Goal: Task Accomplishment & Management: Manage account settings

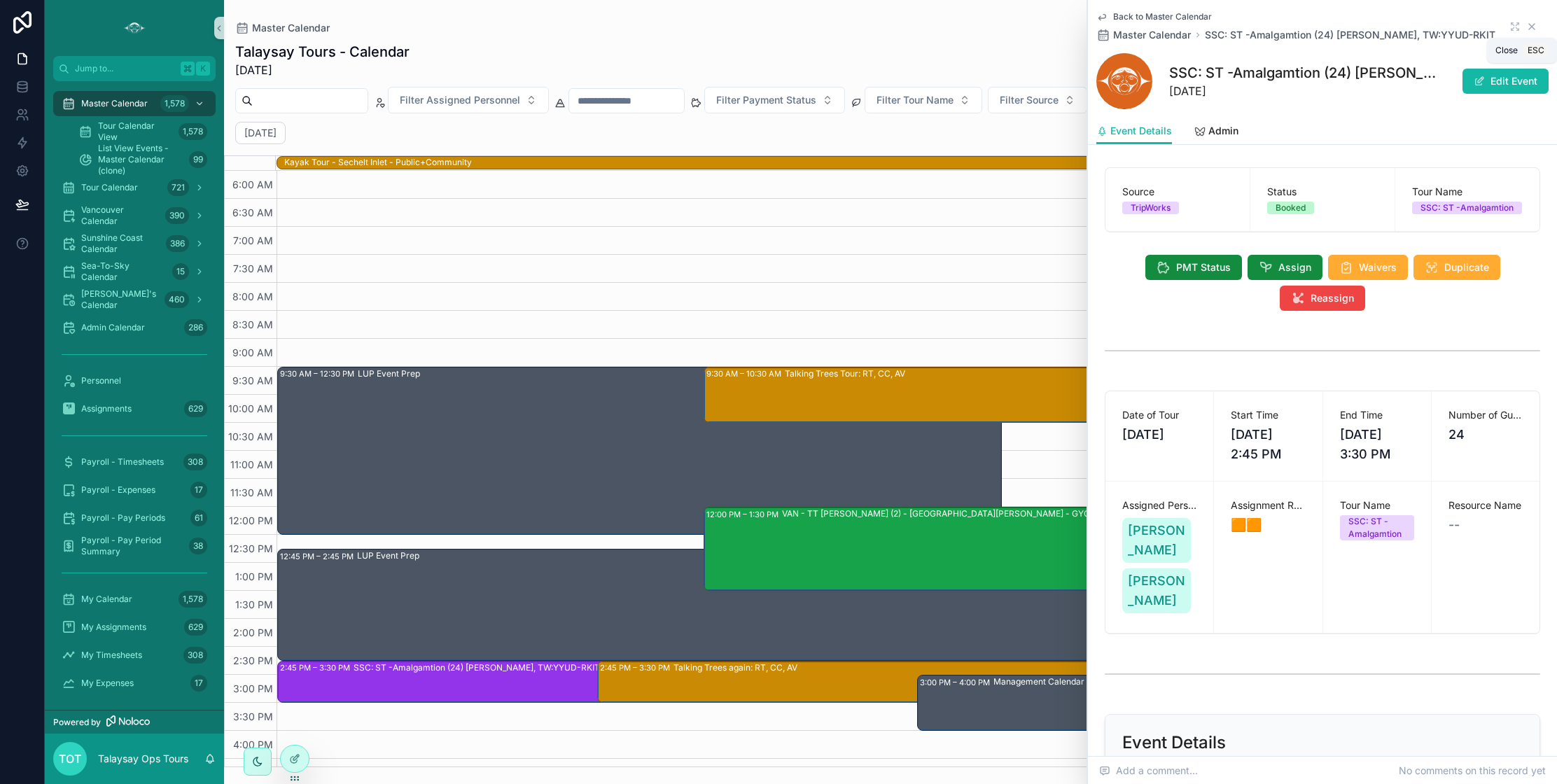
scroll to position [2, 0]
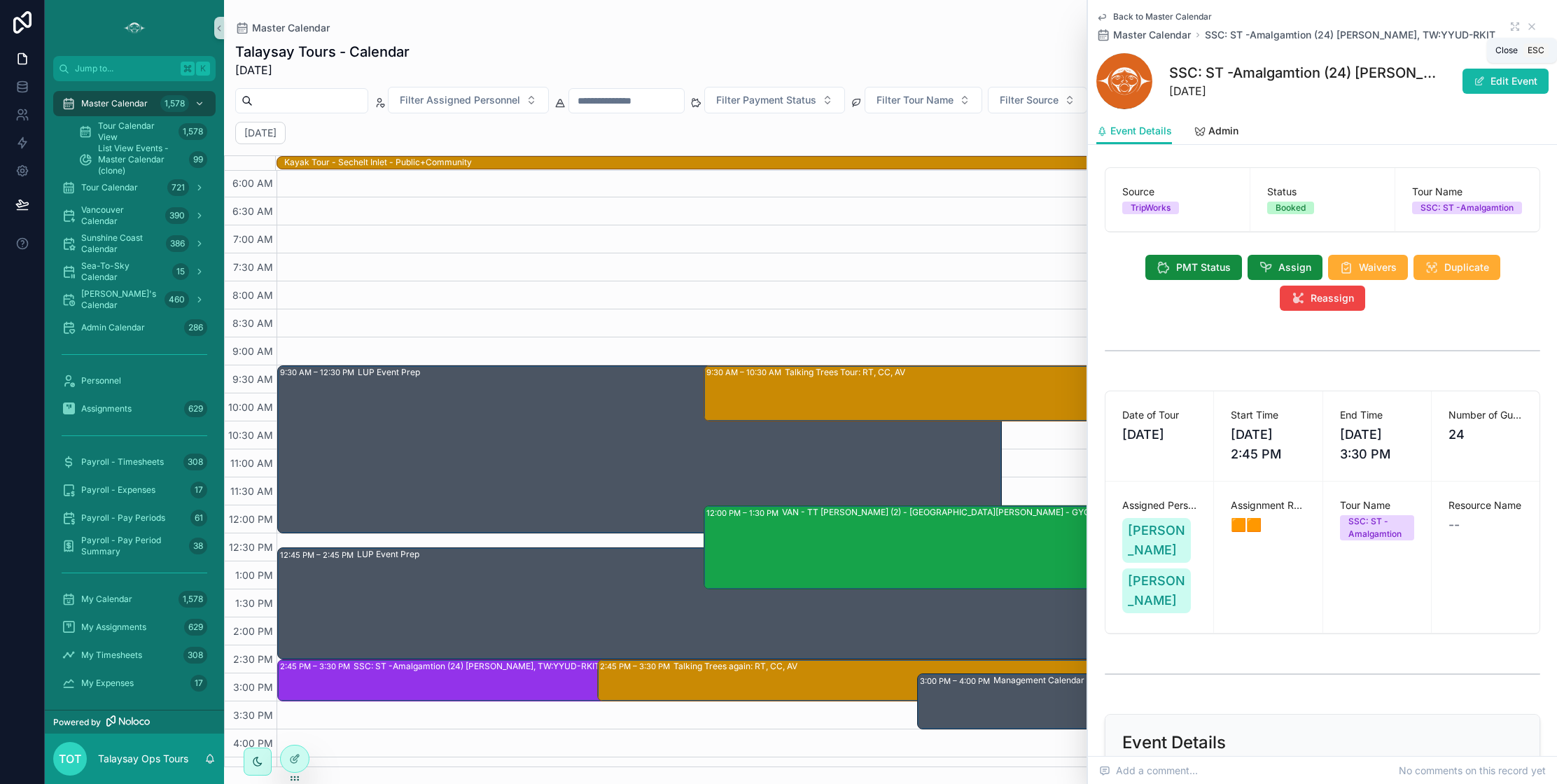
click at [1530, 23] on icon "scrollable content" at bounding box center [1531, 27] width 11 height 11
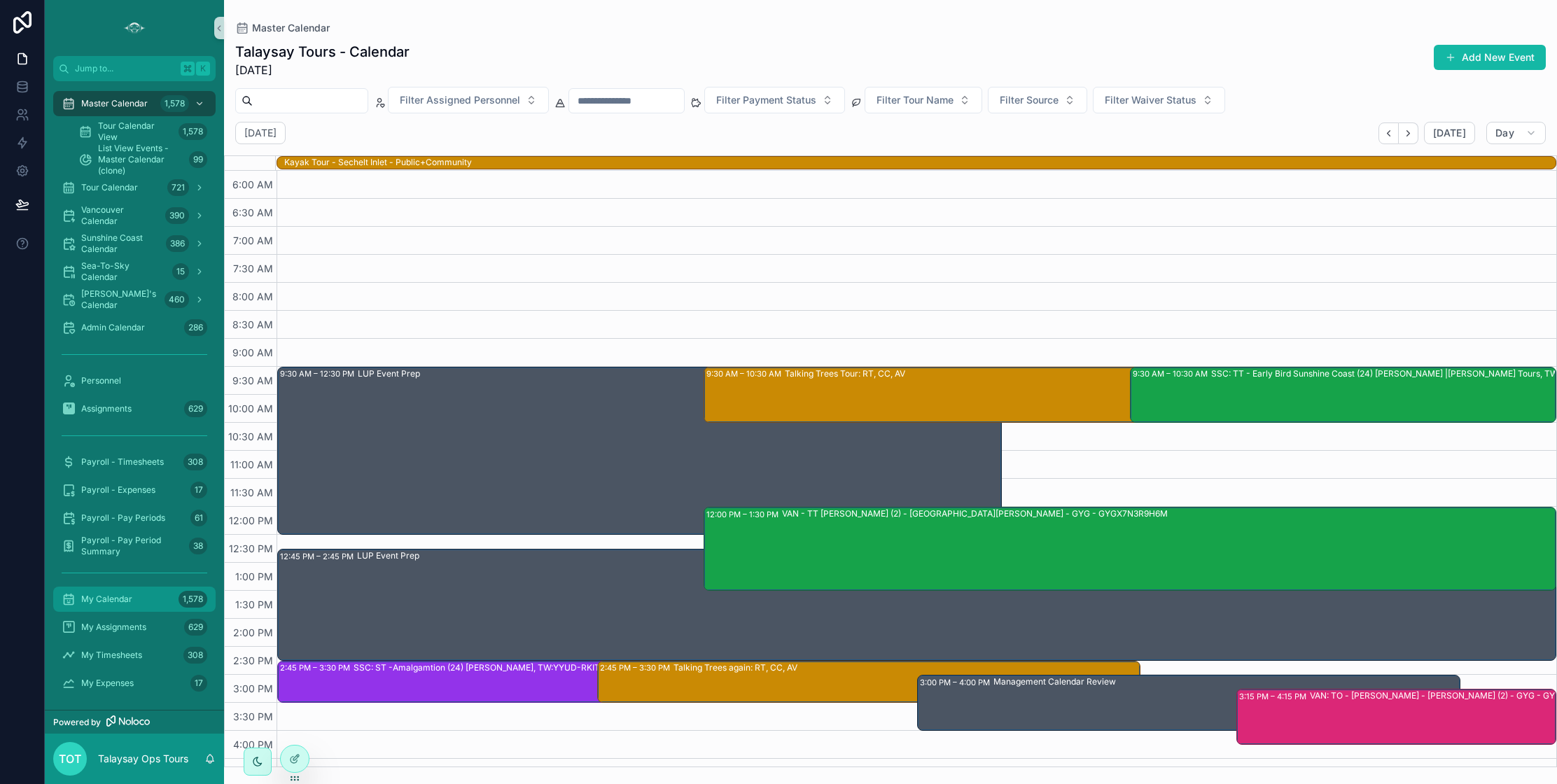
click at [122, 604] on span "My Calendar" at bounding box center [107, 599] width 51 height 11
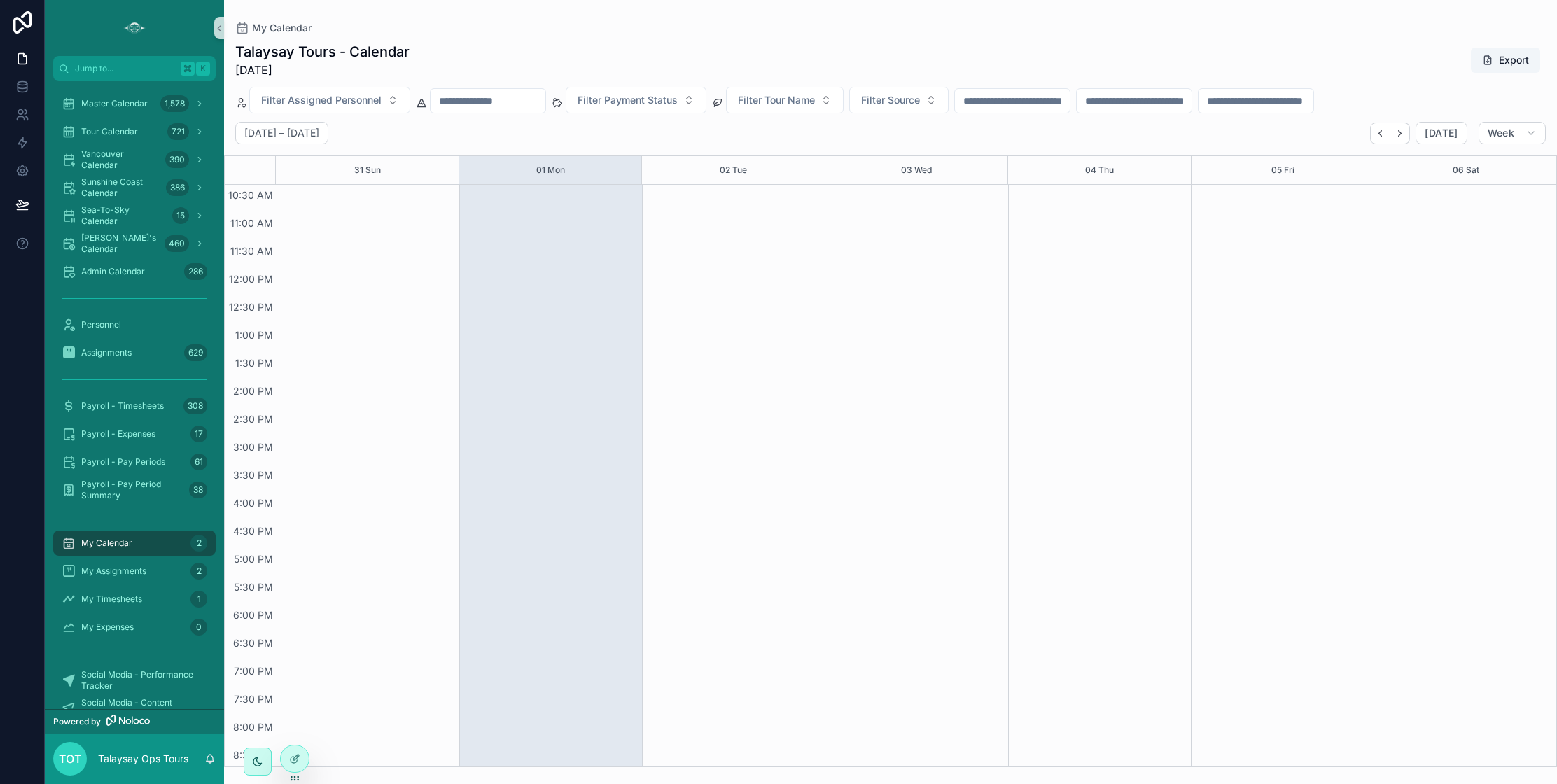
scroll to position [259, 0]
click at [122, 268] on span "Admin Calendar" at bounding box center [113, 271] width 63 height 11
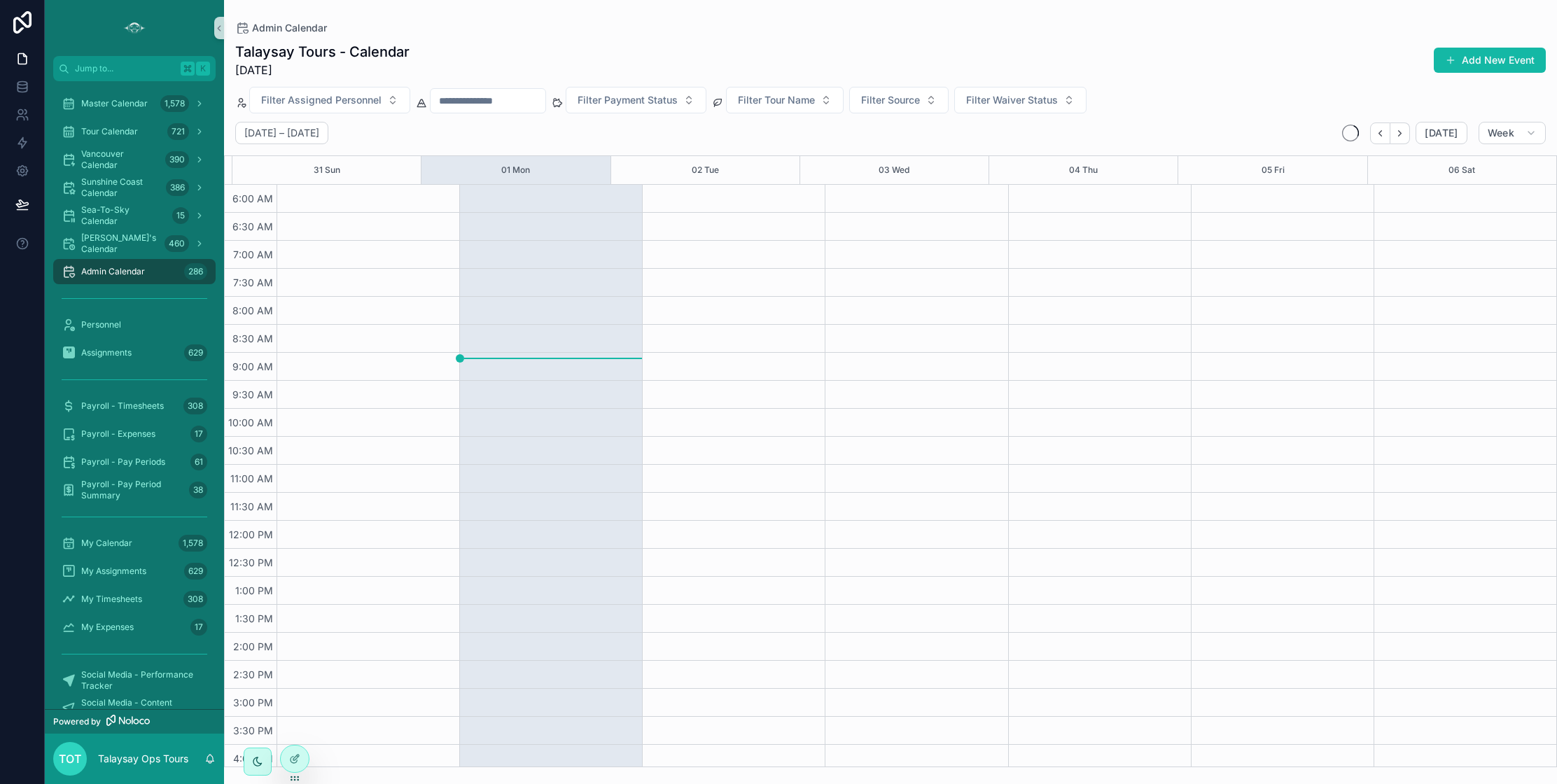
scroll to position [259, 0]
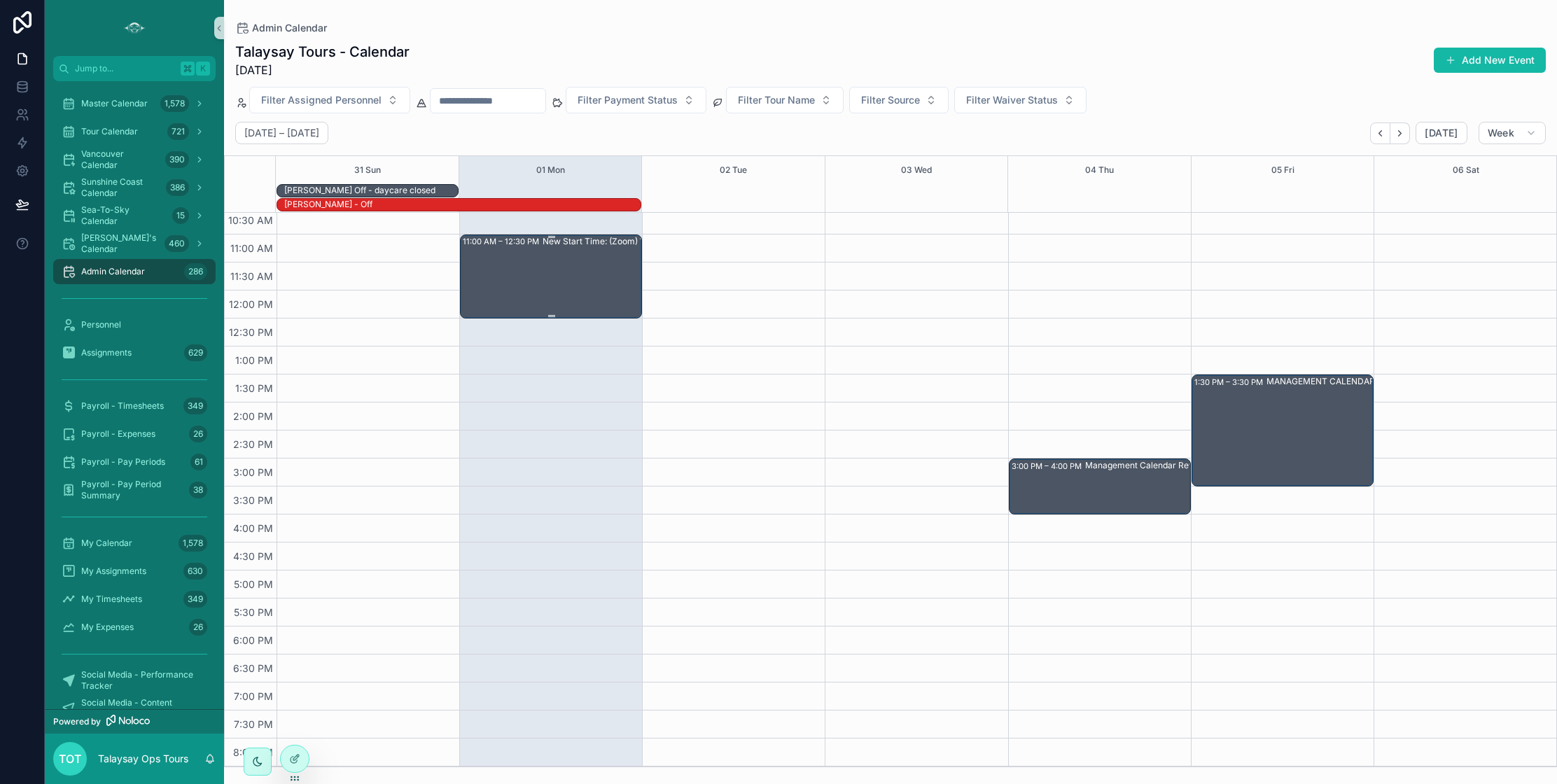
click at [545, 282] on div "New Start Time: (Zoom) Weekly Management Meeting" at bounding box center [632, 275] width 178 height 82
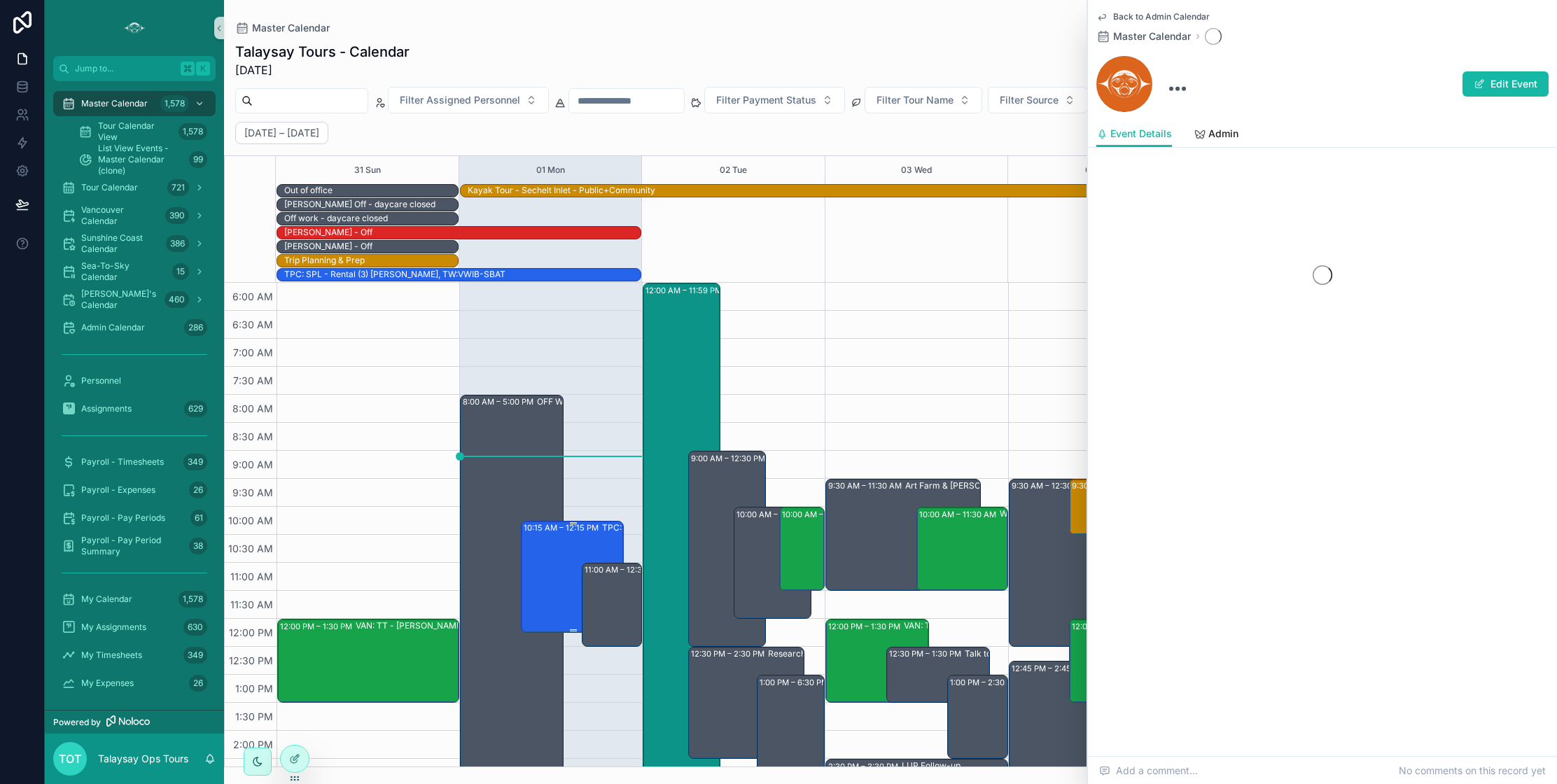
scroll to position [336, 0]
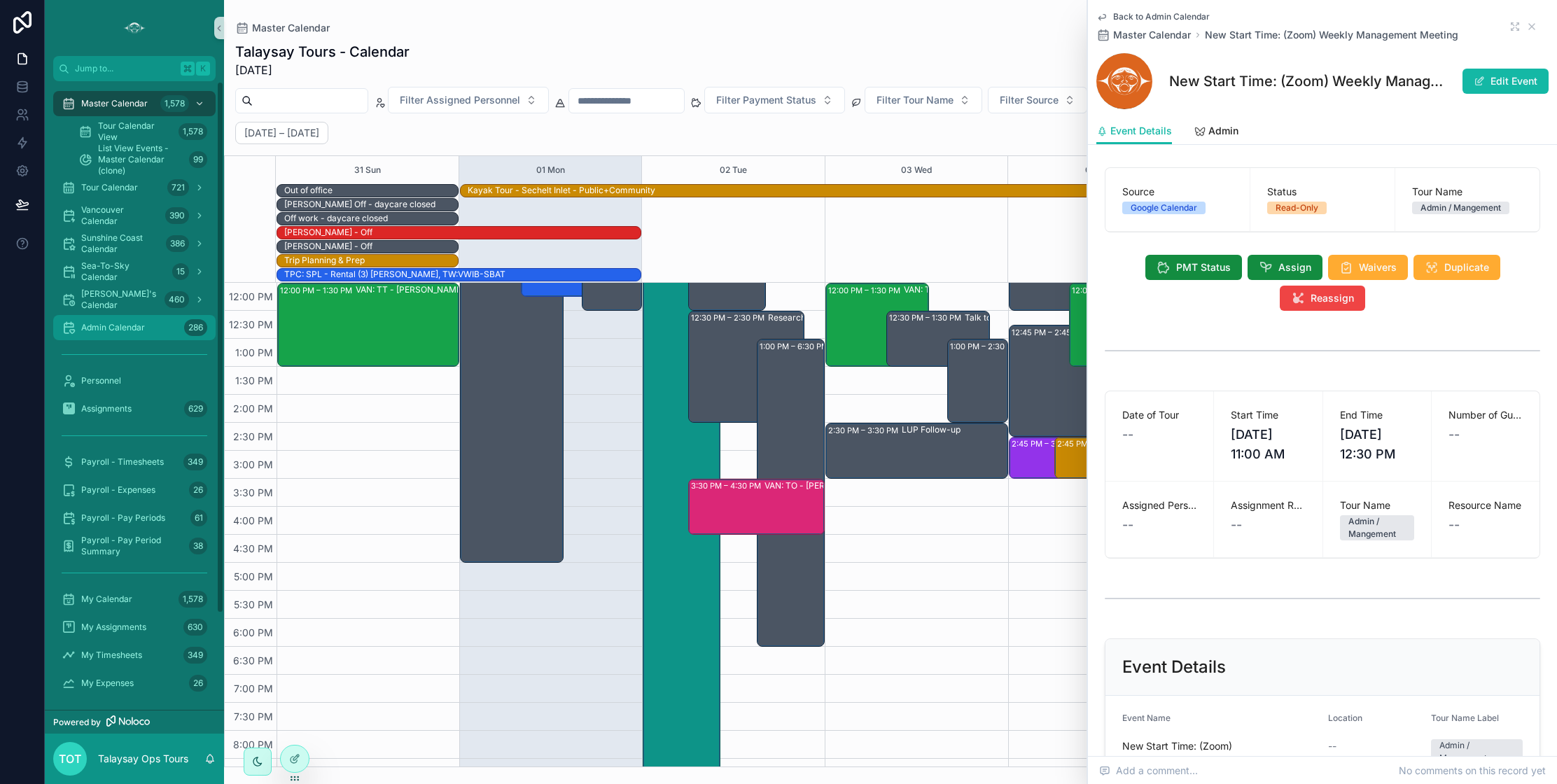
click at [83, 324] on span "Admin Calendar" at bounding box center [113, 327] width 63 height 11
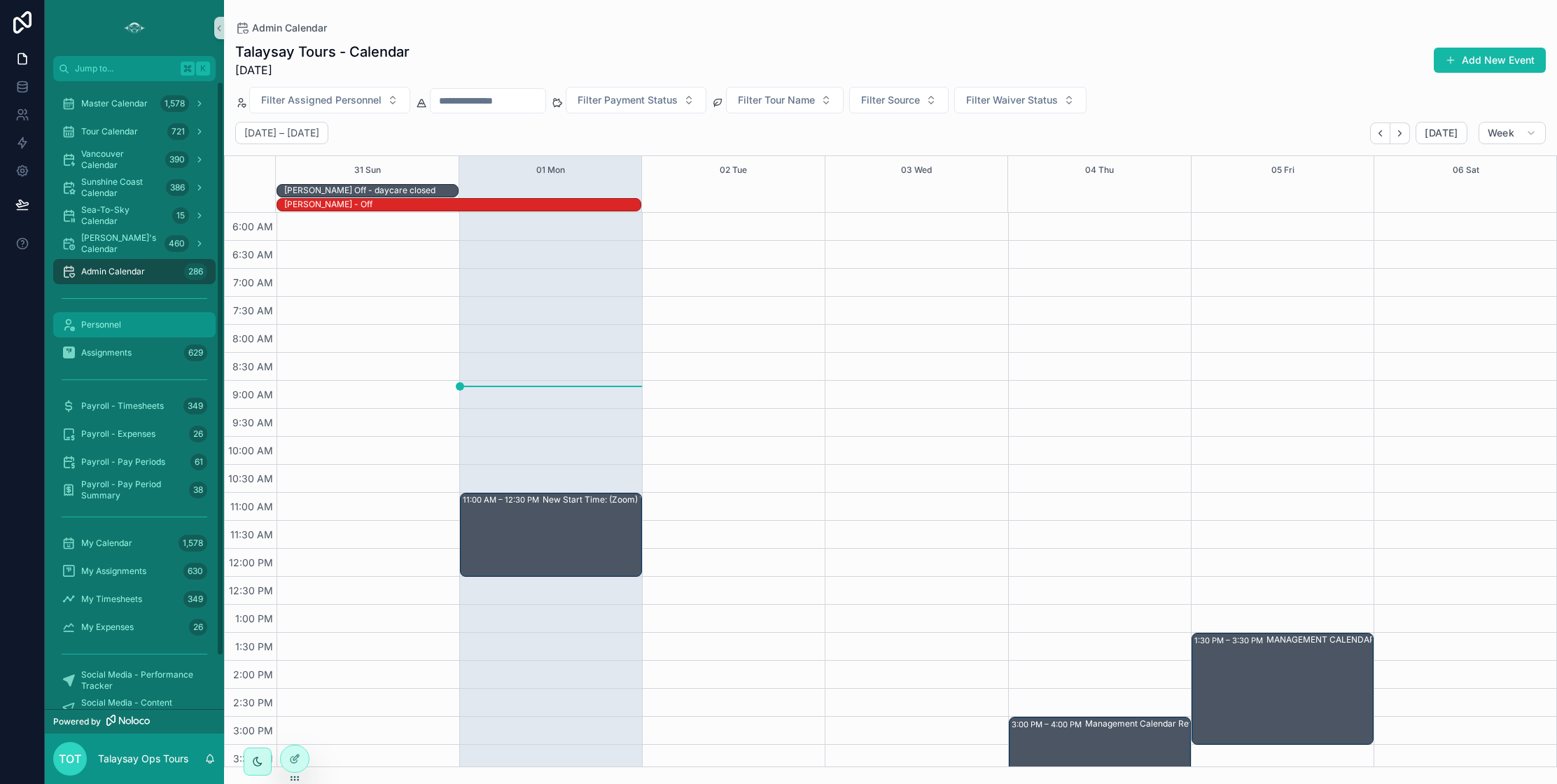
scroll to position [286, 0]
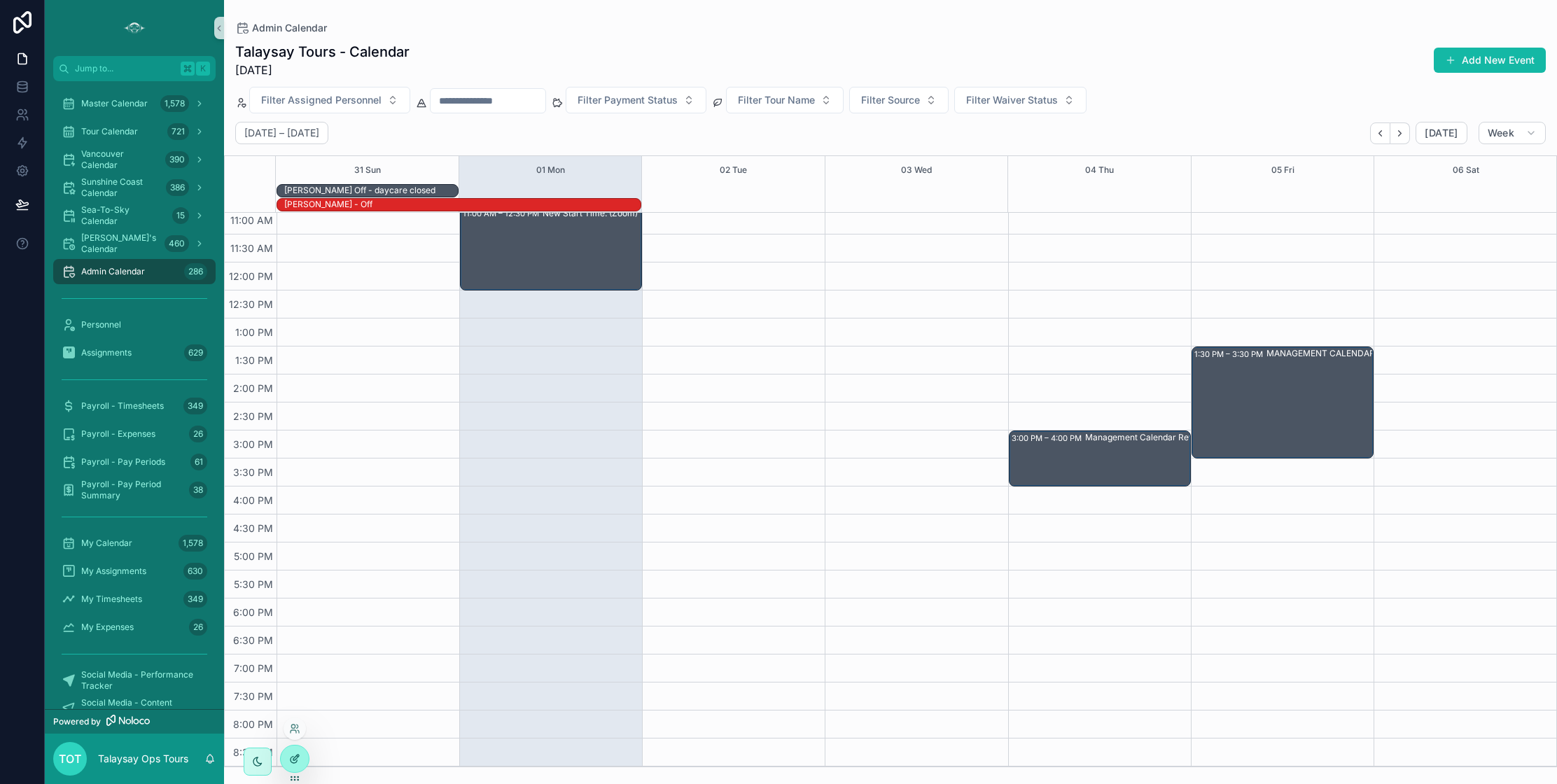
click at [293, 760] on icon at bounding box center [294, 758] width 11 height 11
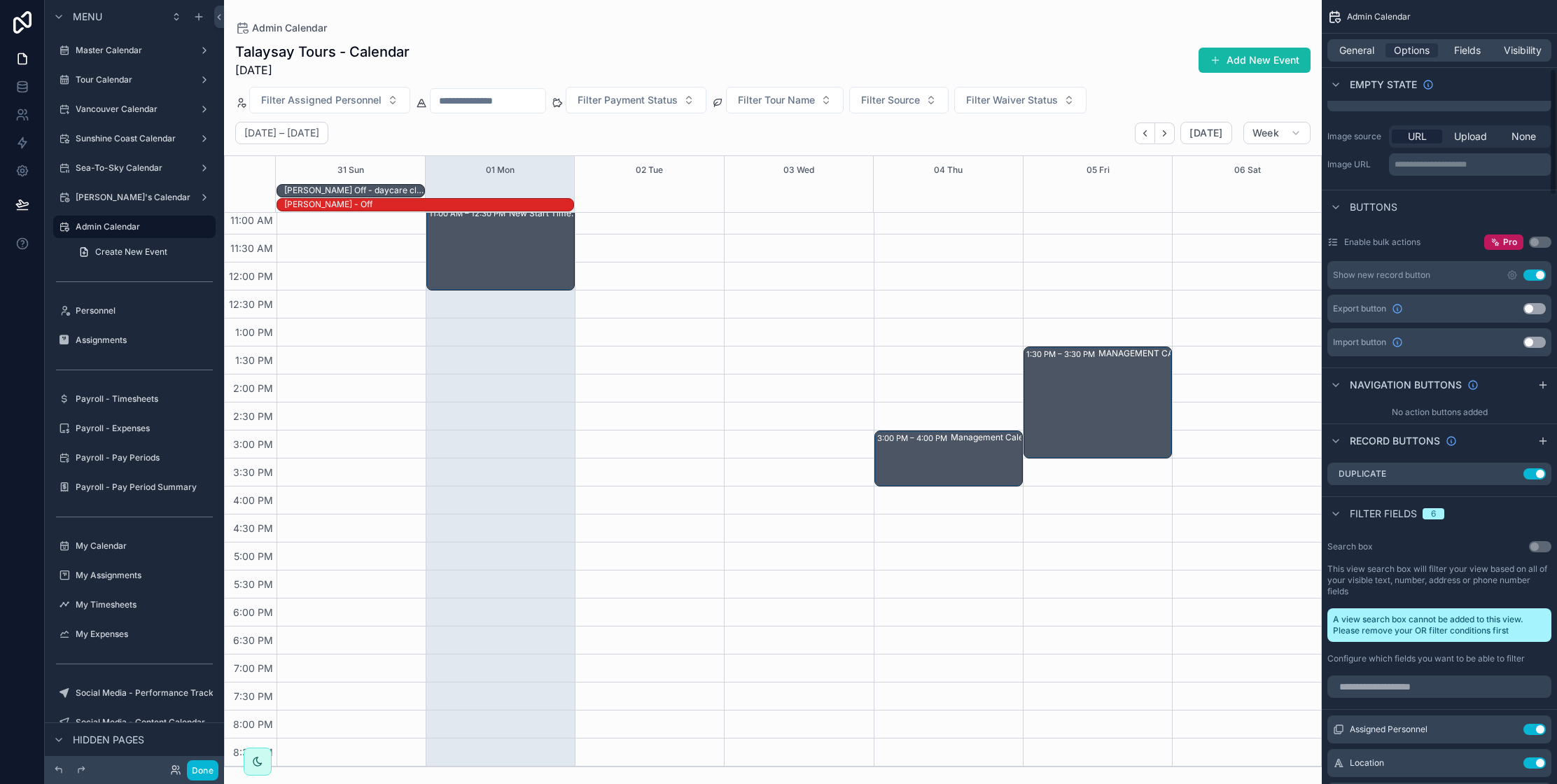
scroll to position [426, 0]
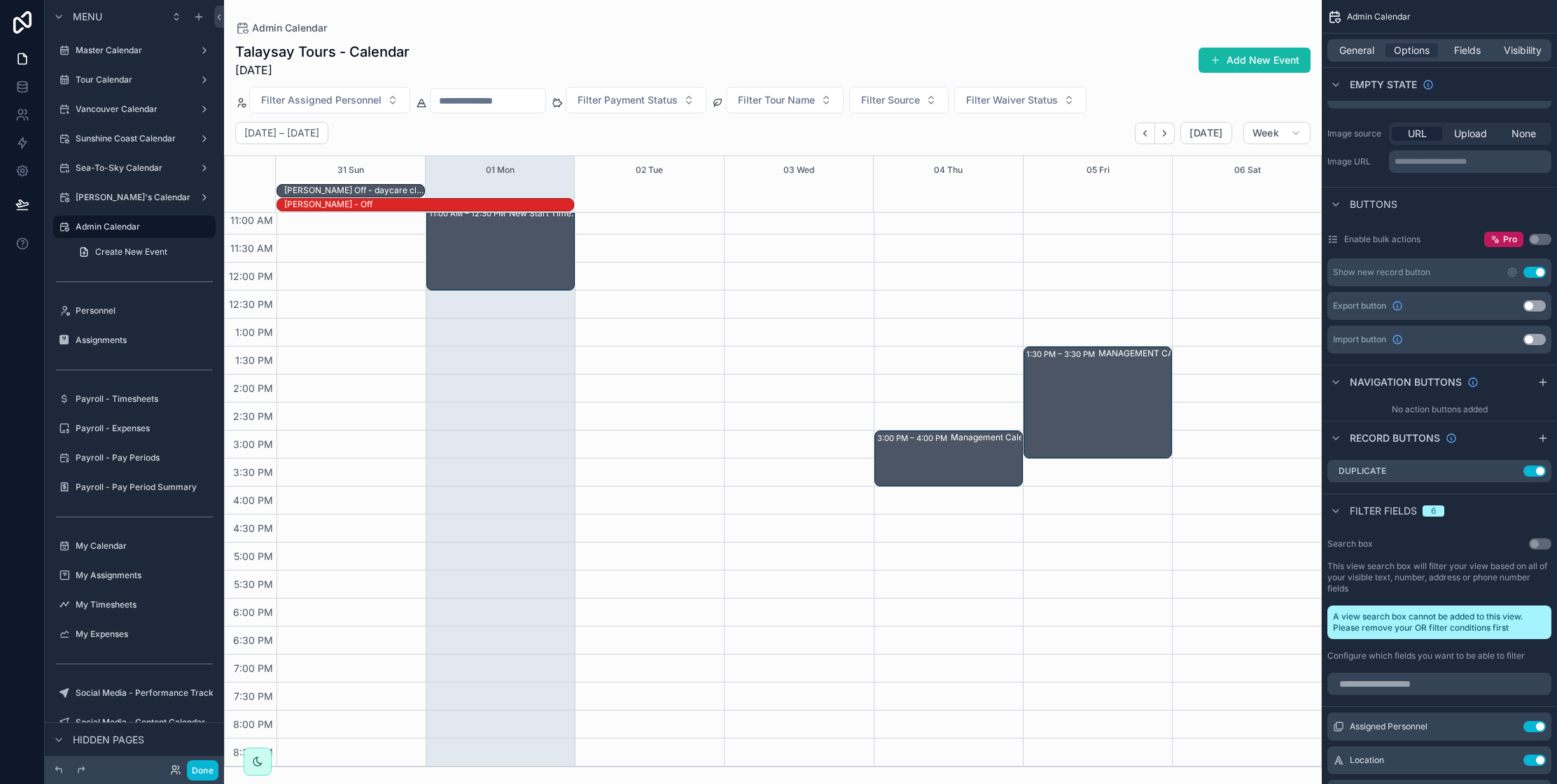
click at [1072, 391] on div "scrollable content" at bounding box center [772, 392] width 1098 height 784
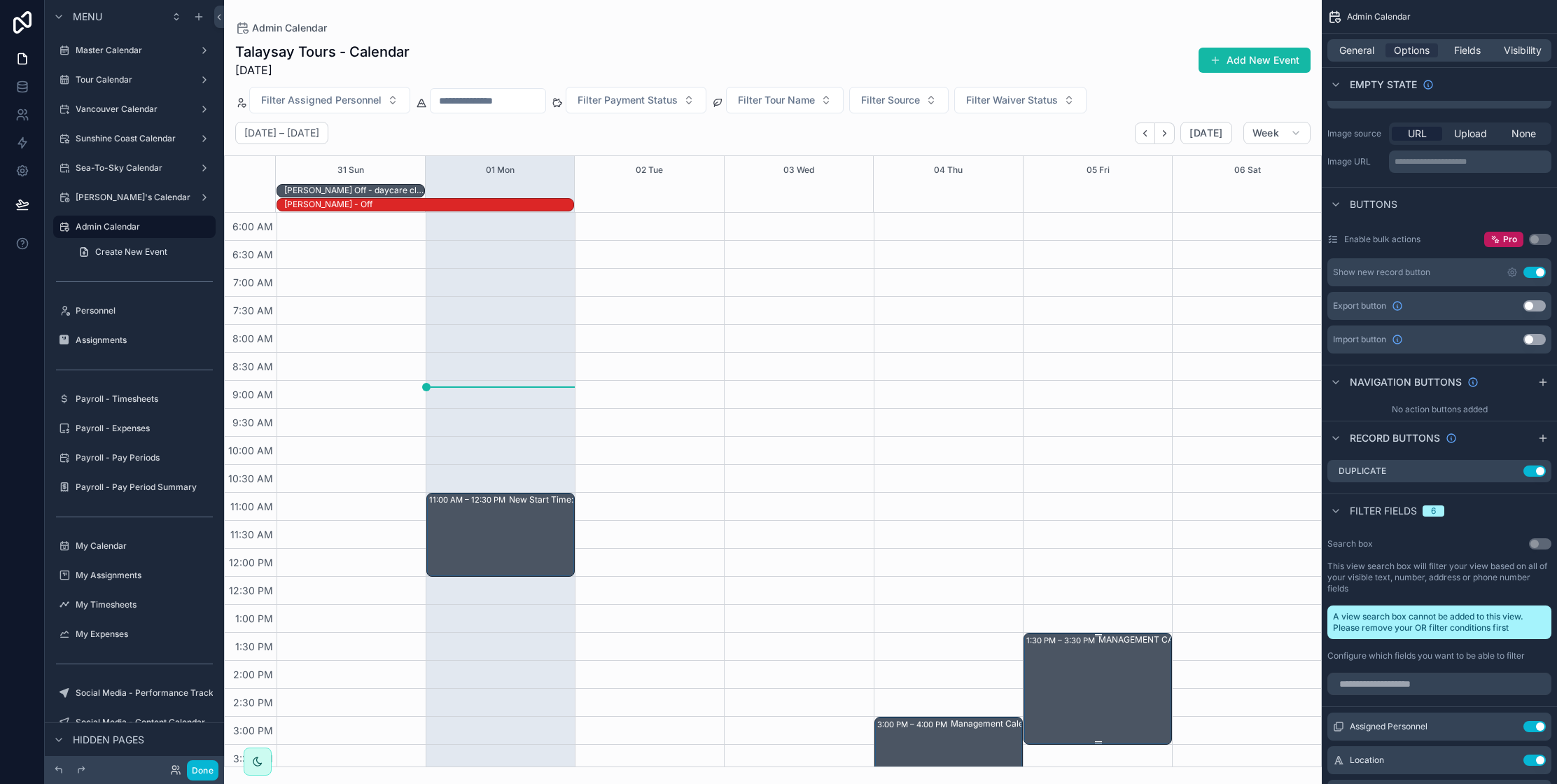
scroll to position [286, 0]
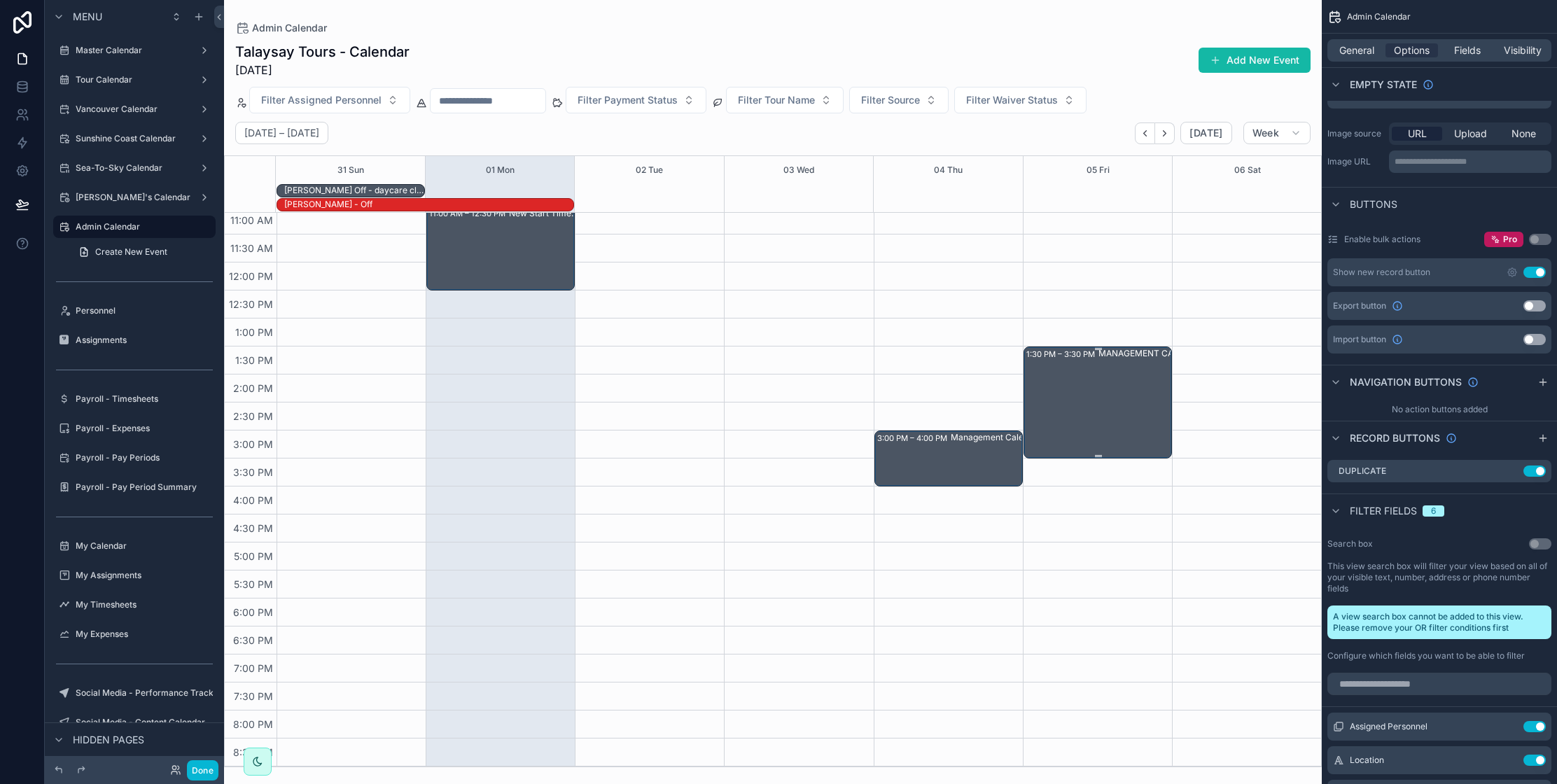
click at [1090, 389] on div "1:30 PM – 3:30 PM MANAGEMENT CALENDAR REVIEW" at bounding box center [1098, 402] width 144 height 109
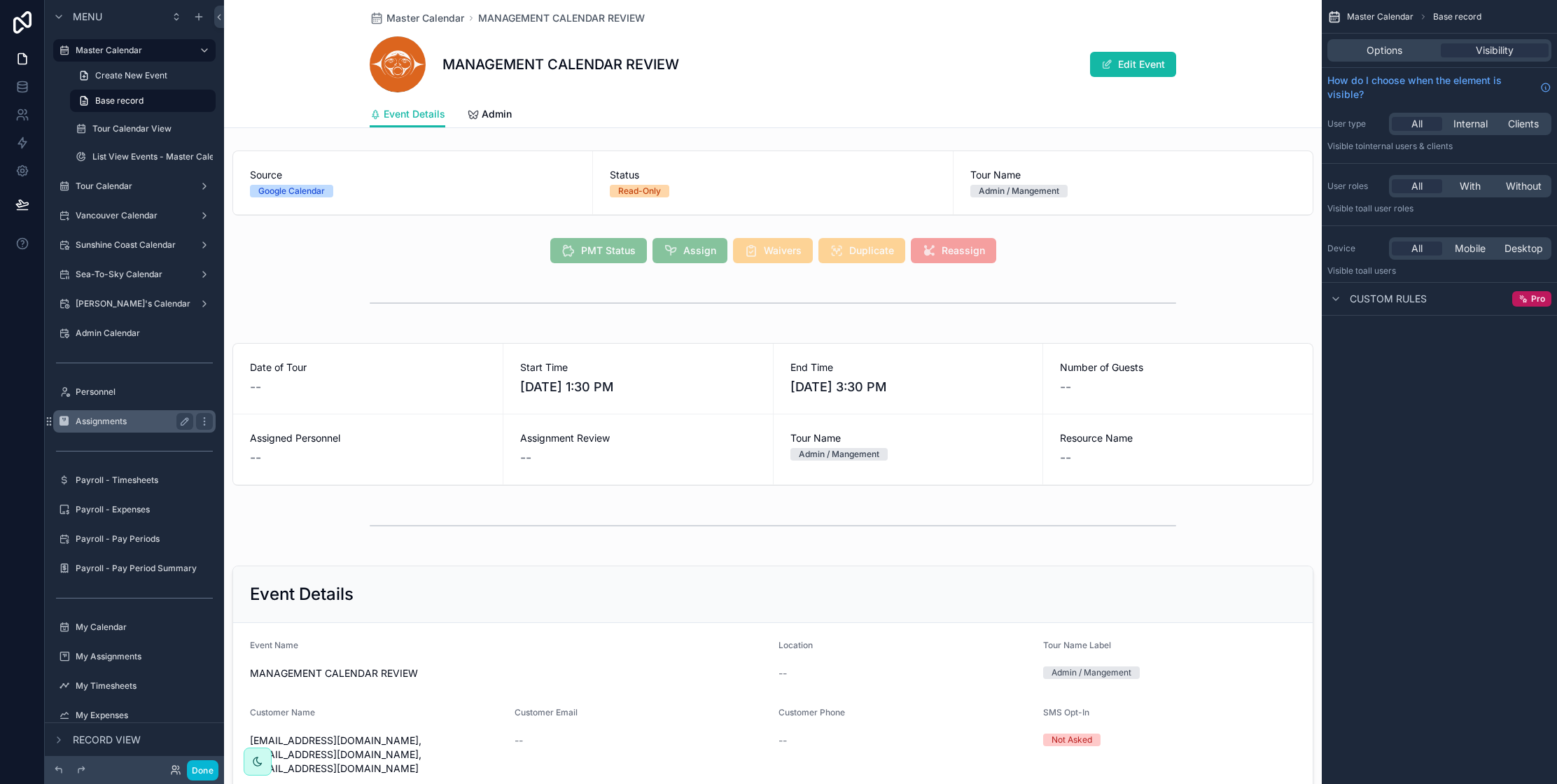
click at [135, 337] on label "Admin Calendar" at bounding box center [144, 333] width 138 height 11
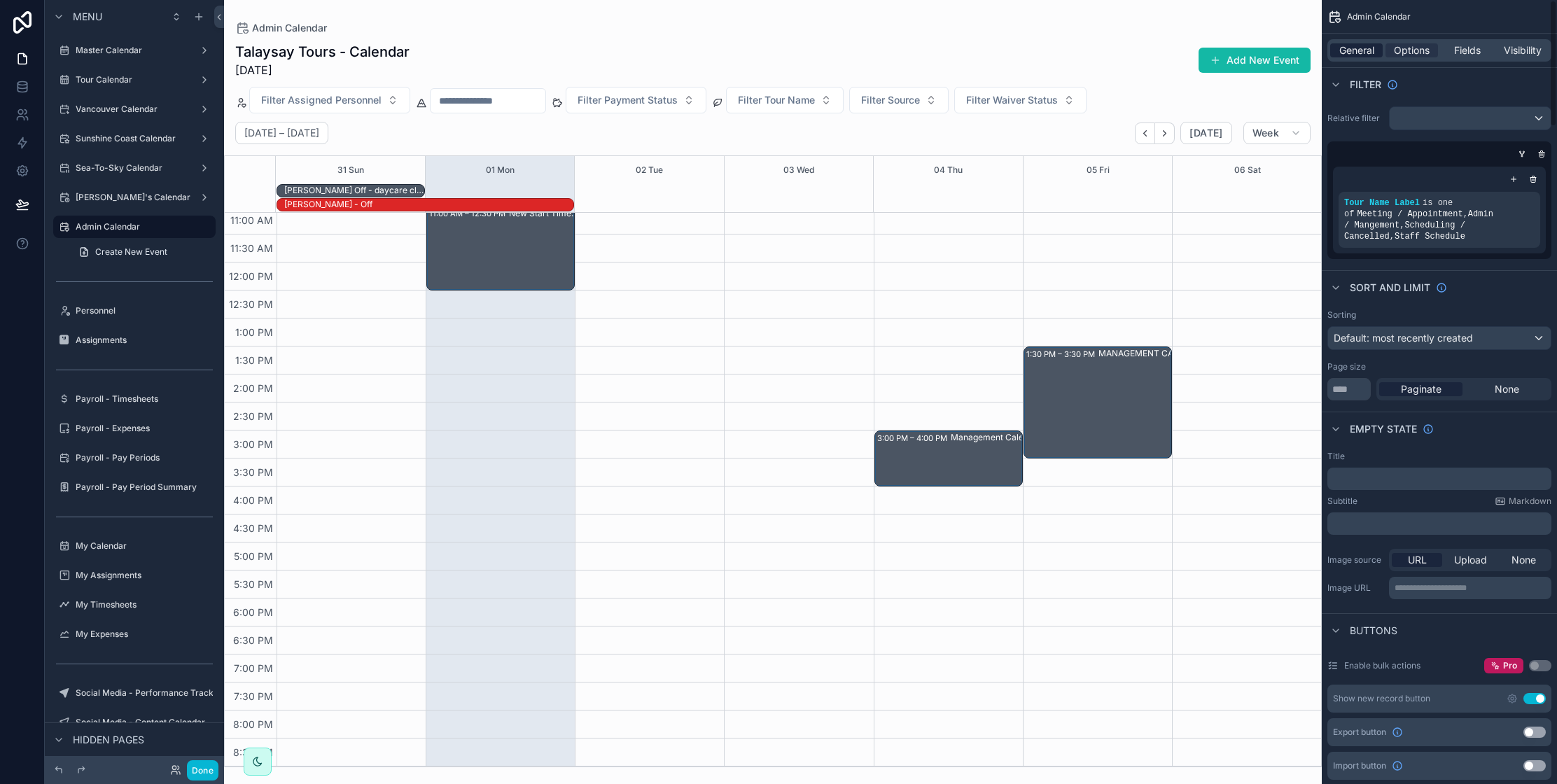
click at [1345, 46] on span "General" at bounding box center [1356, 50] width 35 height 14
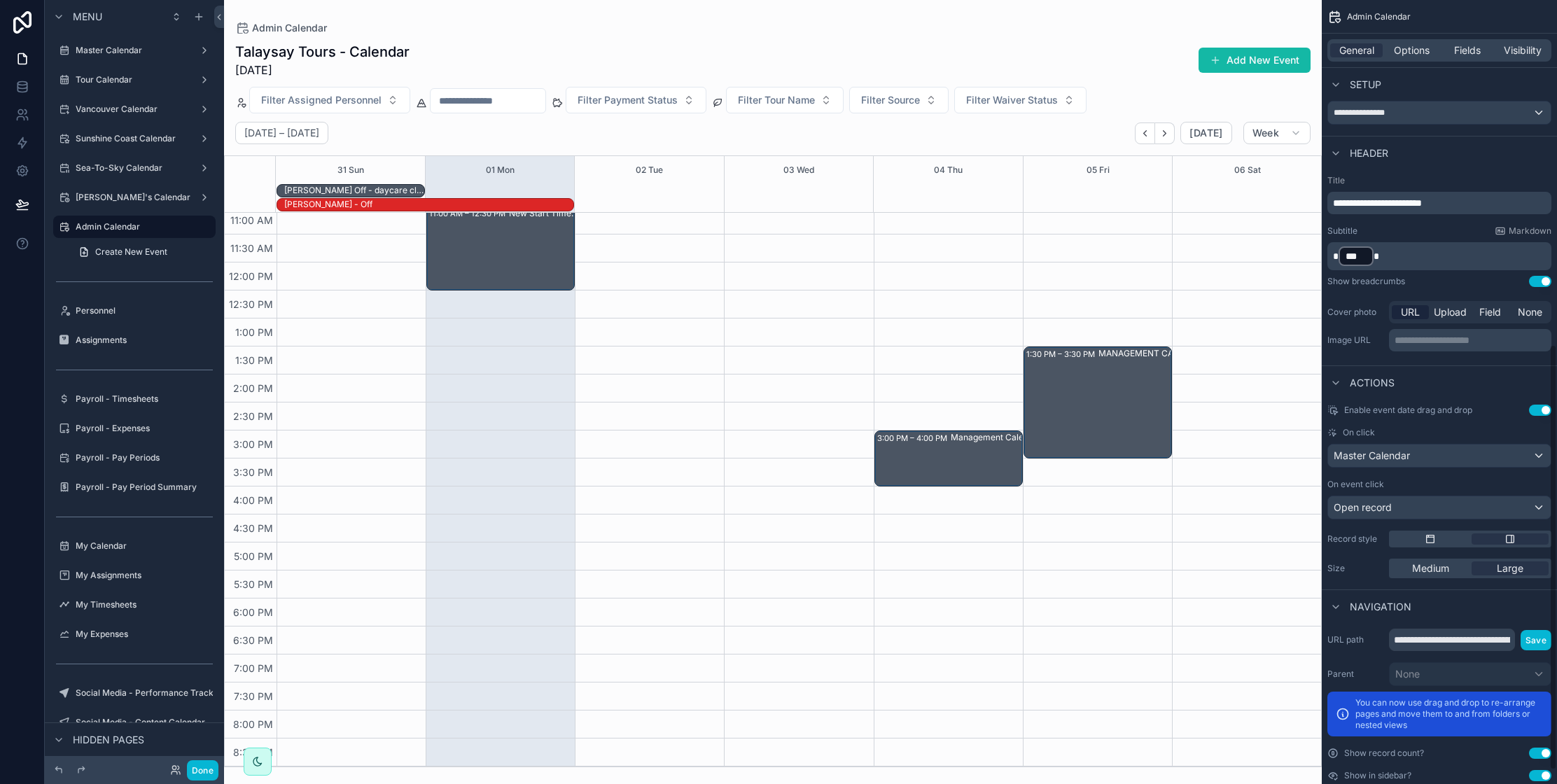
scroll to position [646, 0]
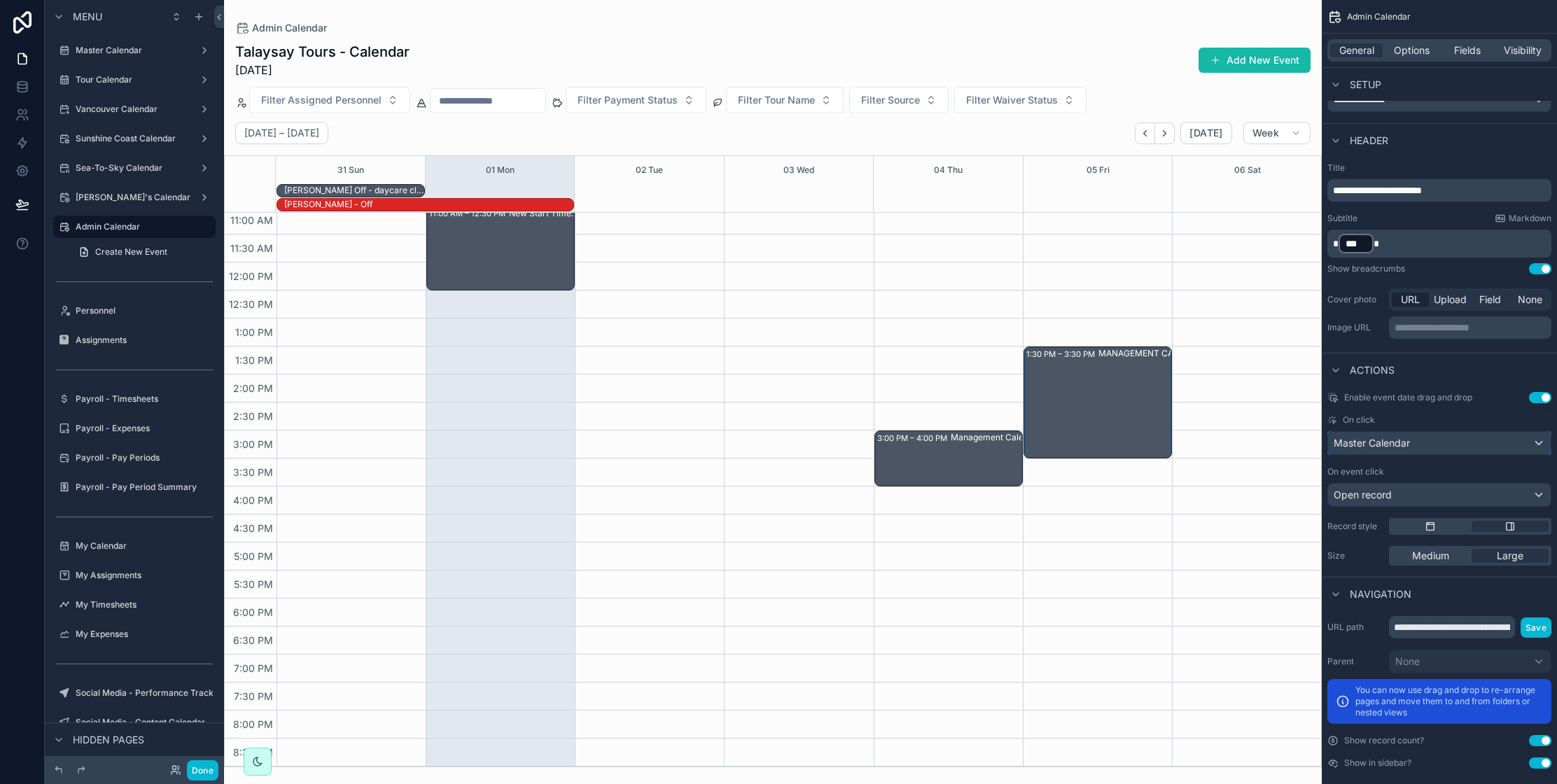
click at [1436, 447] on div "Master Calendar" at bounding box center [1439, 443] width 223 height 22
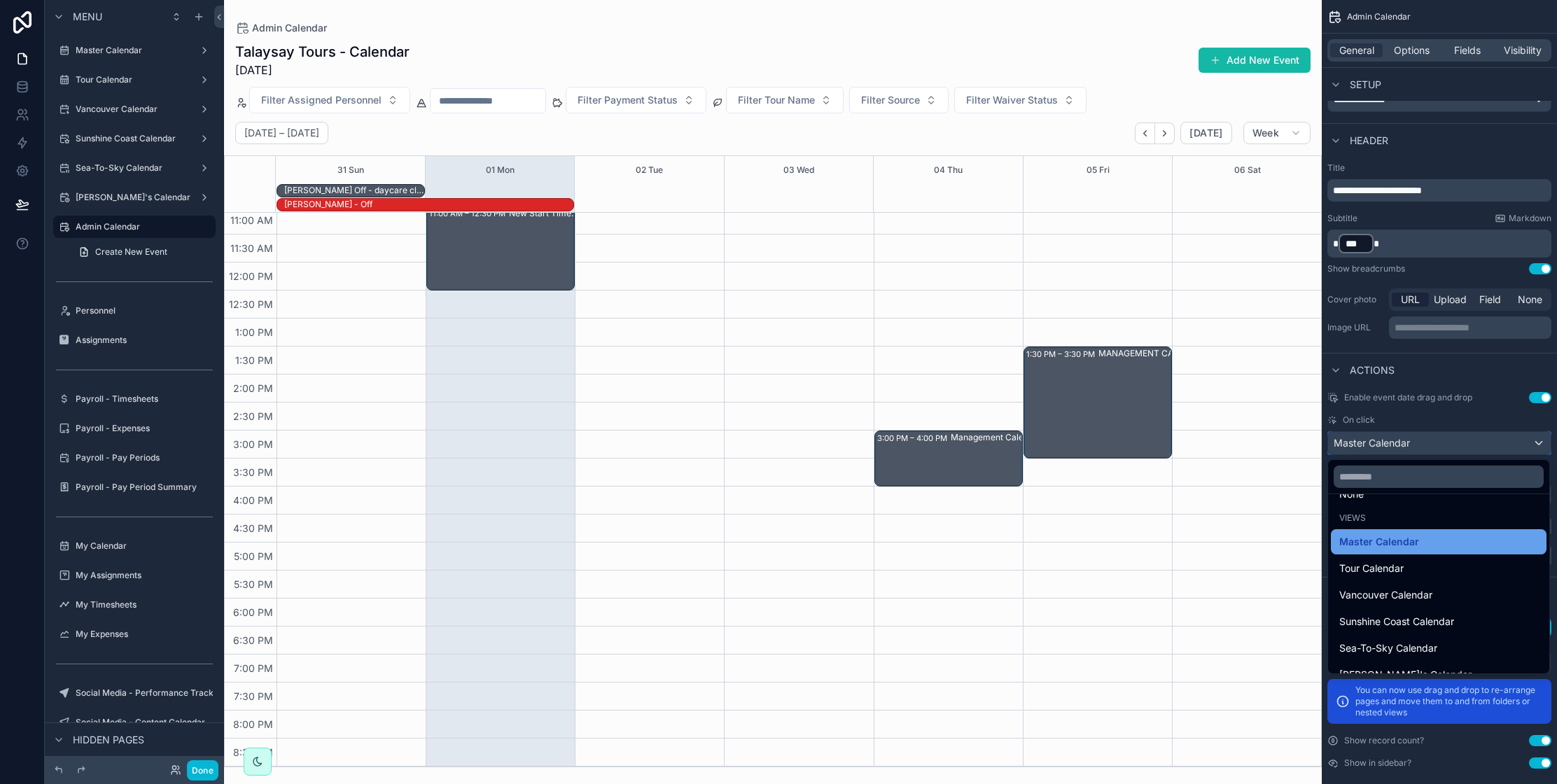
scroll to position [120, 0]
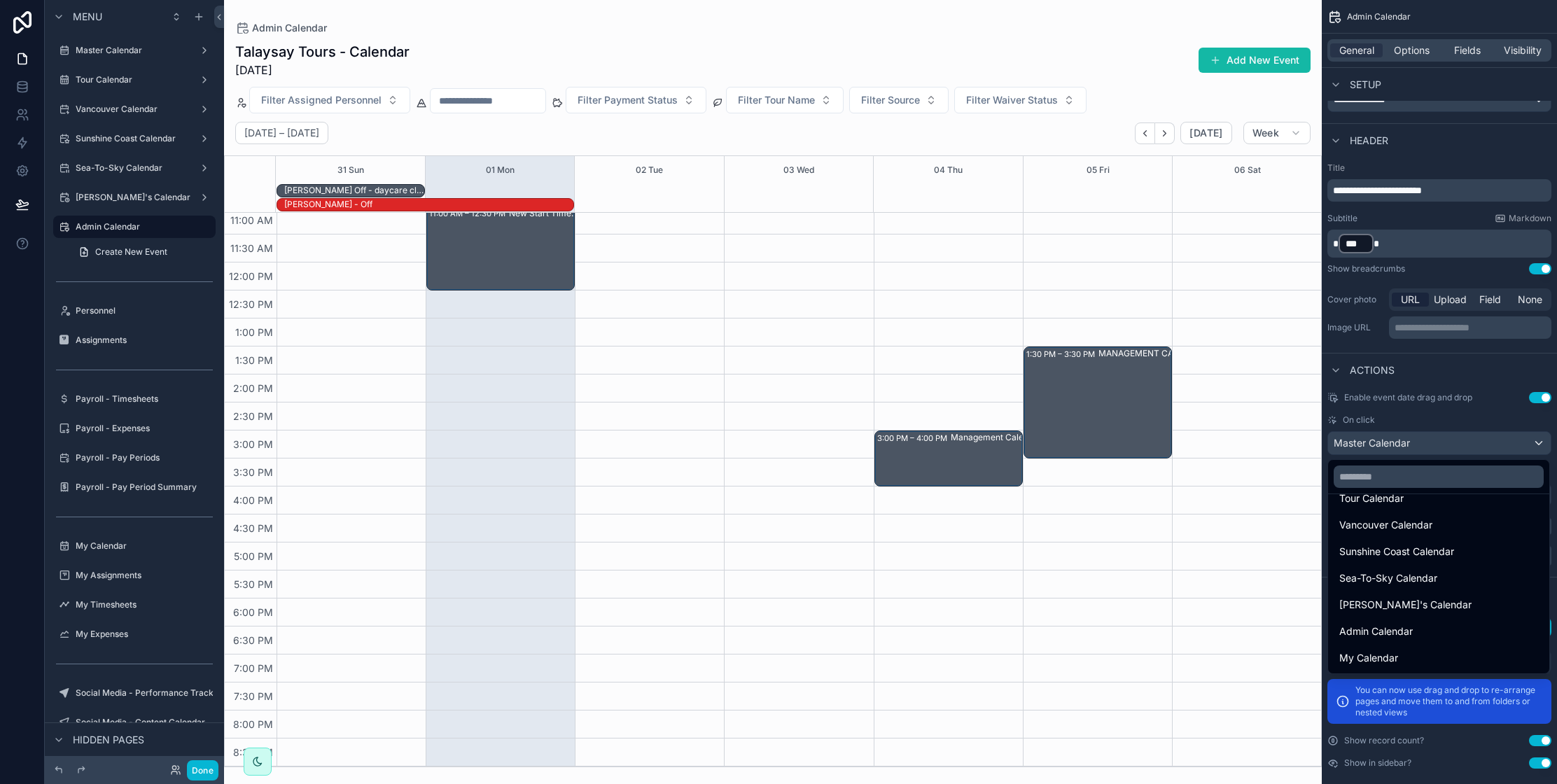
click at [1398, 632] on span "Admin Calendar" at bounding box center [1375, 631] width 73 height 17
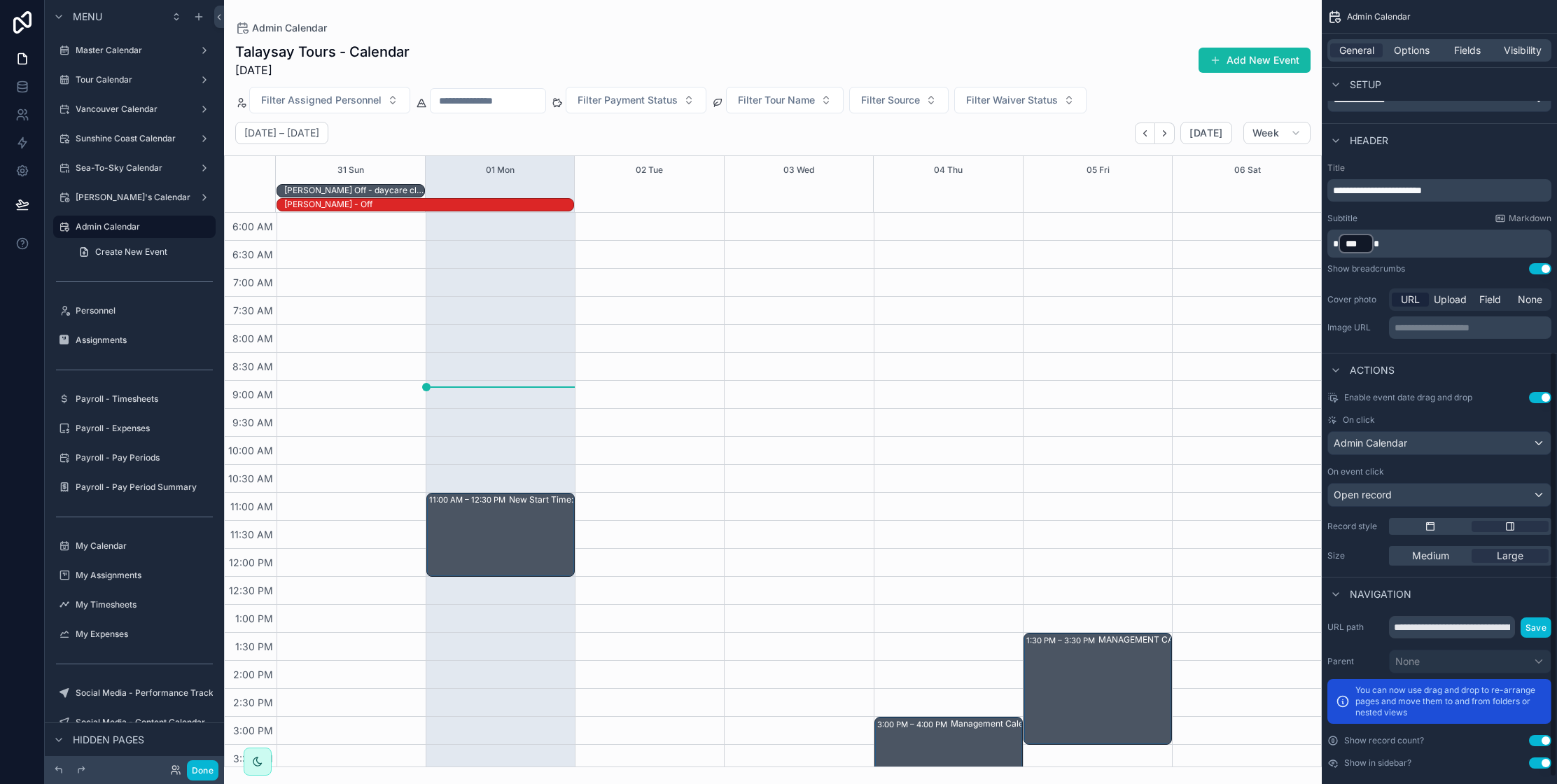
scroll to position [286, 0]
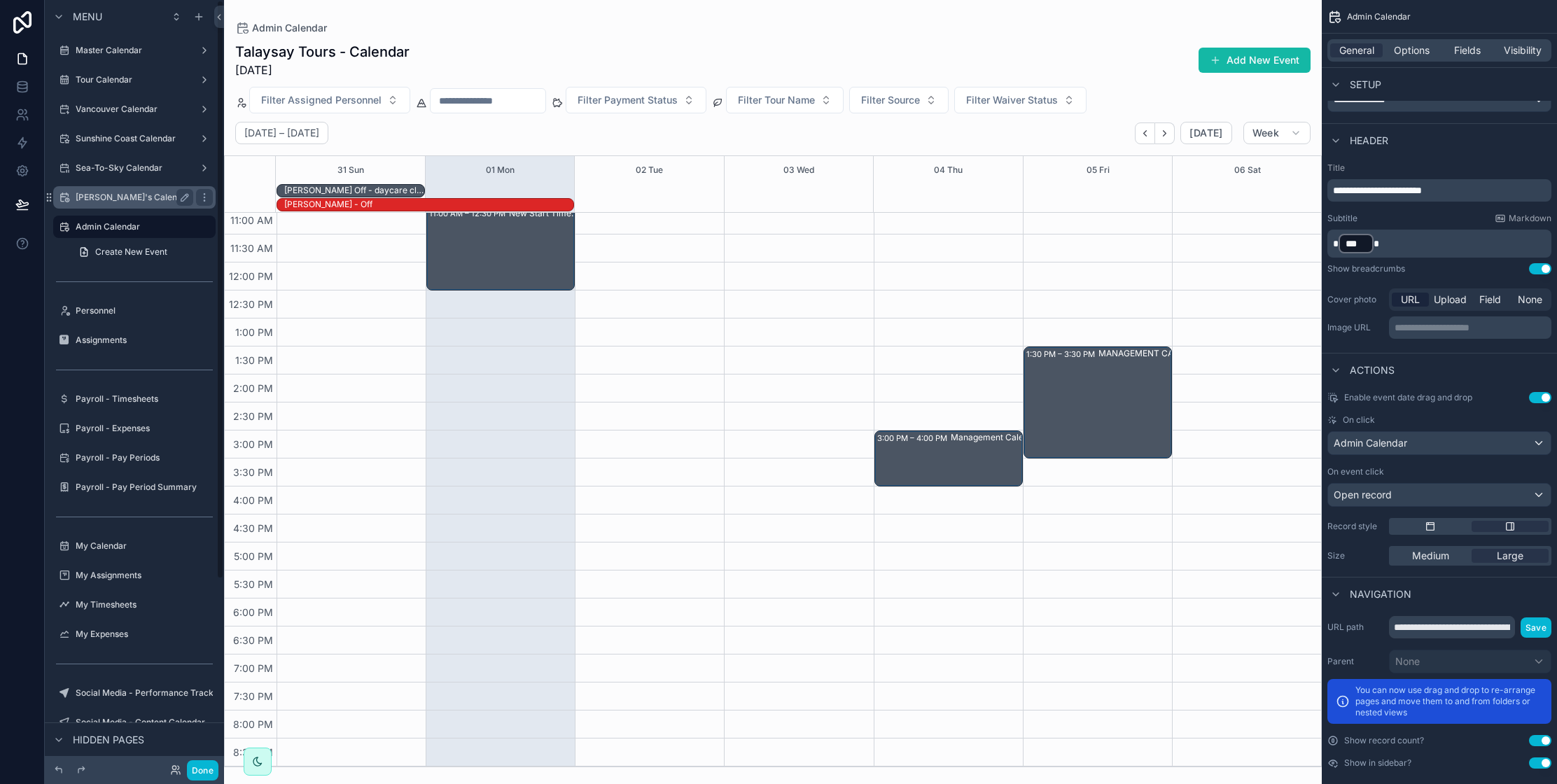
click at [135, 205] on div "[PERSON_NAME]'s Calendar" at bounding box center [134, 197] width 117 height 17
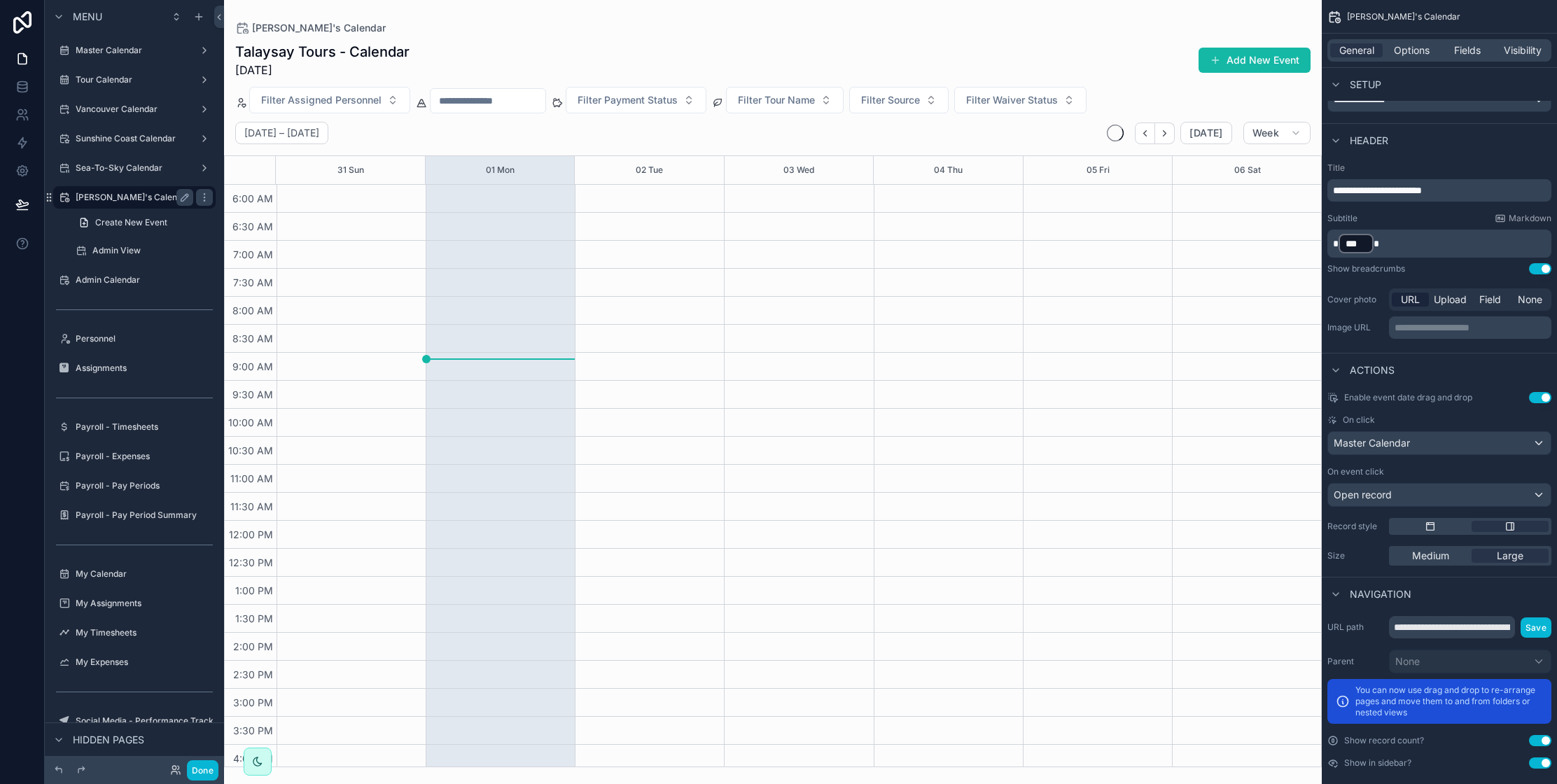
scroll to position [259, 0]
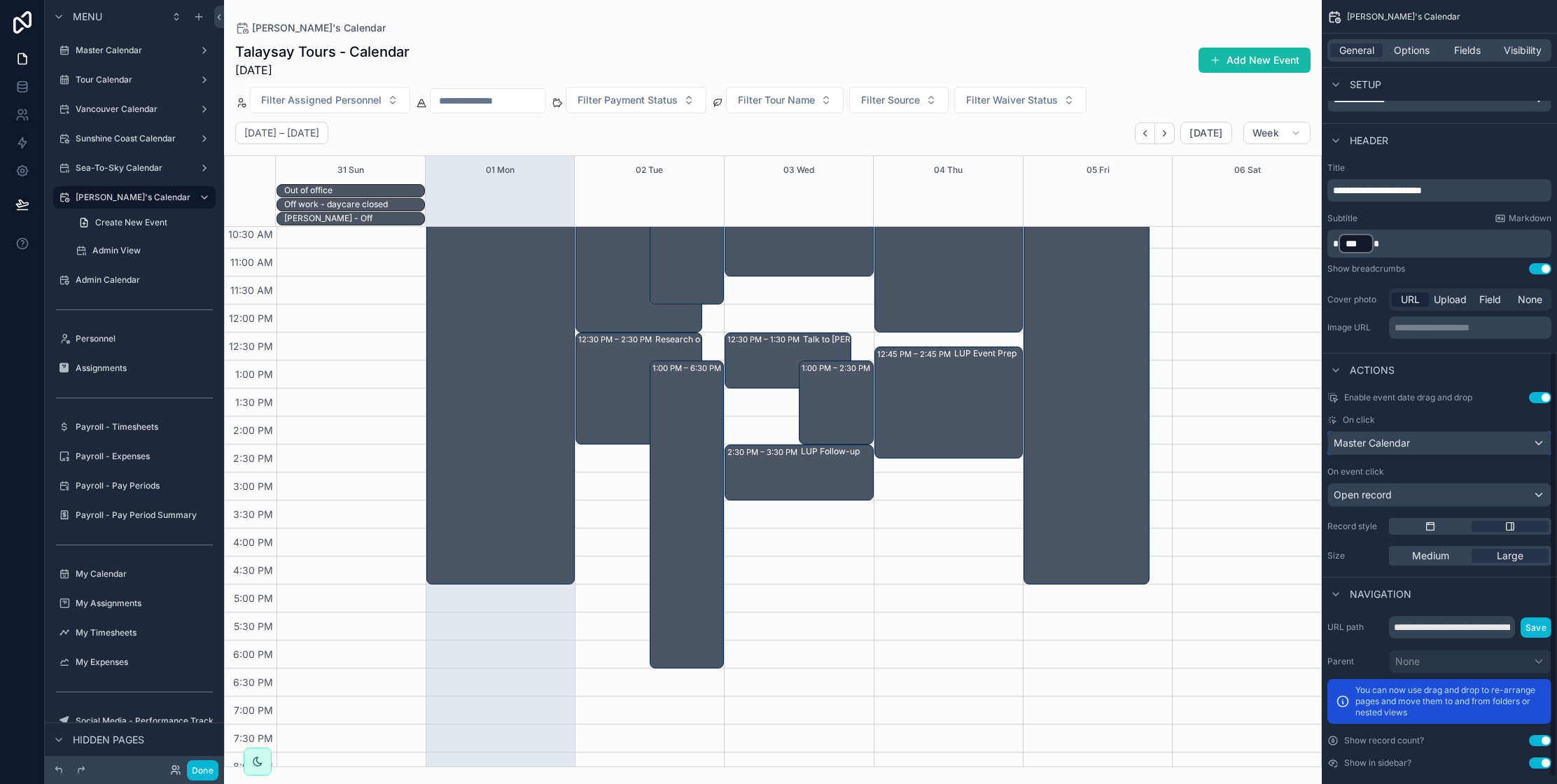
click at [1418, 444] on div "Master Calendar" at bounding box center [1439, 443] width 223 height 22
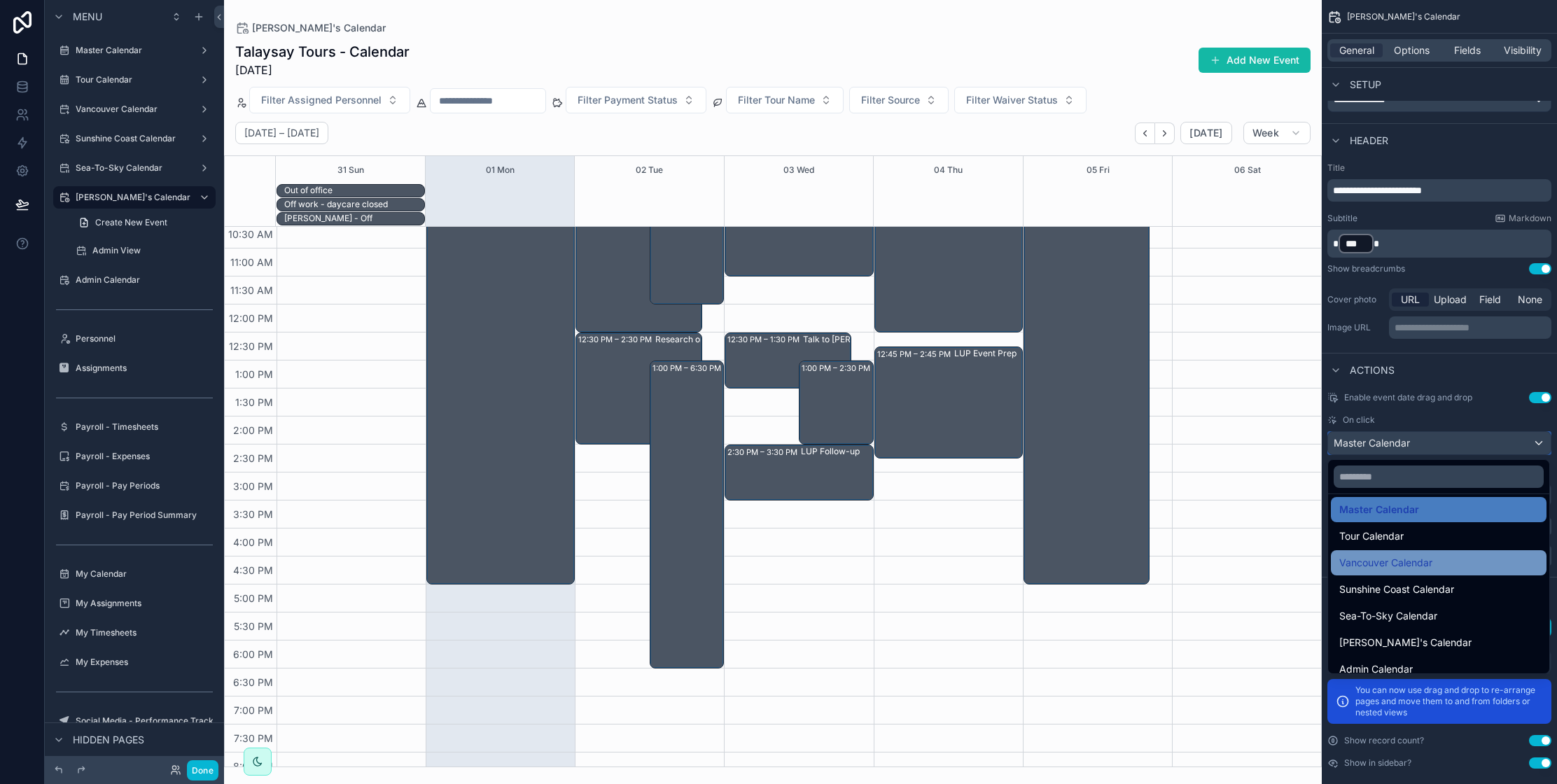
scroll to position [120, 0]
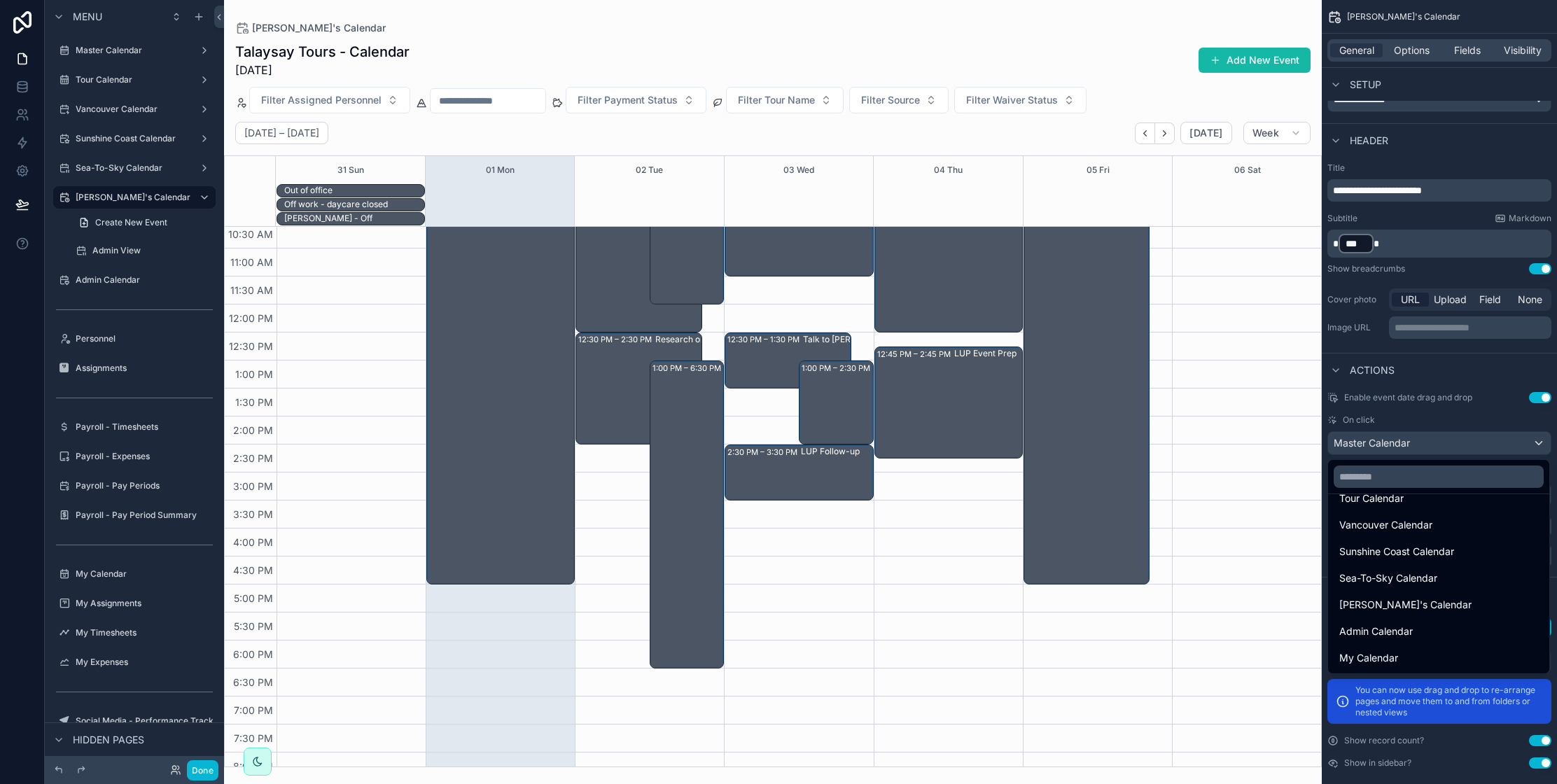
click at [1389, 606] on span "[PERSON_NAME]'s Calendar" at bounding box center [1405, 604] width 132 height 17
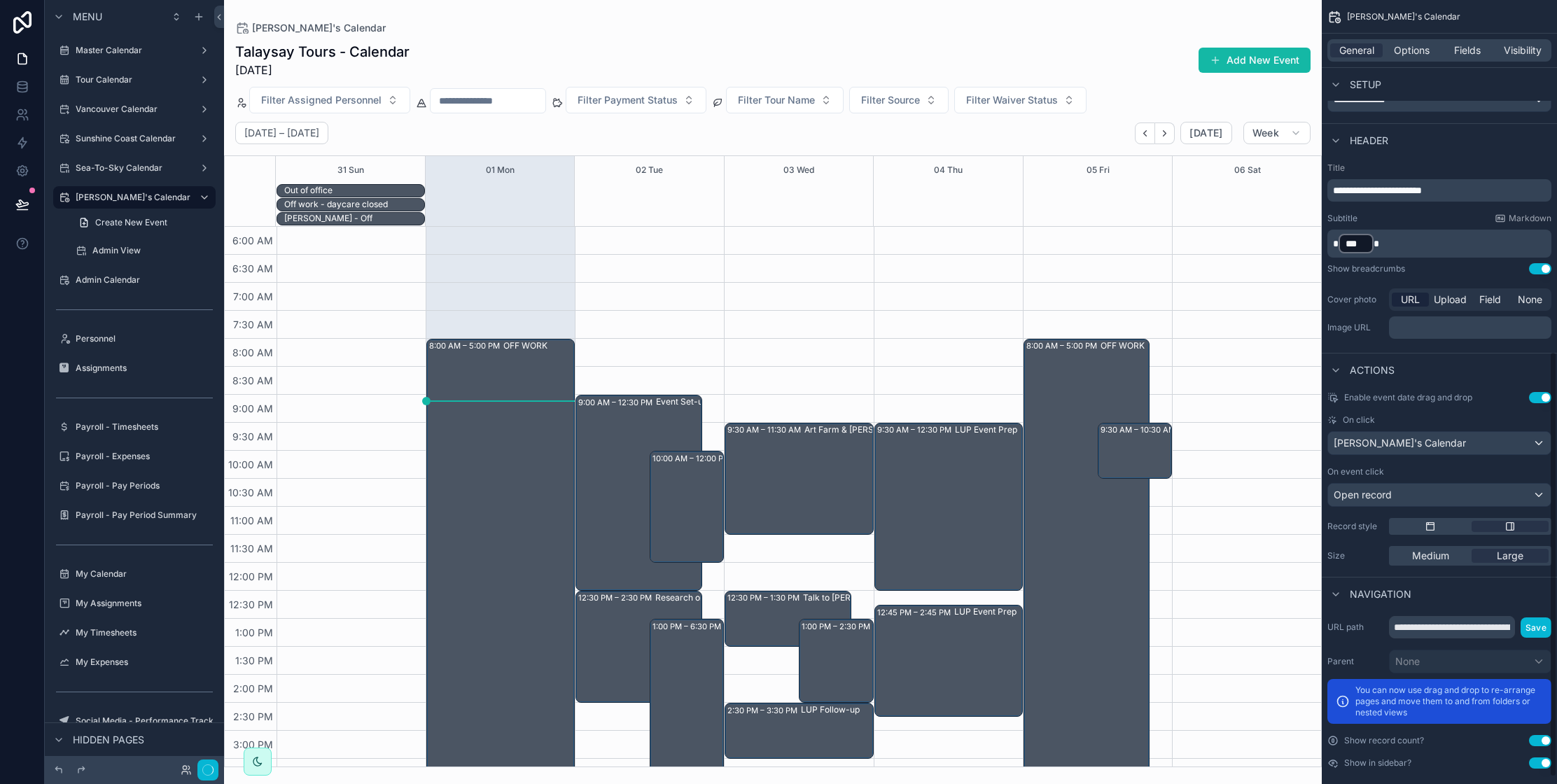
scroll to position [300, 0]
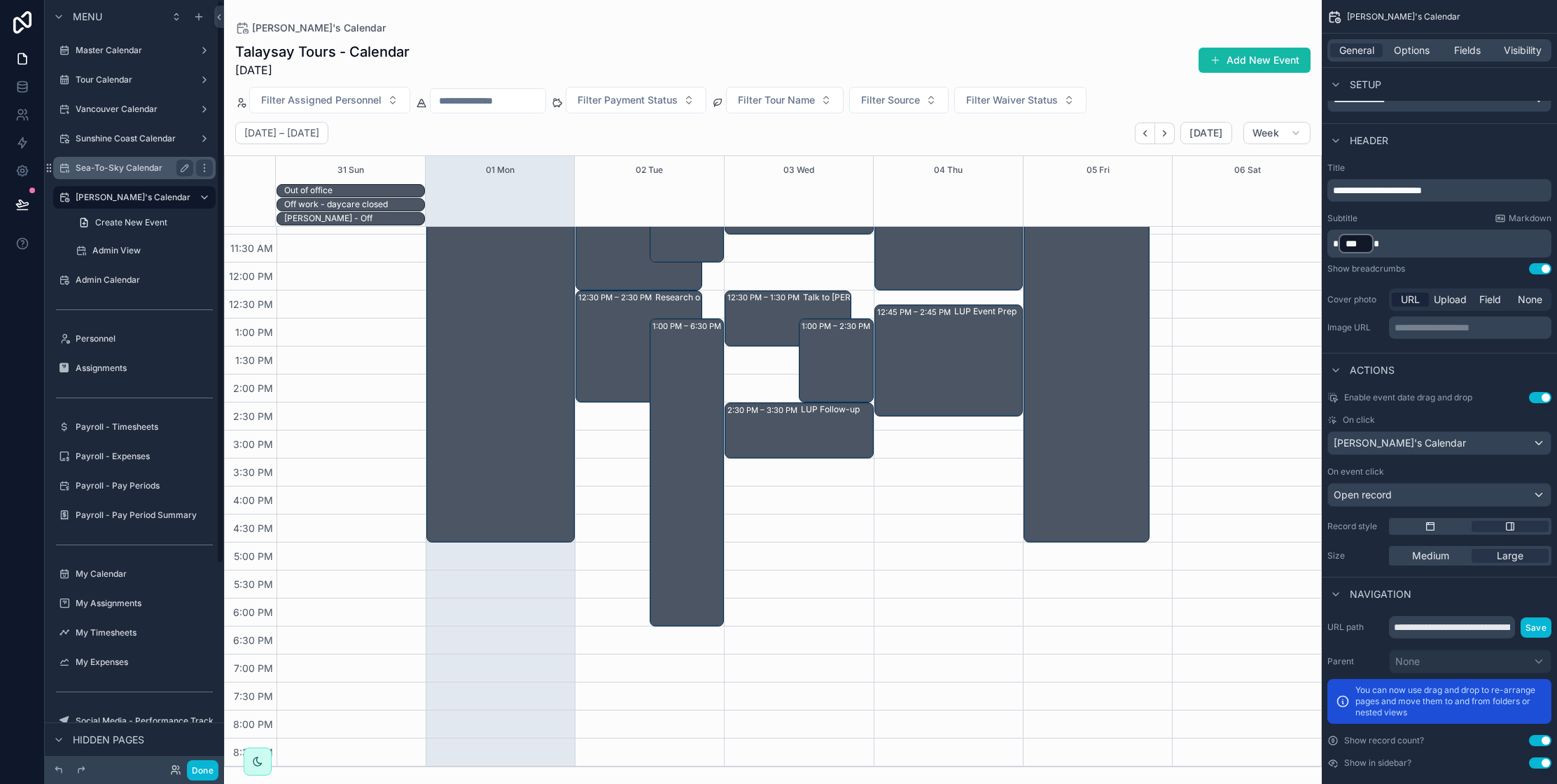
click at [127, 168] on label "Sea-To-Sky Calendar" at bounding box center [131, 168] width 112 height 11
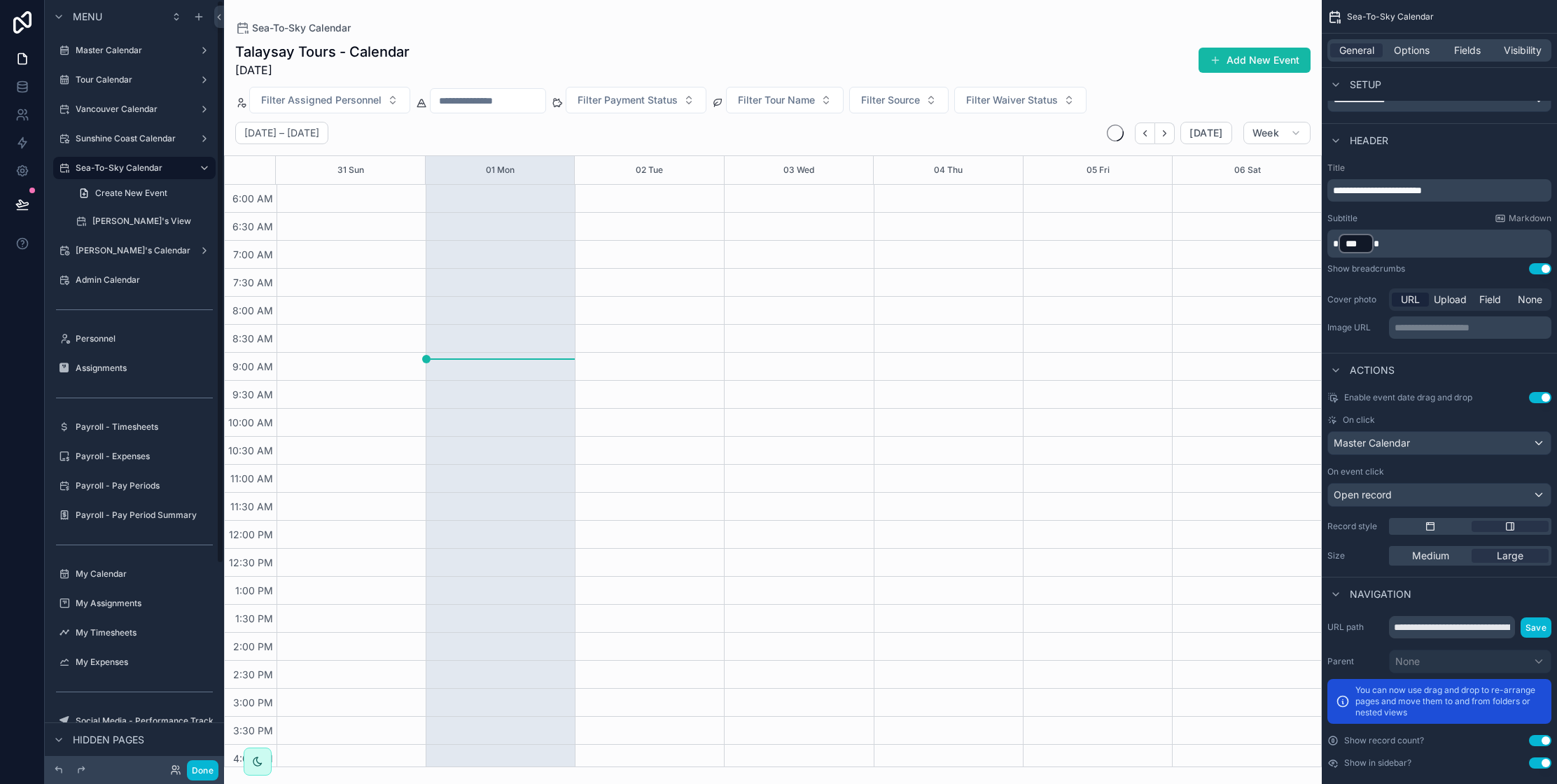
scroll to position [259, 0]
click at [1452, 447] on div "Master Calendar" at bounding box center [1439, 443] width 223 height 22
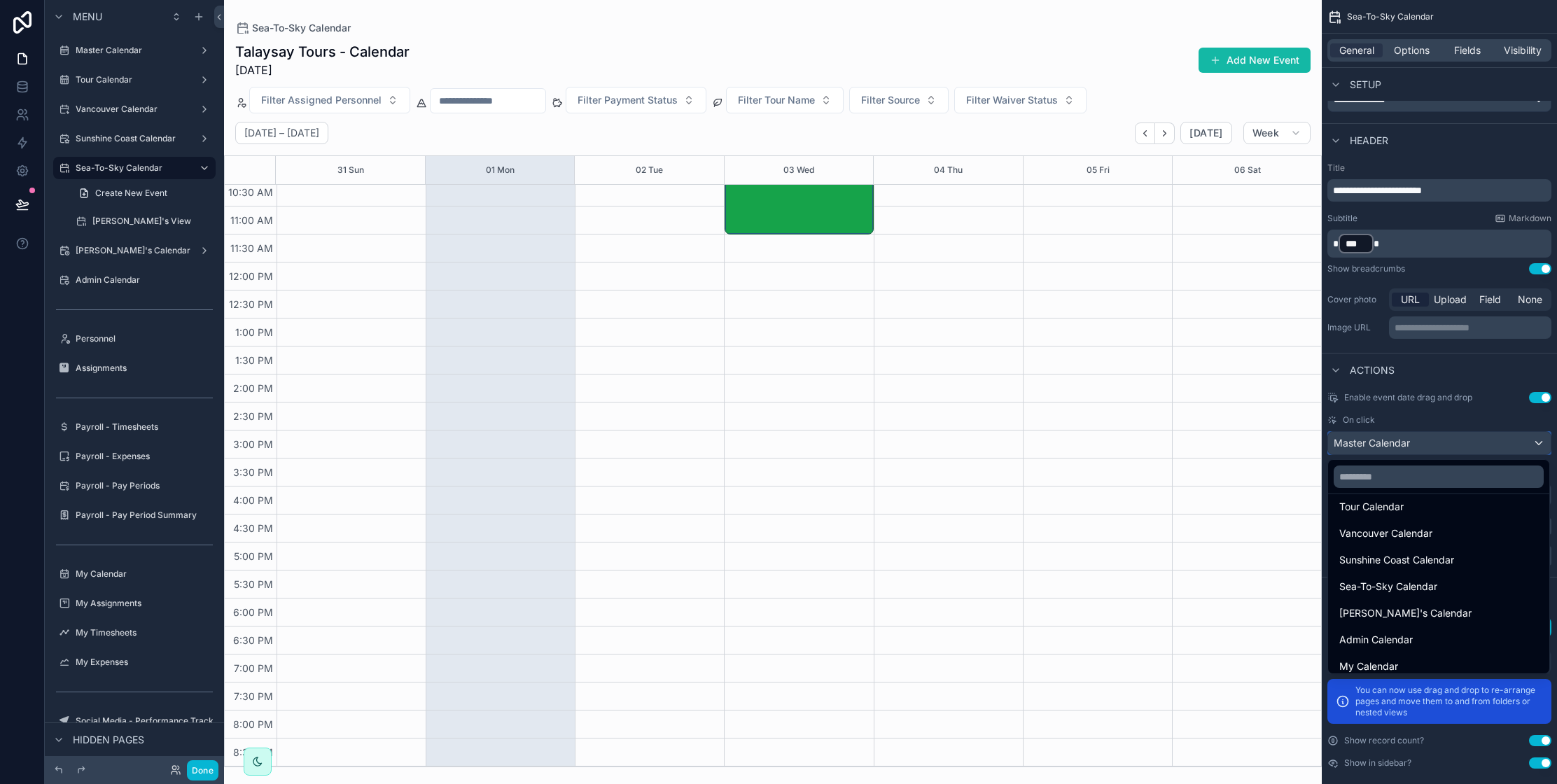
scroll to position [120, 0]
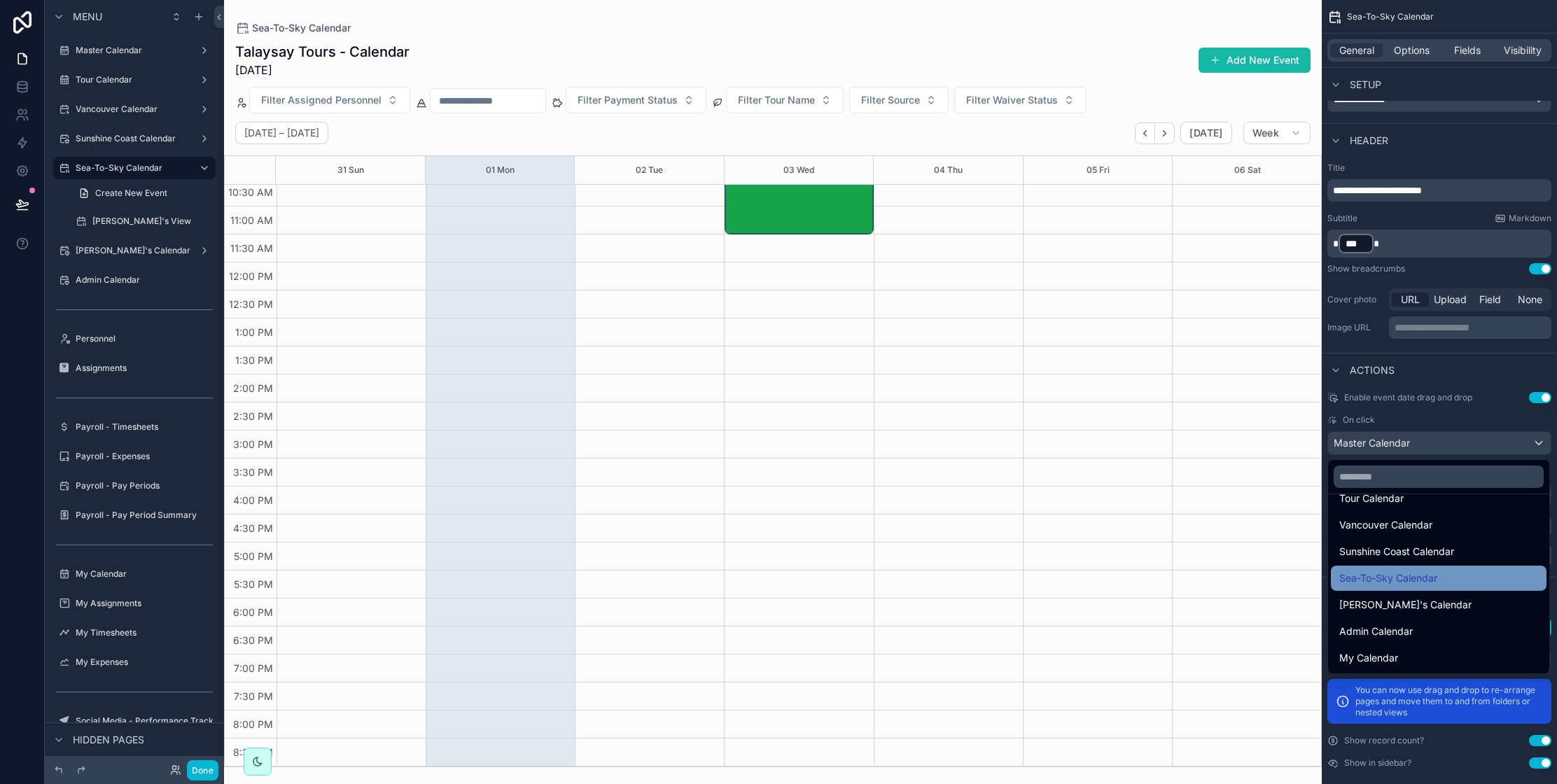
click at [1418, 575] on span "Sea-To-Sky Calendar" at bounding box center [1387, 578] width 98 height 17
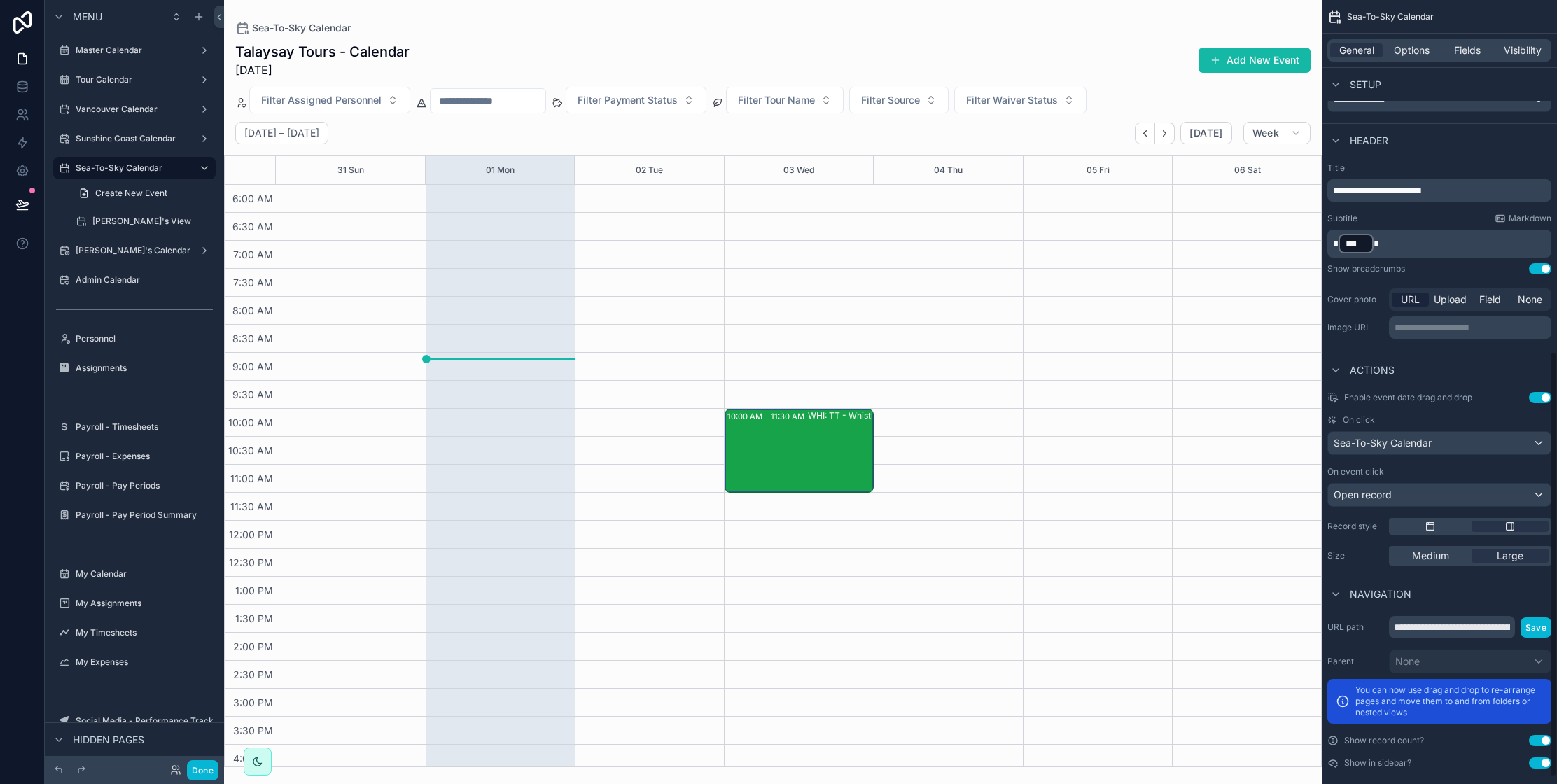
scroll to position [259, 0]
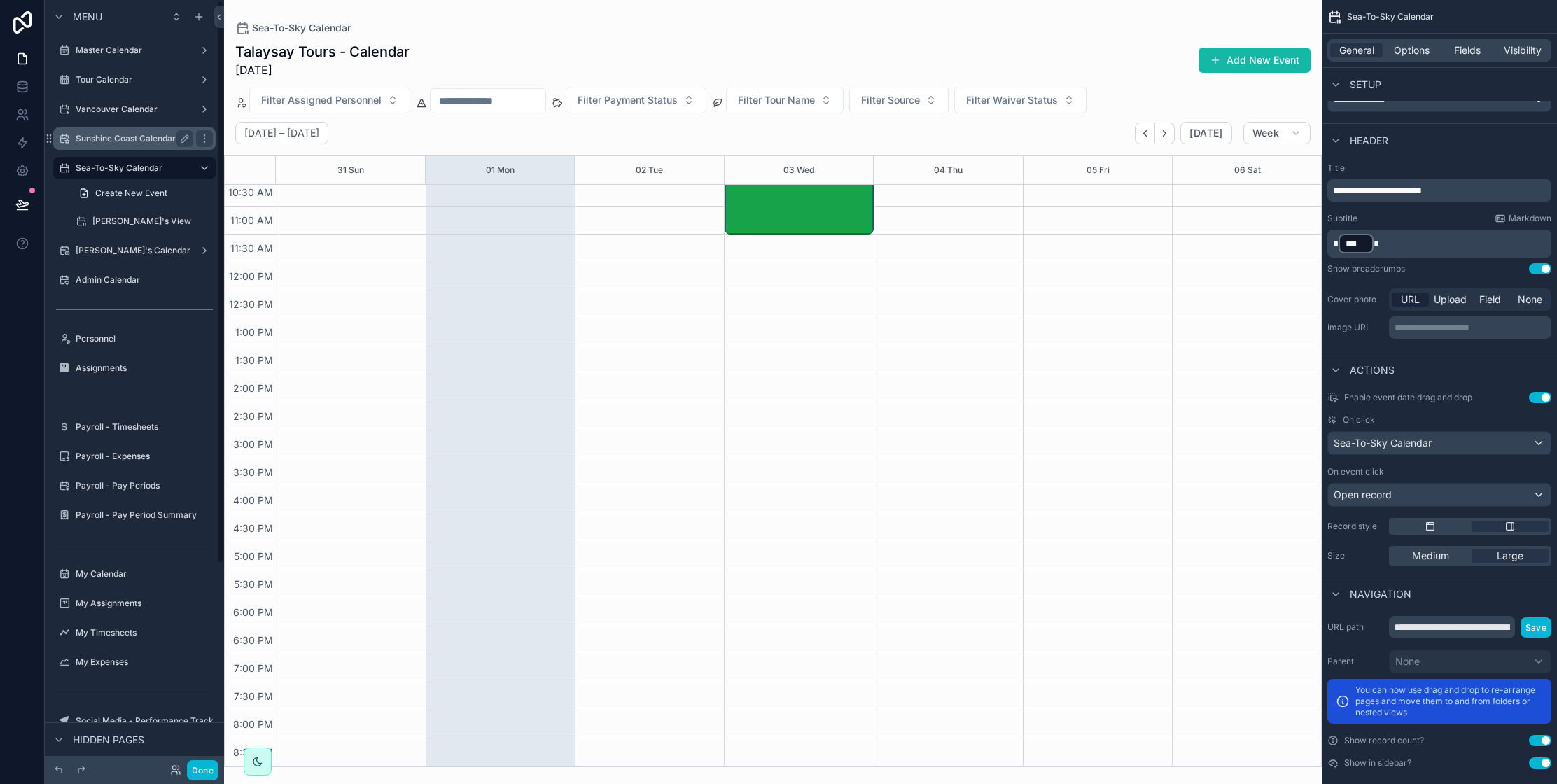
click at [137, 140] on label "Sunshine Coast Calendar" at bounding box center [131, 138] width 112 height 11
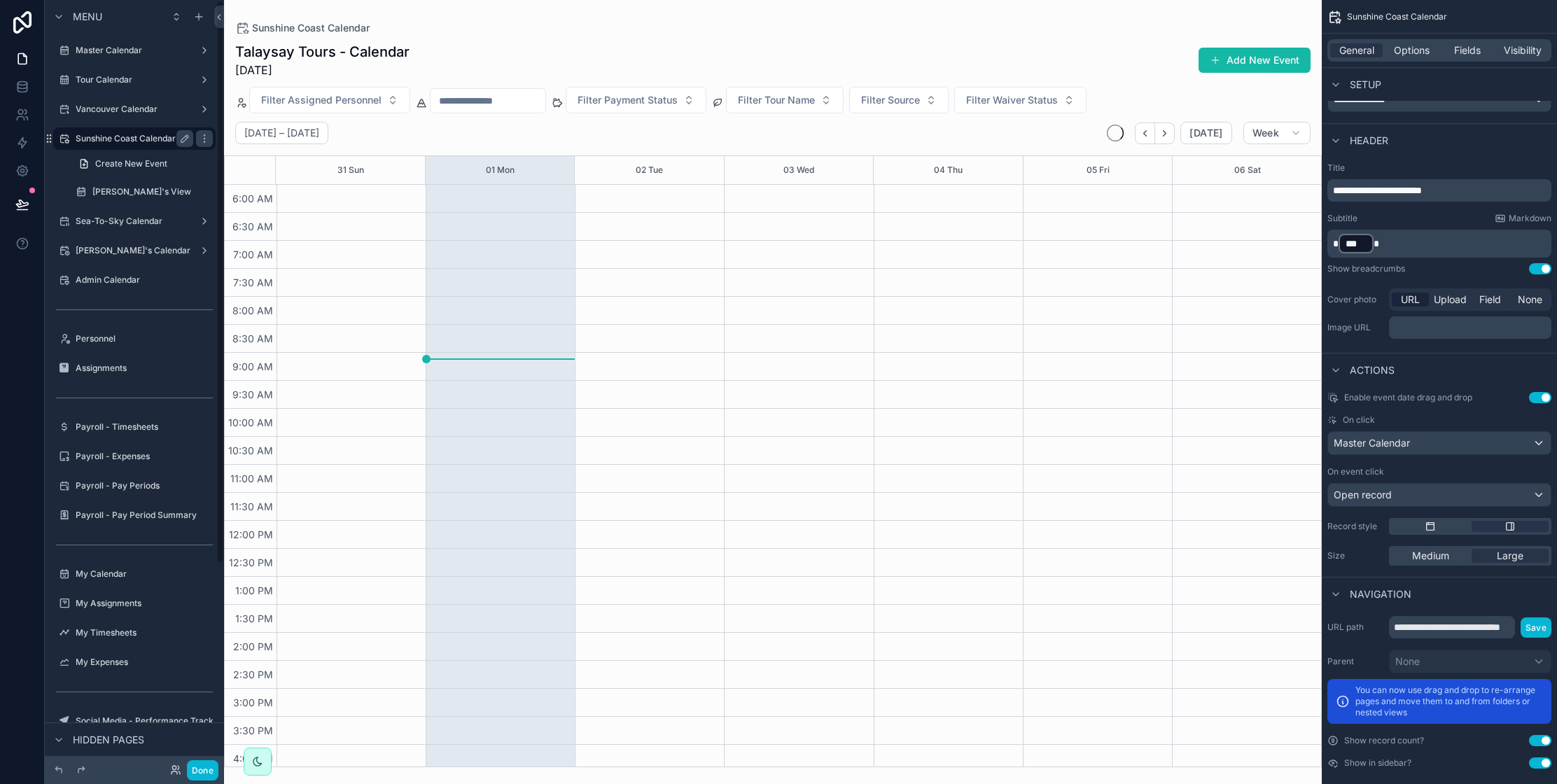
scroll to position [259, 0]
click at [1396, 440] on span "Master Calendar" at bounding box center [1371, 443] width 76 height 14
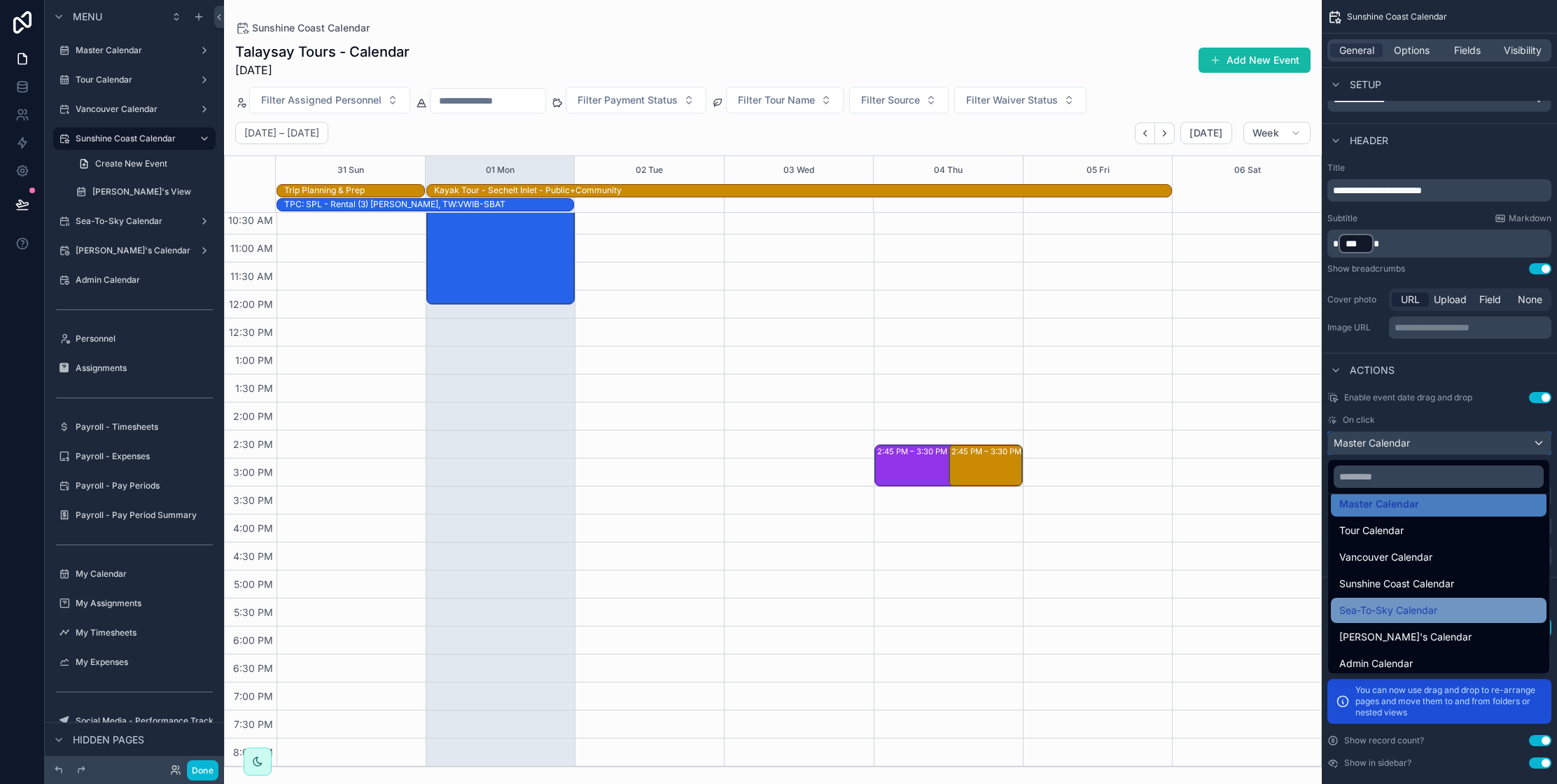
scroll to position [93, 0]
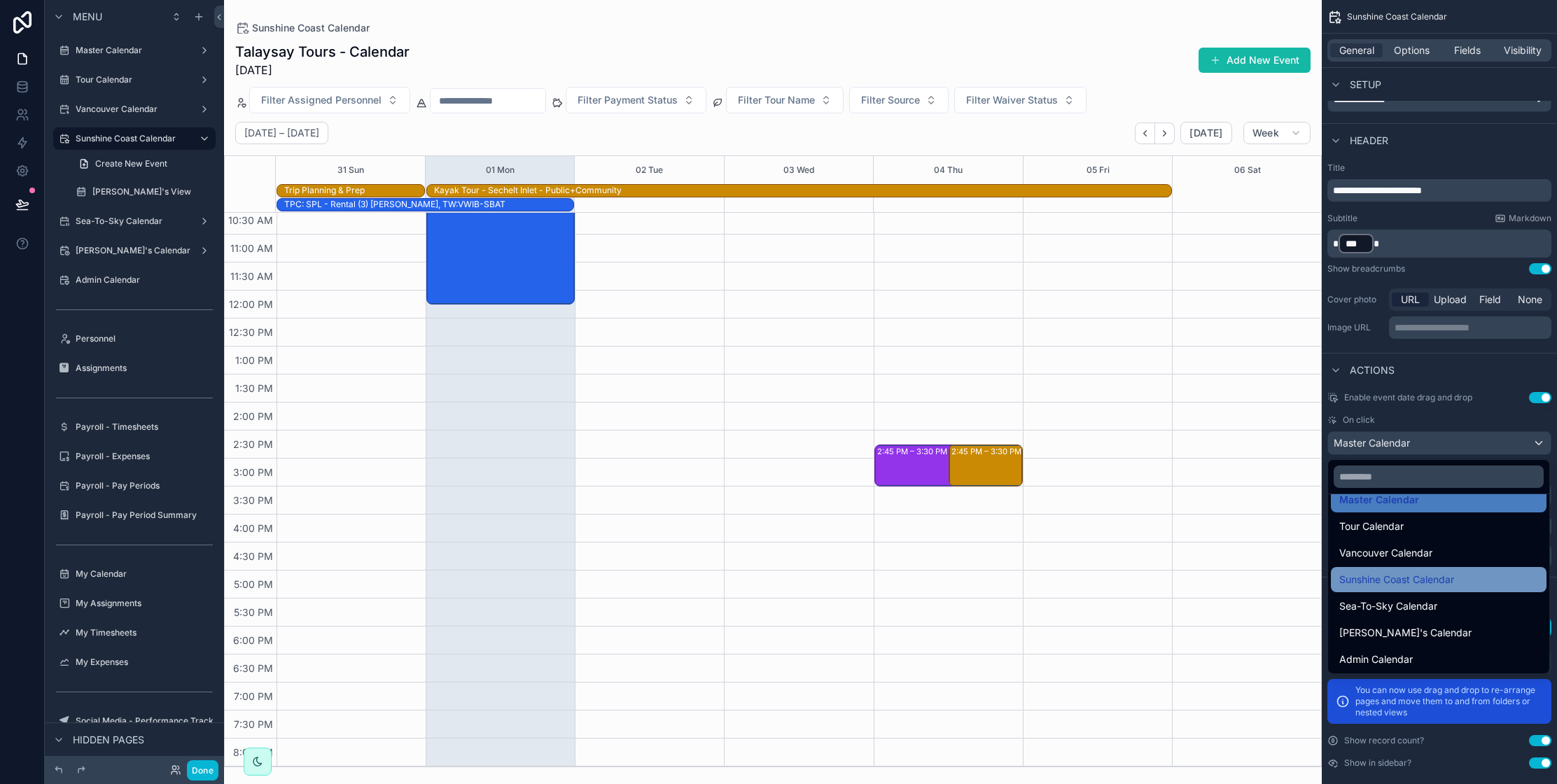
click at [1421, 580] on span "Sunshine Coast Calendar" at bounding box center [1396, 580] width 115 height 17
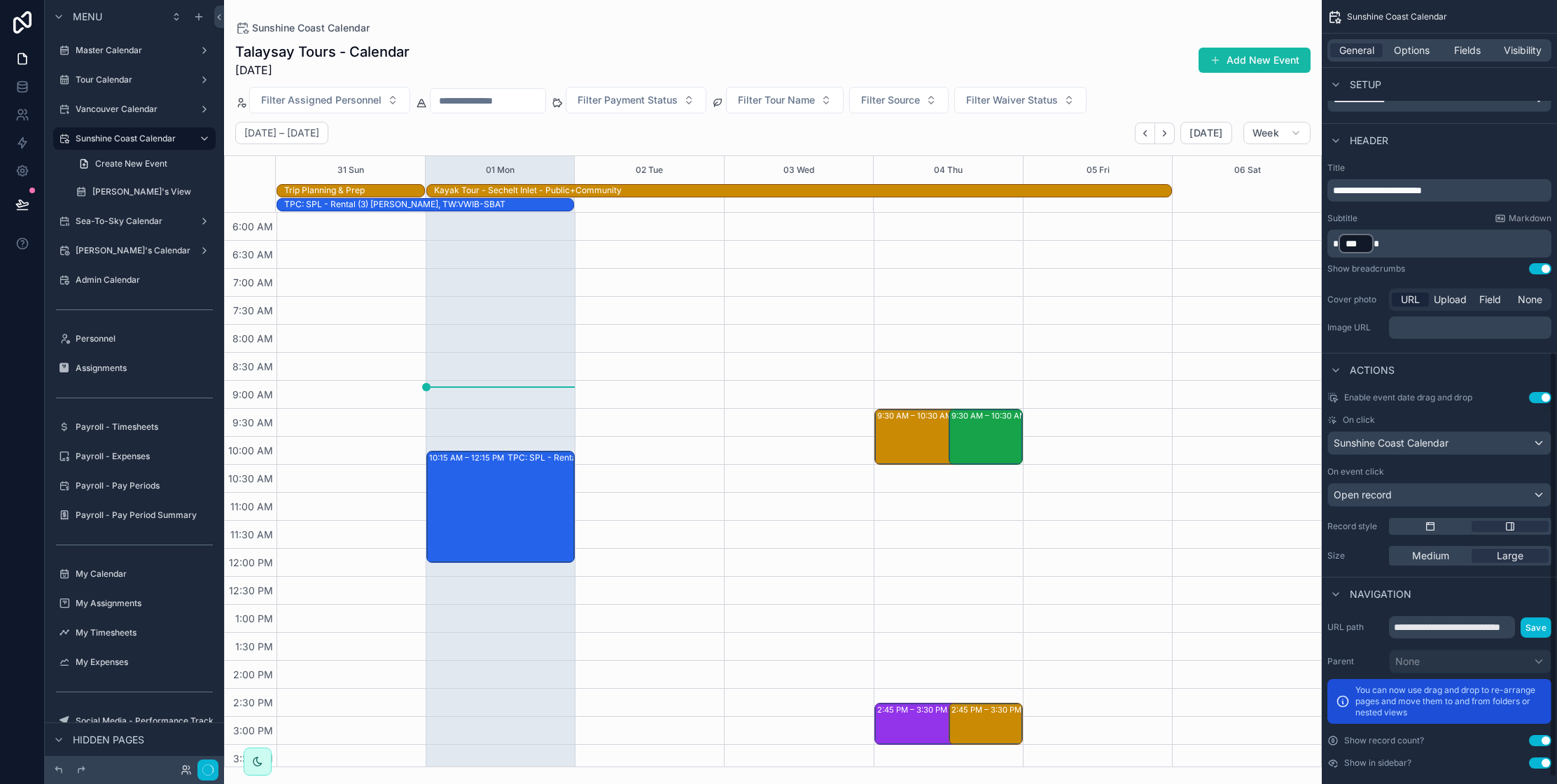
scroll to position [286, 0]
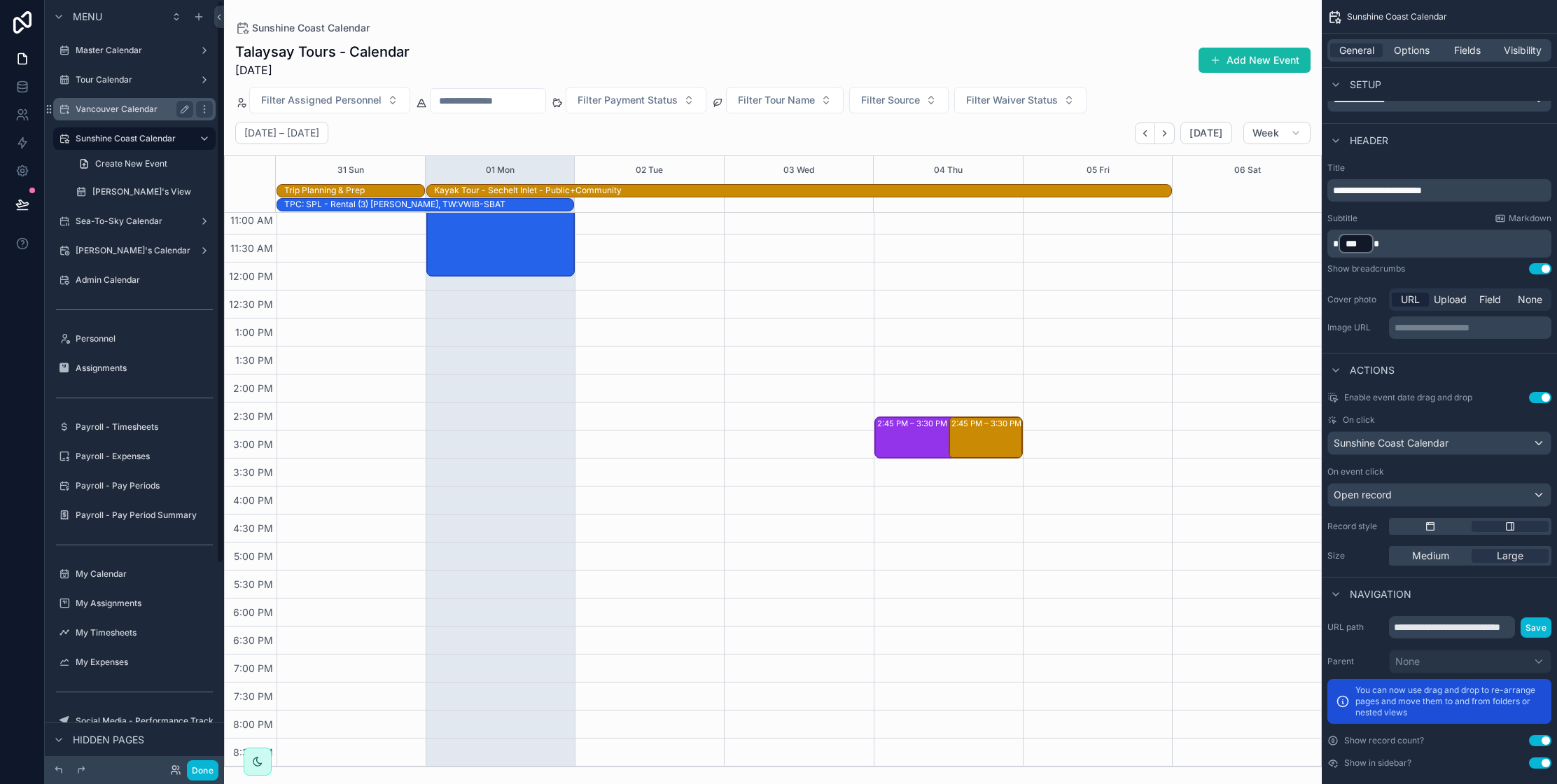
click at [134, 108] on label "Vancouver Calendar" at bounding box center [131, 109] width 112 height 11
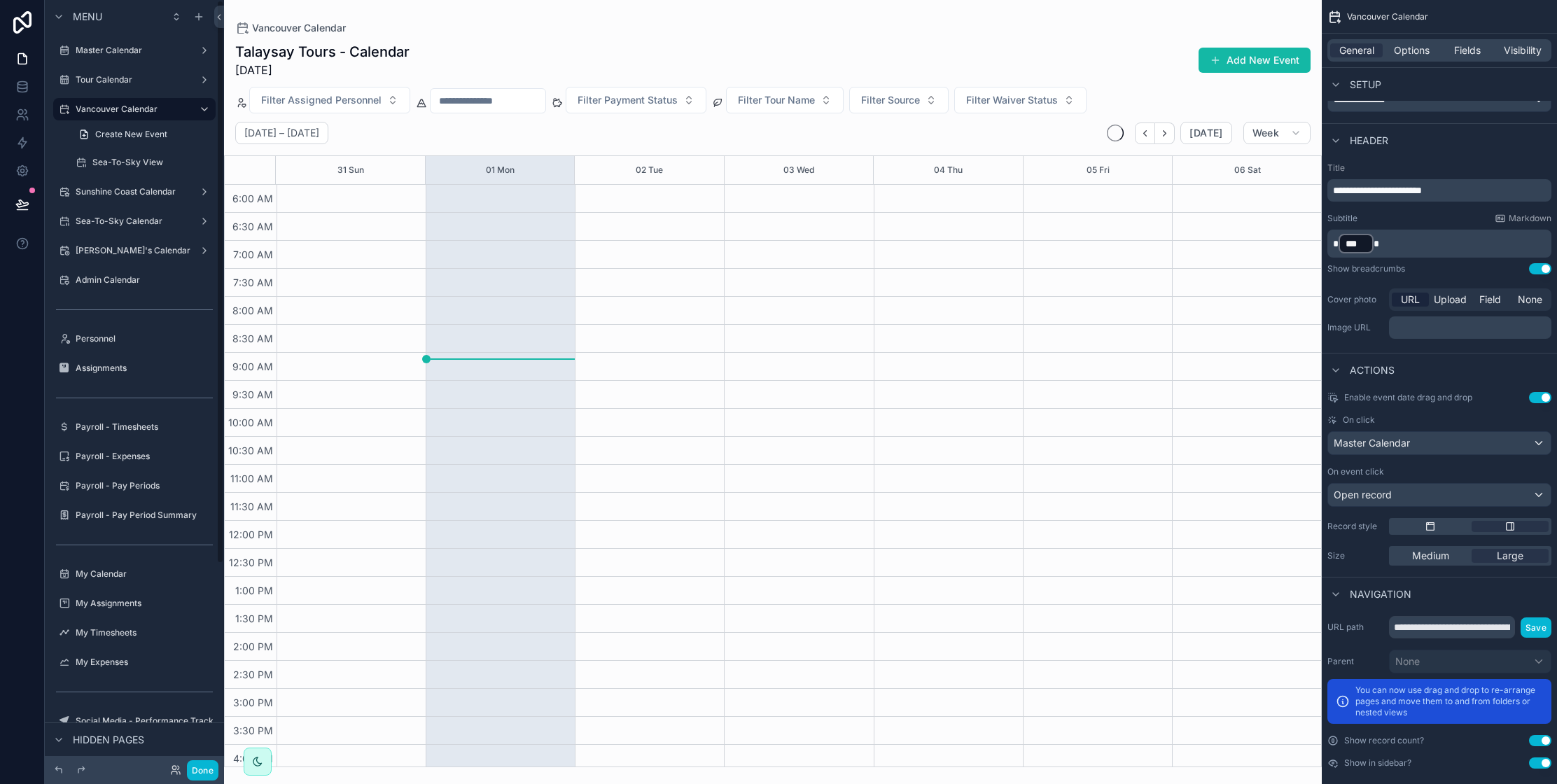
scroll to position [259, 0]
click at [1387, 440] on span "Master Calendar" at bounding box center [1371, 443] width 76 height 14
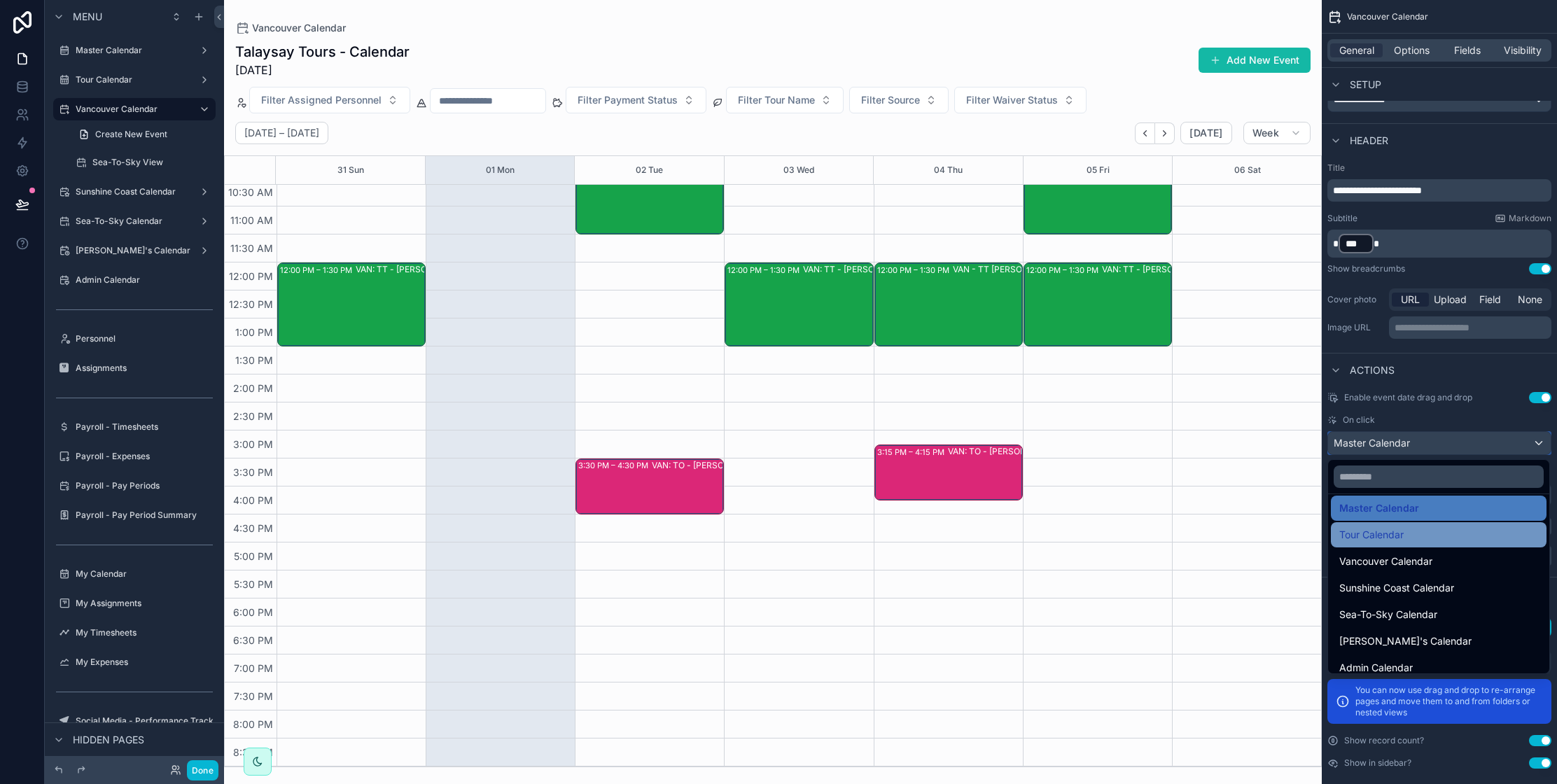
scroll to position [82, 0]
click at [1419, 591] on span "Sunshine Coast Calendar" at bounding box center [1396, 590] width 115 height 17
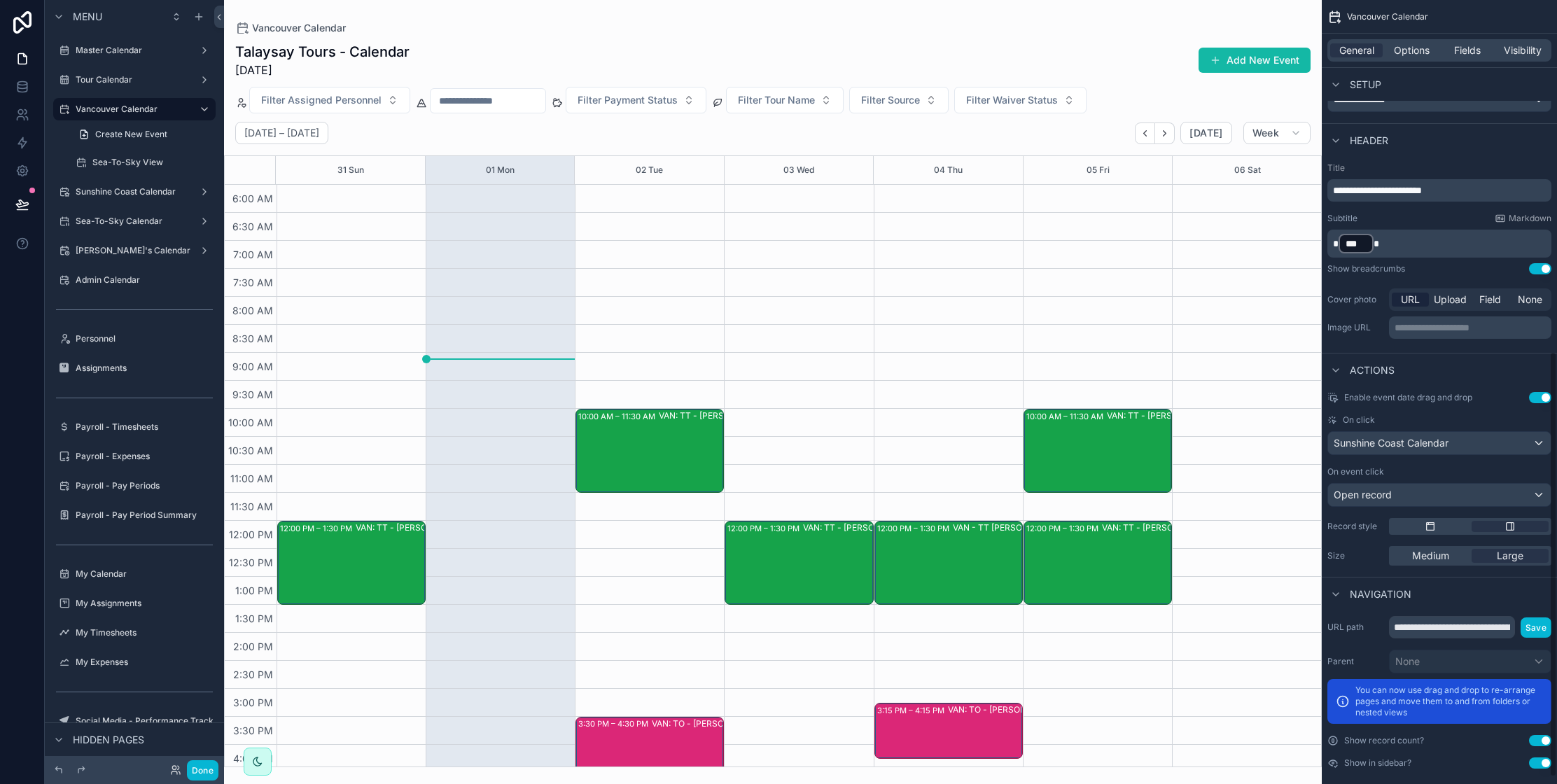
scroll to position [259, 0]
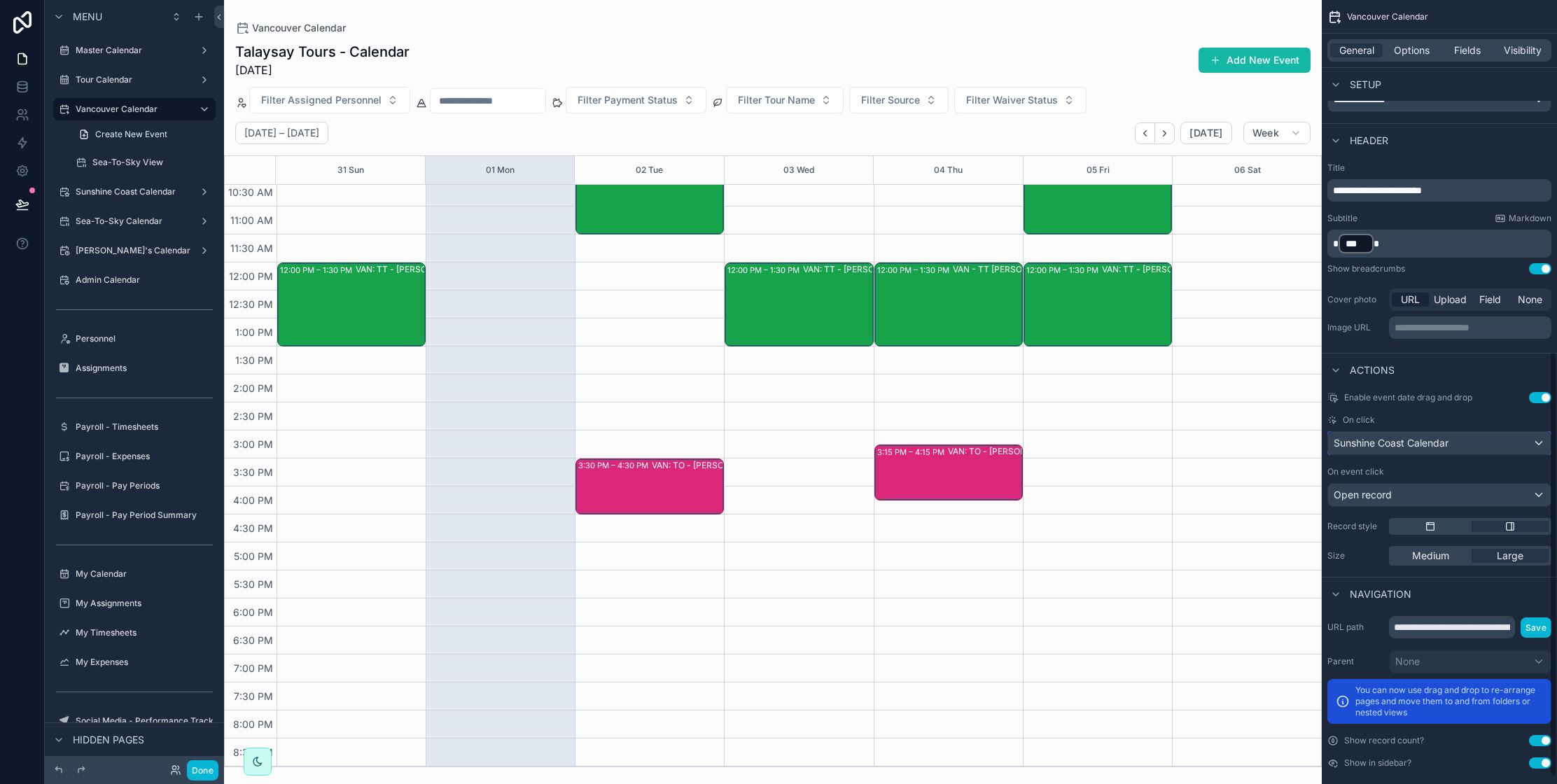
click at [1391, 442] on span "Sunshine Coast Calendar" at bounding box center [1390, 443] width 115 height 14
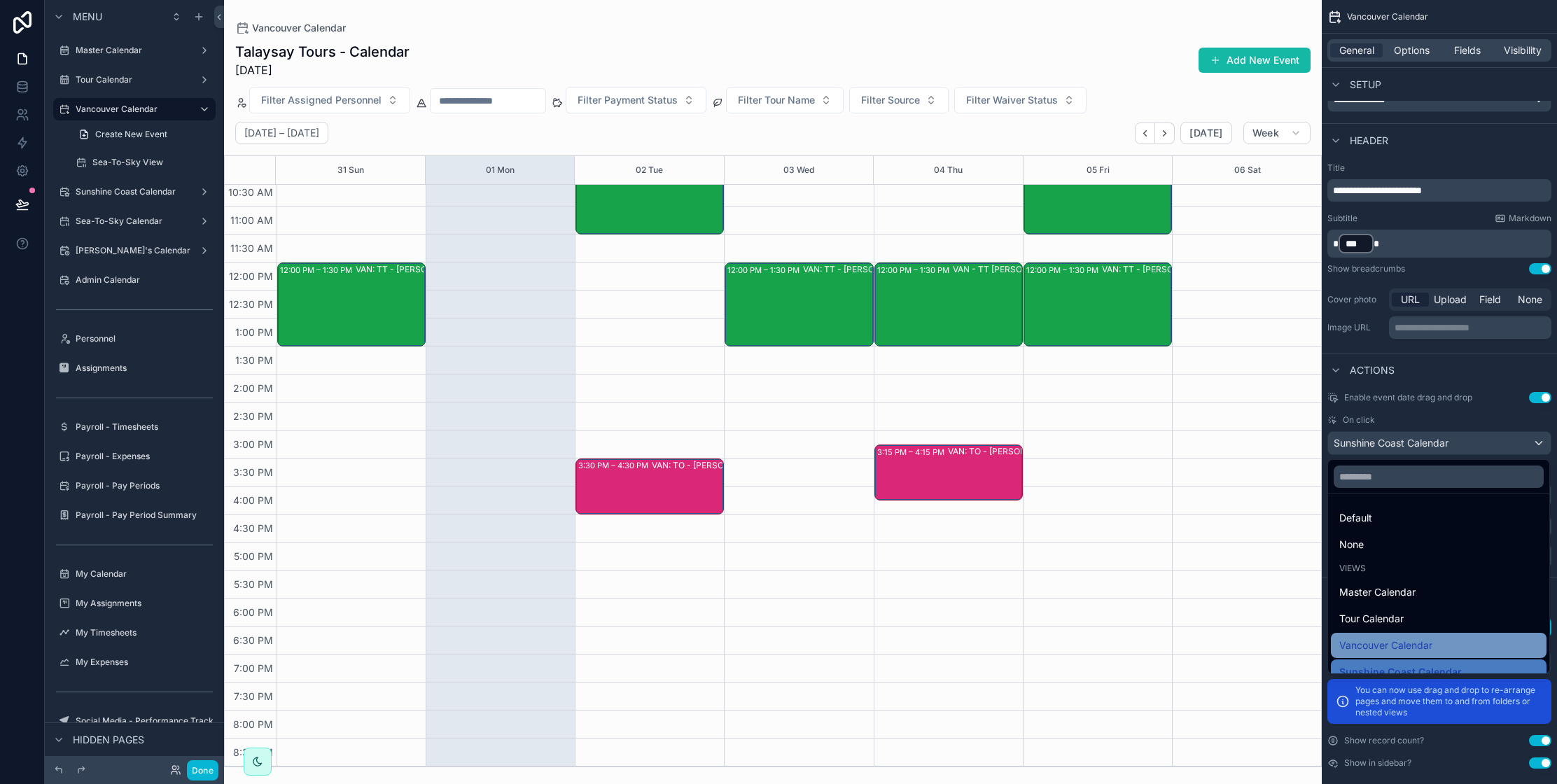
click at [1411, 645] on span "Vancouver Calendar" at bounding box center [1386, 646] width 94 height 17
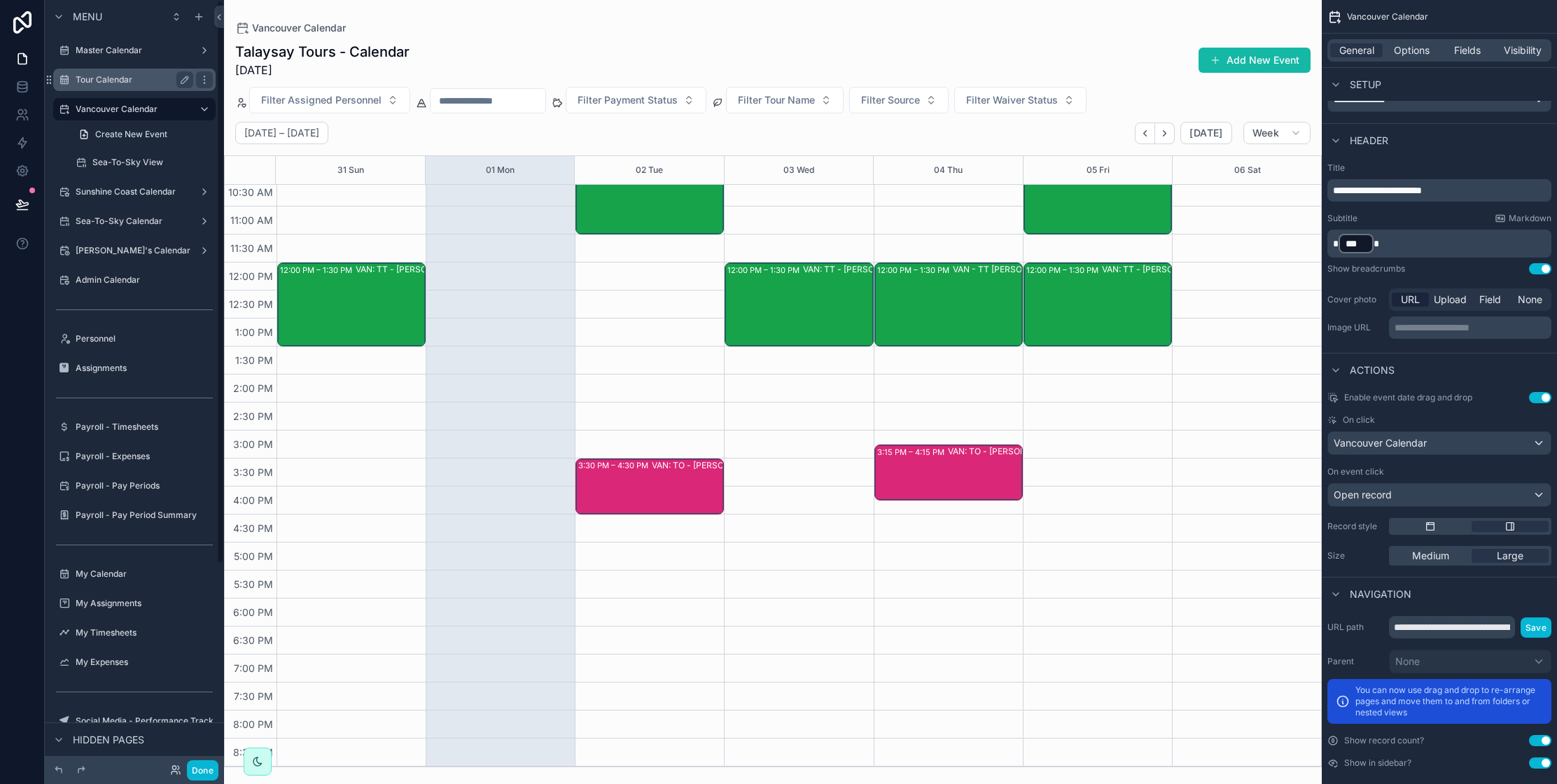
click at [119, 80] on label "Tour Calendar" at bounding box center [131, 80] width 112 height 11
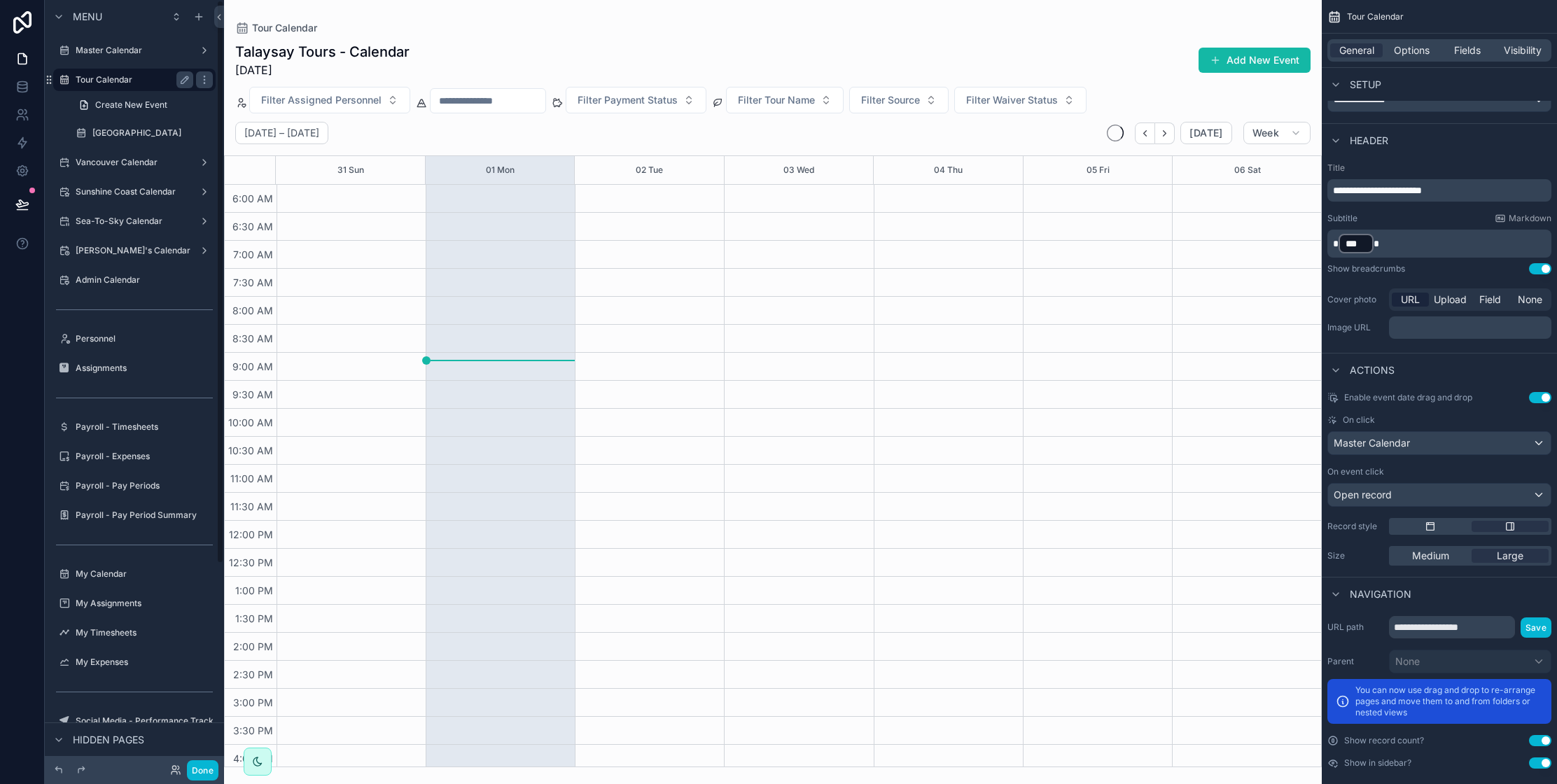
scroll to position [259, 0]
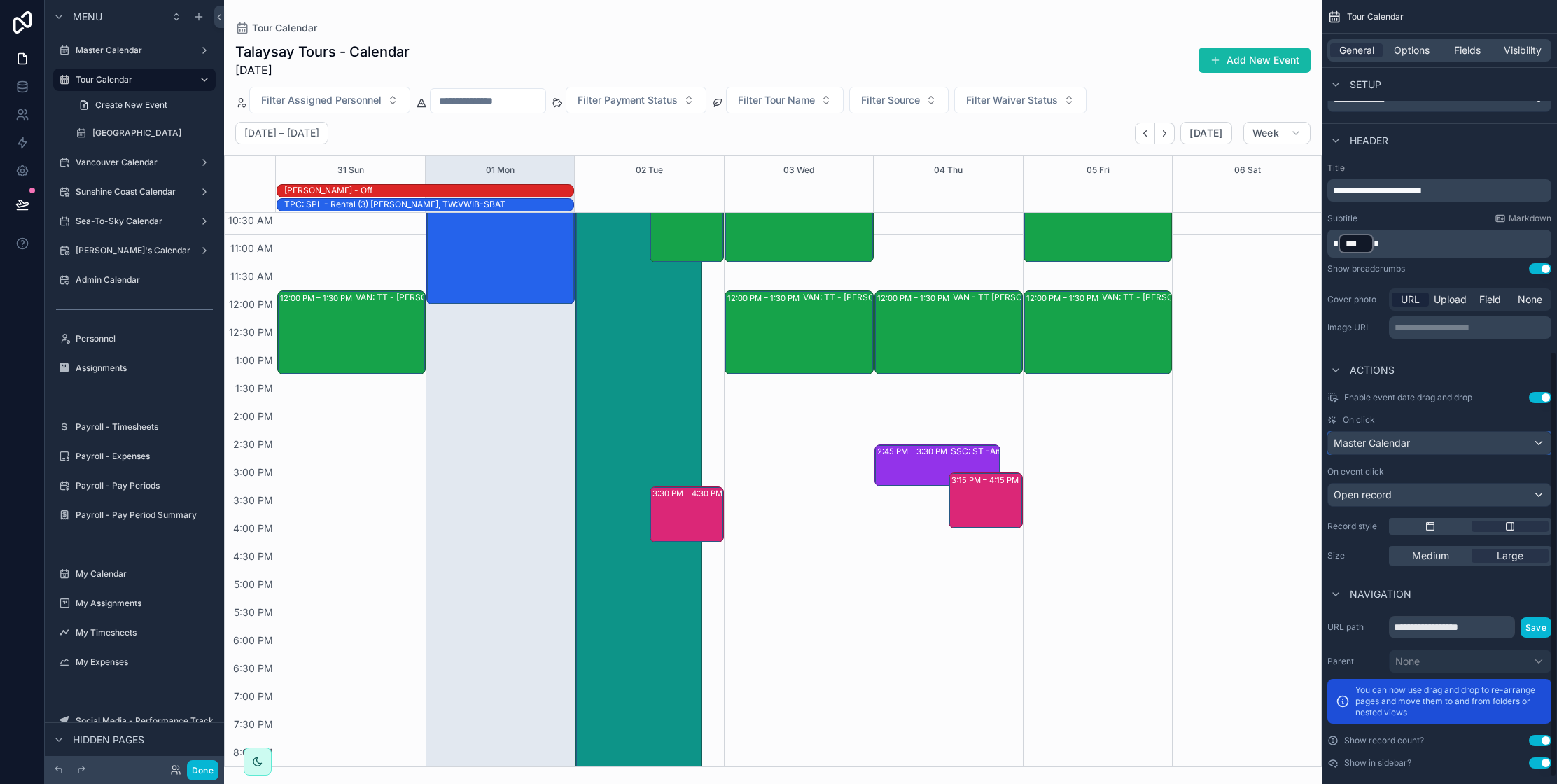
click at [1403, 445] on span "Master Calendar" at bounding box center [1371, 443] width 76 height 14
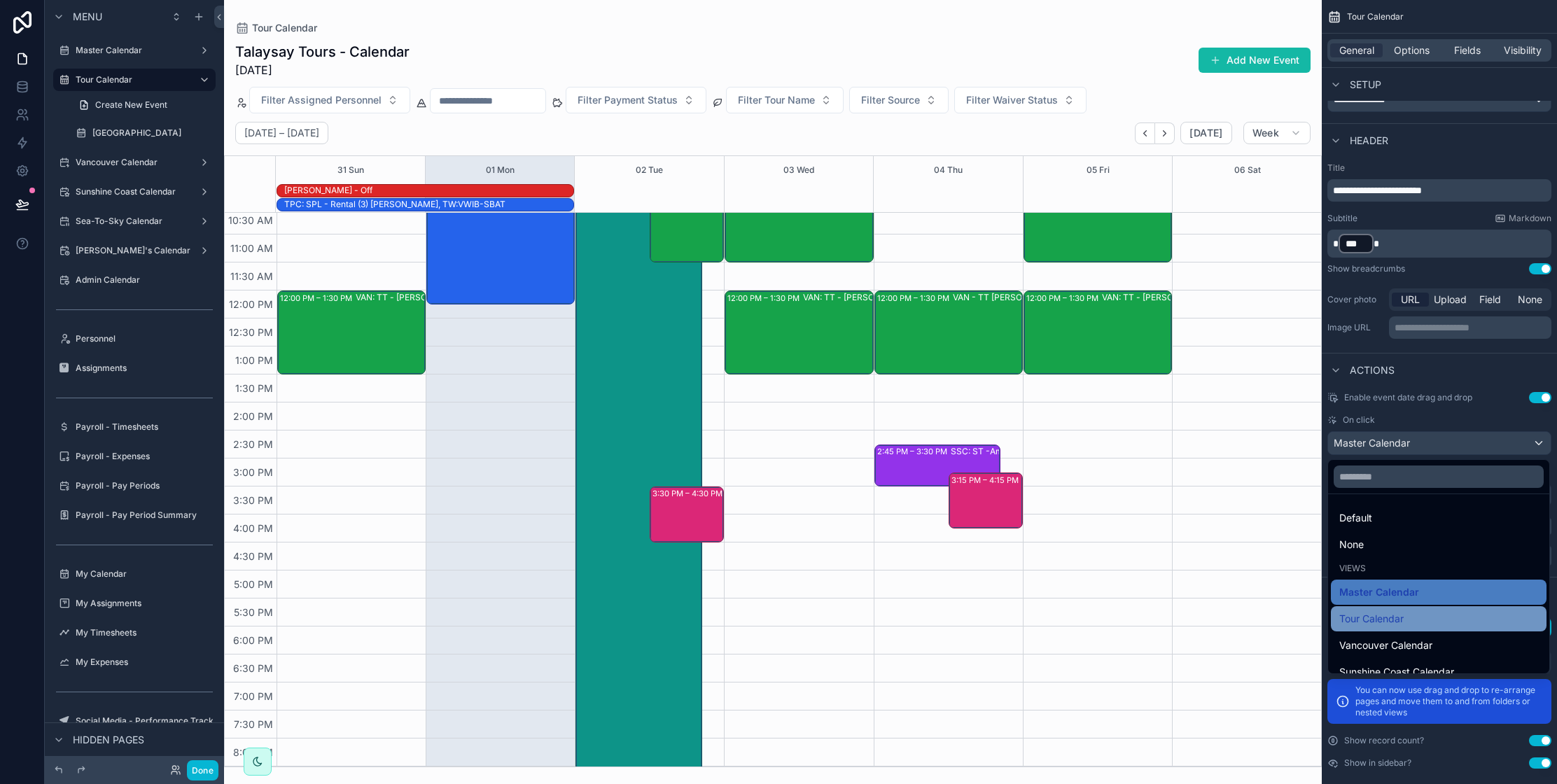
click at [1431, 622] on div "Tour Calendar" at bounding box center [1438, 619] width 199 height 17
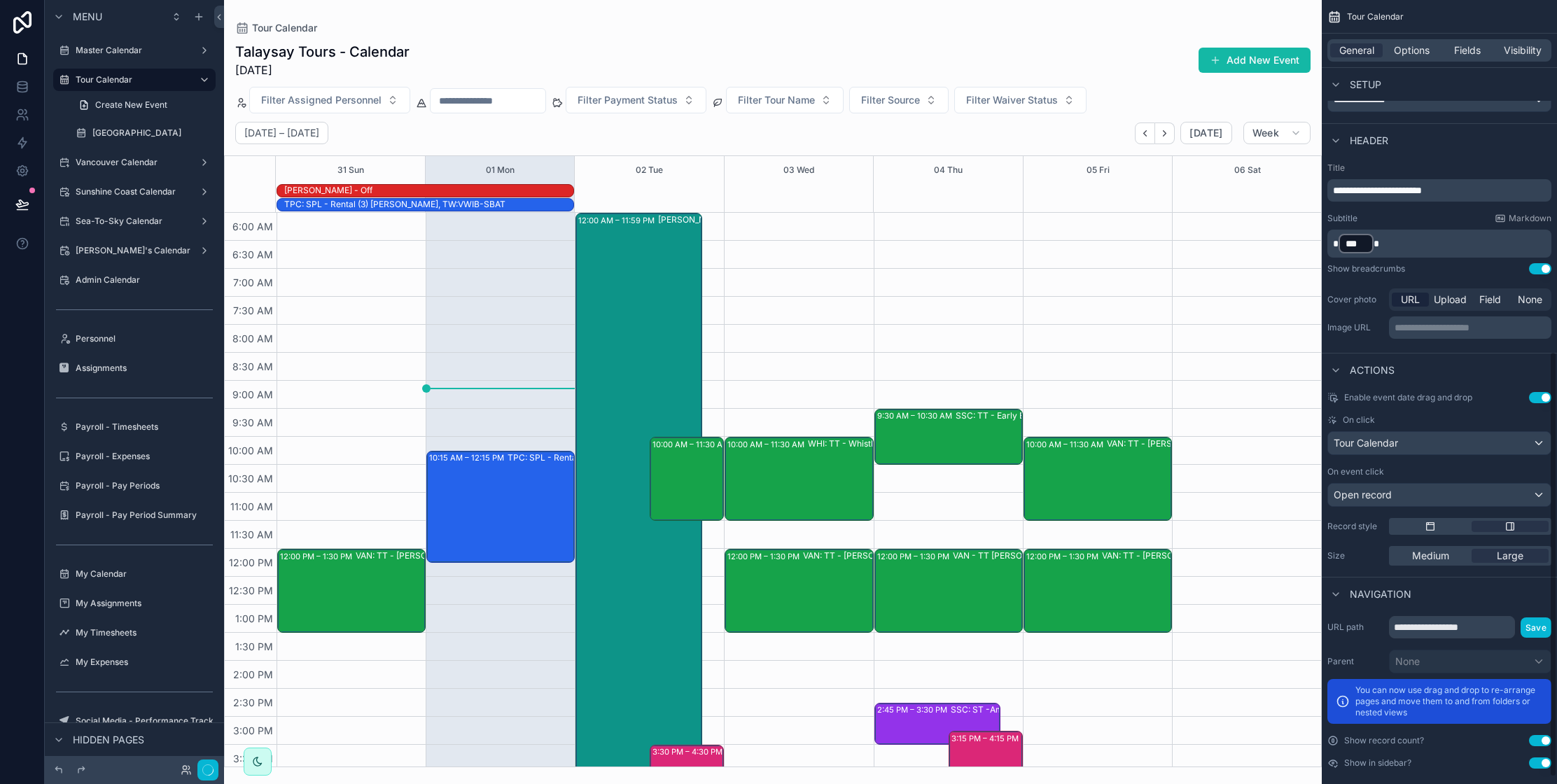
scroll to position [286, 0]
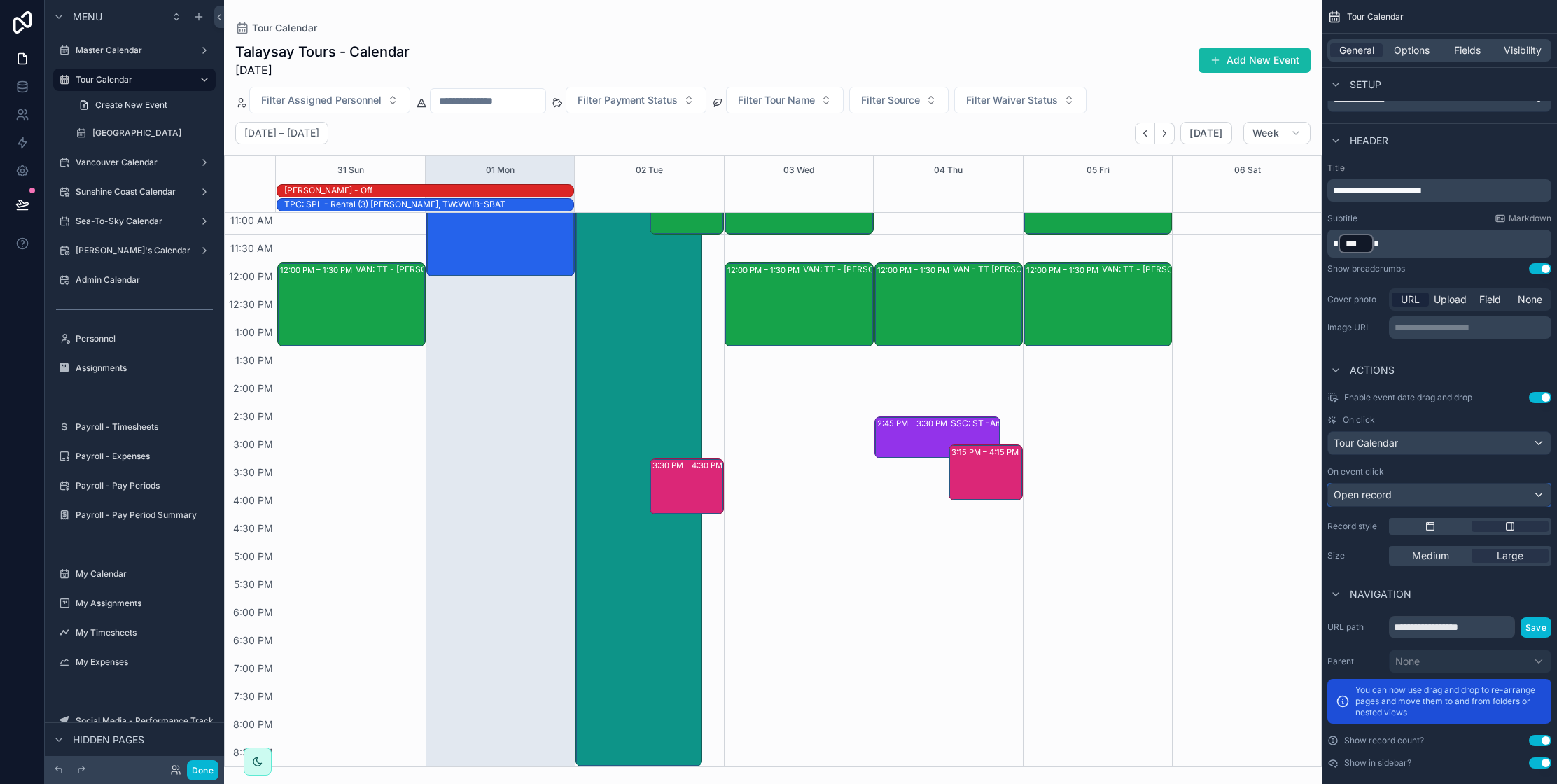
click at [1415, 495] on div "Open record" at bounding box center [1439, 494] width 223 height 22
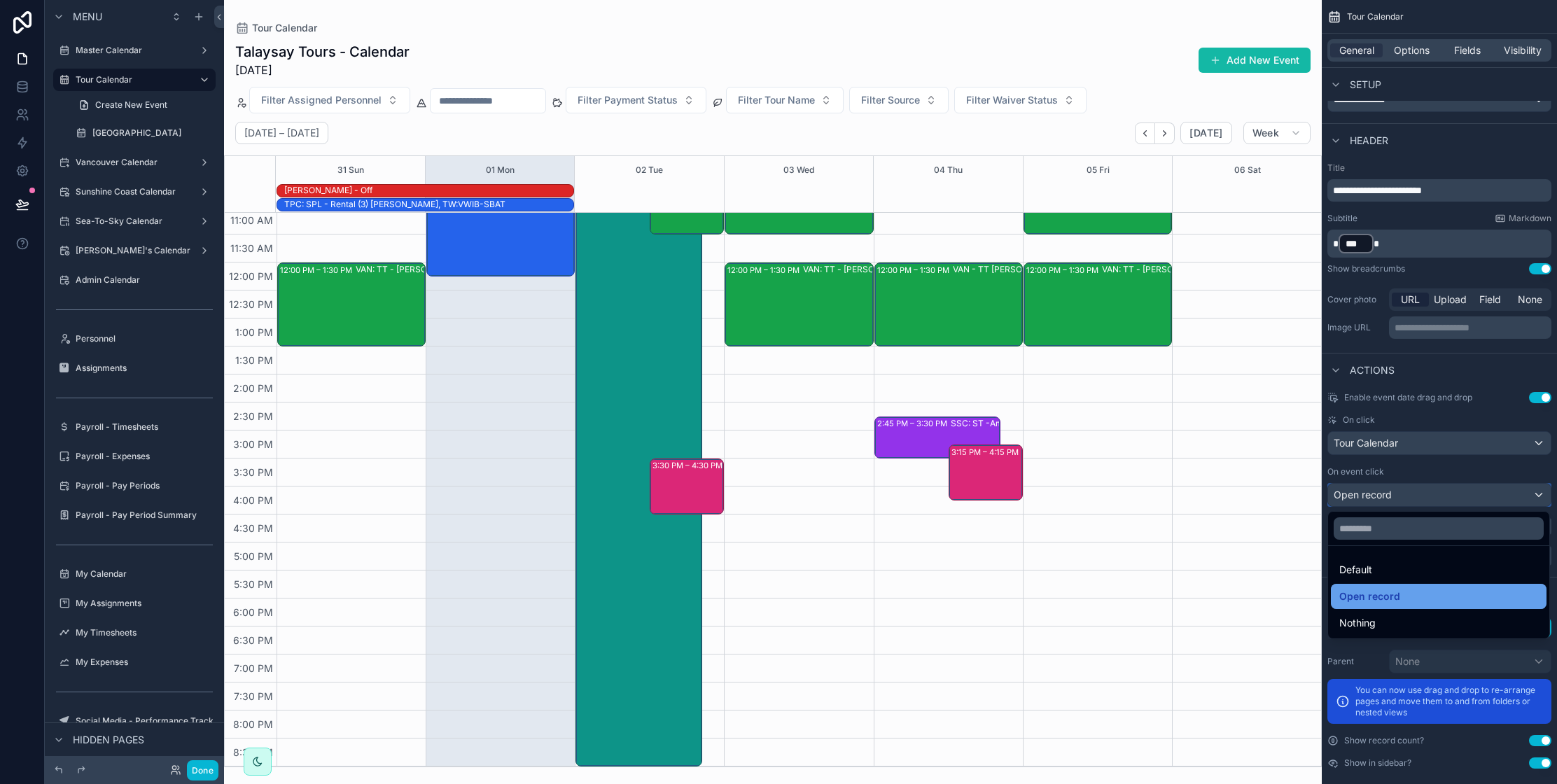
scroll to position [658, 0]
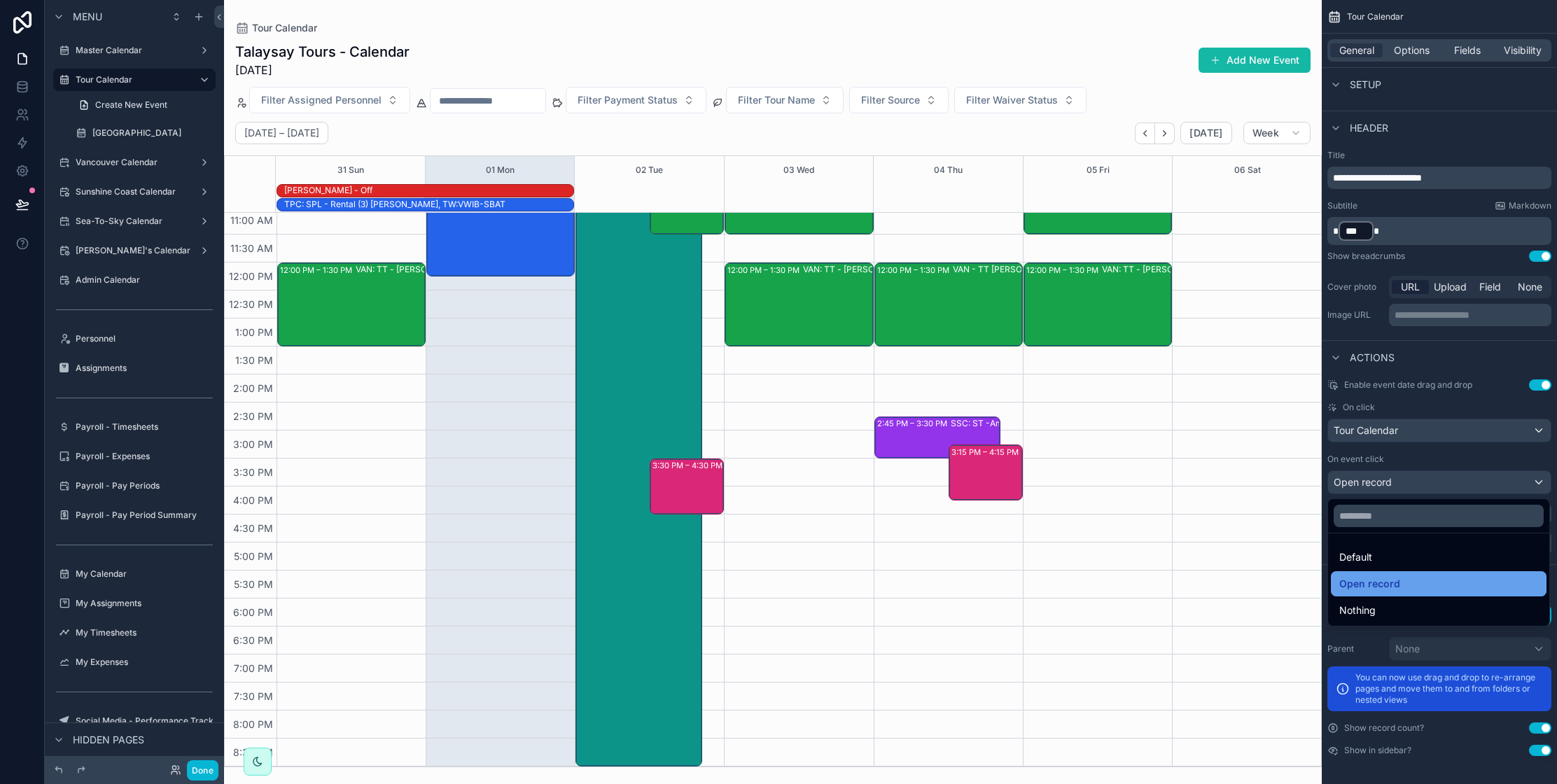
click at [1439, 586] on div "Open record" at bounding box center [1438, 583] width 199 height 17
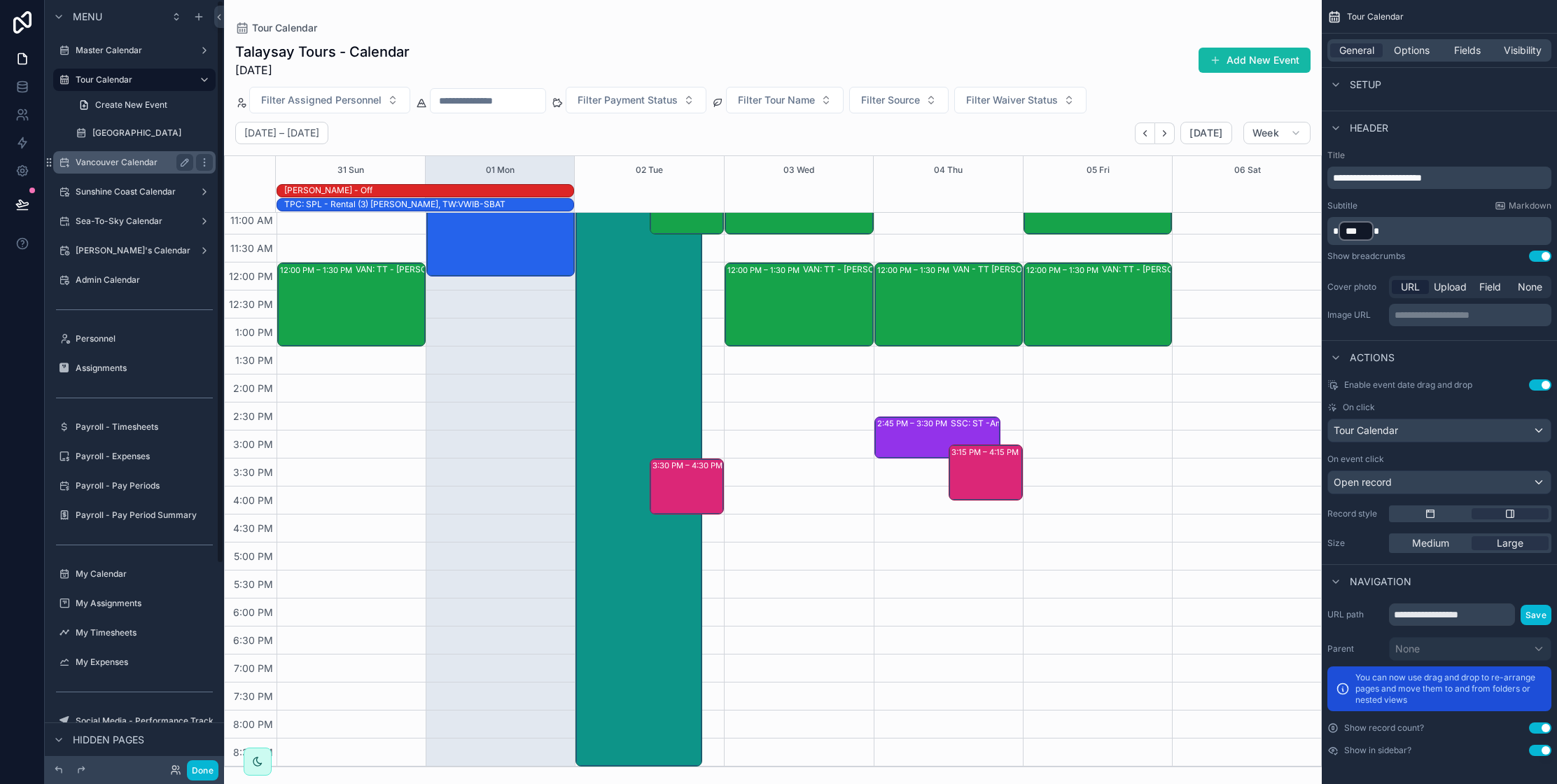
click at [91, 160] on label "Vancouver Calendar" at bounding box center [131, 162] width 112 height 11
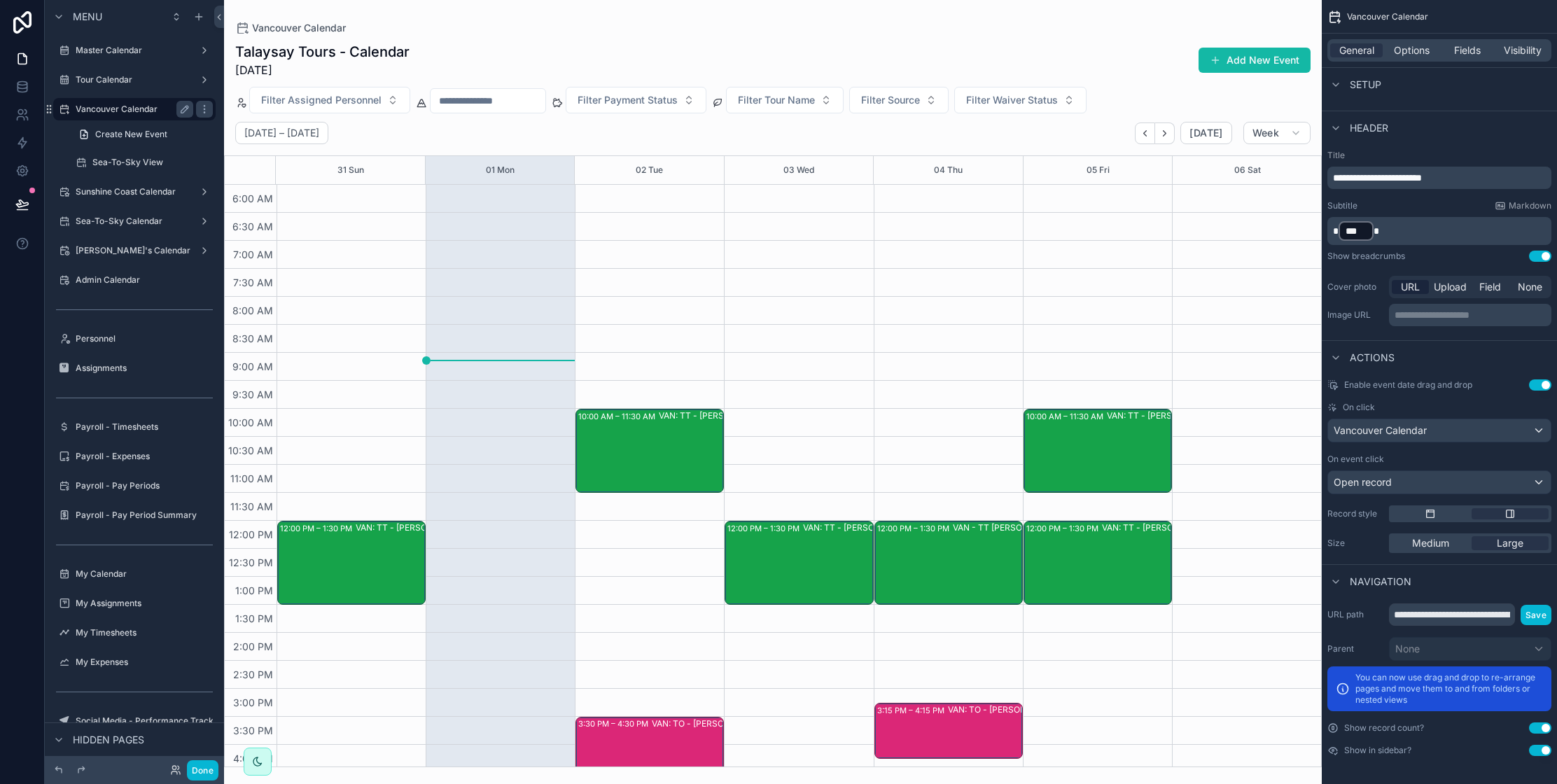
scroll to position [259, 0]
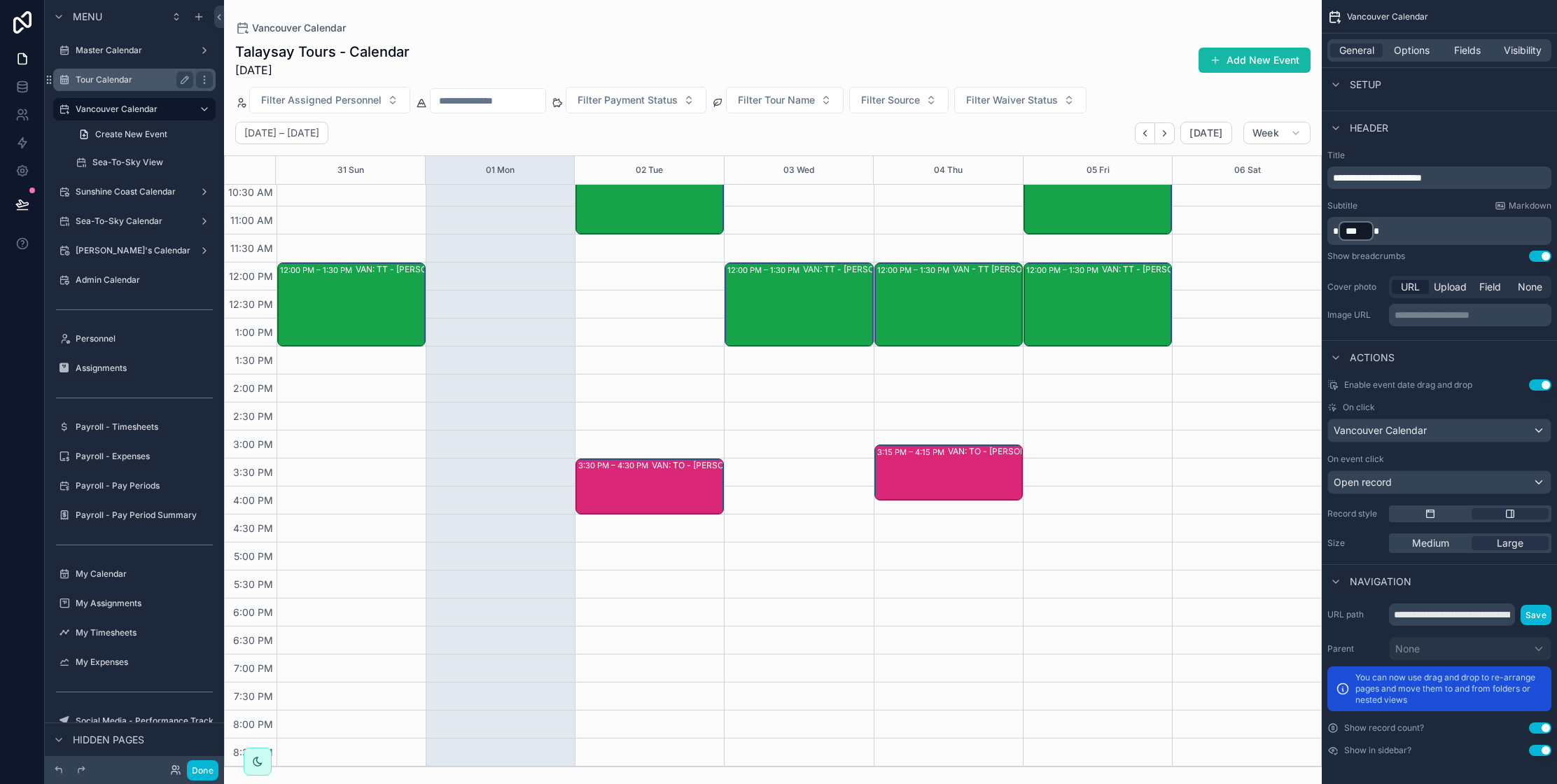
click at [103, 83] on label "Tour Calendar" at bounding box center [131, 80] width 112 height 11
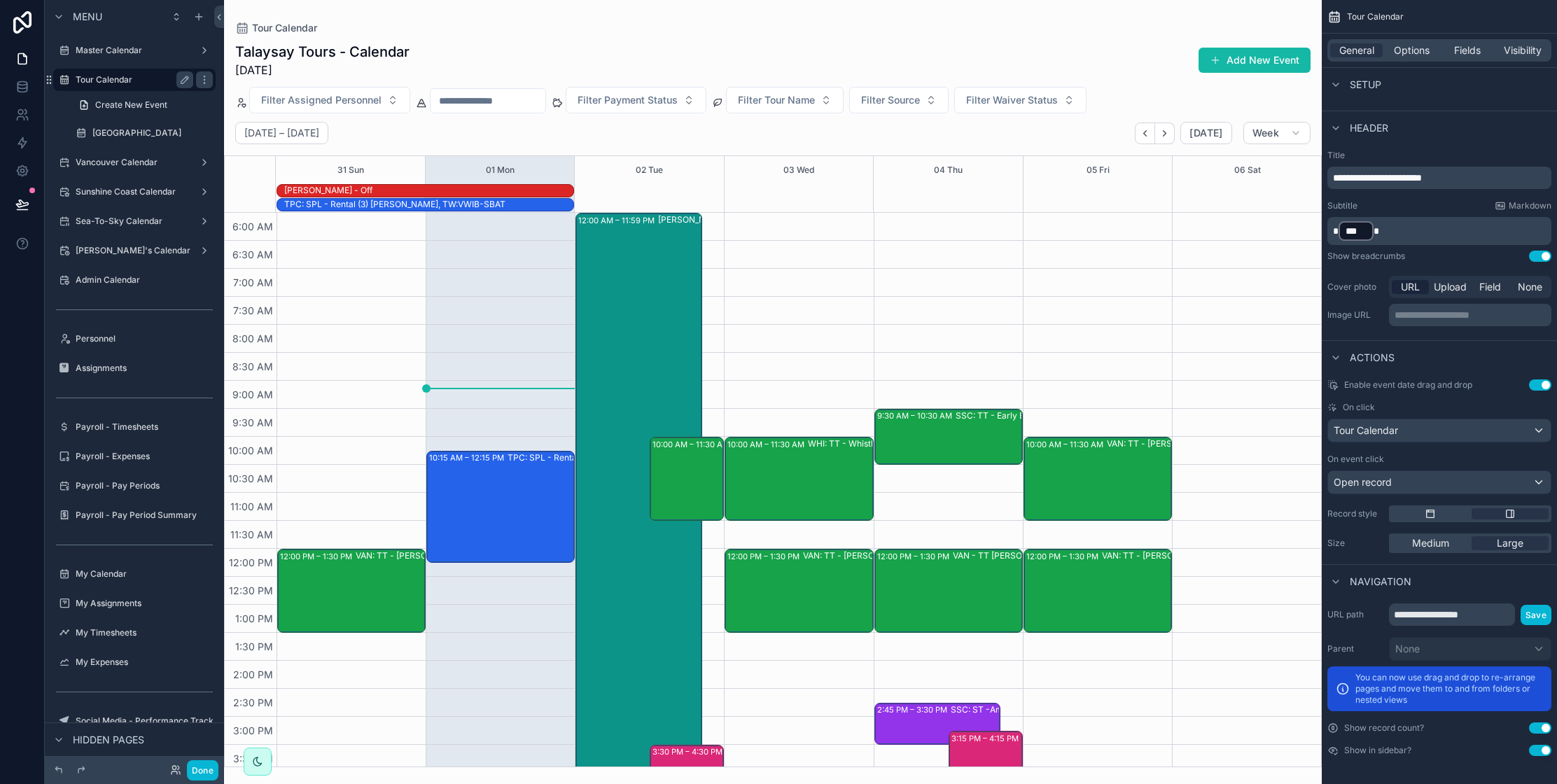
scroll to position [286, 0]
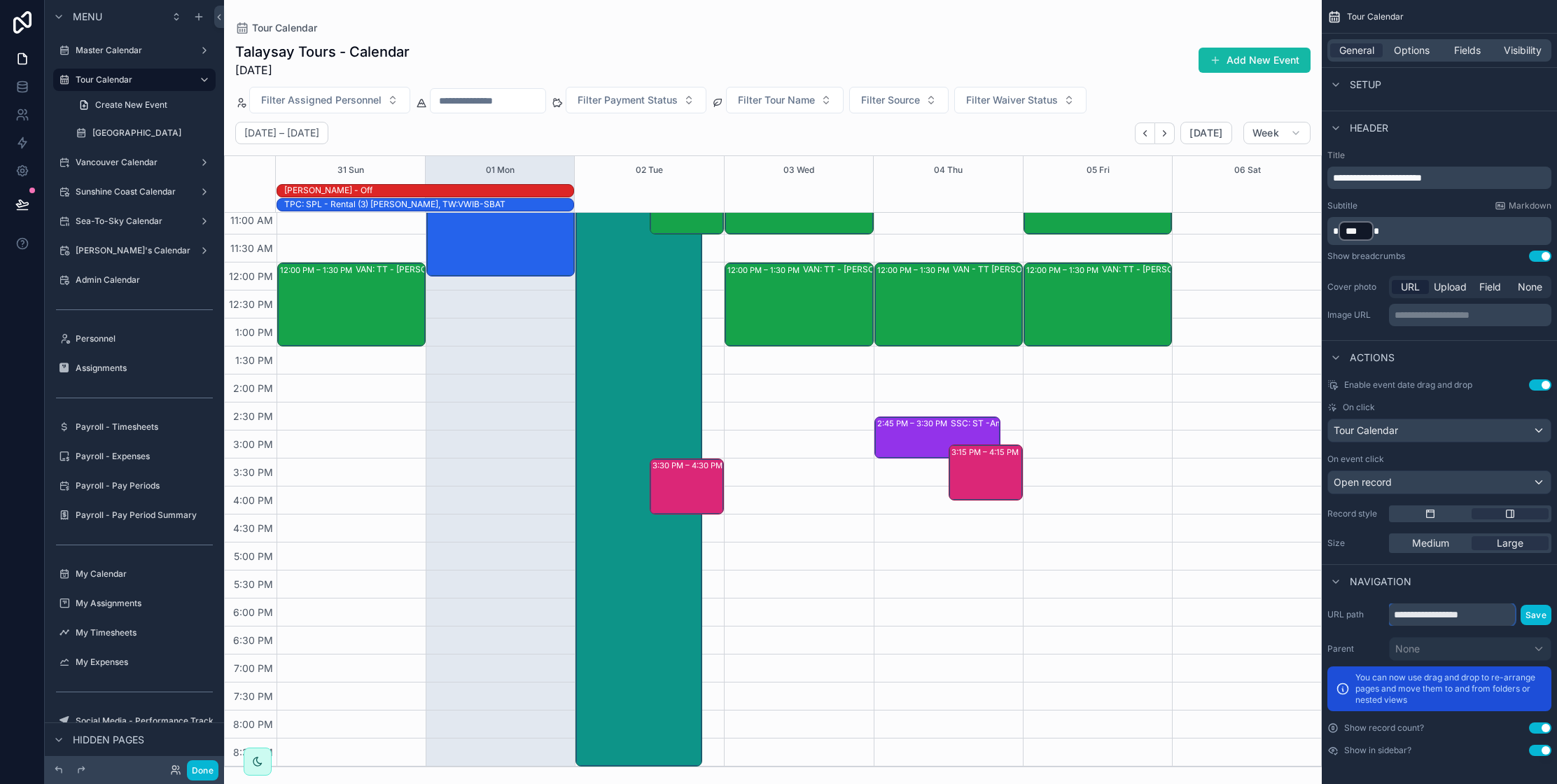
drag, startPoint x: 1483, startPoint y: 616, endPoint x: 1383, endPoint y: 613, distance: 100.0
click at [1383, 613] on div "**********" at bounding box center [1439, 614] width 224 height 22
type input "**********"
click at [1541, 616] on button "Save" at bounding box center [1536, 614] width 31 height 20
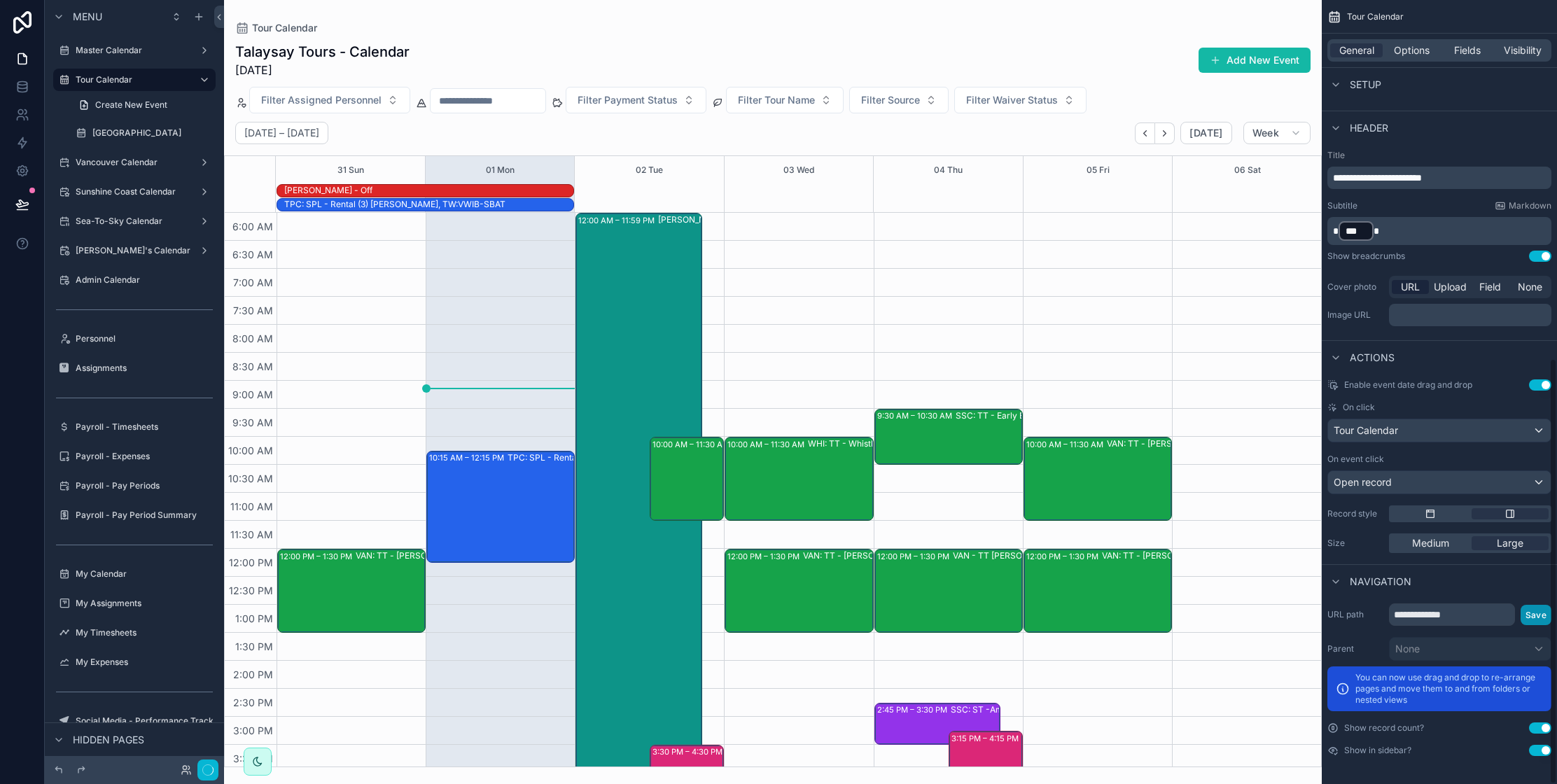
scroll to position [286, 0]
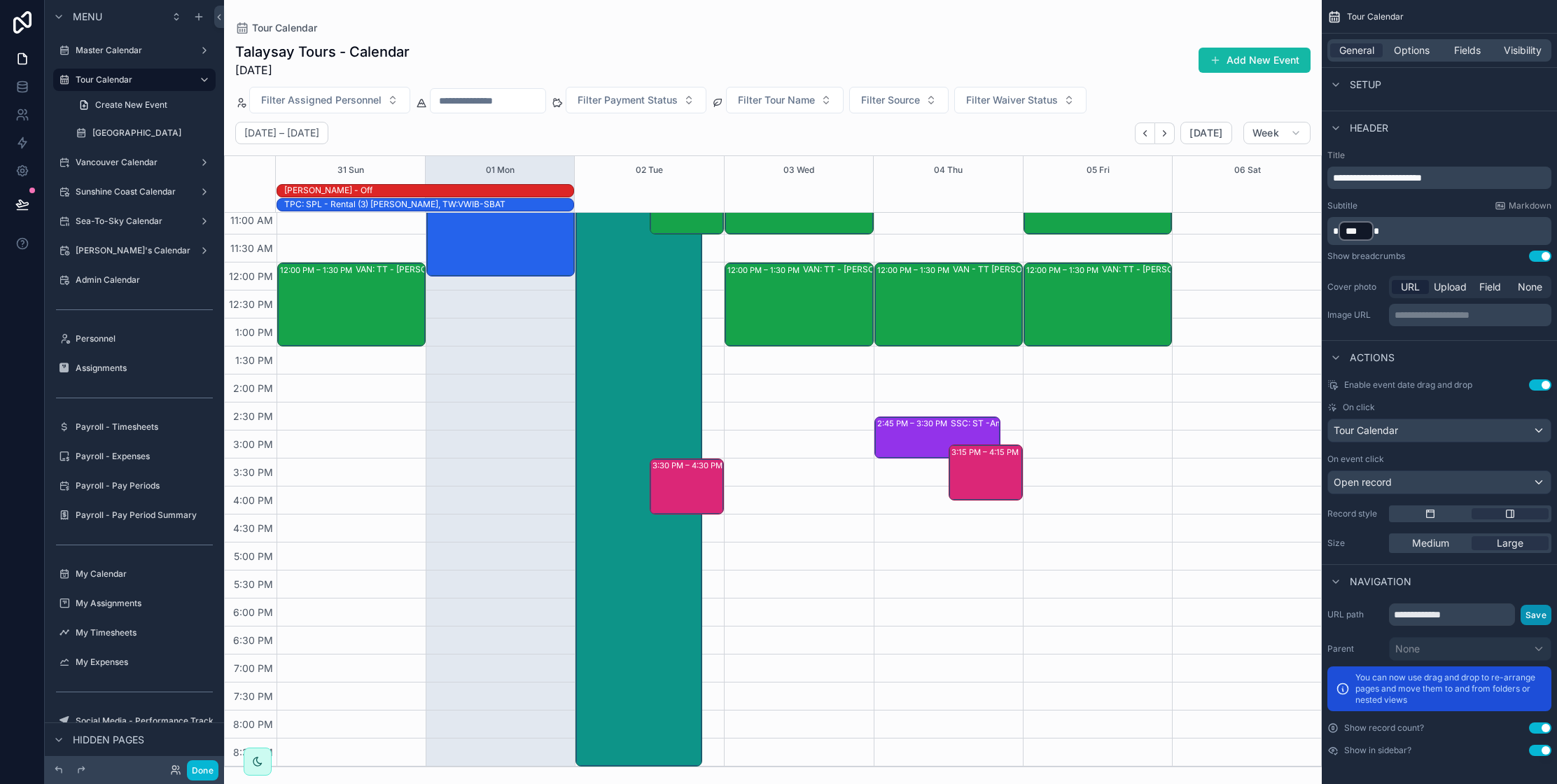
drag, startPoint x: 1533, startPoint y: 619, endPoint x: 1410, endPoint y: 616, distance: 123.0
click at [1533, 618] on button "Save" at bounding box center [1536, 614] width 31 height 20
click at [119, 155] on div "Vancouver Calendar" at bounding box center [134, 162] width 117 height 17
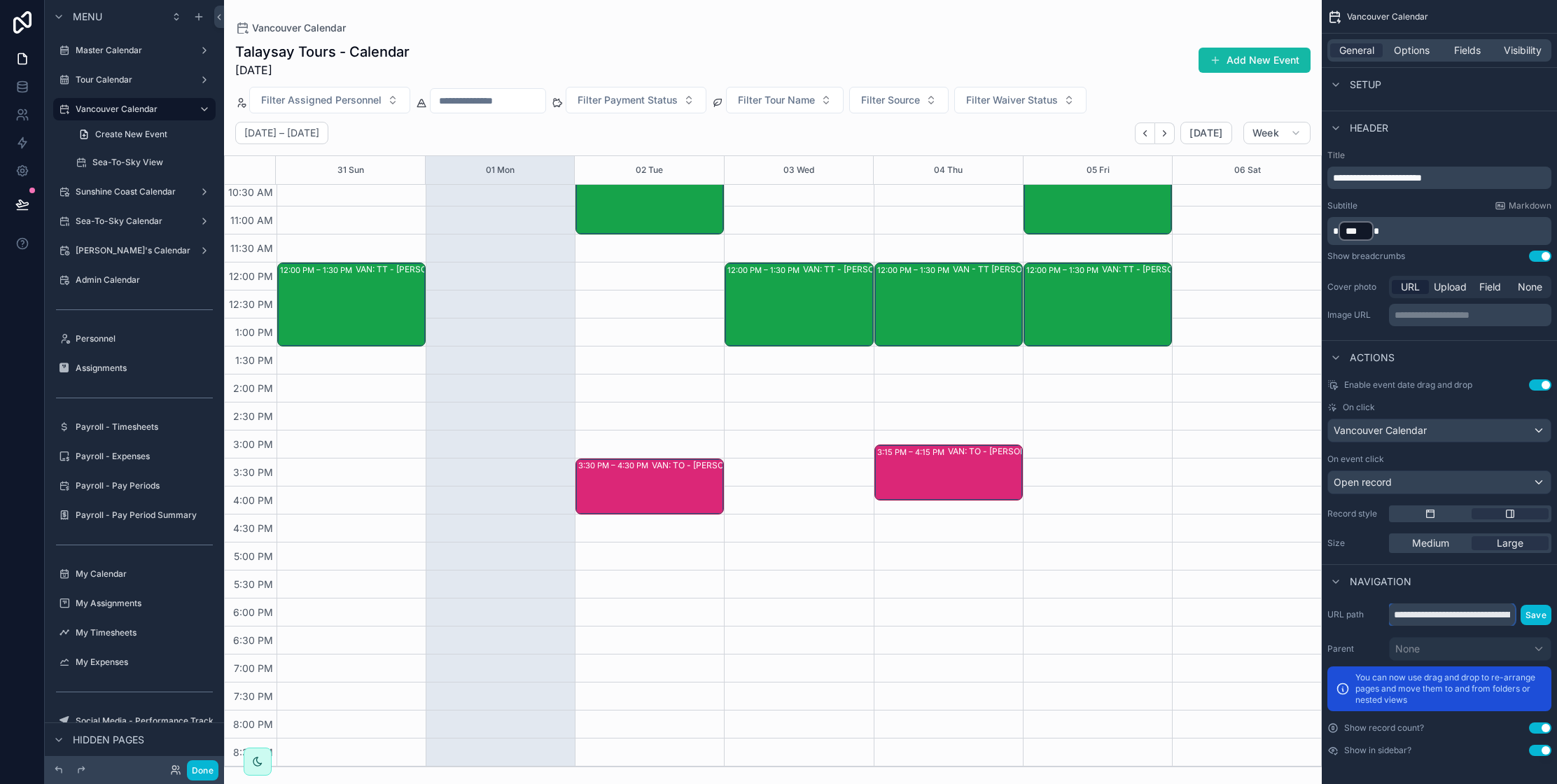
scroll to position [0, 94]
drag, startPoint x: 1395, startPoint y: 613, endPoint x: 1567, endPoint y: 613, distance: 172.0
click at [1556, 613] on html "Menu Master Calendar Tour Calendar Vancouver Calendar Create New Event Sea-To-S…" at bounding box center [778, 392] width 1557 height 784
type input "**********"
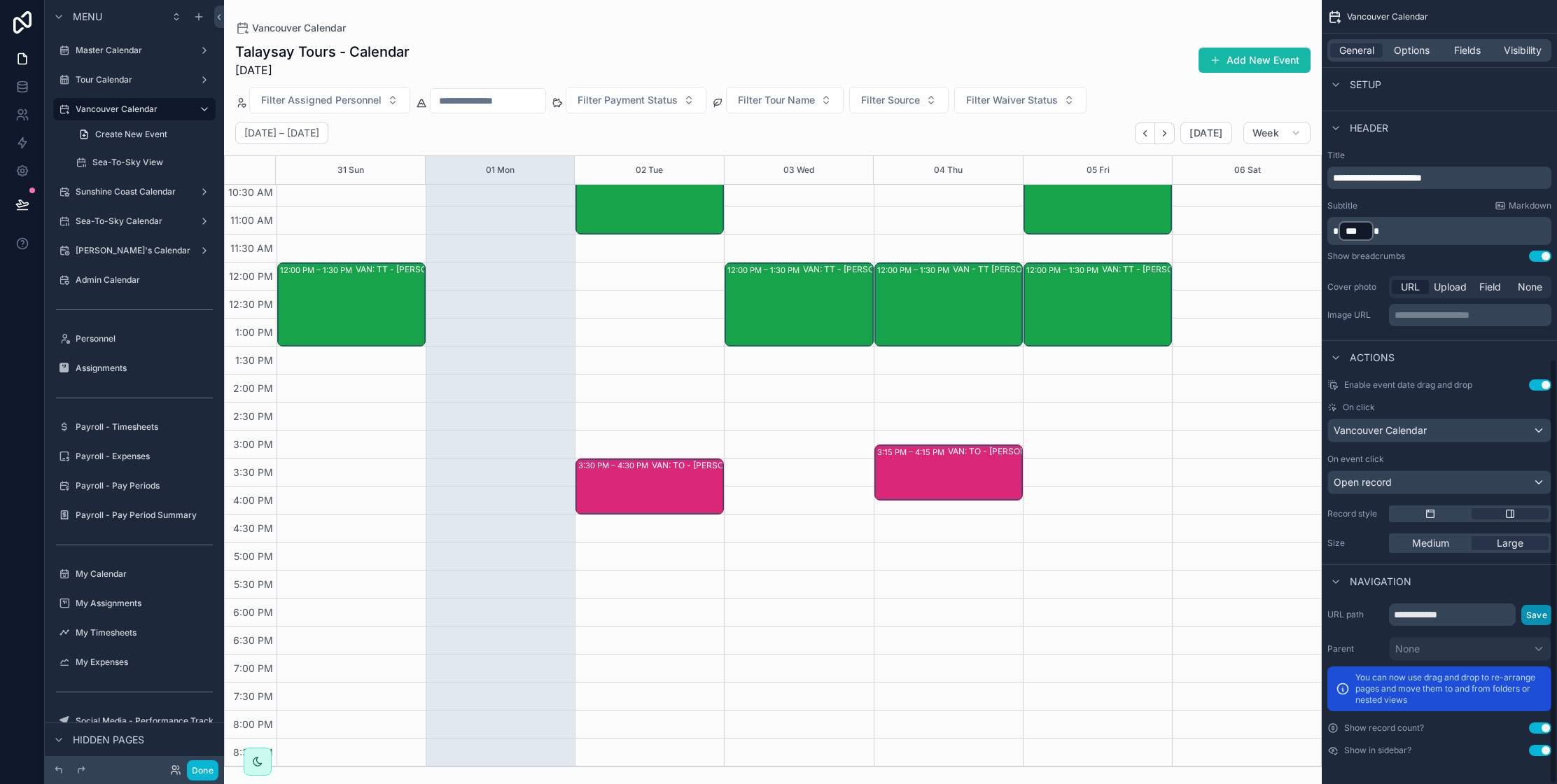
click at [1530, 616] on button "Save" at bounding box center [1537, 614] width 31 height 20
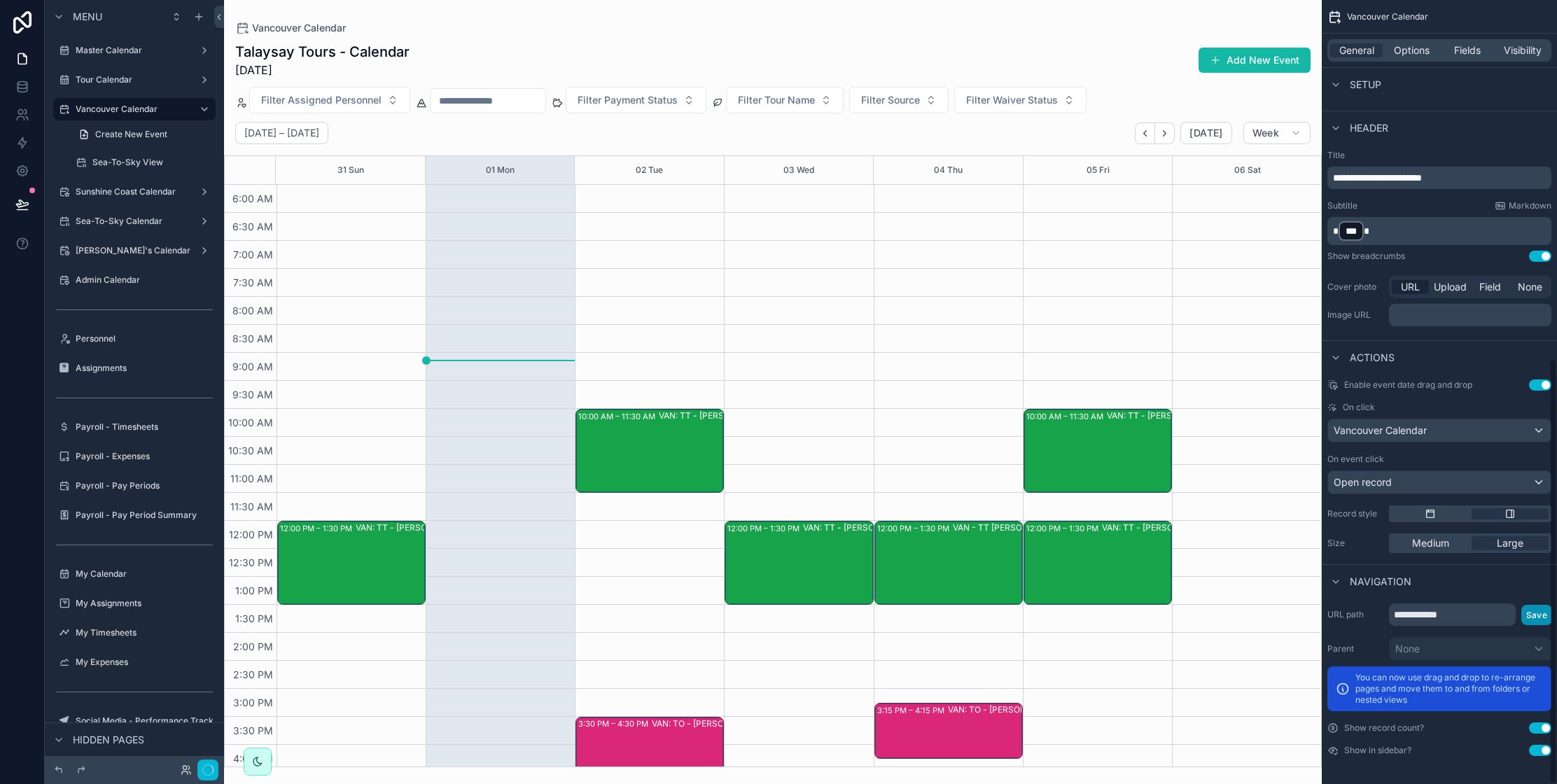
scroll to position [259, 0]
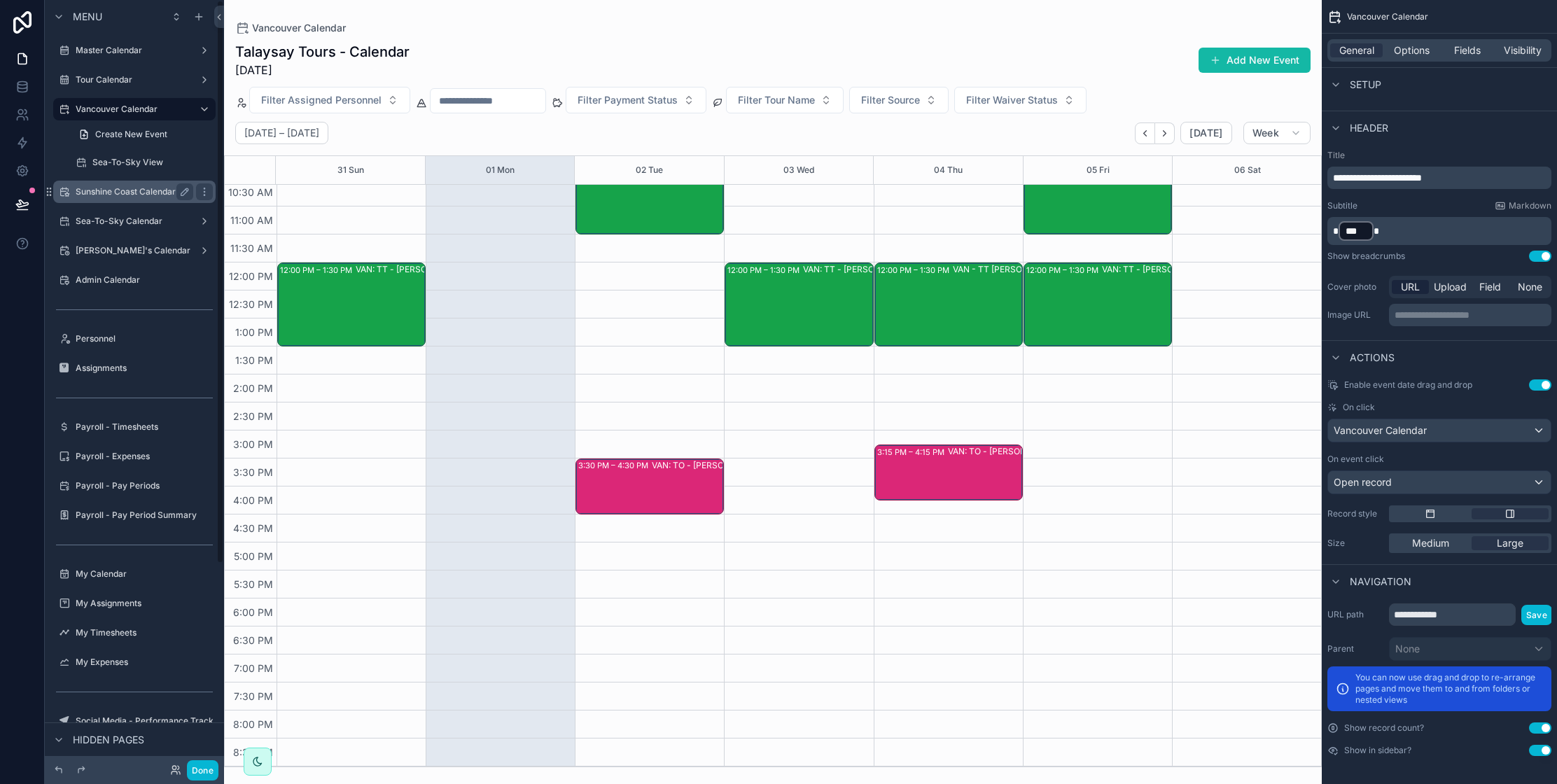
click at [120, 194] on label "Sunshine Coast Calendar" at bounding box center [131, 192] width 112 height 11
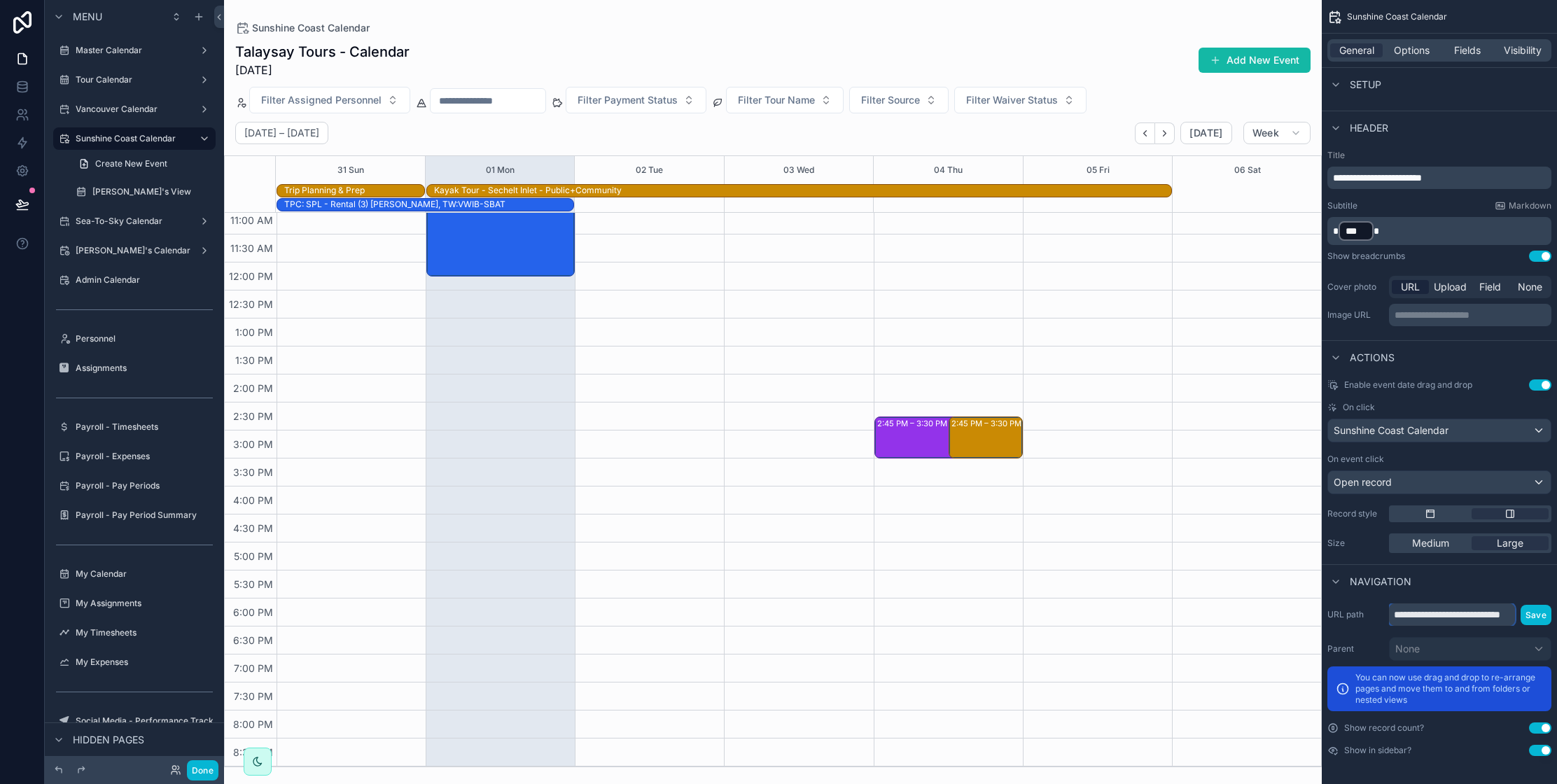
scroll to position [0, 34]
drag, startPoint x: 1392, startPoint y: 615, endPoint x: 1561, endPoint y: 616, distance: 169.0
click at [1556, 616] on html "Menu Master Calendar Tour Calendar Vancouver Calendar Sunshine Coast Calendar C…" at bounding box center [778, 392] width 1557 height 784
type input "**********"
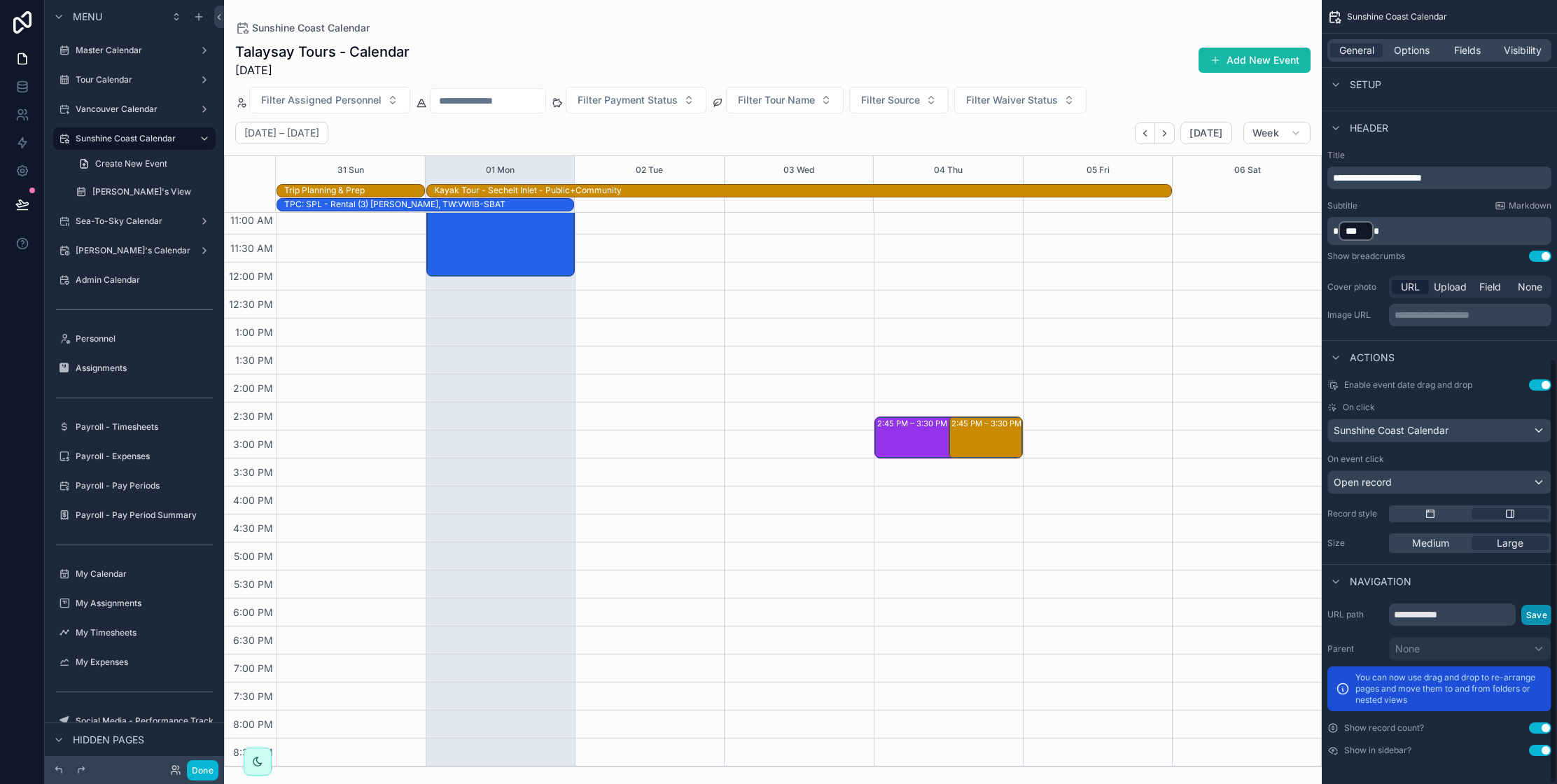
drag, startPoint x: 1529, startPoint y: 616, endPoint x: 1452, endPoint y: 566, distance: 91.8
click at [1529, 616] on button "Save" at bounding box center [1537, 614] width 31 height 20
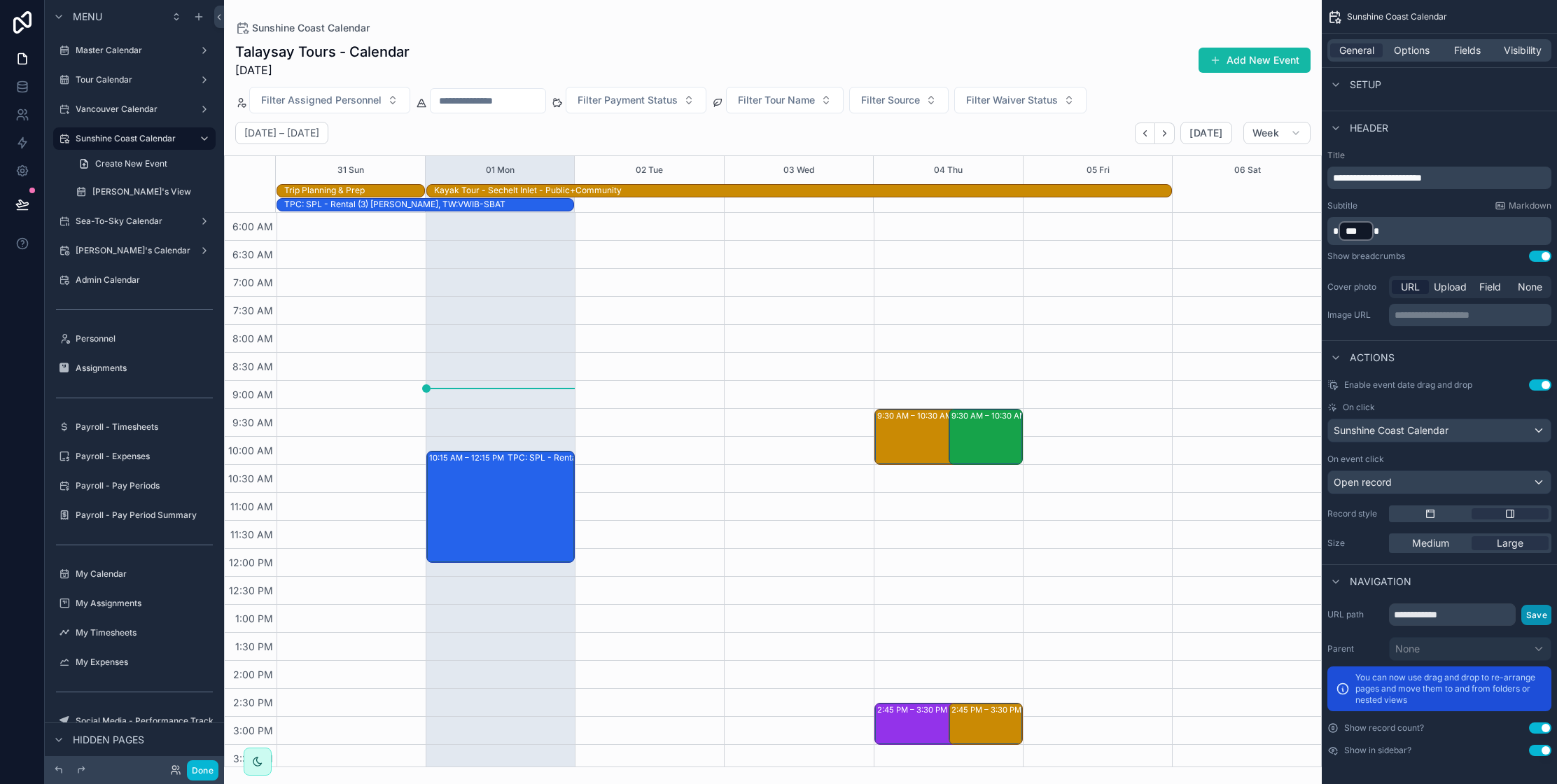
scroll to position [286, 0]
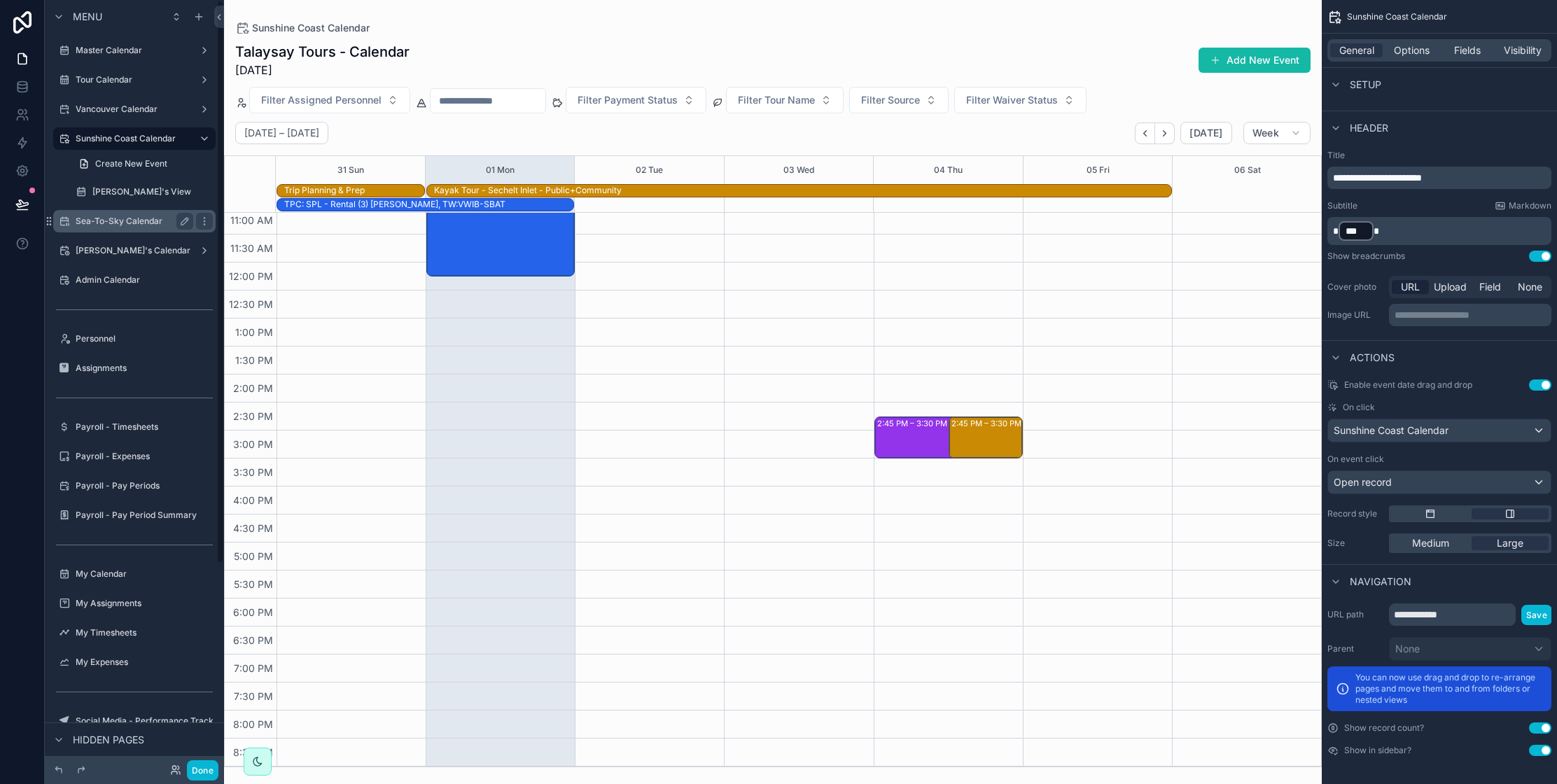
click at [143, 223] on label "Sea-To-Sky Calendar" at bounding box center [131, 221] width 112 height 11
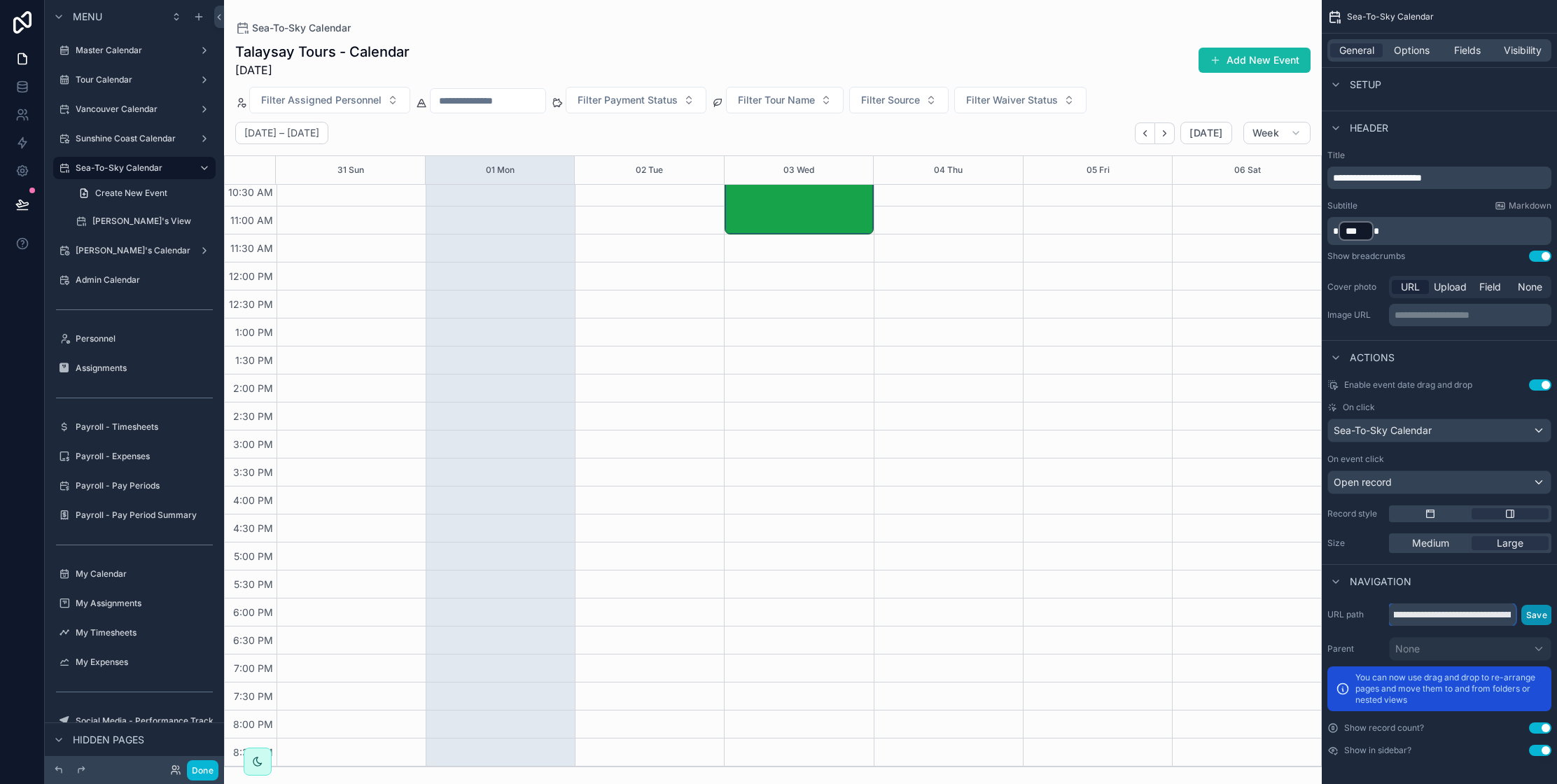
scroll to position [0, 152]
drag, startPoint x: 1392, startPoint y: 614, endPoint x: 1528, endPoint y: 614, distance: 136.0
click at [1528, 614] on div "**********" at bounding box center [1469, 614] width 162 height 22
type input "**********"
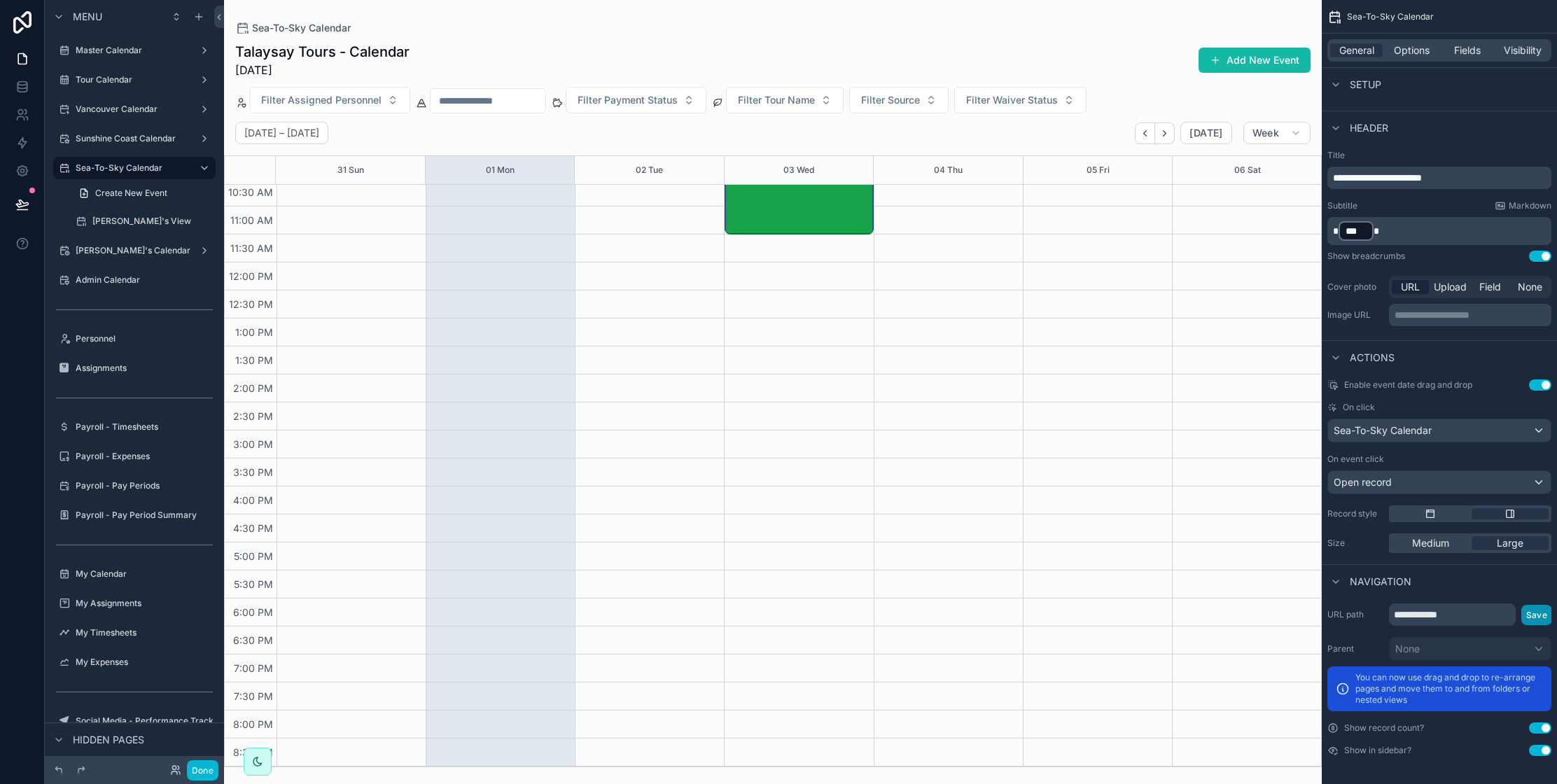
drag, startPoint x: 1528, startPoint y: 611, endPoint x: 1499, endPoint y: 627, distance: 33.1
click at [1528, 611] on button "Save" at bounding box center [1537, 614] width 31 height 20
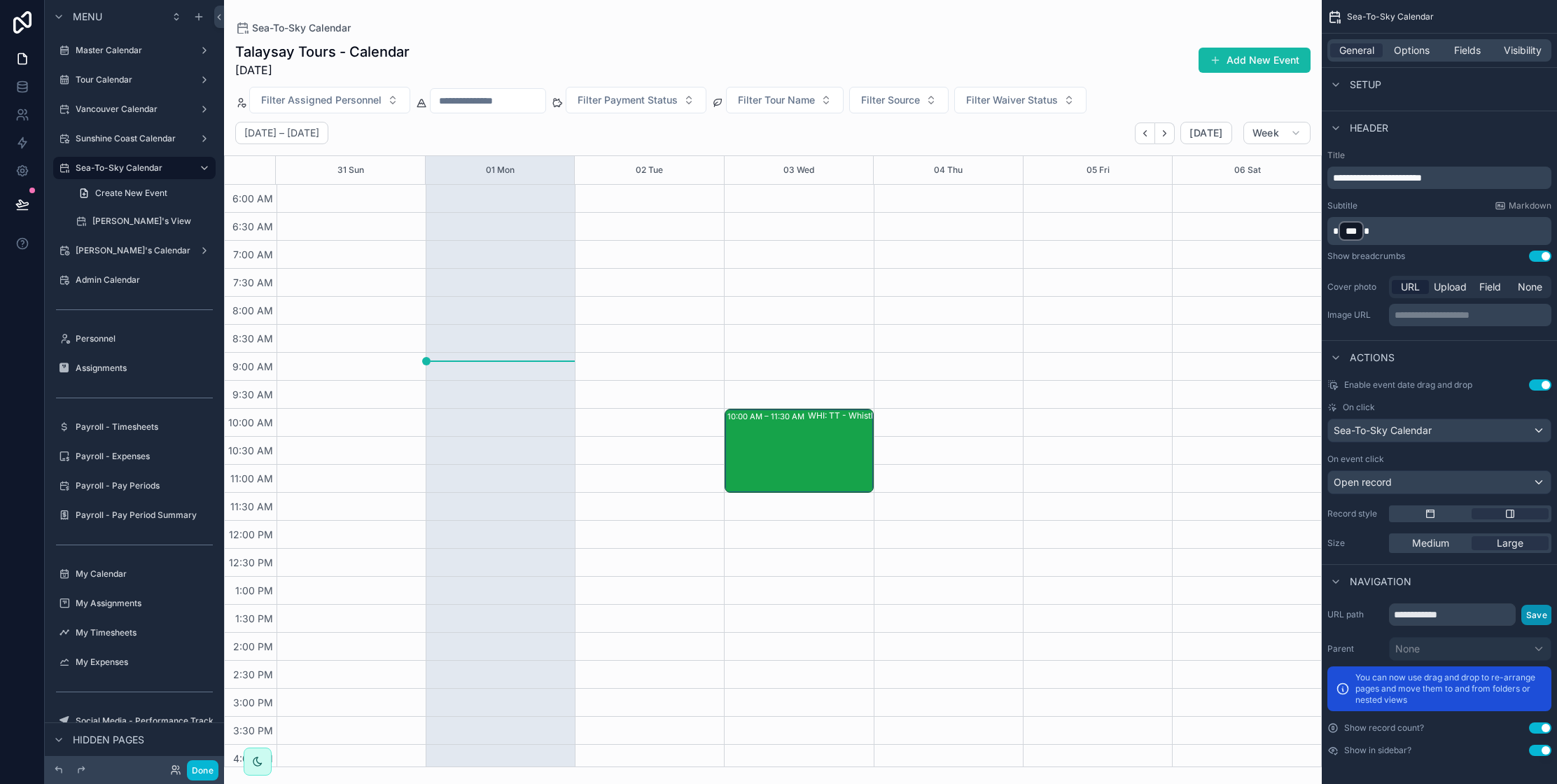
scroll to position [259, 0]
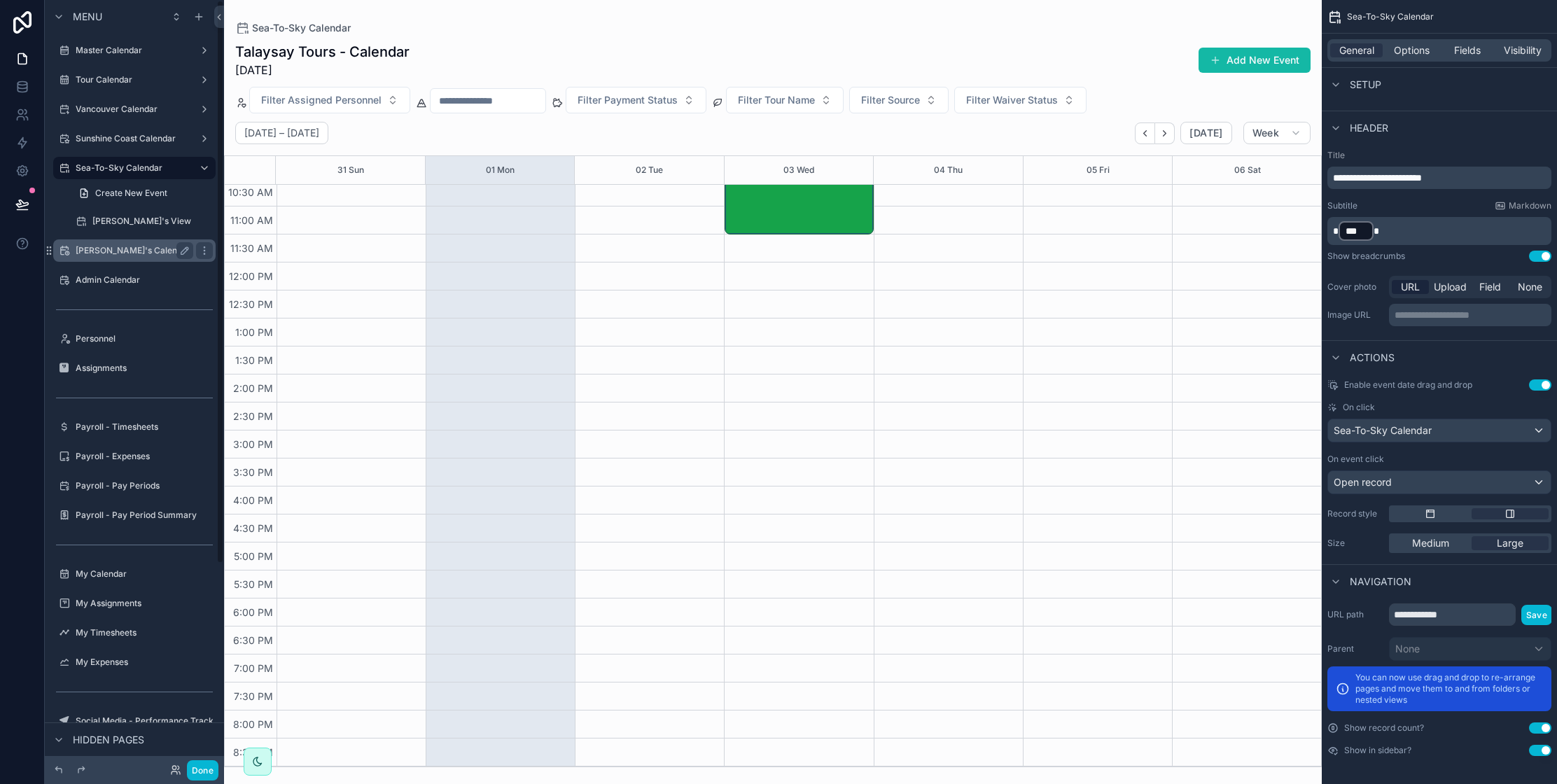
click at [102, 246] on label "[PERSON_NAME]'s Calendar" at bounding box center [132, 250] width 115 height 11
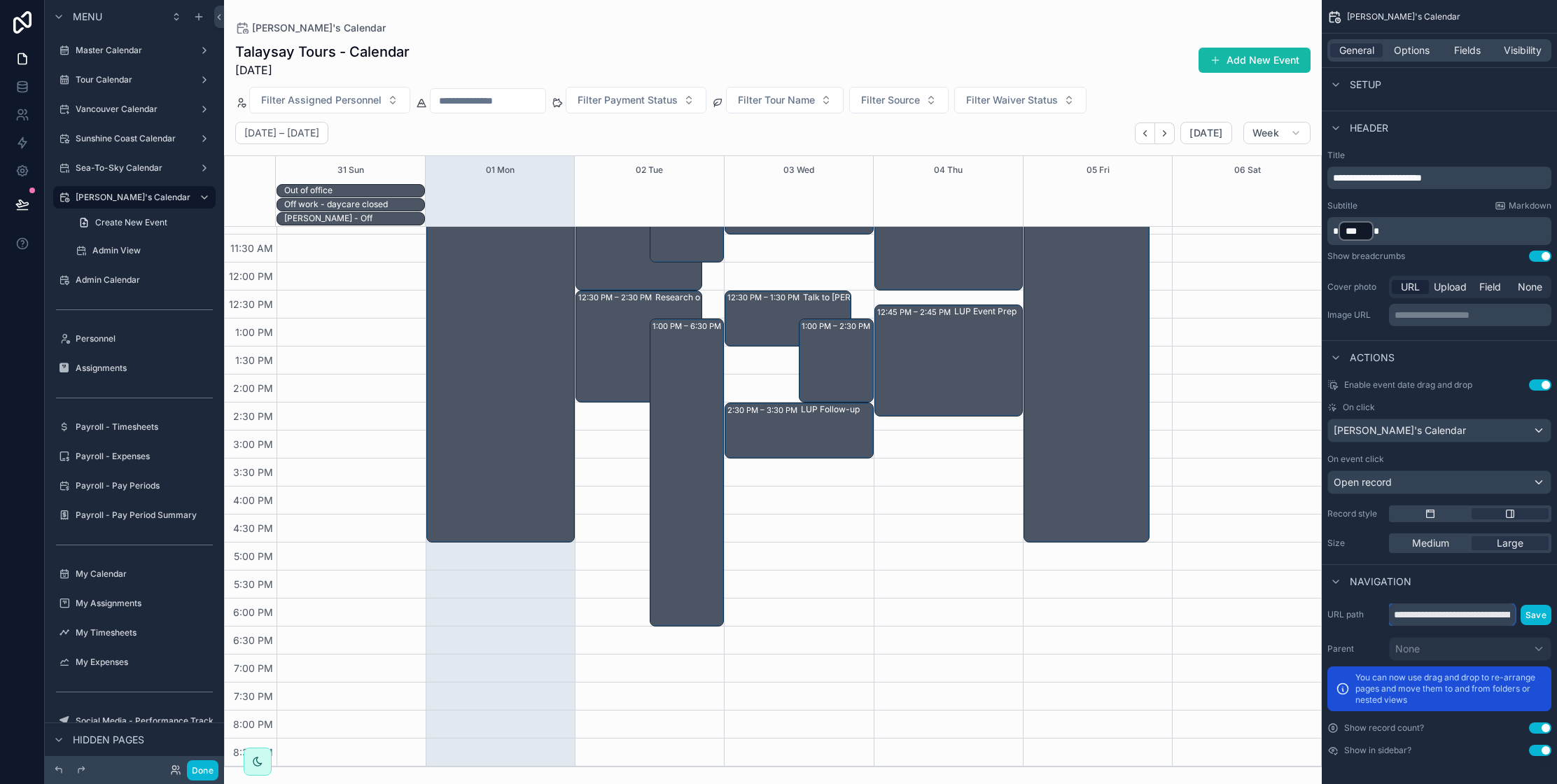
scroll to position [0, 213]
drag, startPoint x: 1392, startPoint y: 615, endPoint x: 1567, endPoint y: 621, distance: 175.1
click at [1556, 621] on html "Menu Master Calendar Tour Calendar Vancouver Calendar Sunshine Coast Calendar S…" at bounding box center [778, 392] width 1557 height 784
type input "**********"
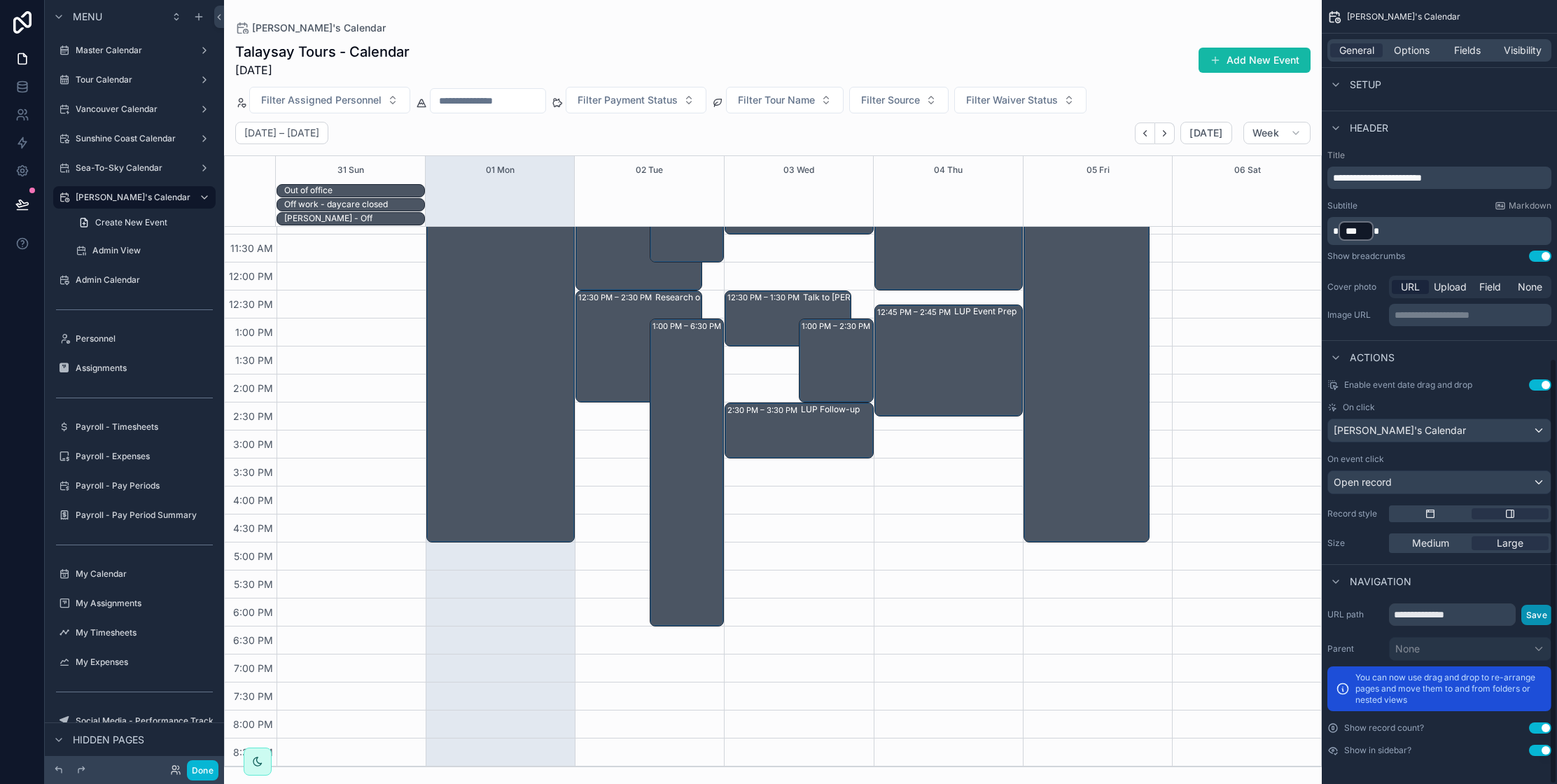
click at [1529, 613] on button "Save" at bounding box center [1537, 614] width 31 height 20
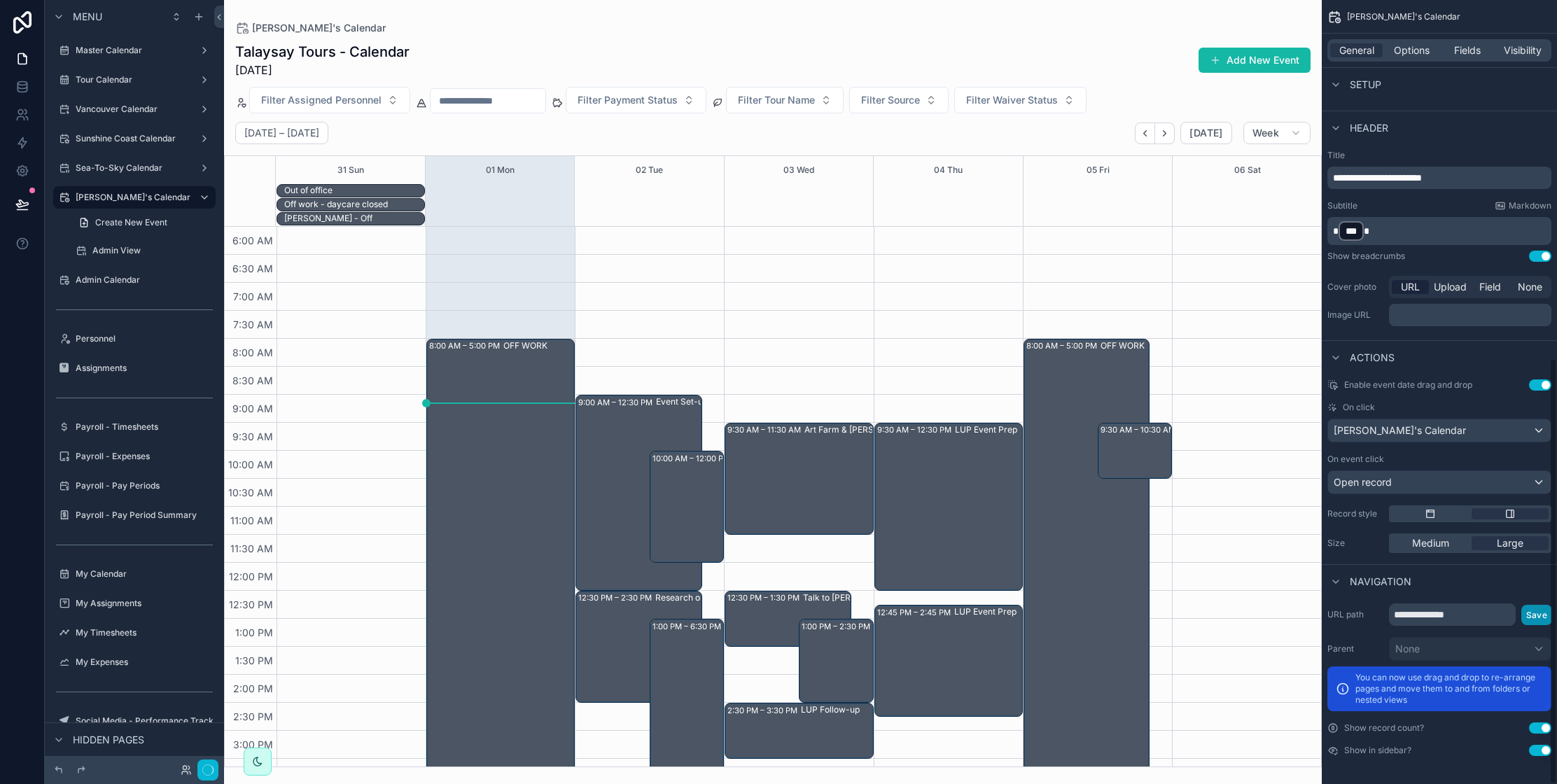
scroll to position [300, 0]
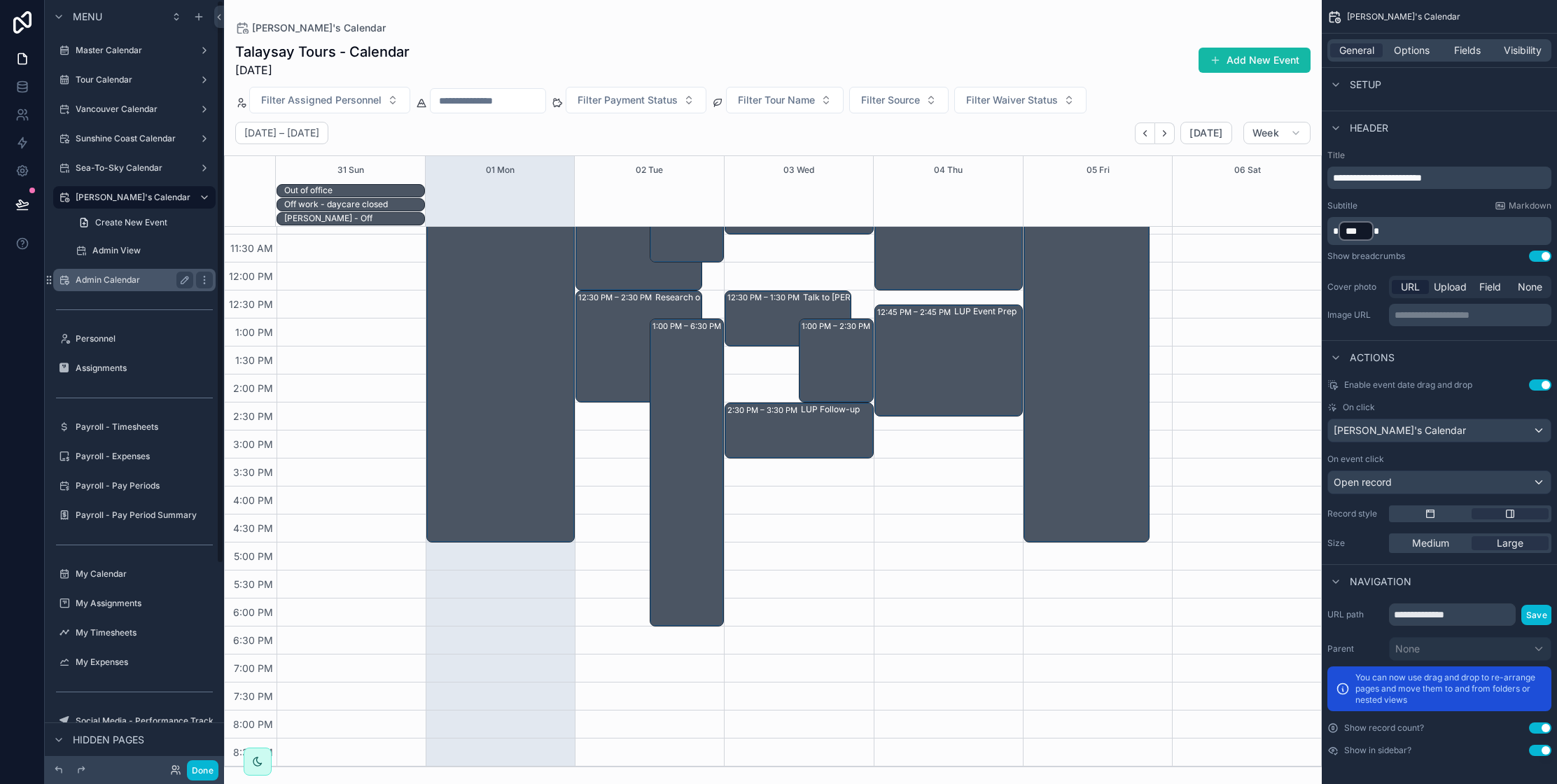
click at [113, 271] on div "Admin Calendar" at bounding box center [134, 280] width 117 height 17
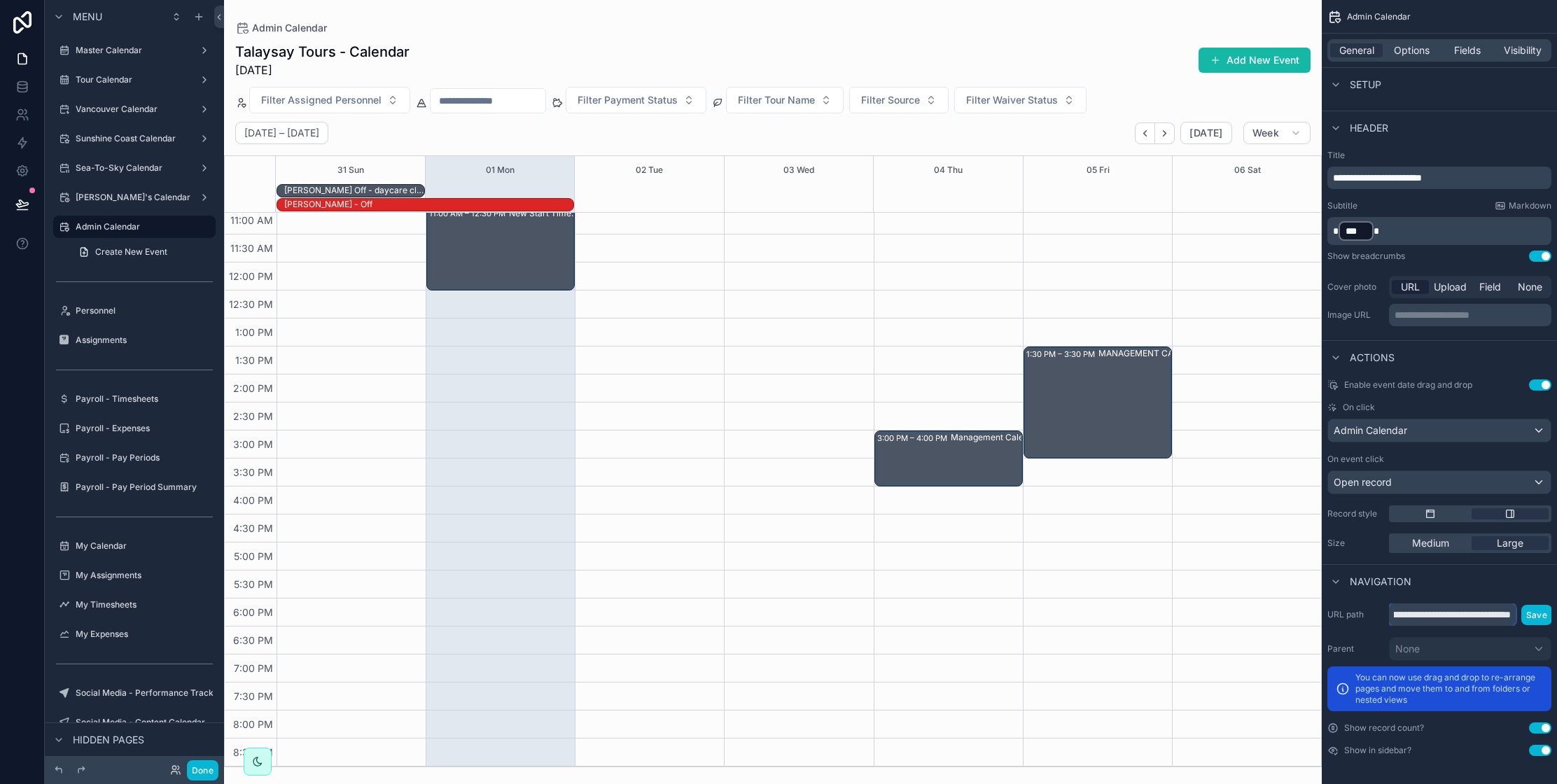
scroll to position [0, 272]
drag, startPoint x: 1395, startPoint y: 612, endPoint x: 1567, endPoint y: 615, distance: 172.0
click at [1556, 615] on html "Menu Master Calendar Tour Calendar Vancouver Calendar Sunshine Coast Calendar S…" at bounding box center [778, 392] width 1557 height 784
type input "**********"
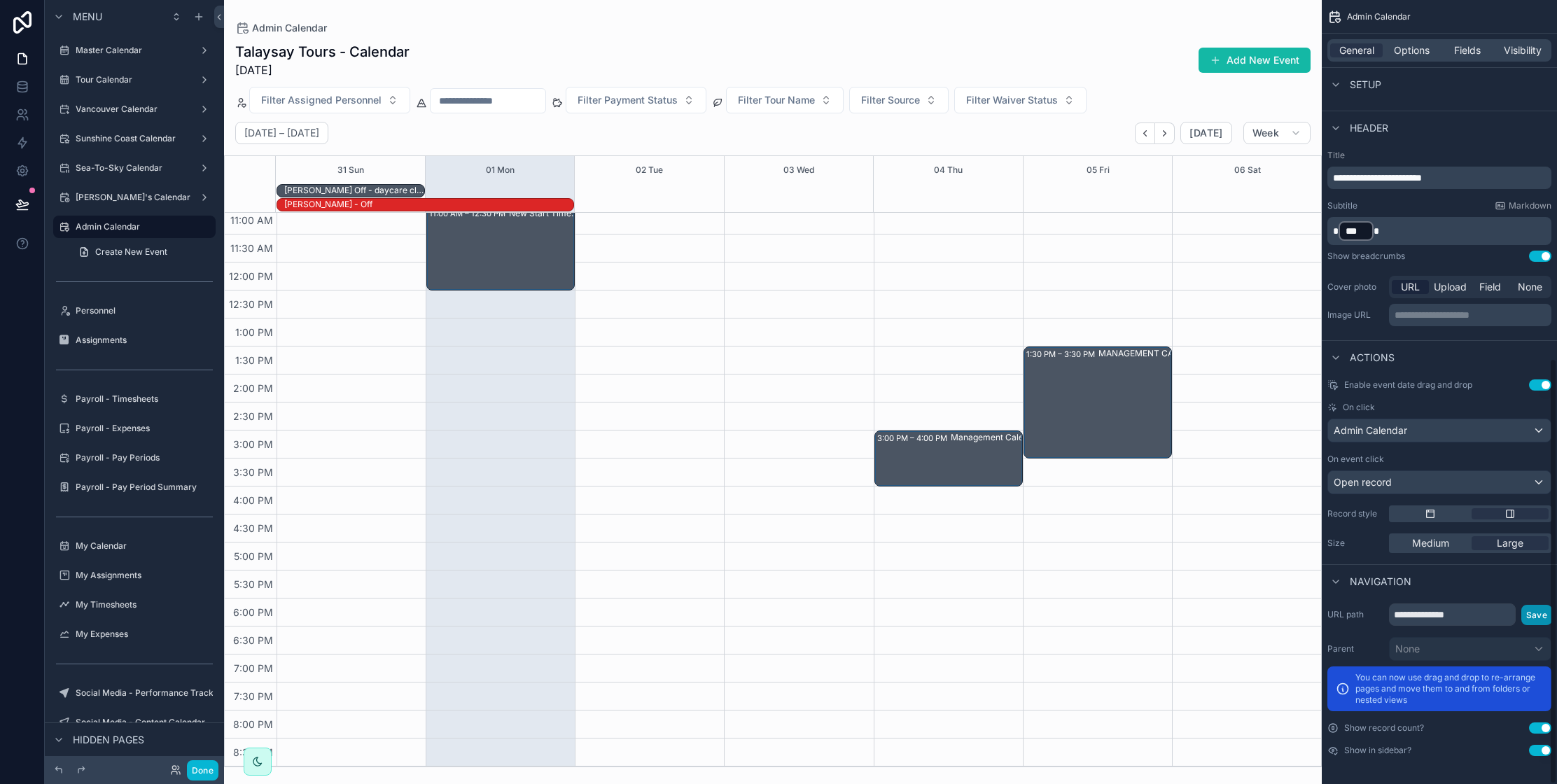
click at [1529, 615] on button "Save" at bounding box center [1537, 614] width 31 height 20
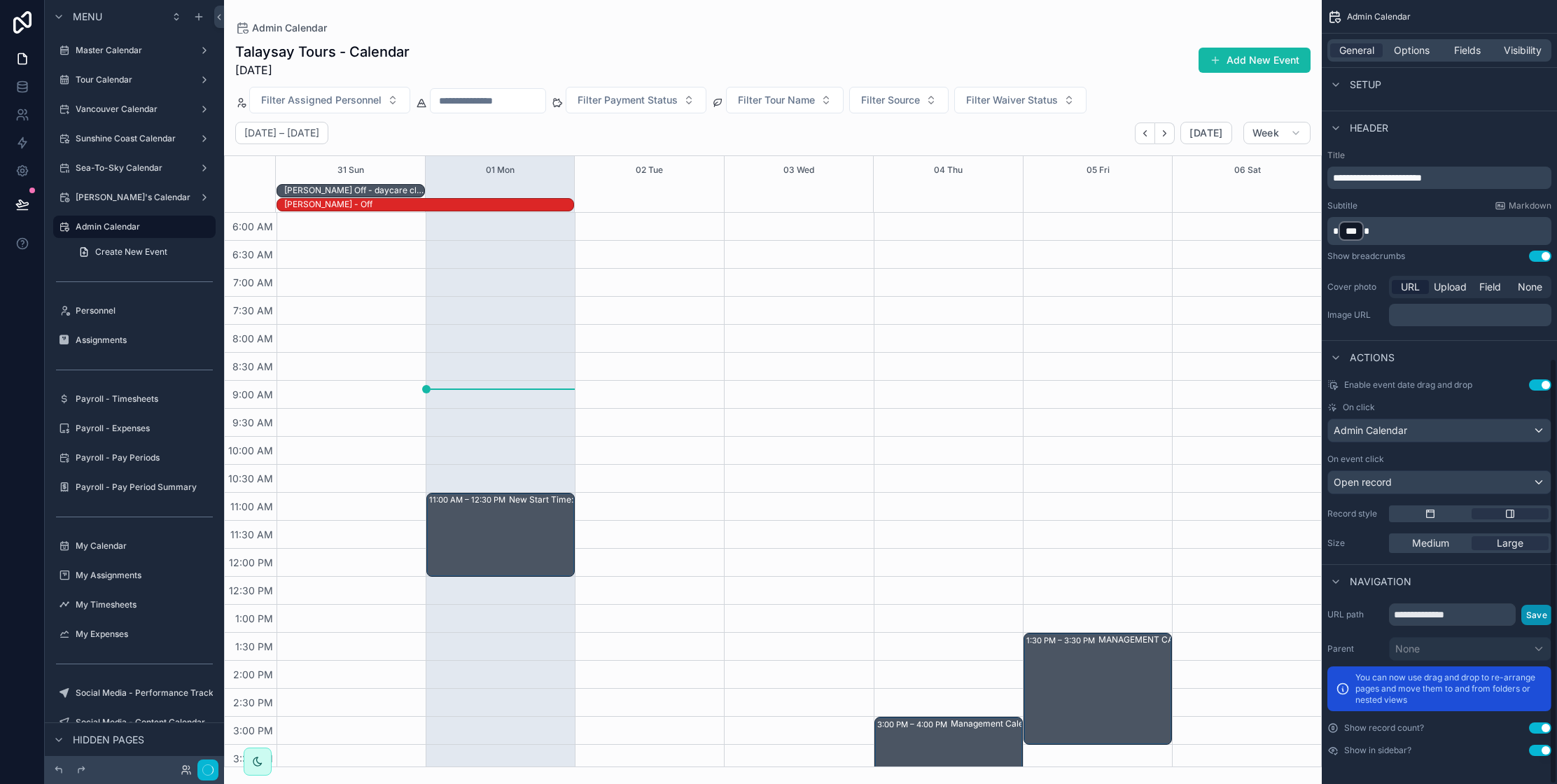
scroll to position [286, 0]
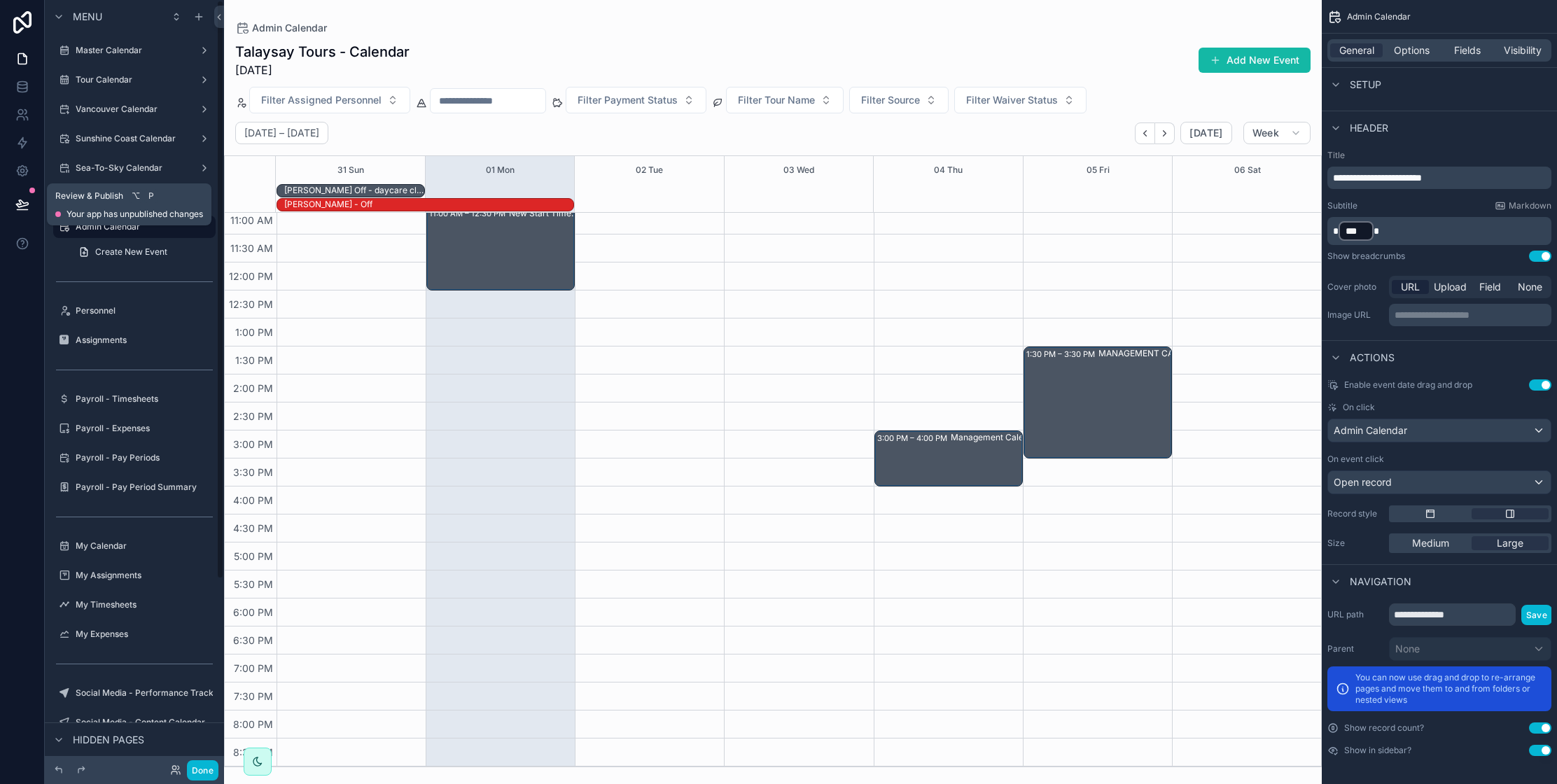
click at [23, 204] on icon at bounding box center [22, 204] width 14 height 14
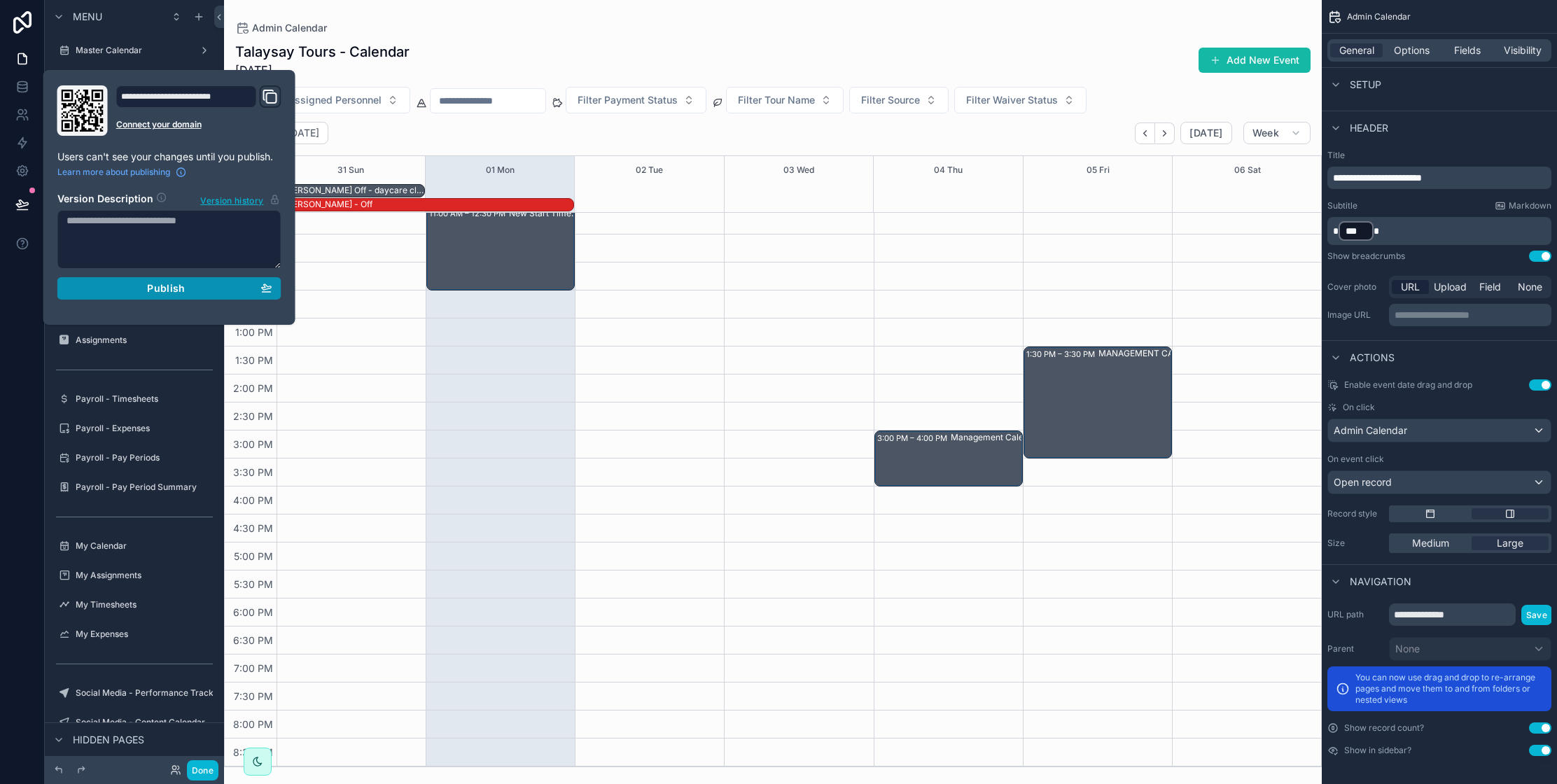
click at [166, 290] on span "Publish" at bounding box center [165, 289] width 38 height 13
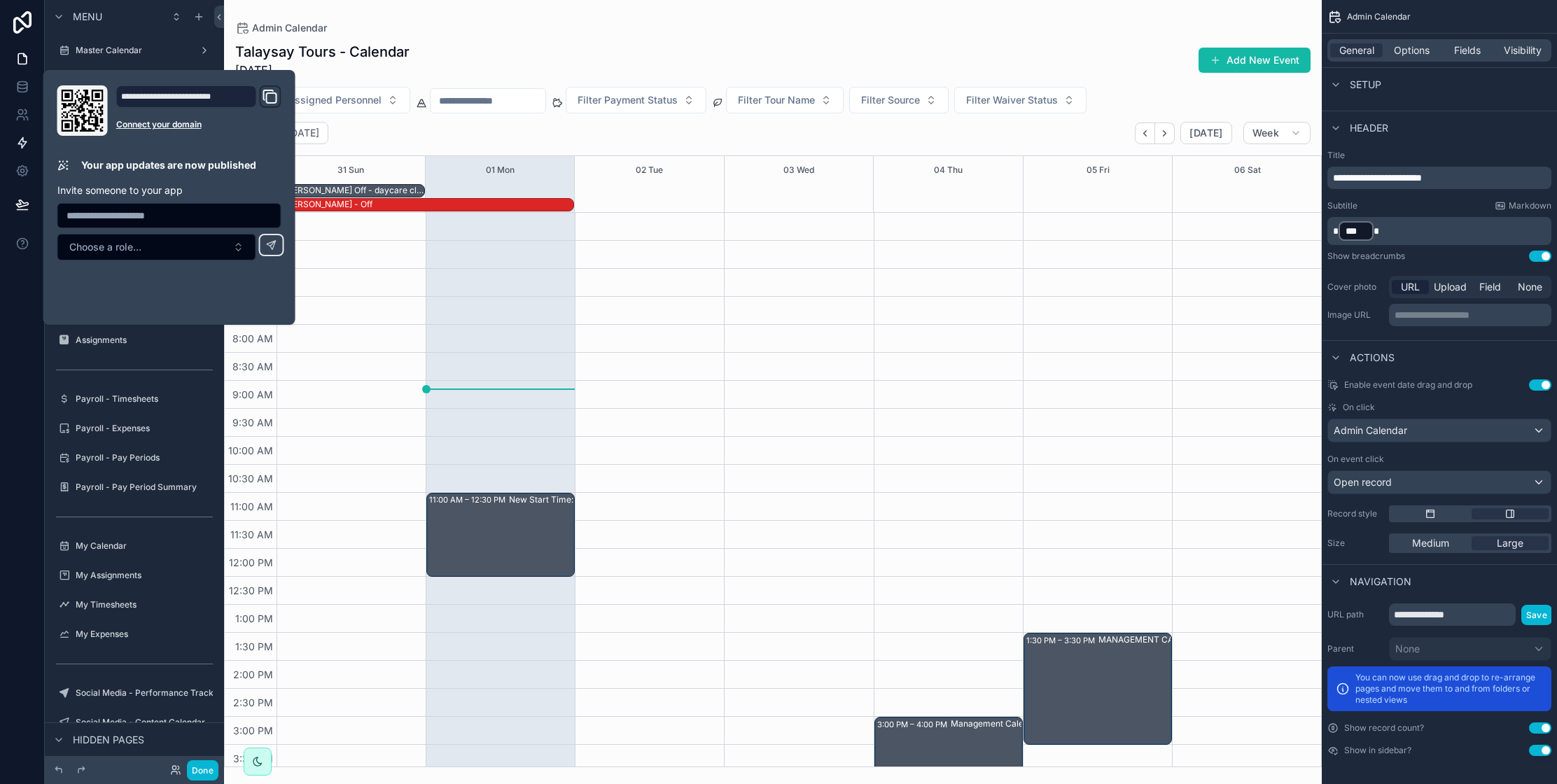
scroll to position [286, 0]
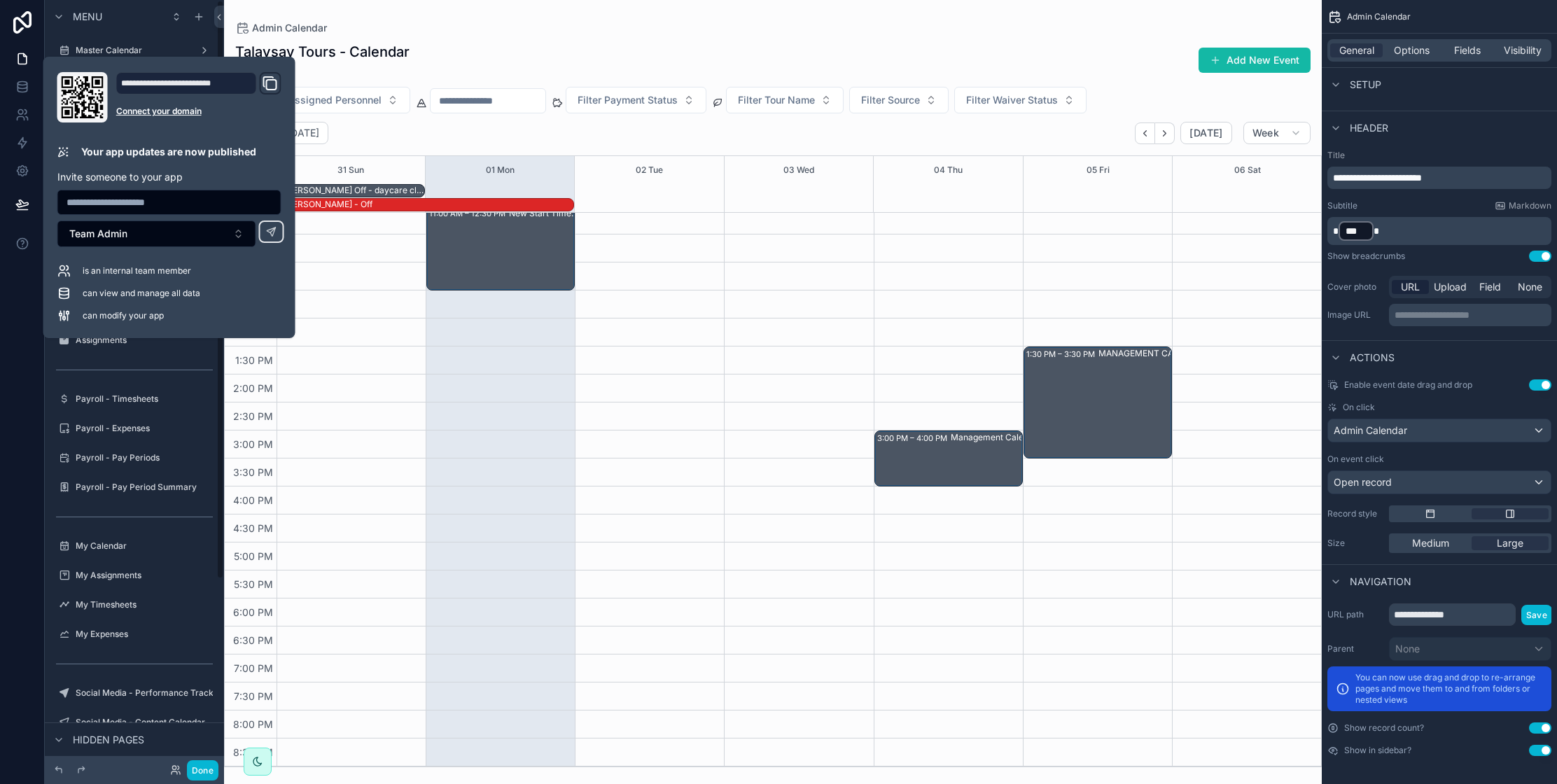
click at [28, 510] on div at bounding box center [22, 392] width 45 height 784
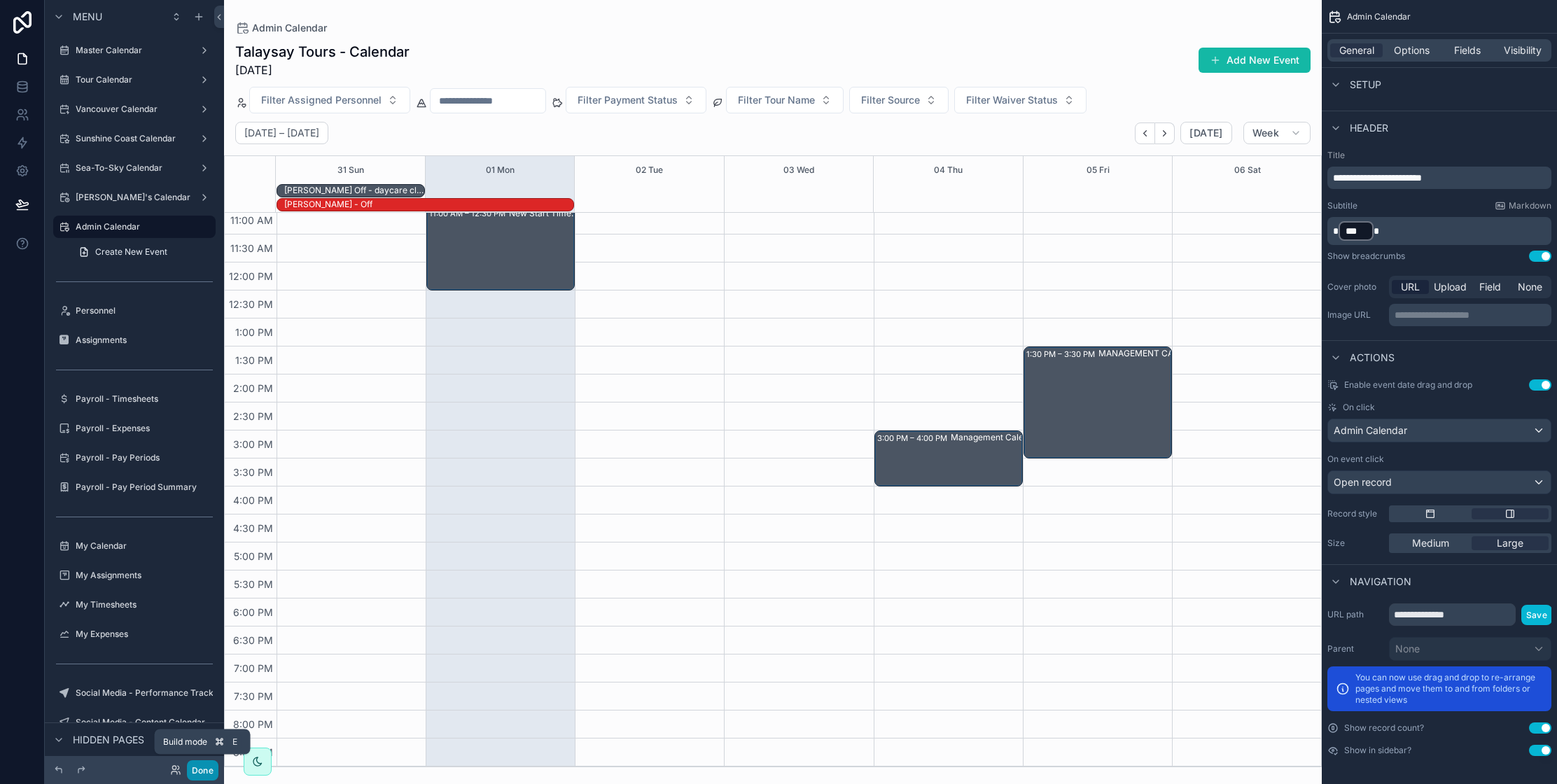
click at [207, 767] on button "Done" at bounding box center [203, 770] width 31 height 20
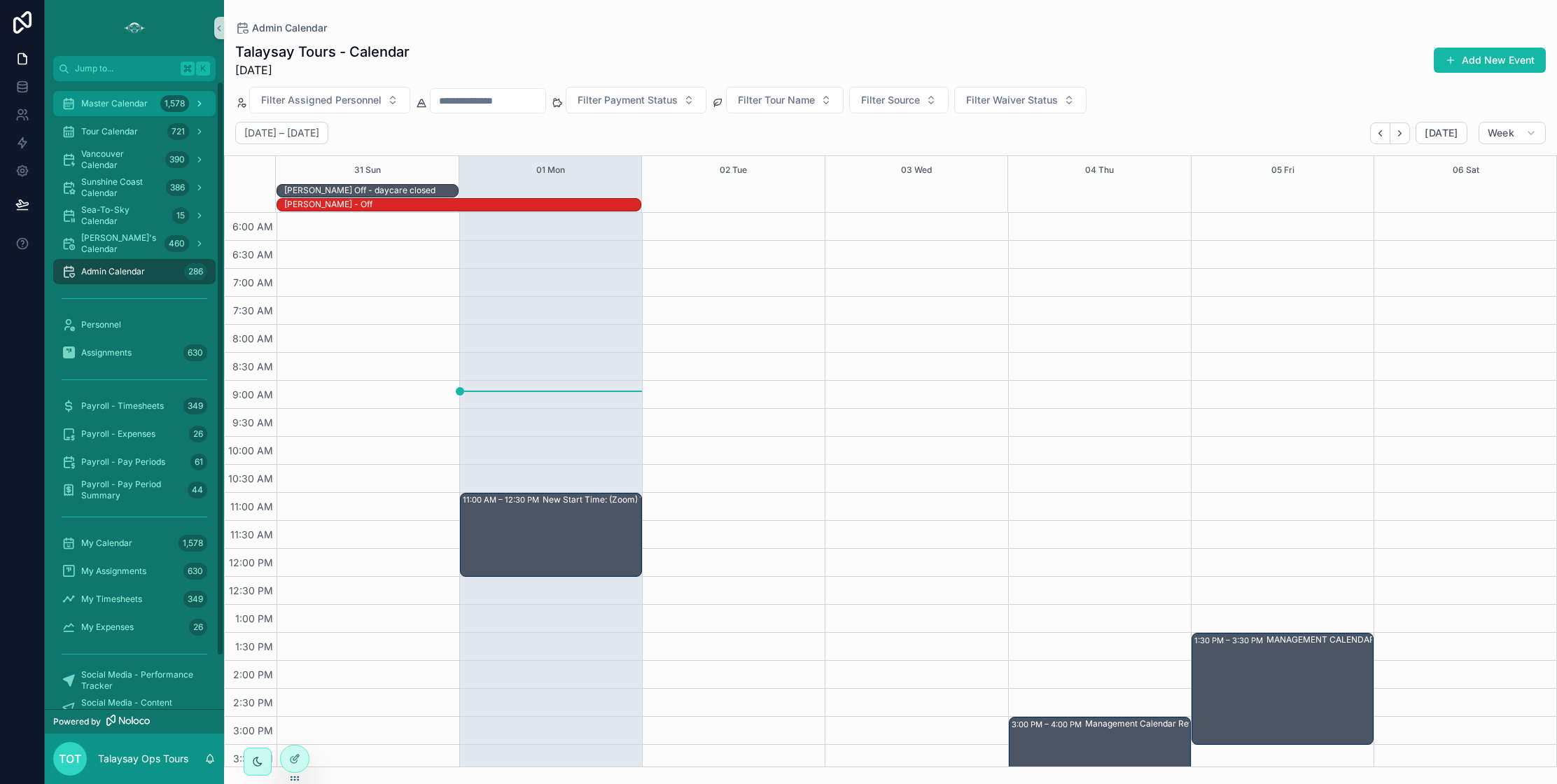
click at [104, 105] on span "Master Calendar" at bounding box center [115, 104] width 67 height 11
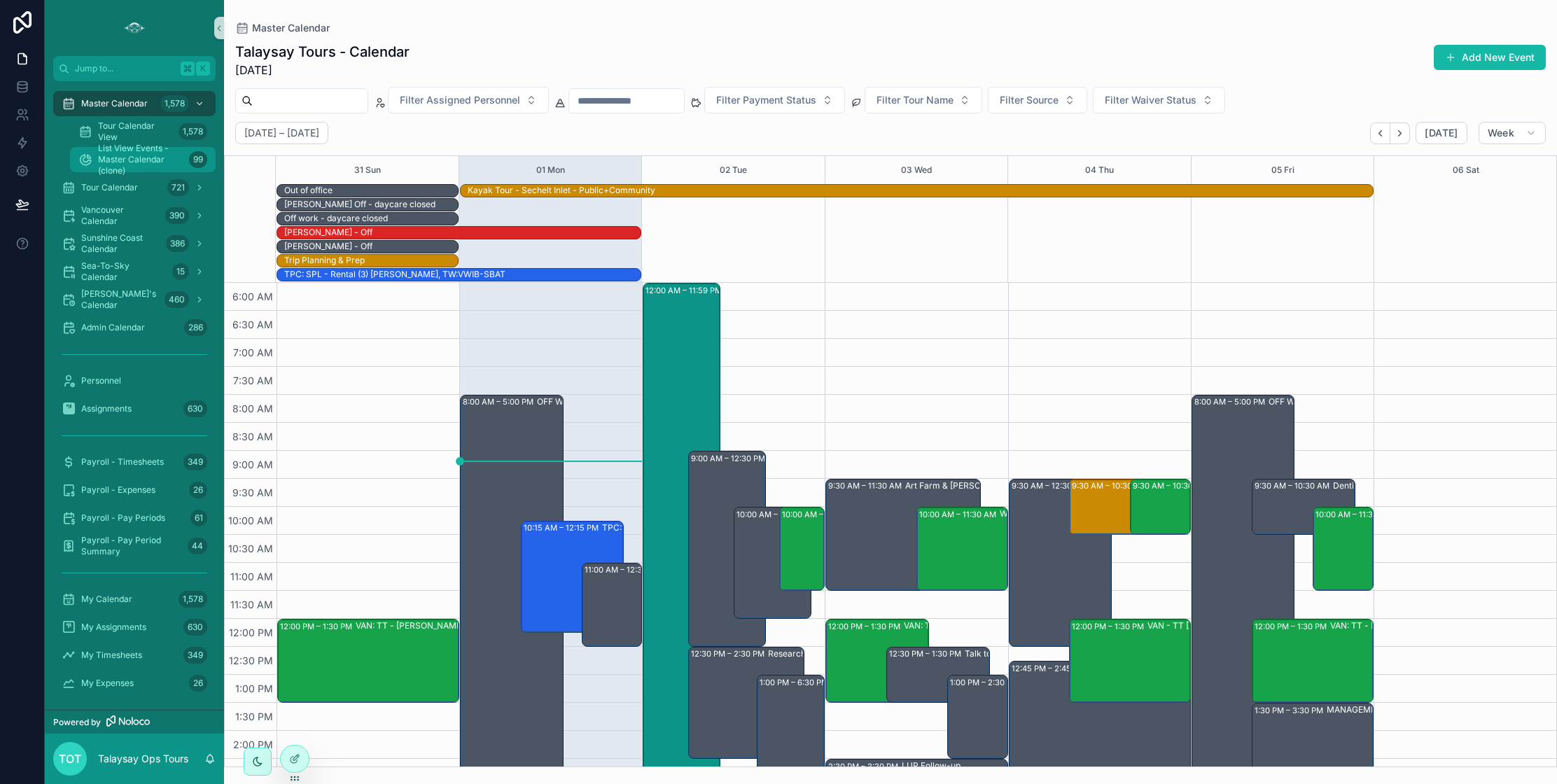
click at [134, 165] on span "List View Events - Master Calendar (clone)" at bounding box center [140, 160] width 85 height 34
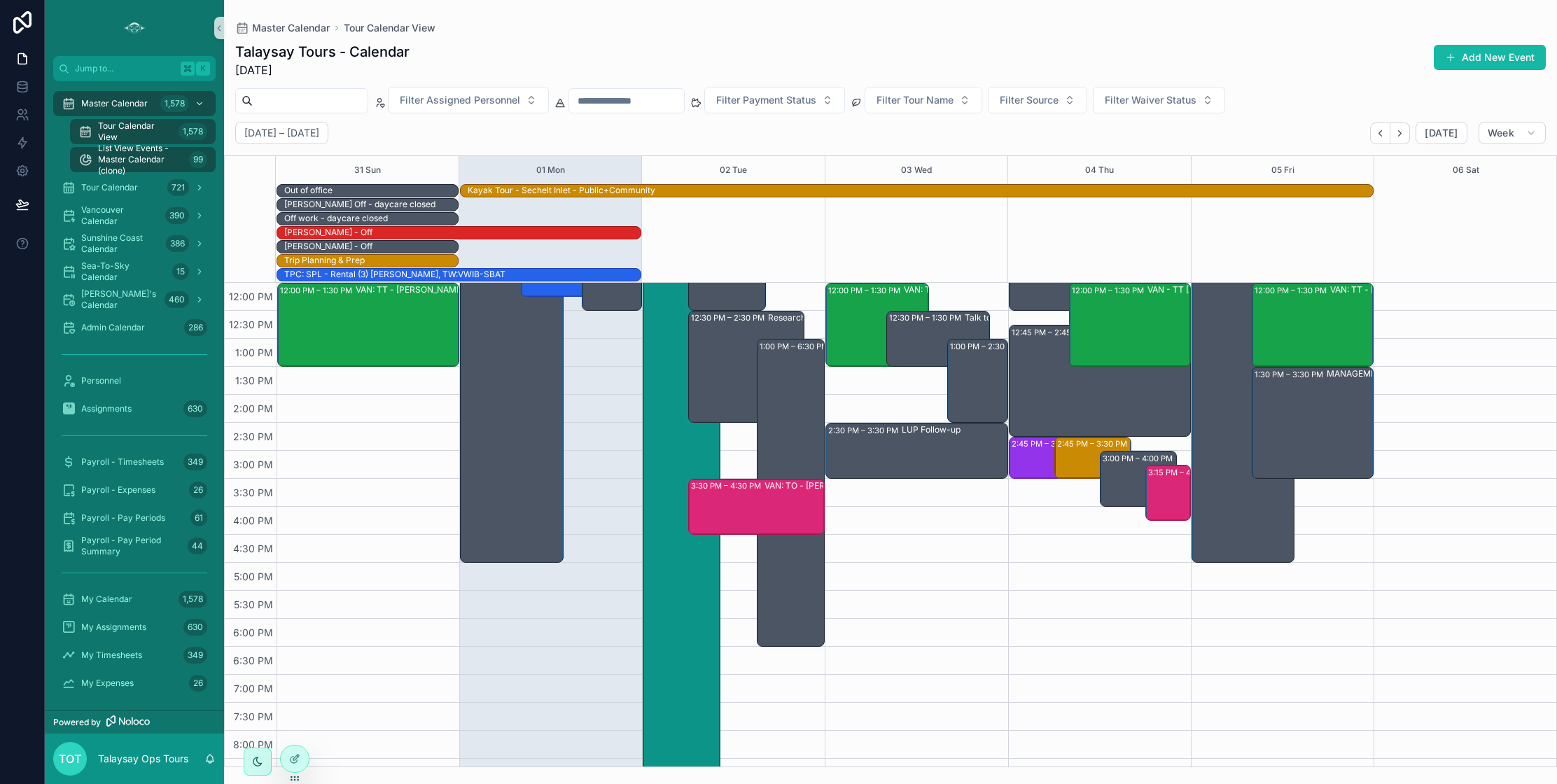
click at [116, 159] on span "List View Events - Master Calendar (clone)" at bounding box center [140, 160] width 85 height 34
click at [152, 160] on span "List View Events - Master Calendar (clone)" at bounding box center [140, 160] width 85 height 34
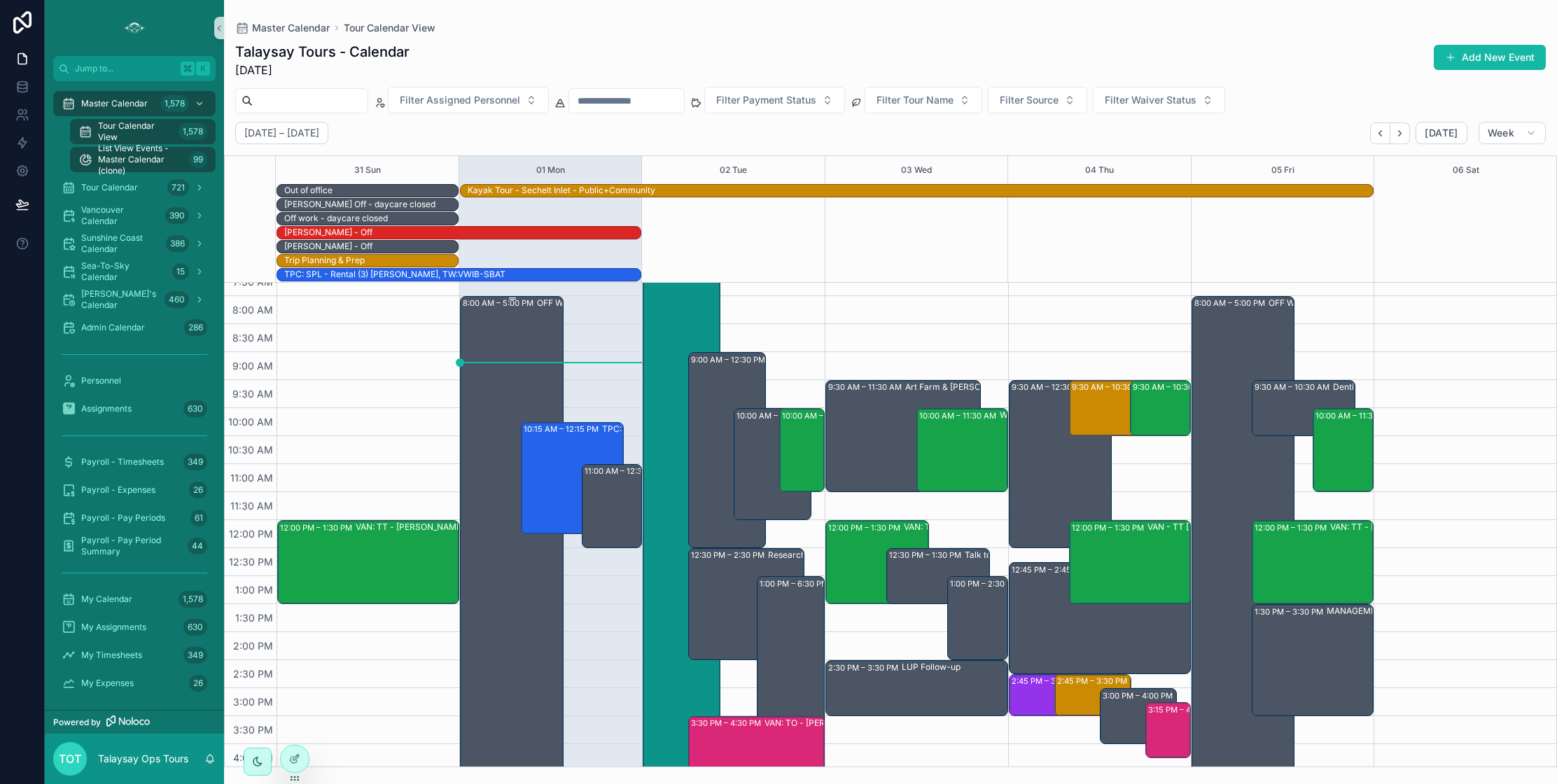
scroll to position [0, 0]
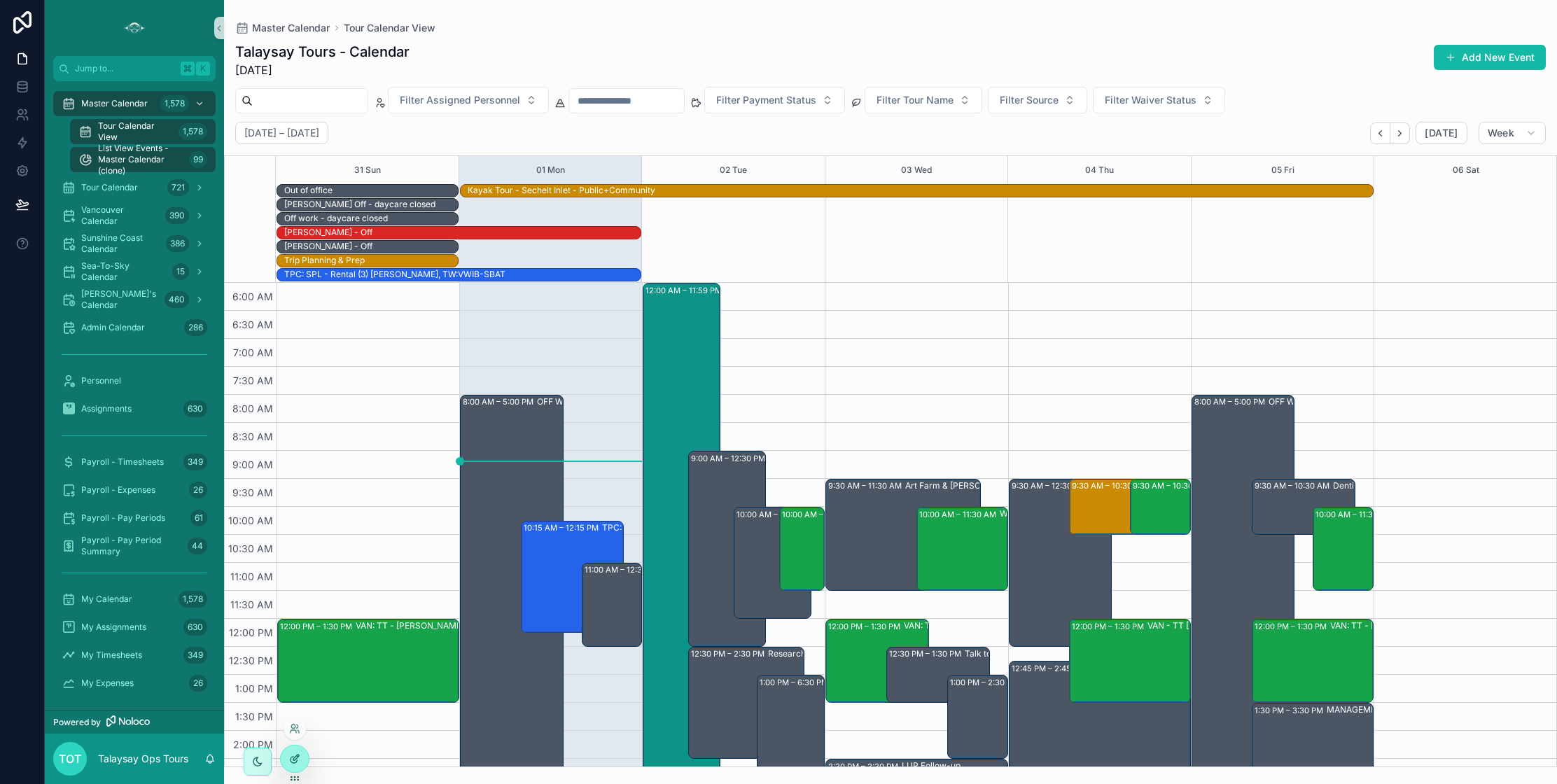
click at [297, 753] on icon at bounding box center [294, 758] width 11 height 11
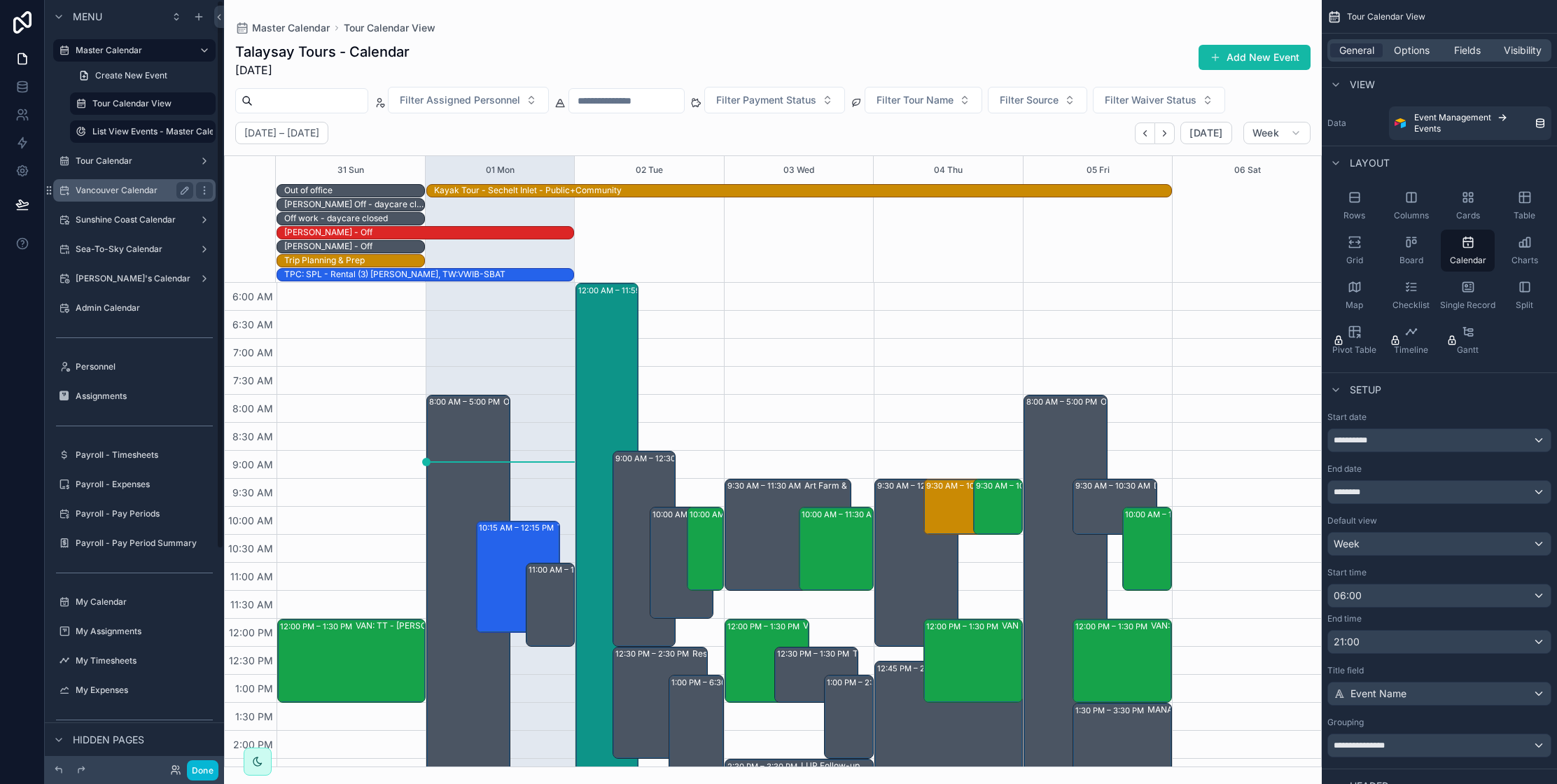
scroll to position [336, 0]
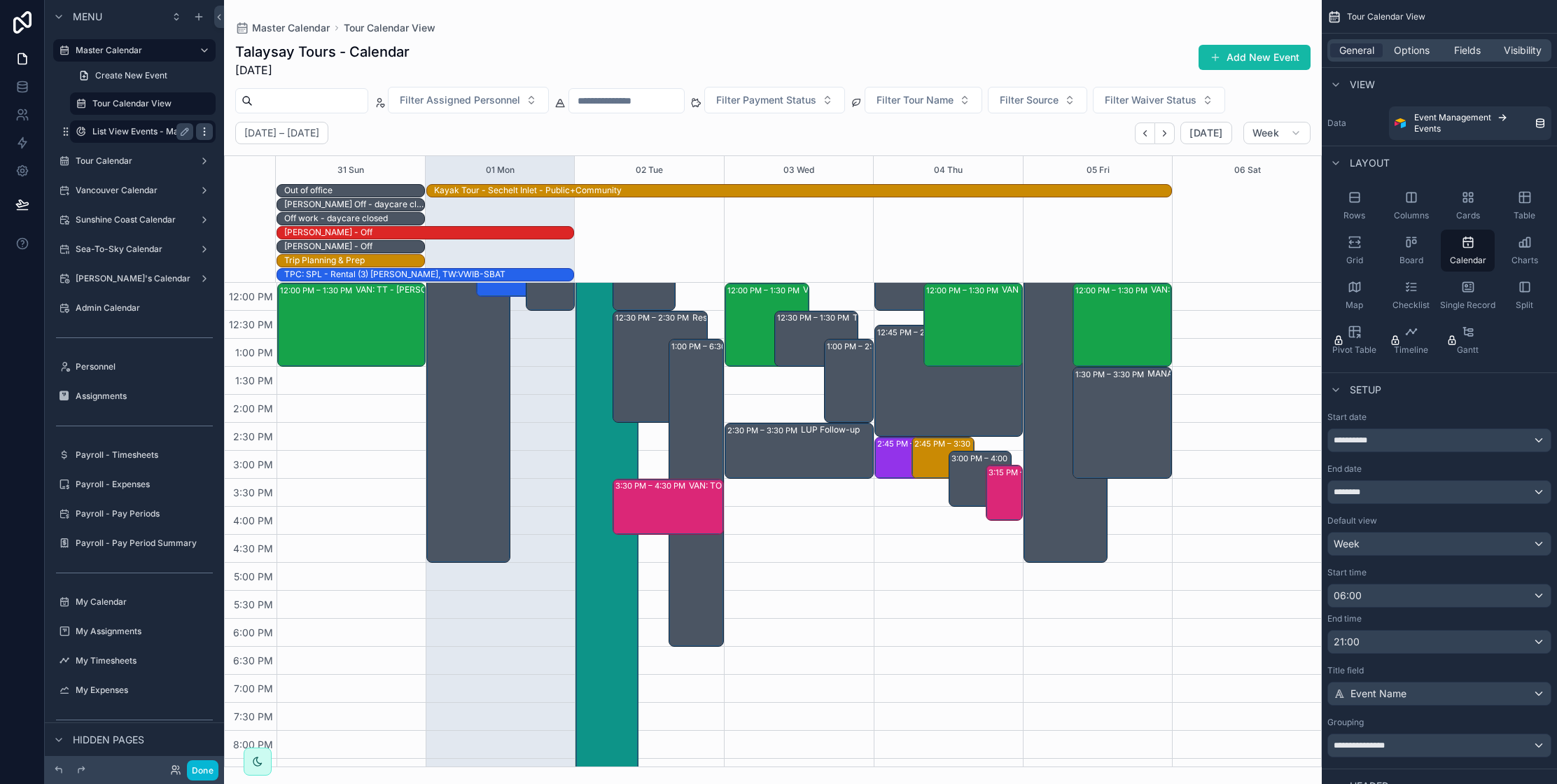
click at [203, 131] on icon "scrollable content" at bounding box center [204, 131] width 11 height 11
click at [264, 149] on span "Clone" at bounding box center [262, 147] width 26 height 14
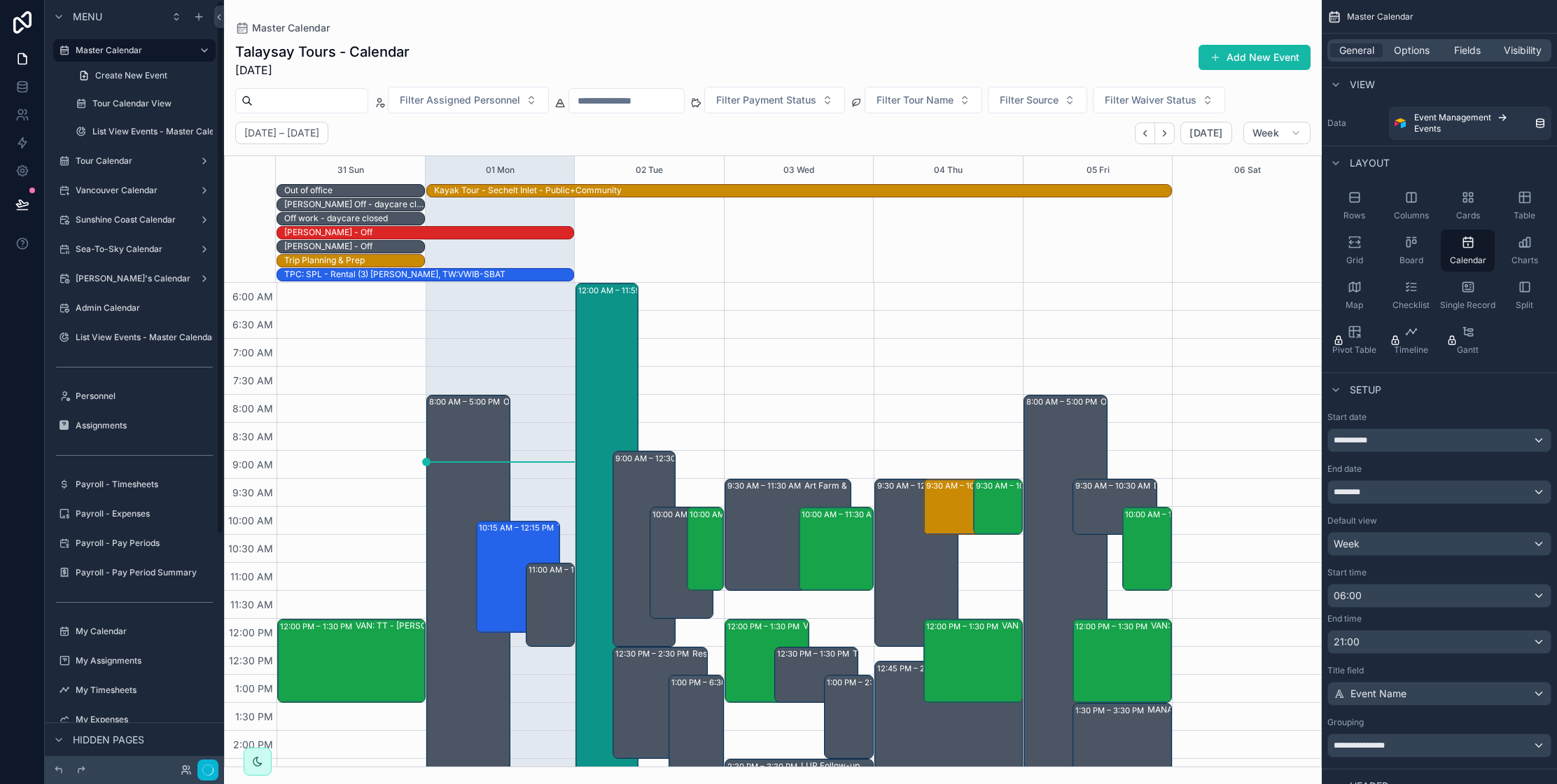
scroll to position [336, 0]
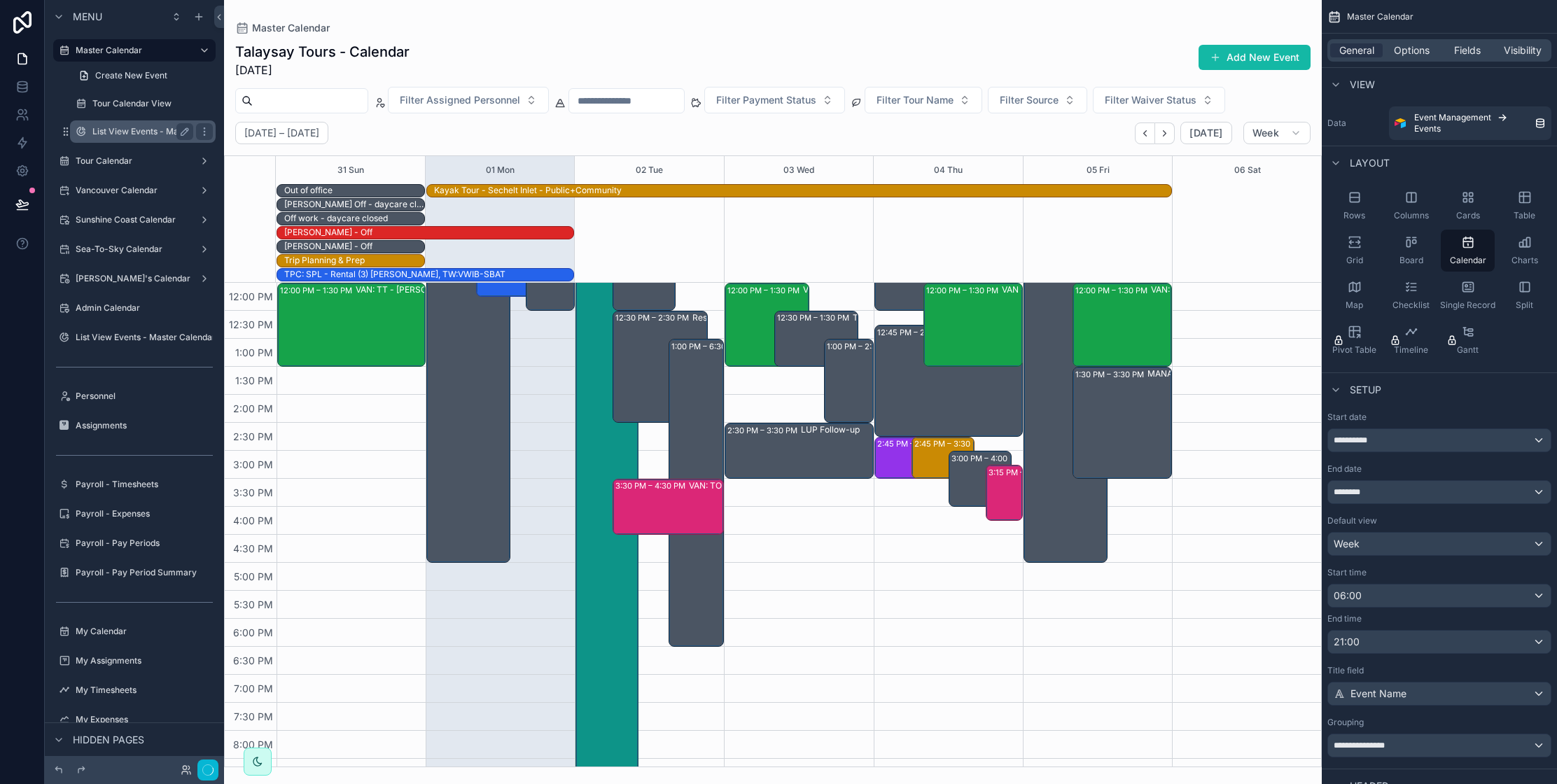
click at [149, 135] on label "List View Events - Master Calendar (clone)" at bounding box center [177, 131] width 170 height 11
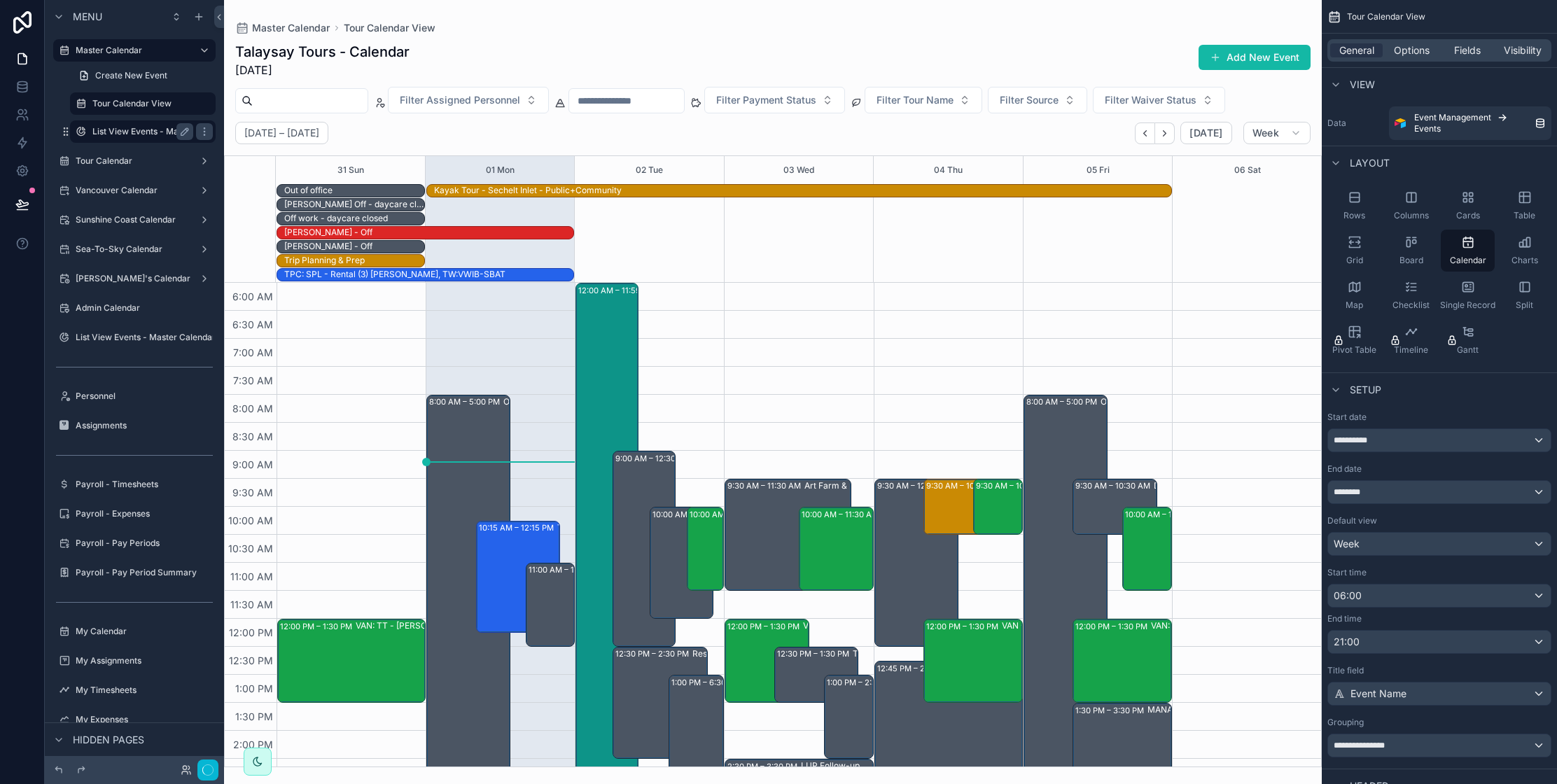
scroll to position [336, 0]
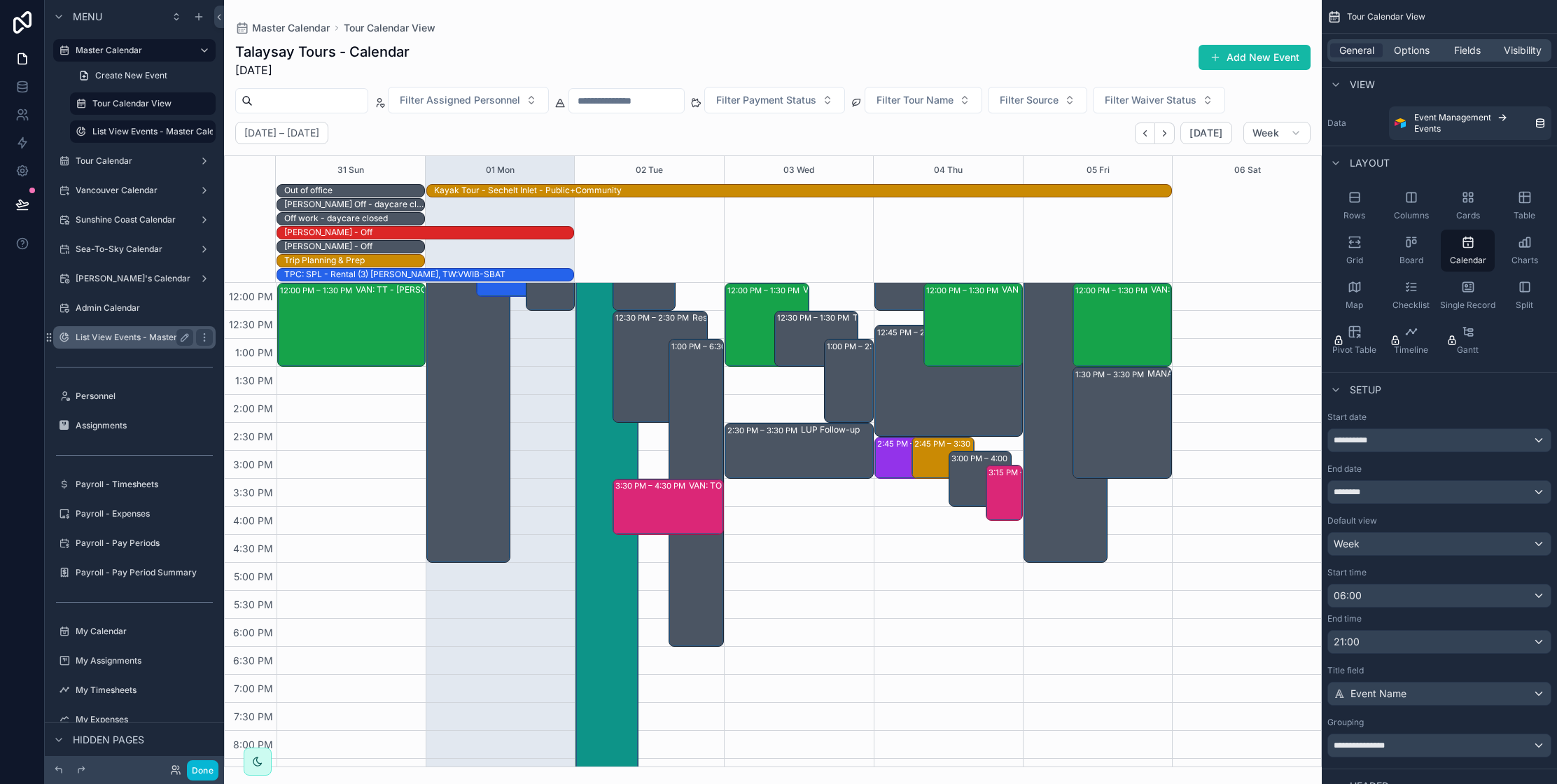
click at [132, 340] on label "List View Events - Master Calendar (clone) (clone)" at bounding box center [174, 337] width 199 height 11
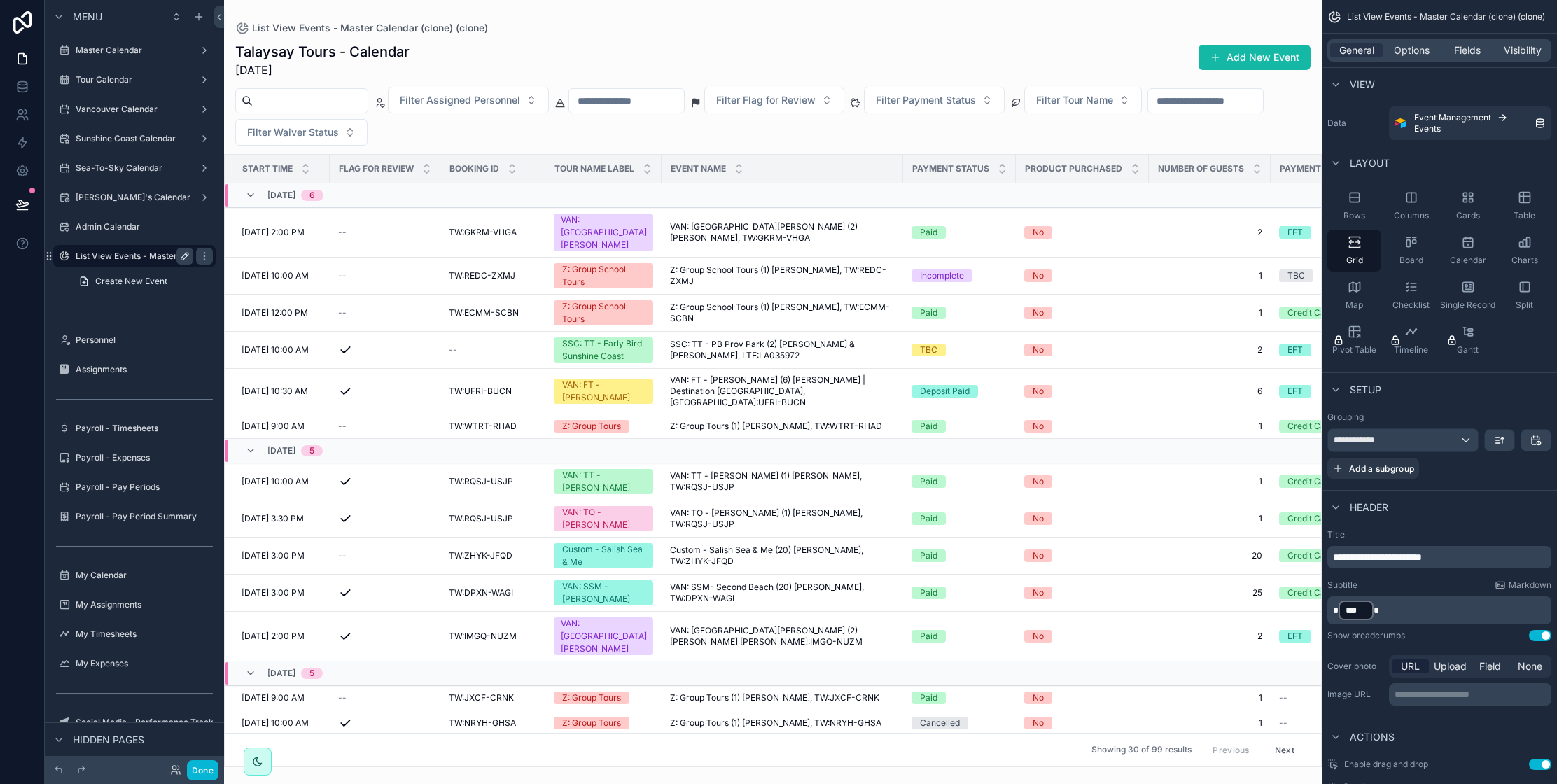
click at [185, 259] on icon "scrollable content" at bounding box center [184, 256] width 11 height 11
click at [139, 261] on input "**********" at bounding box center [123, 256] width 95 height 17
type input "**********"
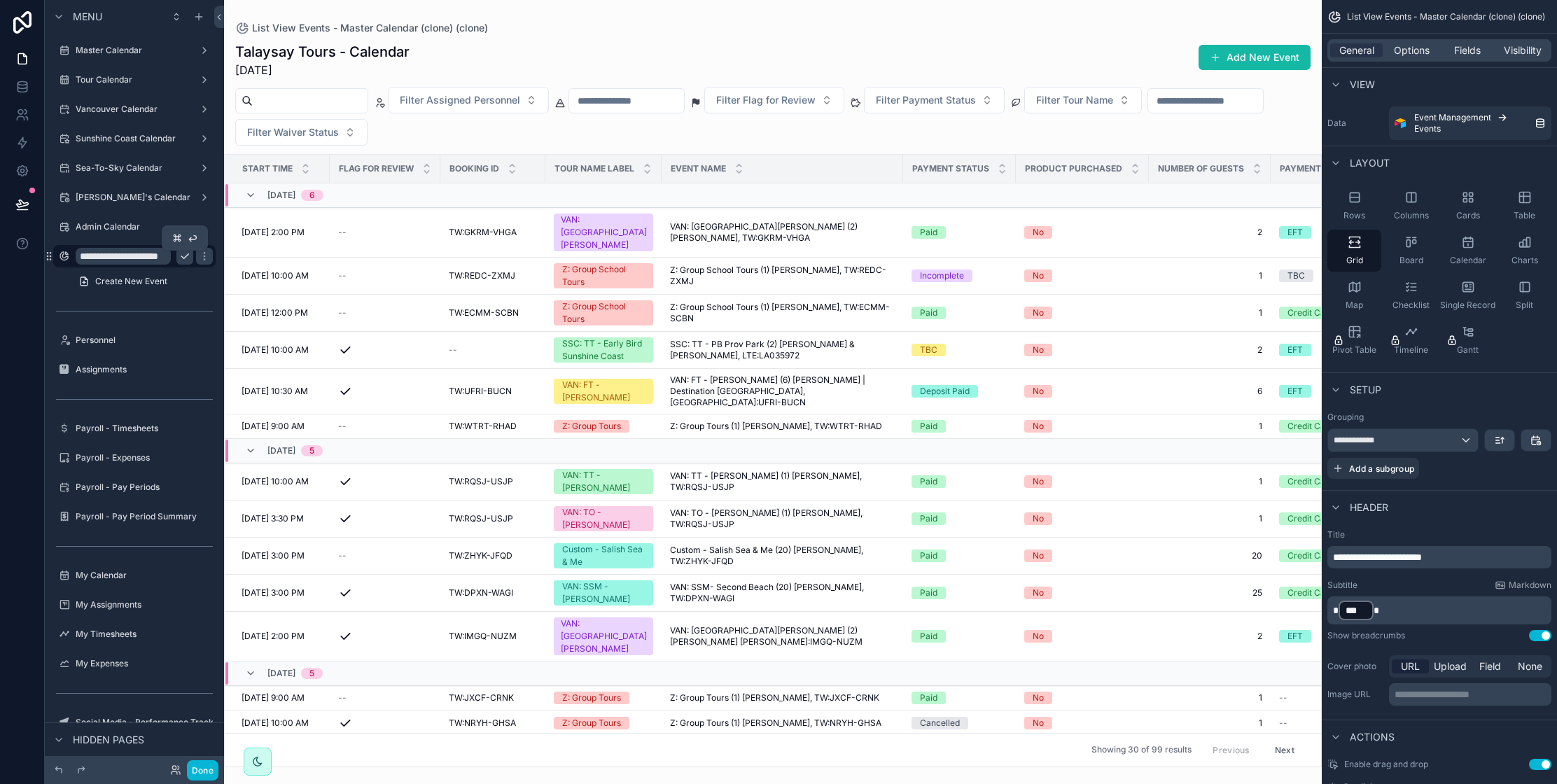
click at [185, 258] on icon "scrollable content" at bounding box center [184, 256] width 11 height 11
click at [129, 259] on label "Upcoming Events - List" at bounding box center [131, 256] width 112 height 11
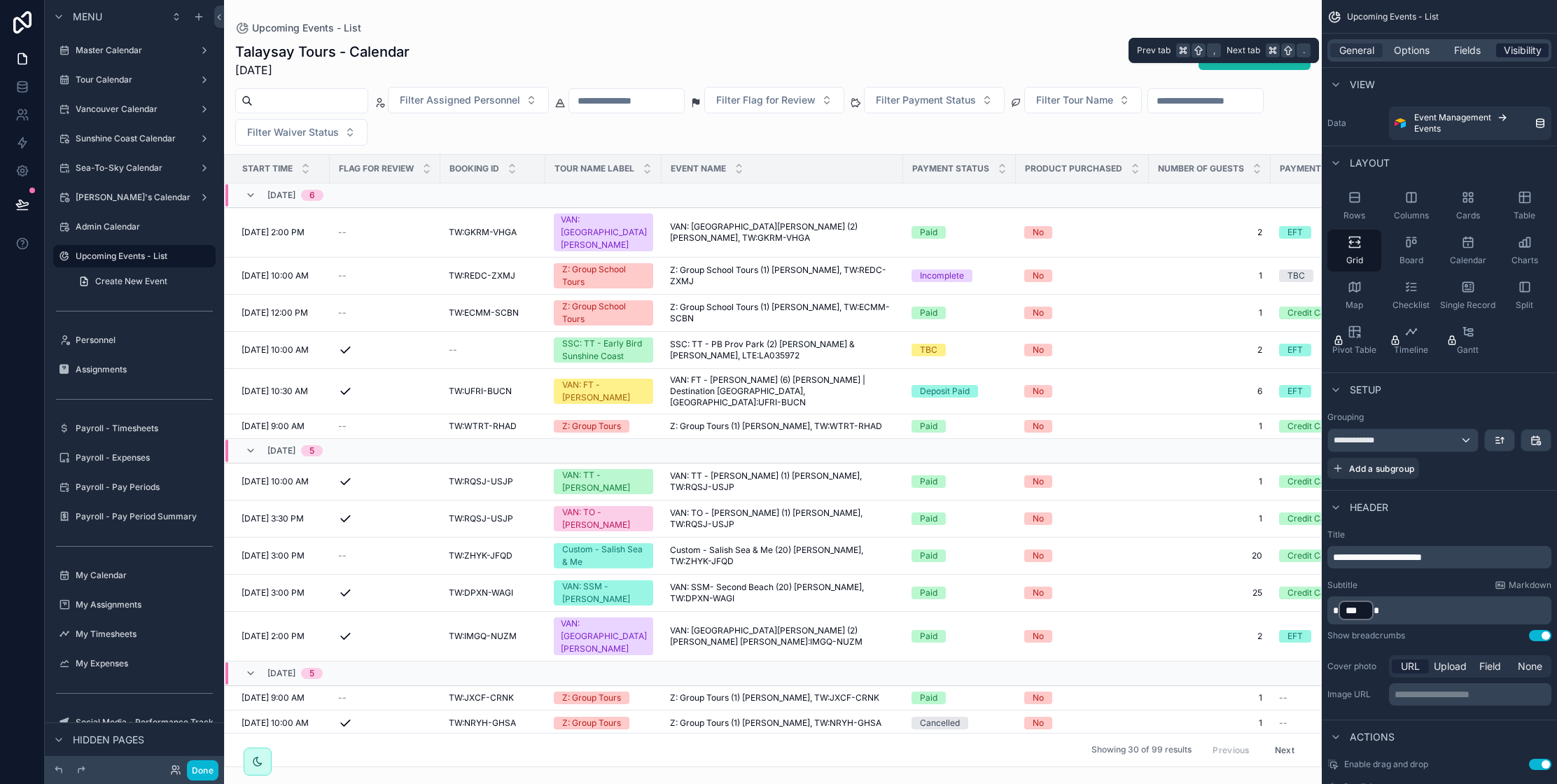
click at [1532, 51] on span "Visibility" at bounding box center [1522, 50] width 38 height 14
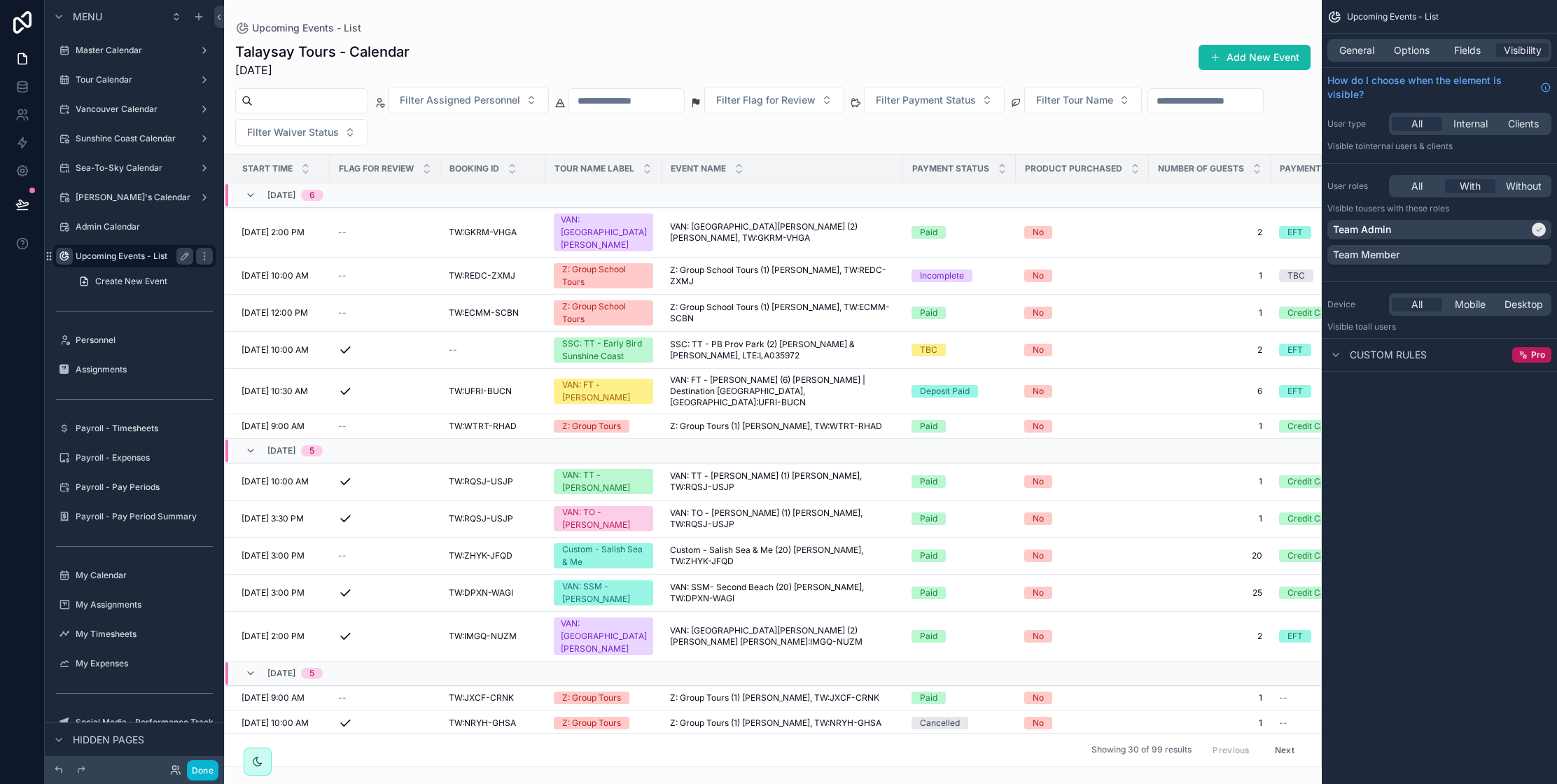
click at [65, 257] on icon "scrollable content" at bounding box center [64, 256] width 11 height 11
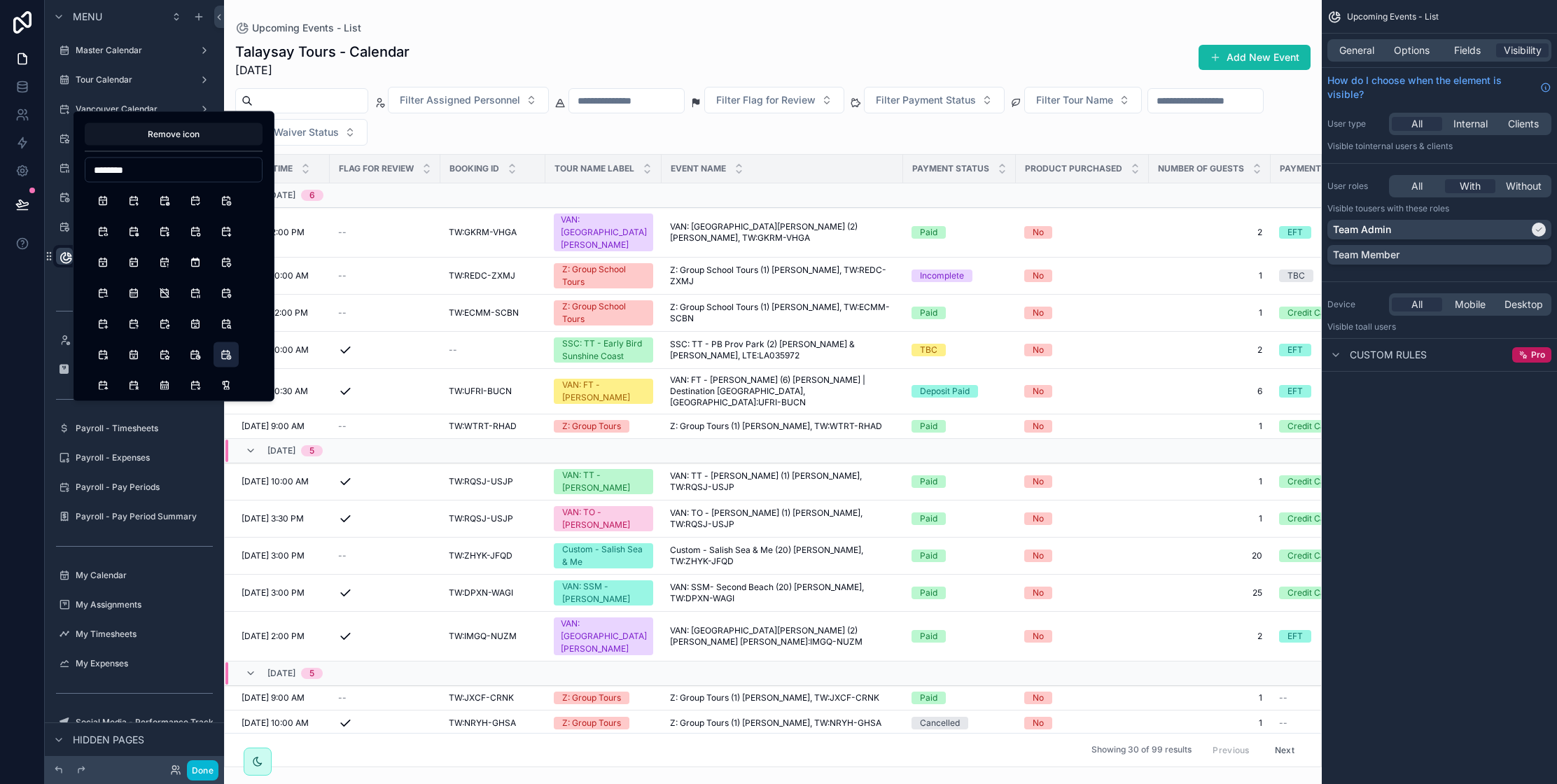
type input "********"
click at [227, 358] on button "CalendarTime" at bounding box center [226, 354] width 25 height 25
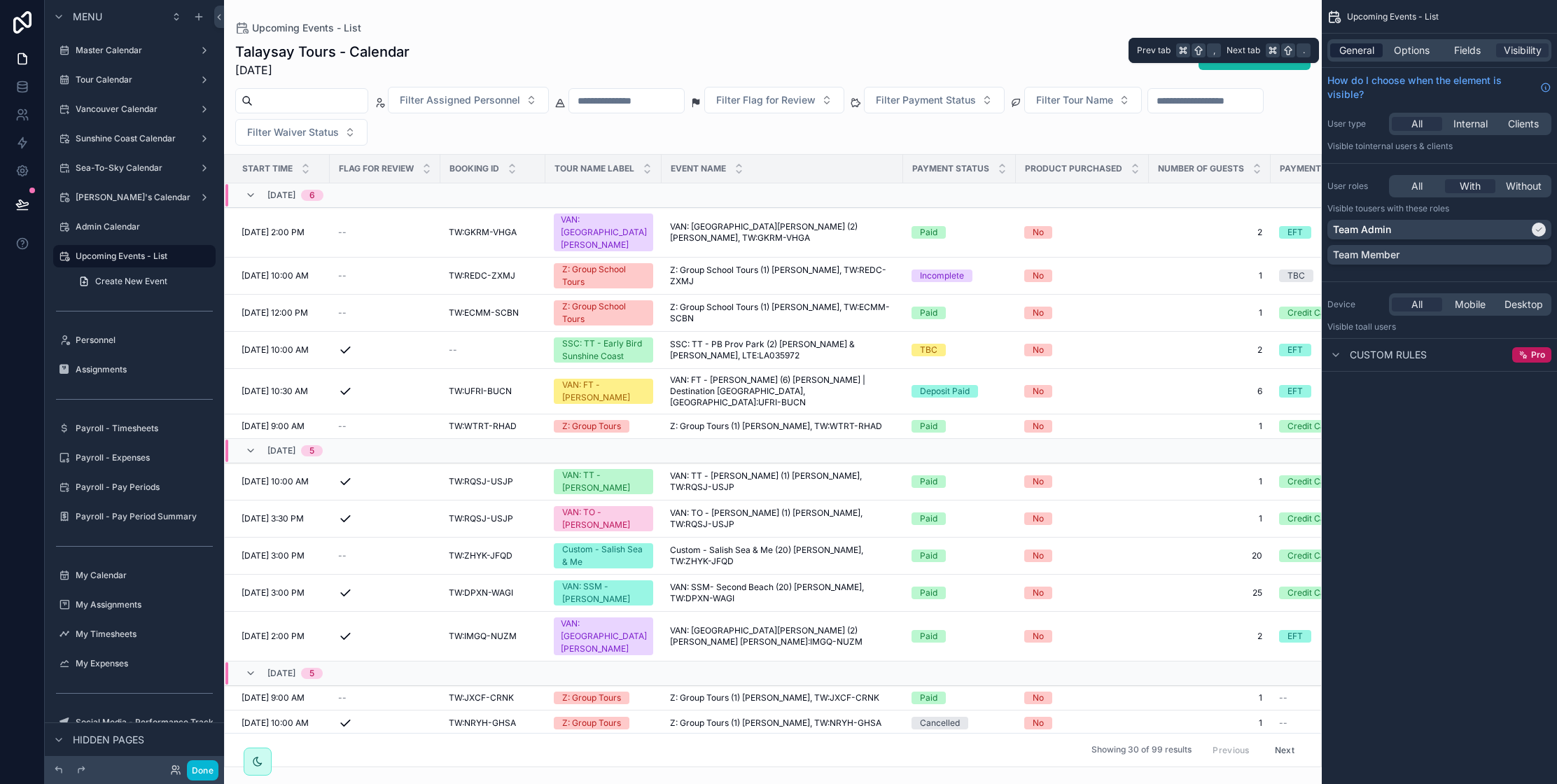
click at [1359, 55] on span "General" at bounding box center [1356, 50] width 35 height 14
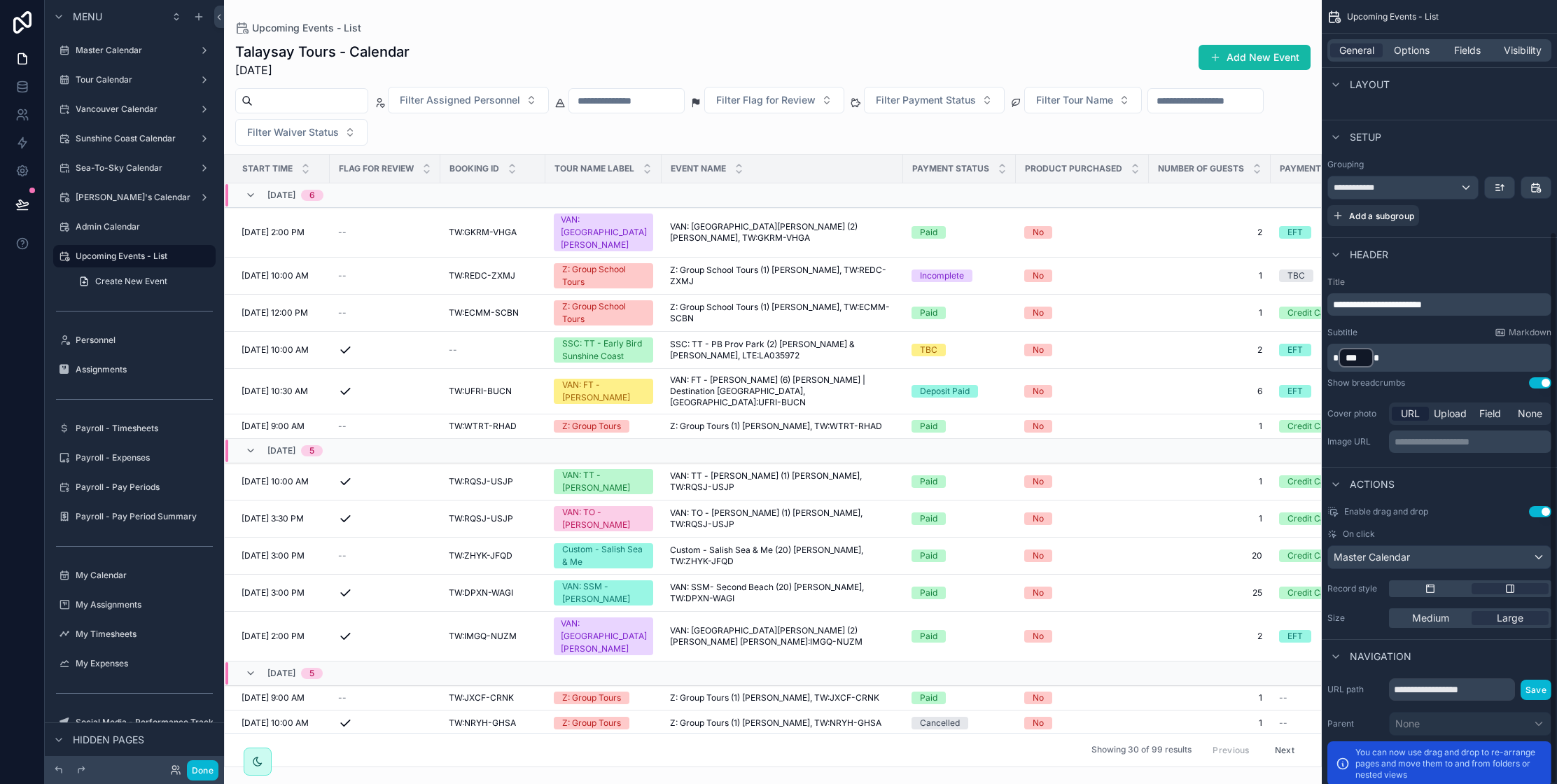
scroll to position [327, 0]
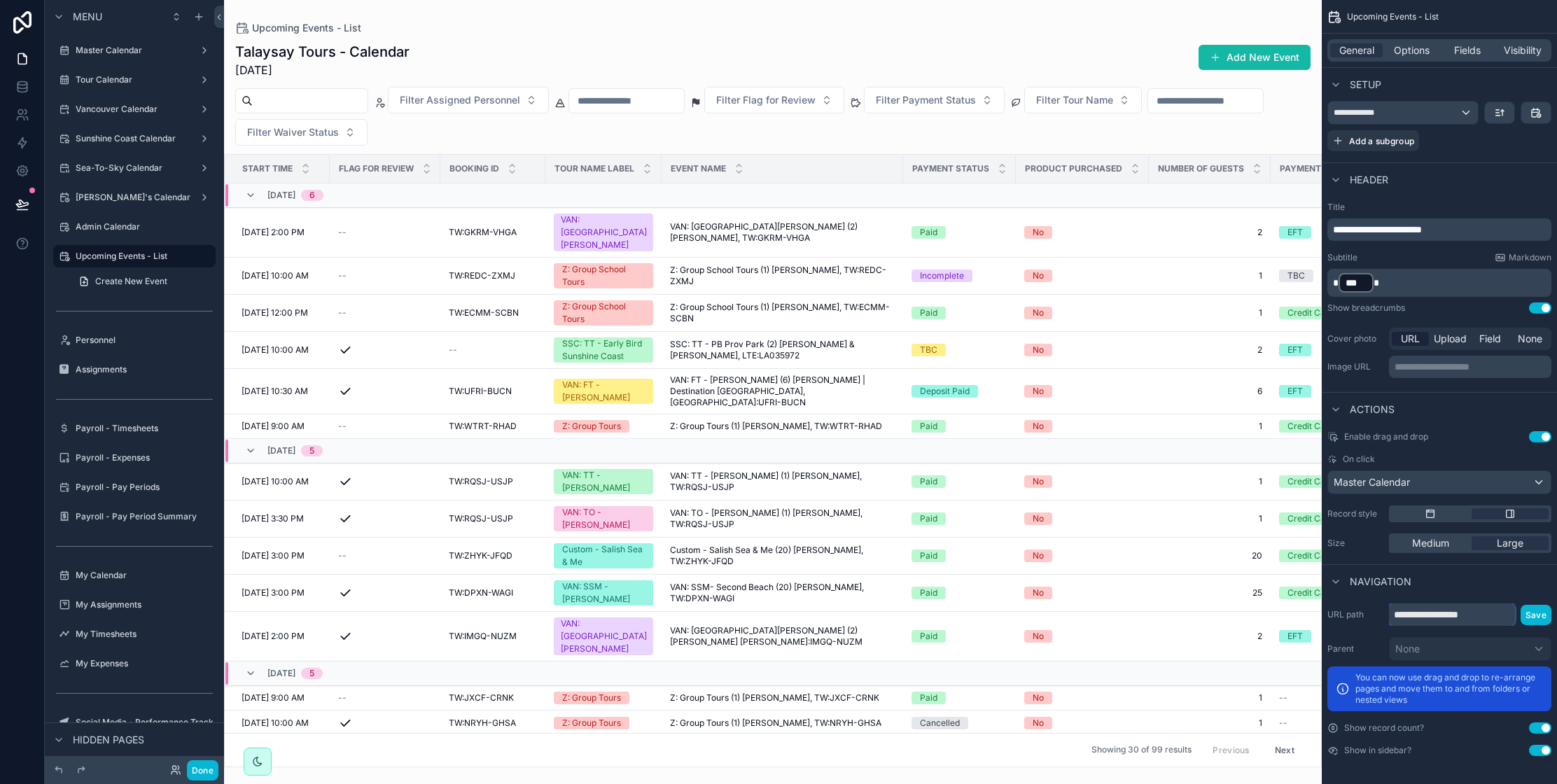
drag, startPoint x: 1486, startPoint y: 615, endPoint x: 1430, endPoint y: 611, distance: 56.1
click at [1430, 611] on input "**********" at bounding box center [1451, 614] width 126 height 22
type input "**********"
click at [1388, 483] on span "Master Calendar" at bounding box center [1371, 481] width 76 height 14
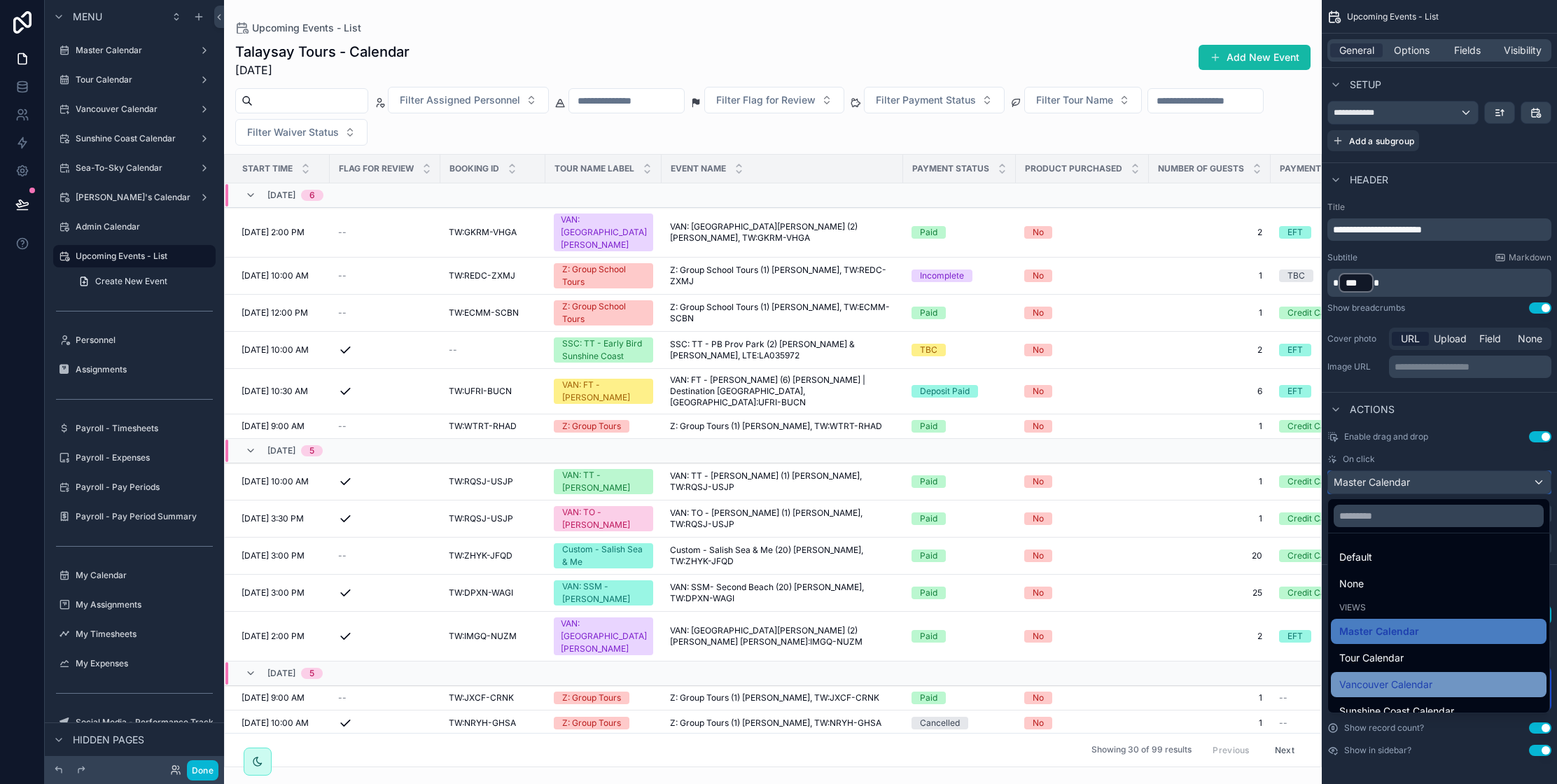
scroll to position [147, 0]
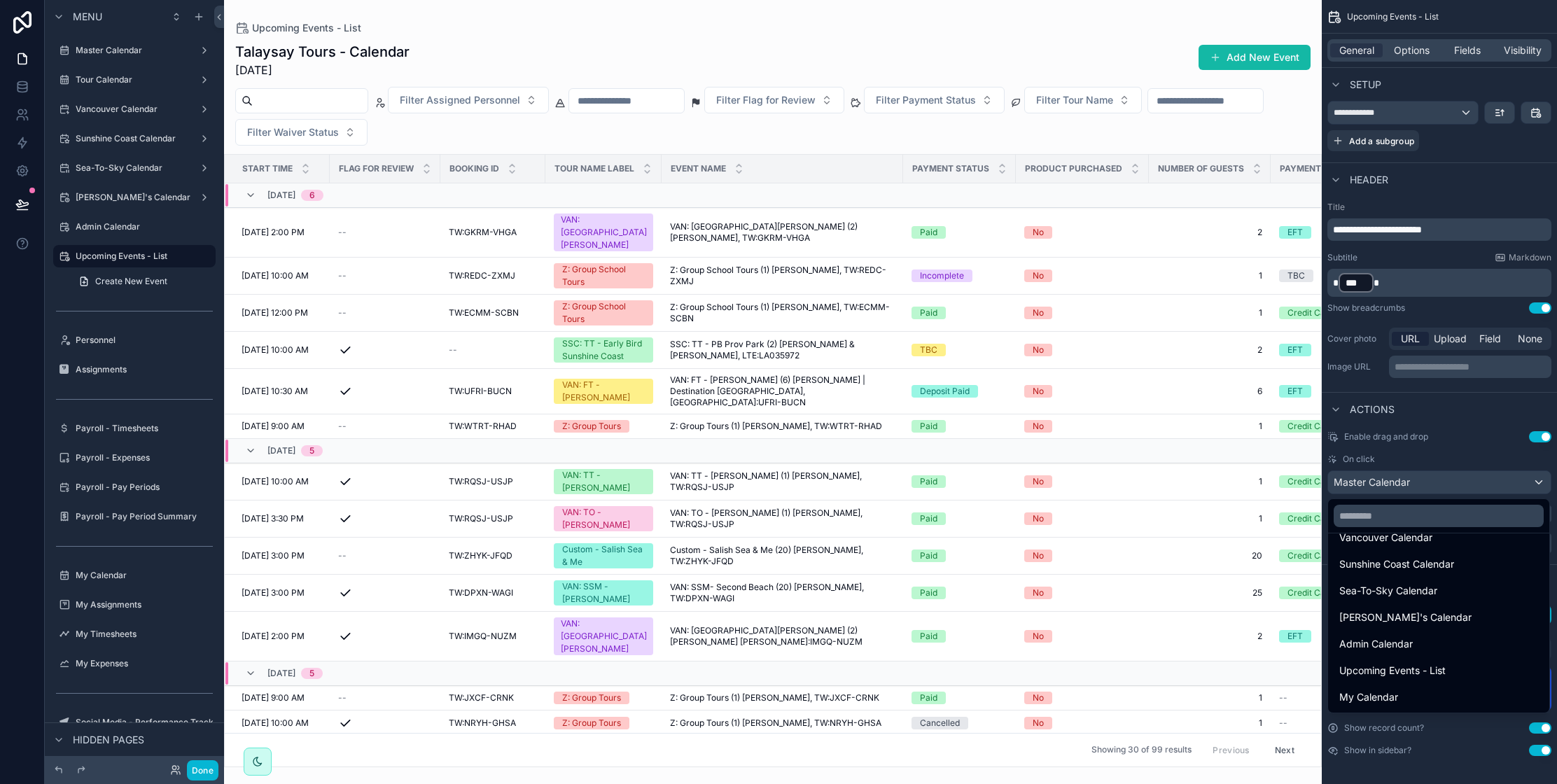
drag, startPoint x: 1418, startPoint y: 671, endPoint x: 1426, endPoint y: 681, distance: 12.8
click at [1419, 671] on span "Upcoming Events - List" at bounding box center [1392, 670] width 106 height 17
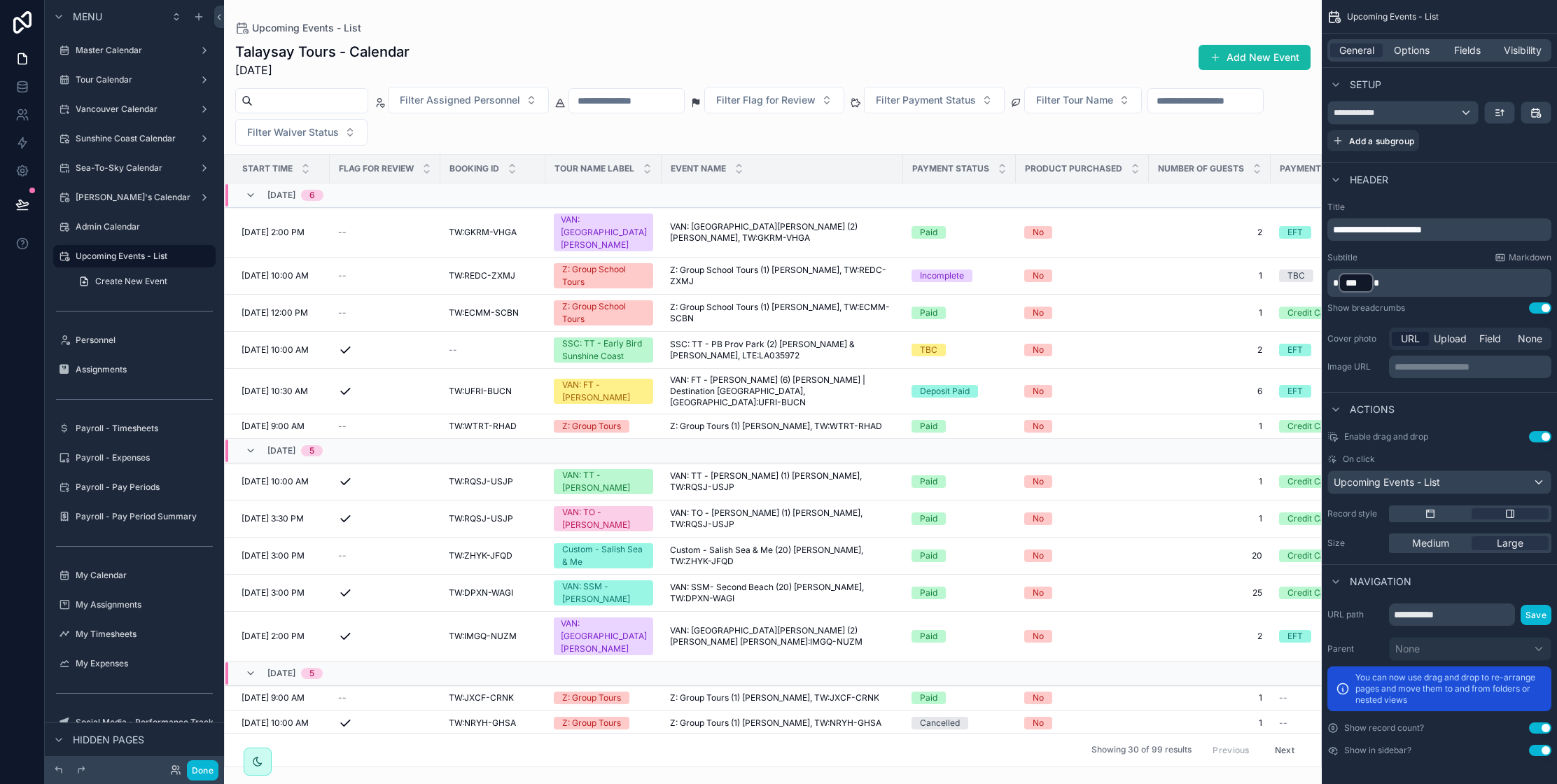
click at [816, 141] on div "scrollable content" at bounding box center [772, 392] width 1098 height 784
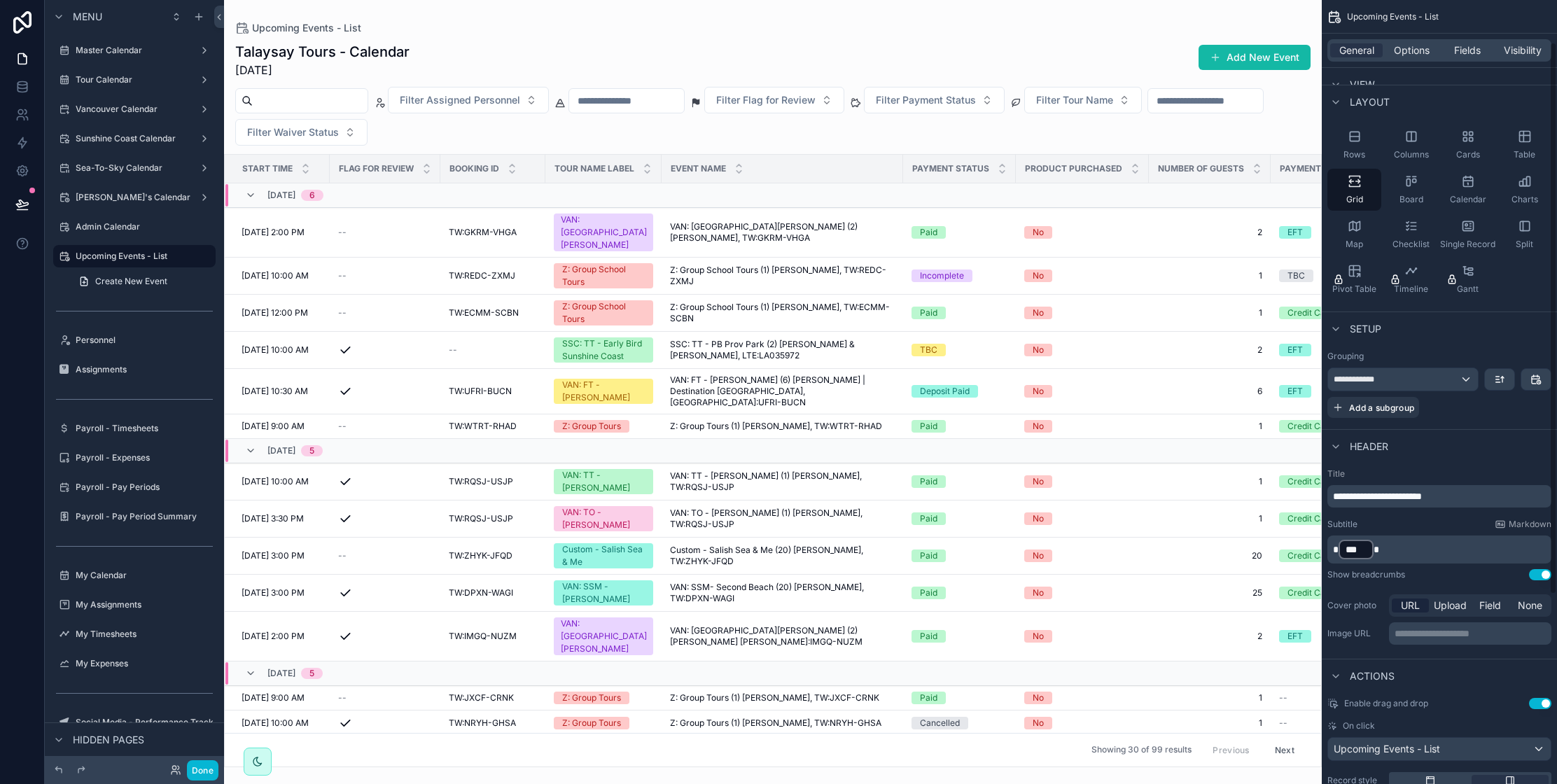
scroll to position [61, 0]
click at [1431, 381] on div "**********" at bounding box center [1402, 380] width 149 height 22
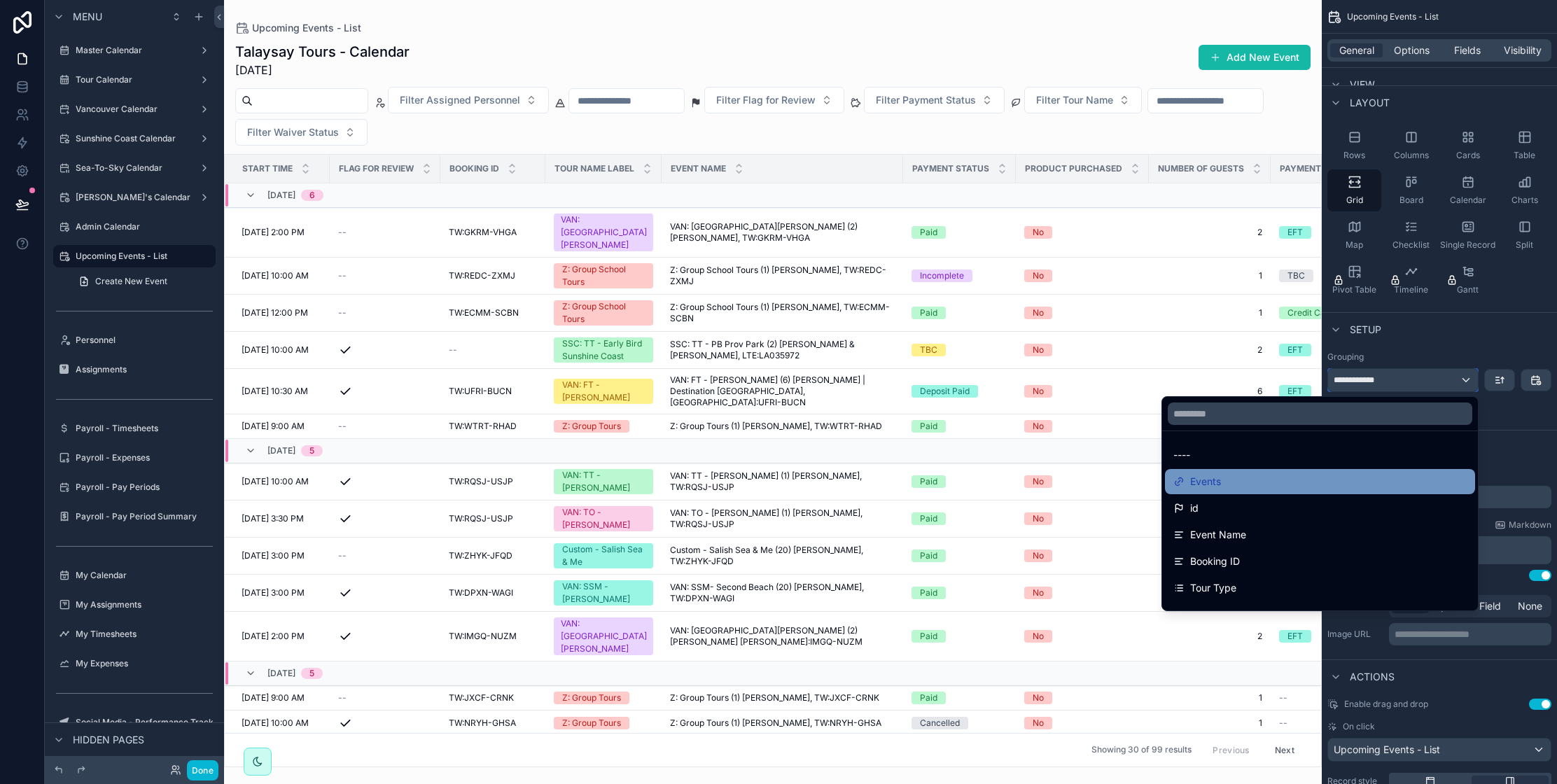
scroll to position [1, 0]
click at [1501, 434] on div "scrollable content" at bounding box center [778, 392] width 1557 height 784
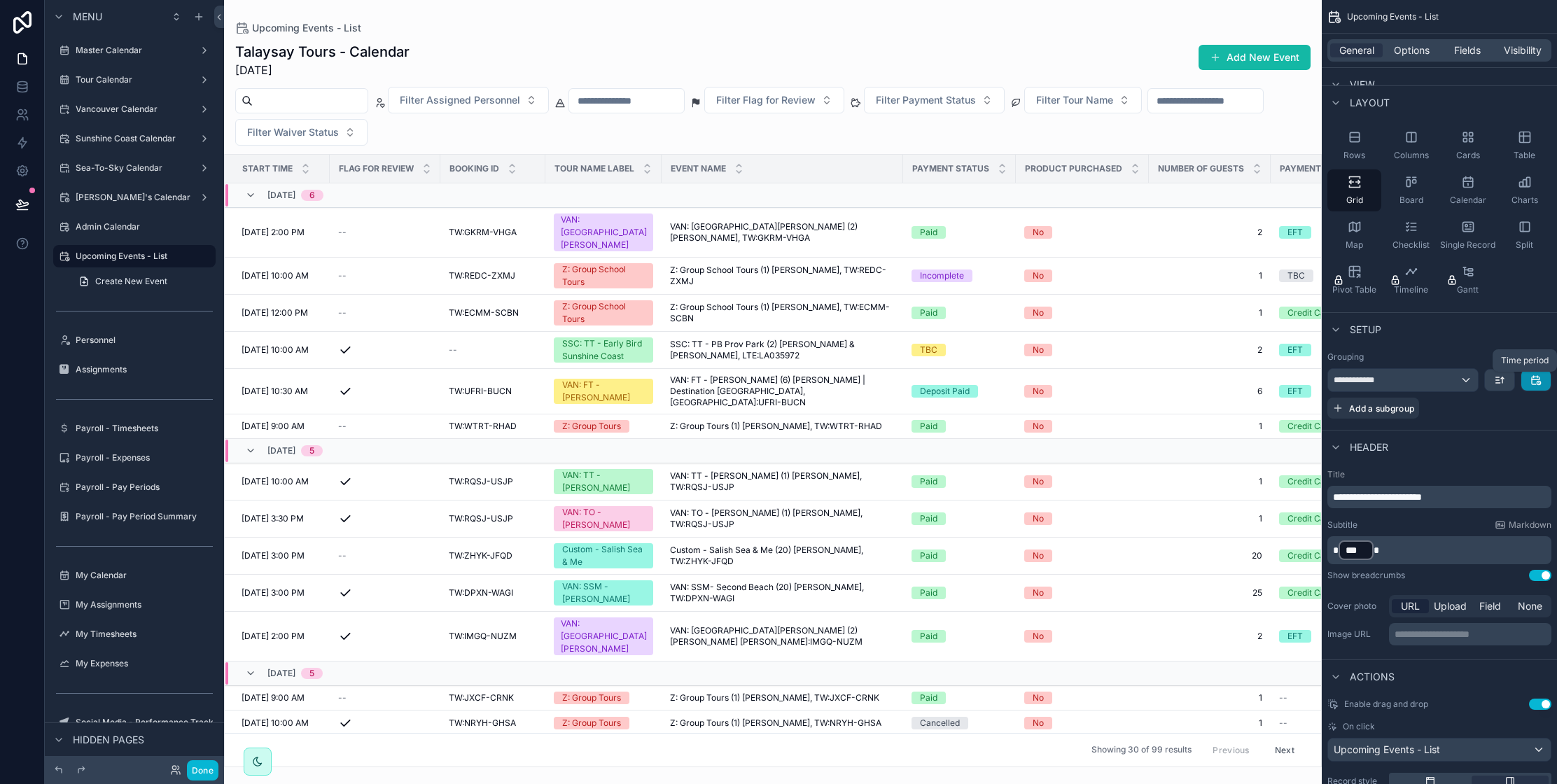
click at [1533, 381] on icon "scrollable content" at bounding box center [1536, 380] width 11 height 11
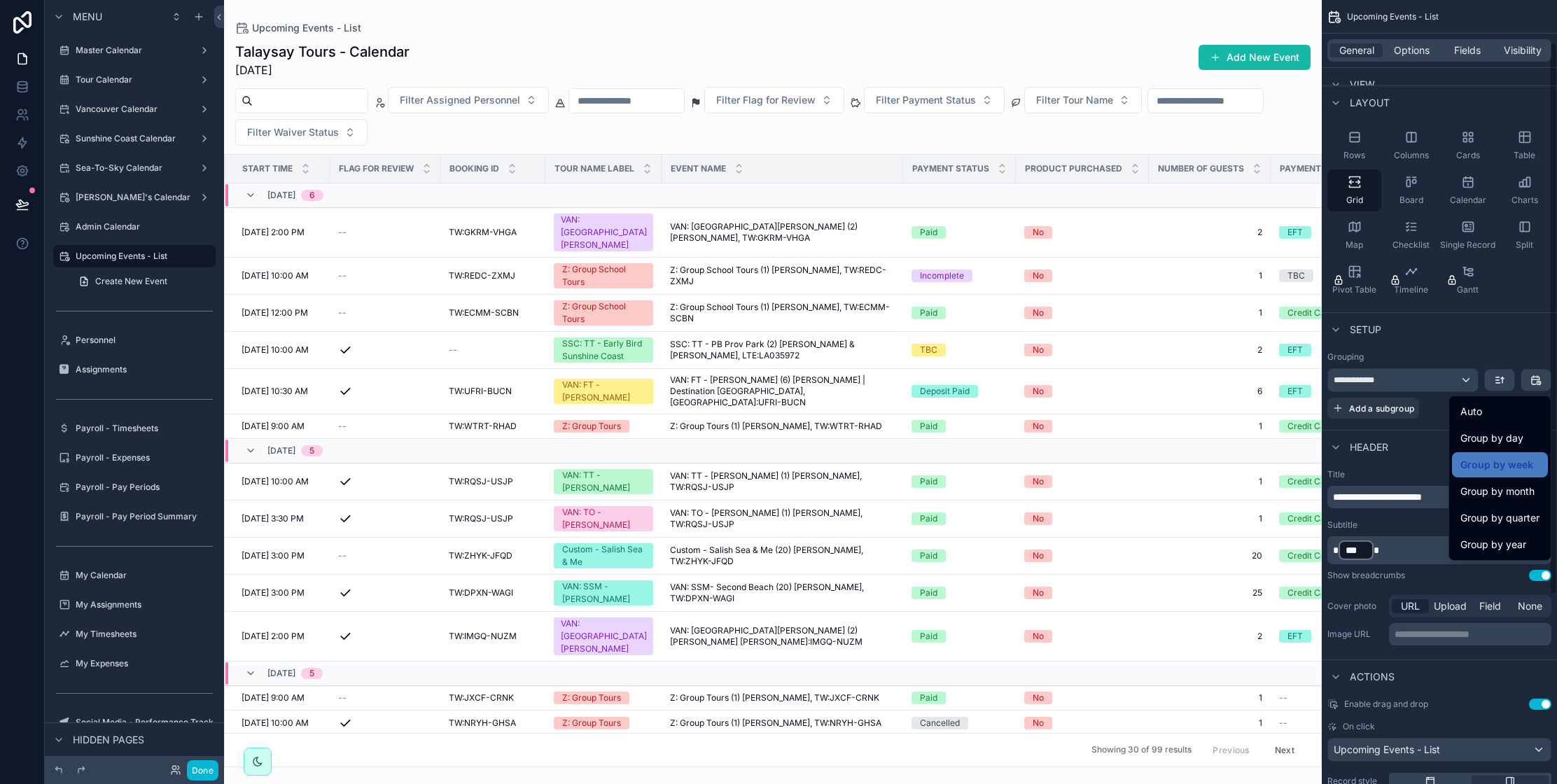
click at [1510, 326] on div "scrollable content" at bounding box center [778, 392] width 1557 height 784
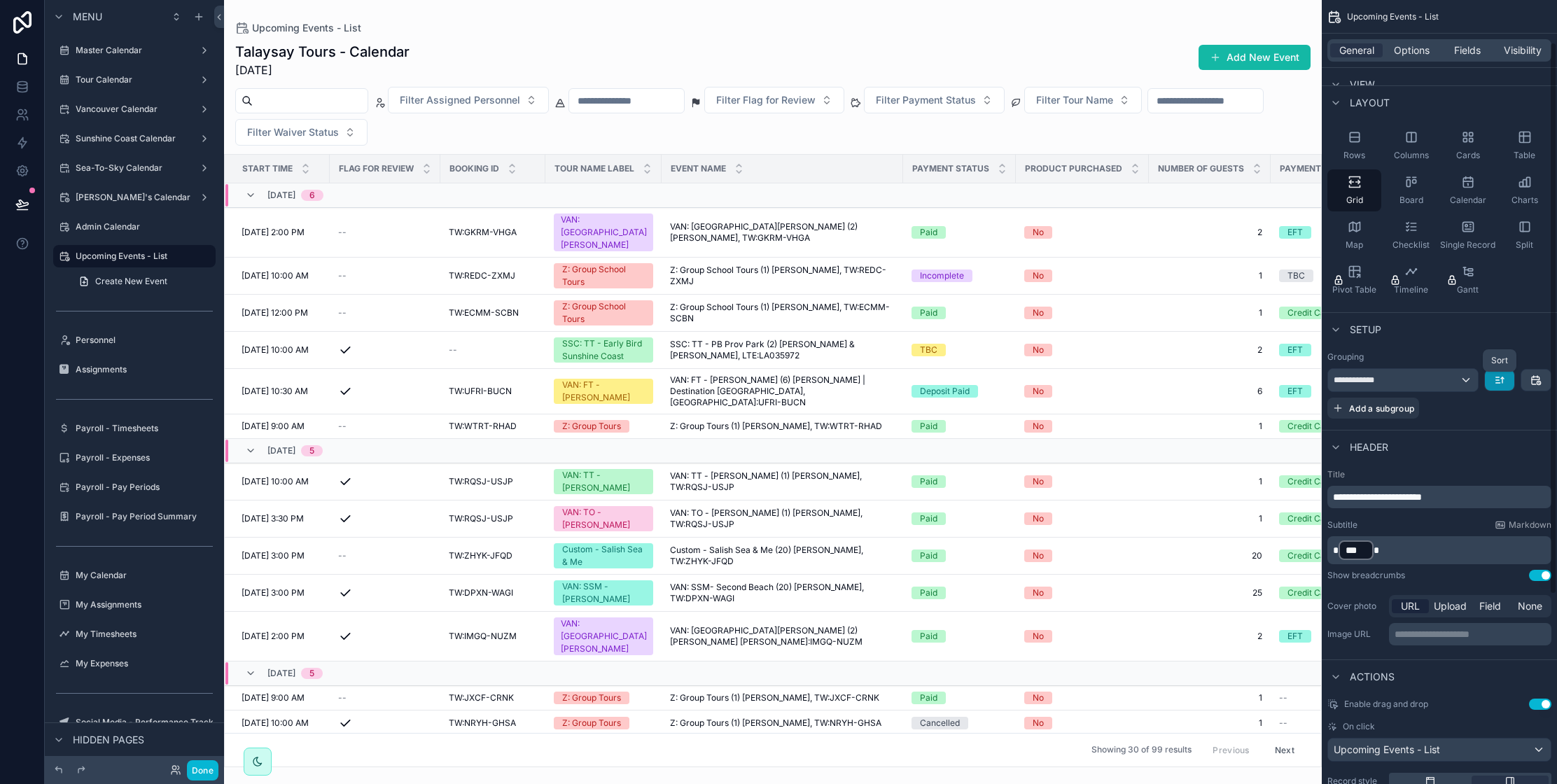
click at [1501, 385] on icon "scrollable content" at bounding box center [1499, 380] width 11 height 11
click at [1480, 439] on span "Newest -> Oldest" at bounding box center [1460, 438] width 80 height 17
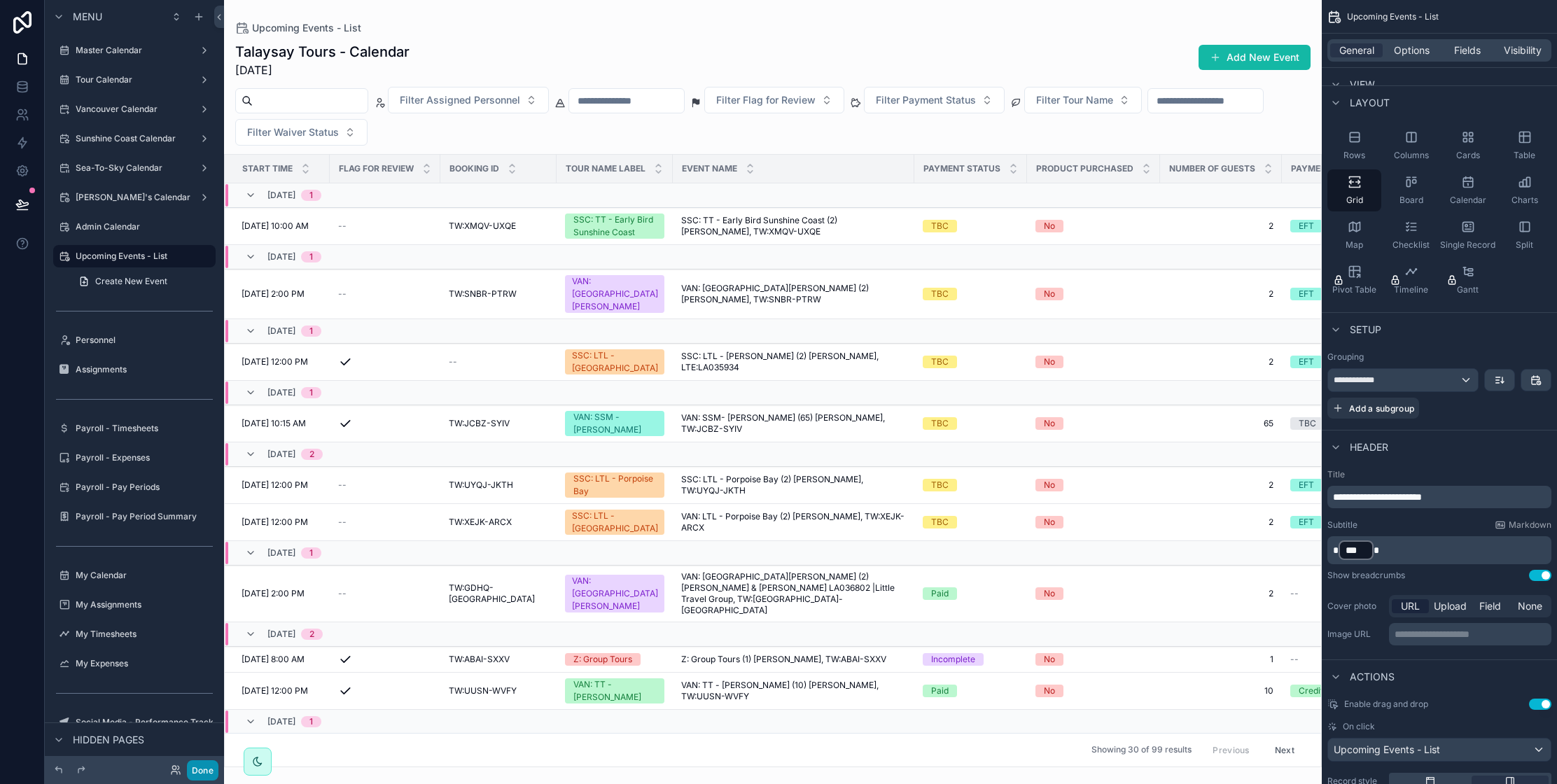
click at [203, 775] on button "Done" at bounding box center [203, 770] width 31 height 20
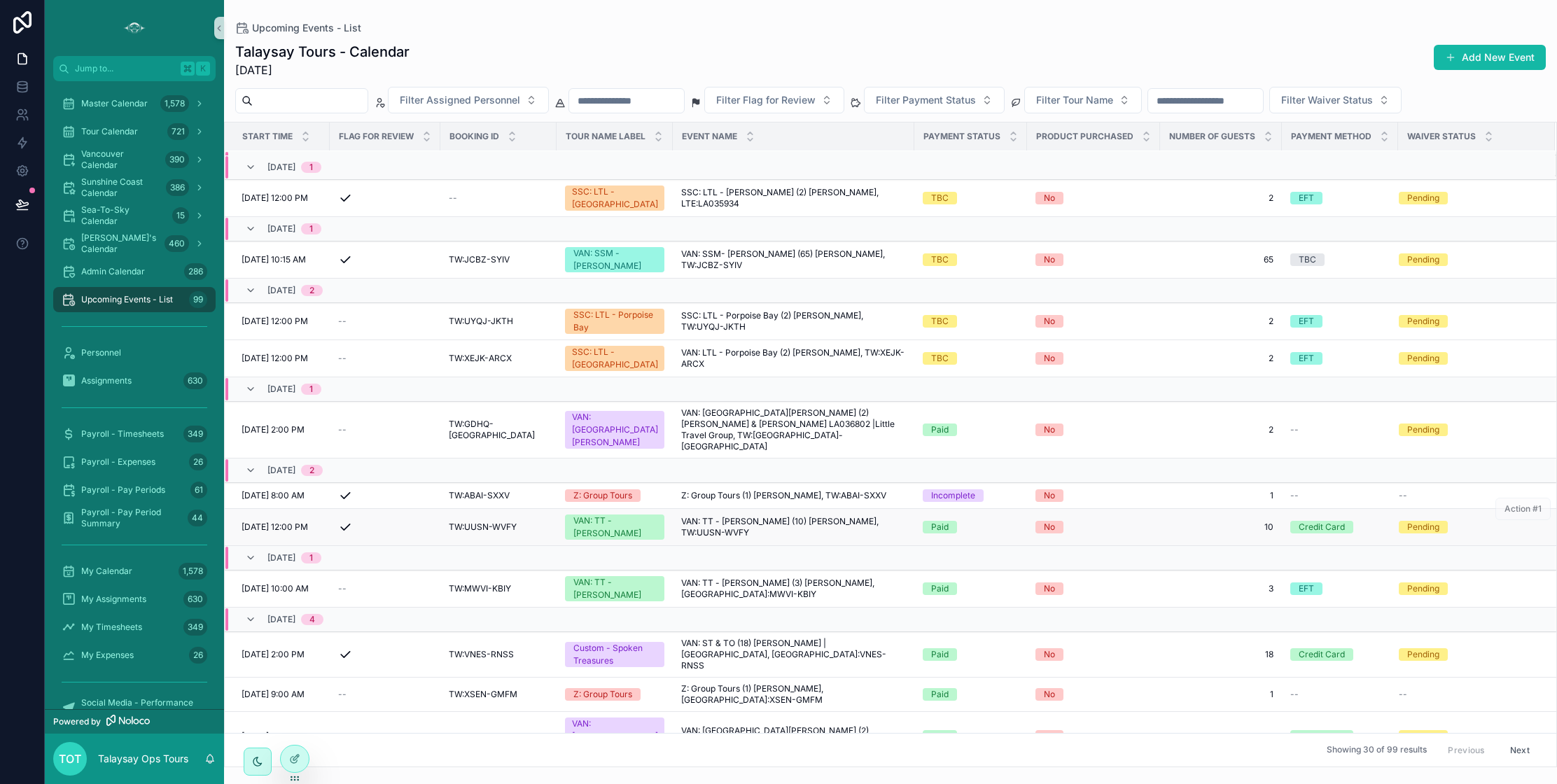
scroll to position [0, 0]
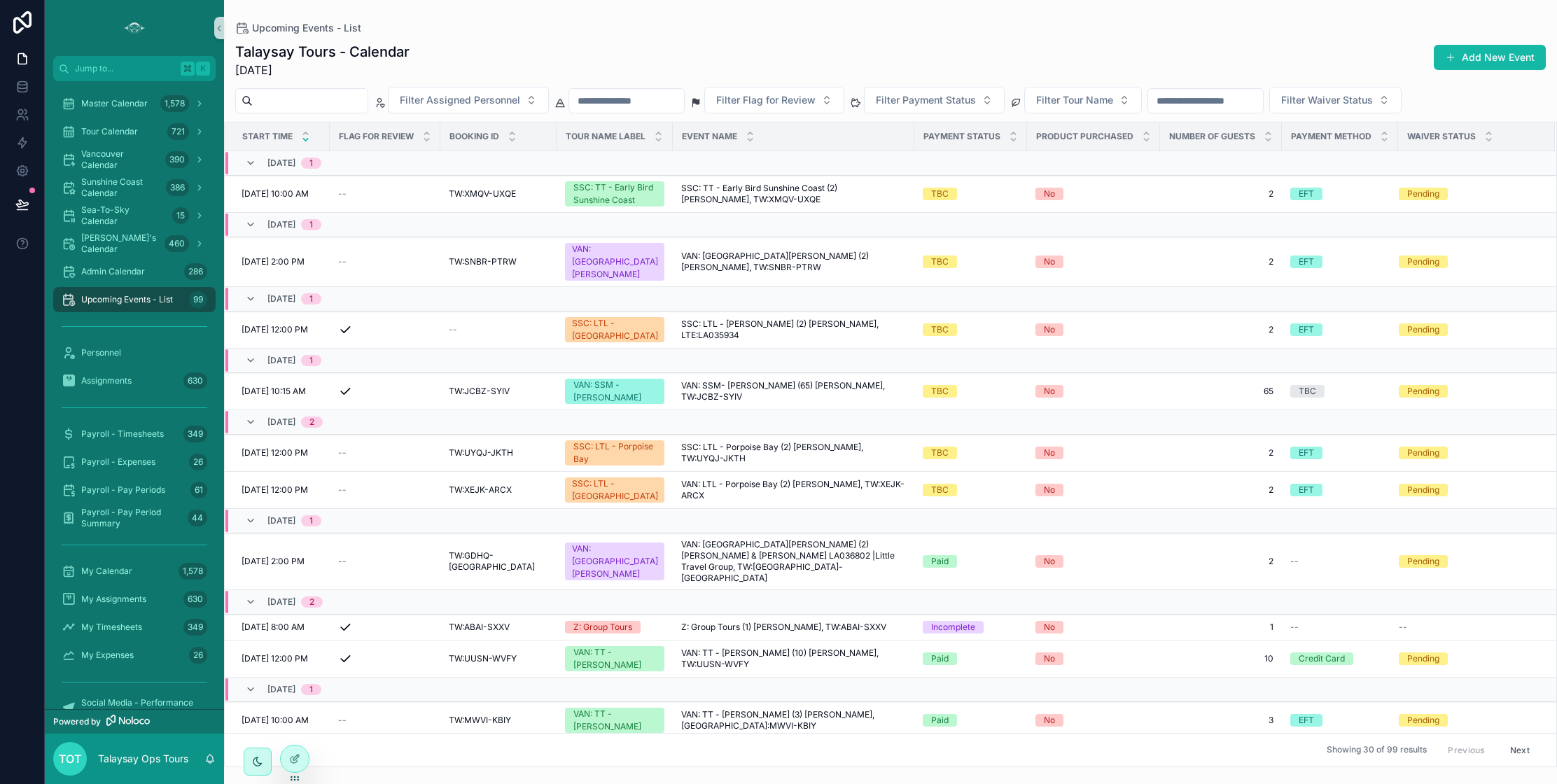
click at [306, 138] on icon "scrollable content" at bounding box center [305, 139] width 9 height 9
click at [308, 133] on icon "scrollable content" at bounding box center [305, 133] width 9 height 9
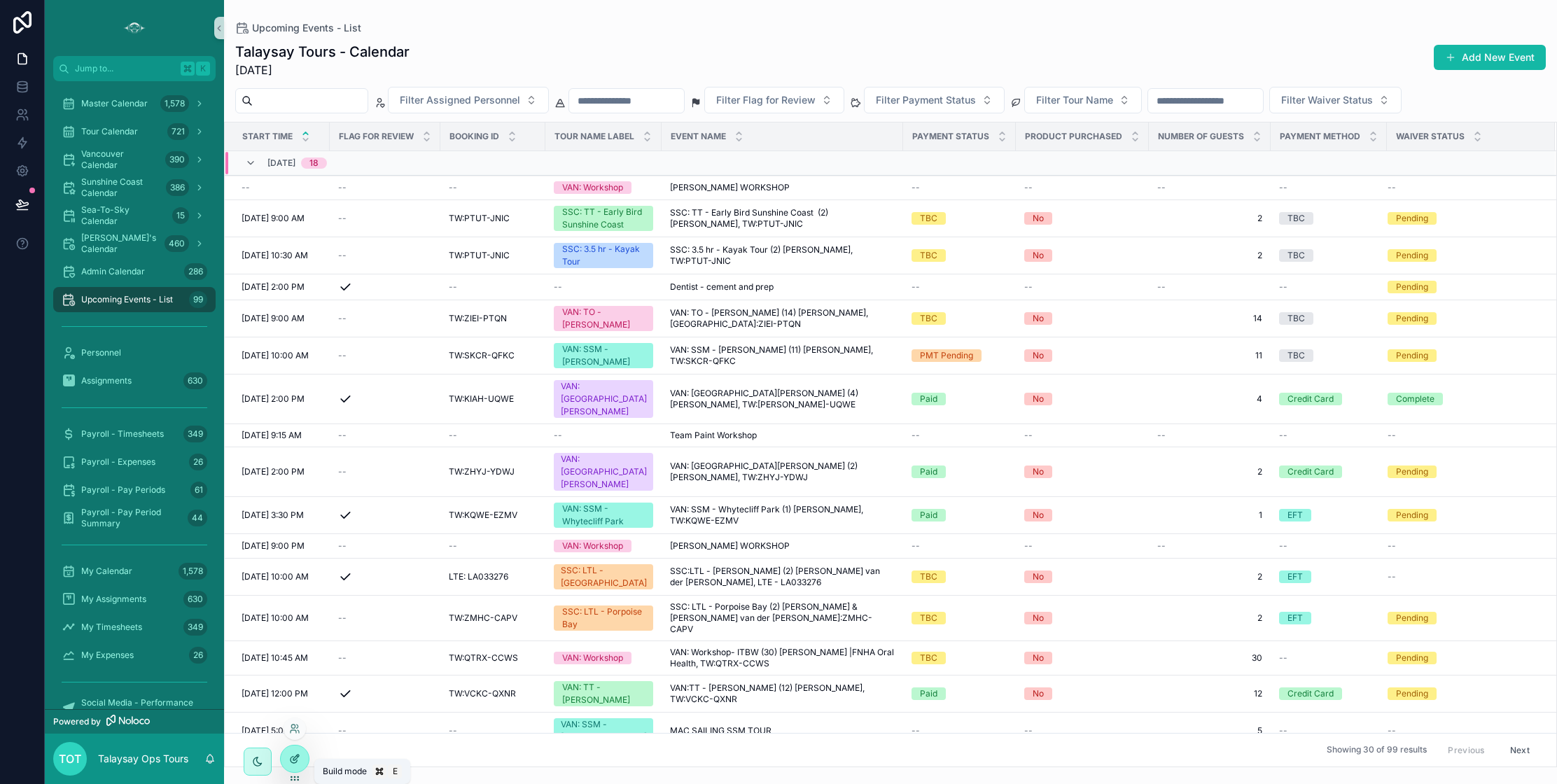
click at [298, 761] on icon at bounding box center [294, 758] width 11 height 11
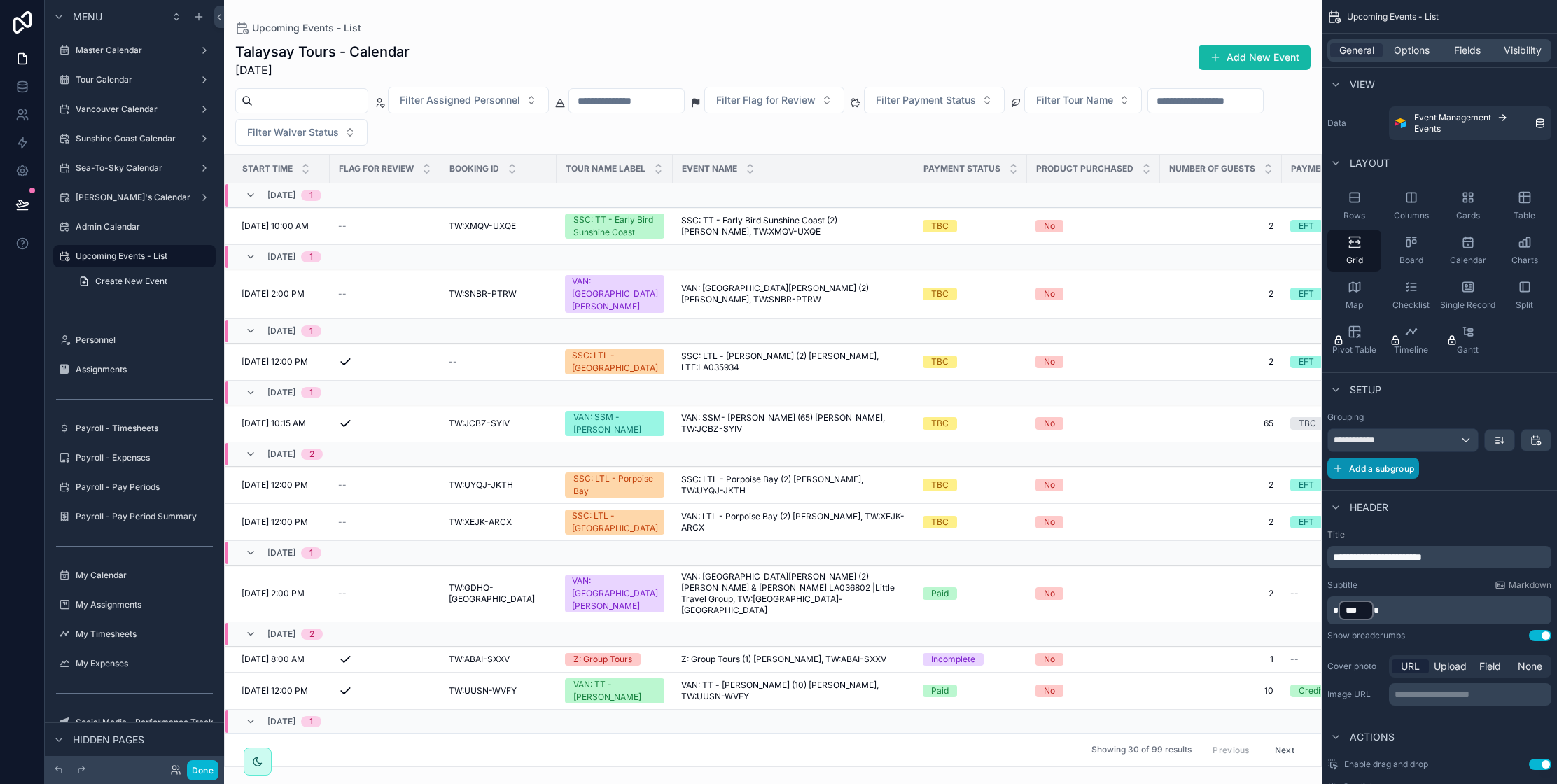
click at [1368, 469] on span "Add a subgroup" at bounding box center [1381, 468] width 65 height 10
click at [1451, 472] on div "Choose a field" at bounding box center [1421, 469] width 188 height 22
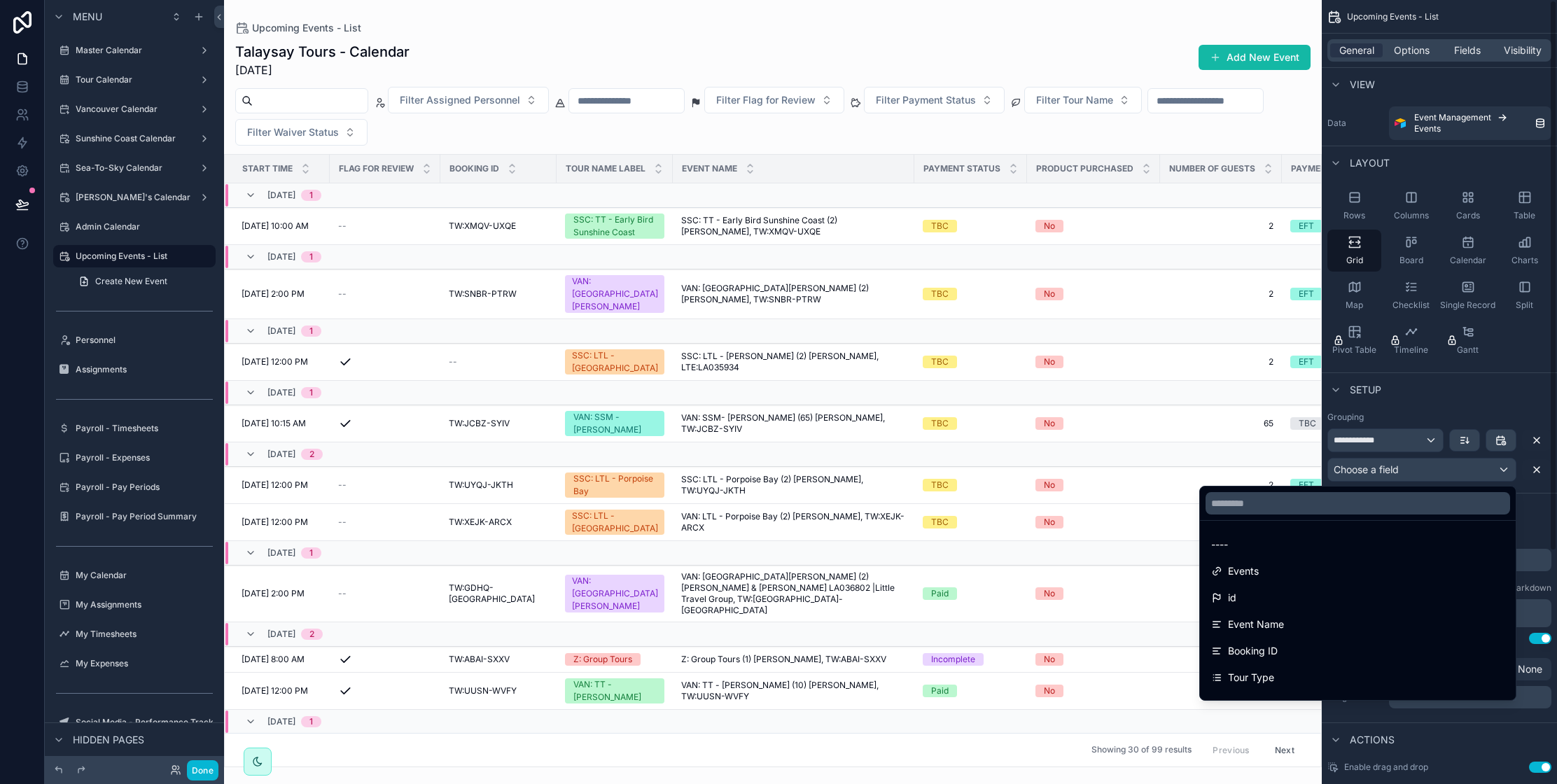
click at [1419, 401] on div "scrollable content" at bounding box center [778, 392] width 1557 height 784
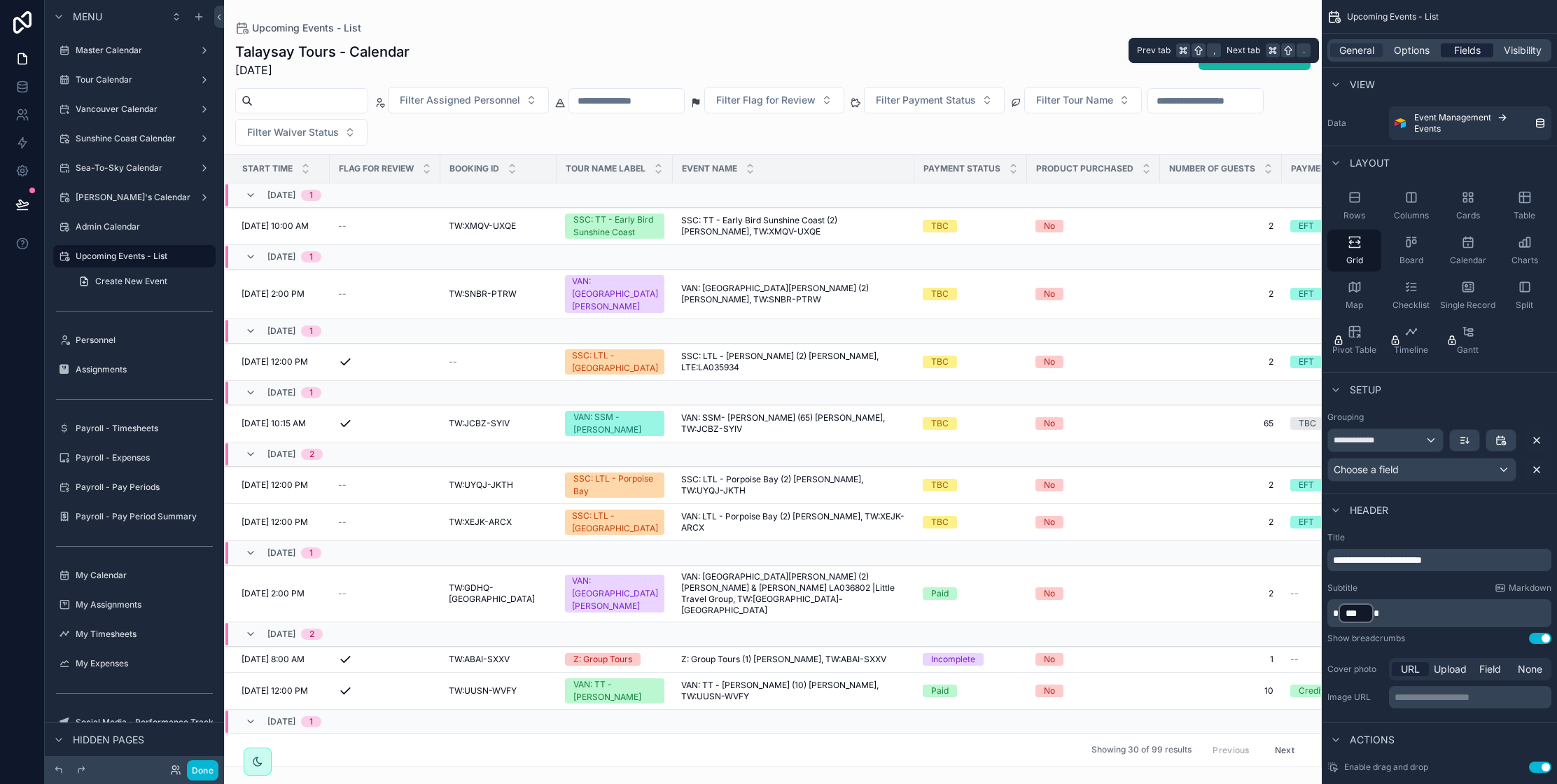
click at [1471, 51] on span "Fields" at bounding box center [1466, 50] width 27 height 14
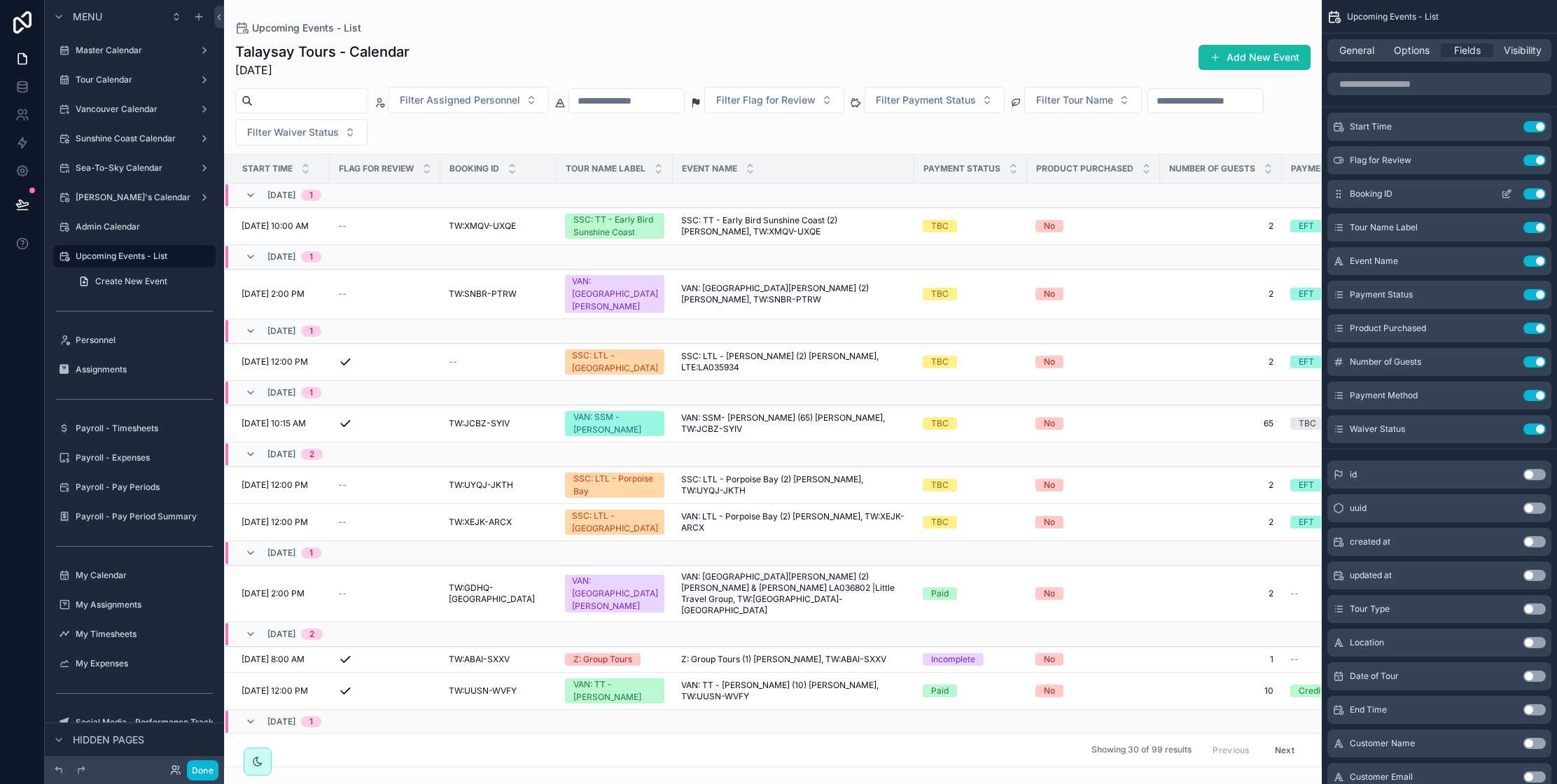
click at [1535, 165] on button "Use setting" at bounding box center [1534, 160] width 22 height 11
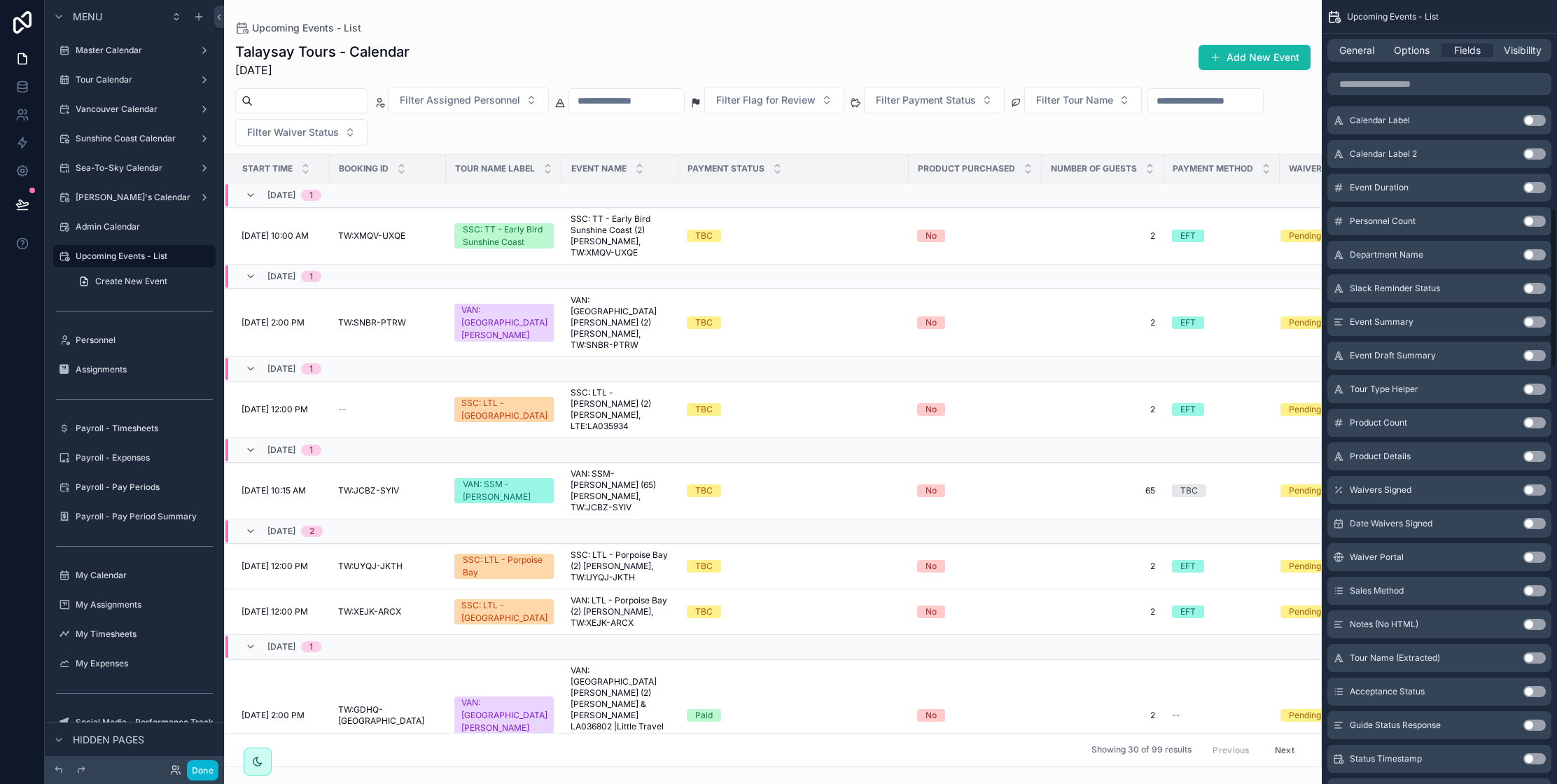
scroll to position [1027, 0]
click at [1530, 425] on button "Use setting" at bounding box center [1534, 422] width 22 height 11
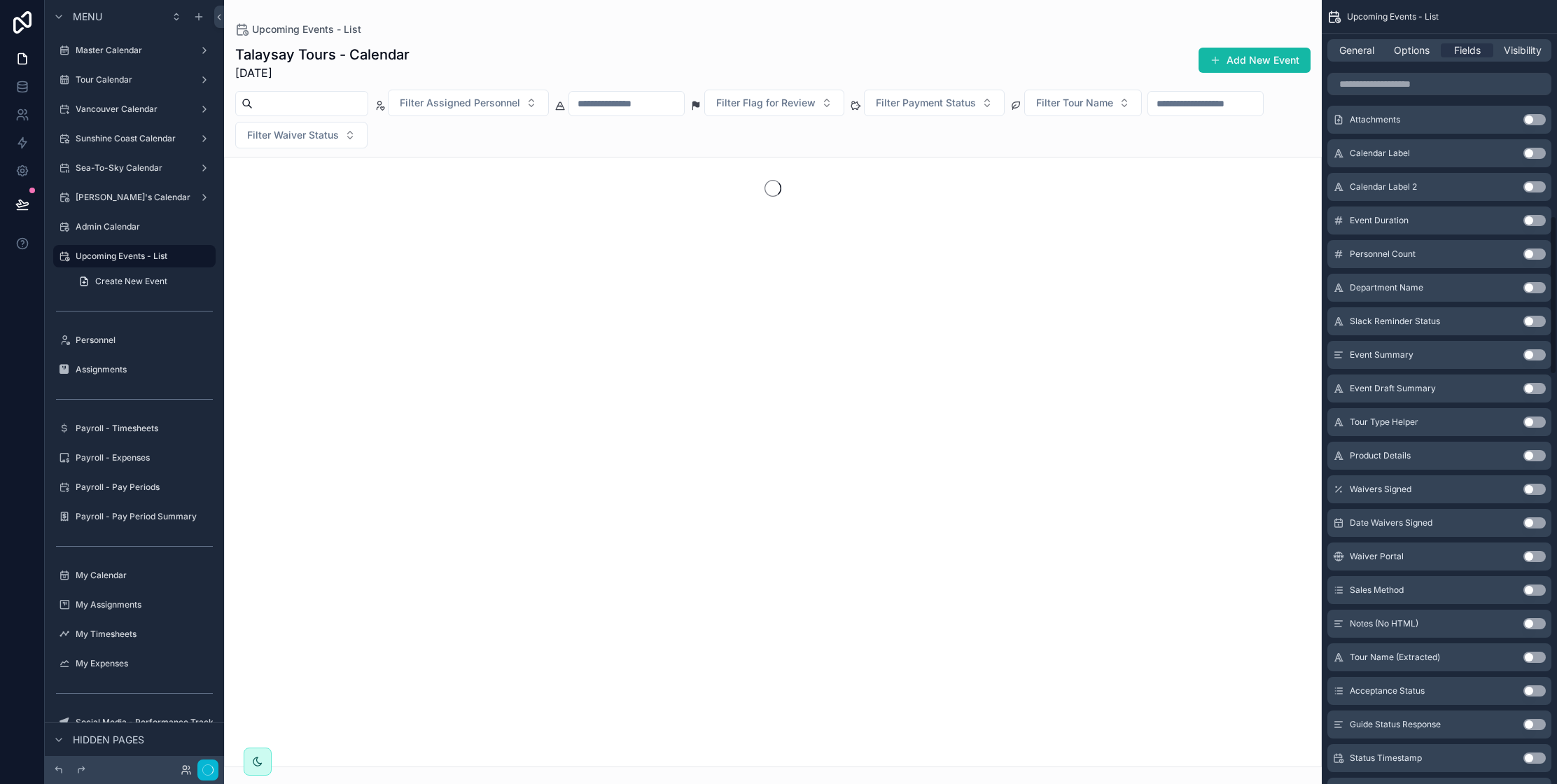
scroll to position [1060, 0]
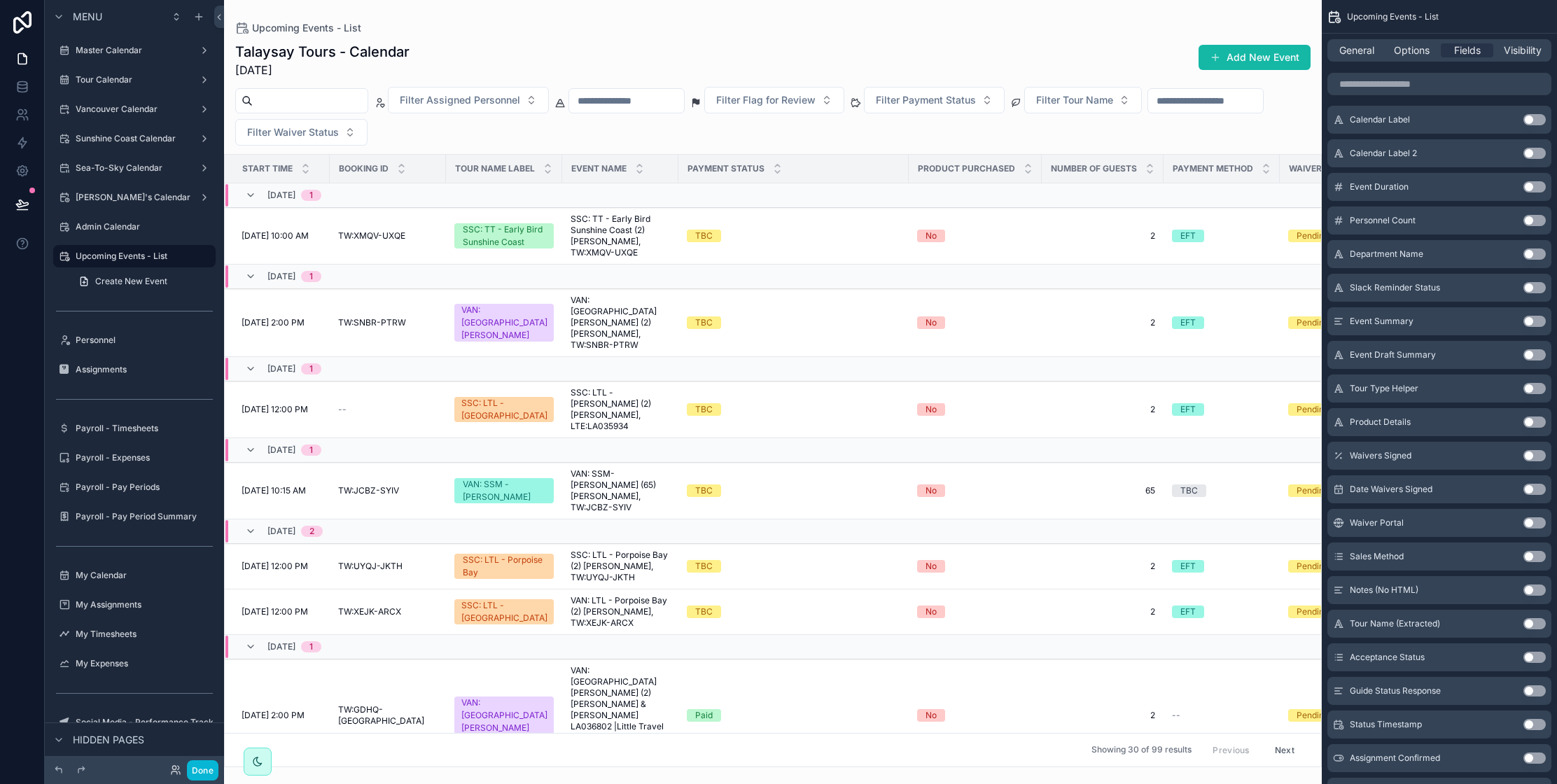
click at [1529, 422] on button "Use setting" at bounding box center [1534, 422] width 22 height 11
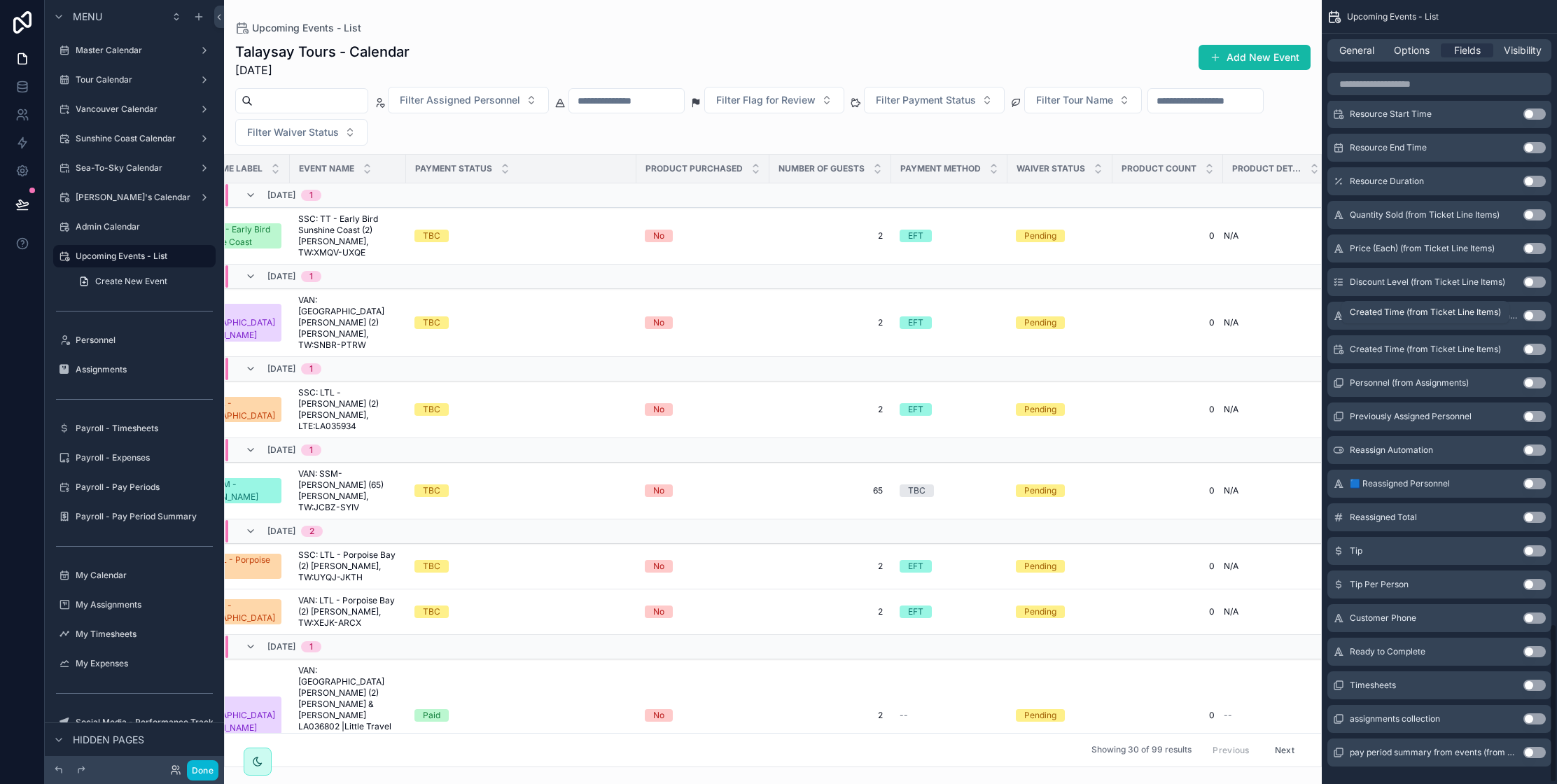
scroll to position [3070, 0]
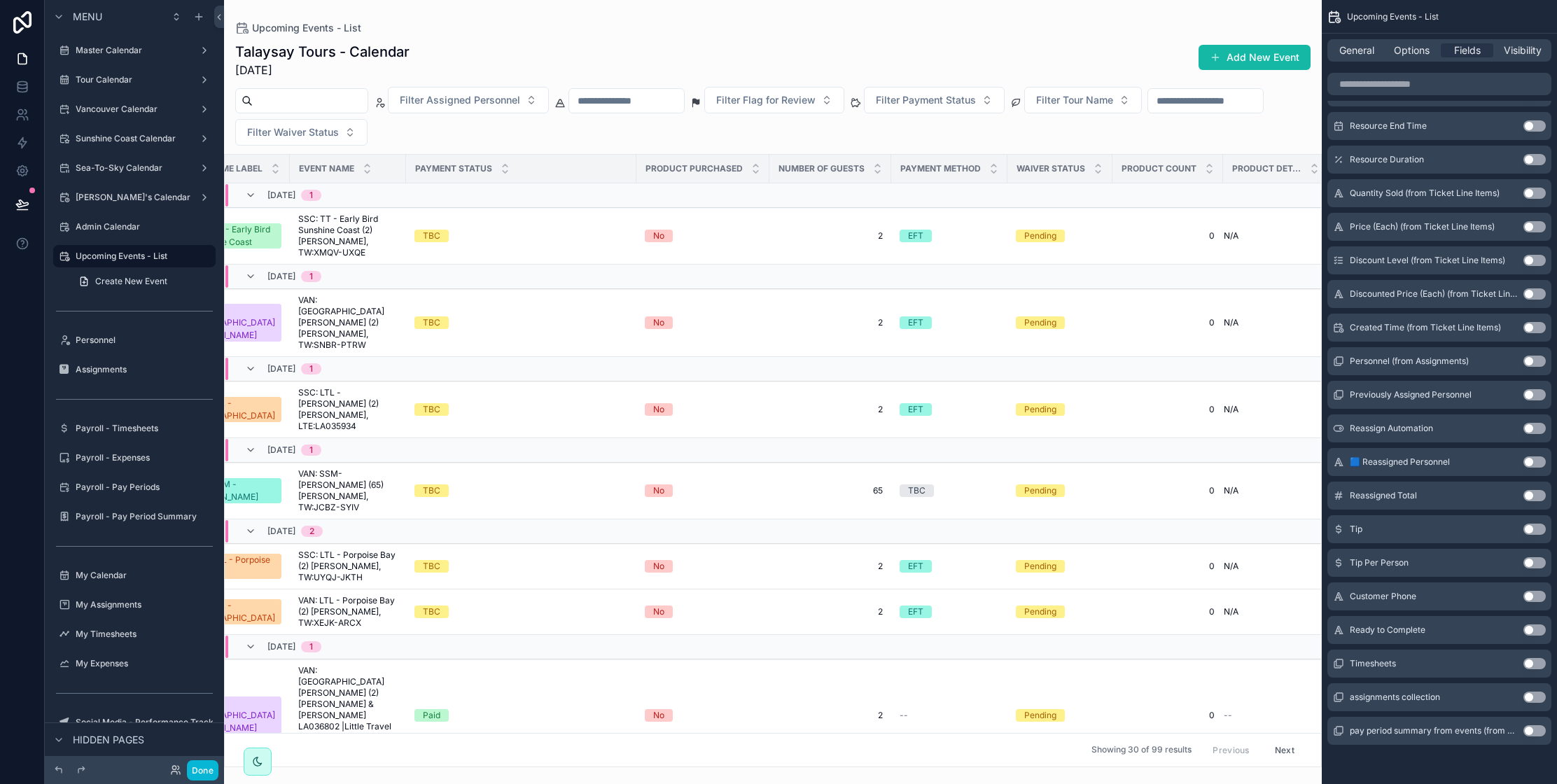
click at [1534, 695] on button "Use setting" at bounding box center [1534, 697] width 22 height 11
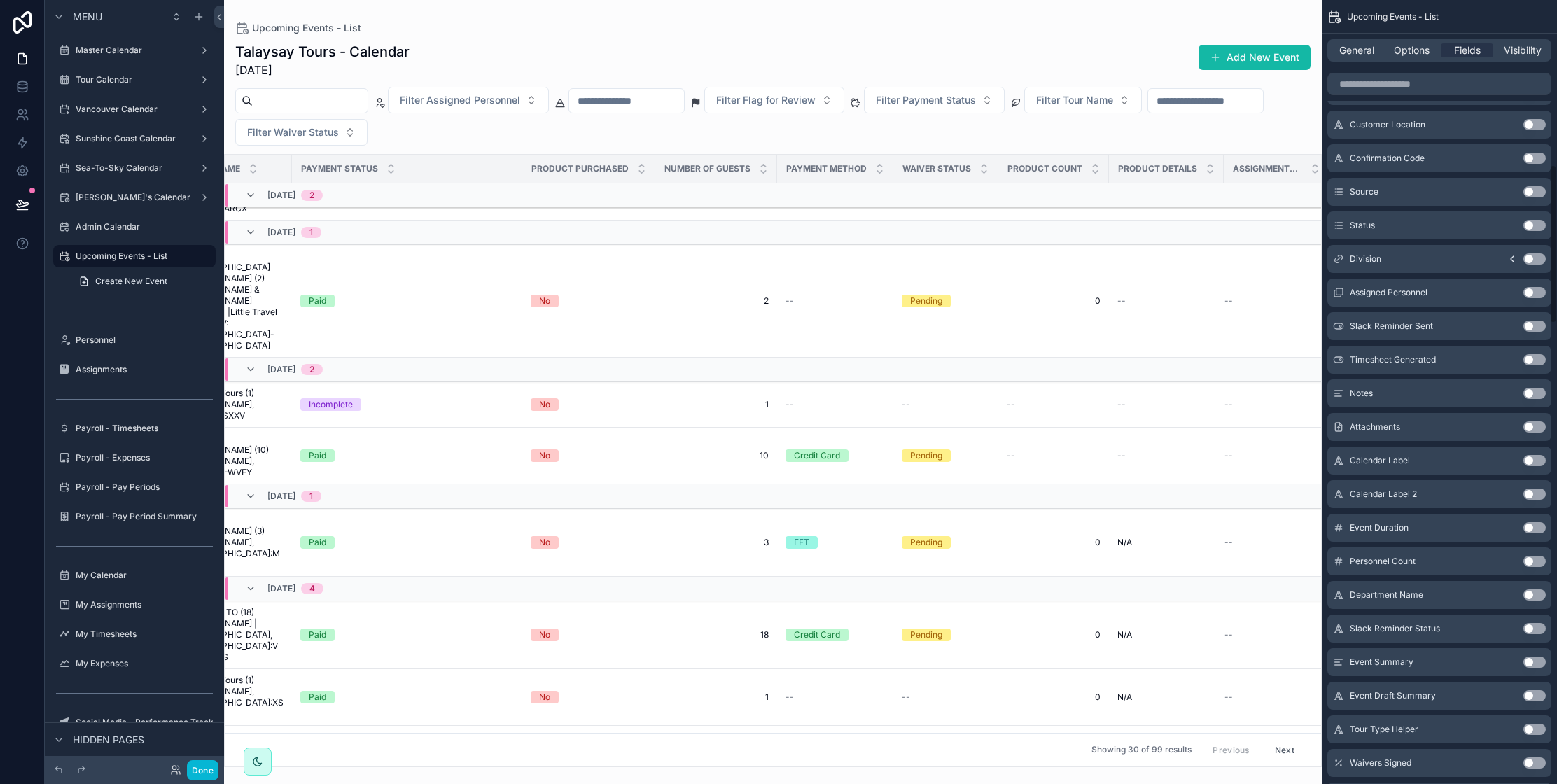
scroll to position [782, 0]
click at [1528, 294] on button "Use setting" at bounding box center [1534, 297] width 22 height 11
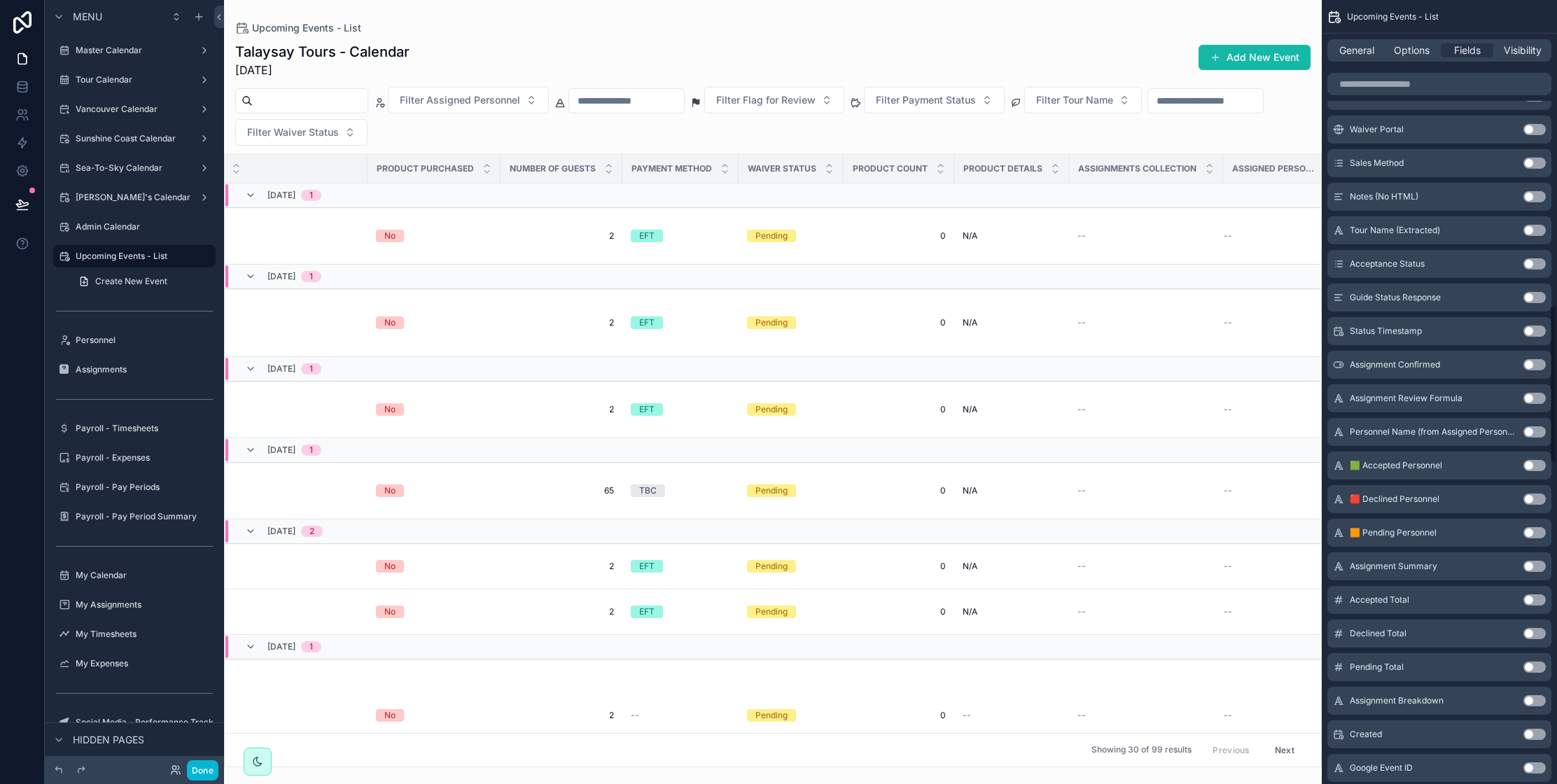
scroll to position [1507, 0]
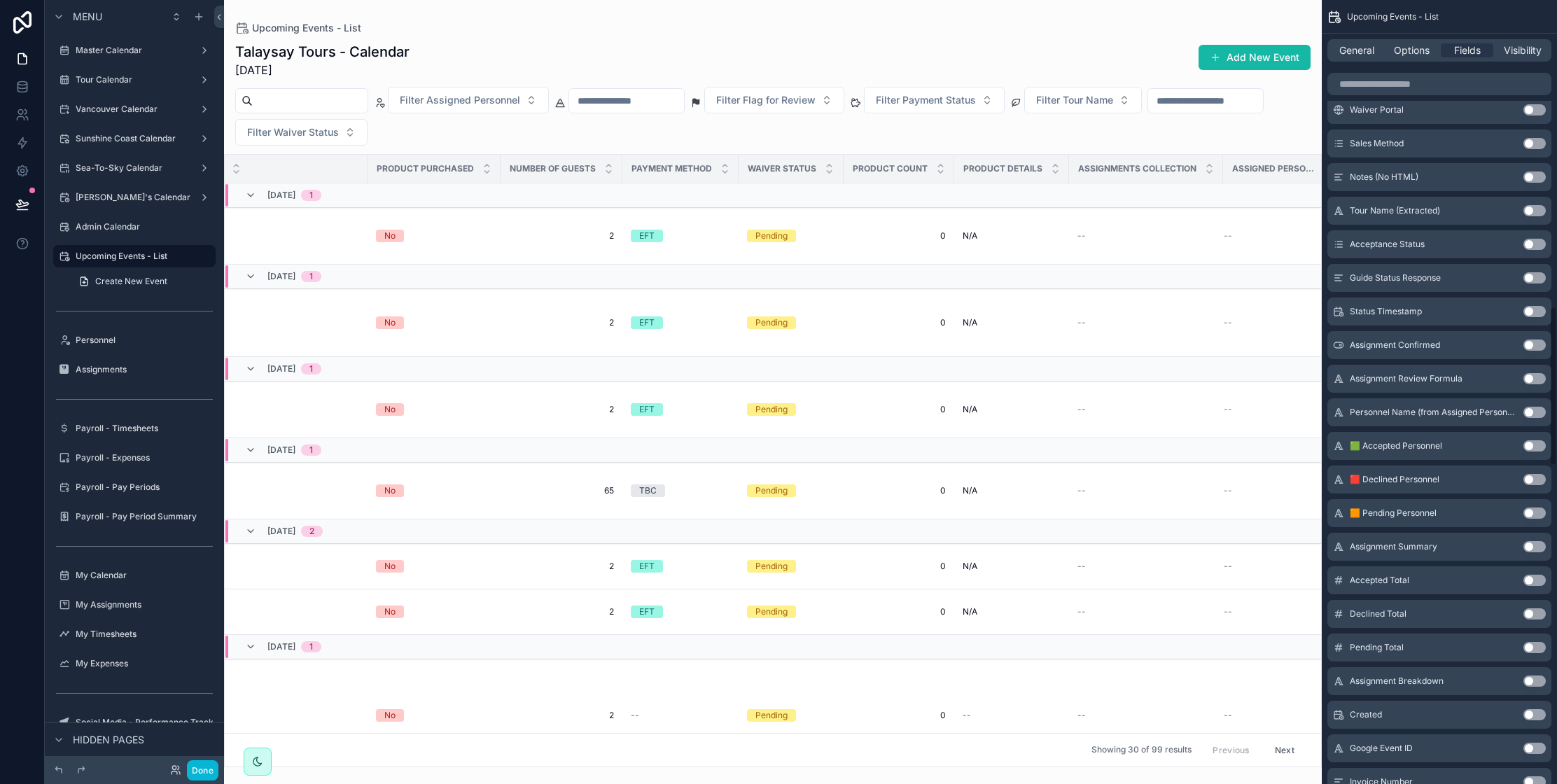
drag, startPoint x: 1534, startPoint y: 443, endPoint x: 1528, endPoint y: 468, distance: 25.7
click at [1534, 443] on button "Use setting" at bounding box center [1534, 446] width 22 height 11
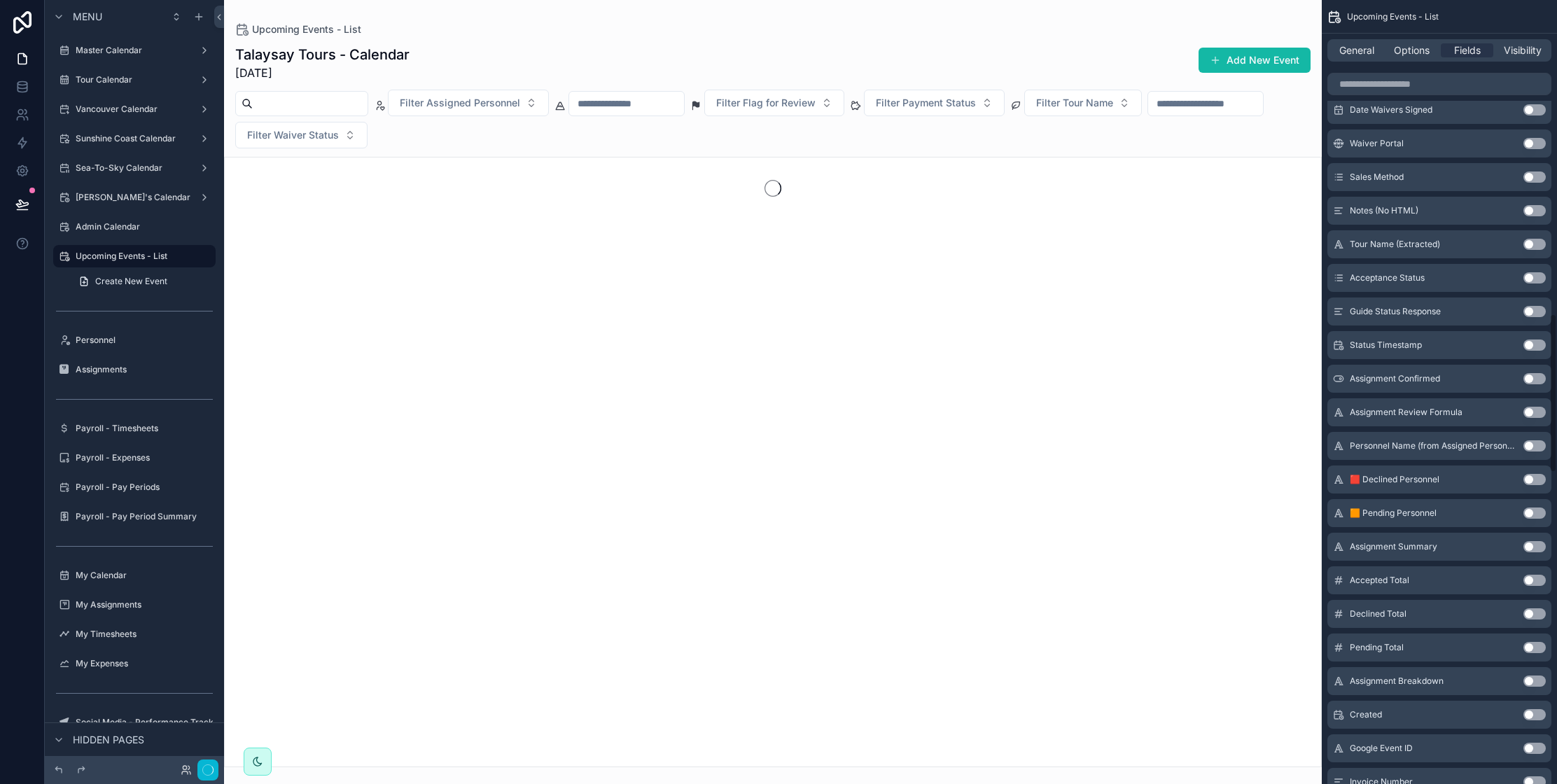
scroll to position [1540, 0]
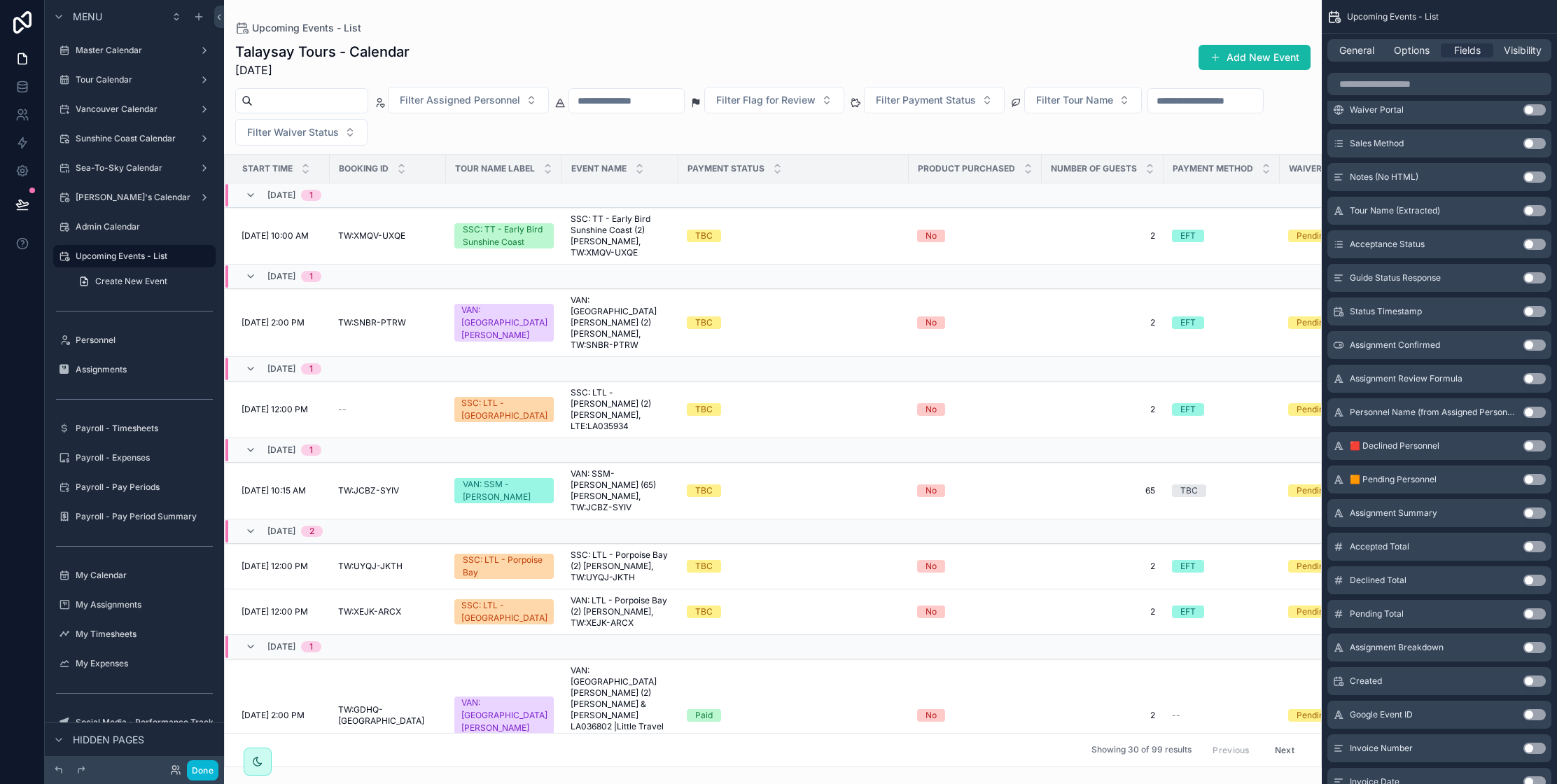
click at [1530, 444] on button "Use setting" at bounding box center [1534, 446] width 22 height 11
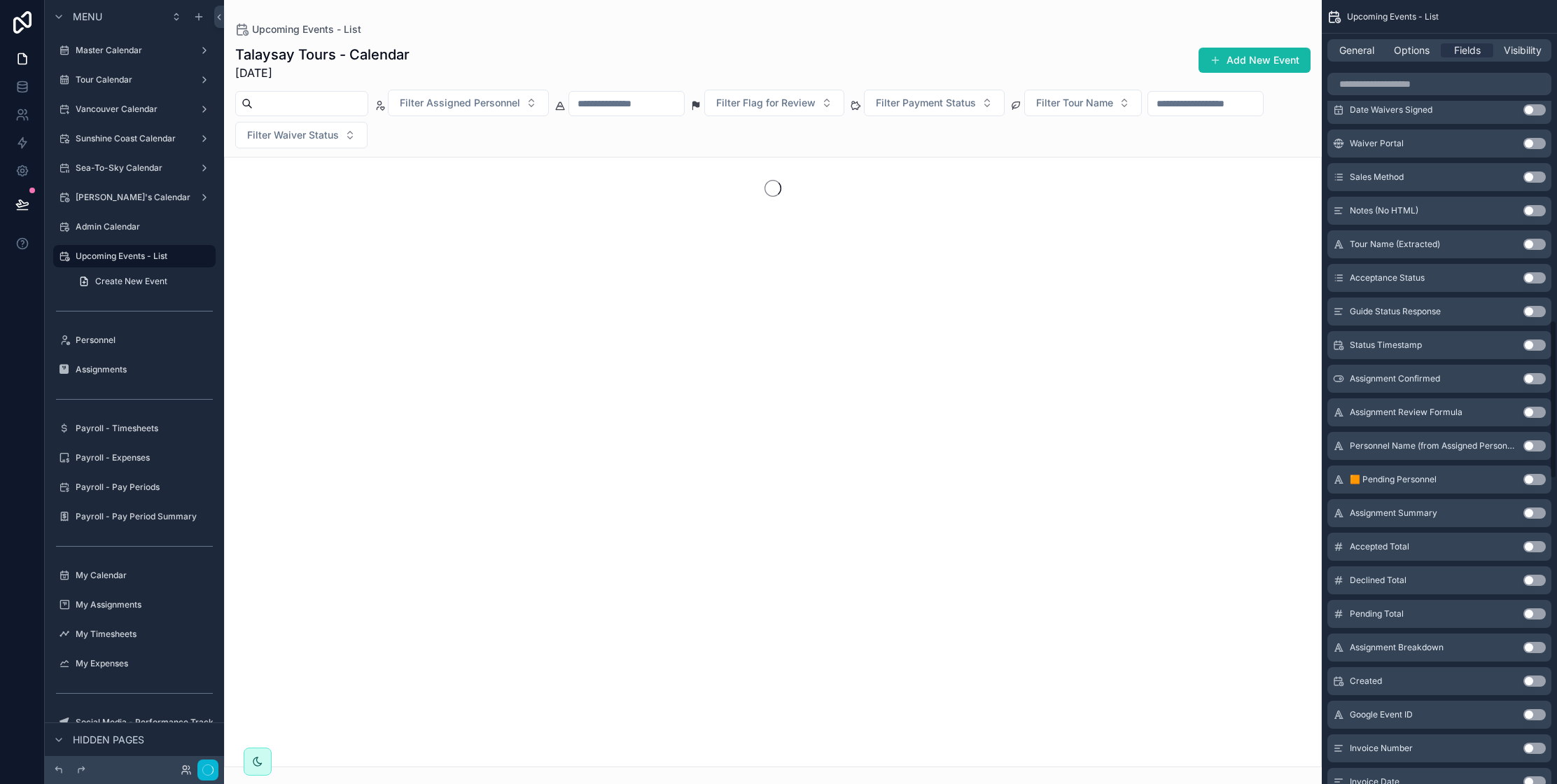
scroll to position [1574, 0]
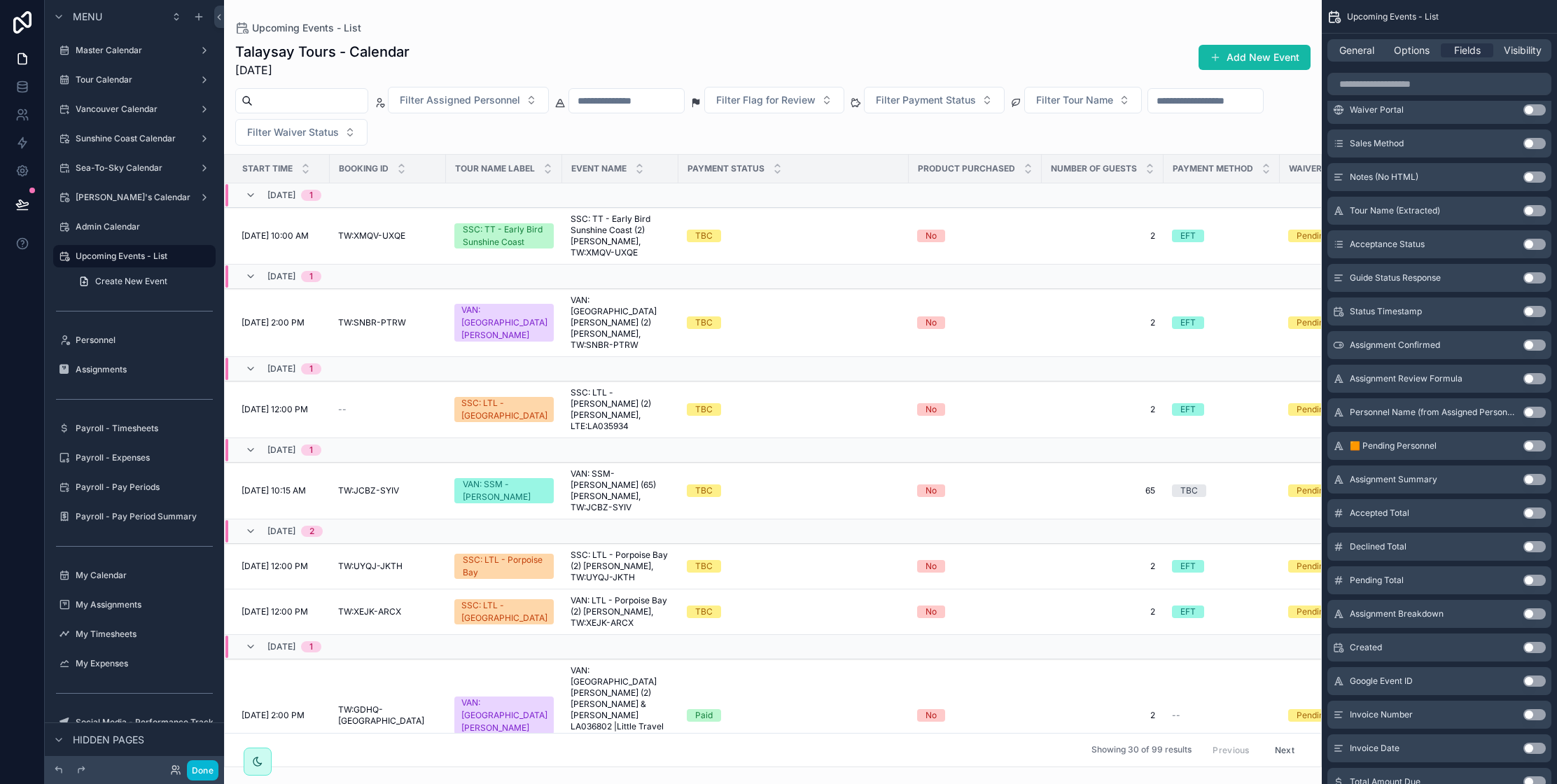
click at [1530, 445] on button "Use setting" at bounding box center [1534, 446] width 22 height 11
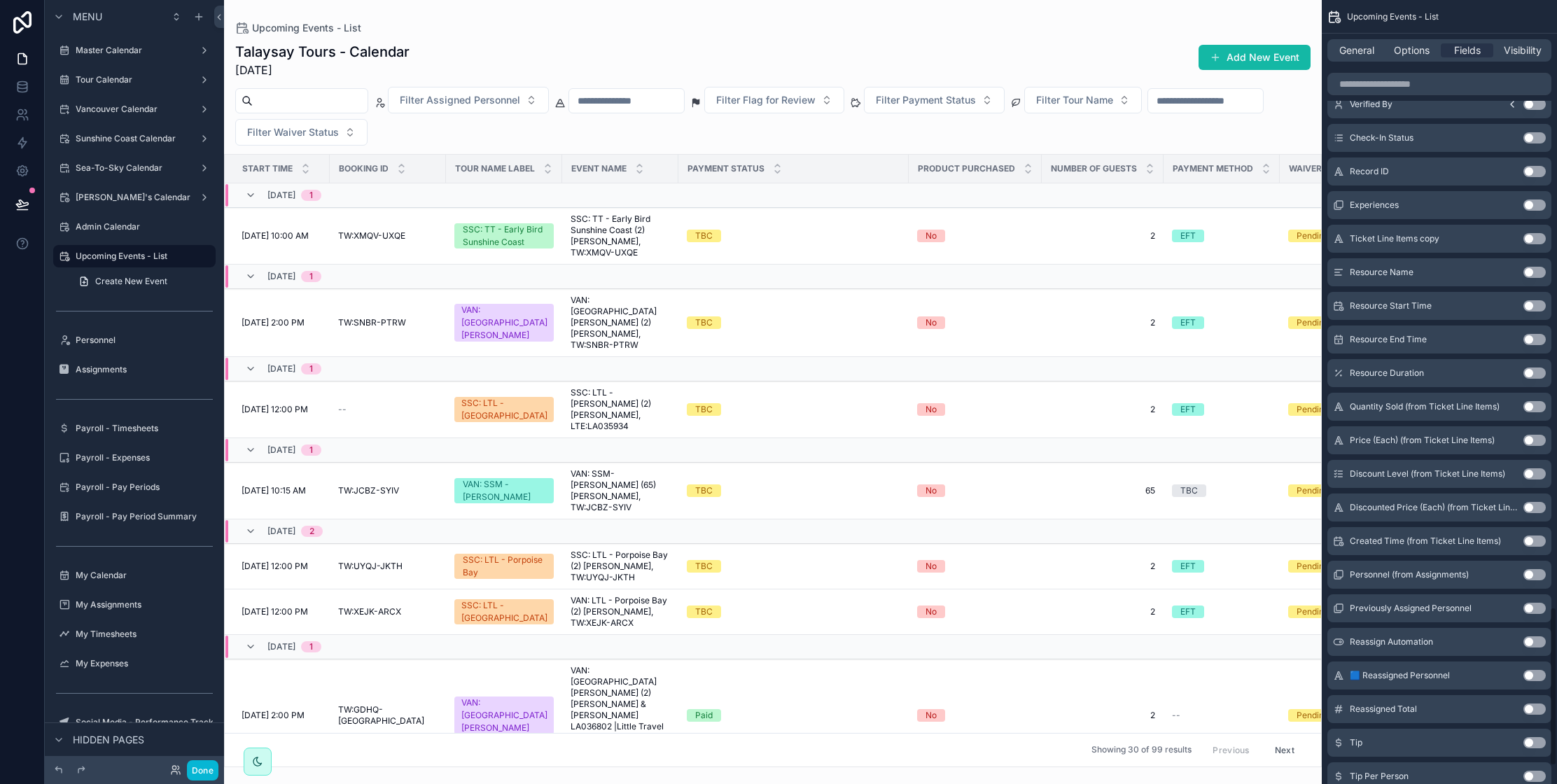
scroll to position [3070, 0]
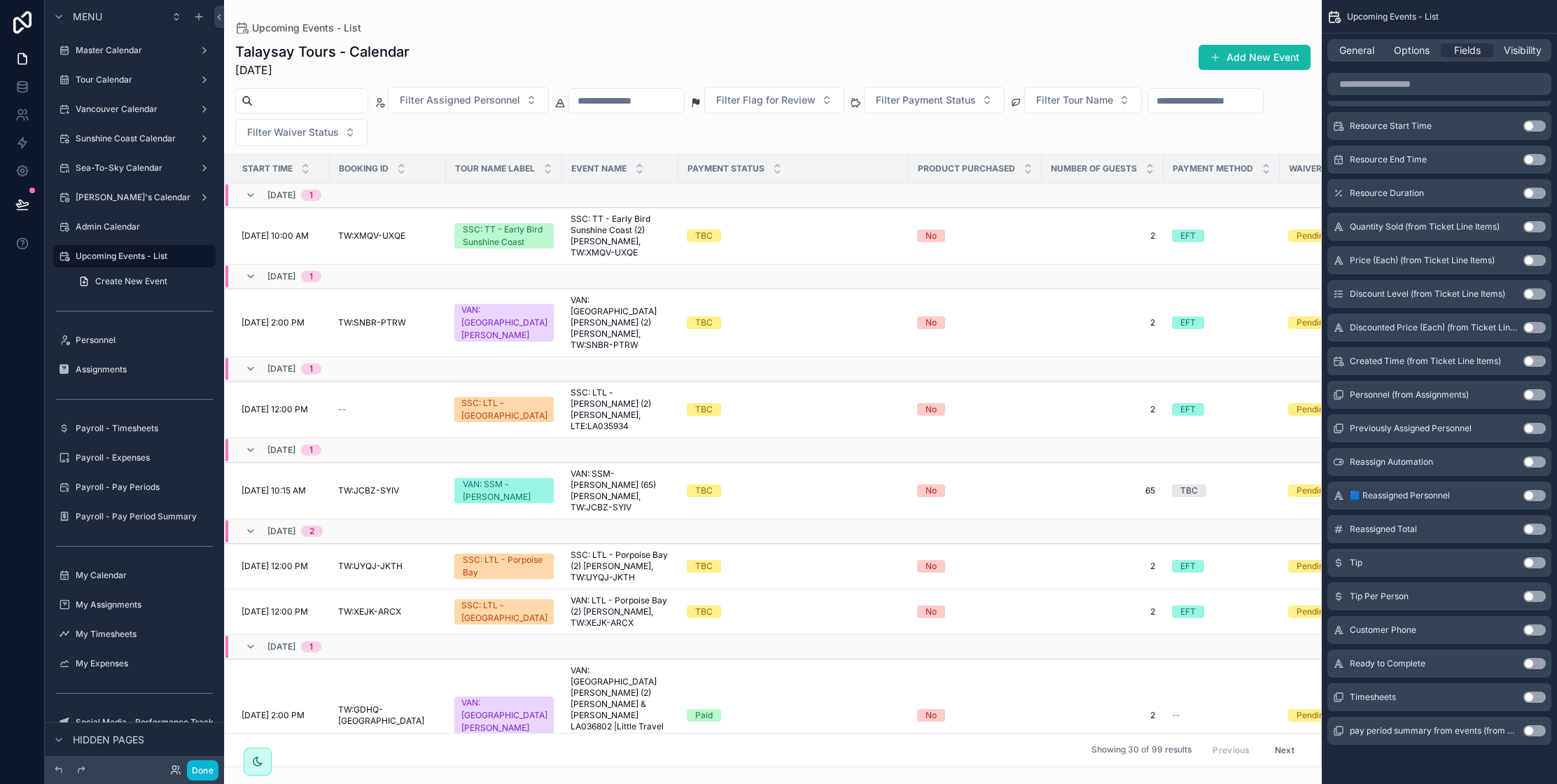
click at [1529, 494] on button "Use setting" at bounding box center [1534, 495] width 22 height 11
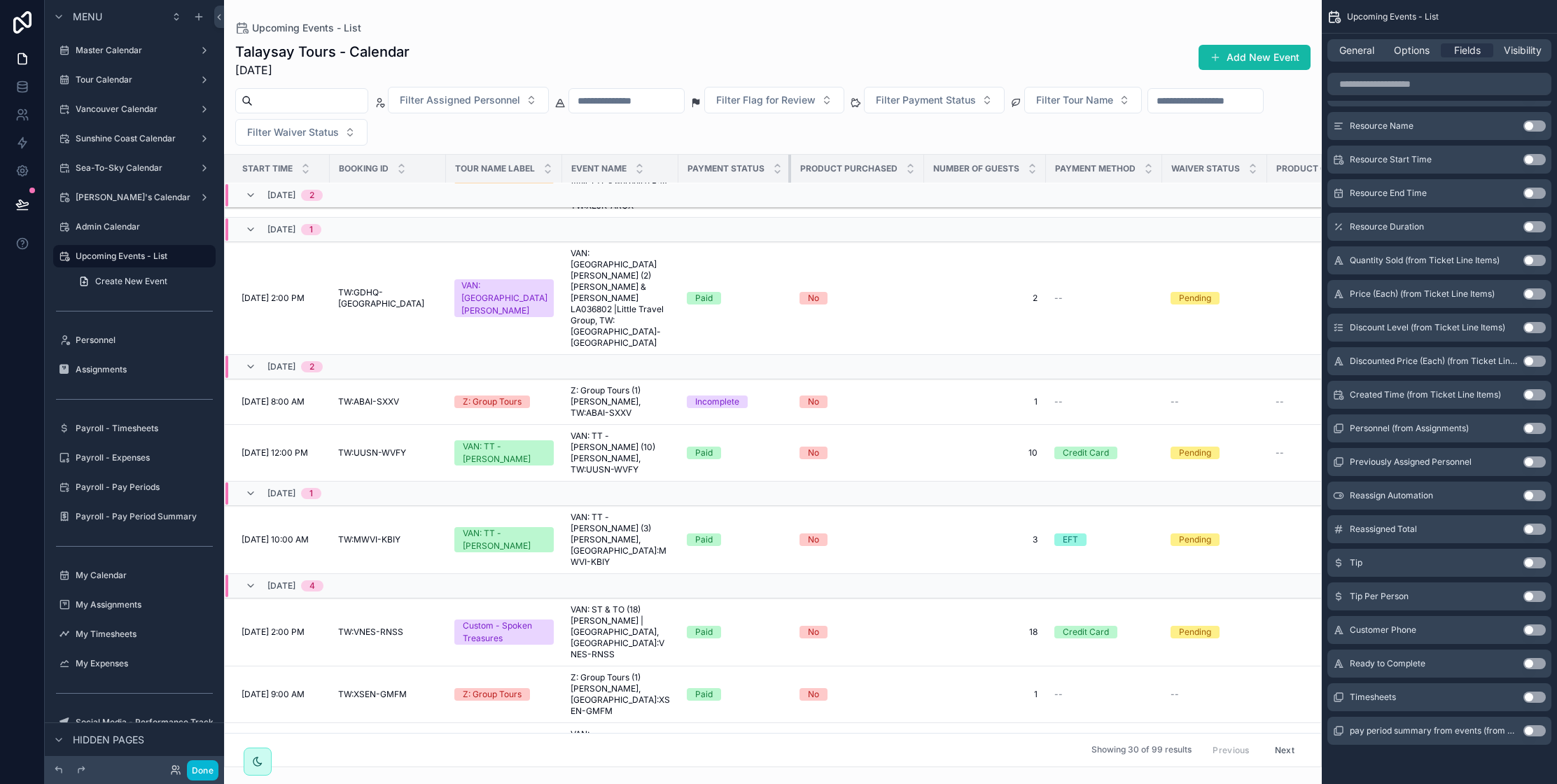
scroll to position [436, 0]
drag, startPoint x: 900, startPoint y: 165, endPoint x: 778, endPoint y: 165, distance: 122.0
click at [778, 165] on th "Payment Status" at bounding box center [734, 169] width 113 height 28
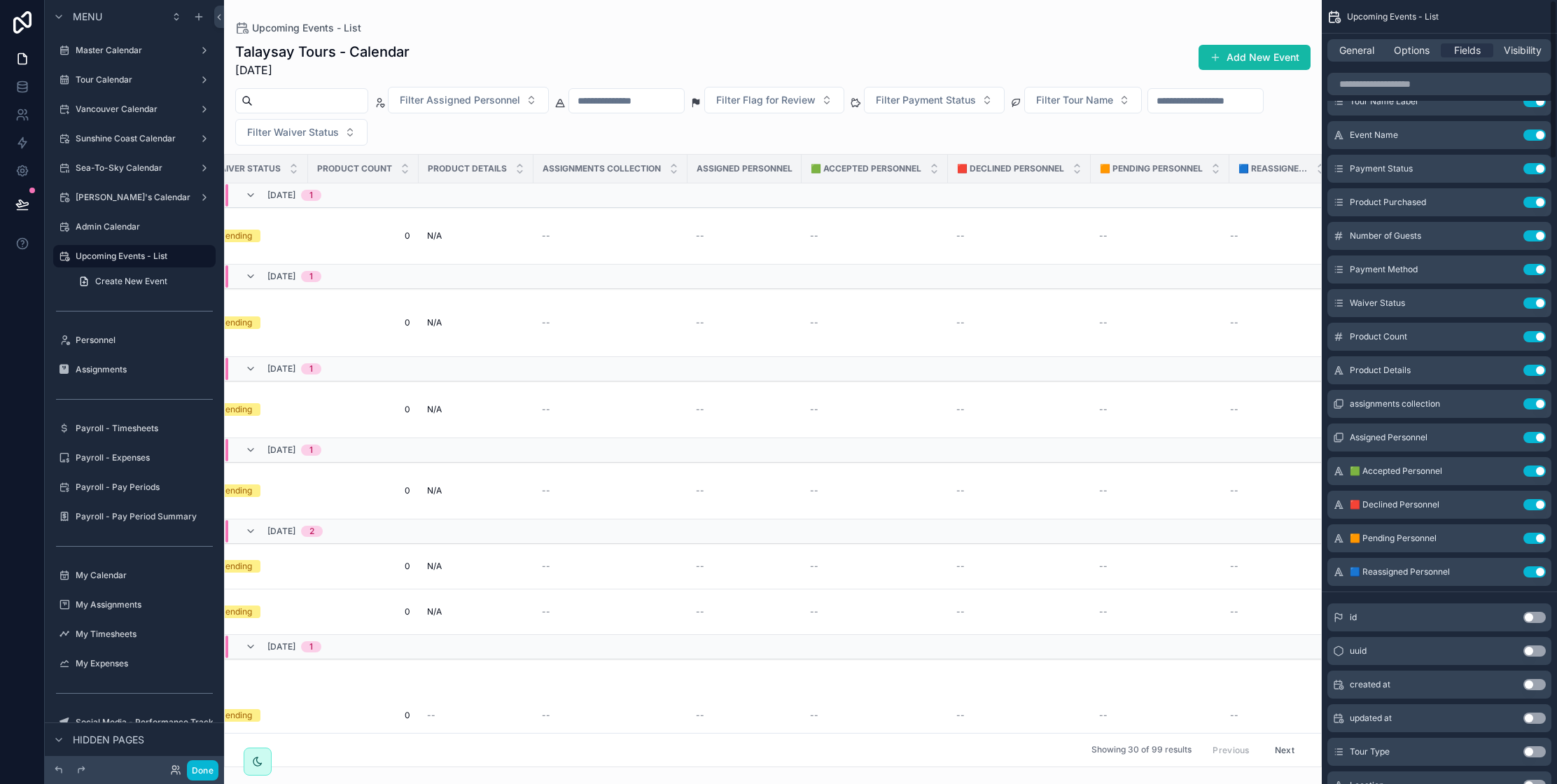
scroll to position [0, 0]
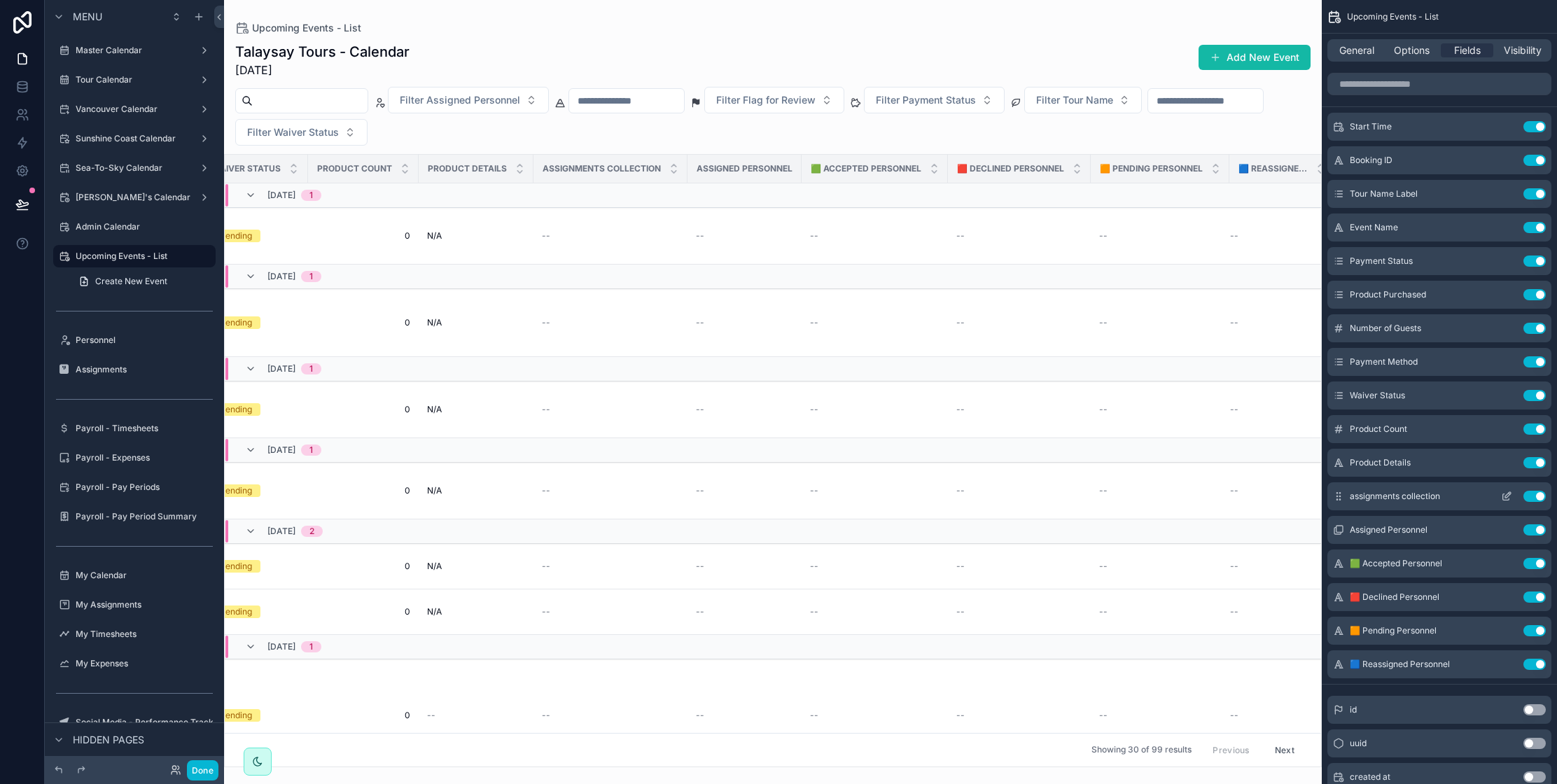
click at [1507, 497] on icon "scrollable content" at bounding box center [1507, 496] width 11 height 11
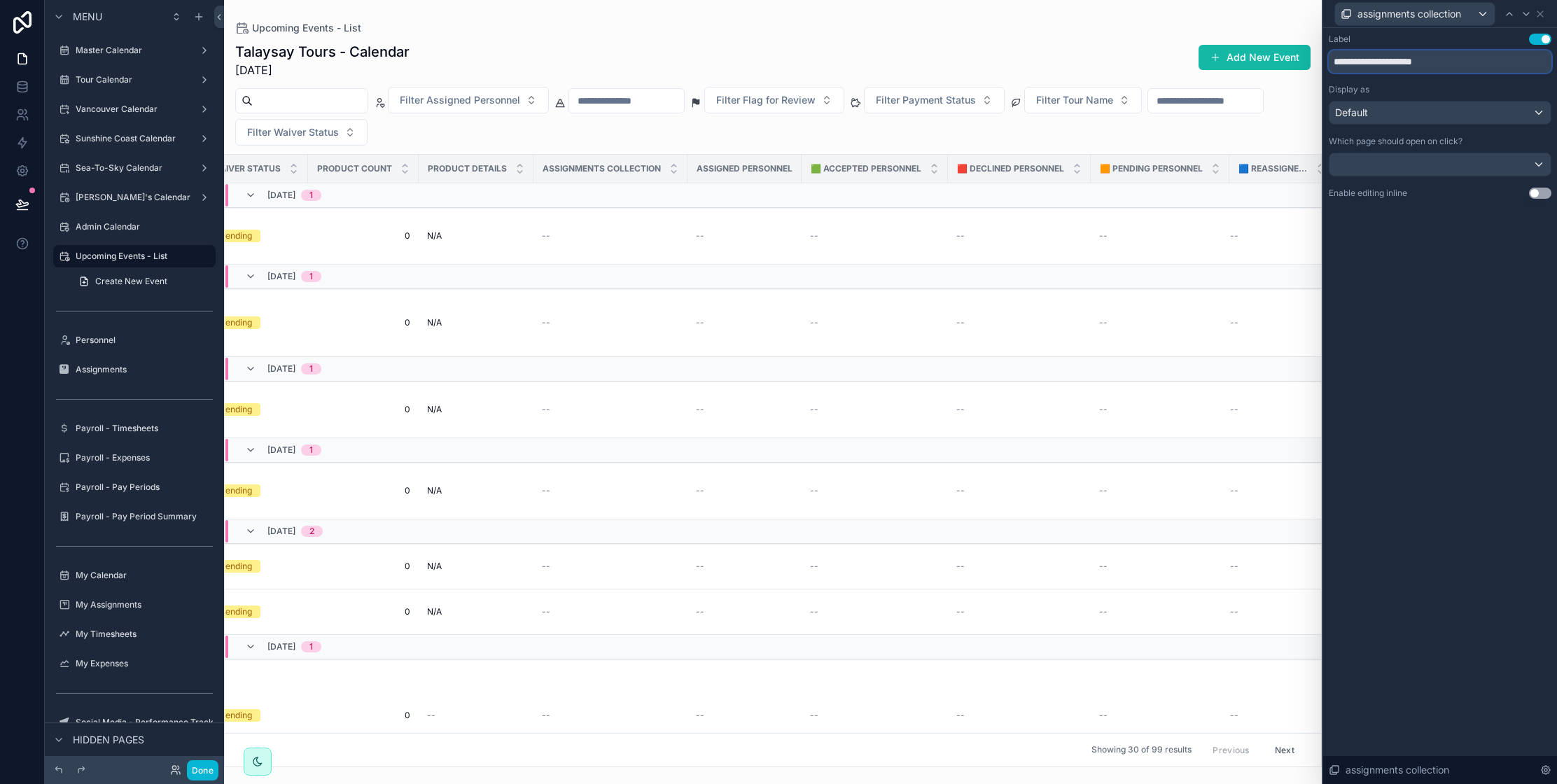
drag, startPoint x: 1444, startPoint y: 57, endPoint x: 1395, endPoint y: 61, distance: 49.2
click at [1395, 61] on input "**********" at bounding box center [1440, 61] width 223 height 22
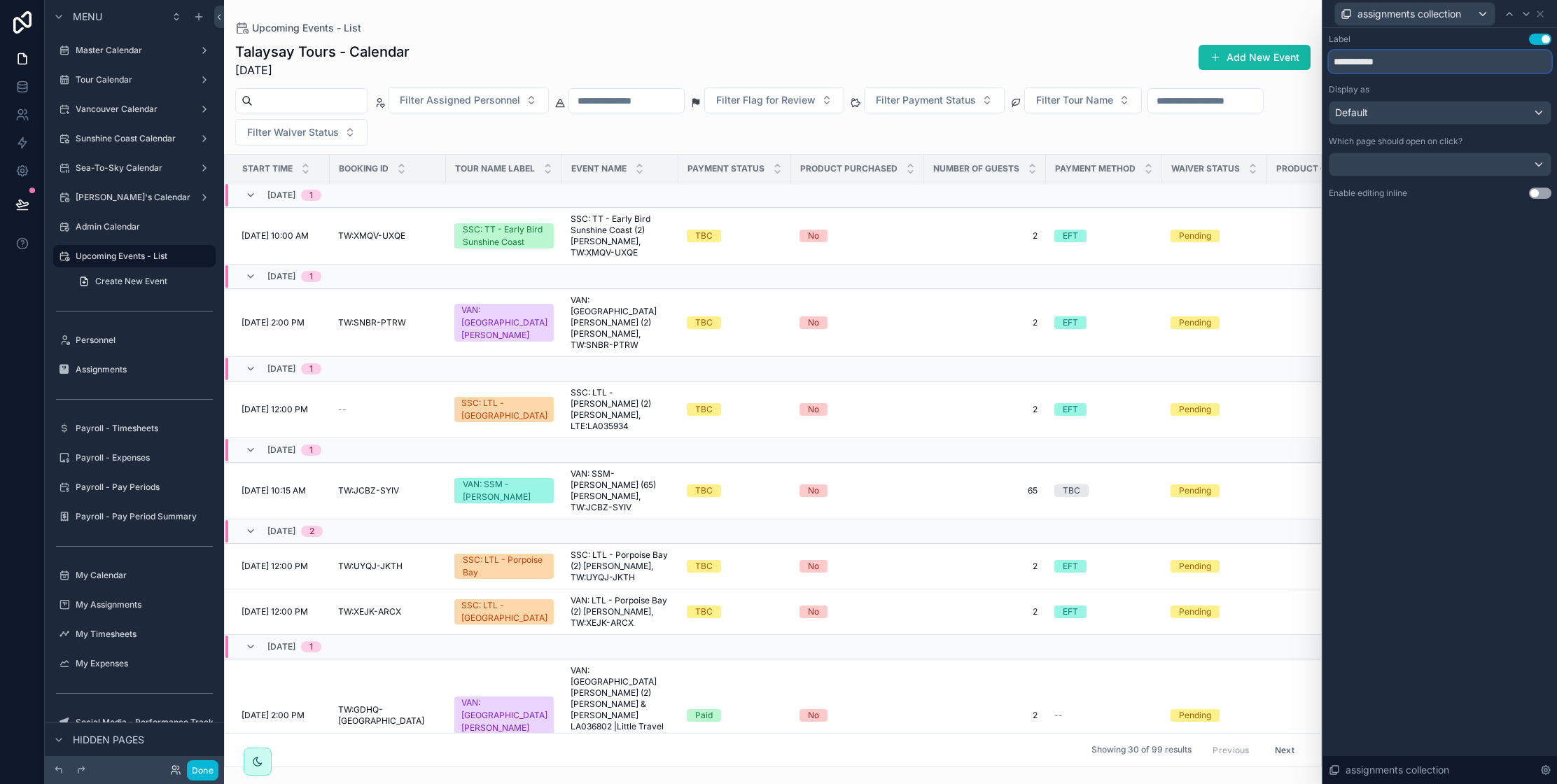
type input "**********"
click at [1391, 114] on div "Default" at bounding box center [1440, 113] width 221 height 22
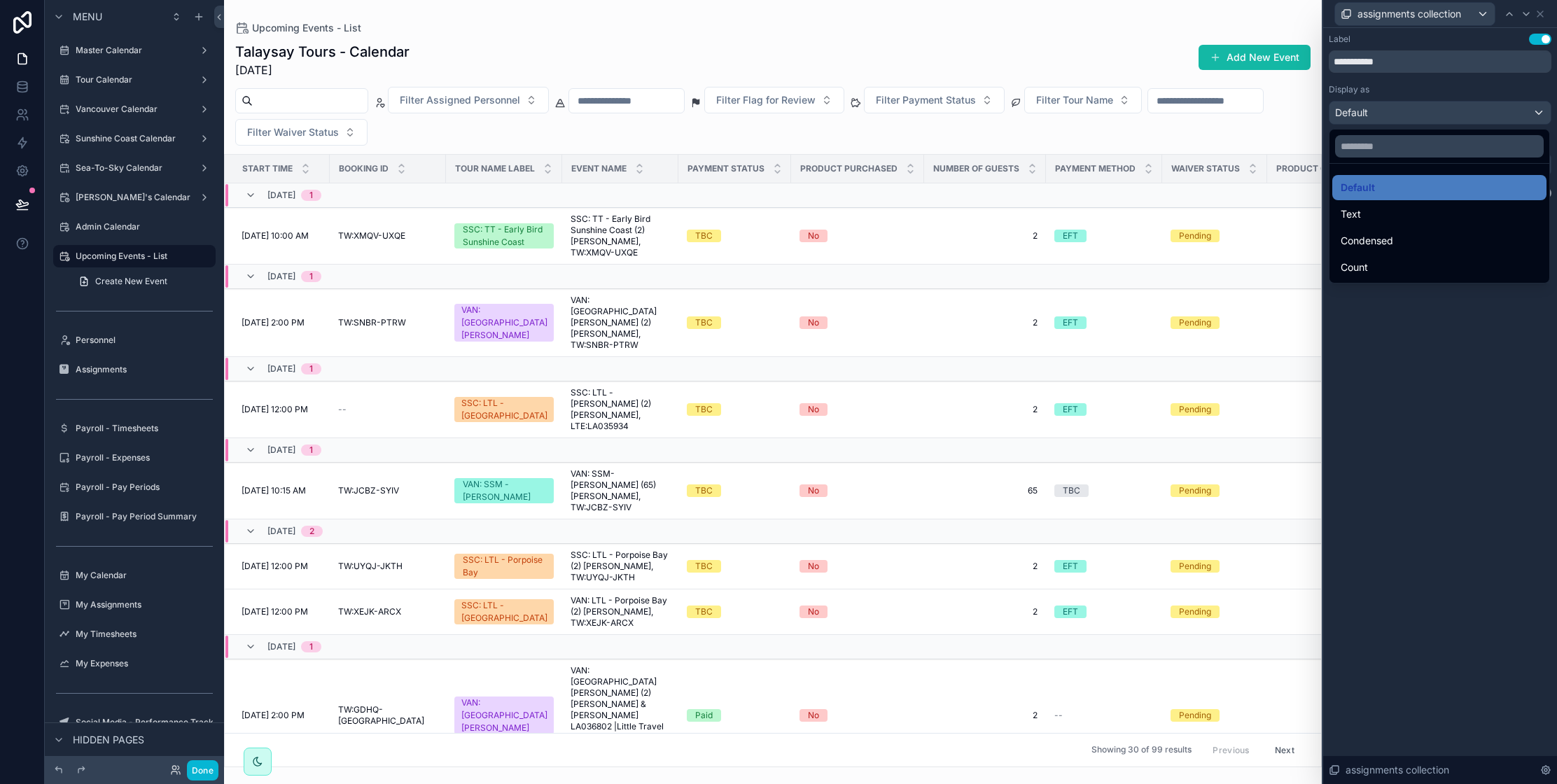
click at [1418, 437] on div at bounding box center [1440, 392] width 234 height 784
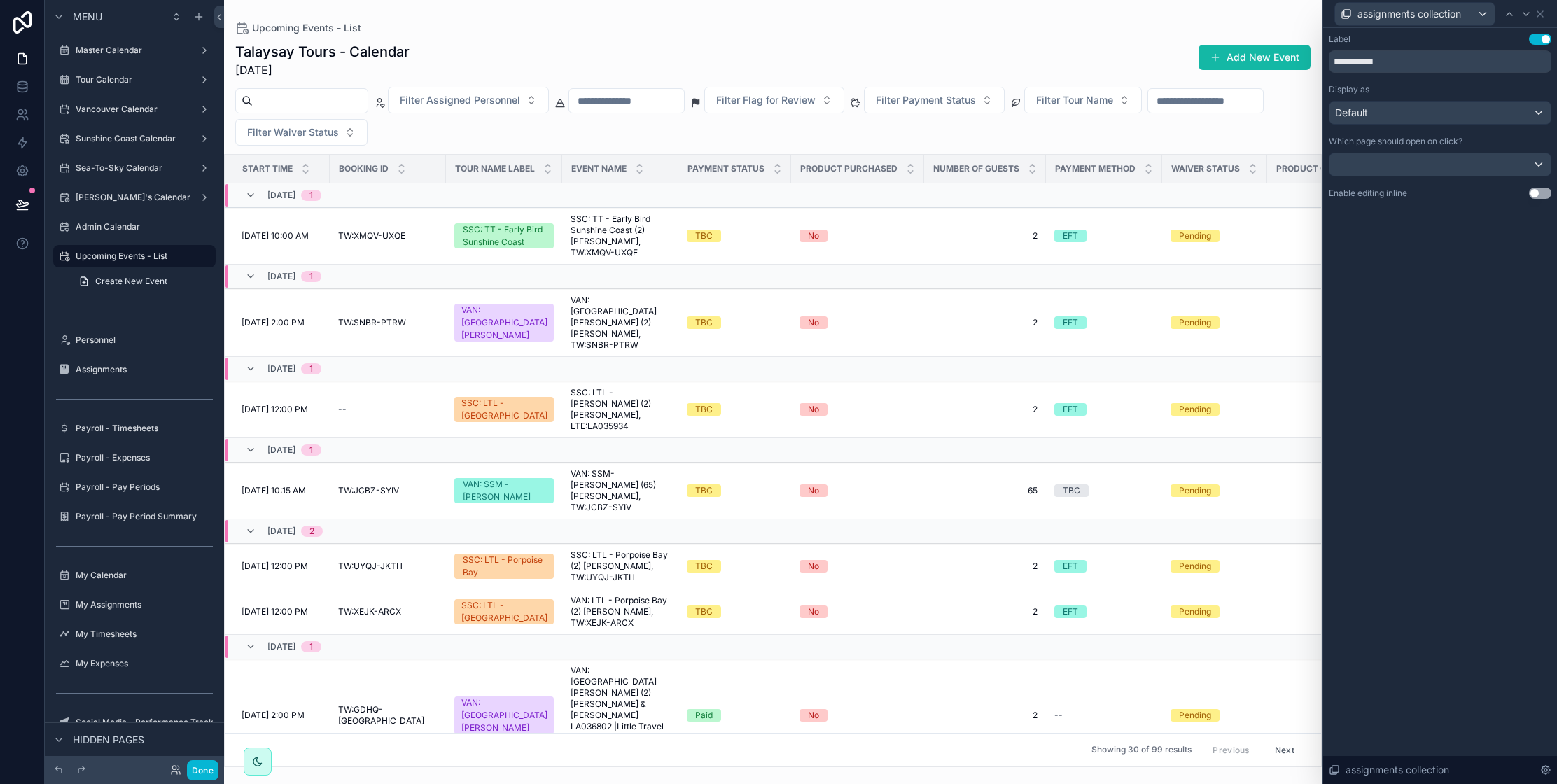
click at [1538, 195] on button "Use setting" at bounding box center [1540, 193] width 22 height 11
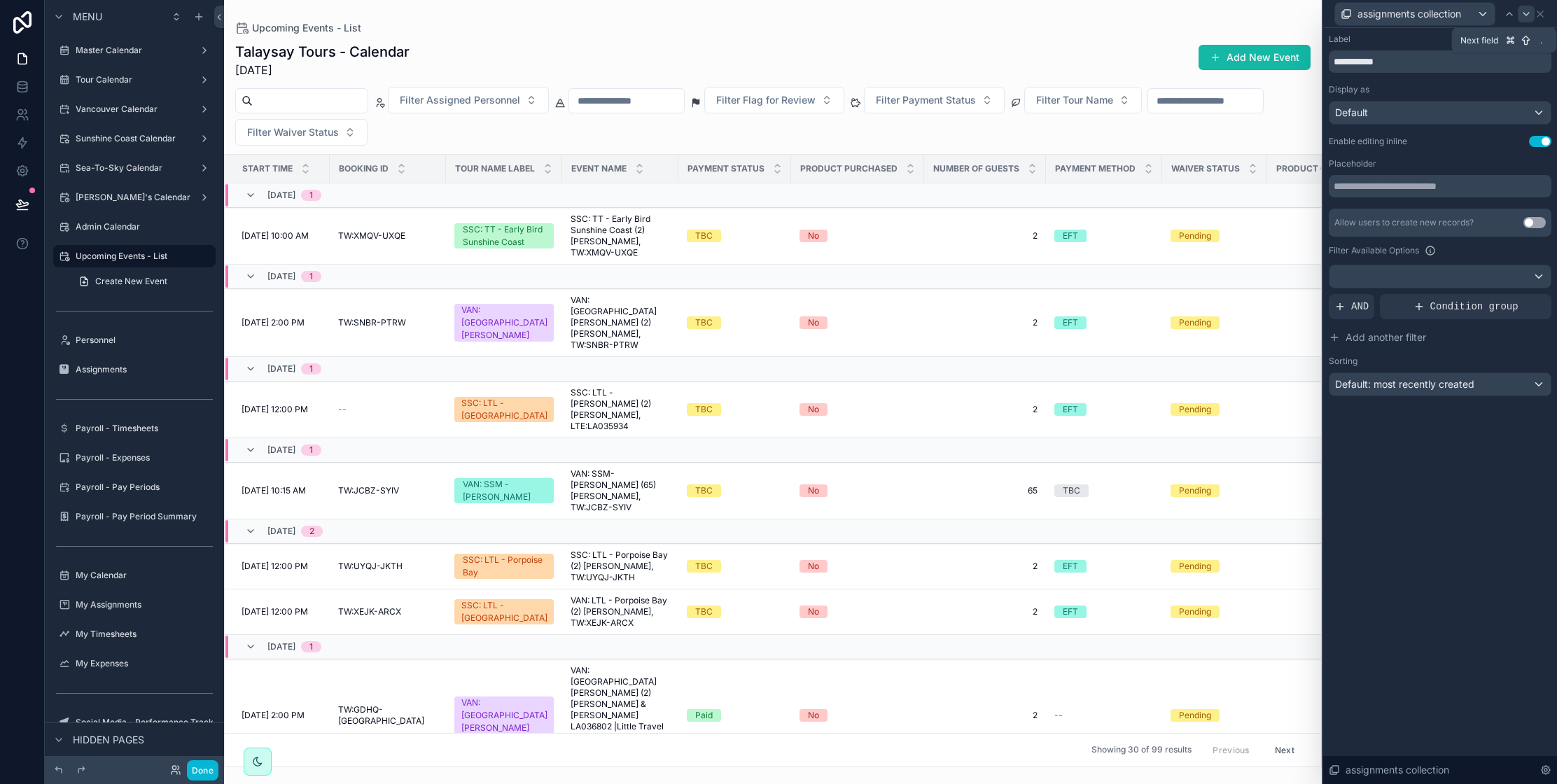
click at [1527, 17] on icon at bounding box center [1526, 14] width 11 height 11
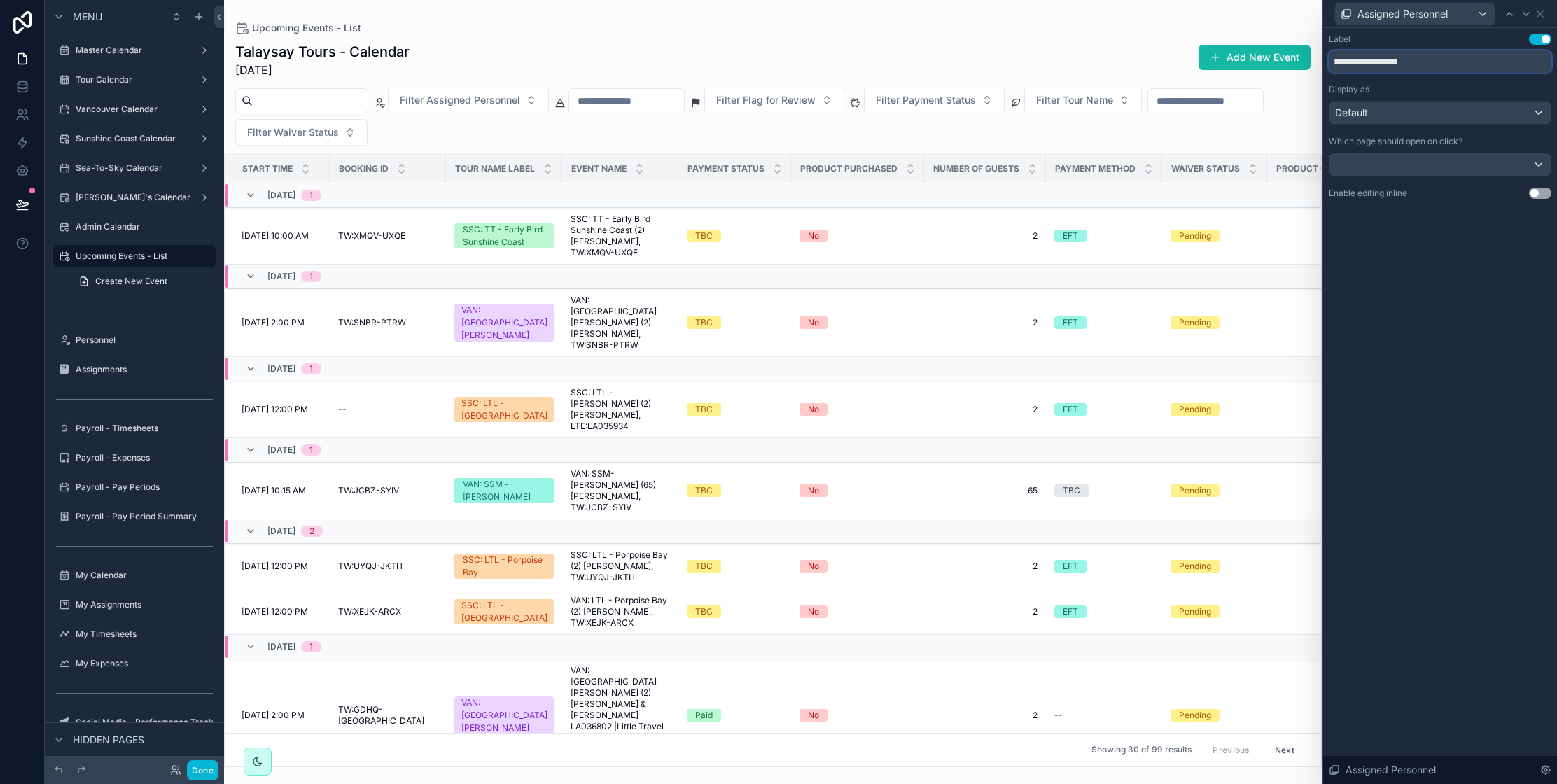
drag, startPoint x: 1437, startPoint y: 64, endPoint x: 1377, endPoint y: 63, distance: 60.0
click at [1377, 63] on input "**********" at bounding box center [1440, 61] width 223 height 22
type input "********"
click at [1537, 193] on button "Use setting" at bounding box center [1540, 193] width 22 height 11
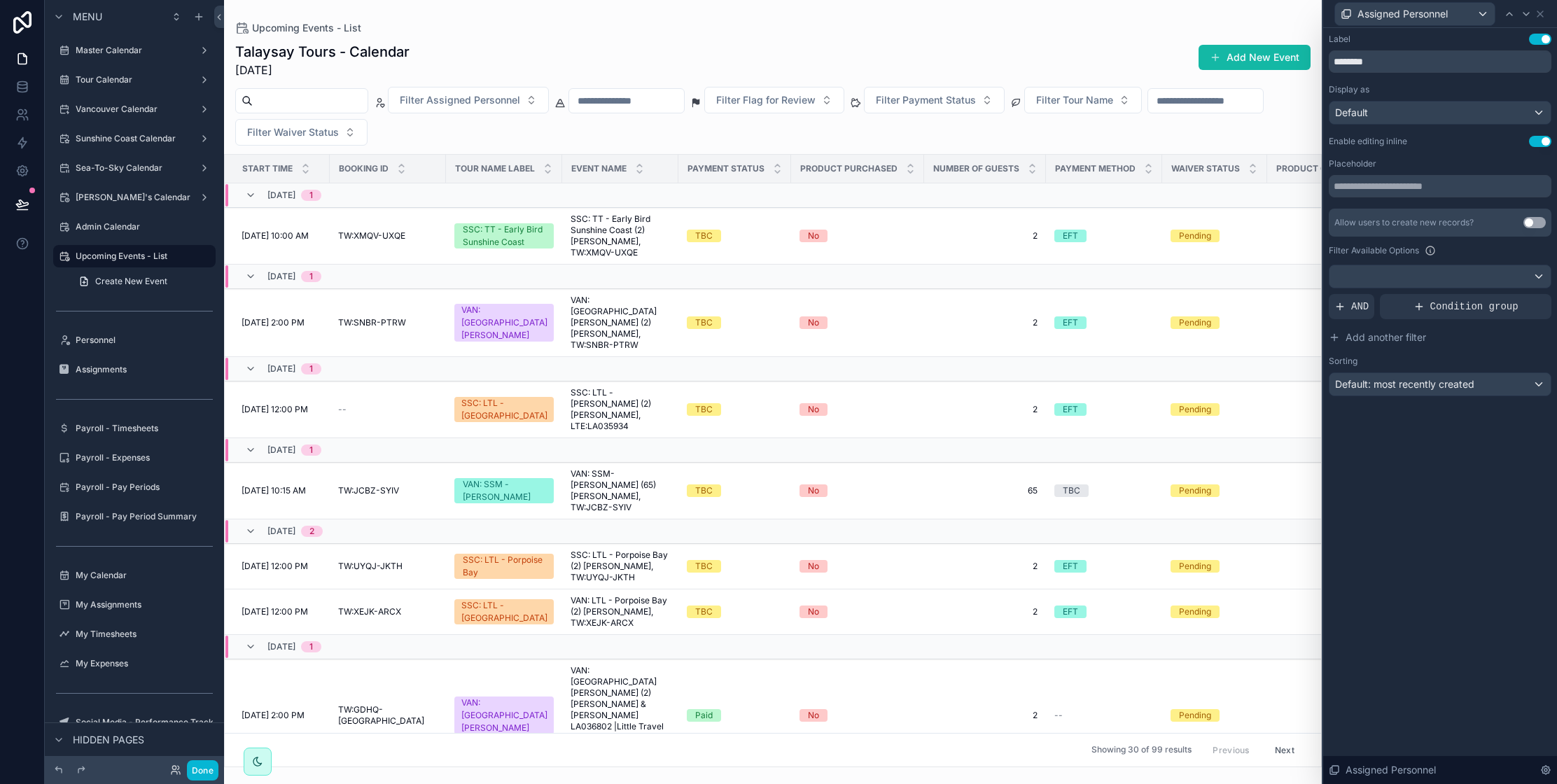
click at [1525, 221] on button "Use setting" at bounding box center [1534, 223] width 22 height 11
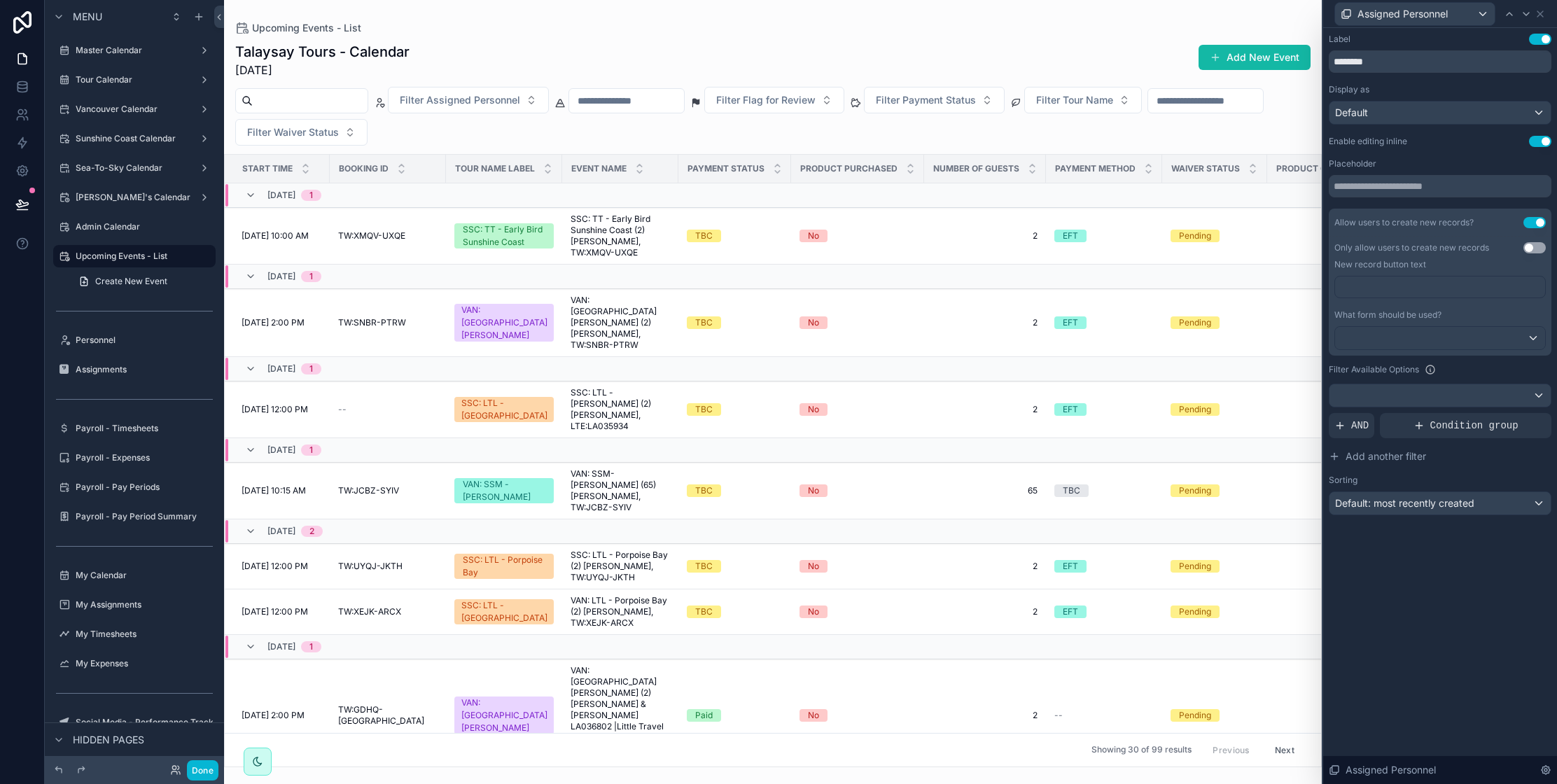
click at [1531, 247] on button "Use setting" at bounding box center [1534, 248] width 22 height 11
click at [1371, 285] on p "﻿" at bounding box center [1441, 286] width 202 height 14
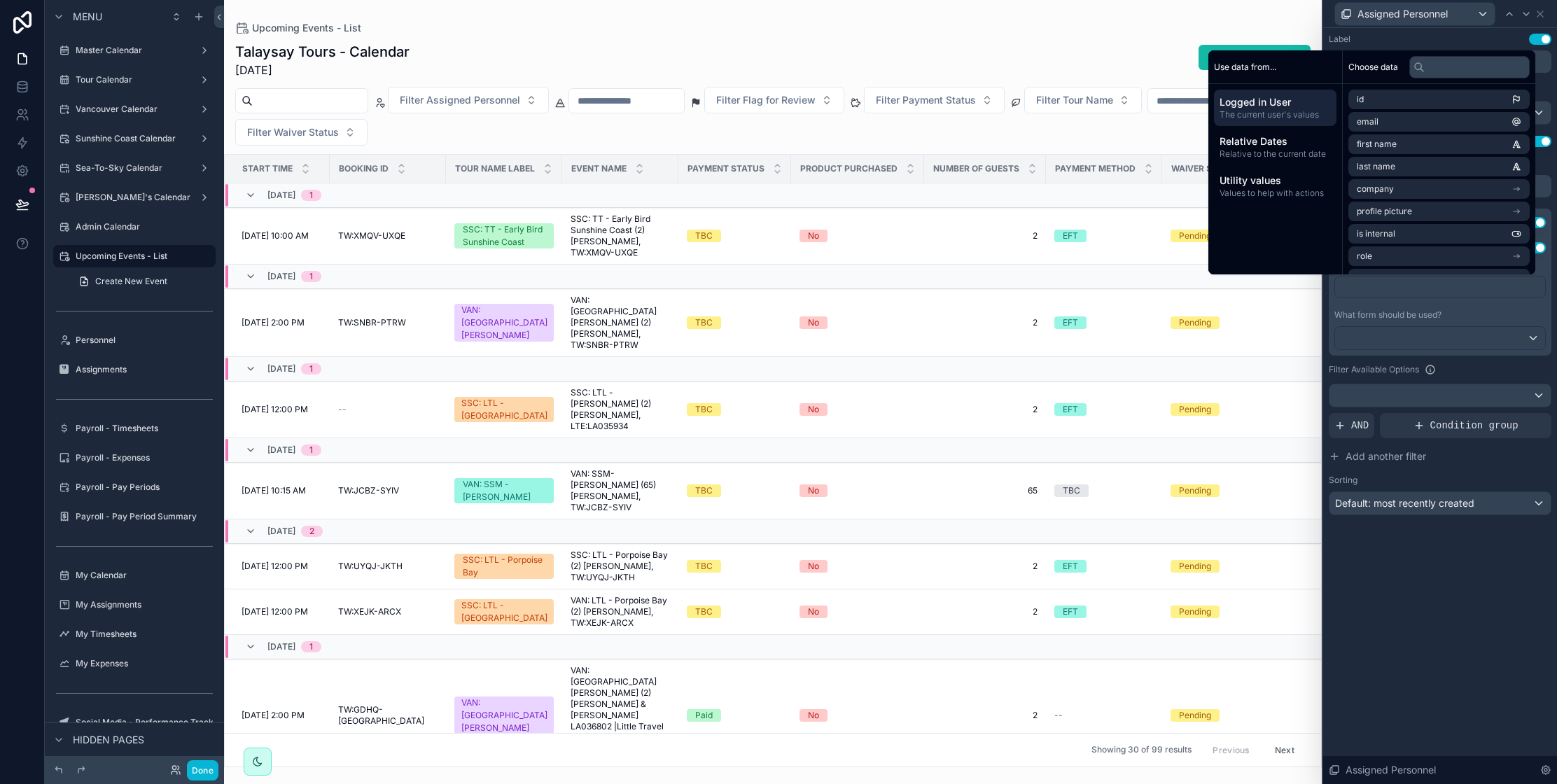
click at [1433, 318] on span "What form should be used?" at bounding box center [1387, 314] width 107 height 10
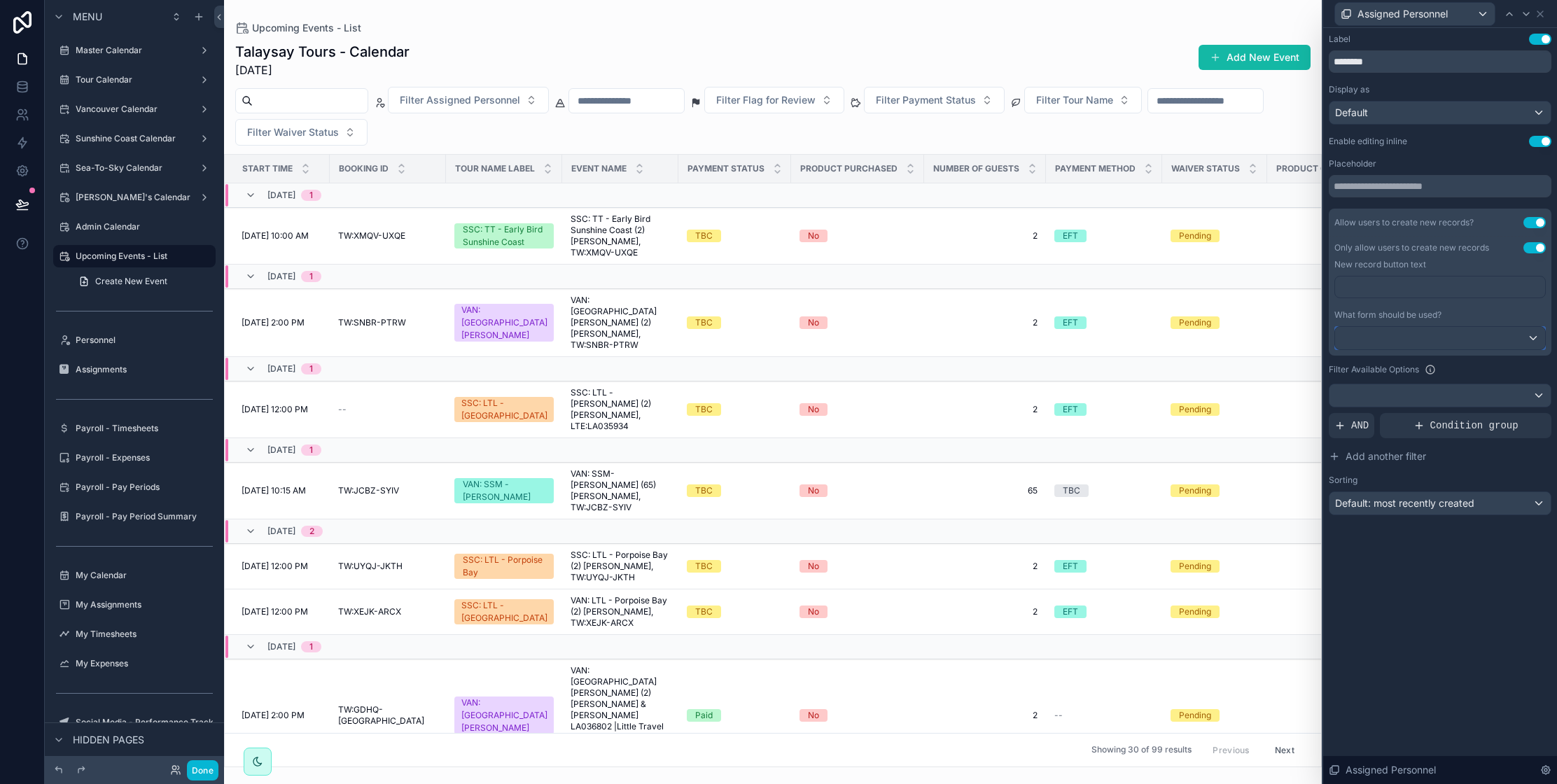
click at [1433, 337] on div at bounding box center [1440, 337] width 210 height 22
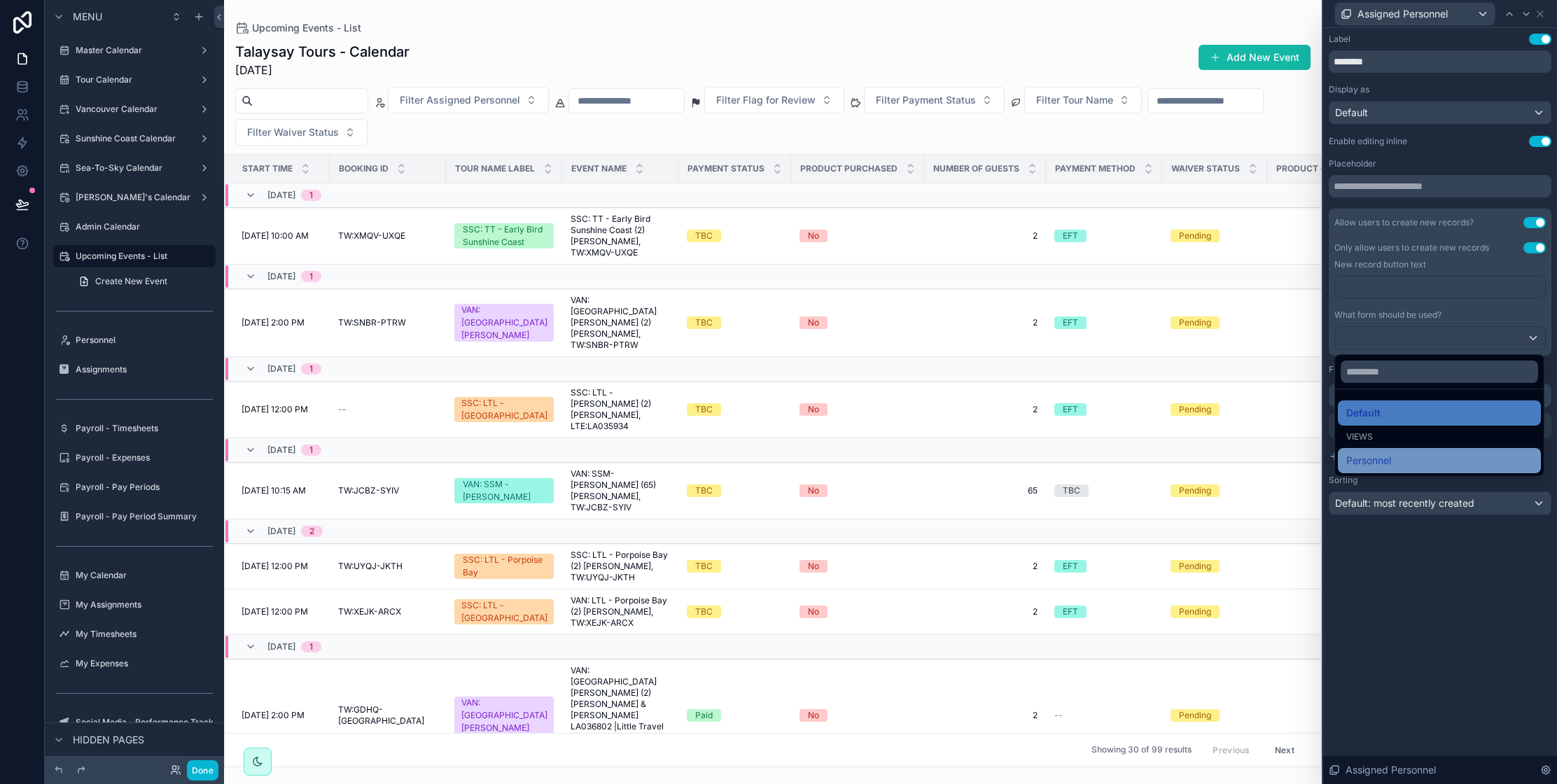
click at [1408, 462] on div "Personnel" at bounding box center [1439, 460] width 186 height 17
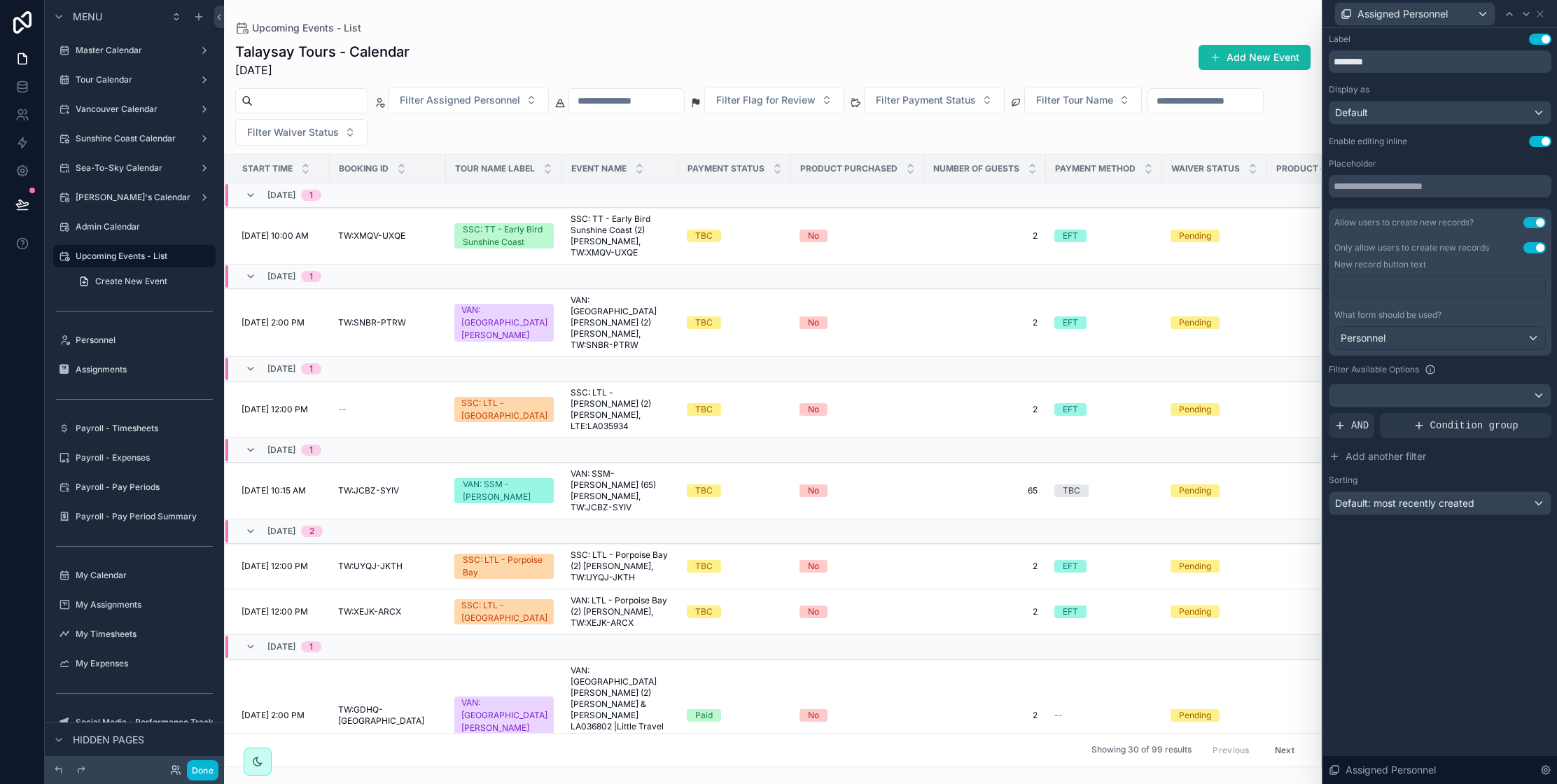
click at [1374, 286] on p "﻿" at bounding box center [1441, 286] width 202 height 14
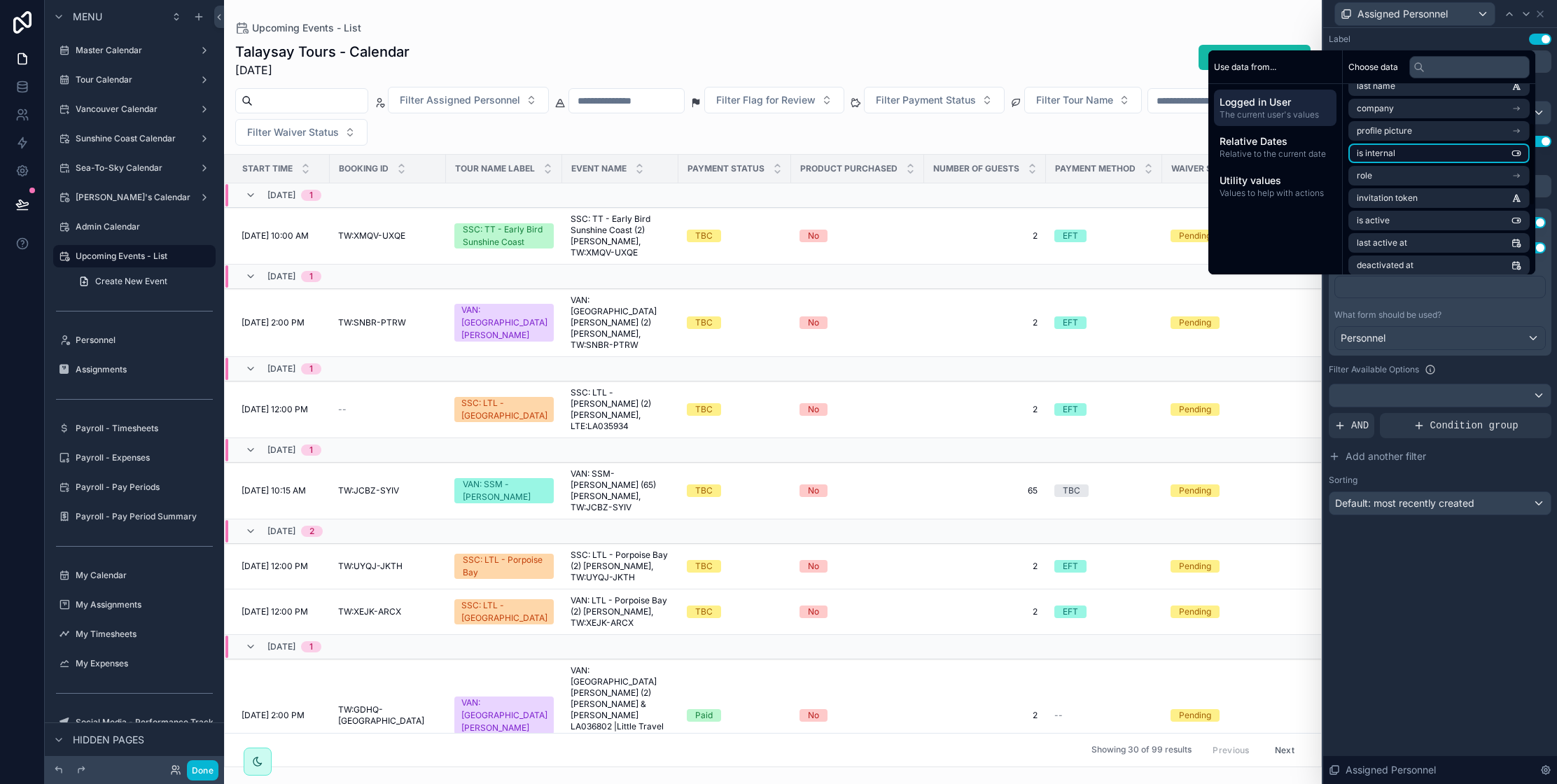
scroll to position [88, 0]
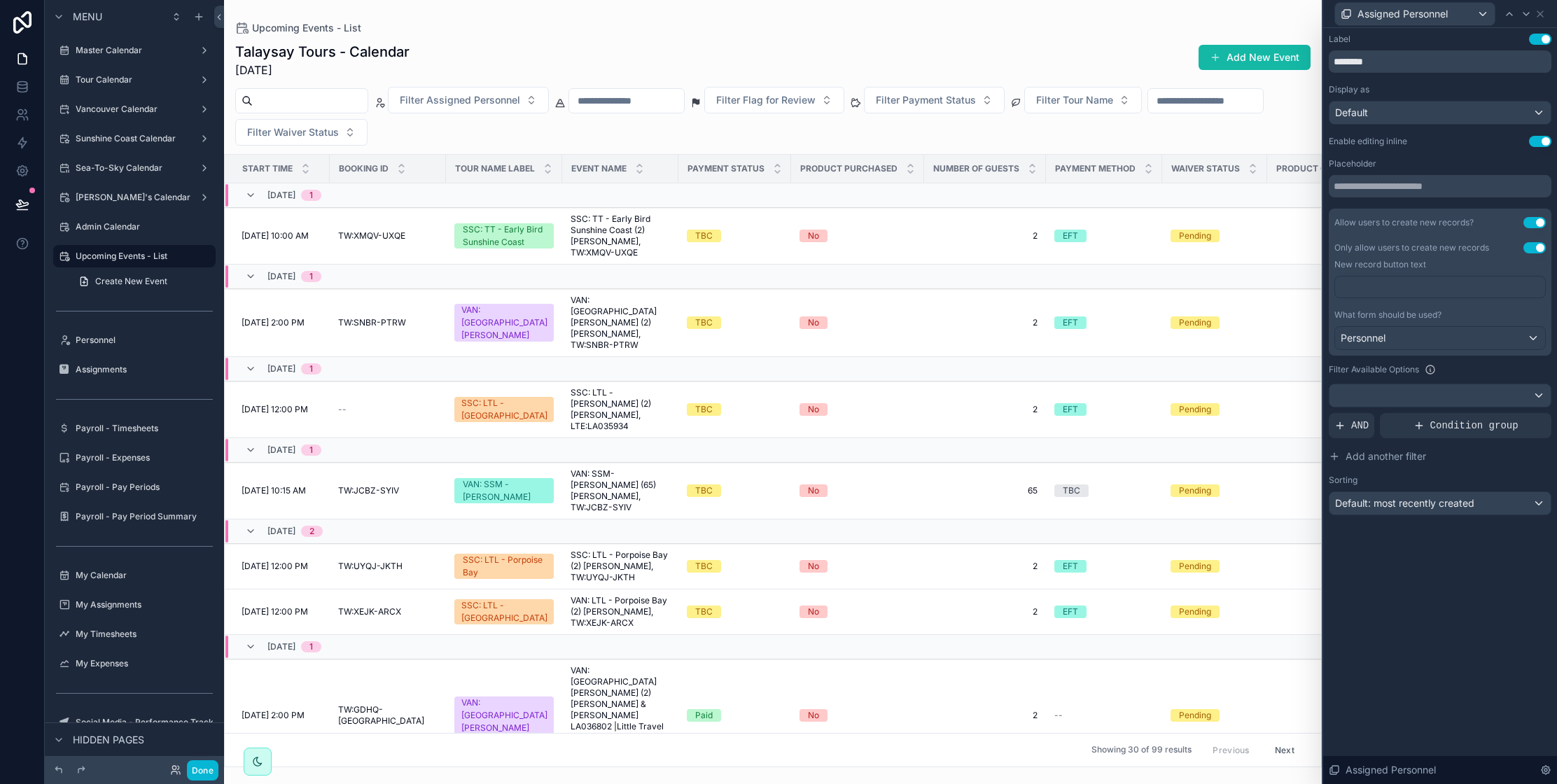
click at [1472, 371] on div "Filter Available Options" at bounding box center [1440, 370] width 223 height 17
click at [1524, 15] on icon at bounding box center [1526, 14] width 11 height 11
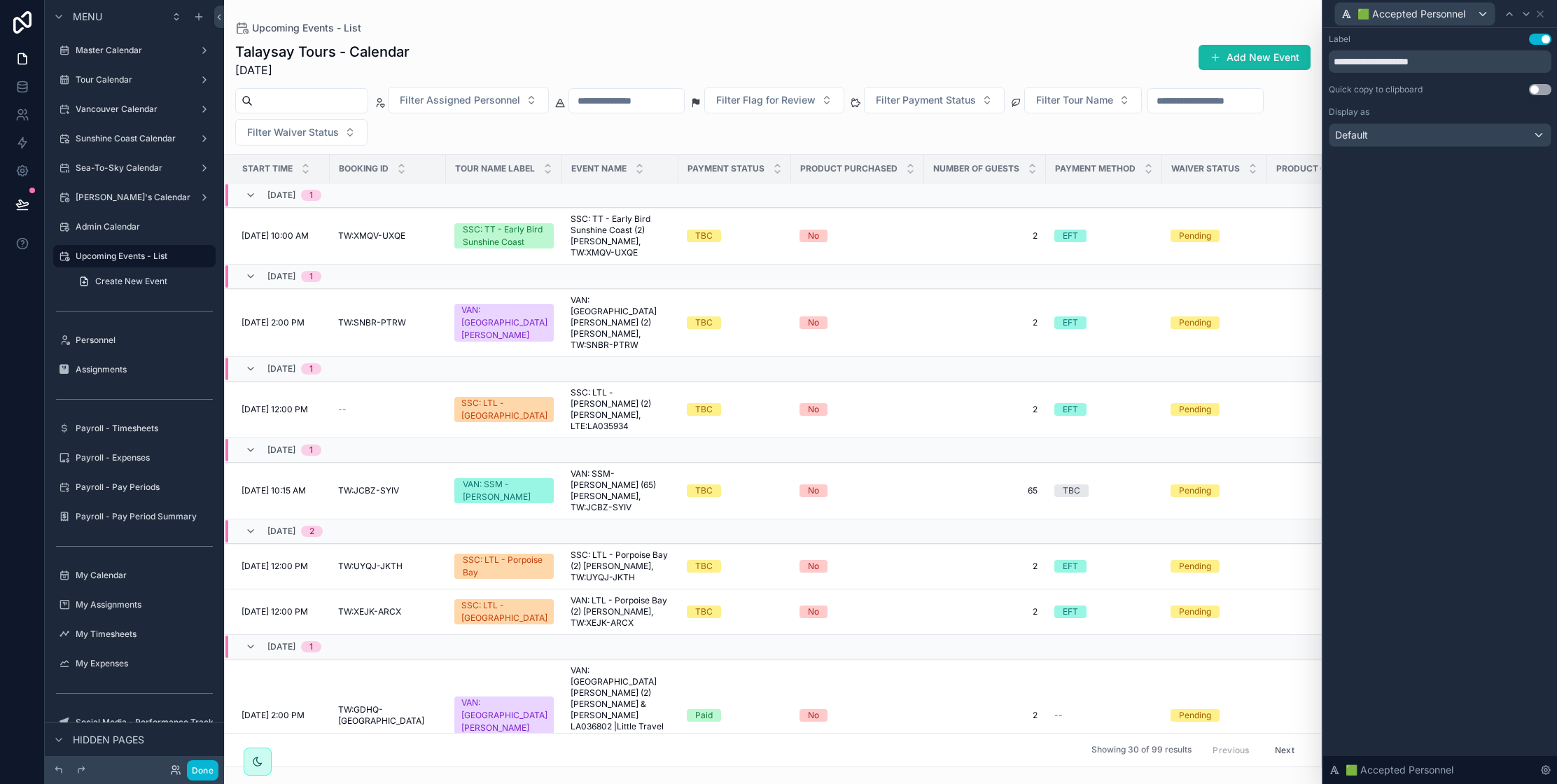
click at [1540, 90] on button "Use setting" at bounding box center [1540, 90] width 22 height 11
click at [1528, 16] on icon at bounding box center [1526, 14] width 11 height 11
click at [1533, 93] on button "Use setting" at bounding box center [1540, 90] width 22 height 11
click at [1528, 17] on icon at bounding box center [1526, 14] width 11 height 11
drag, startPoint x: 1540, startPoint y: 89, endPoint x: 1536, endPoint y: 25, distance: 64.1
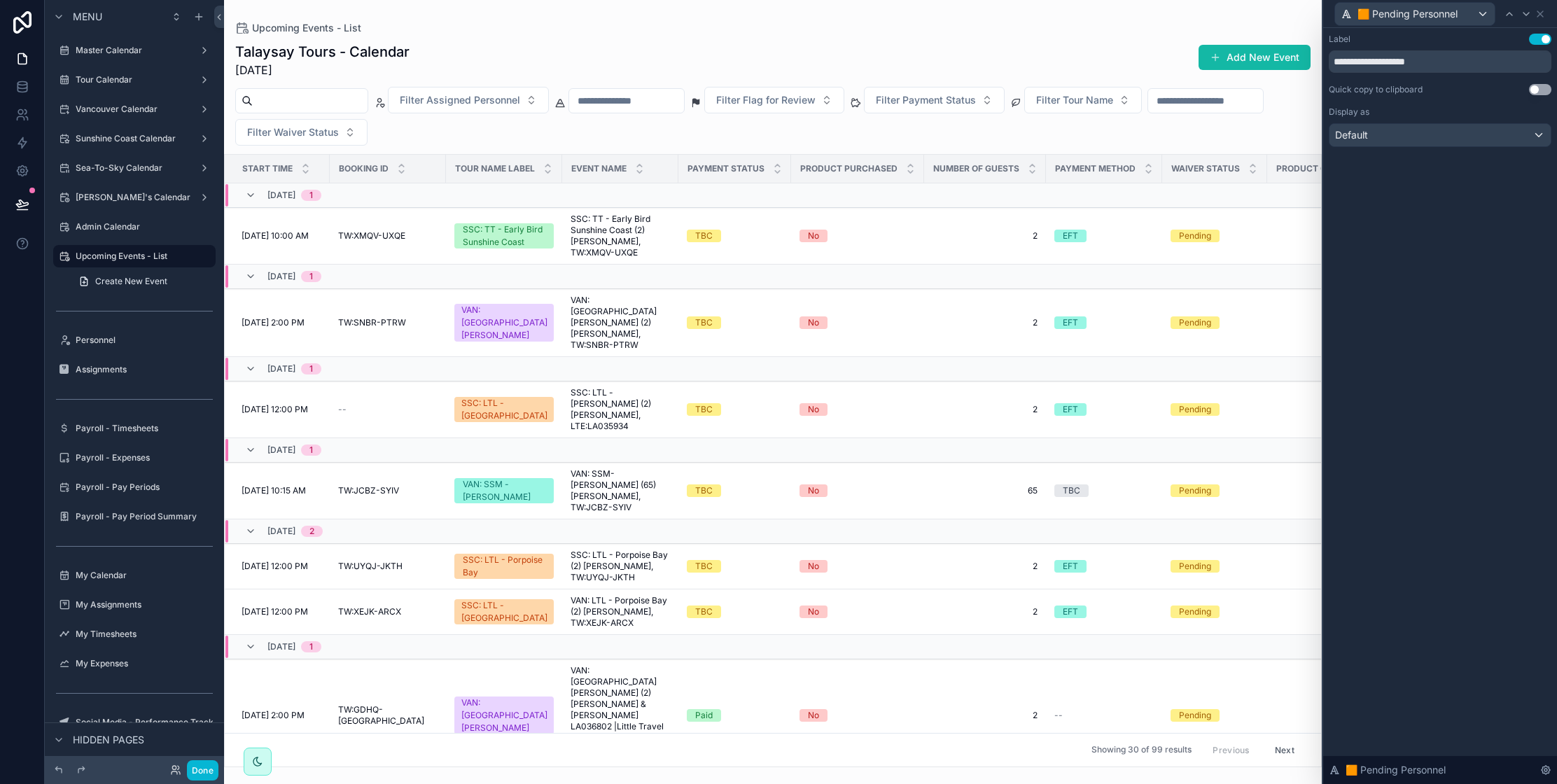
click at [1540, 89] on button "Use setting" at bounding box center [1540, 90] width 22 height 11
click at [1530, 16] on icon at bounding box center [1526, 14] width 11 height 11
click at [1533, 96] on div "**********" at bounding box center [1440, 91] width 223 height 114
click at [1536, 92] on button "Use setting" at bounding box center [1540, 90] width 22 height 11
click at [1523, 13] on icon at bounding box center [1526, 14] width 6 height 3
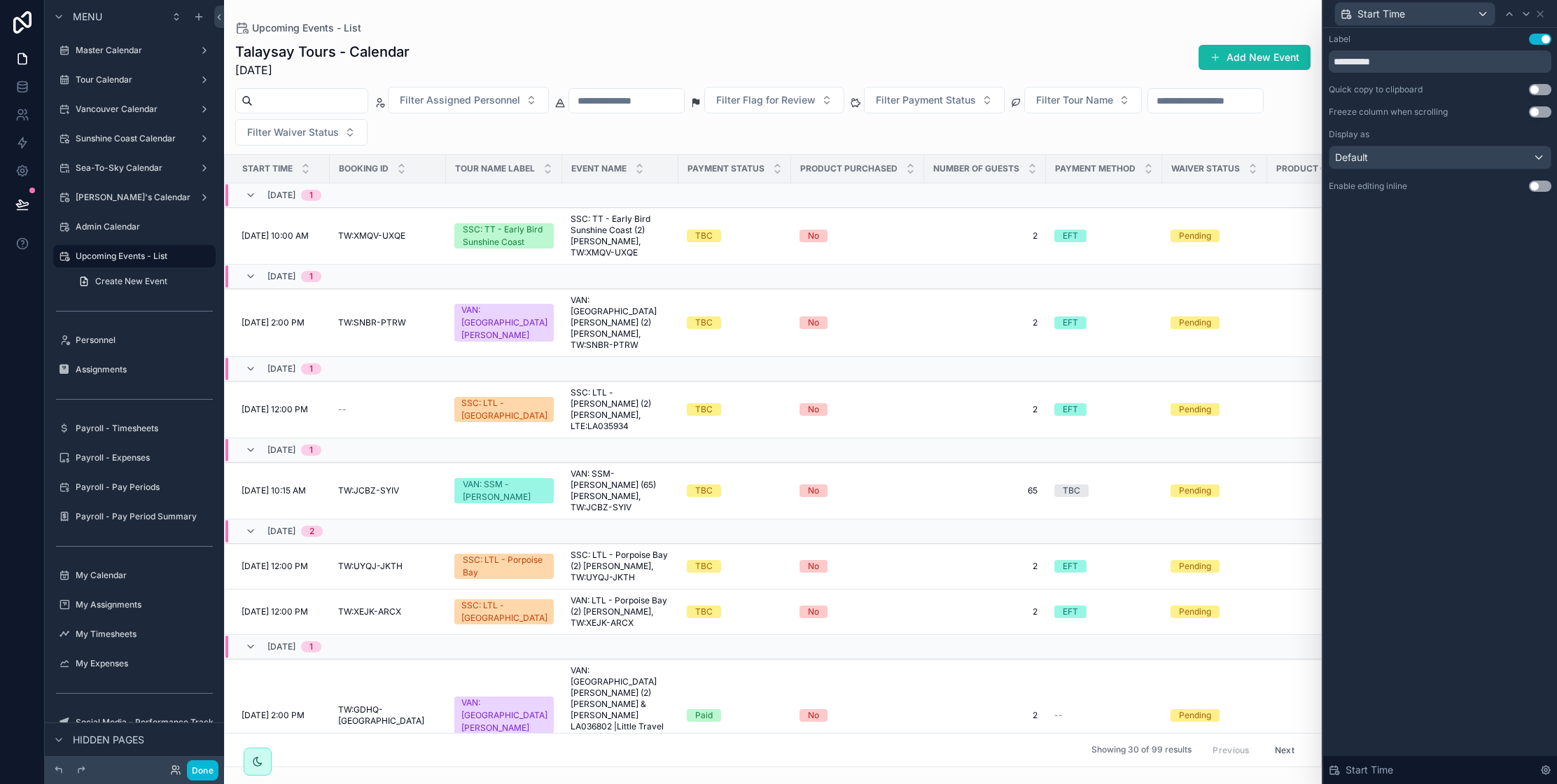
click at [1535, 91] on button "Use setting" at bounding box center [1540, 90] width 22 height 11
click at [1536, 112] on button "Use setting" at bounding box center [1540, 112] width 22 height 11
click at [1524, 13] on icon at bounding box center [1526, 14] width 6 height 3
drag, startPoint x: 1534, startPoint y: 92, endPoint x: 1529, endPoint y: 128, distance: 36.3
click at [1534, 92] on button "Use setting" at bounding box center [1540, 90] width 22 height 11
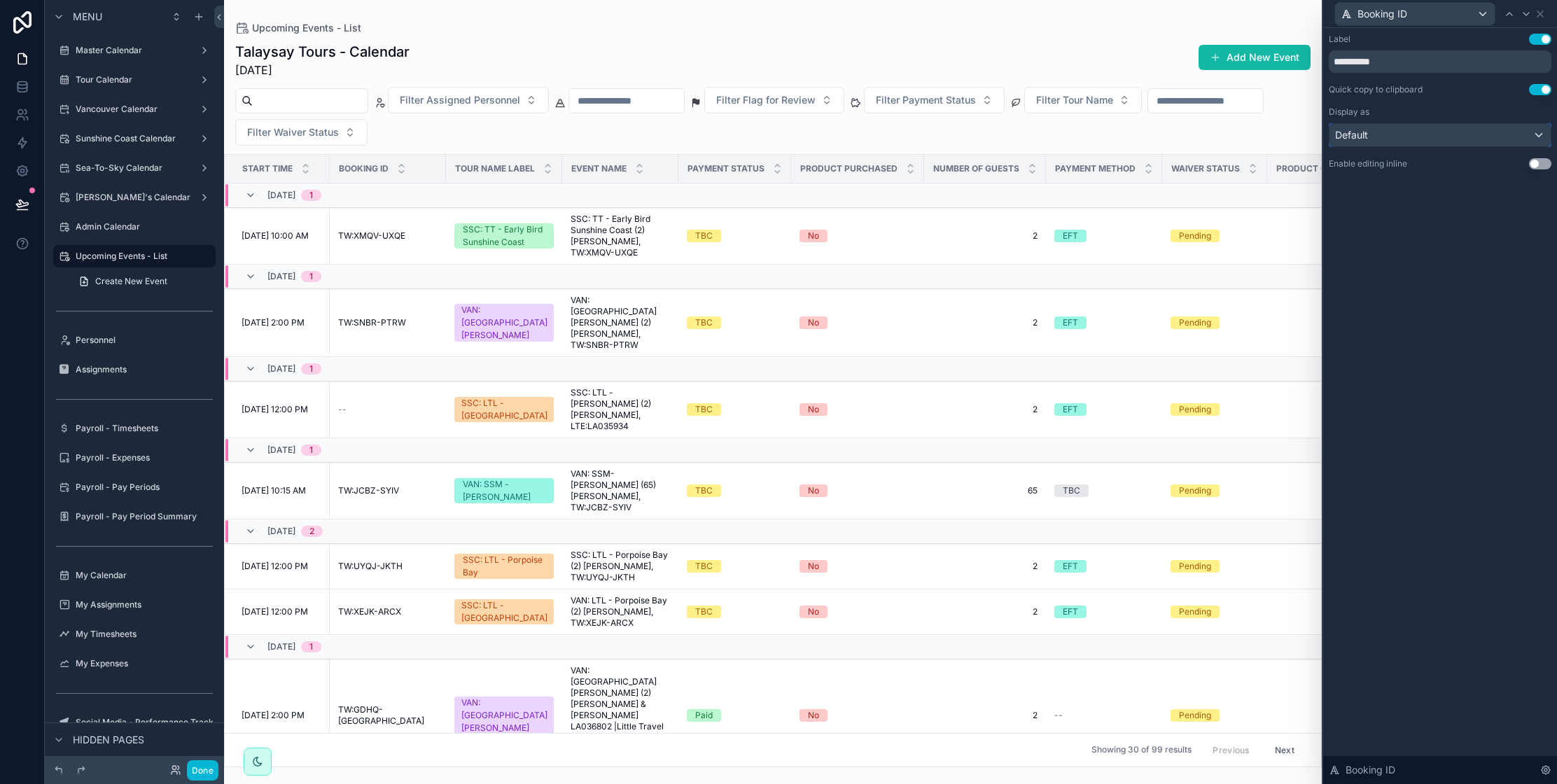
click at [1498, 143] on div "Default" at bounding box center [1440, 135] width 221 height 22
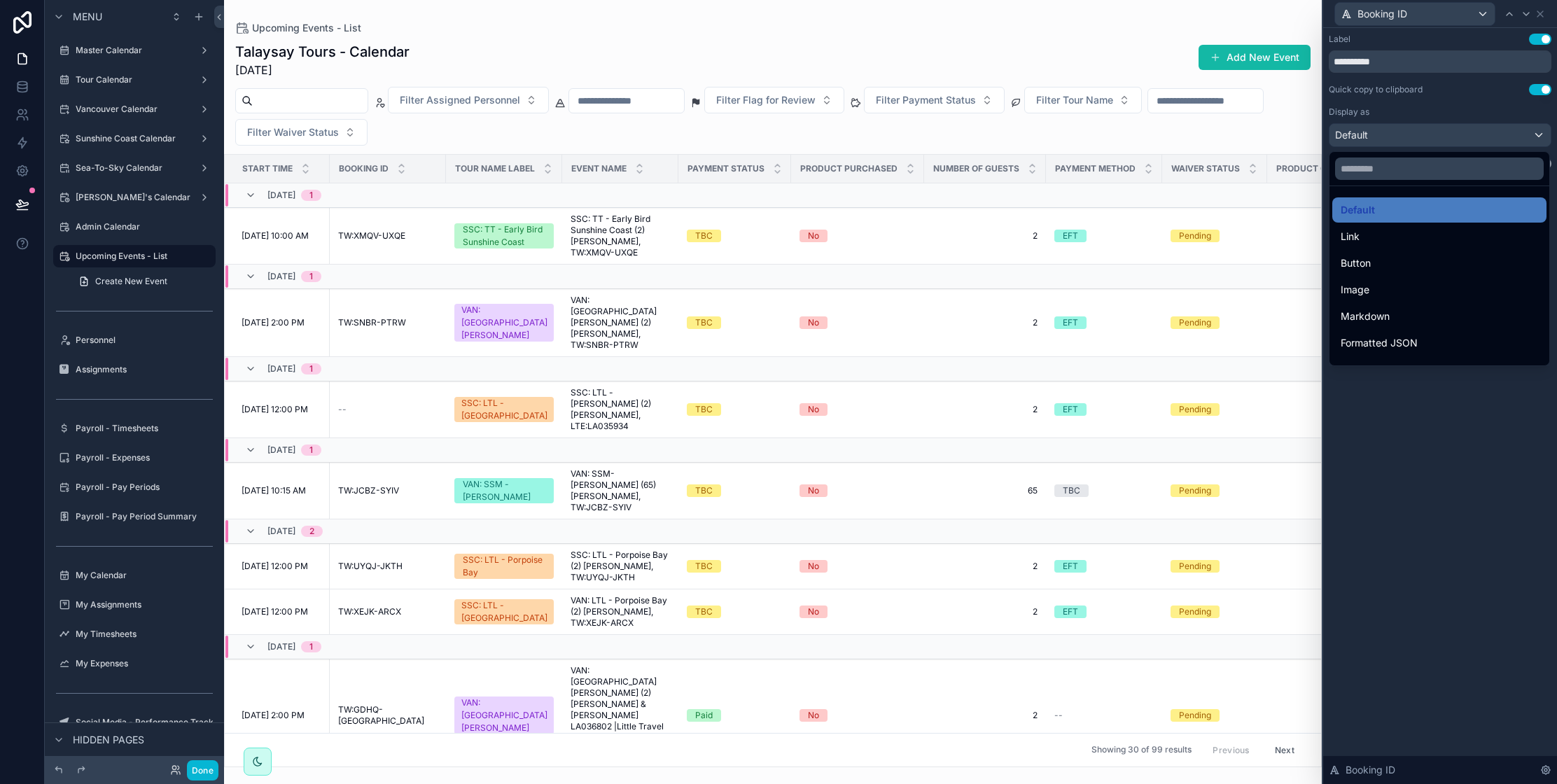
click at [1451, 451] on div at bounding box center [1440, 392] width 234 height 784
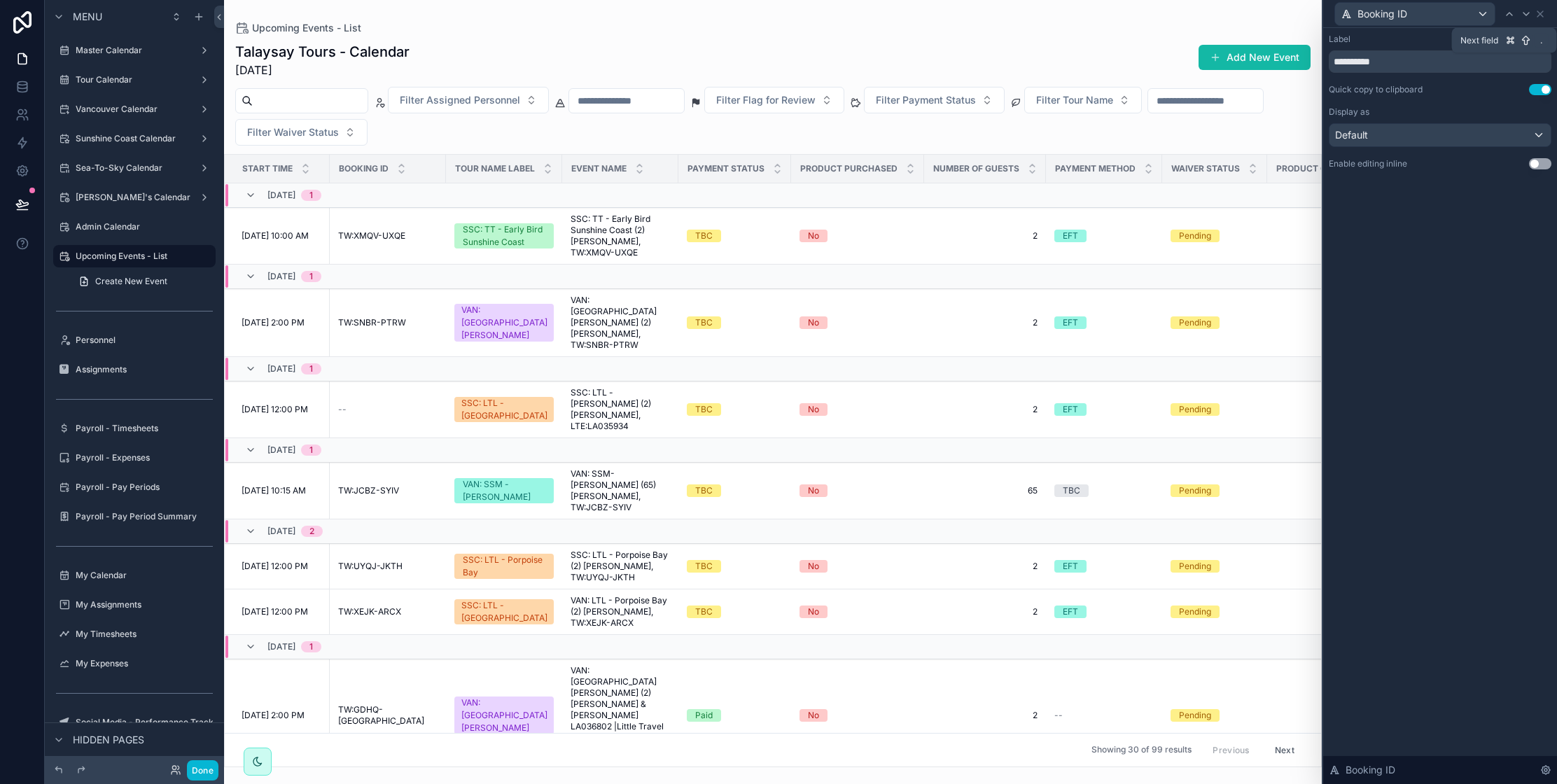
click at [1523, 13] on icon at bounding box center [1526, 14] width 6 height 3
click at [1529, 17] on icon at bounding box center [1526, 14] width 11 height 11
click at [1533, 90] on button "Use setting" at bounding box center [1540, 90] width 22 height 11
click at [1518, 135] on div "Default" at bounding box center [1440, 135] width 221 height 22
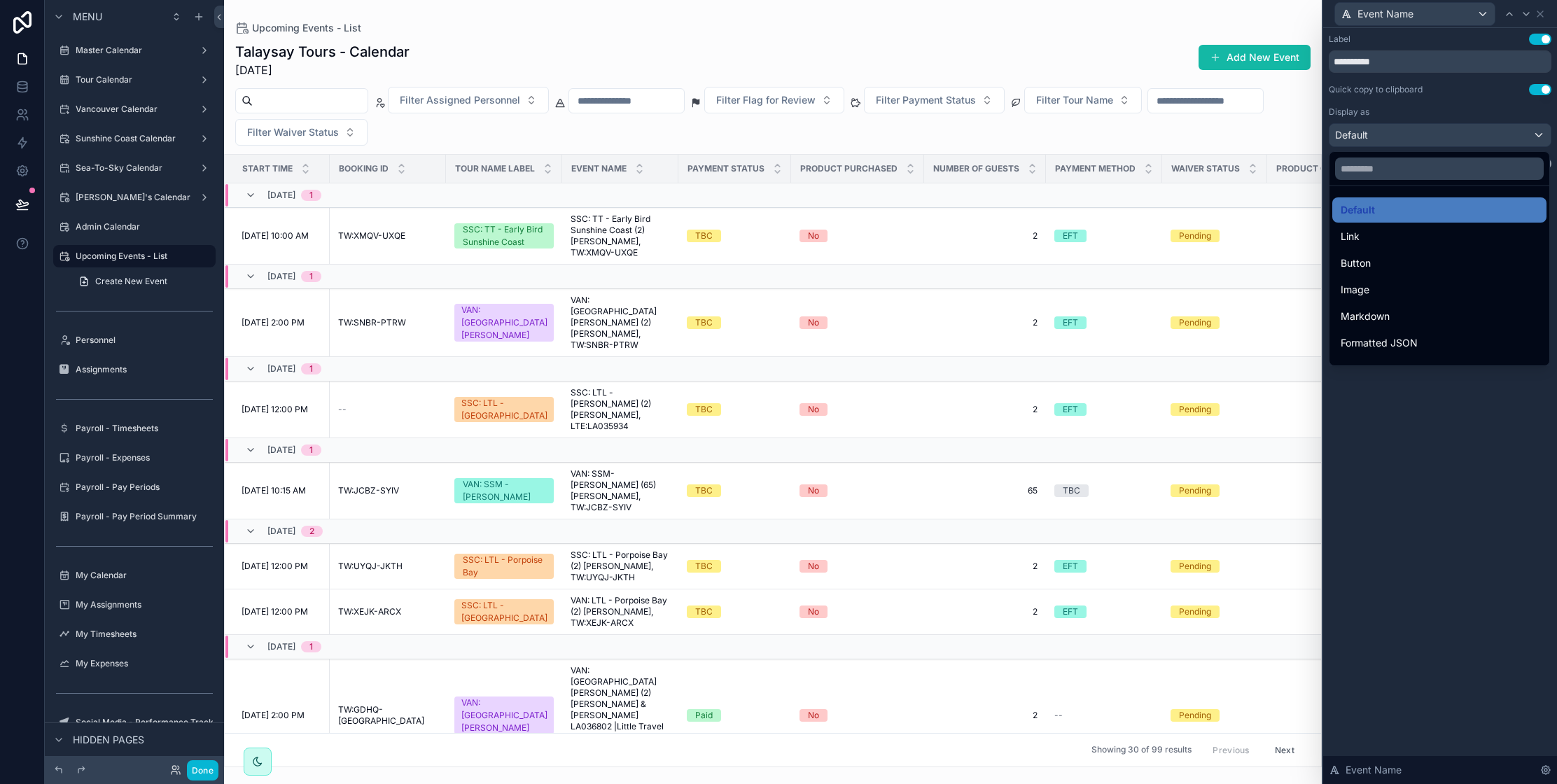
click at [1494, 122] on div at bounding box center [1440, 392] width 234 height 784
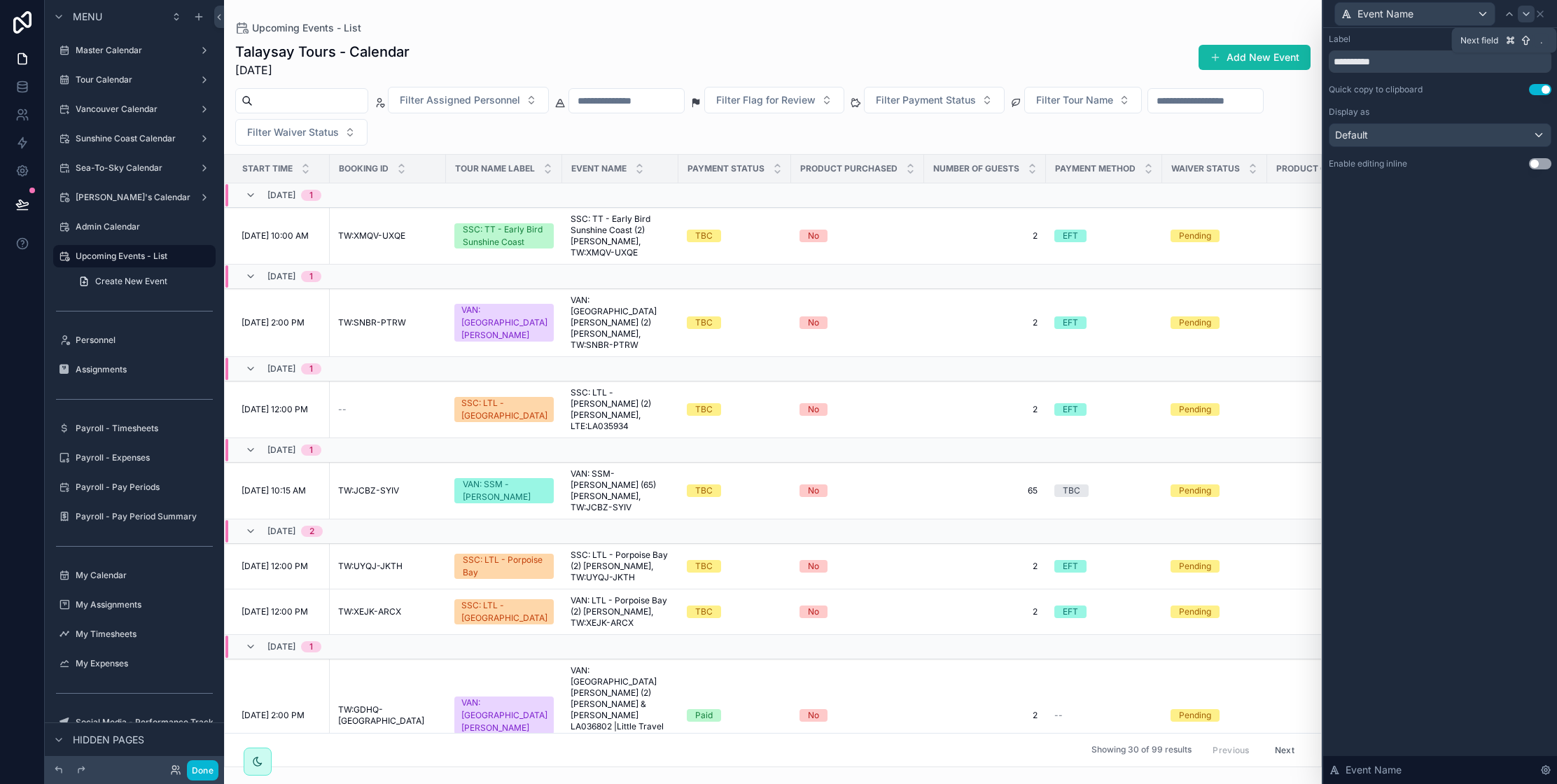
click at [1526, 15] on icon at bounding box center [1526, 14] width 6 height 3
click at [1537, 92] on button "Use setting" at bounding box center [1540, 90] width 22 height 11
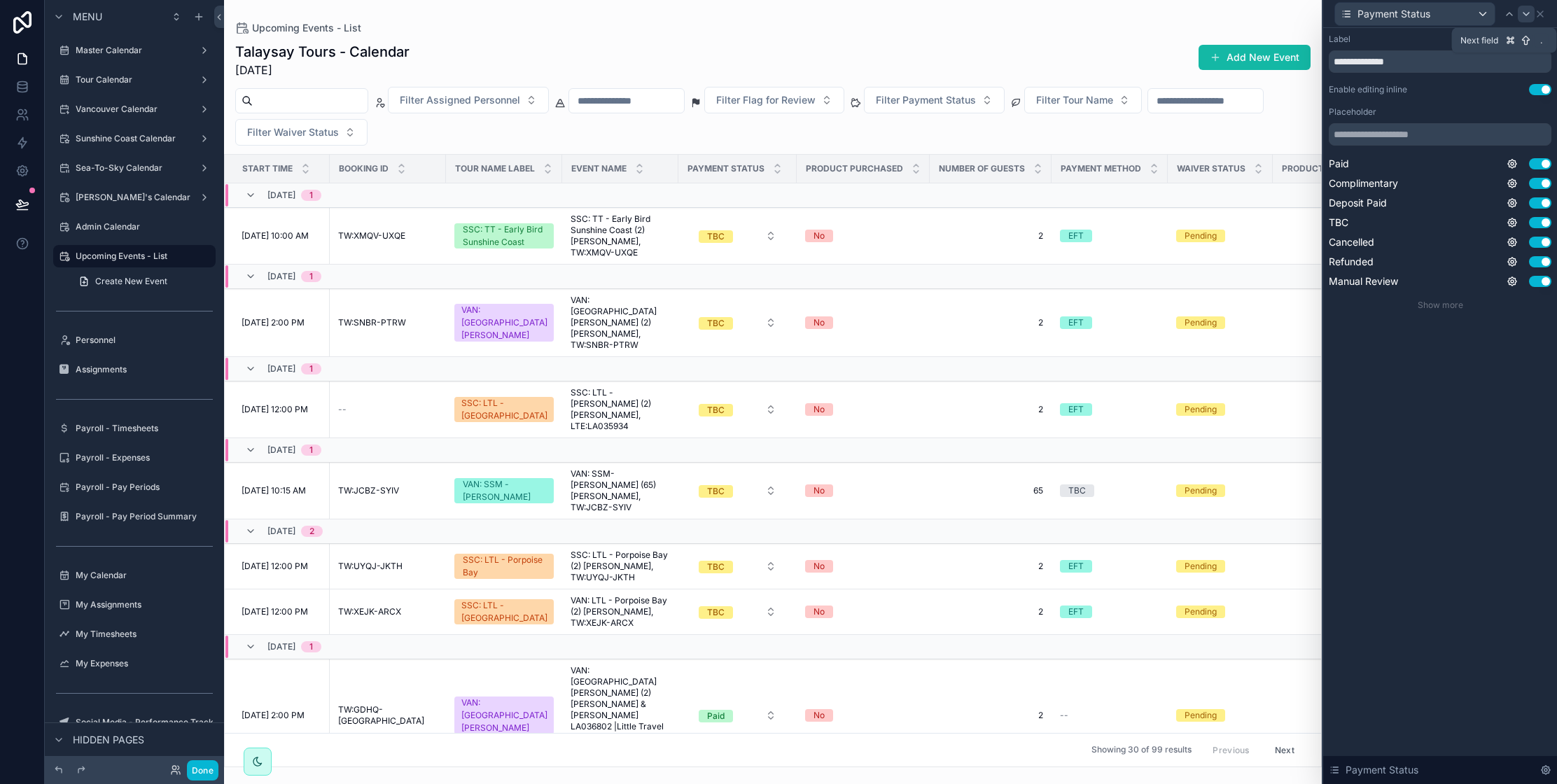
click at [1524, 16] on icon at bounding box center [1526, 14] width 11 height 11
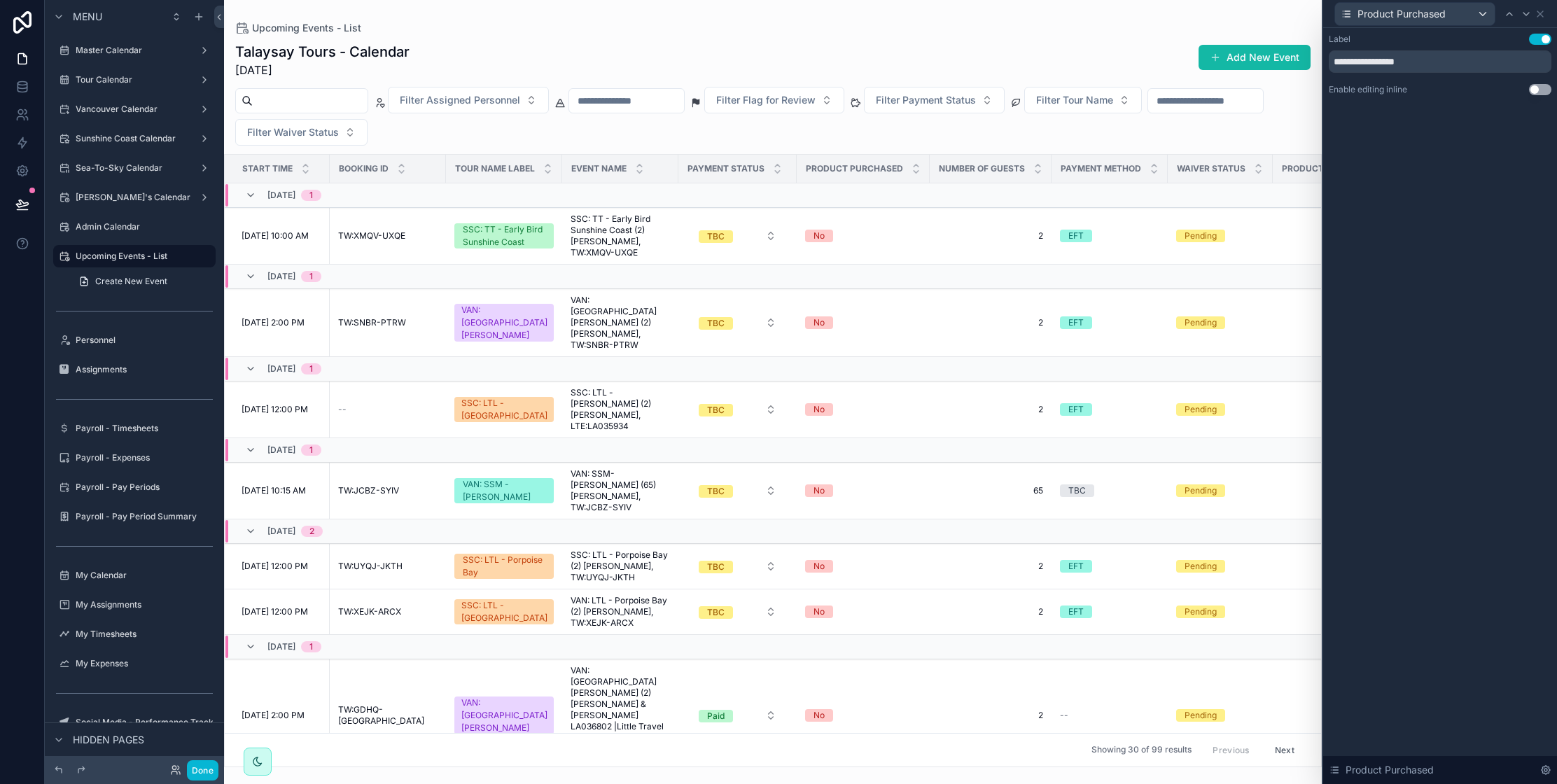
click at [1533, 91] on button "Use setting" at bounding box center [1540, 90] width 22 height 11
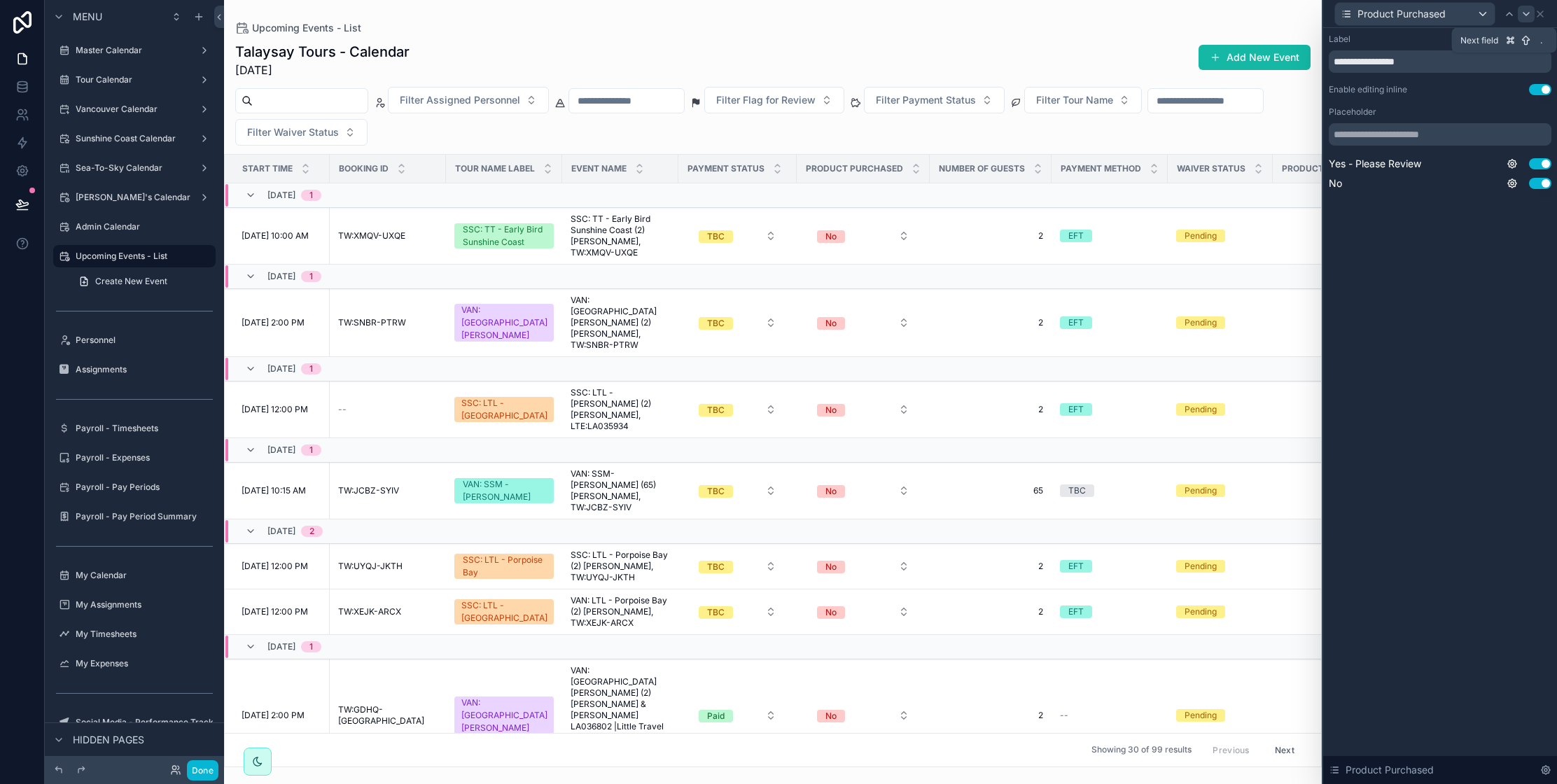
click at [1529, 15] on icon at bounding box center [1526, 14] width 11 height 11
drag, startPoint x: 1533, startPoint y: 91, endPoint x: 1534, endPoint y: 109, distance: 18.0
click at [1533, 90] on button "Use setting" at bounding box center [1540, 90] width 22 height 11
click at [1533, 138] on div "----" at bounding box center [1440, 135] width 221 height 22
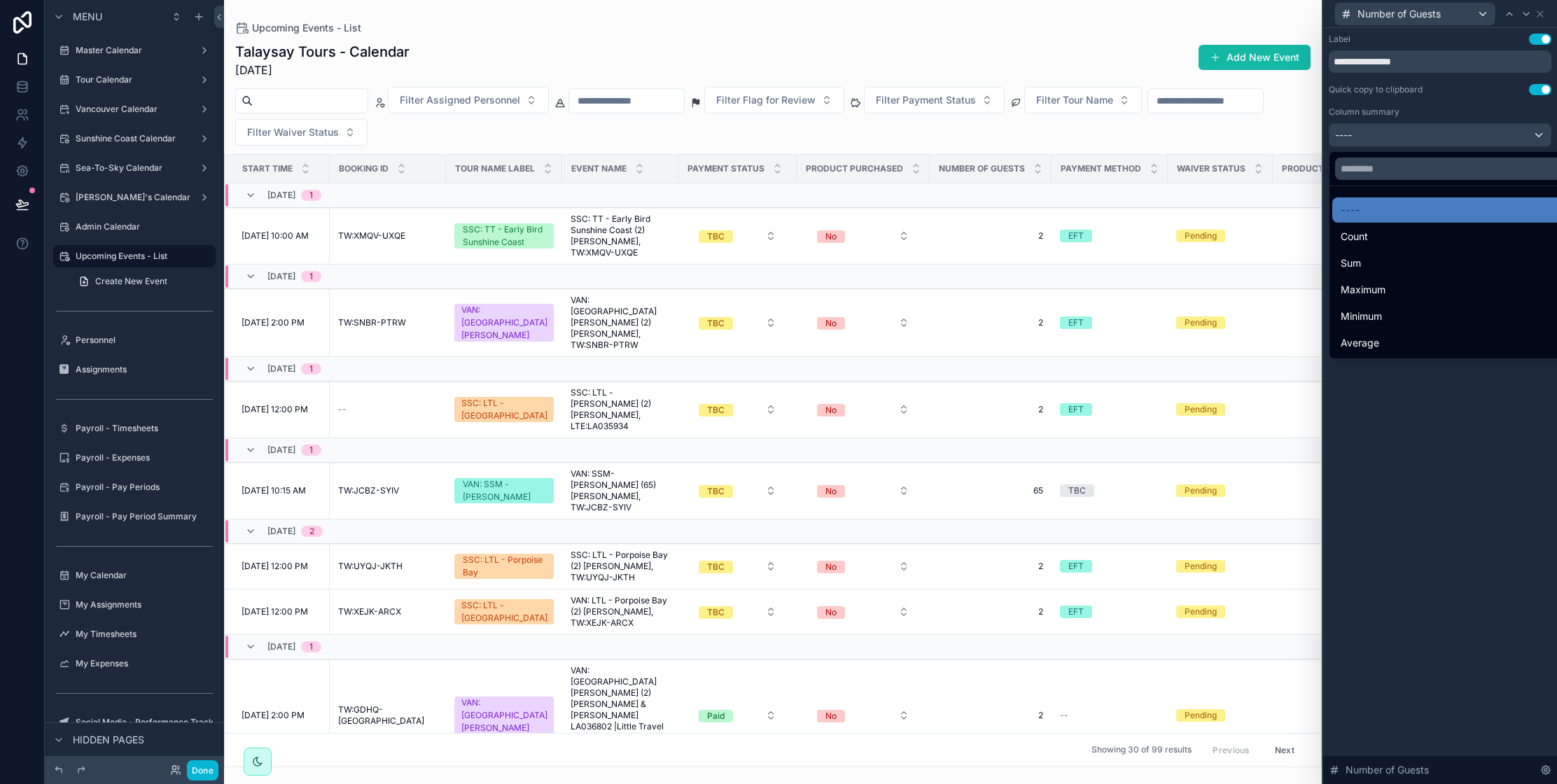
click at [1465, 109] on div at bounding box center [1440, 392] width 234 height 784
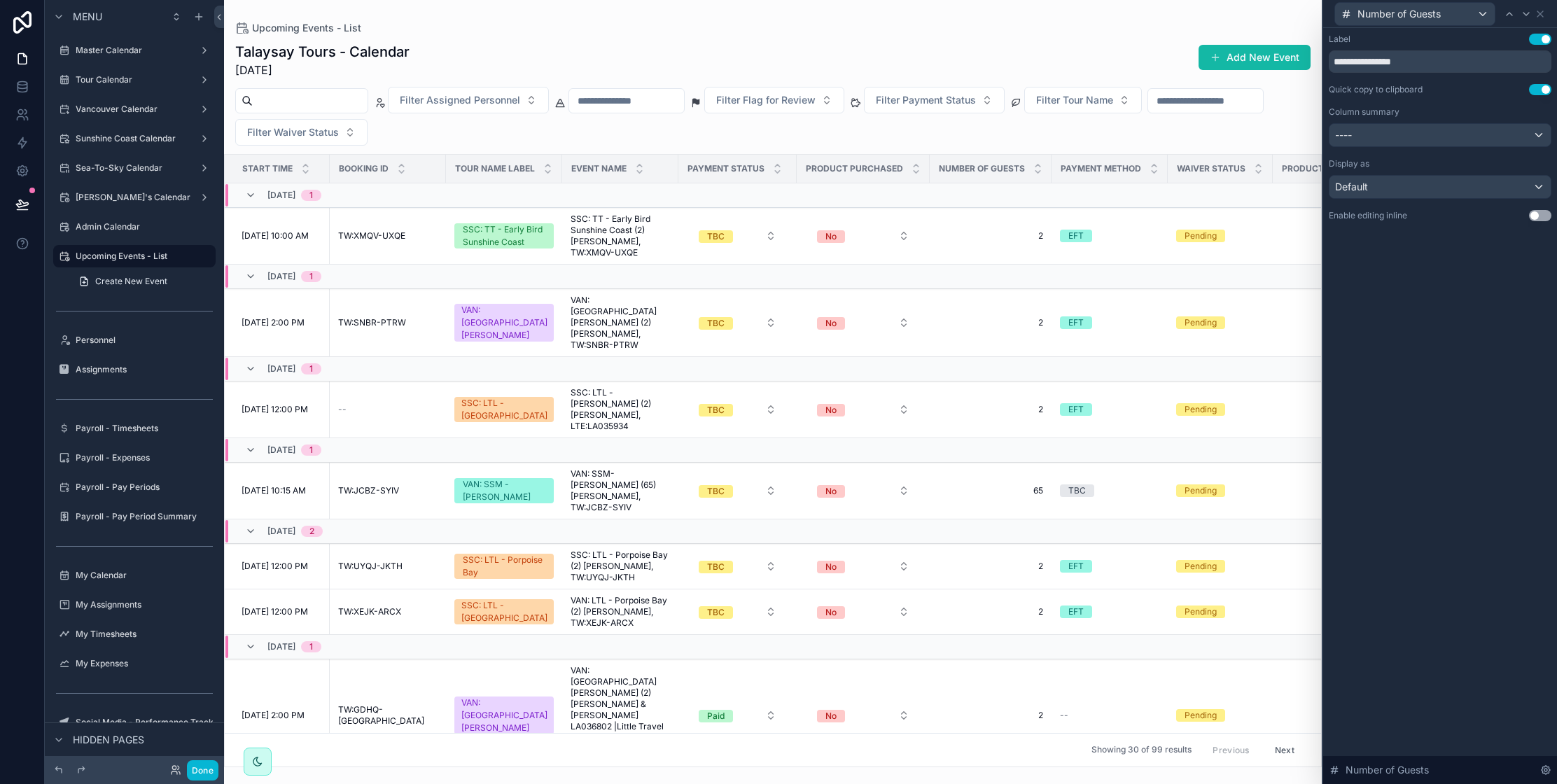
click at [1540, 215] on button "Use setting" at bounding box center [1540, 215] width 22 height 11
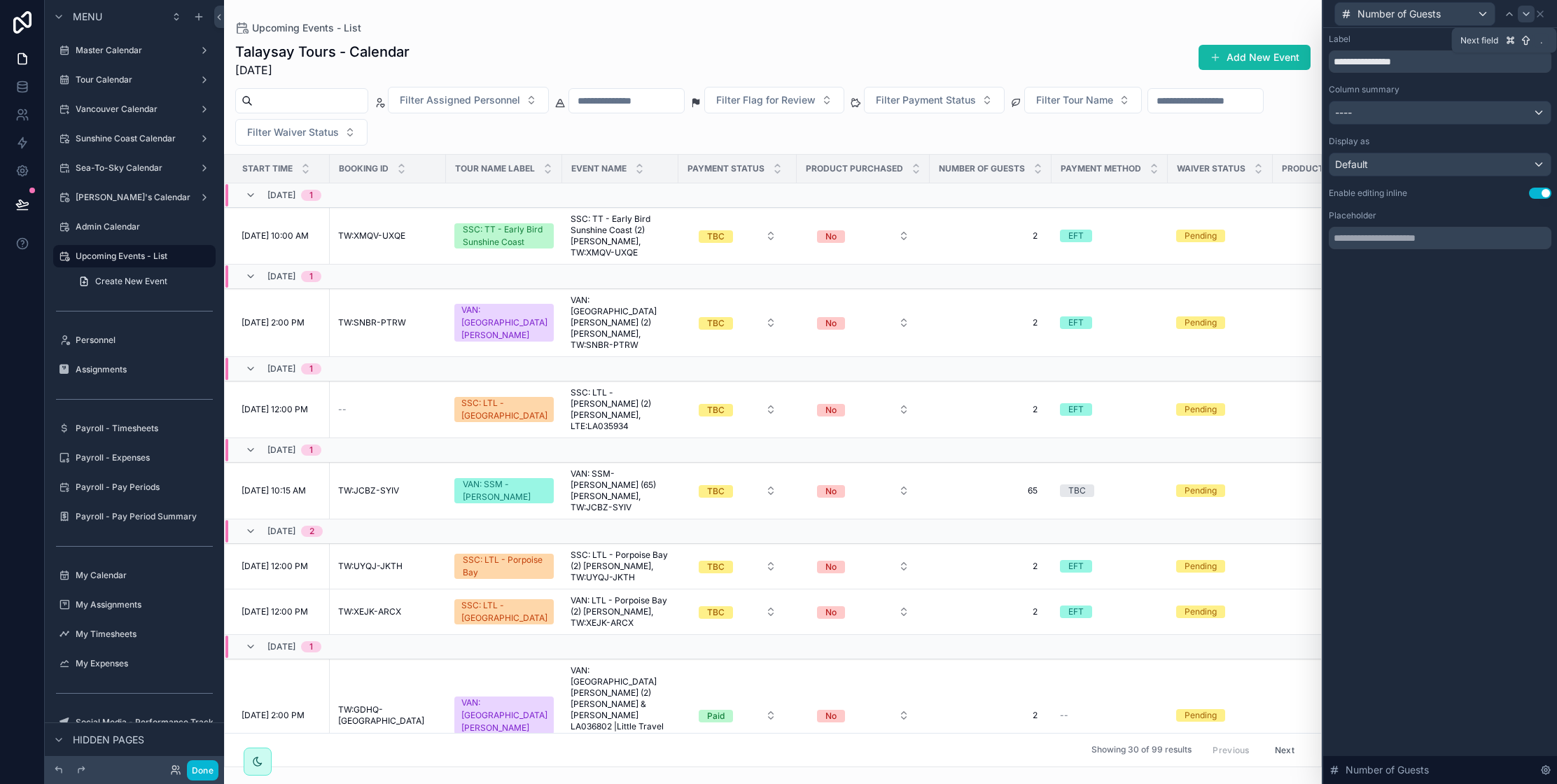
click at [1524, 17] on icon at bounding box center [1526, 14] width 11 height 11
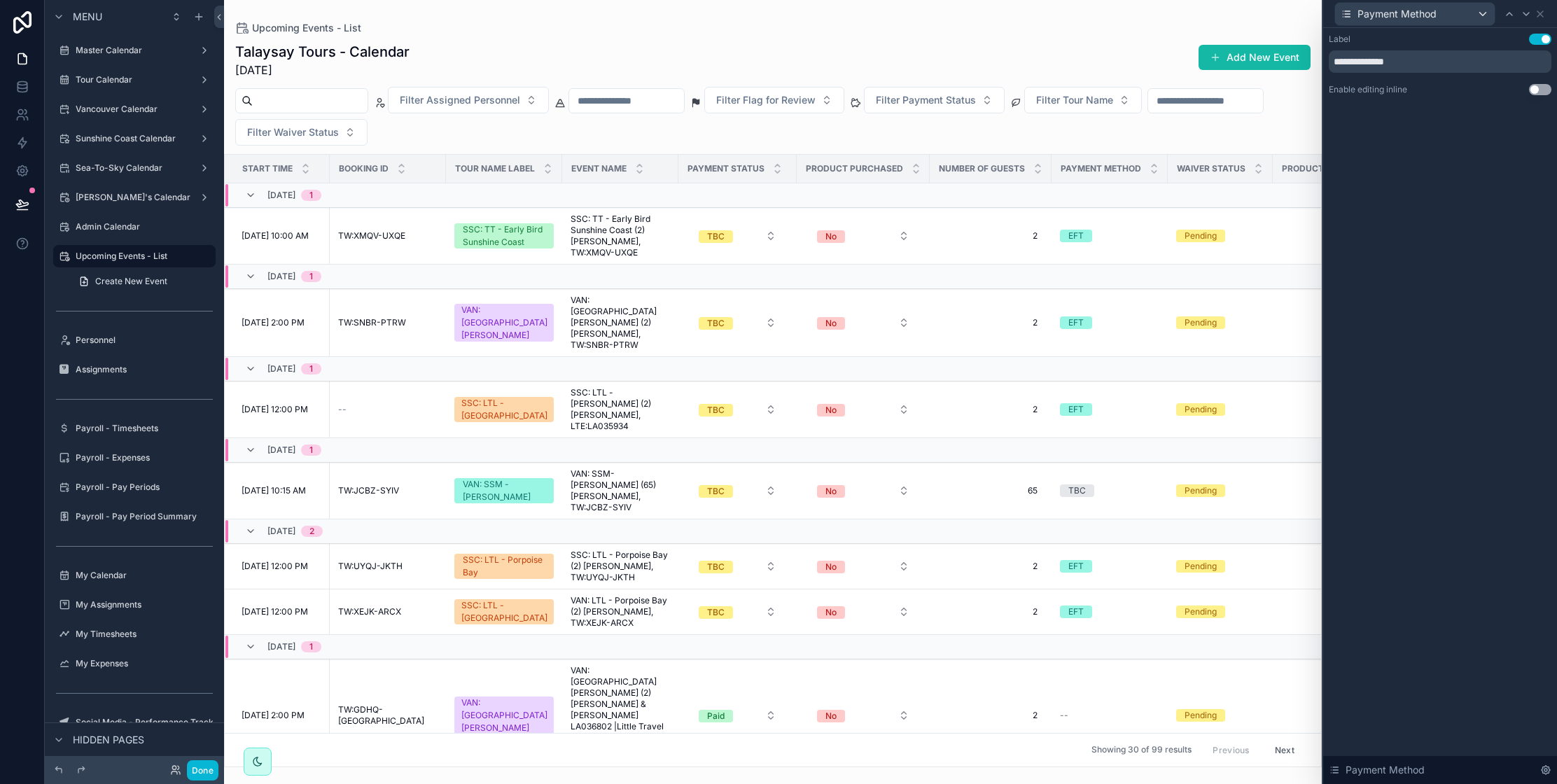
click at [1536, 92] on button "Use setting" at bounding box center [1540, 90] width 22 height 11
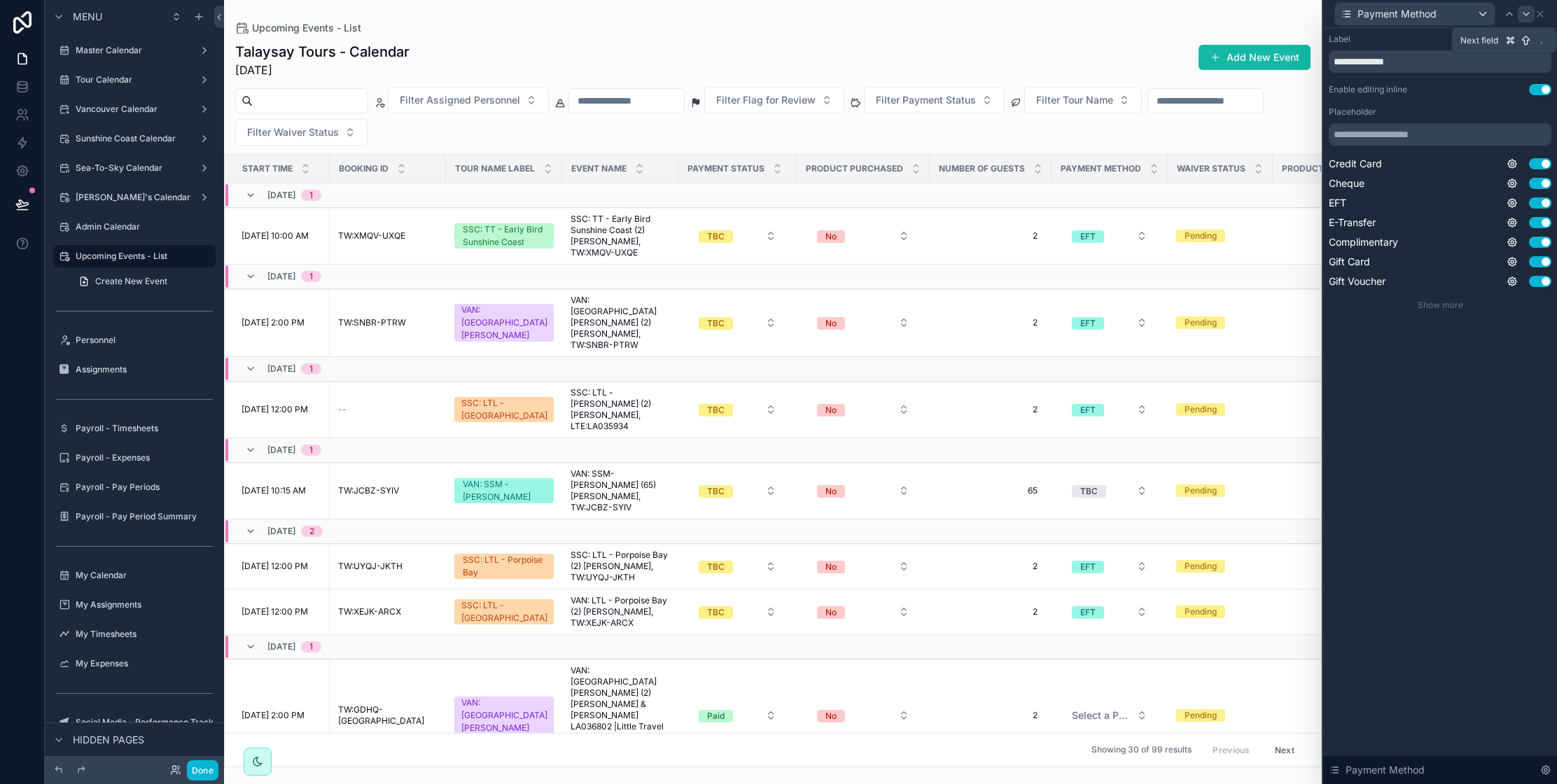
click at [1524, 14] on icon at bounding box center [1526, 14] width 11 height 11
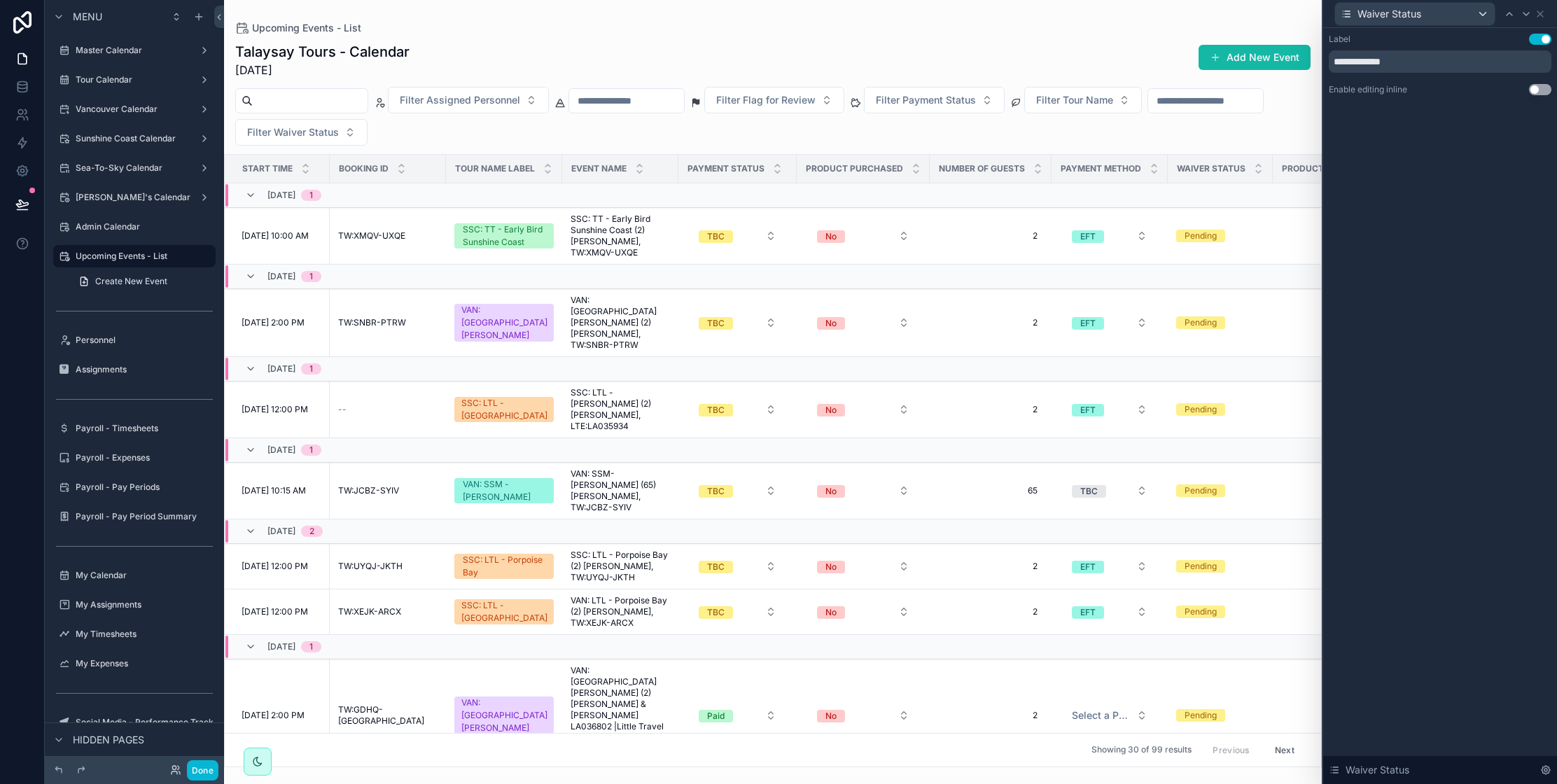
click at [1533, 90] on button "Use setting" at bounding box center [1540, 90] width 22 height 11
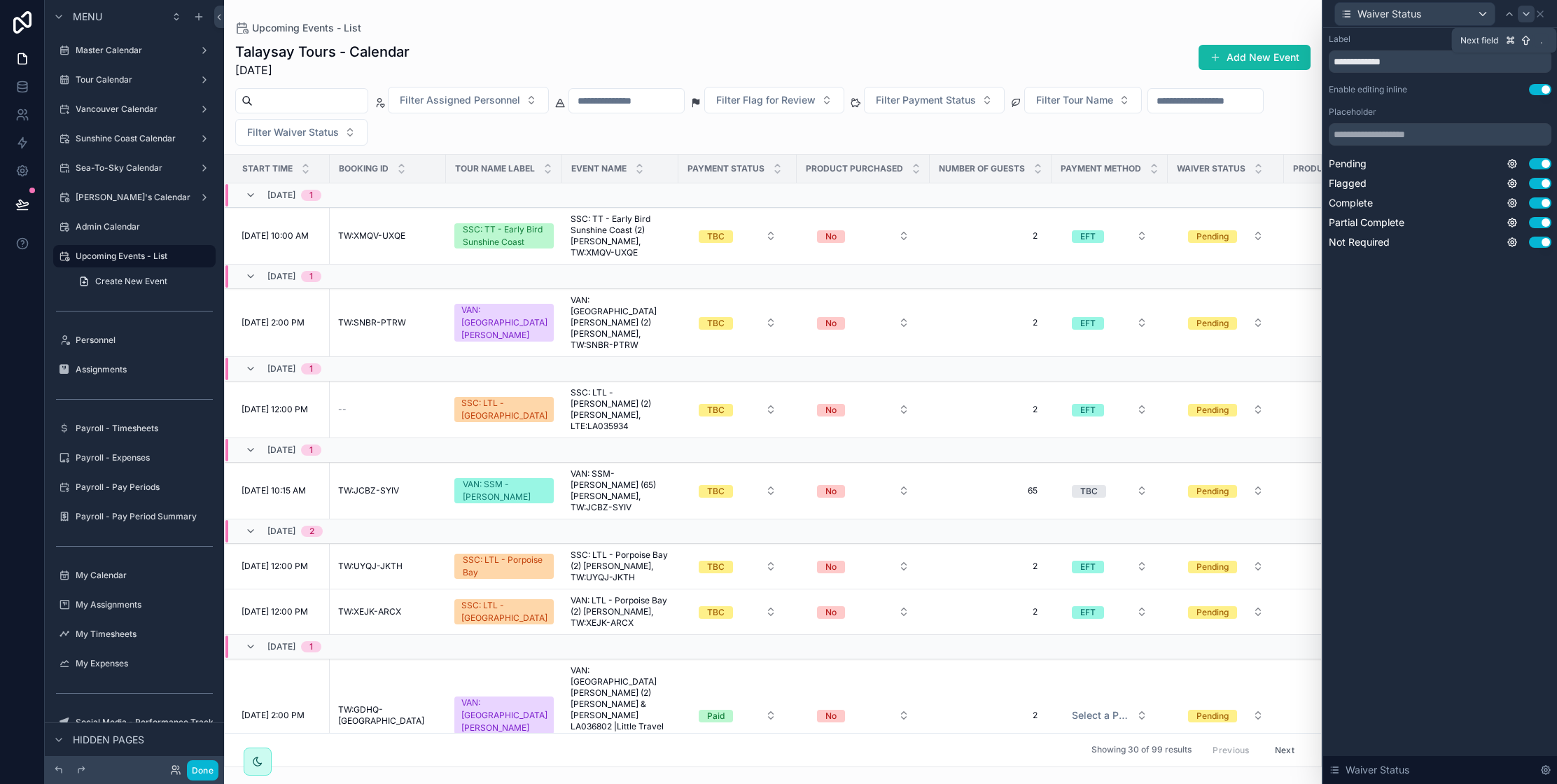
click at [1529, 13] on icon at bounding box center [1526, 14] width 11 height 11
click at [1532, 90] on button "Use setting" at bounding box center [1540, 90] width 22 height 11
click at [1540, 215] on button "Use setting" at bounding box center [1540, 215] width 22 height 11
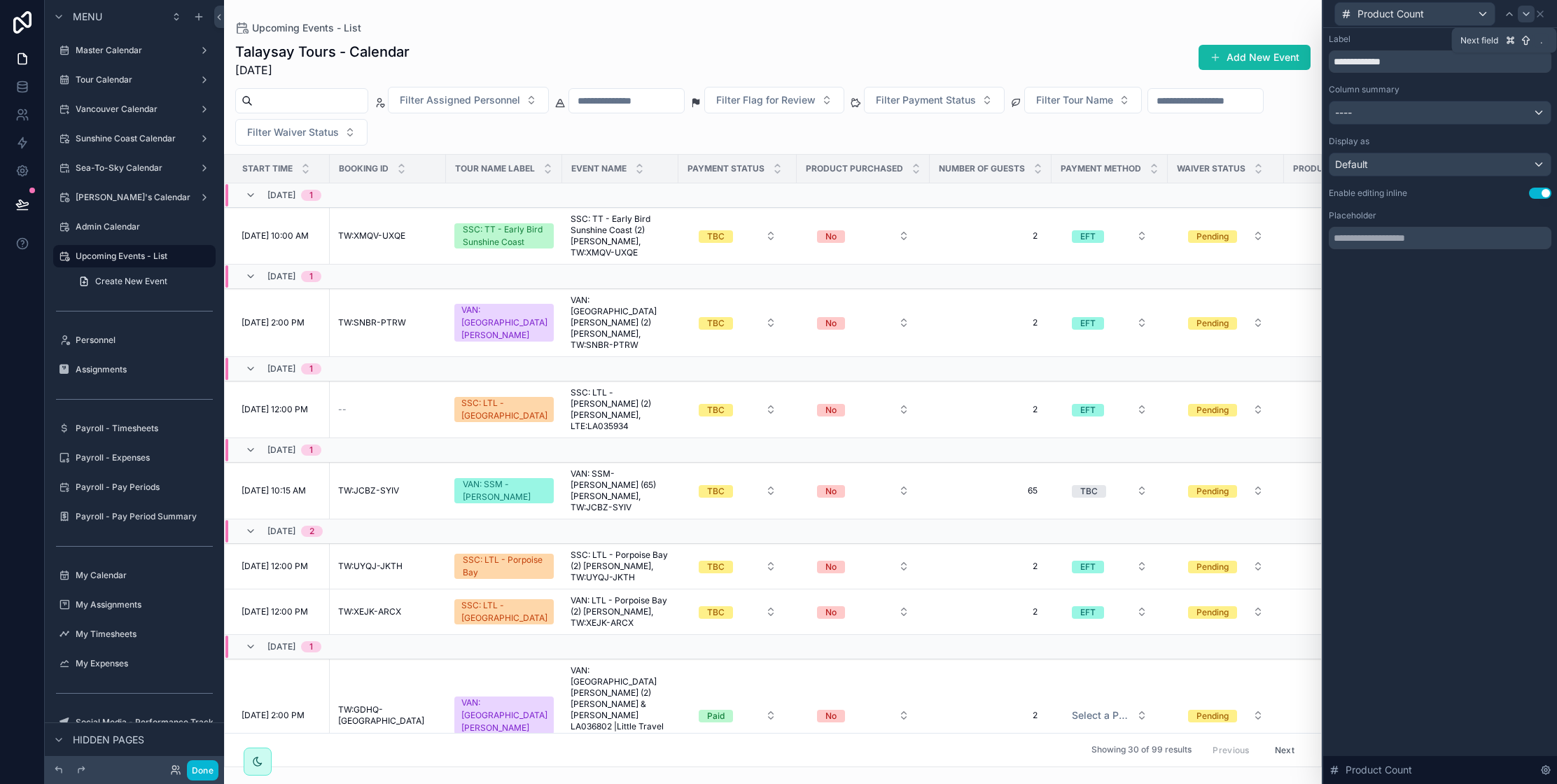
click at [1528, 17] on icon at bounding box center [1526, 14] width 11 height 11
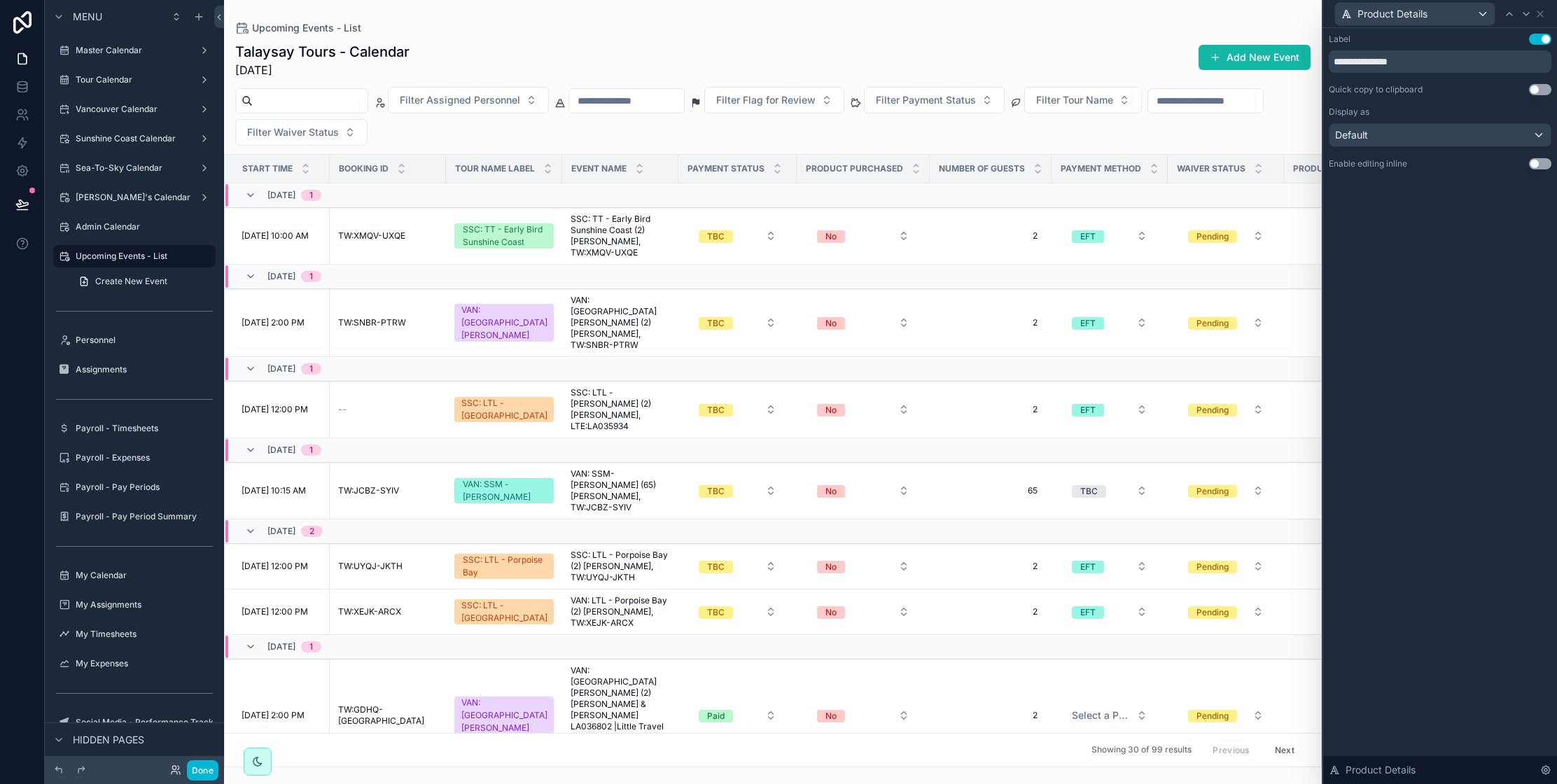
click at [1535, 88] on button "Use setting" at bounding box center [1540, 90] width 22 height 11
click at [1533, 166] on button "Use setting" at bounding box center [1540, 164] width 22 height 11
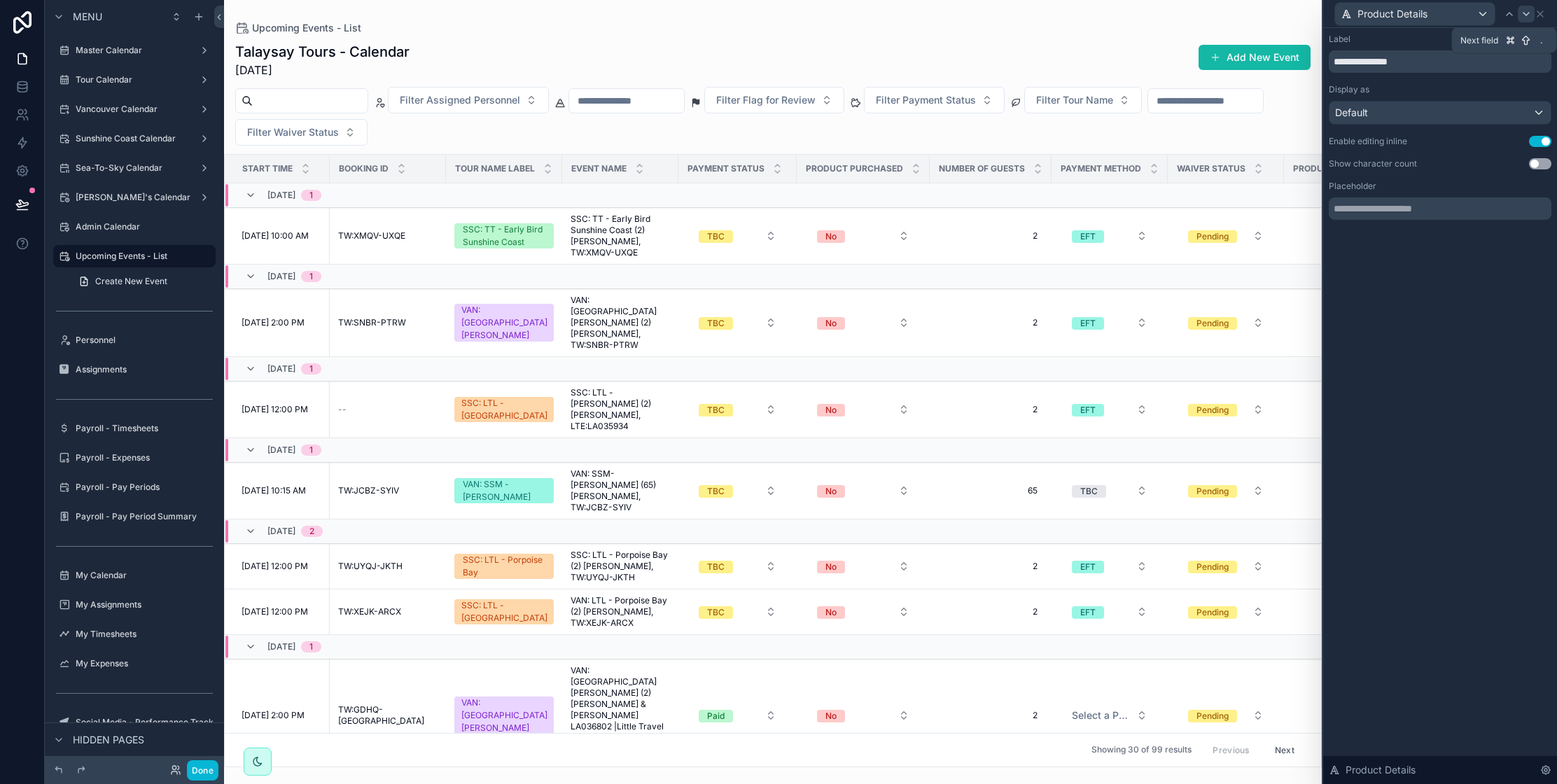
click at [1525, 16] on icon at bounding box center [1526, 14] width 11 height 11
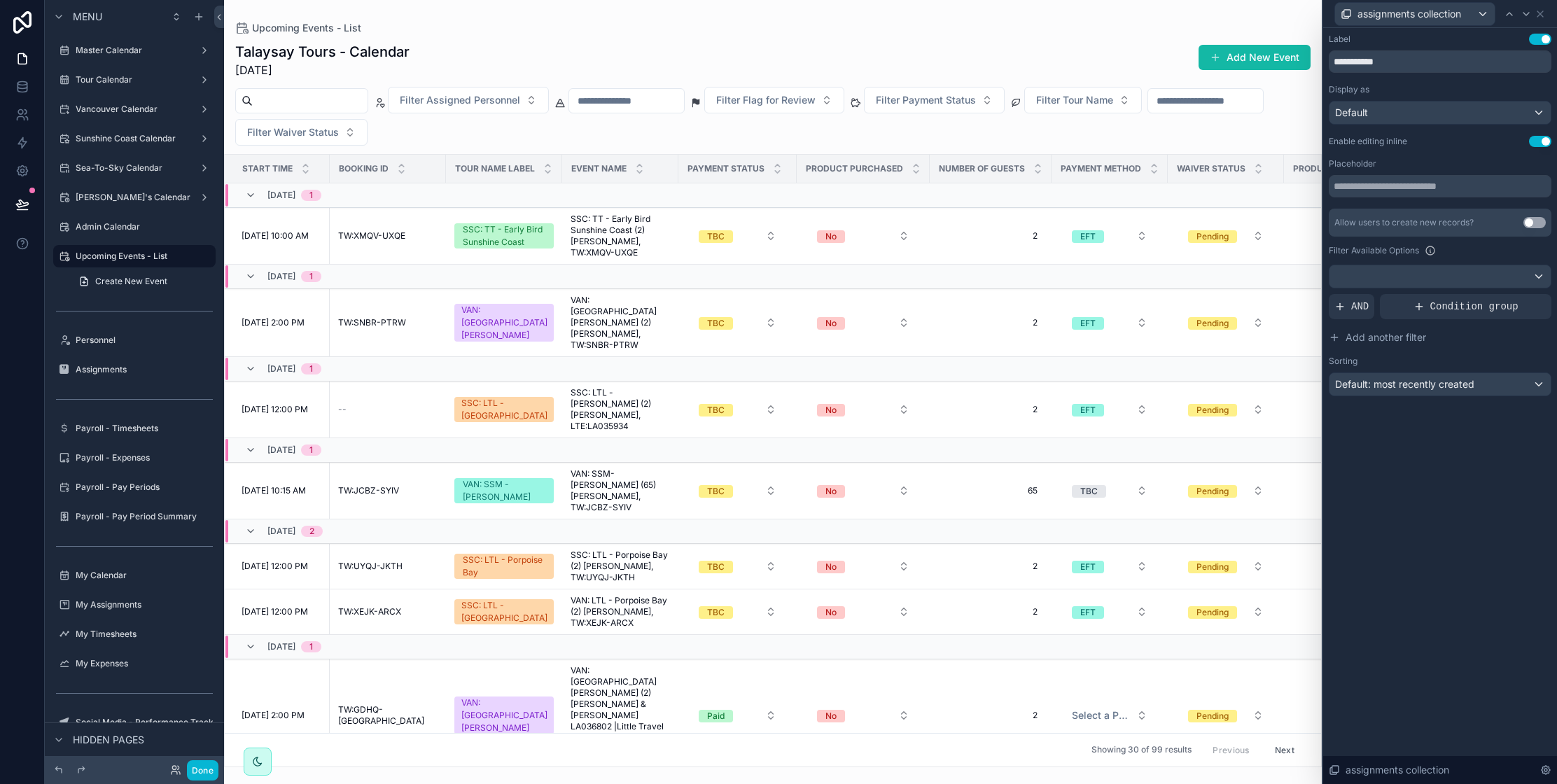
click at [1133, 128] on div "Filter Assigned Personnel Filter Flag for Review Filter Payment Status Filter T…" at bounding box center [772, 116] width 1098 height 59
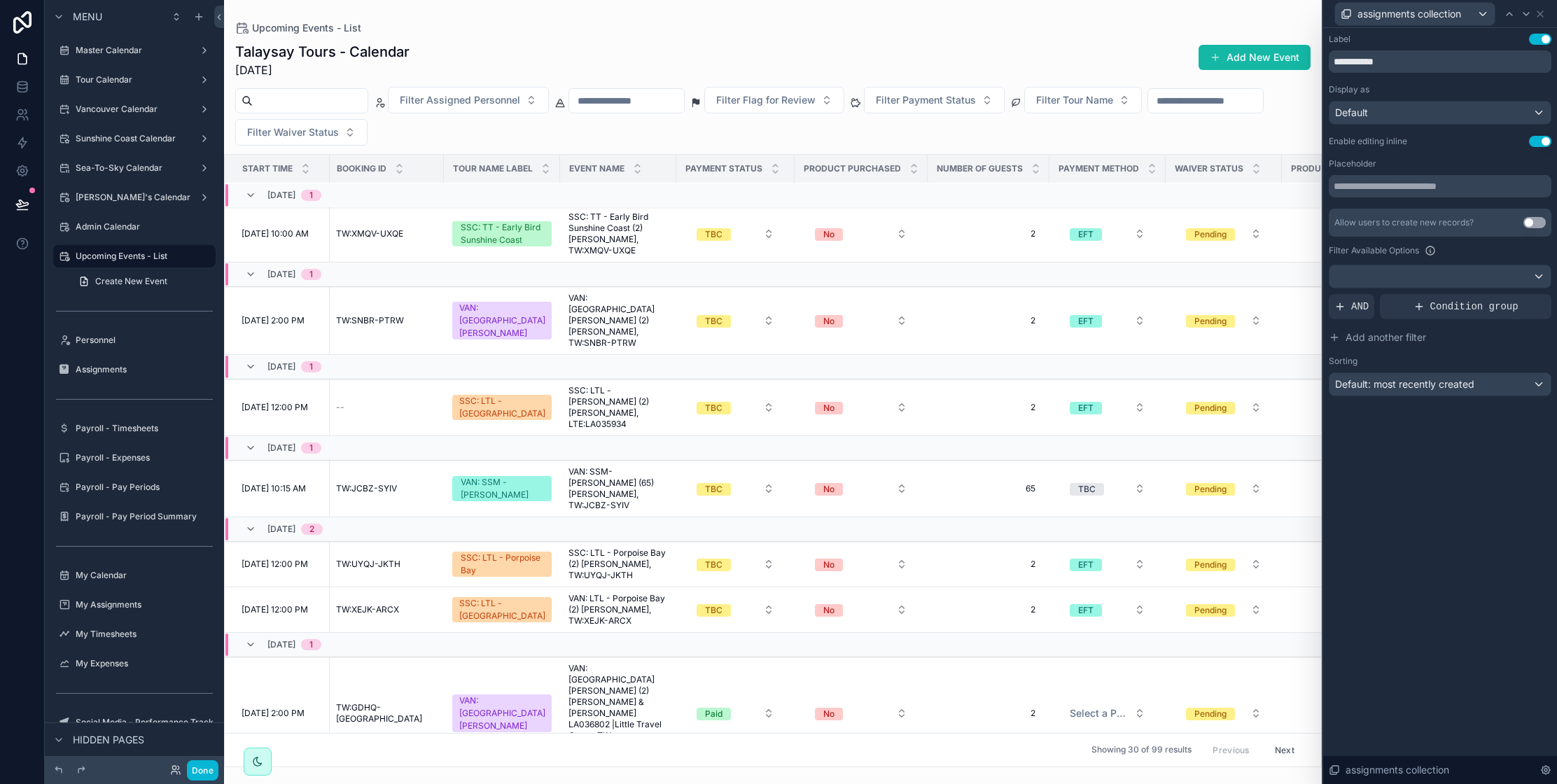
scroll to position [0, 2]
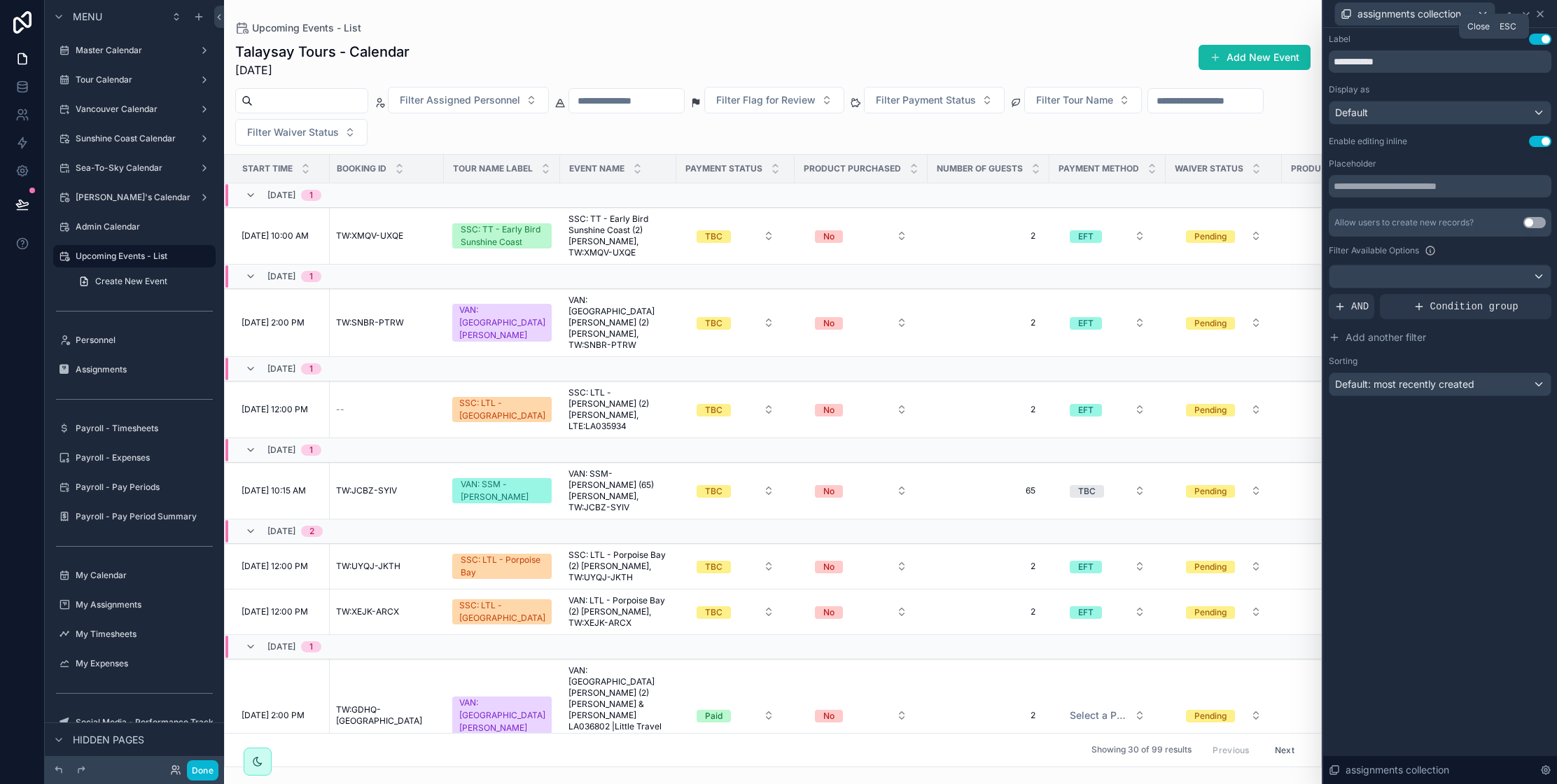
click at [1540, 17] on icon at bounding box center [1540, 14] width 11 height 11
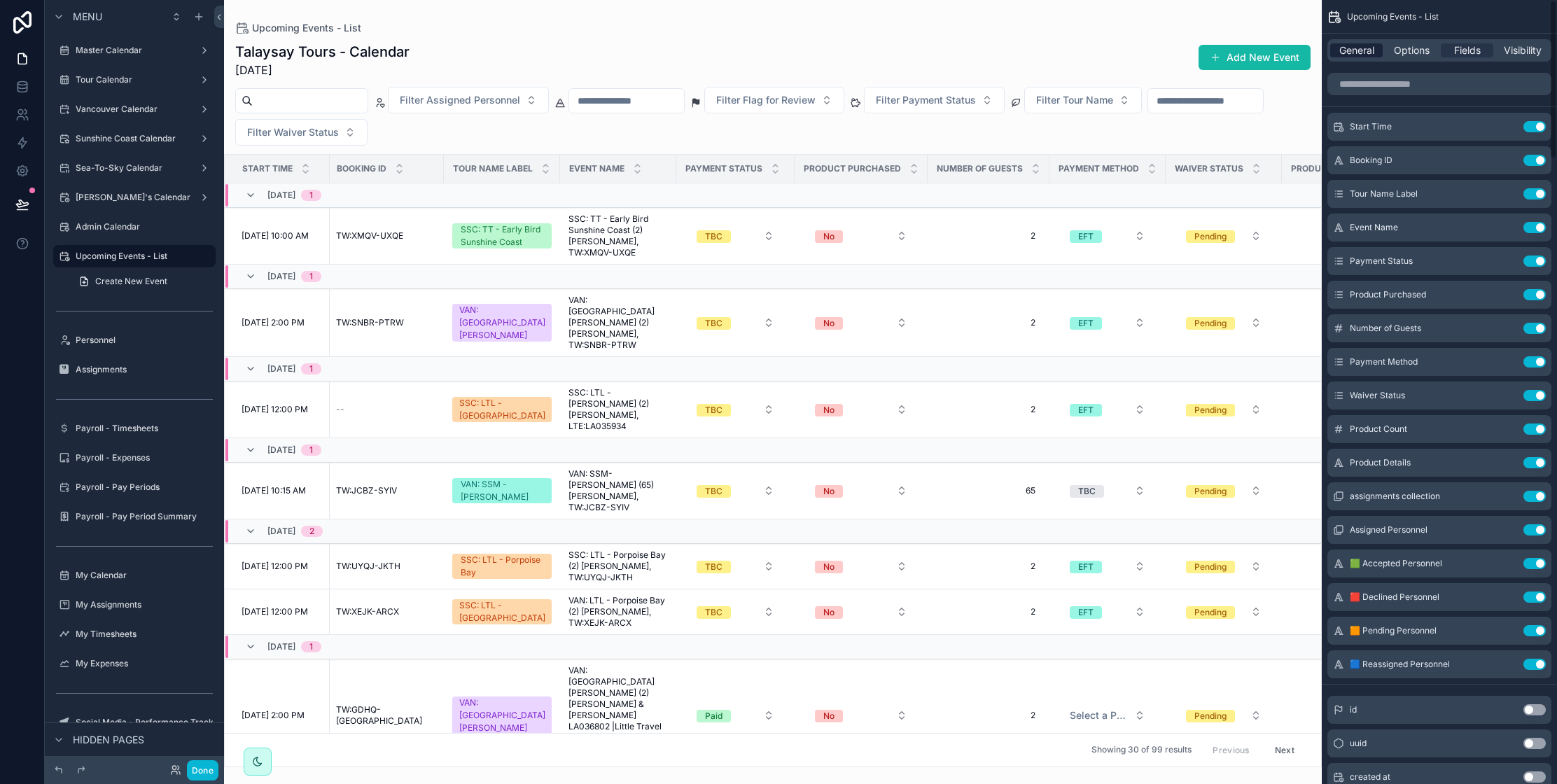
click at [1355, 46] on span "General" at bounding box center [1356, 50] width 35 height 14
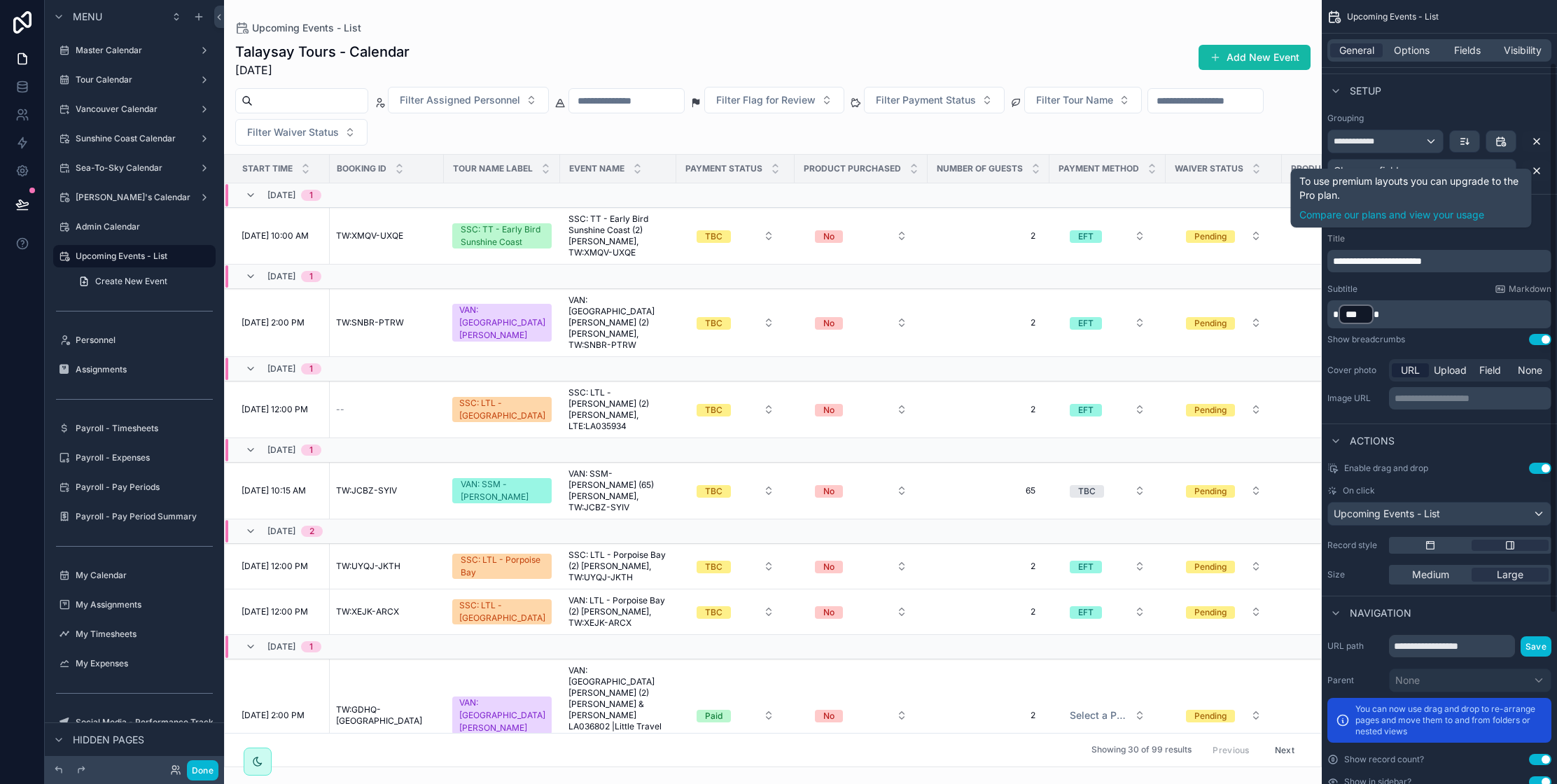
scroll to position [330, 0]
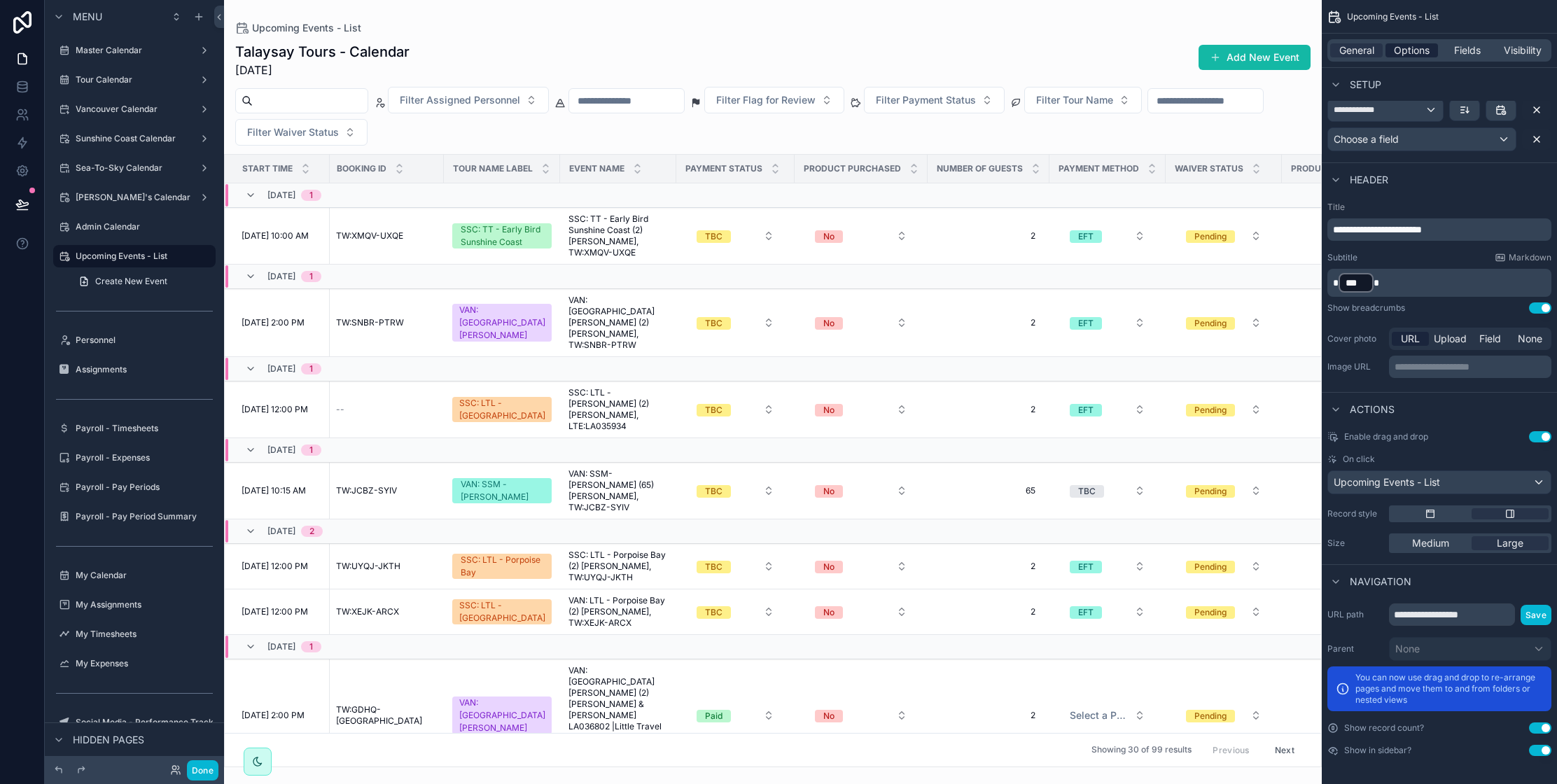
click at [1406, 52] on span "Options" at bounding box center [1411, 50] width 36 height 14
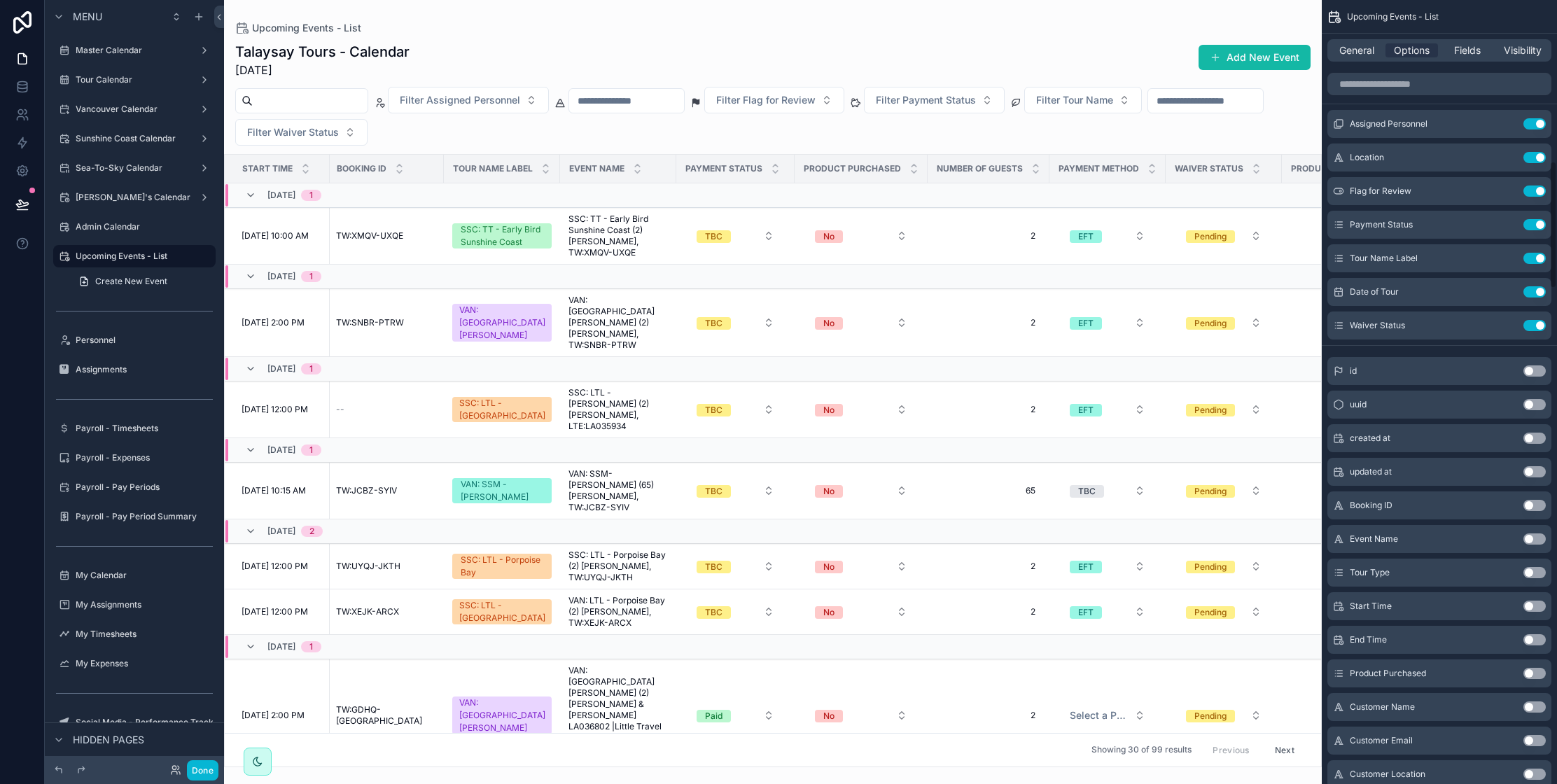
scroll to position [989, 0]
drag, startPoint x: 1536, startPoint y: 192, endPoint x: 1521, endPoint y: 274, distance: 83.4
click at [1536, 192] on button "Use setting" at bounding box center [1534, 192] width 22 height 11
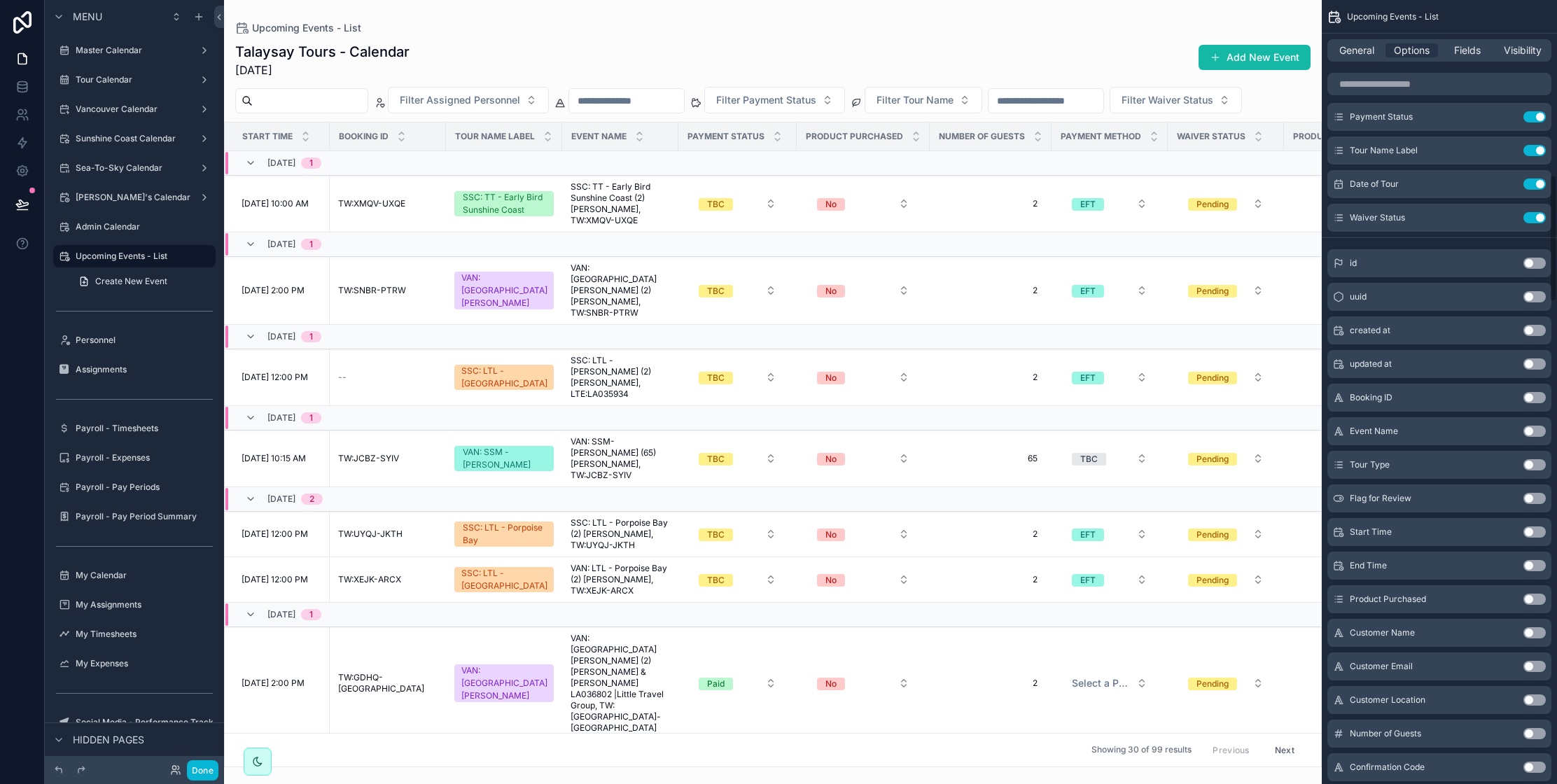
scroll to position [1073, 0]
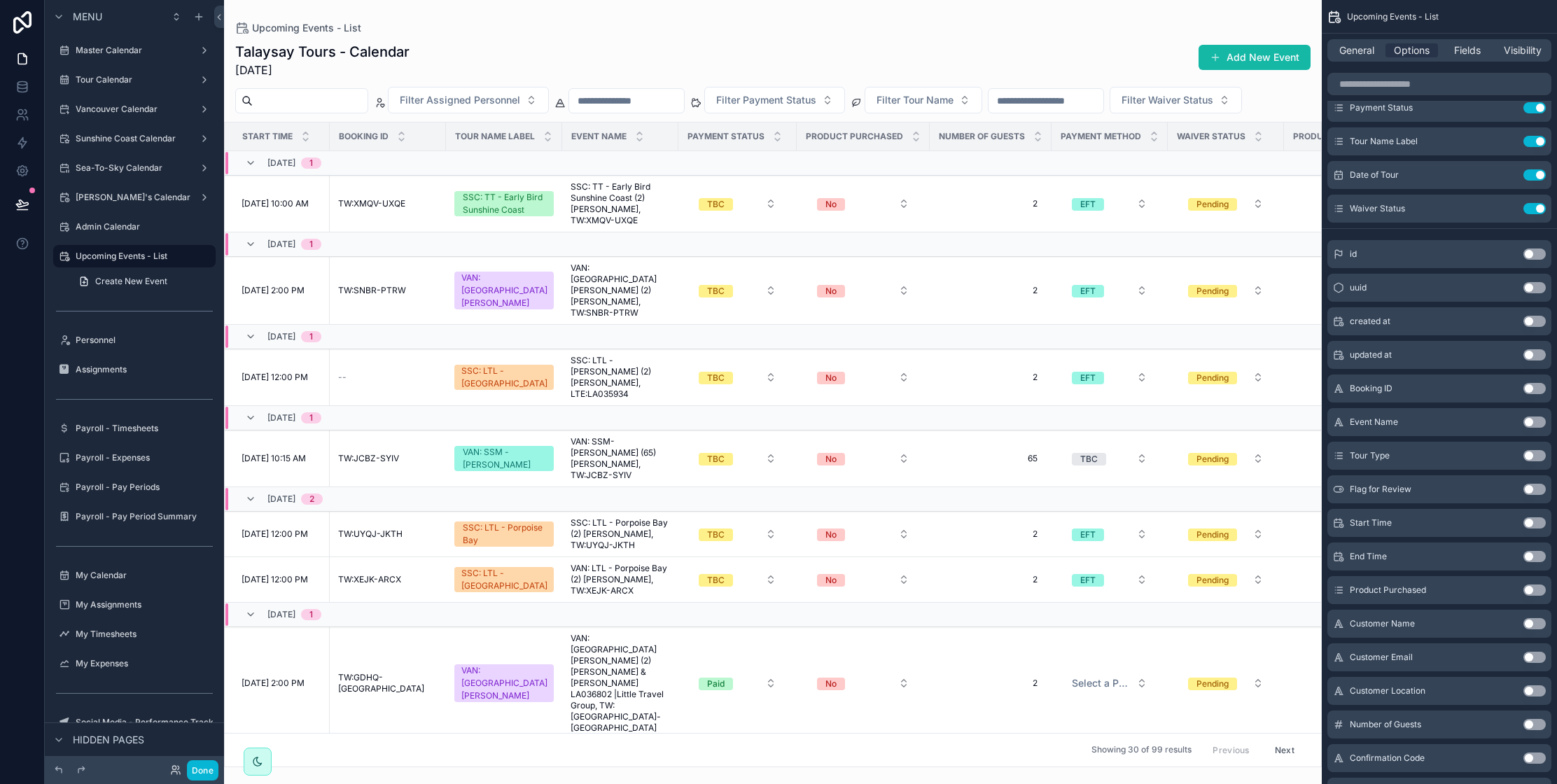
click at [1531, 590] on button "Use setting" at bounding box center [1534, 590] width 22 height 11
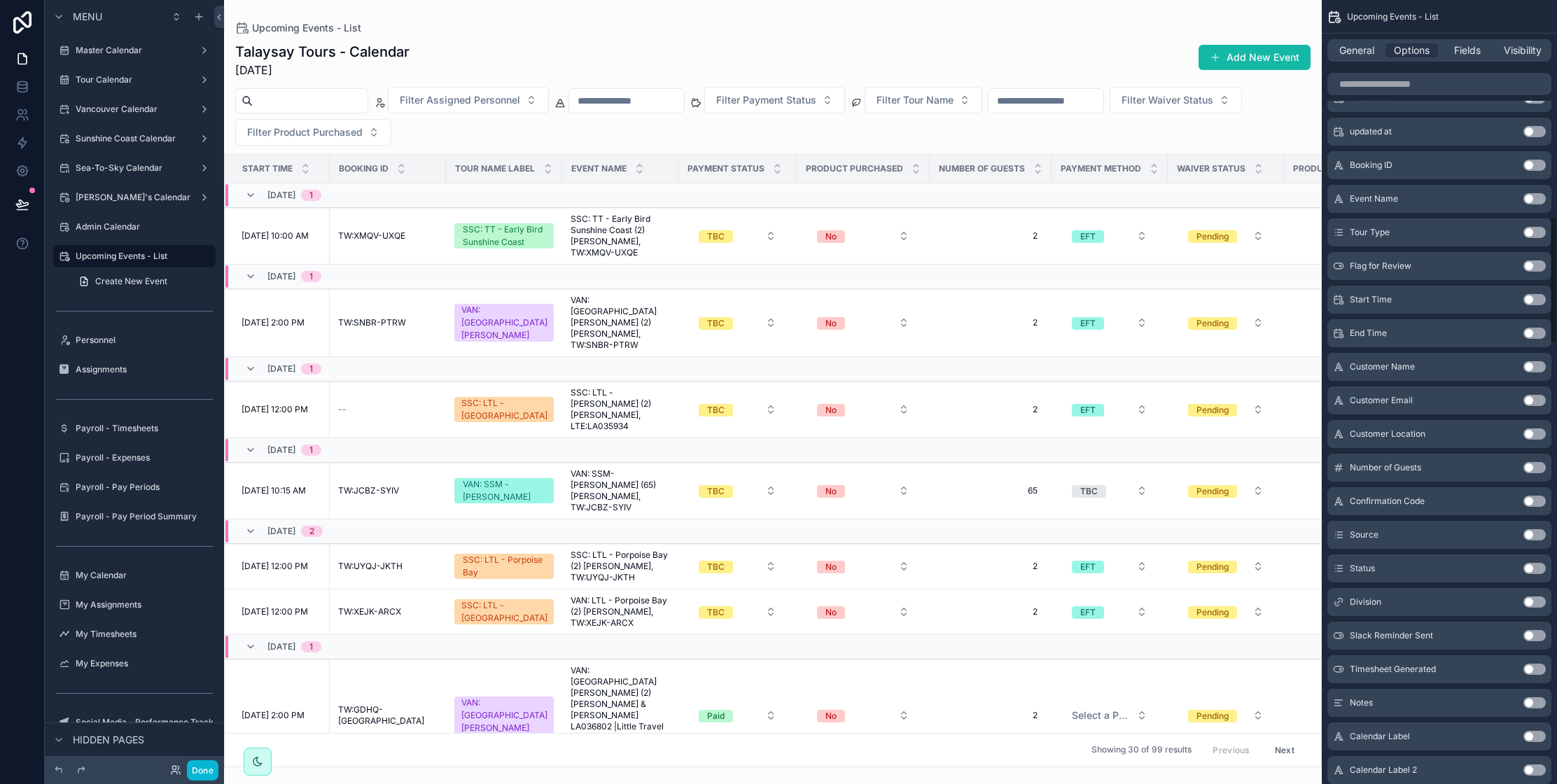
scroll to position [1339, 0]
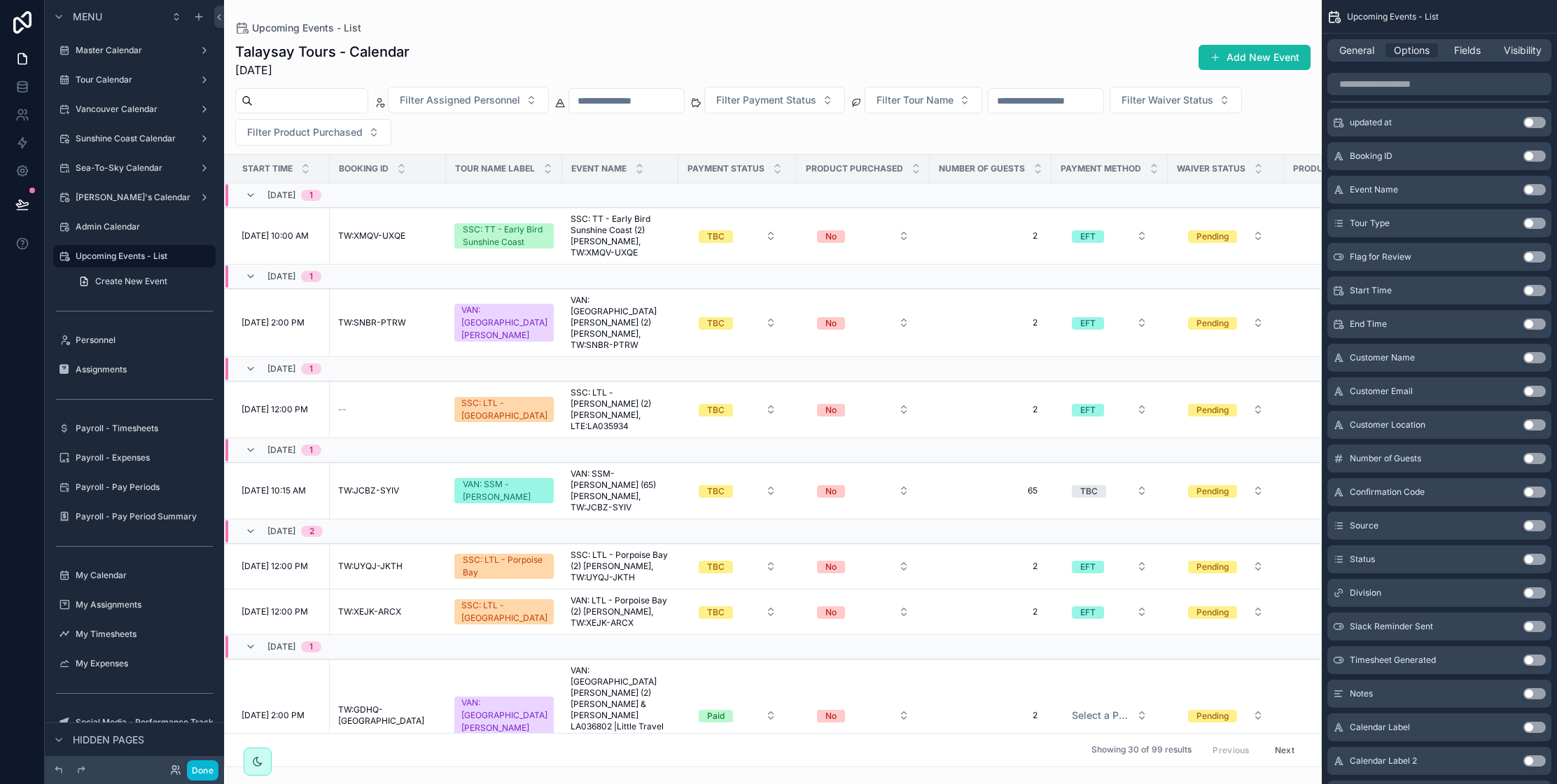
click at [1529, 359] on button "Use setting" at bounding box center [1534, 358] width 22 height 11
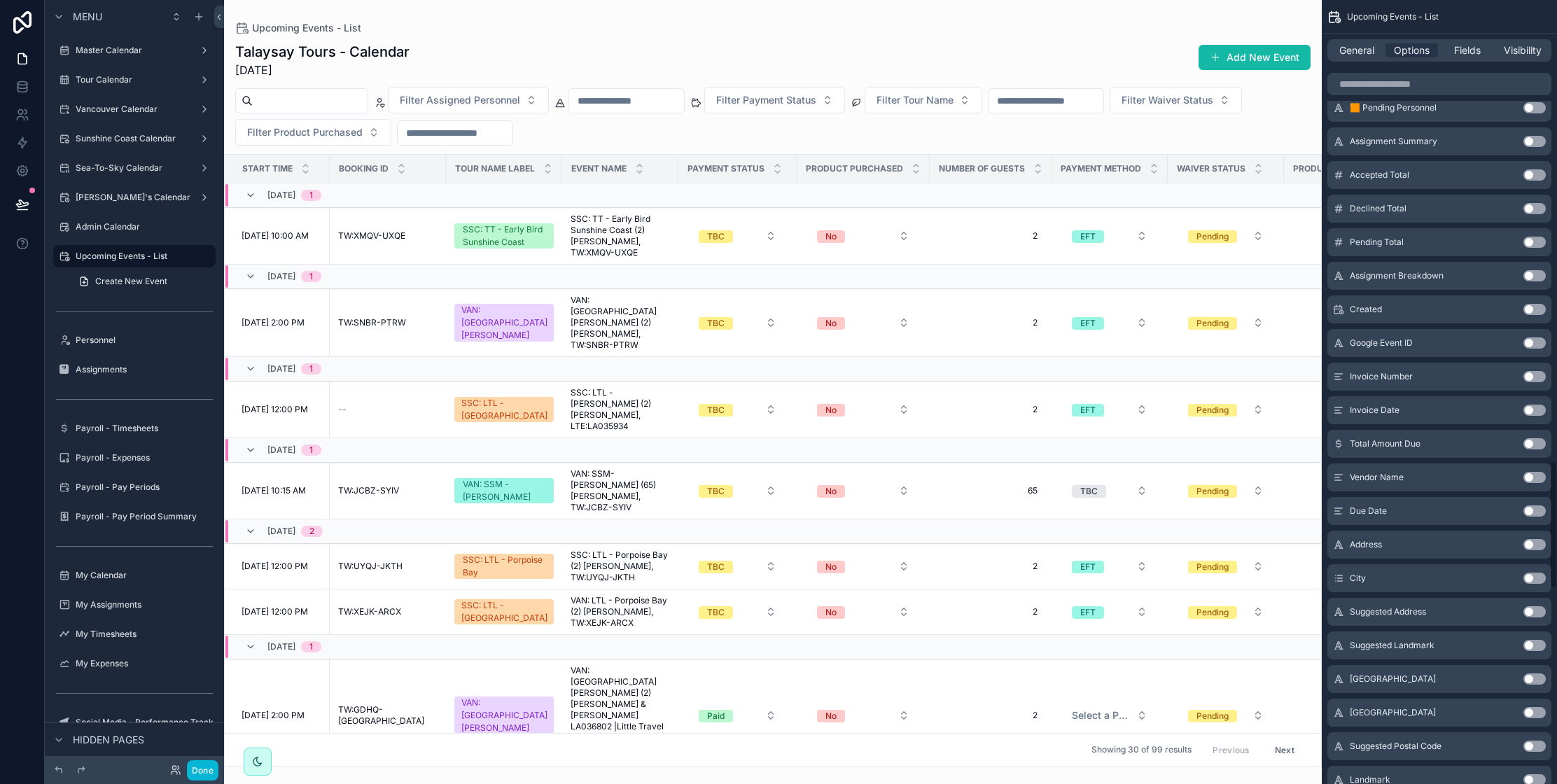
scroll to position [2834, 0]
drag, startPoint x: 196, startPoint y: 767, endPoint x: 252, endPoint y: 772, distance: 56.2
click at [196, 767] on button "Done" at bounding box center [203, 770] width 31 height 20
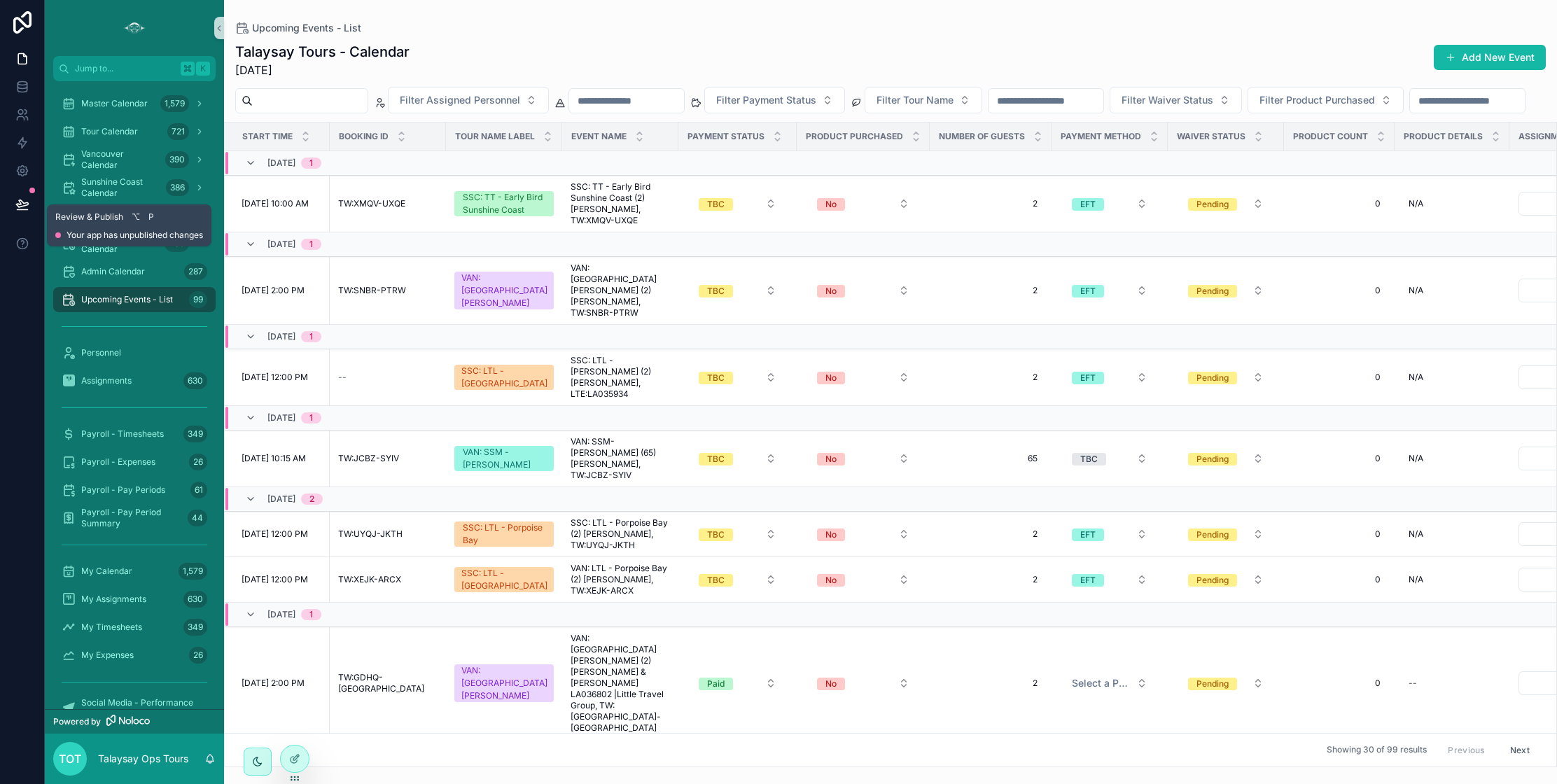
click at [21, 205] on icon at bounding box center [22, 204] width 14 height 14
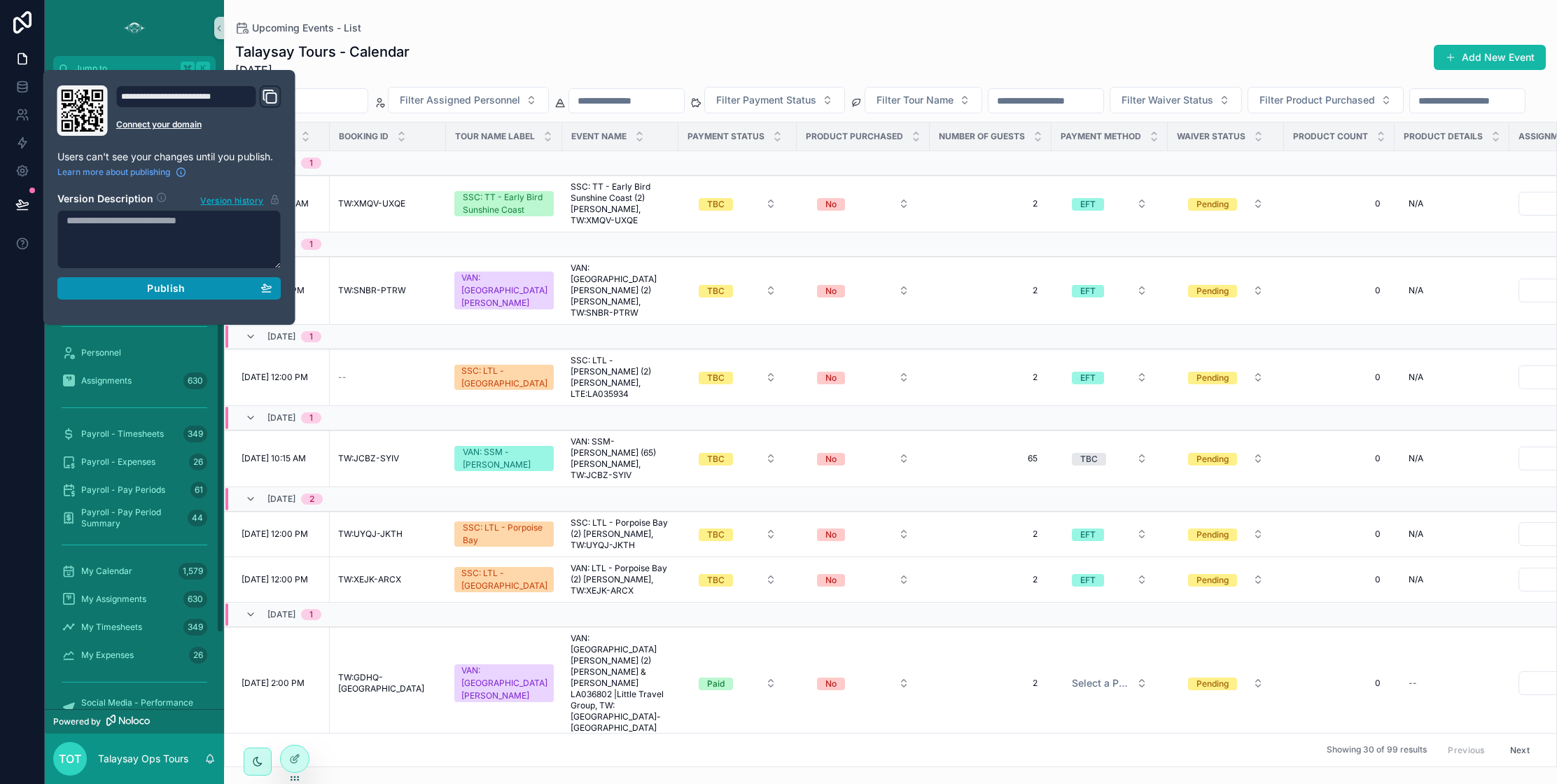
click at [182, 291] on span "Publish" at bounding box center [165, 289] width 38 height 13
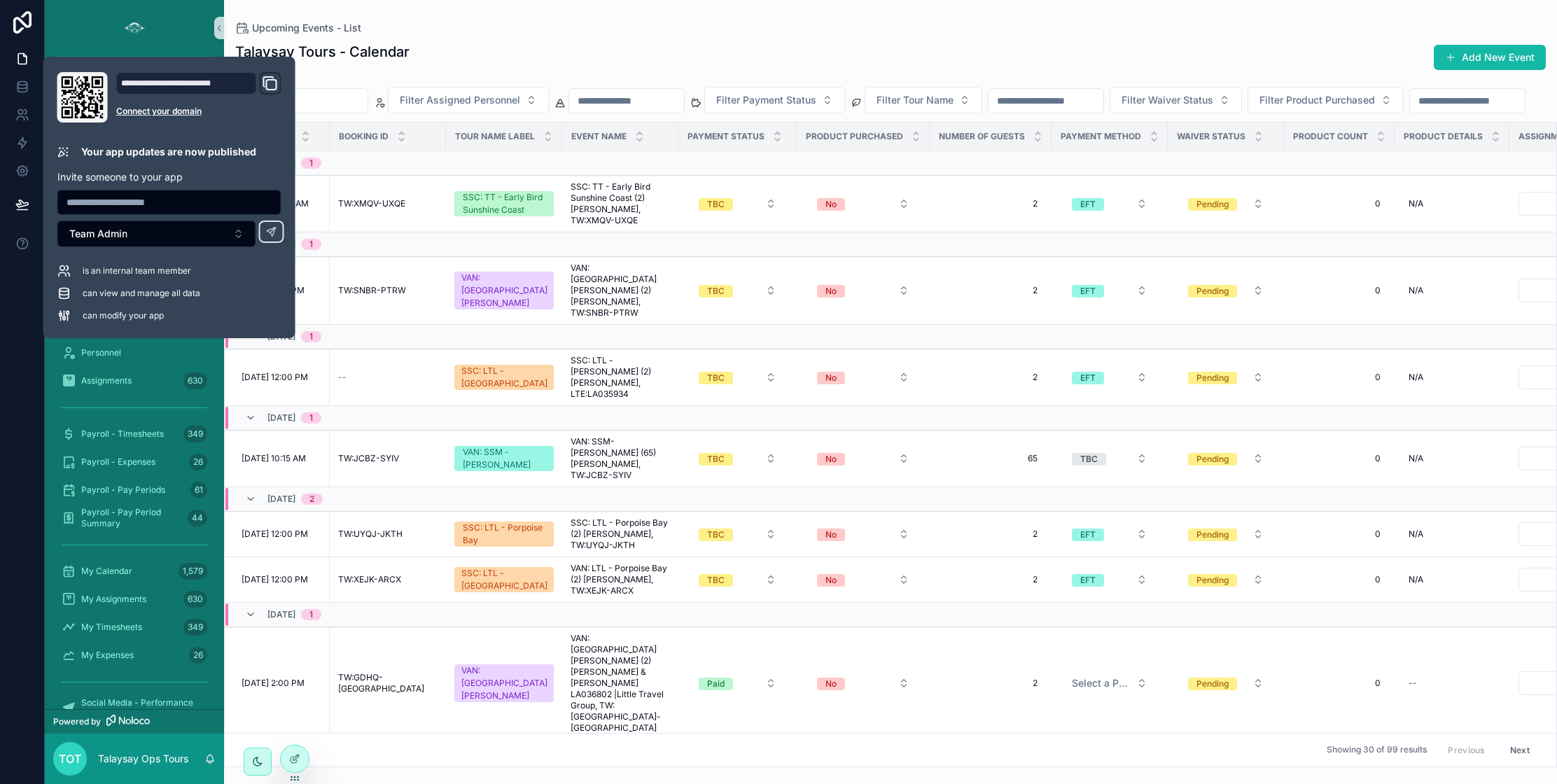
click at [19, 335] on div at bounding box center [22, 392] width 45 height 784
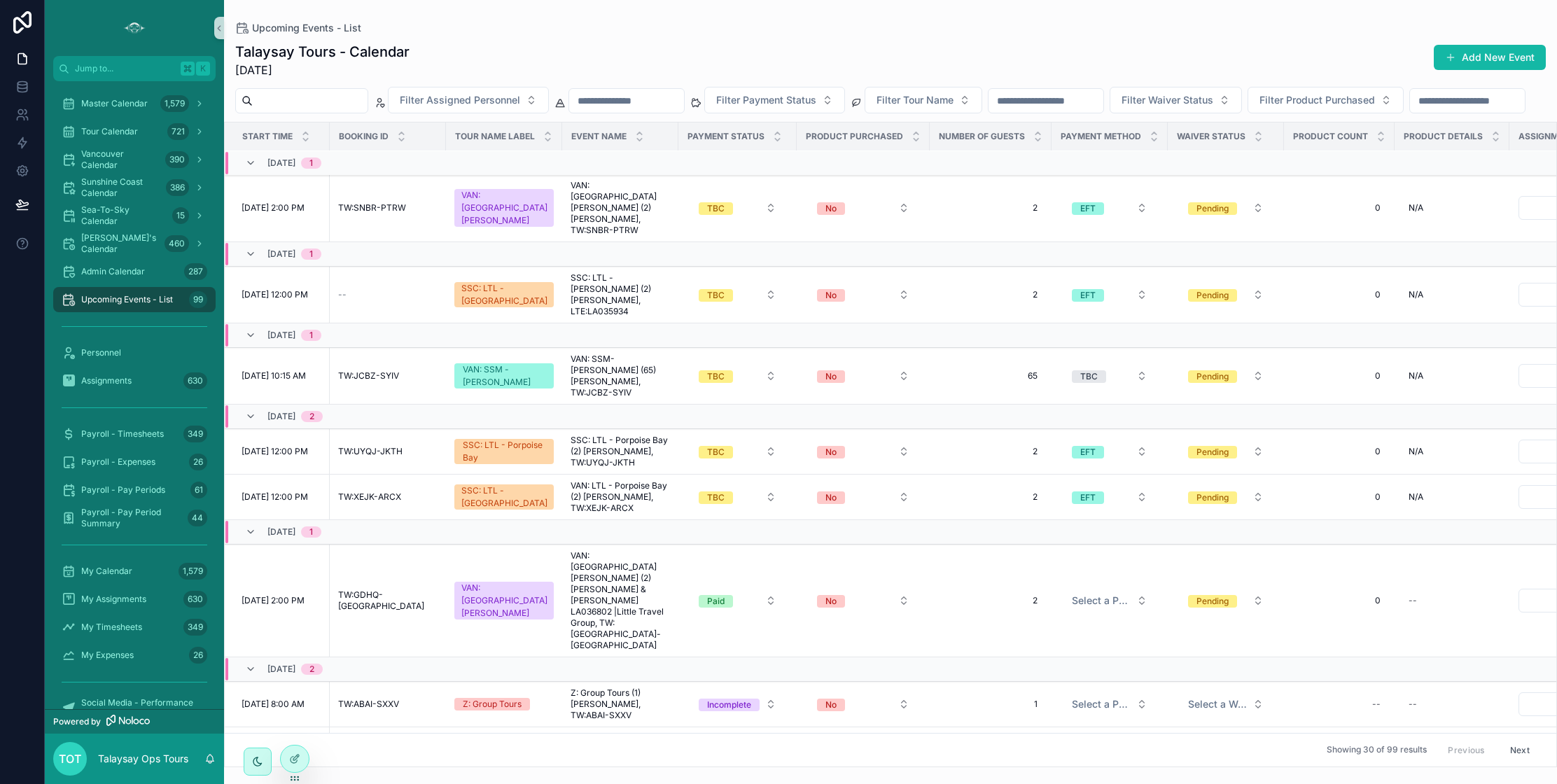
scroll to position [0, 5]
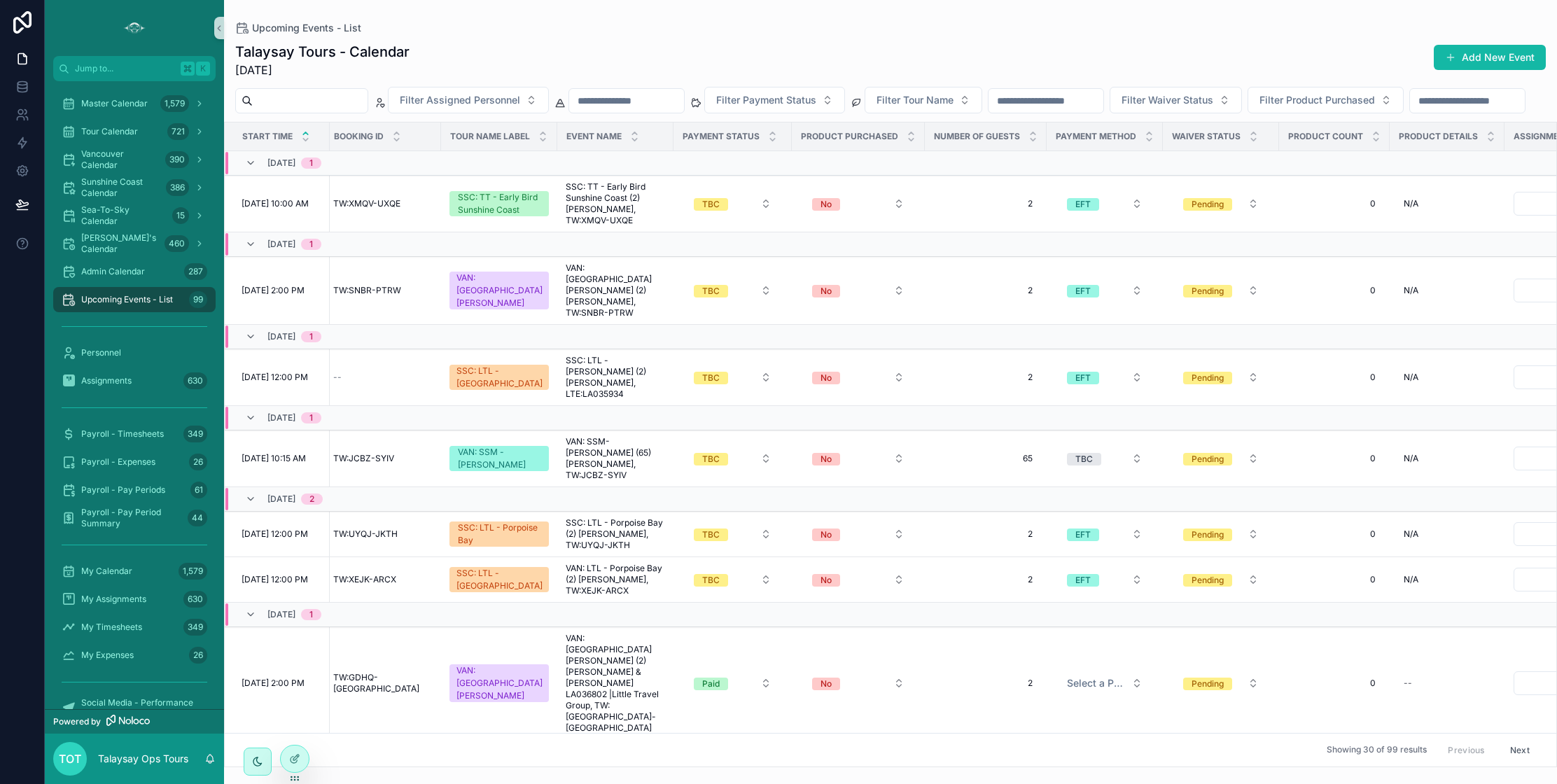
click at [305, 138] on icon "scrollable content" at bounding box center [305, 133] width 9 height 9
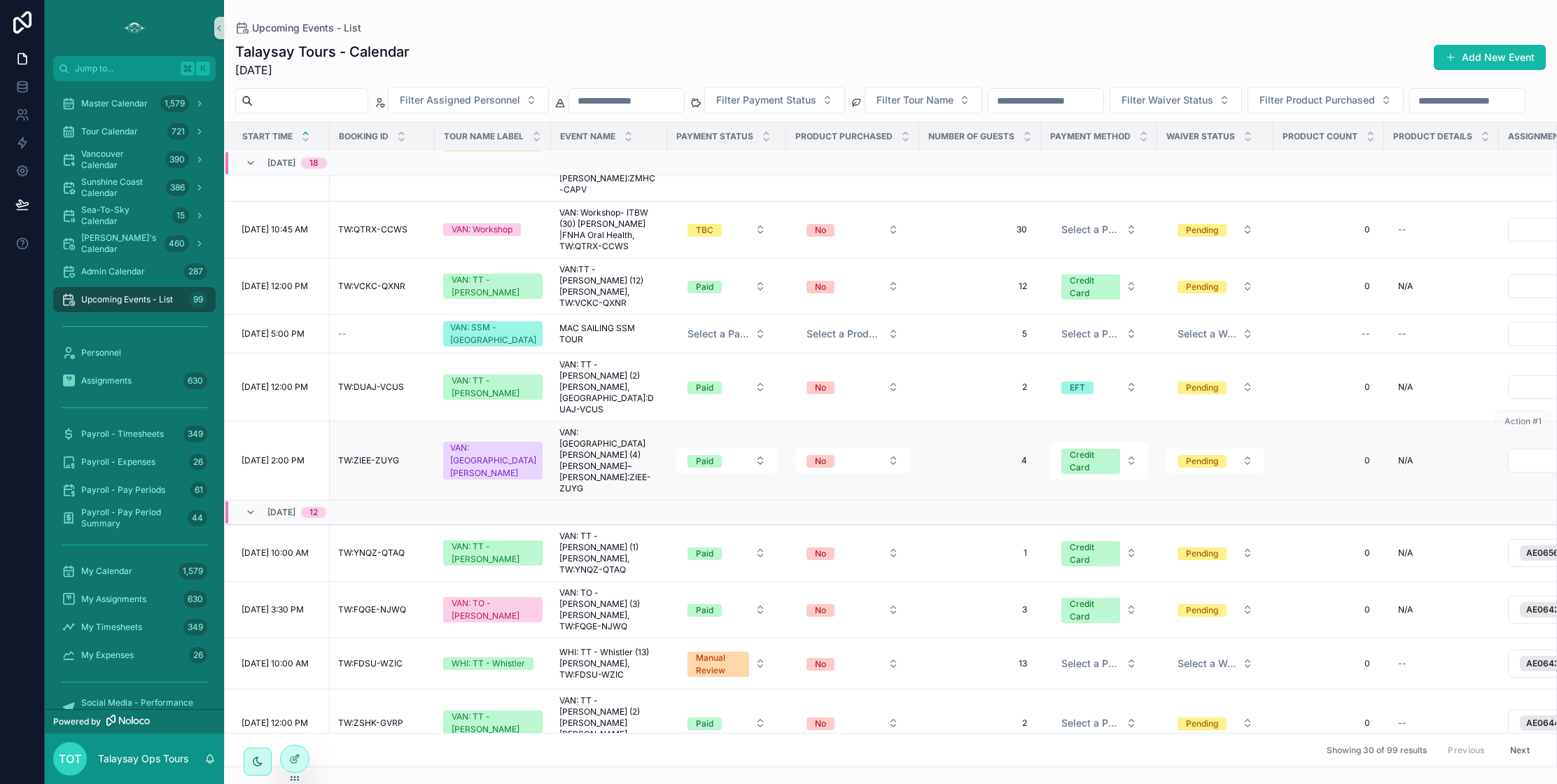
scroll to position [1217, 0]
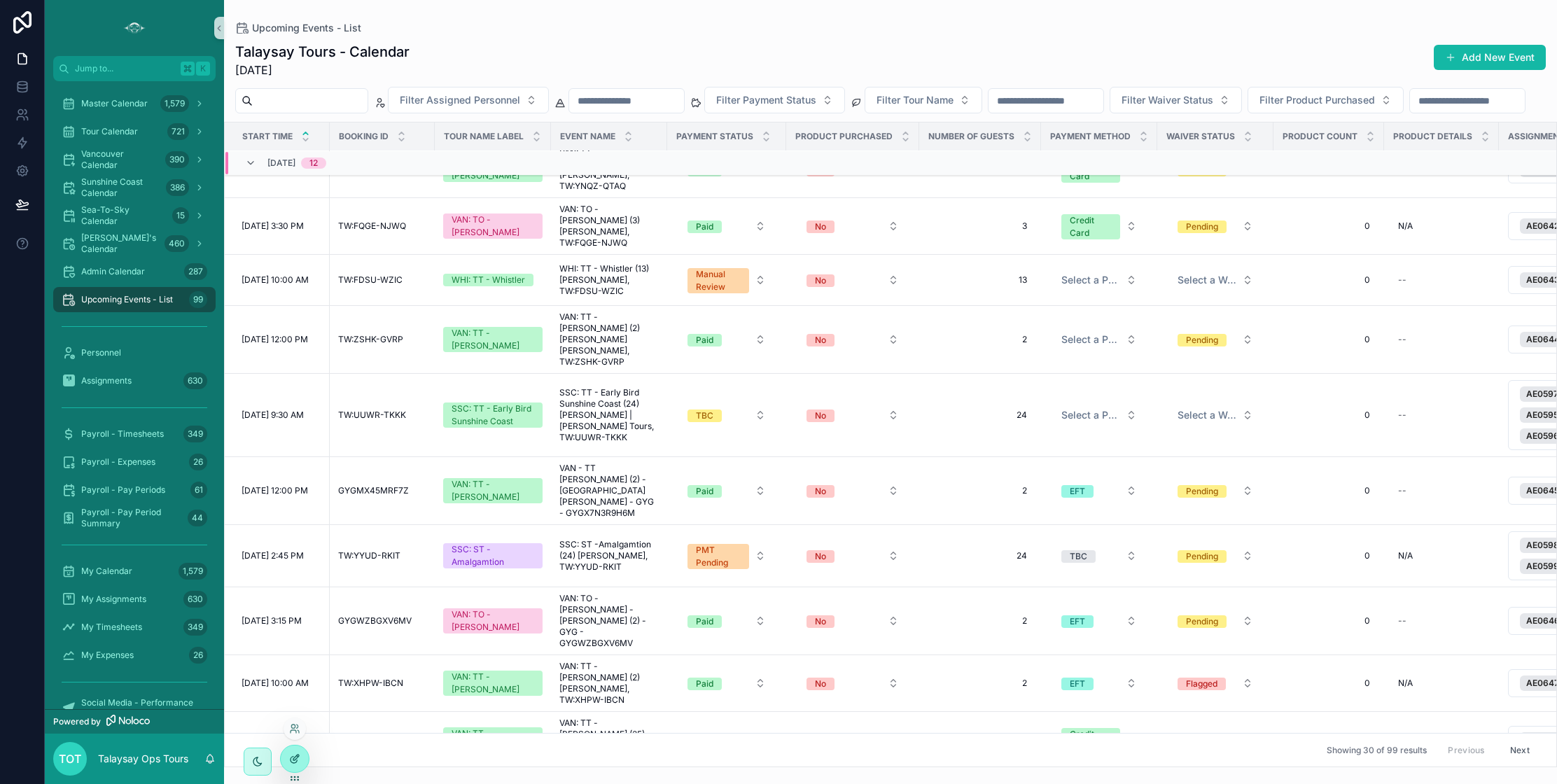
click at [298, 761] on icon at bounding box center [294, 758] width 11 height 11
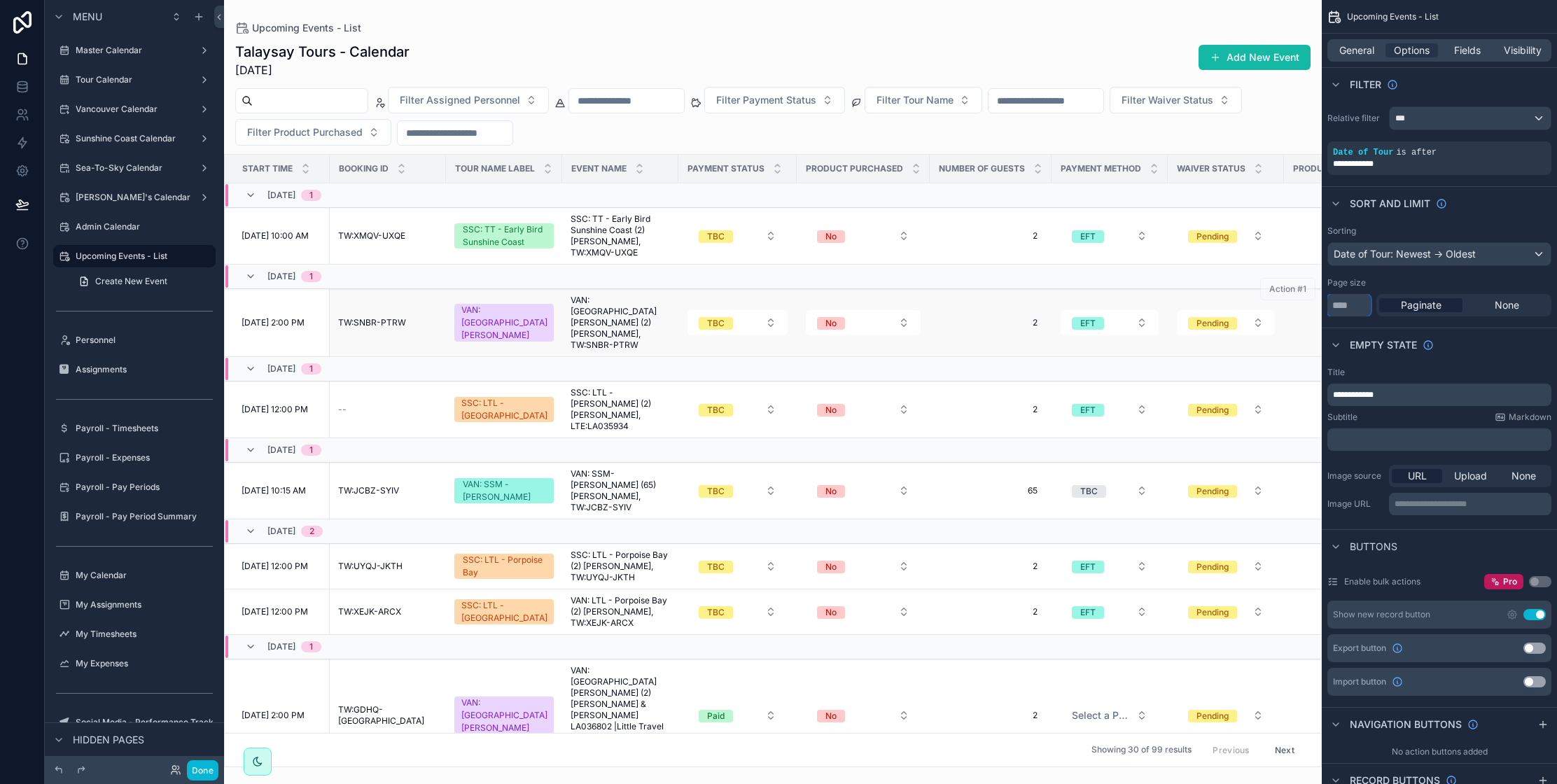
drag, startPoint x: 1349, startPoint y: 306, endPoint x: 1269, endPoint y: 304, distance: 80.0
click at [1269, 304] on div "Jump to... K Master Calendar 1,579 Tour Calendar 721 Vancouver Calendar 390 Sun…" at bounding box center [889, 392] width 1332 height 784
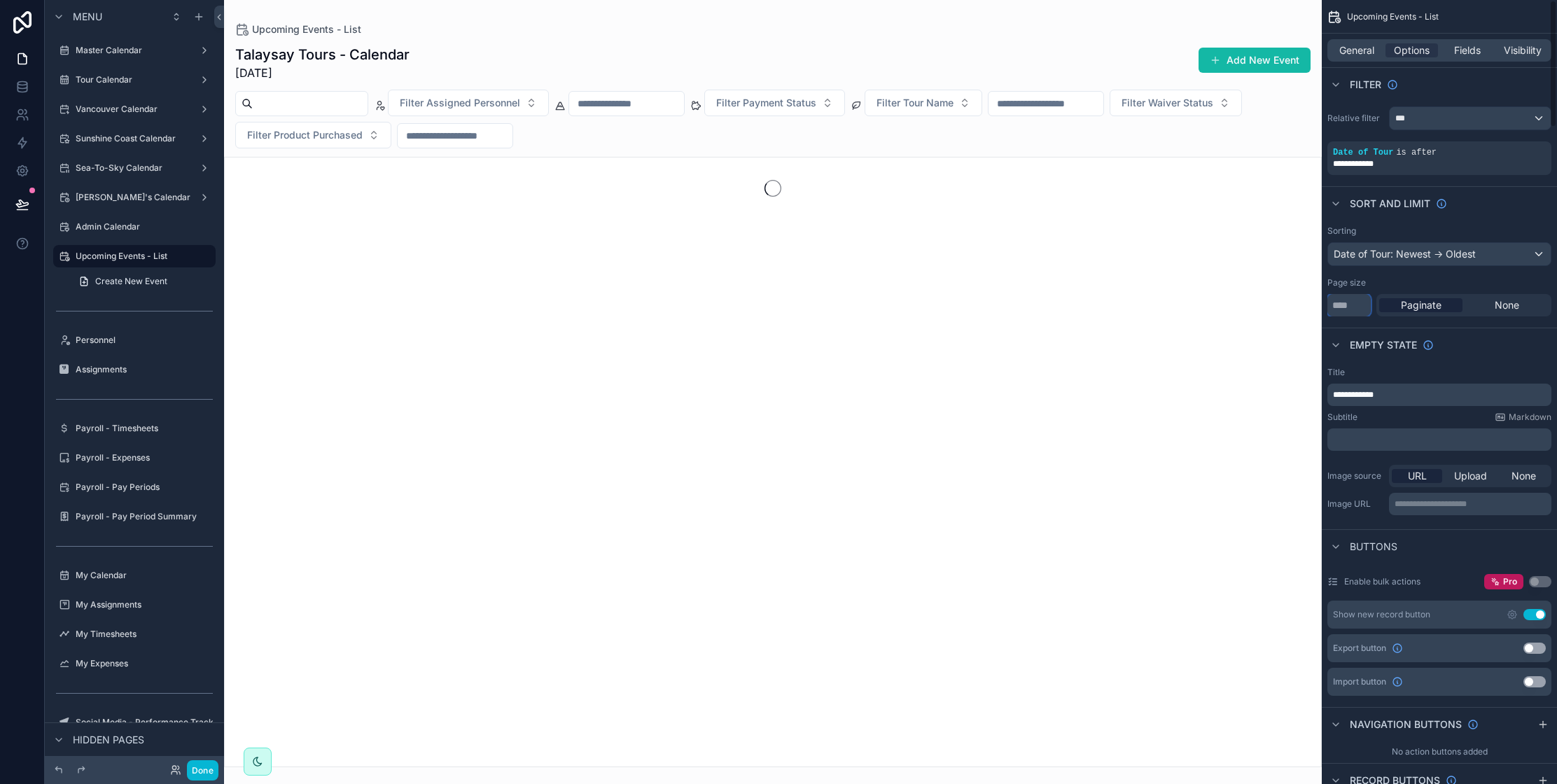
type input "***"
click at [1465, 343] on div "Empty state" at bounding box center [1439, 344] width 235 height 34
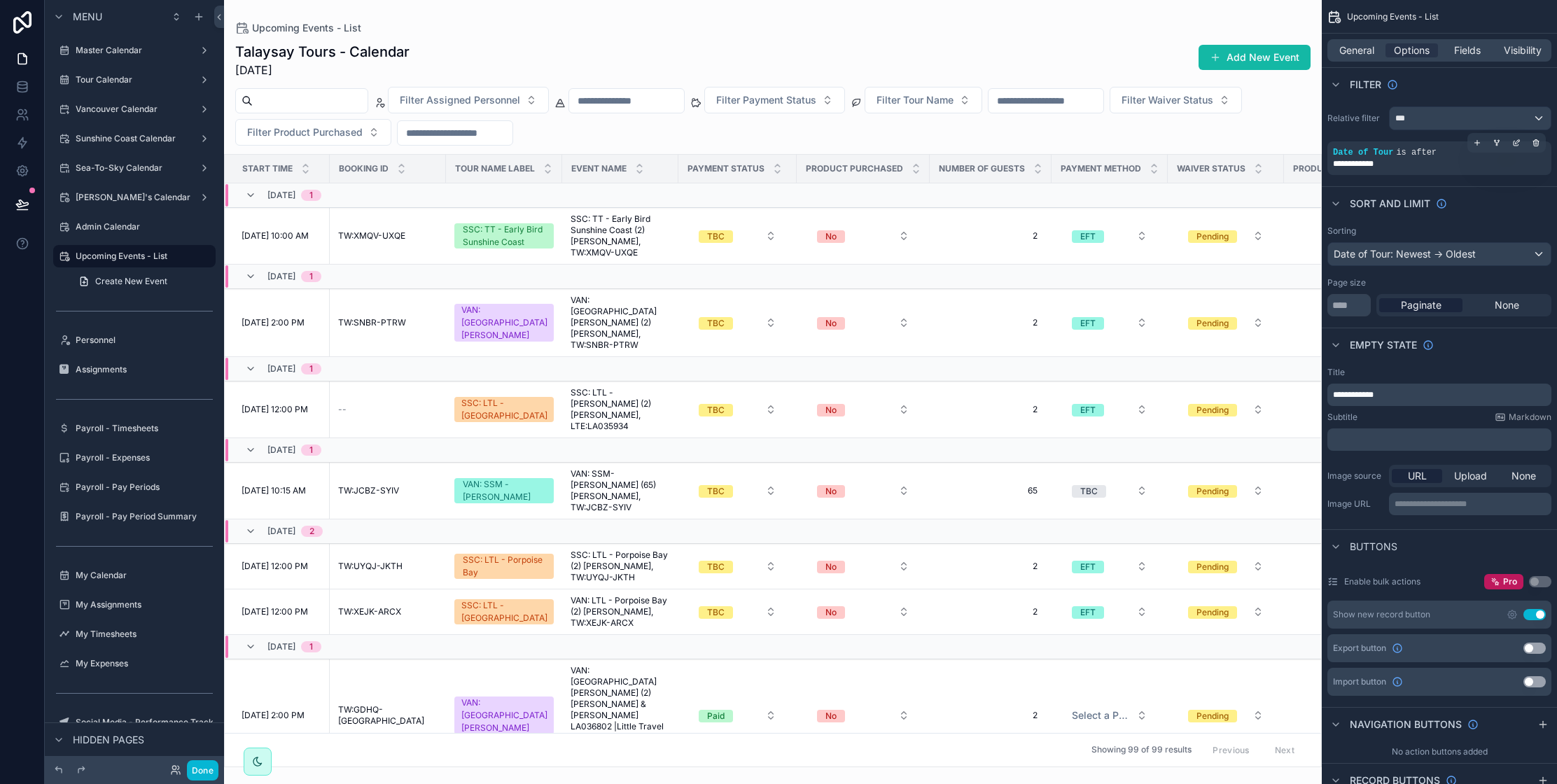
click at [1406, 154] on span "is after" at bounding box center [1416, 152] width 40 height 10
click at [1409, 120] on div "***" at bounding box center [1470, 118] width 161 height 22
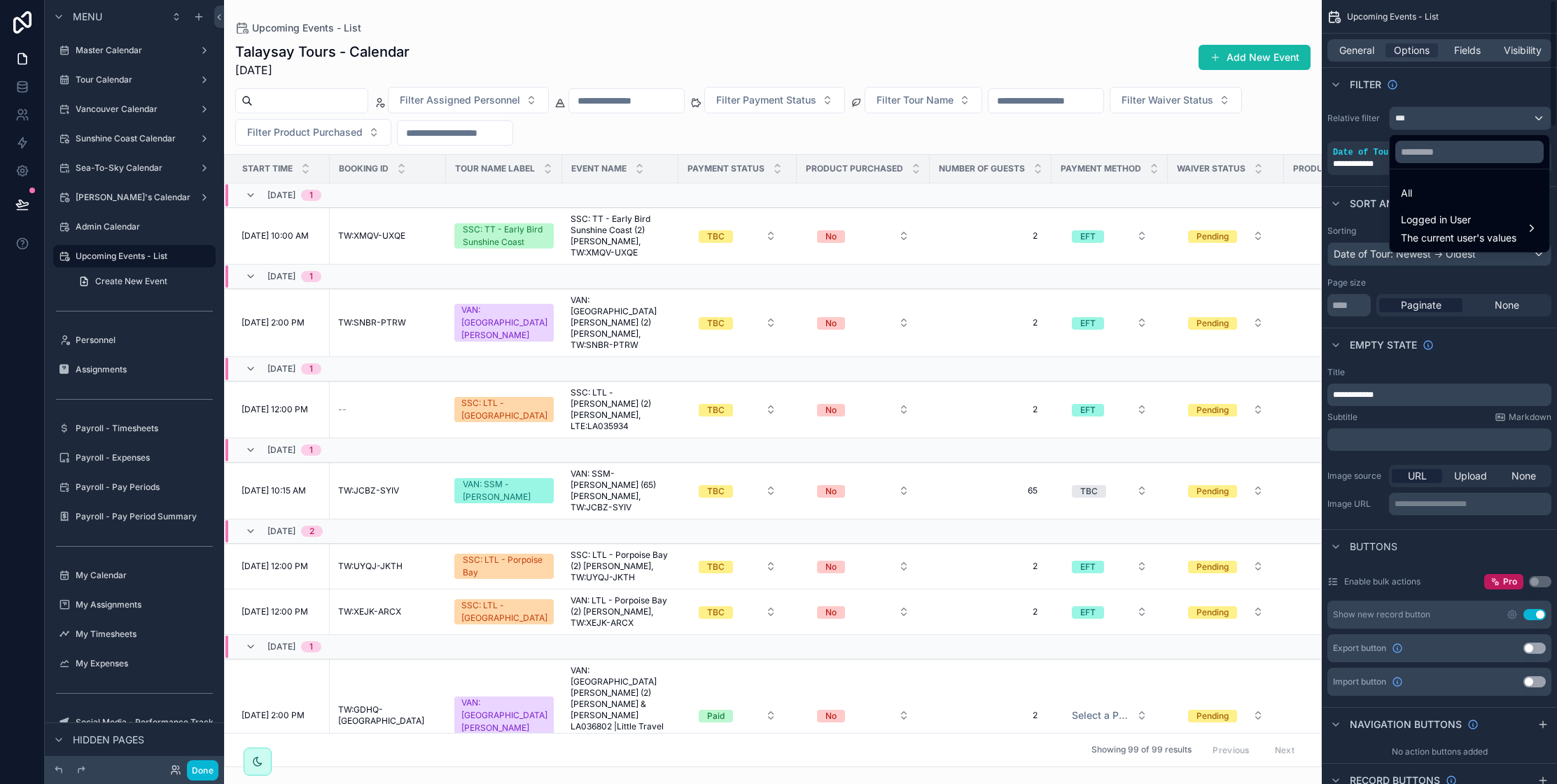
click at [1361, 172] on div "scrollable content" at bounding box center [778, 392] width 1557 height 784
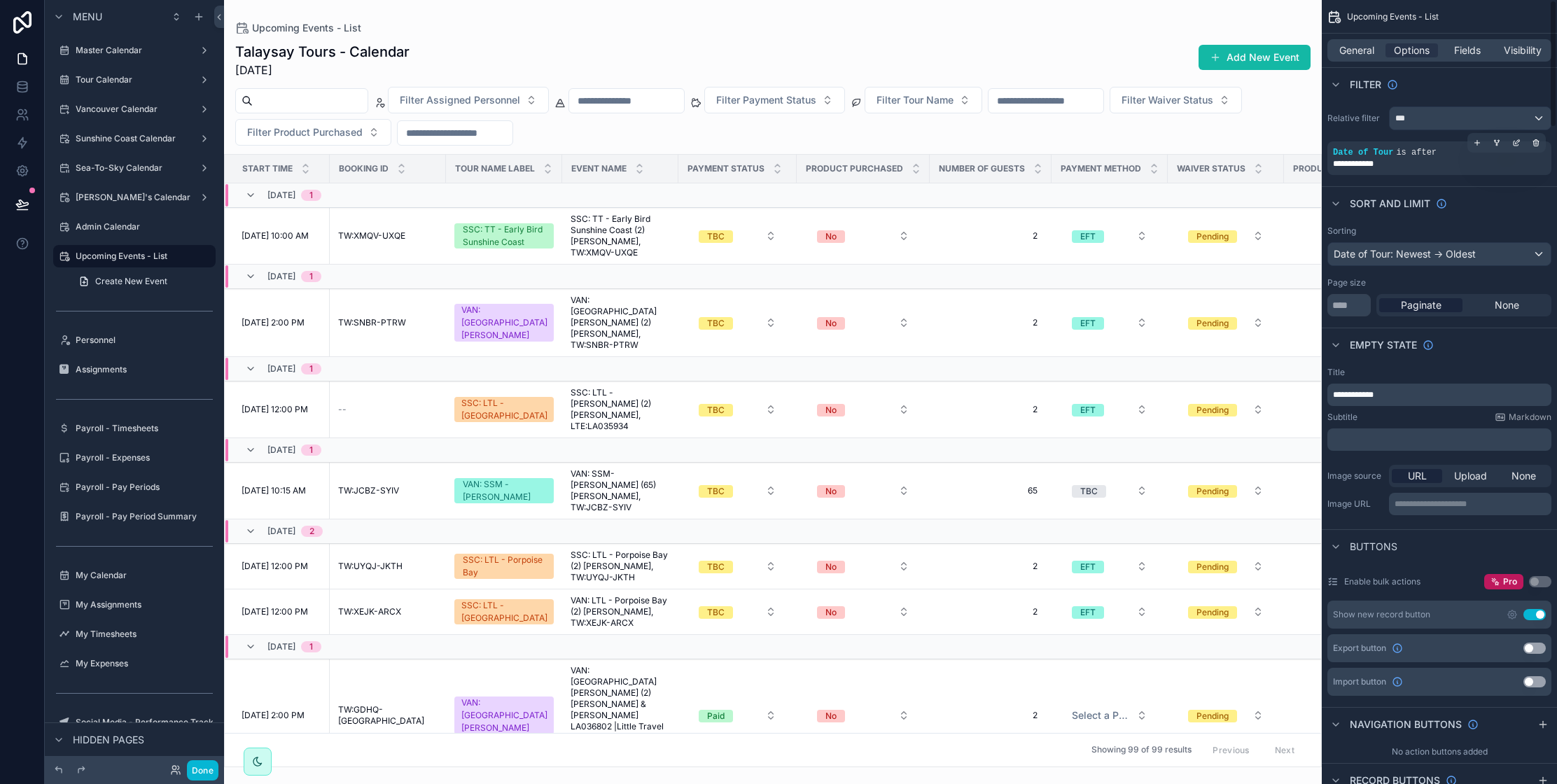
drag, startPoint x: 1374, startPoint y: 162, endPoint x: 1430, endPoint y: 159, distance: 56.1
click at [1379, 161] on span "**********" at bounding box center [1363, 164] width 61 height 11
click at [1518, 143] on icon "scrollable content" at bounding box center [1516, 142] width 8 height 8
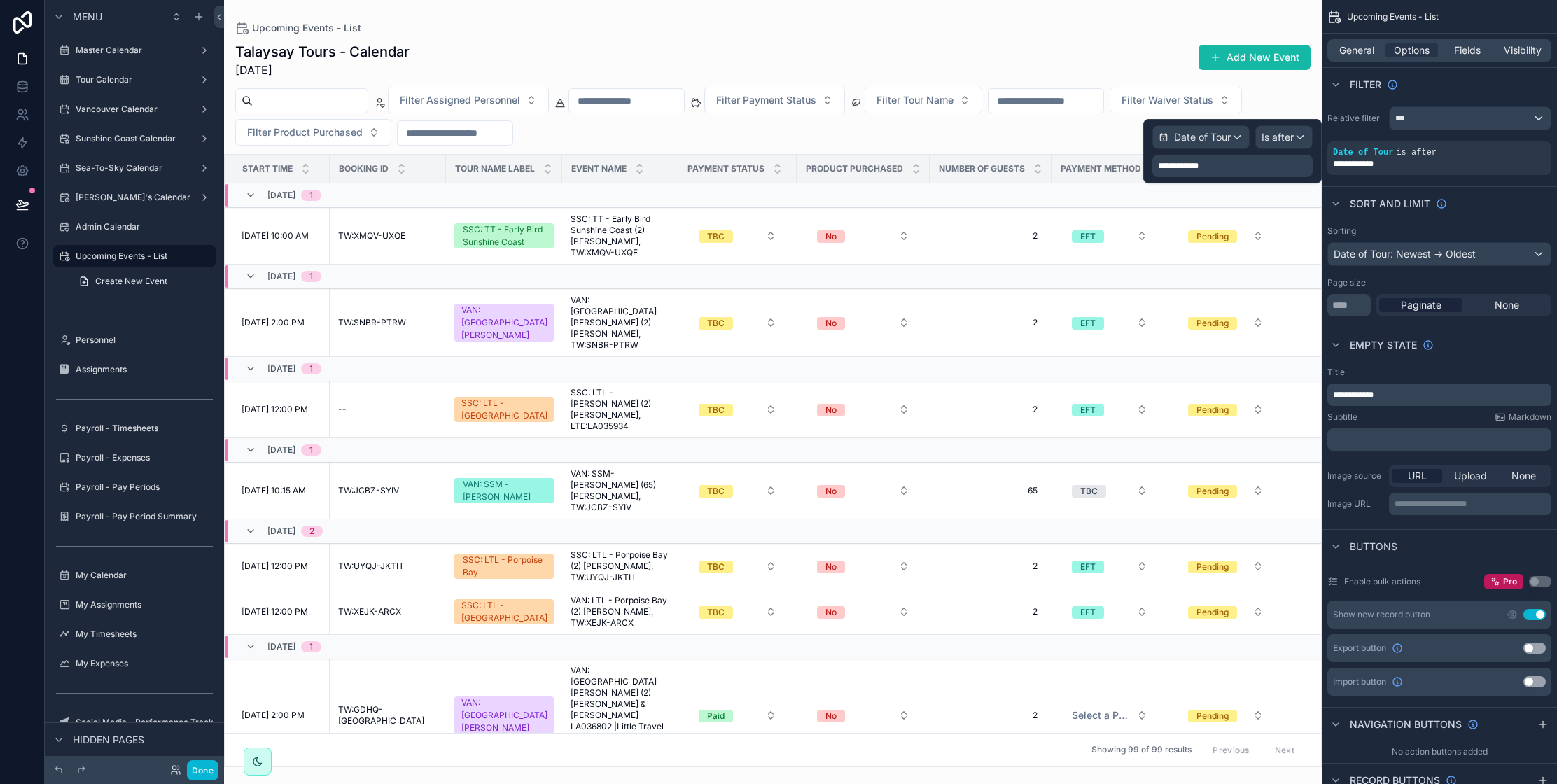
click at [1258, 161] on div "**********" at bounding box center [1231, 166] width 160 height 22
click at [1260, 166] on div "**********" at bounding box center [1231, 166] width 160 height 22
click at [1279, 140] on span "Is after" at bounding box center [1276, 137] width 32 height 14
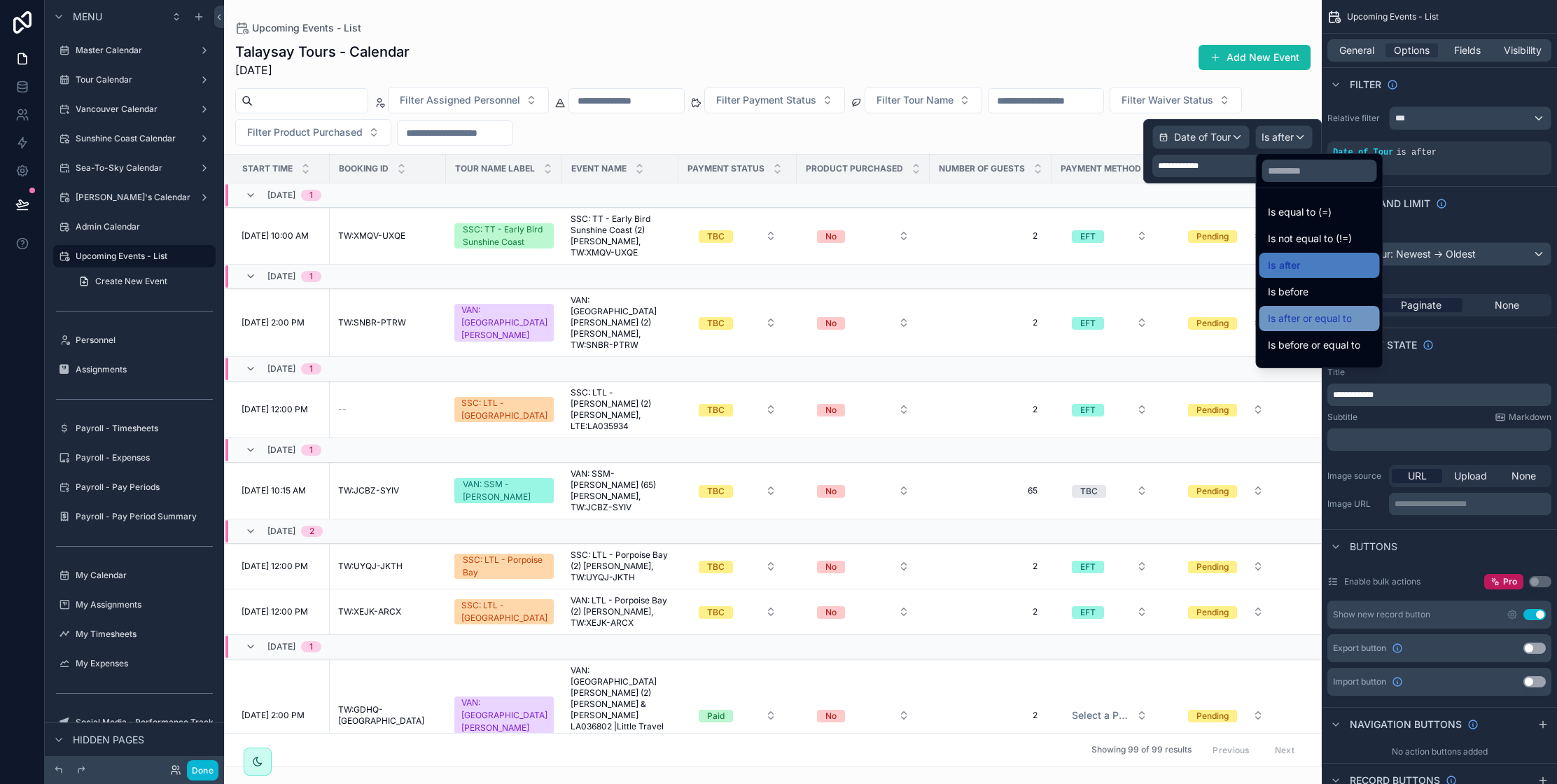
click at [1319, 321] on span "Is after or equal to" at bounding box center [1309, 318] width 84 height 17
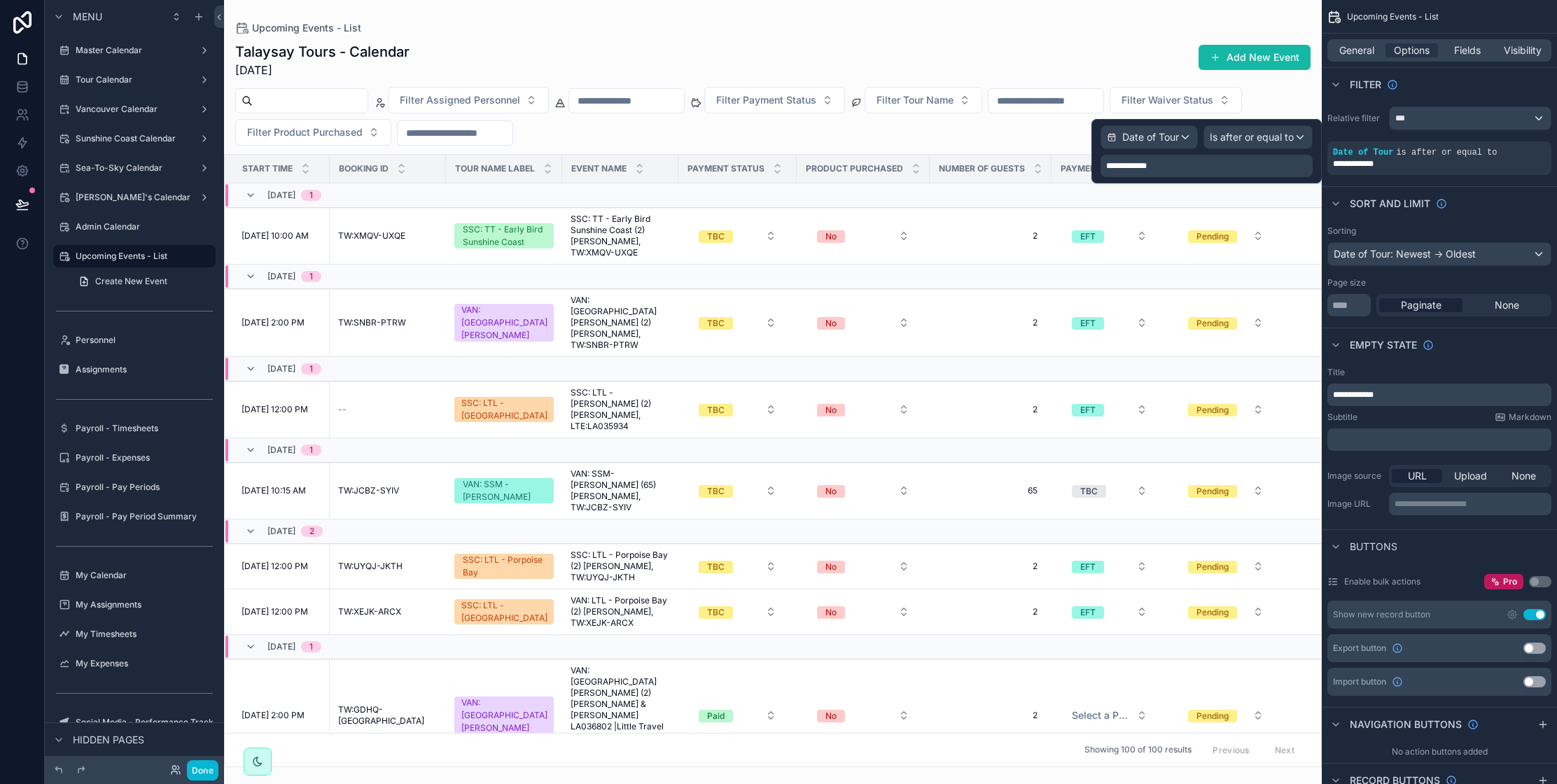
click at [1503, 348] on div "Empty state" at bounding box center [1439, 344] width 235 height 34
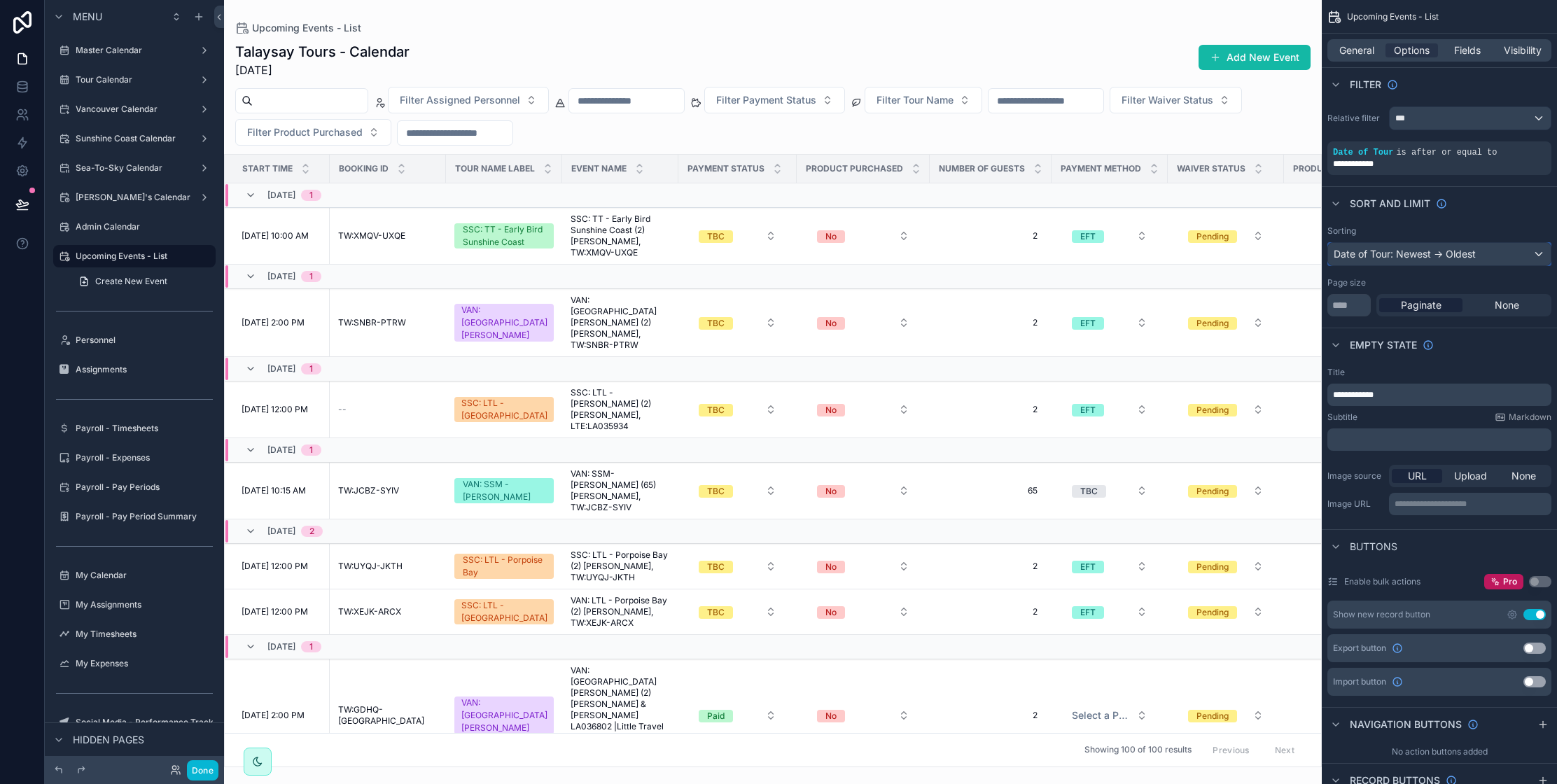
click at [1421, 259] on div "Date of Tour: Newest -> Oldest" at bounding box center [1439, 254] width 223 height 22
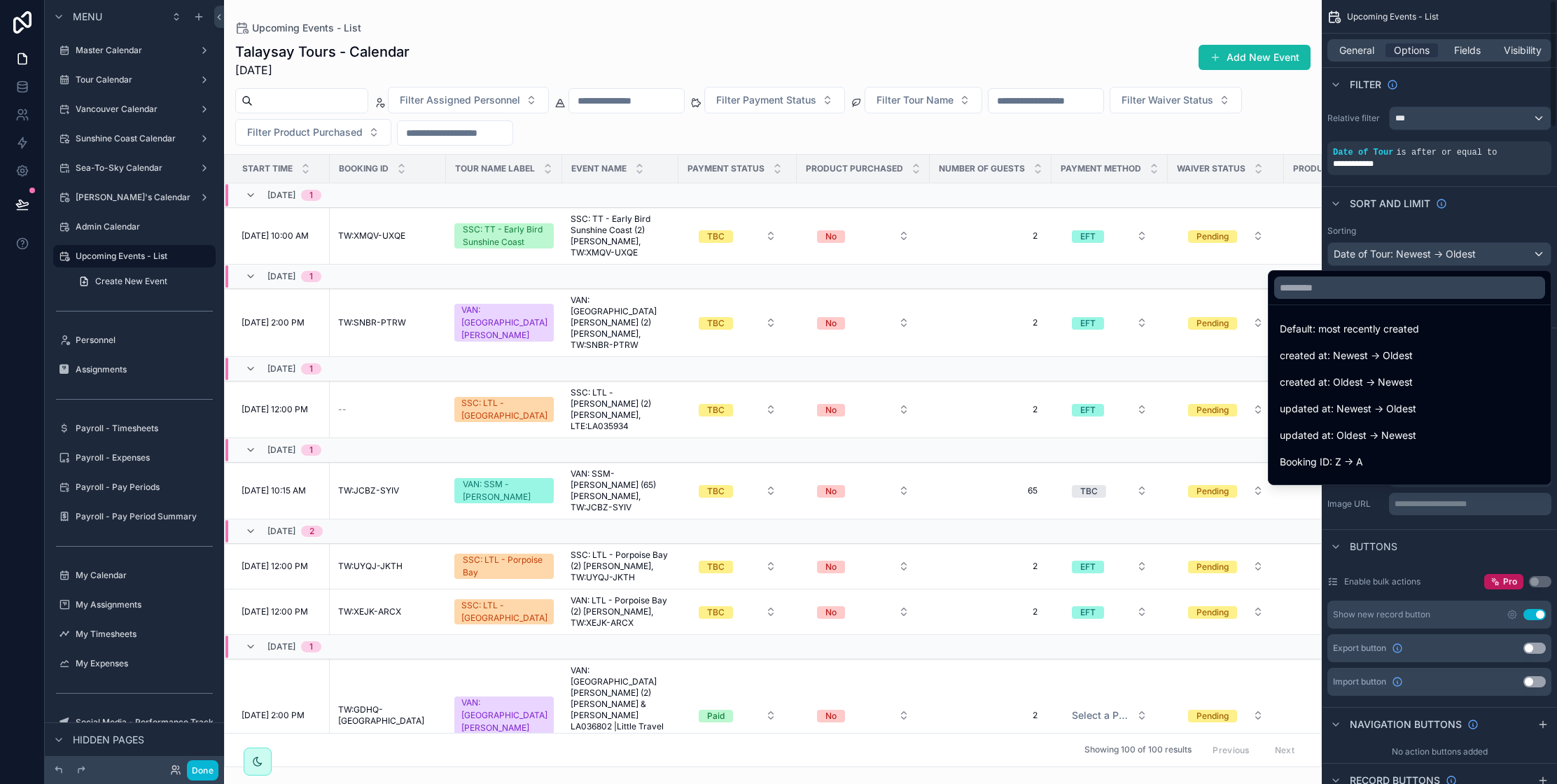
click at [1474, 233] on div "scrollable content" at bounding box center [778, 392] width 1557 height 784
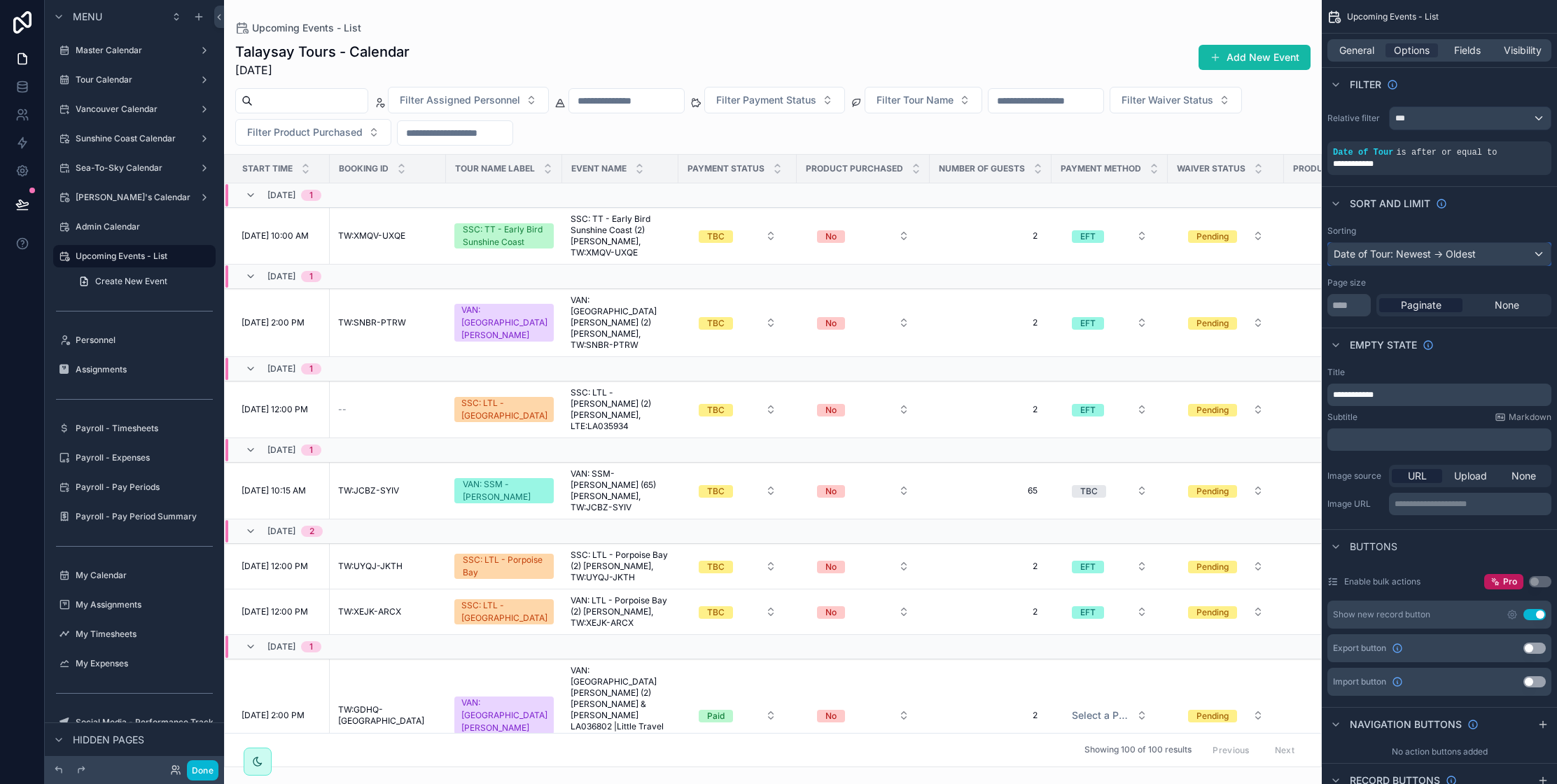
click at [1432, 254] on div "Date of Tour: Newest -> Oldest" at bounding box center [1439, 254] width 223 height 22
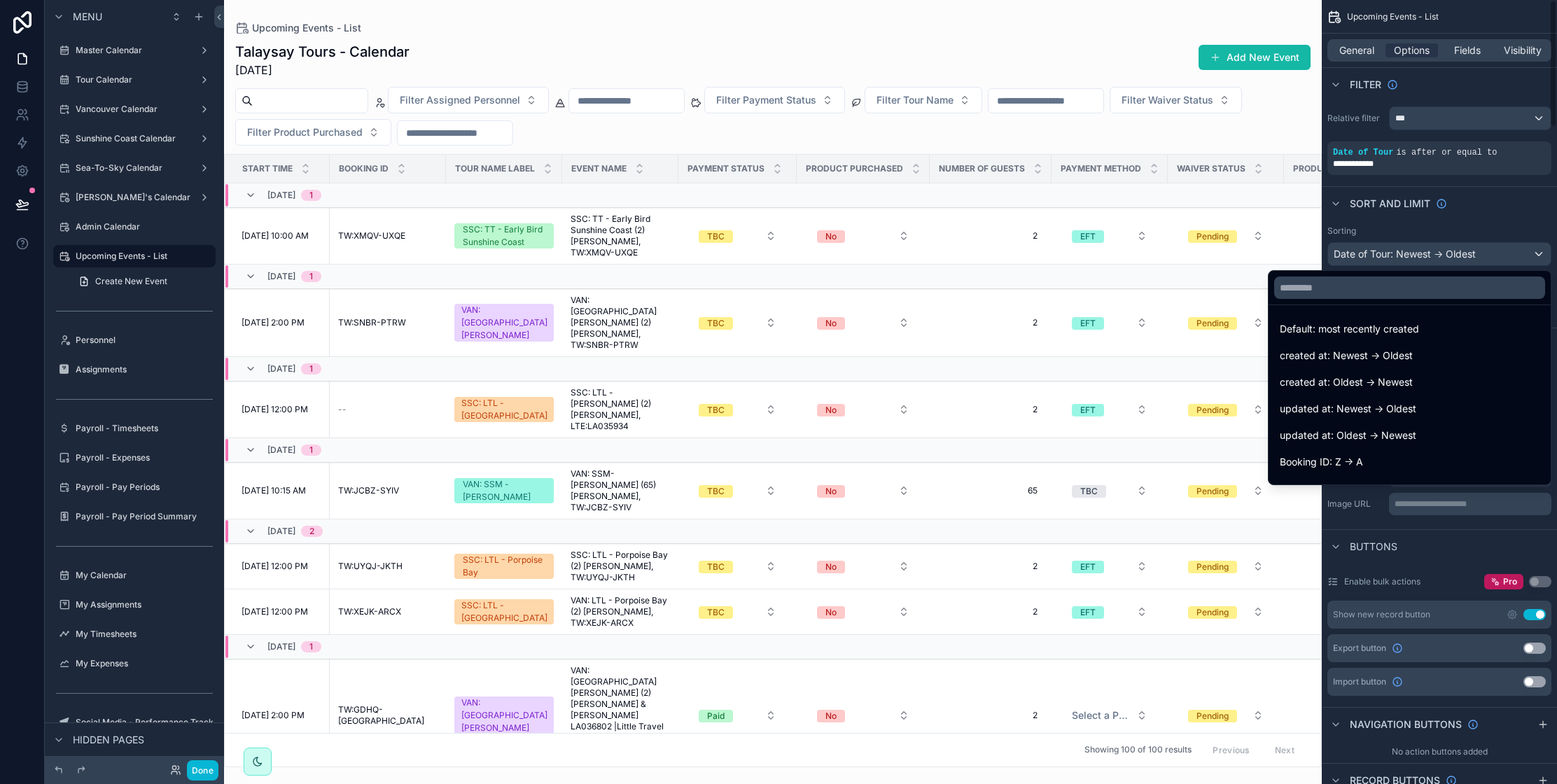
click at [1490, 211] on div "scrollable content" at bounding box center [778, 392] width 1557 height 784
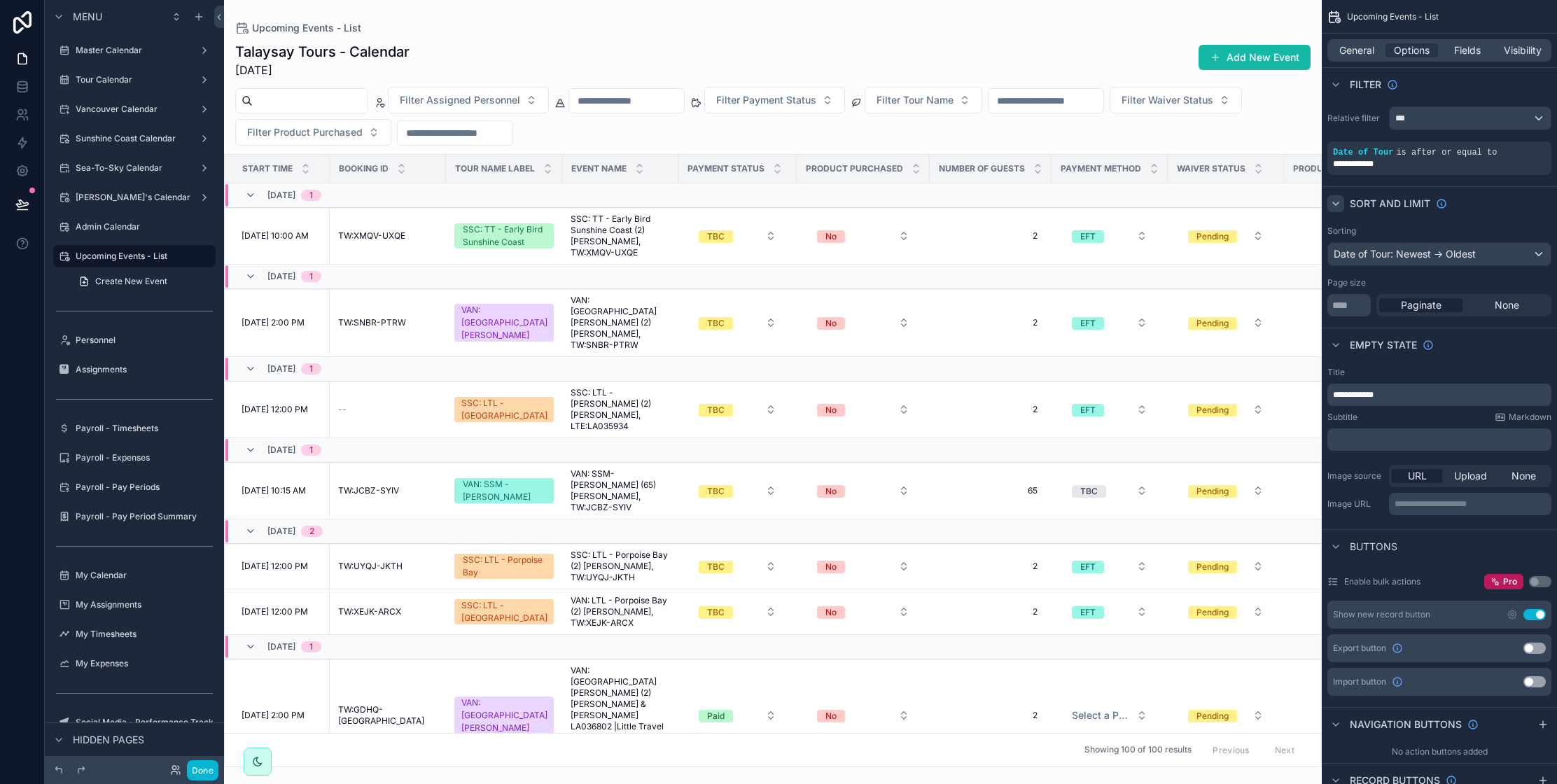
click at [1338, 203] on icon "scrollable content" at bounding box center [1335, 204] width 11 height 11
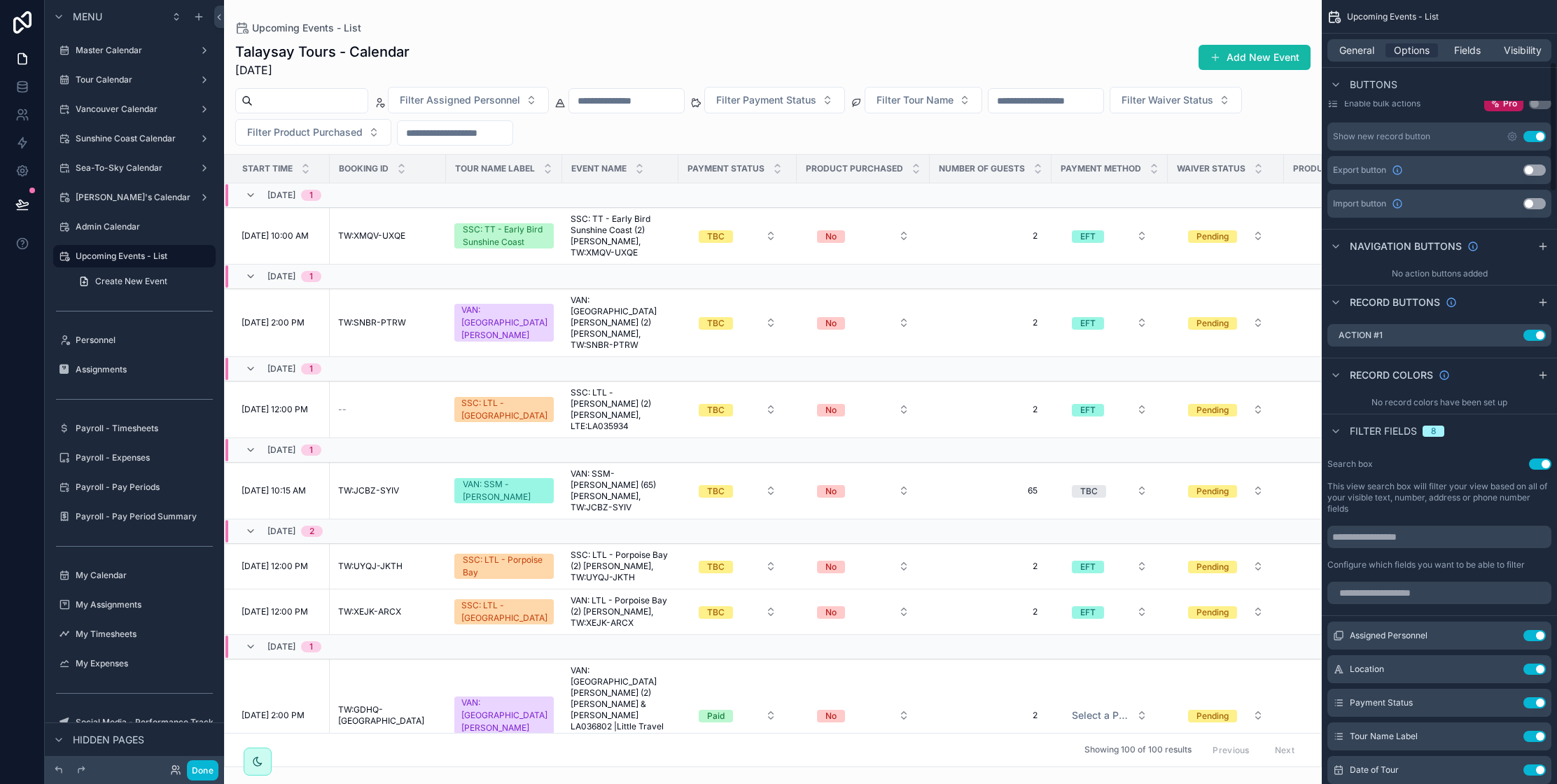
scroll to position [371, 0]
click at [1472, 401] on div "No record colors have been set up" at bounding box center [1439, 401] width 235 height 22
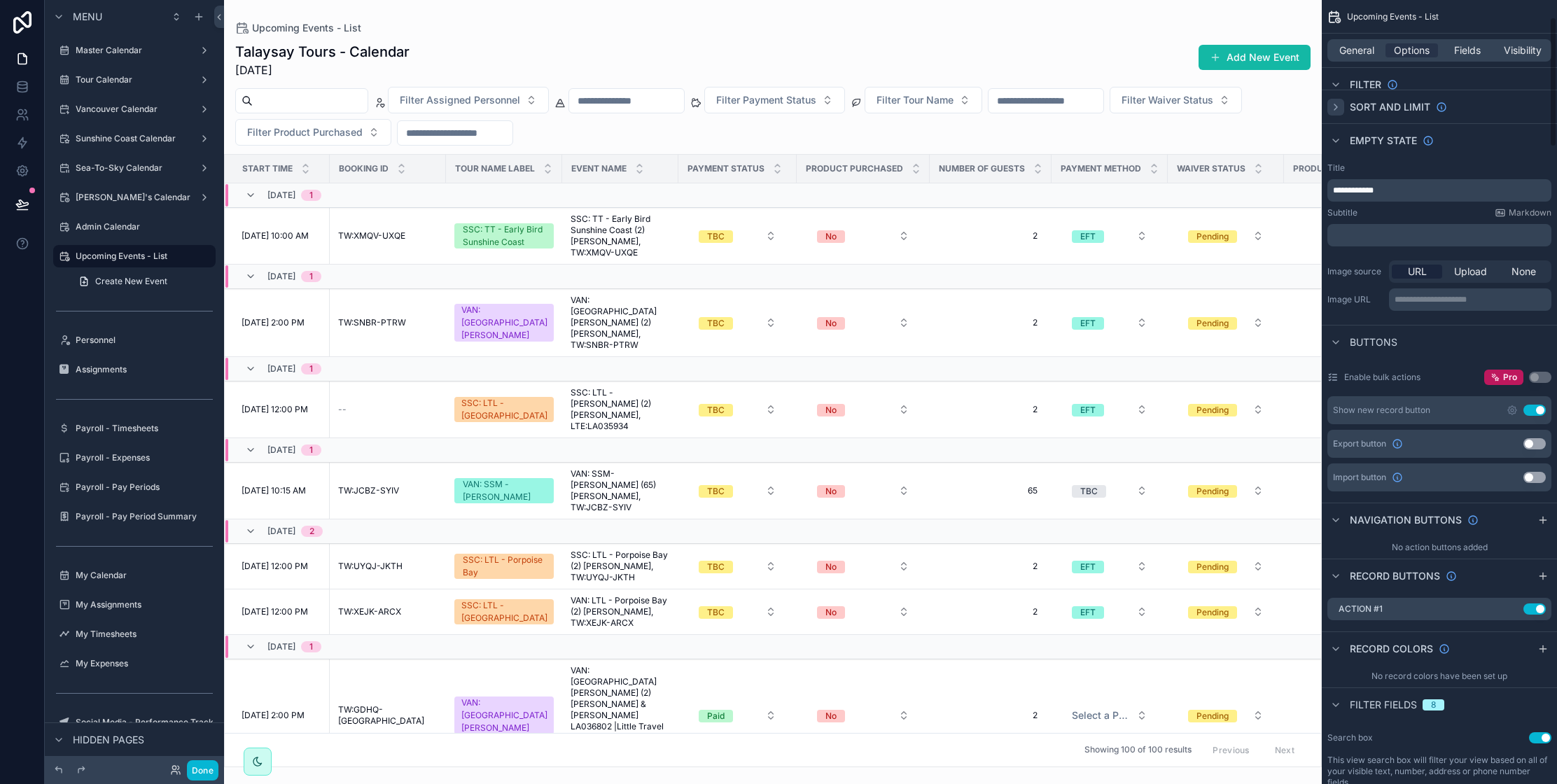
scroll to position [94, 0]
drag, startPoint x: 203, startPoint y: 770, endPoint x: 214, endPoint y: 777, distance: 13.0
click at [203, 770] on button "Done" at bounding box center [203, 770] width 31 height 20
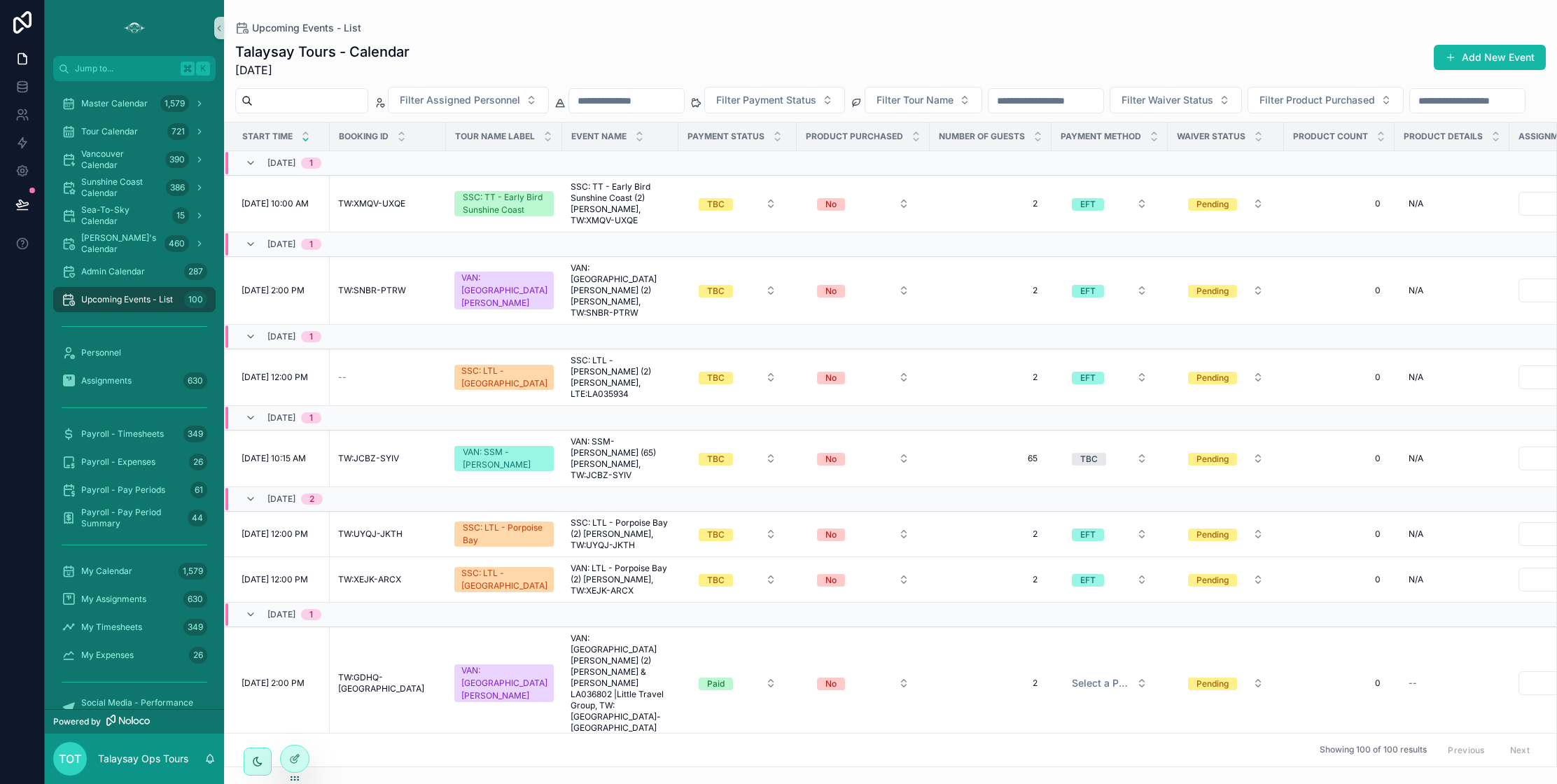
click at [305, 144] on icon "scrollable content" at bounding box center [305, 139] width 9 height 9
click at [305, 135] on icon "scrollable content" at bounding box center [305, 133] width 5 height 2
click at [306, 144] on icon "scrollable content" at bounding box center [305, 139] width 9 height 9
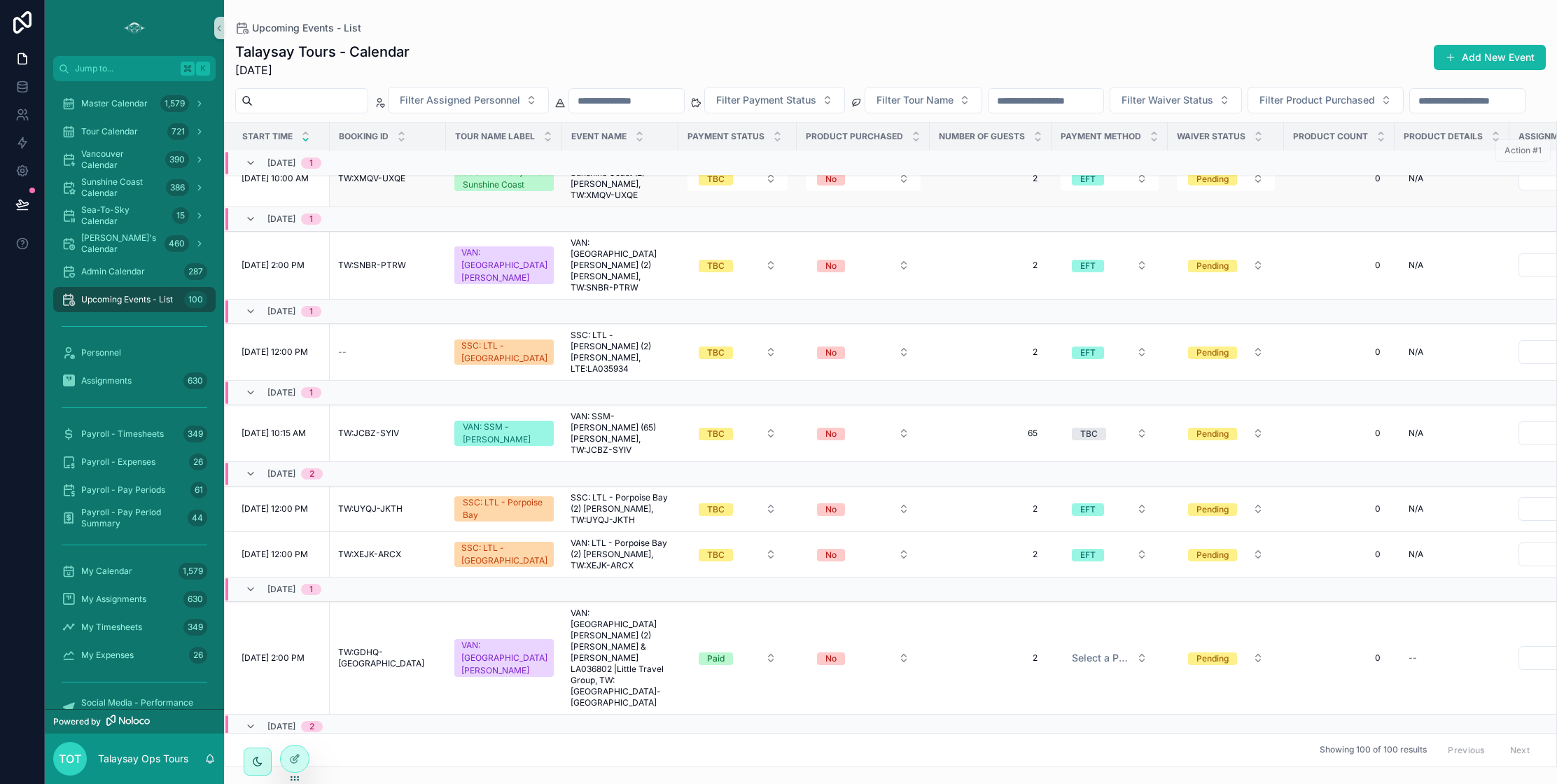
scroll to position [0, 2]
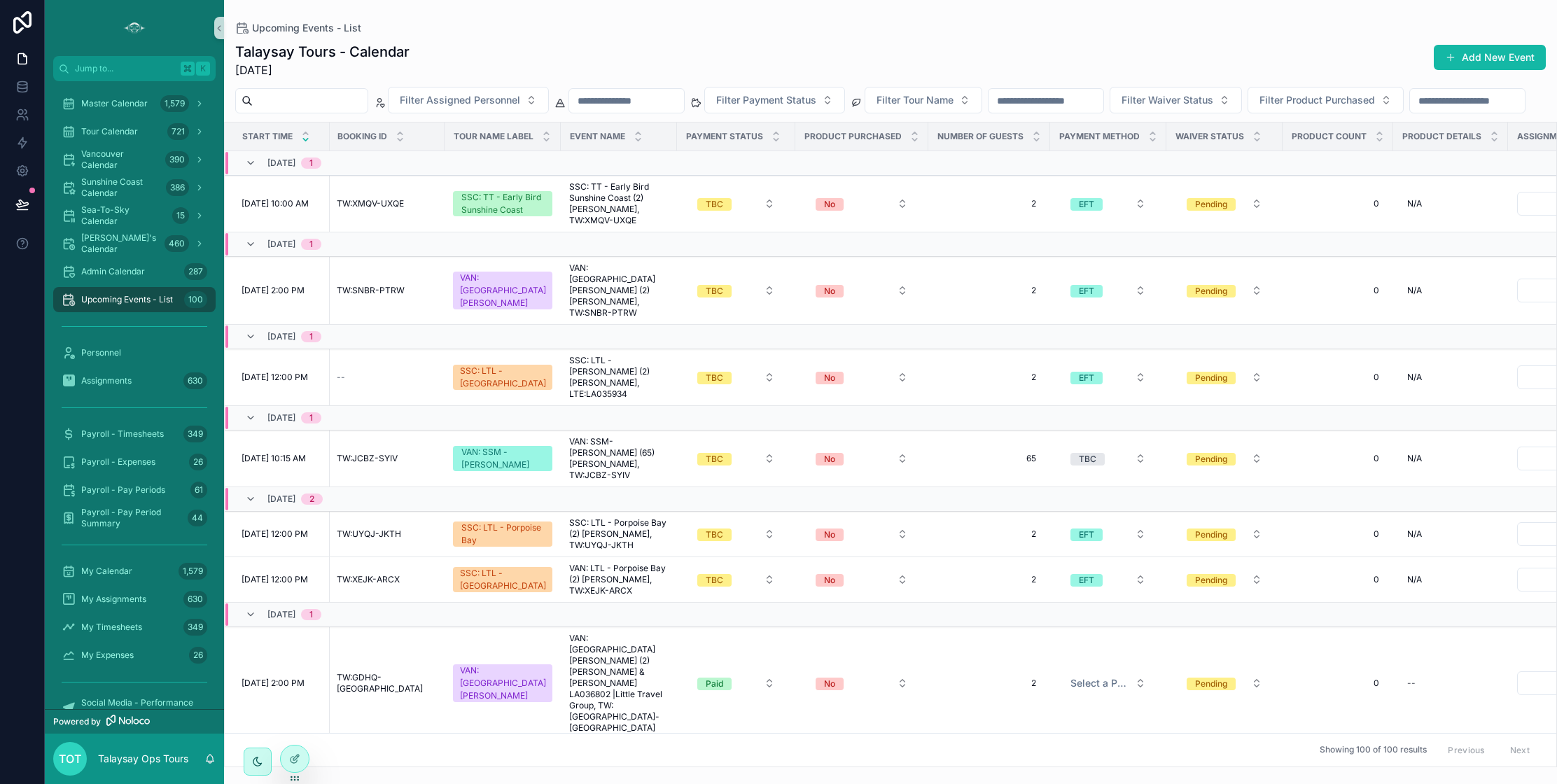
click at [273, 142] on span "Start Time" at bounding box center [267, 137] width 50 height 11
click at [305, 135] on icon "scrollable content" at bounding box center [305, 133] width 5 height 2
click at [403, 140] on icon "scrollable content" at bounding box center [400, 139] width 5 height 2
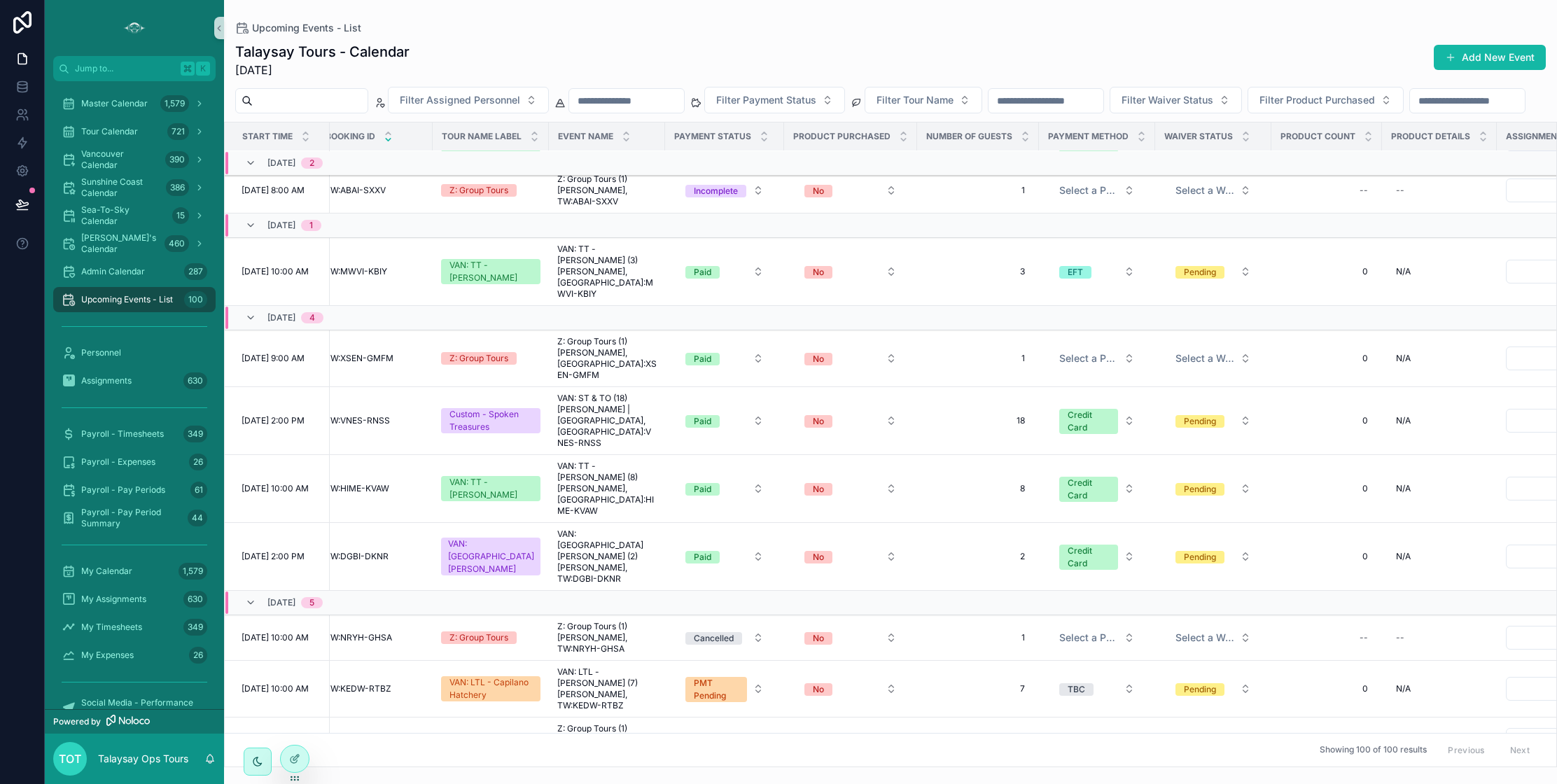
scroll to position [635, 0]
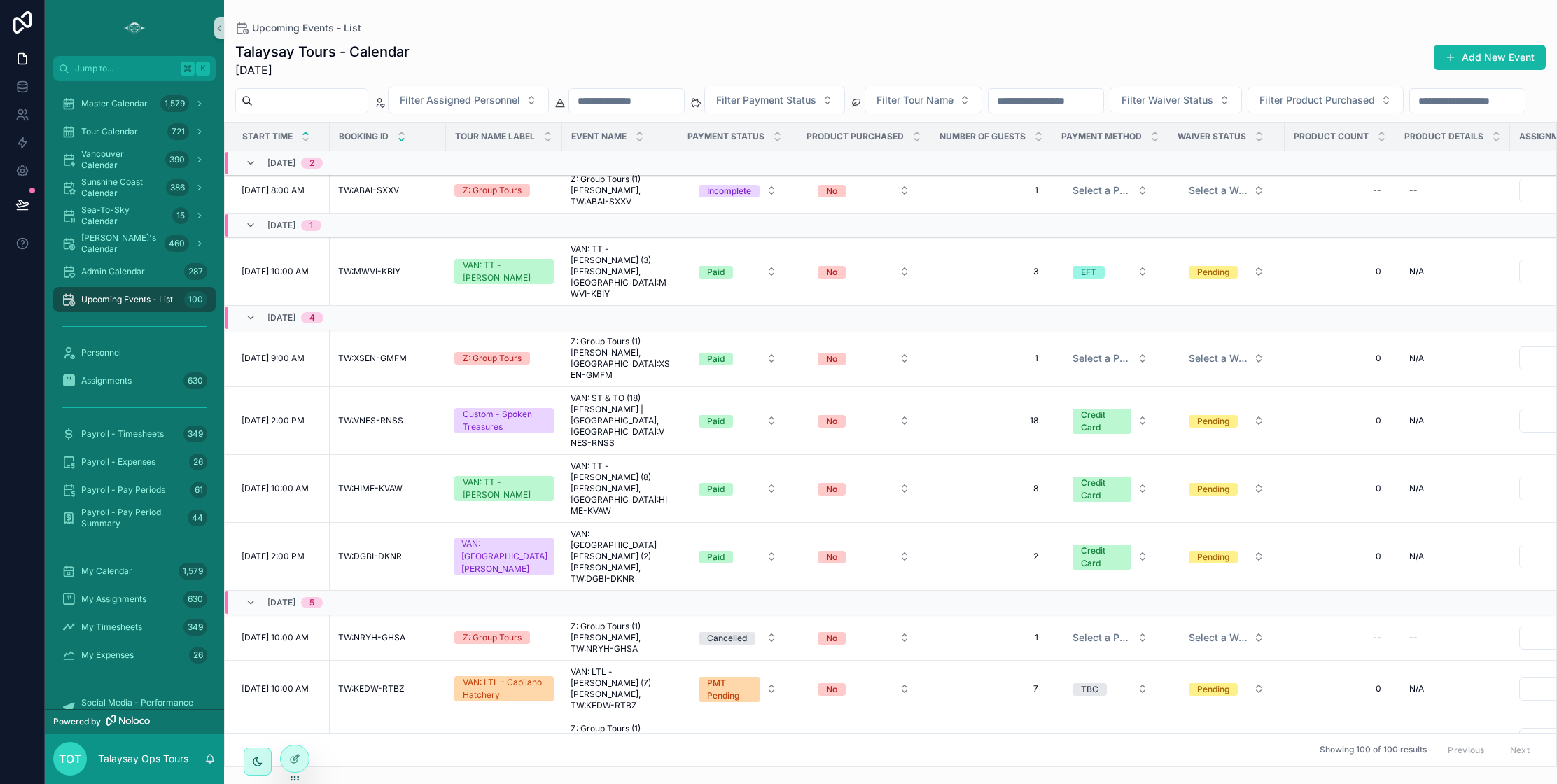
click at [306, 135] on icon "scrollable content" at bounding box center [305, 133] width 5 height 2
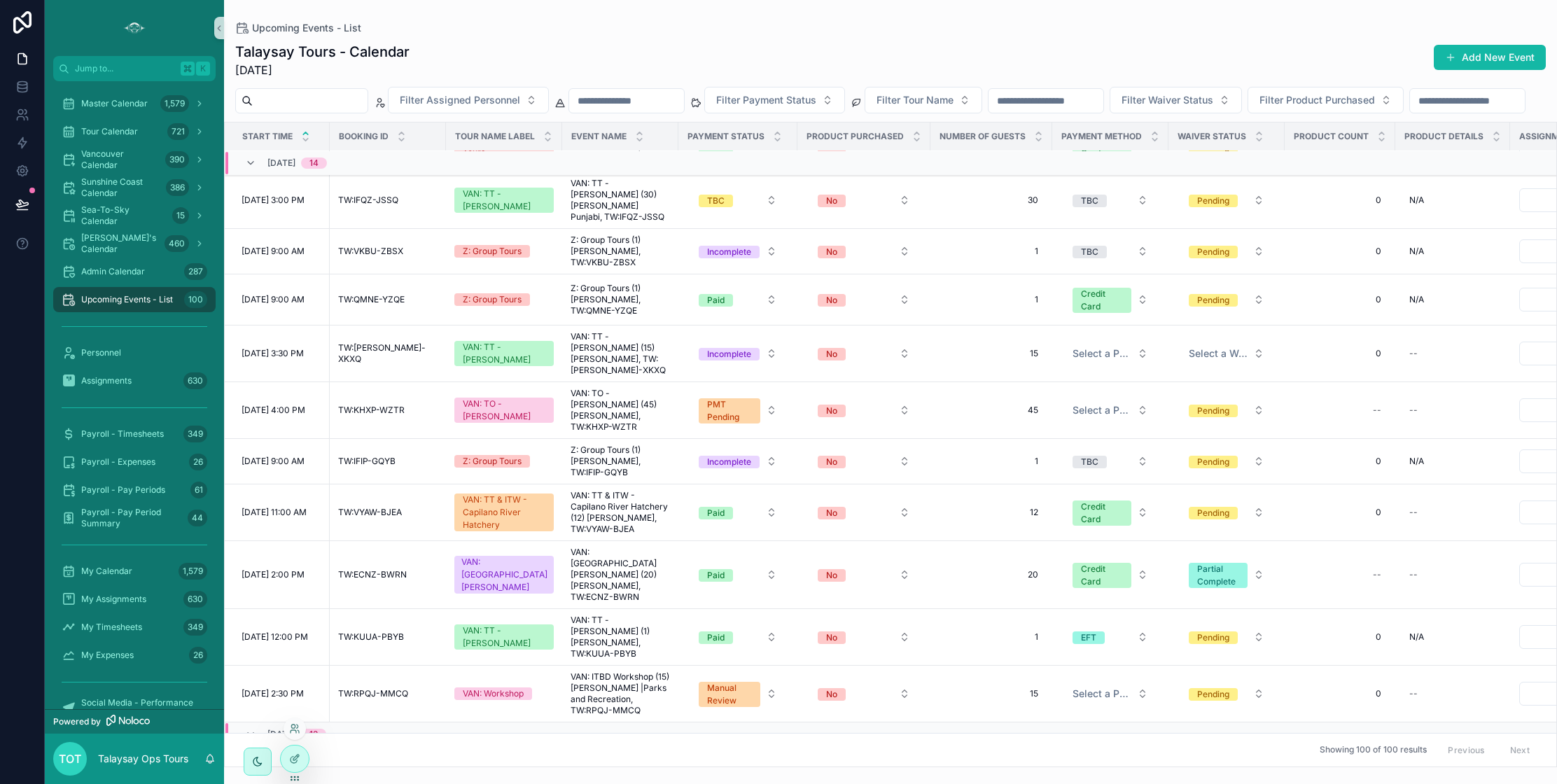
scroll to position [2564, 0]
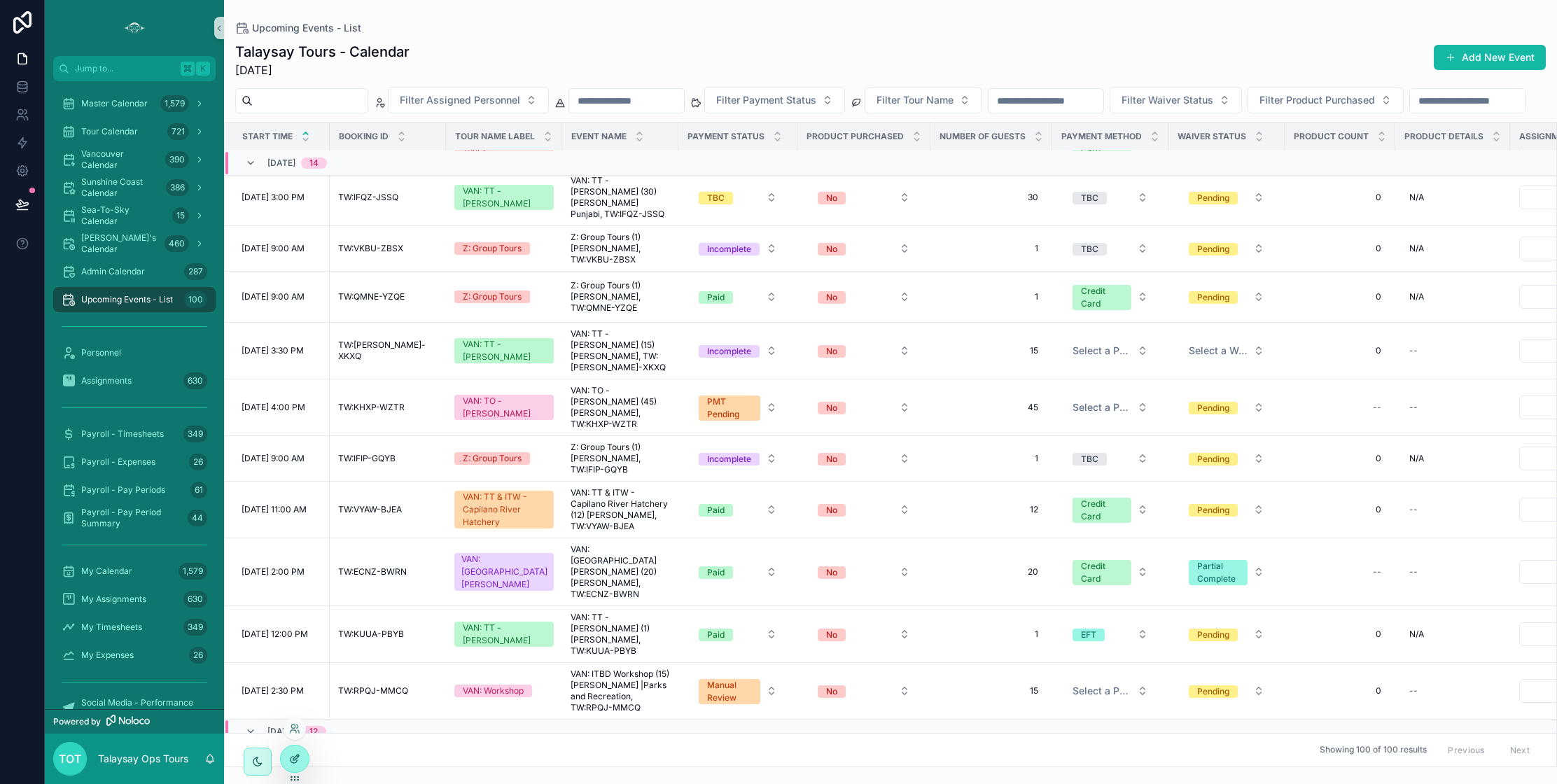
click at [296, 766] on div at bounding box center [294, 758] width 28 height 27
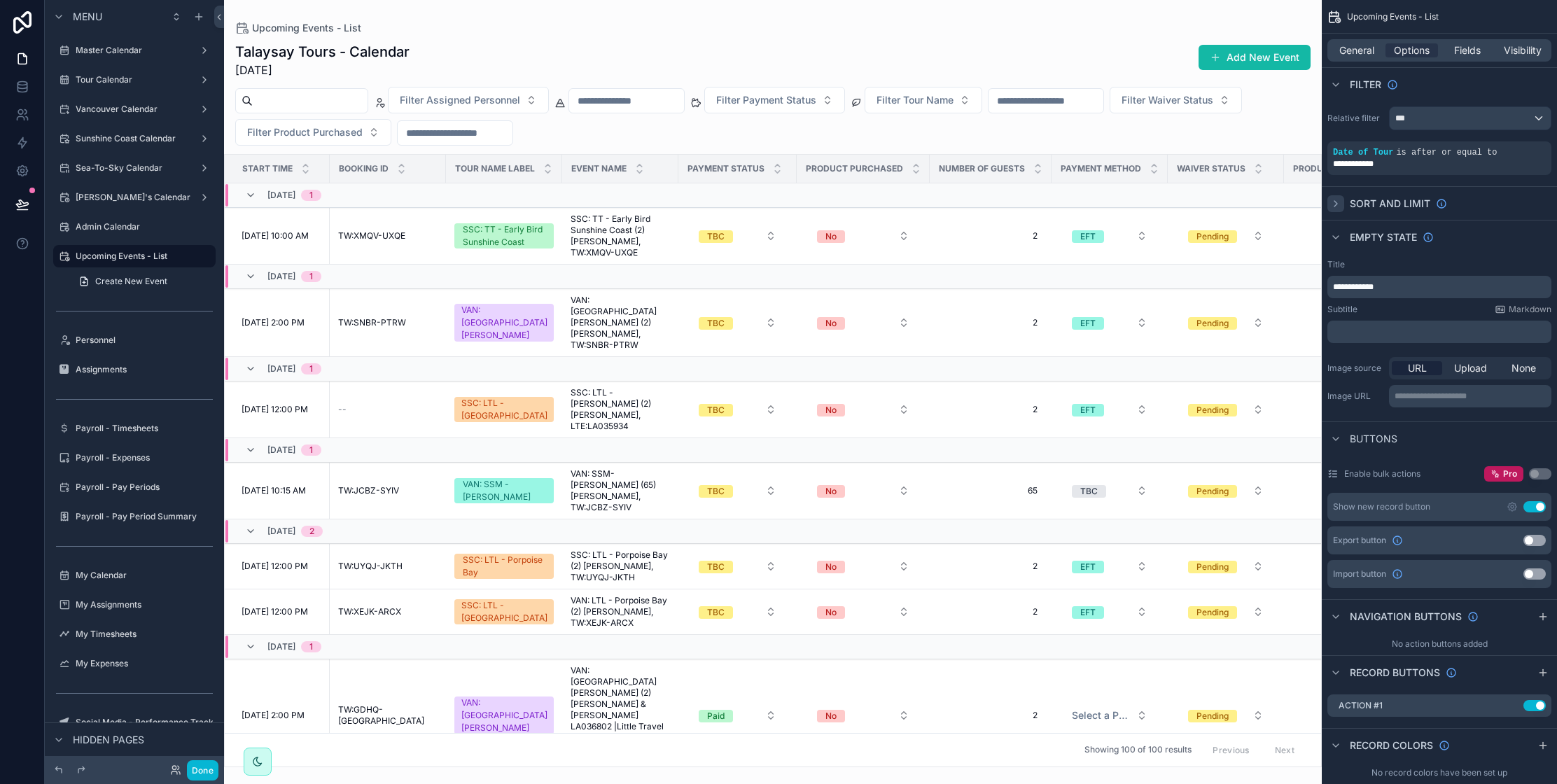
click at [1337, 206] on icon "scrollable content" at bounding box center [1335, 204] width 11 height 11
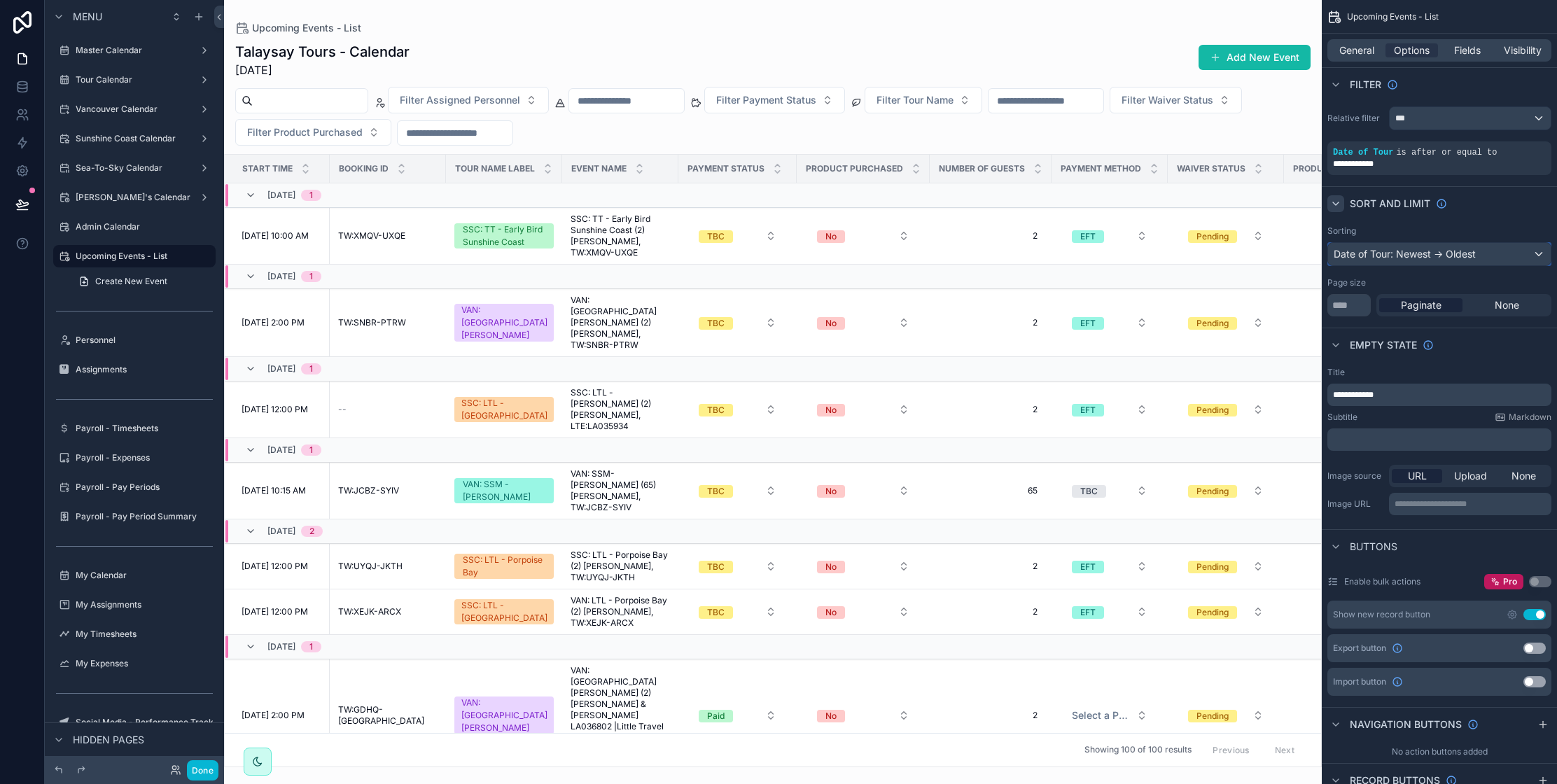
click at [1422, 259] on div "Date of Tour: Newest -> Oldest" at bounding box center [1439, 254] width 223 height 22
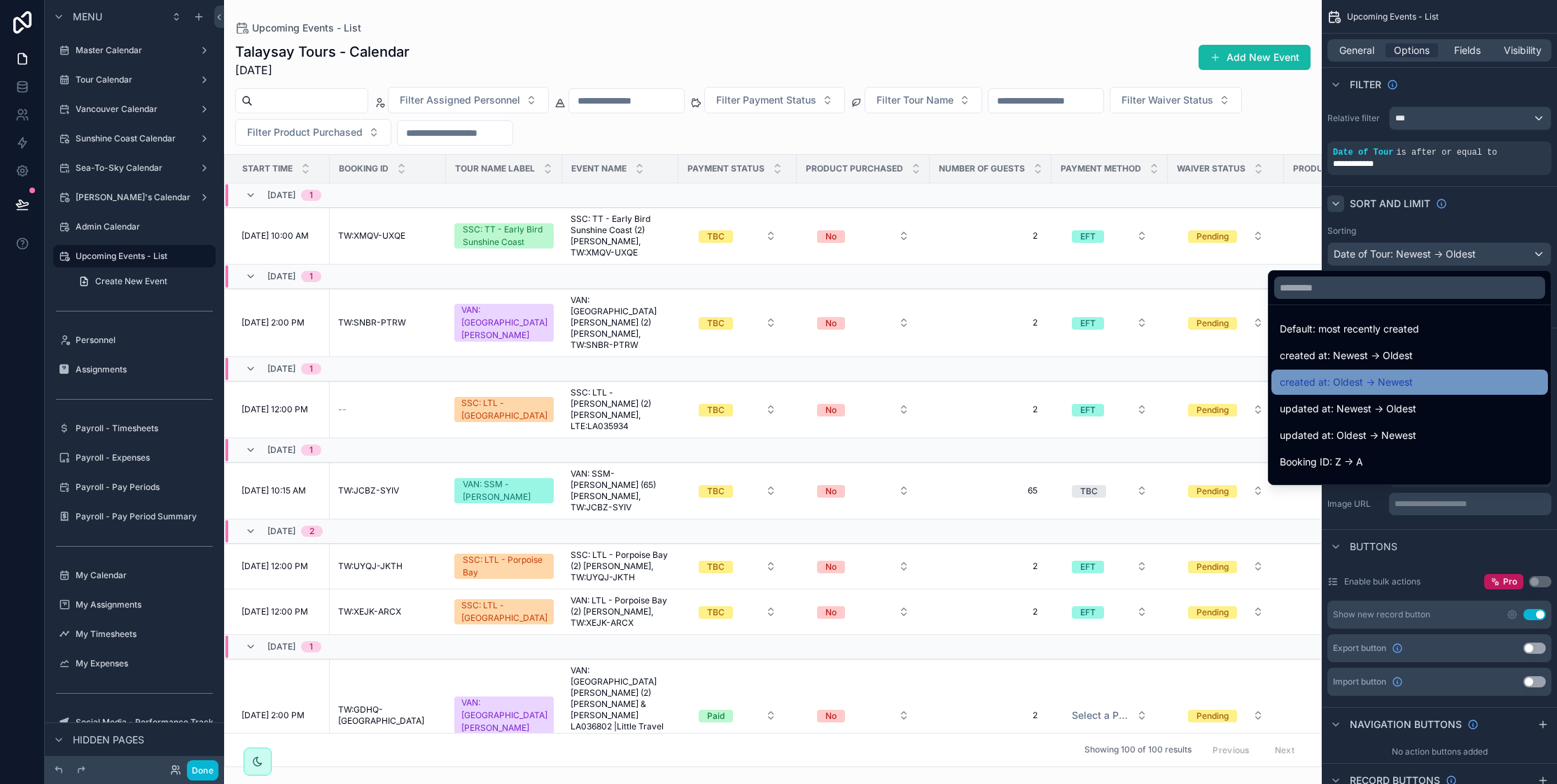
click at [1417, 380] on div "created at: Oldest -> Newest" at bounding box center [1408, 382] width 260 height 17
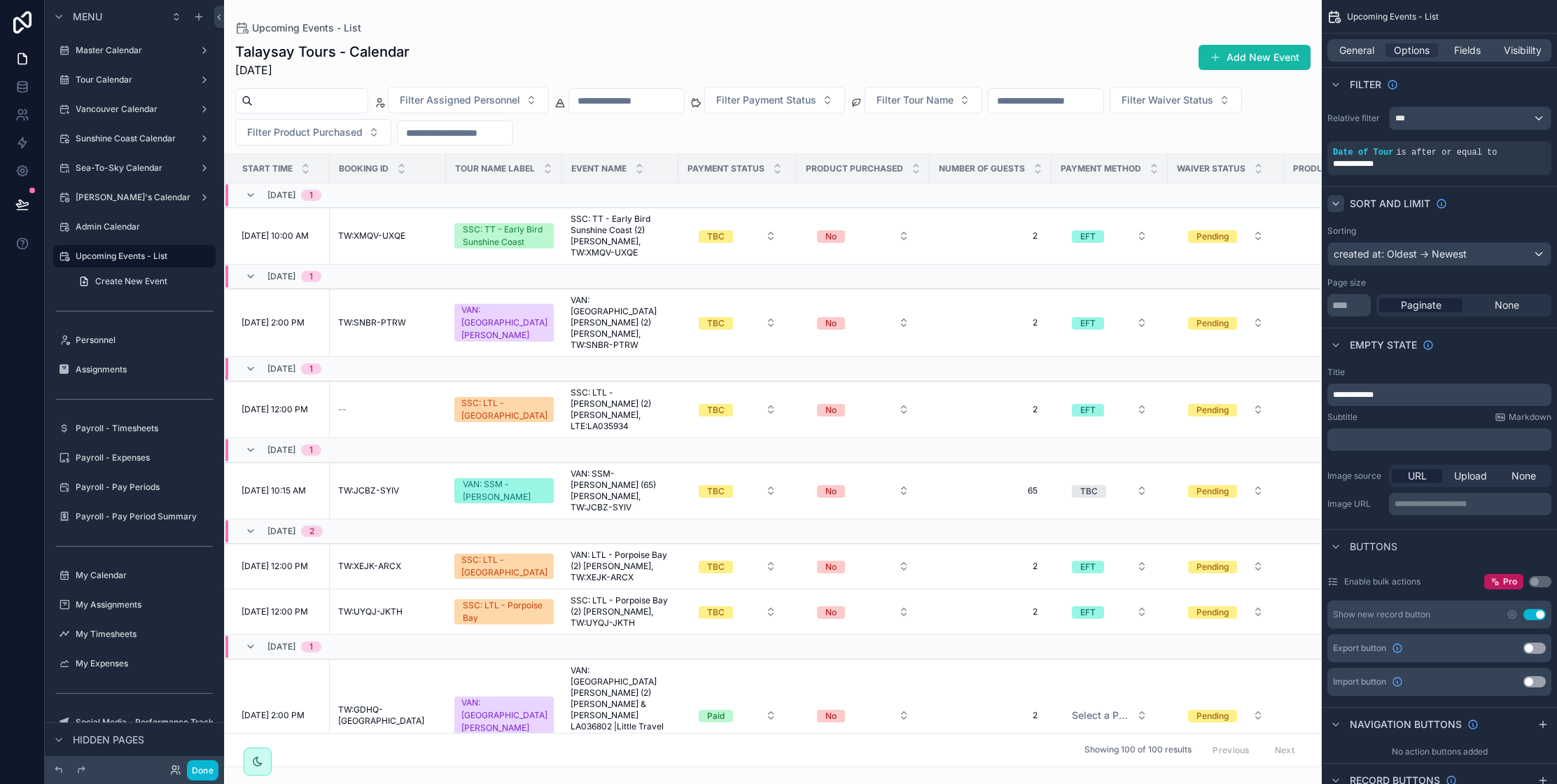
click at [377, 765] on div "Showing 100 of 100 results Previous Next" at bounding box center [772, 749] width 1096 height 34
click at [195, 767] on button "Done" at bounding box center [203, 770] width 31 height 20
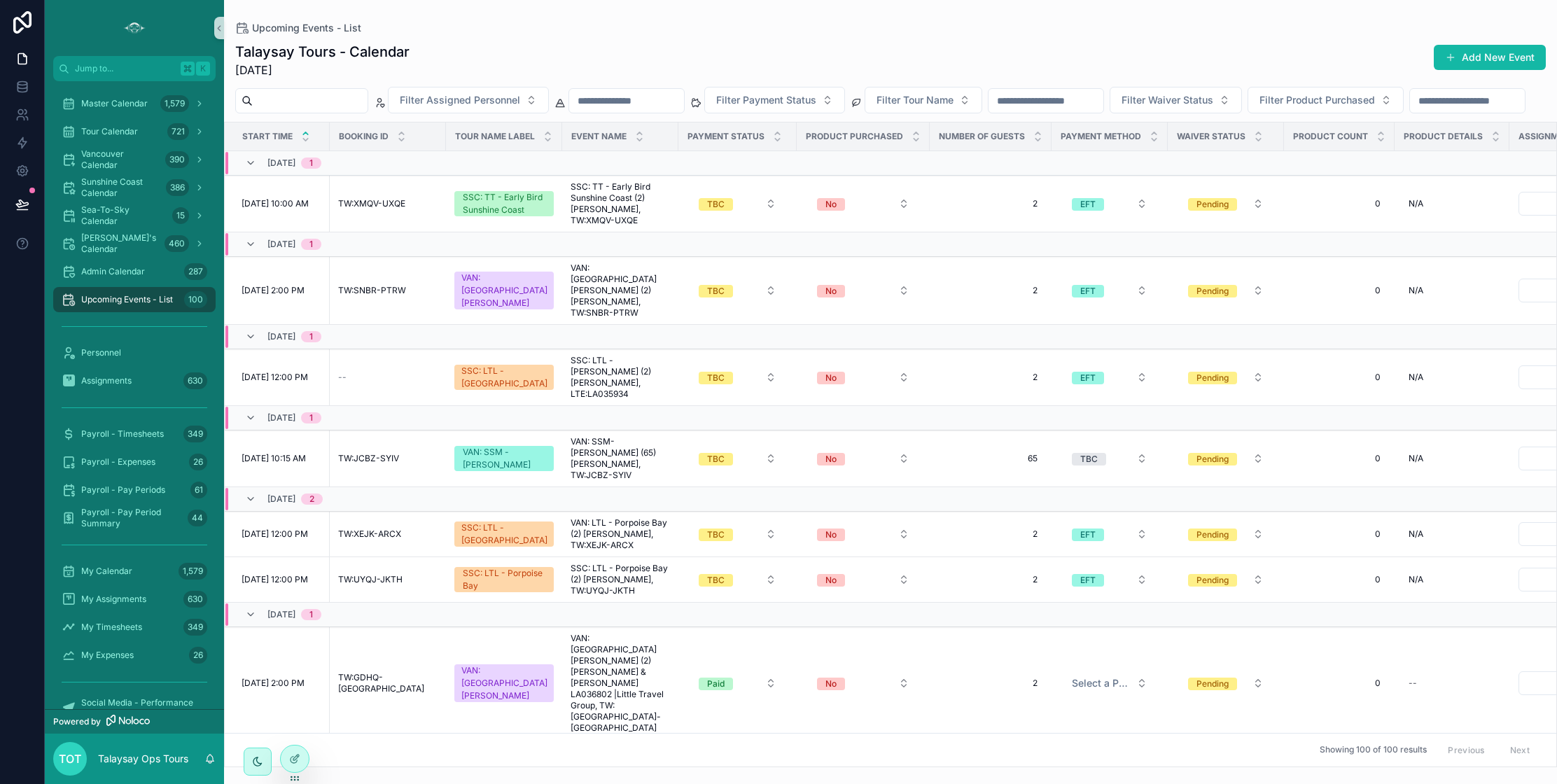
click at [305, 138] on icon "scrollable content" at bounding box center [305, 133] width 9 height 9
click at [308, 144] on icon "scrollable content" at bounding box center [305, 139] width 9 height 9
click at [304, 138] on icon "scrollable content" at bounding box center [305, 133] width 9 height 9
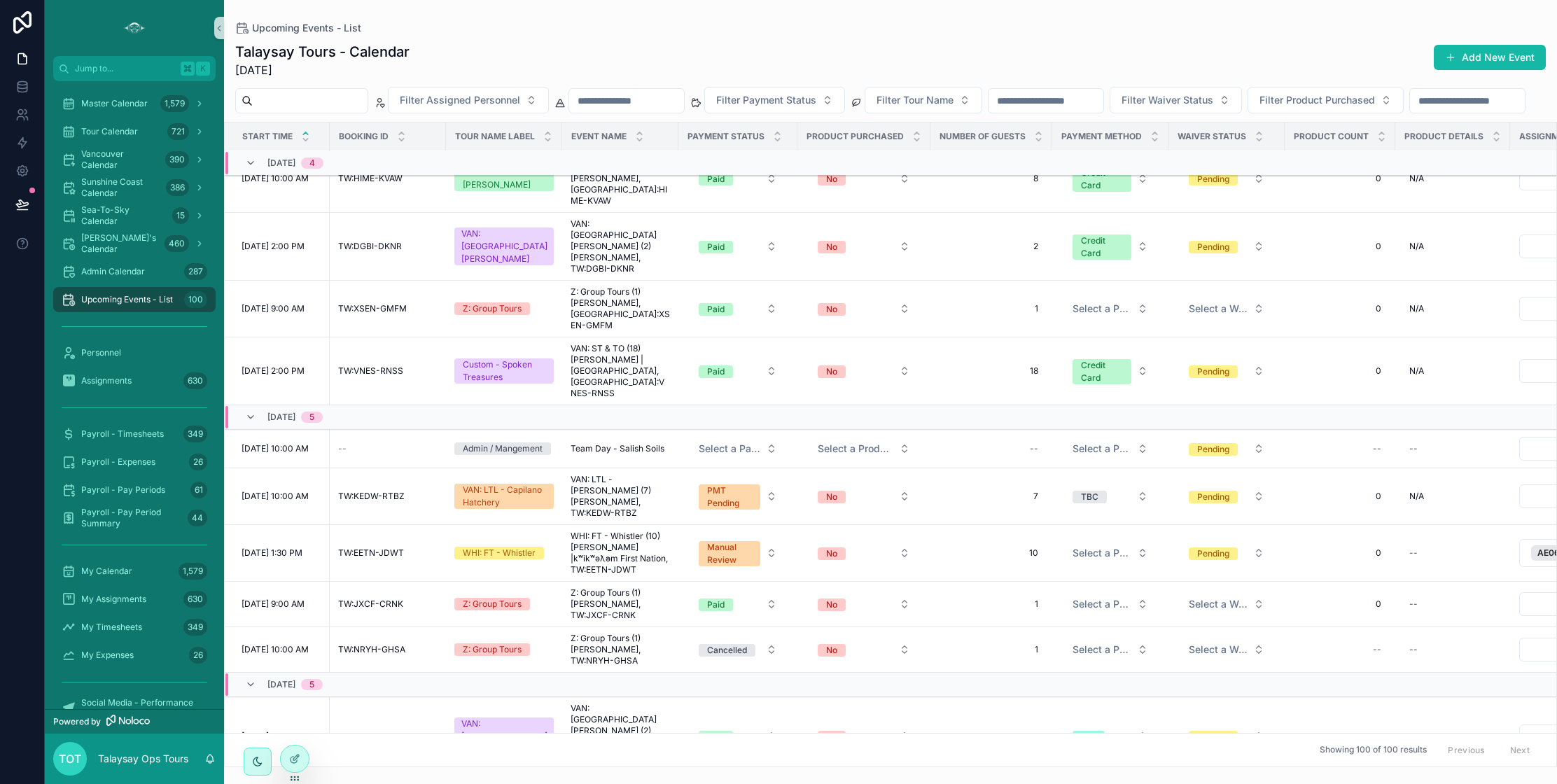
scroll to position [861, 0]
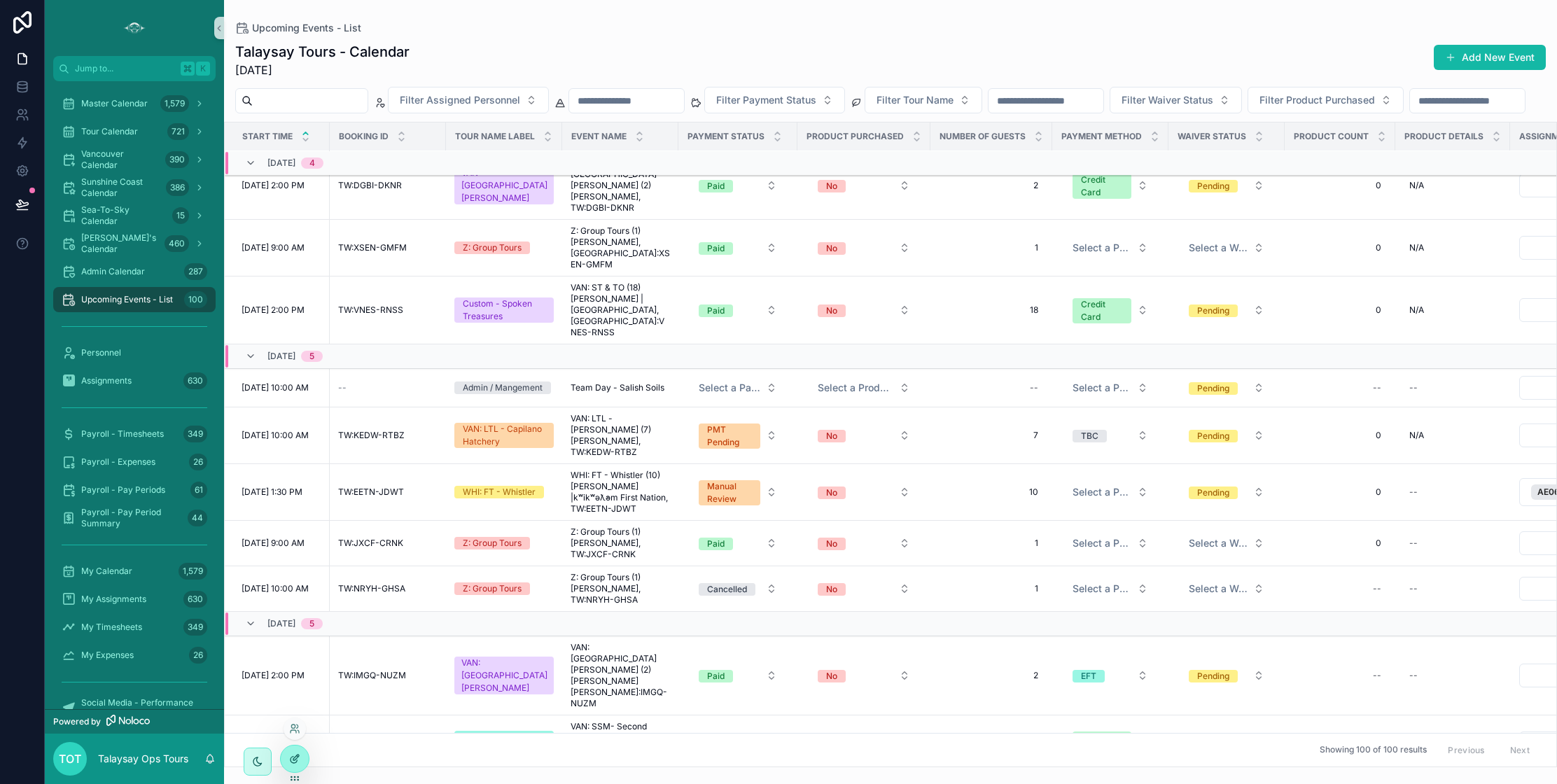
click at [298, 757] on icon at bounding box center [294, 758] width 11 height 11
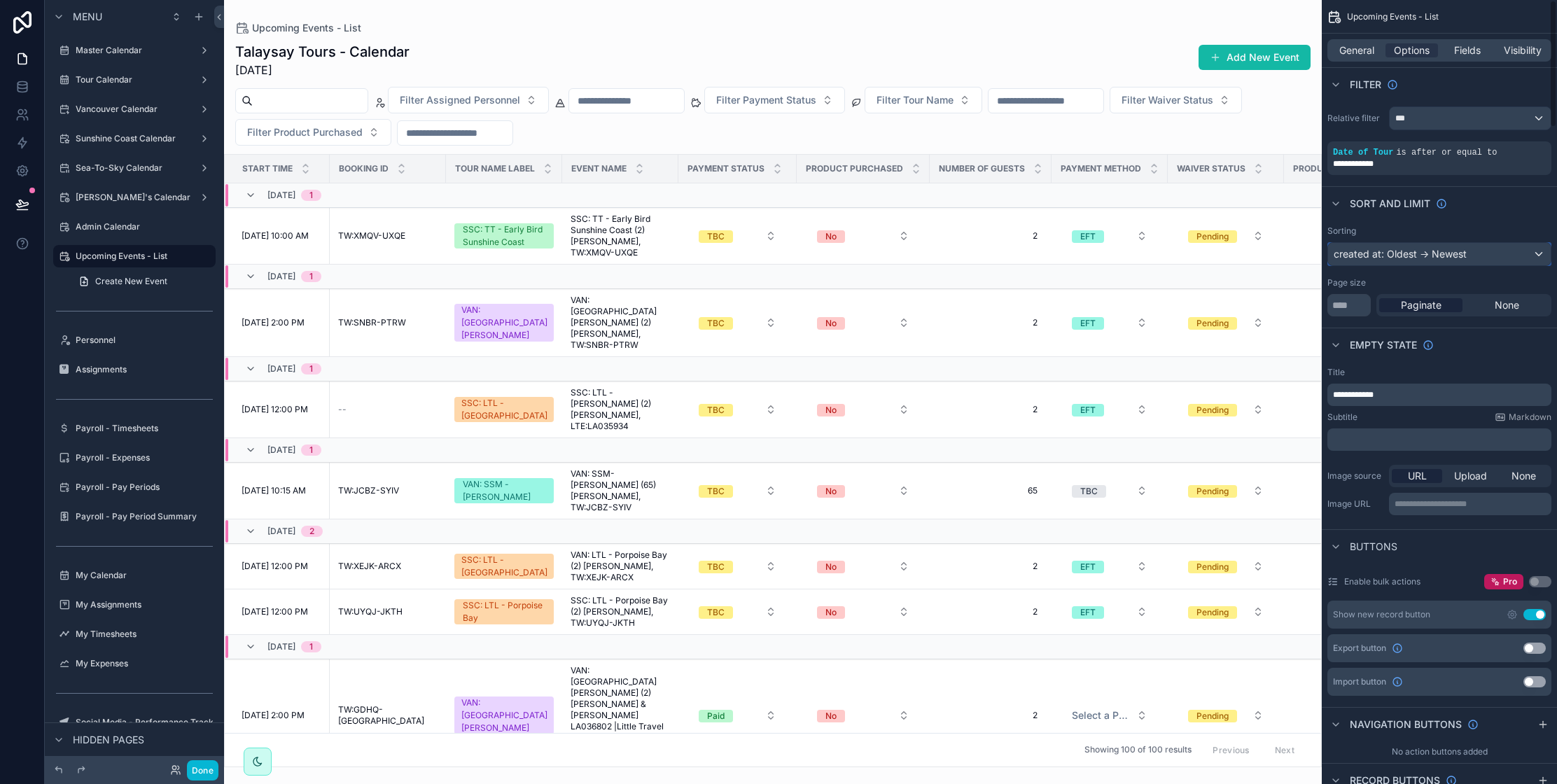
click at [1398, 253] on div "created at: Oldest -> Newest" at bounding box center [1439, 254] width 223 height 22
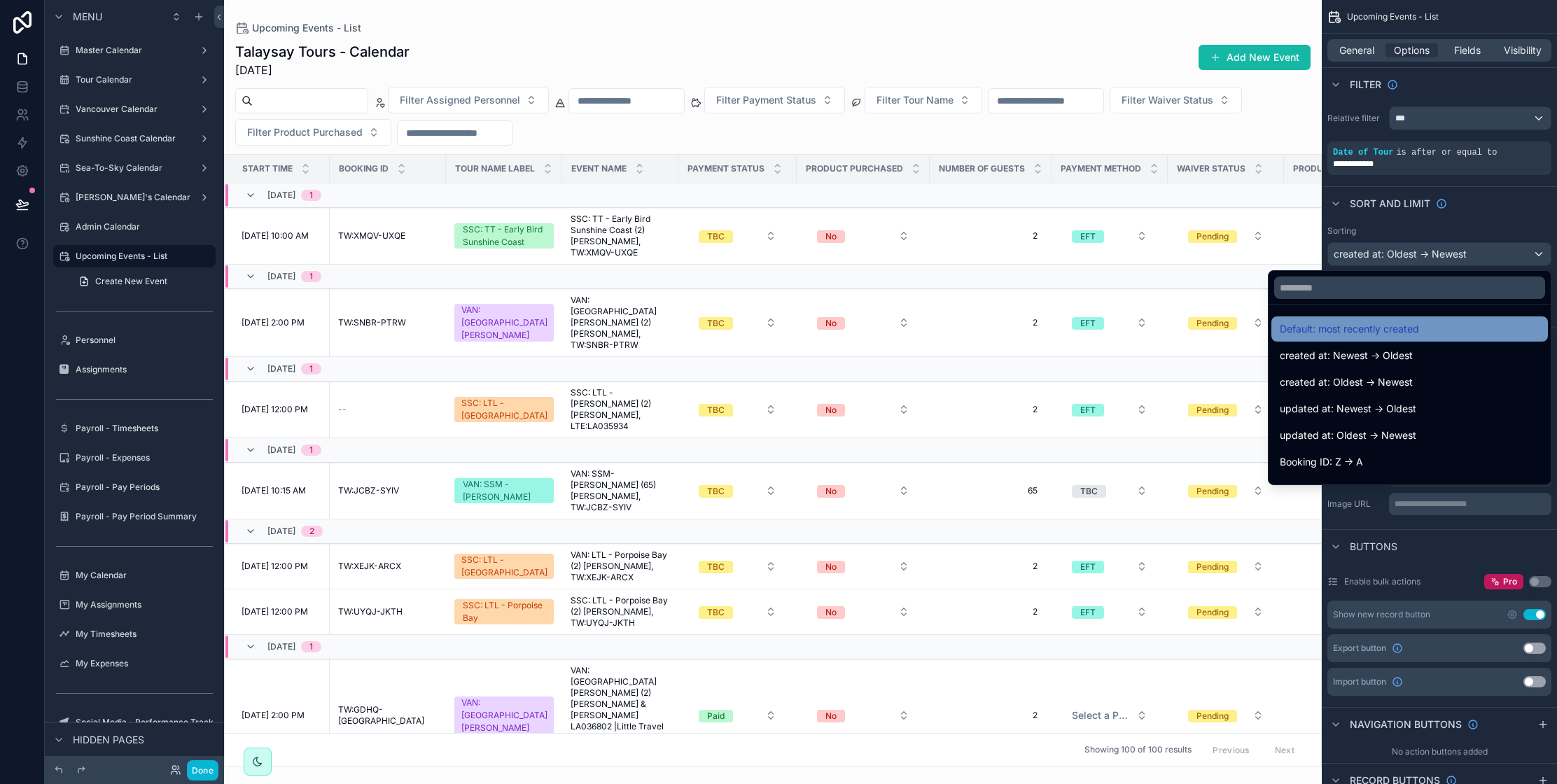
click at [1394, 330] on span "Default: most recently created" at bounding box center [1349, 329] width 139 height 17
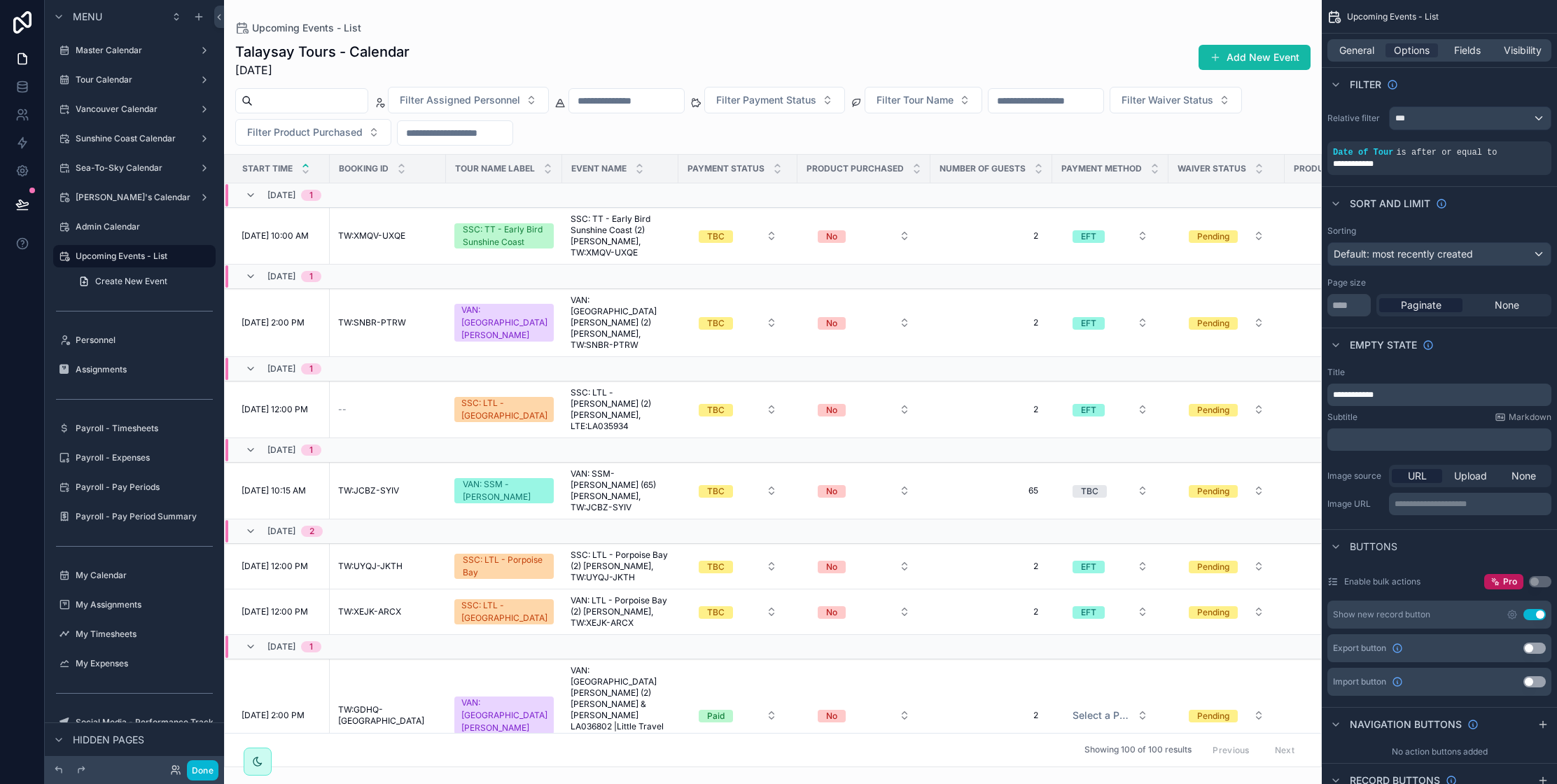
click at [306, 166] on icon "scrollable content" at bounding box center [305, 166] width 9 height 9
click at [306, 173] on icon "scrollable content" at bounding box center [305, 171] width 9 height 9
click at [1478, 54] on span "Fields" at bounding box center [1466, 50] width 27 height 14
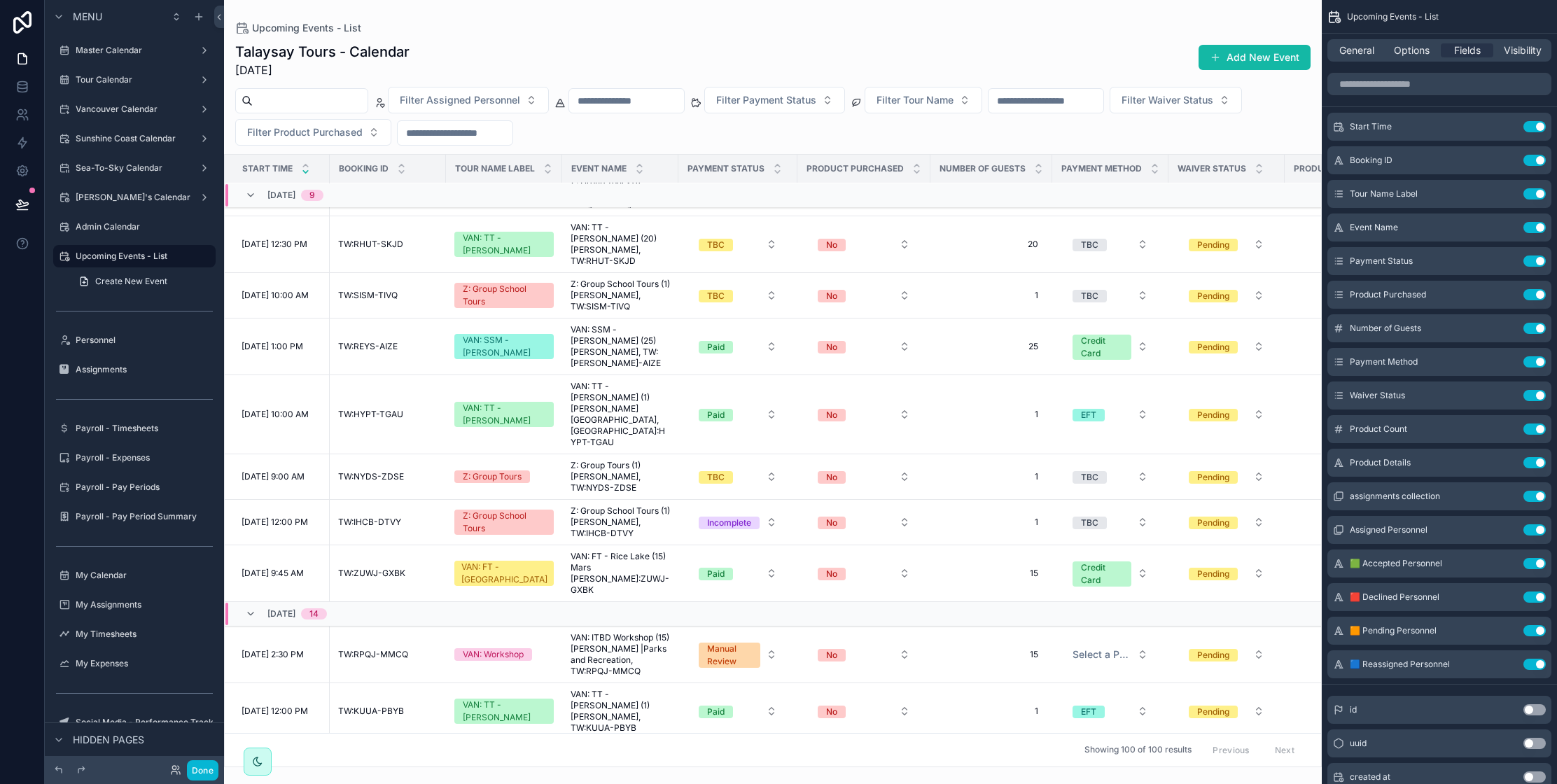
scroll to position [2021, 0]
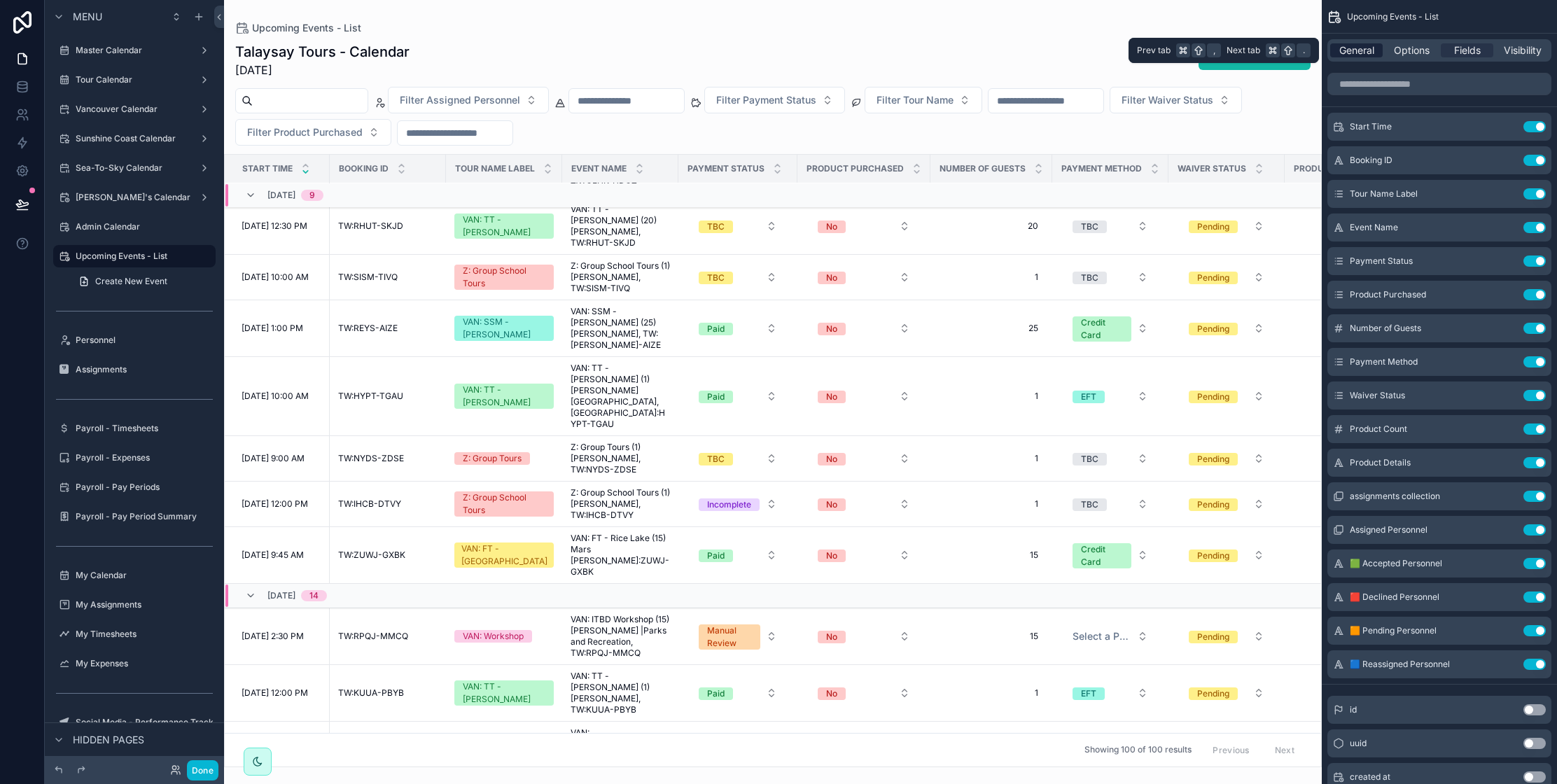
click at [1341, 50] on span "General" at bounding box center [1356, 50] width 35 height 14
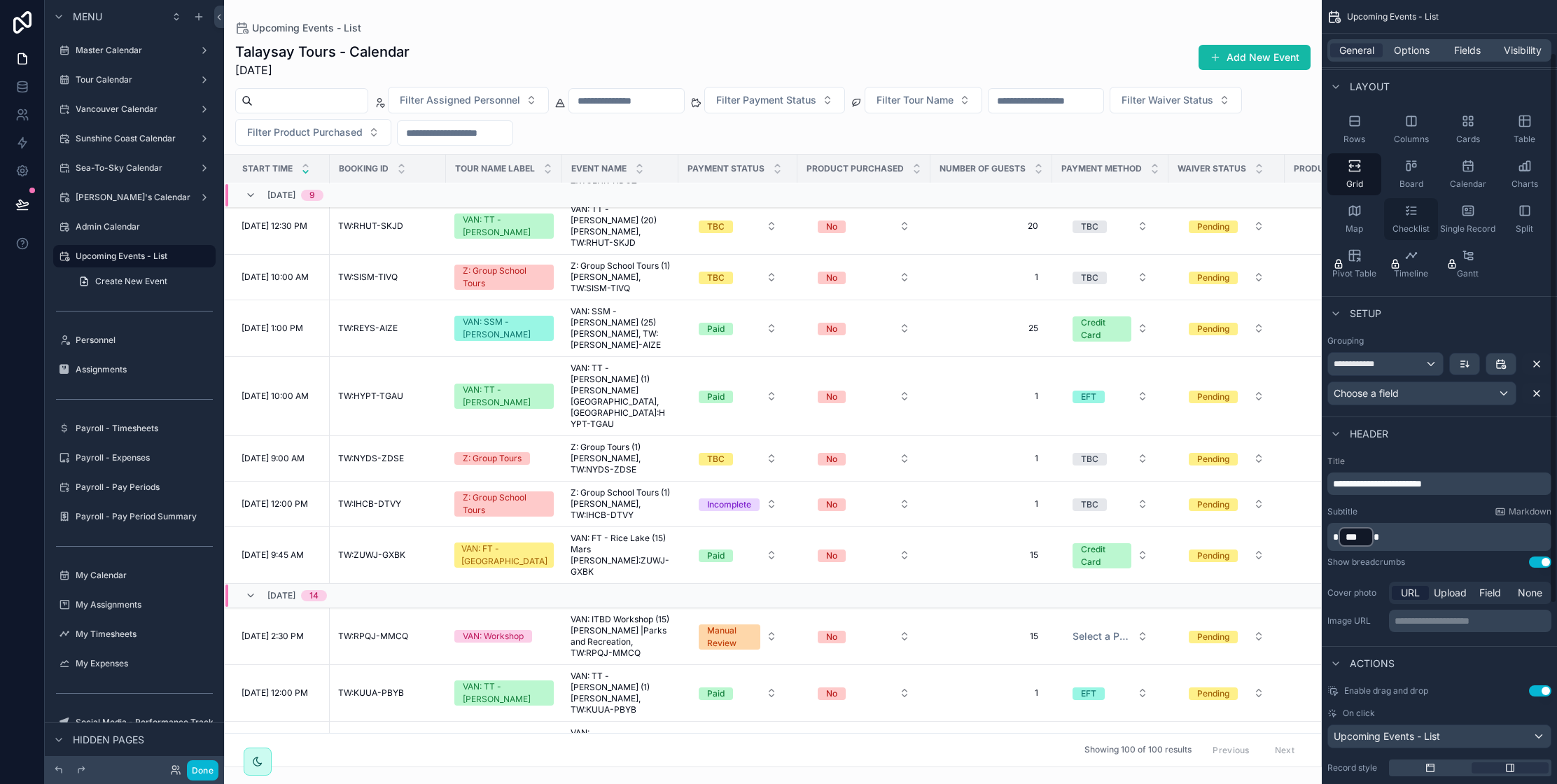
scroll to position [77, 0]
click at [1464, 367] on icon "scrollable content" at bounding box center [1464, 363] width 11 height 11
click at [1491, 396] on span "Oldest -> Newest" at bounding box center [1500, 394] width 80 height 17
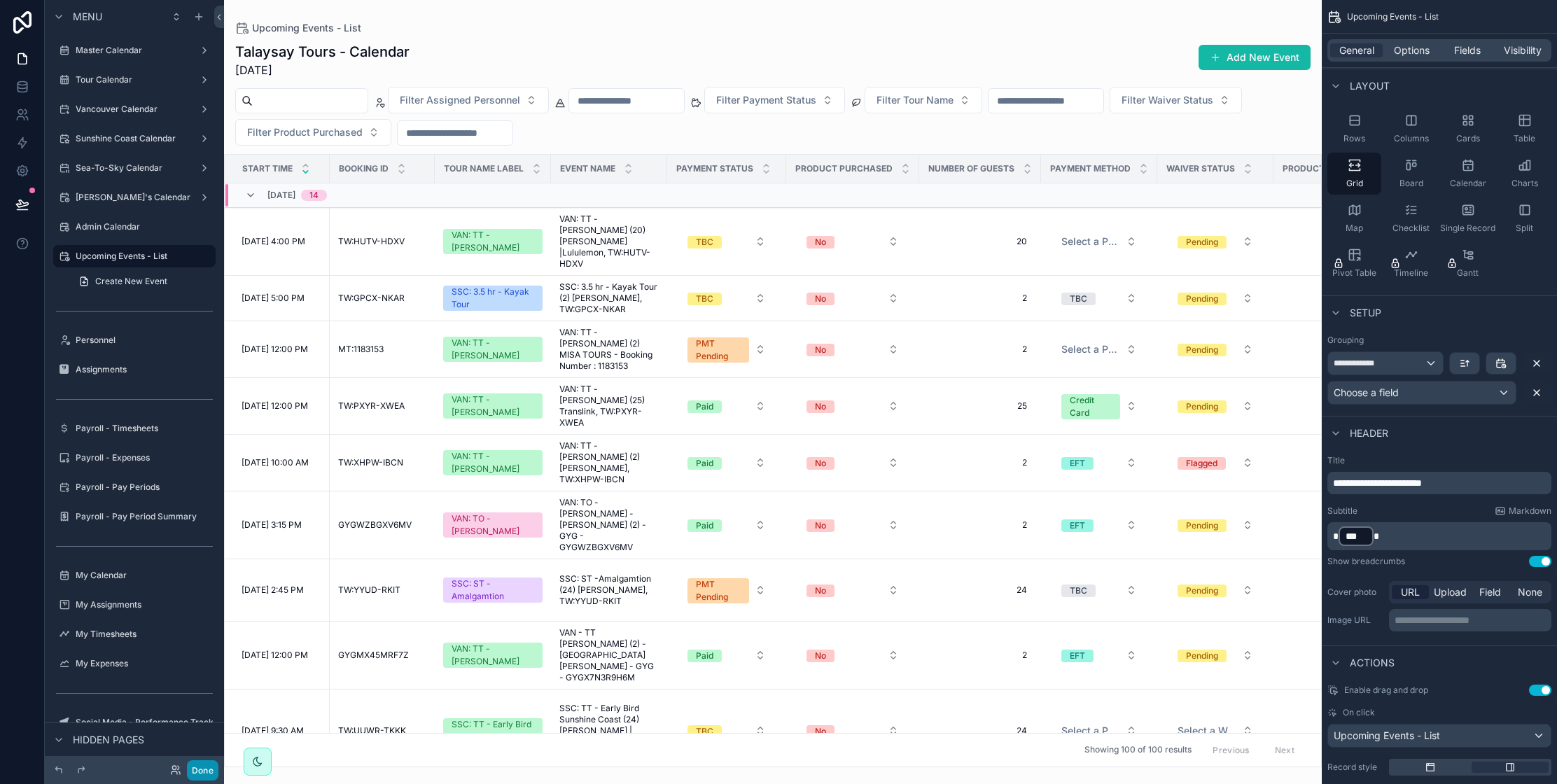
click at [202, 773] on button "Done" at bounding box center [203, 770] width 31 height 20
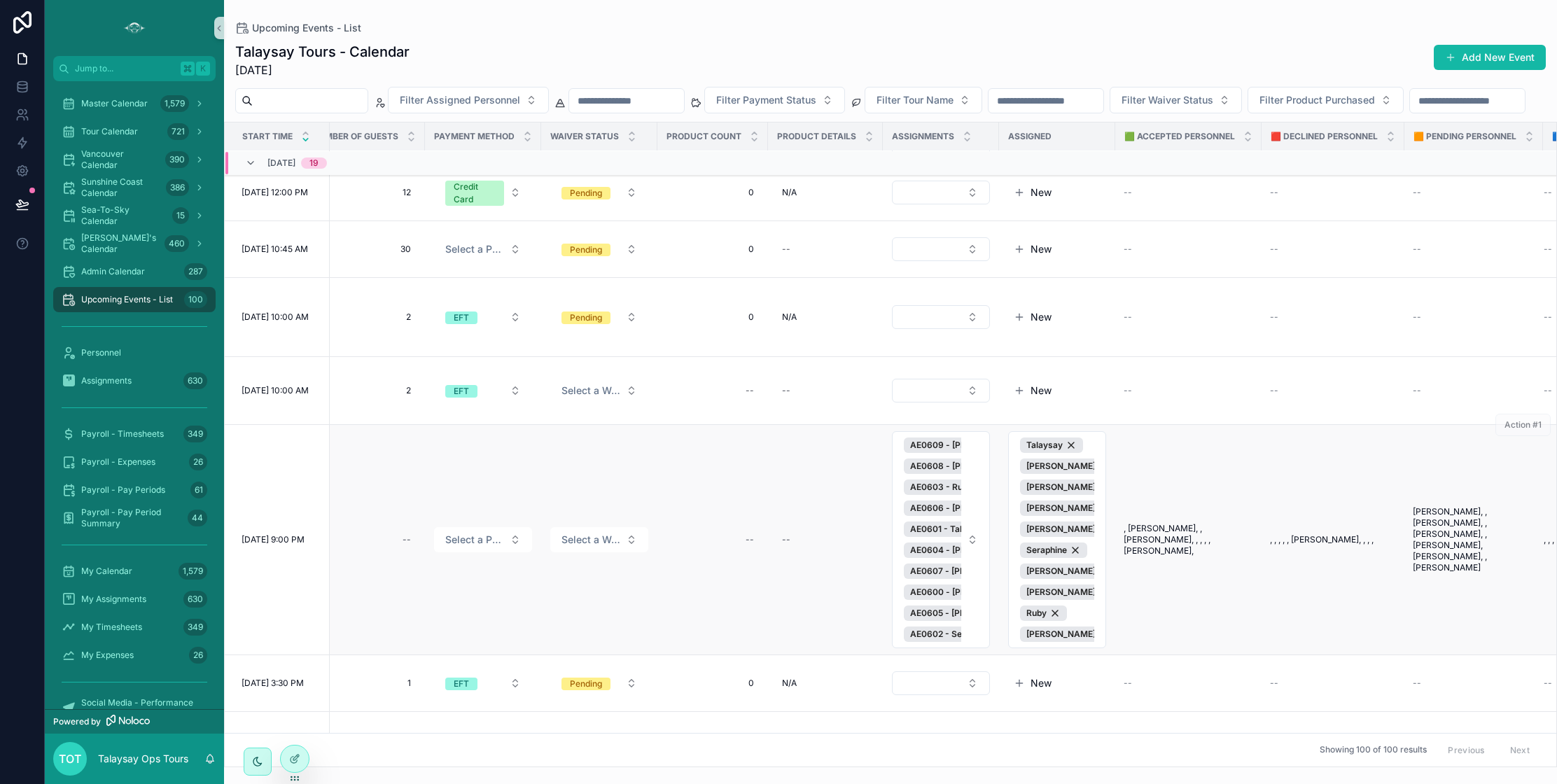
scroll to position [1073, 620]
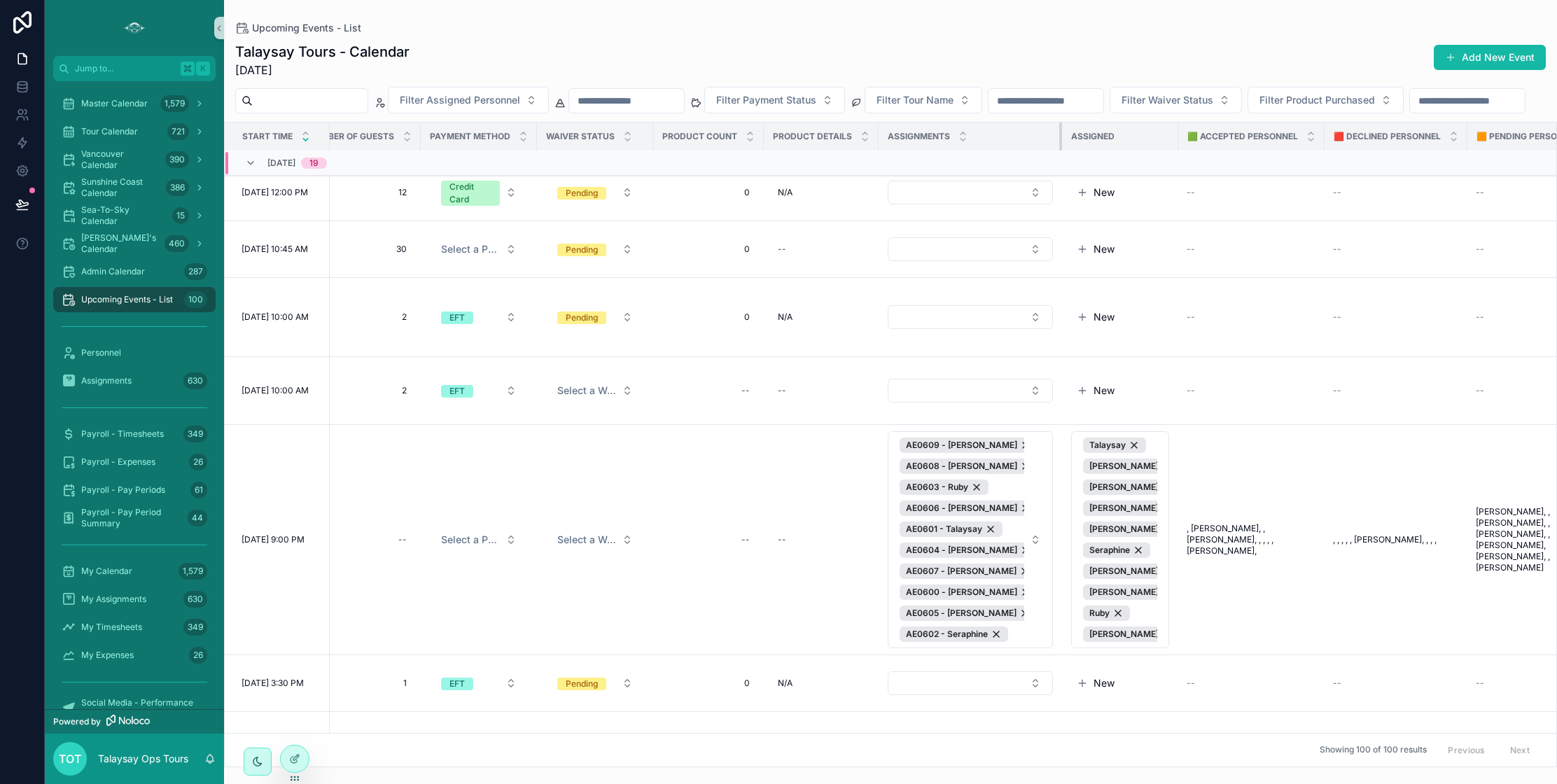
drag, startPoint x: 991, startPoint y: 168, endPoint x: 1058, endPoint y: 170, distance: 67.0
click at [1058, 151] on tr "Start Time Booking ID Tour Name Label Event Name Payment Status Product Purchas…" at bounding box center [658, 137] width 2107 height 28
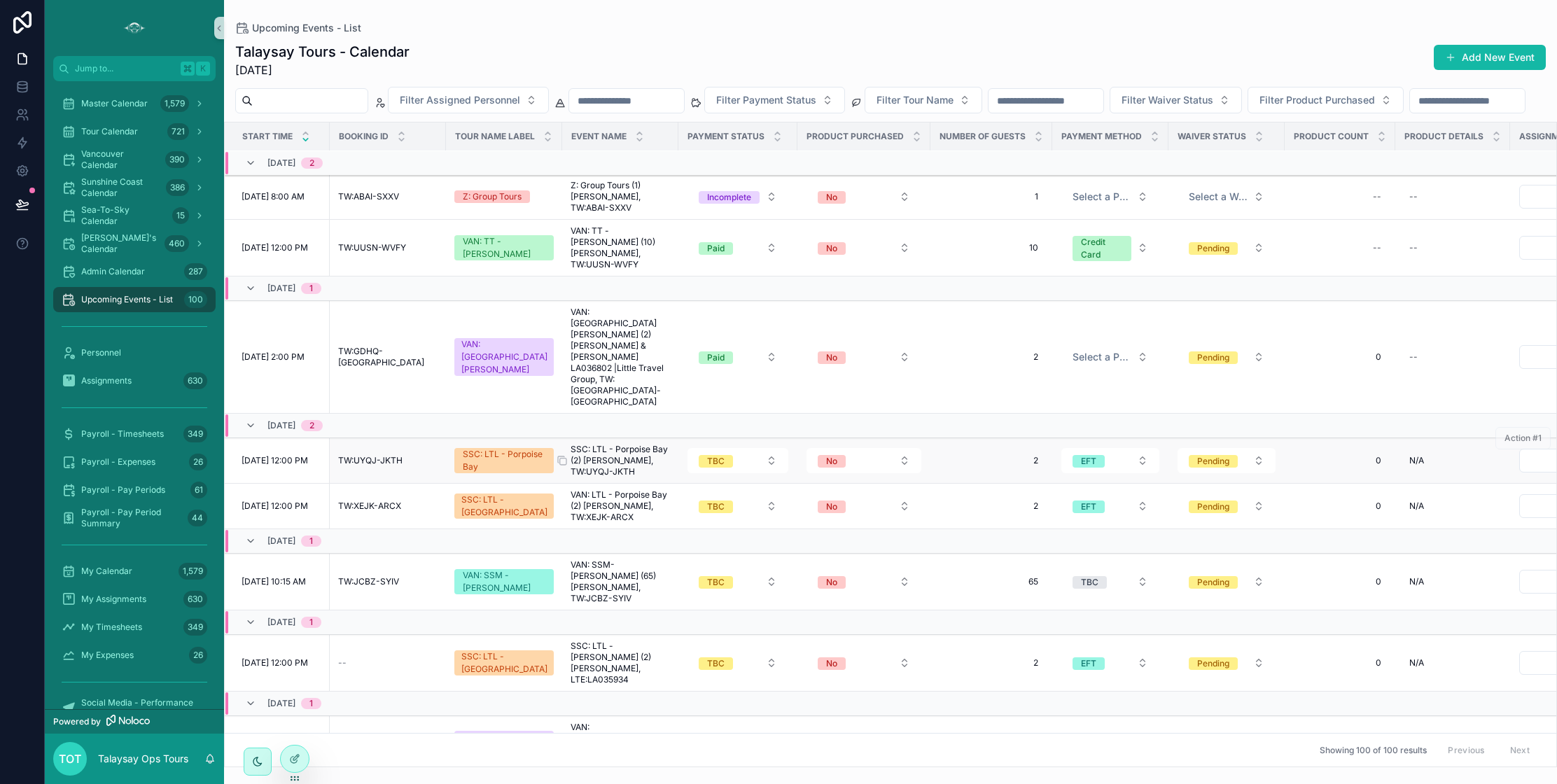
scroll to position [5030, 1]
click at [28, 205] on icon at bounding box center [22, 204] width 14 height 14
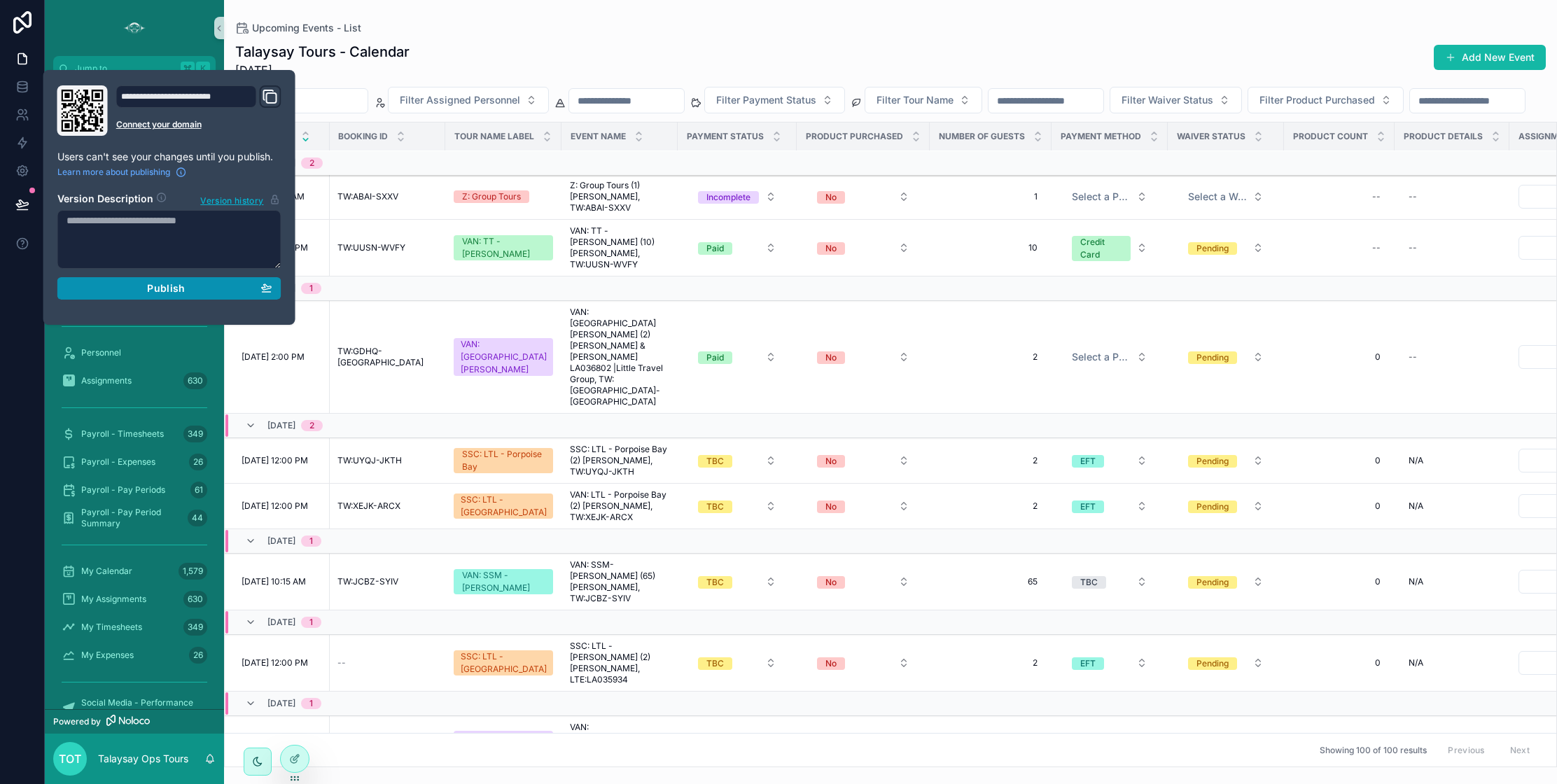
click at [154, 290] on span "Publish" at bounding box center [165, 289] width 38 height 13
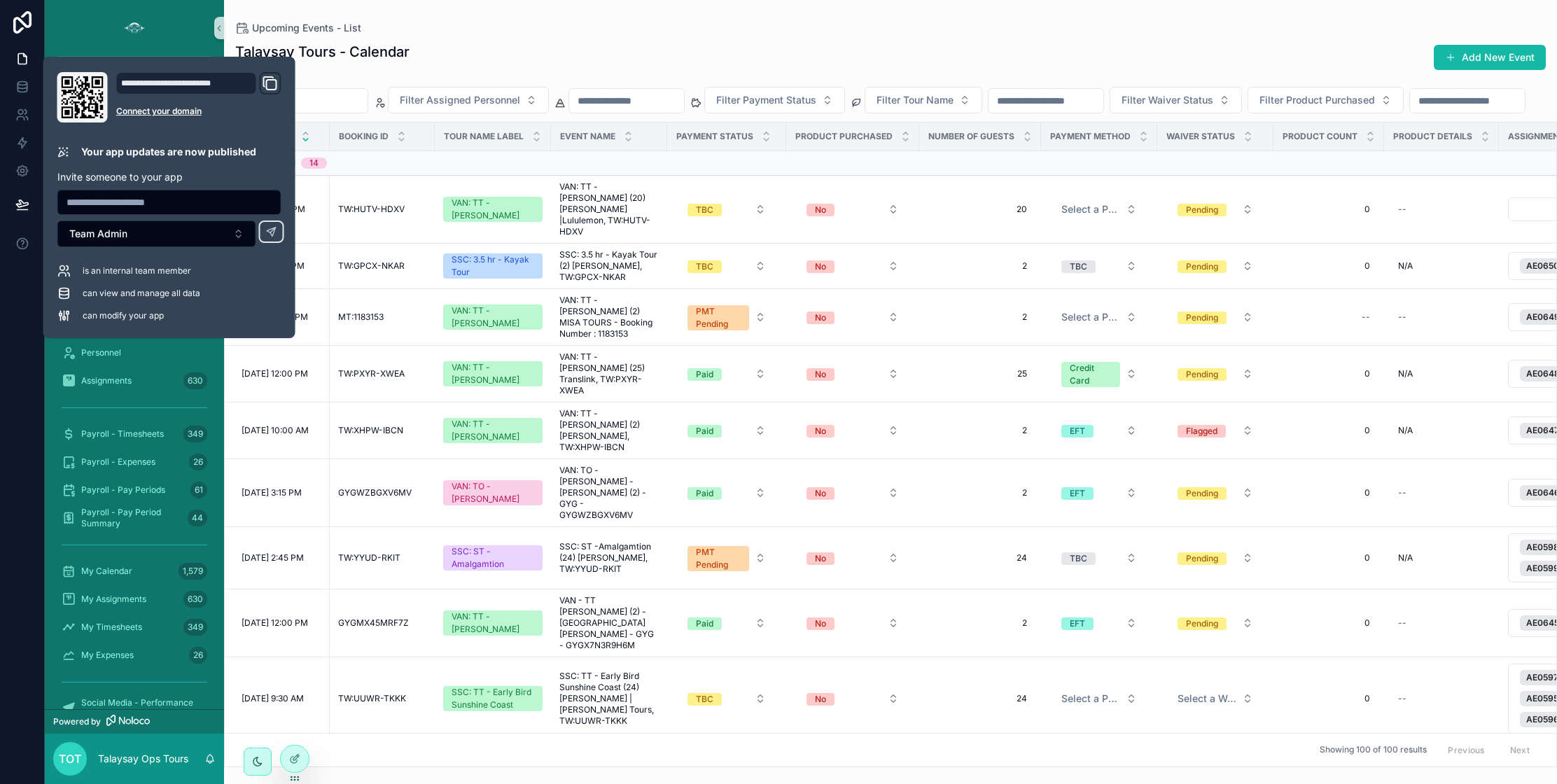
click at [379, 114] on div "Filter Assigned Personnel Filter Payment Status Filter Tour Name Filter Waiver …" at bounding box center [889, 100] width 1332 height 27
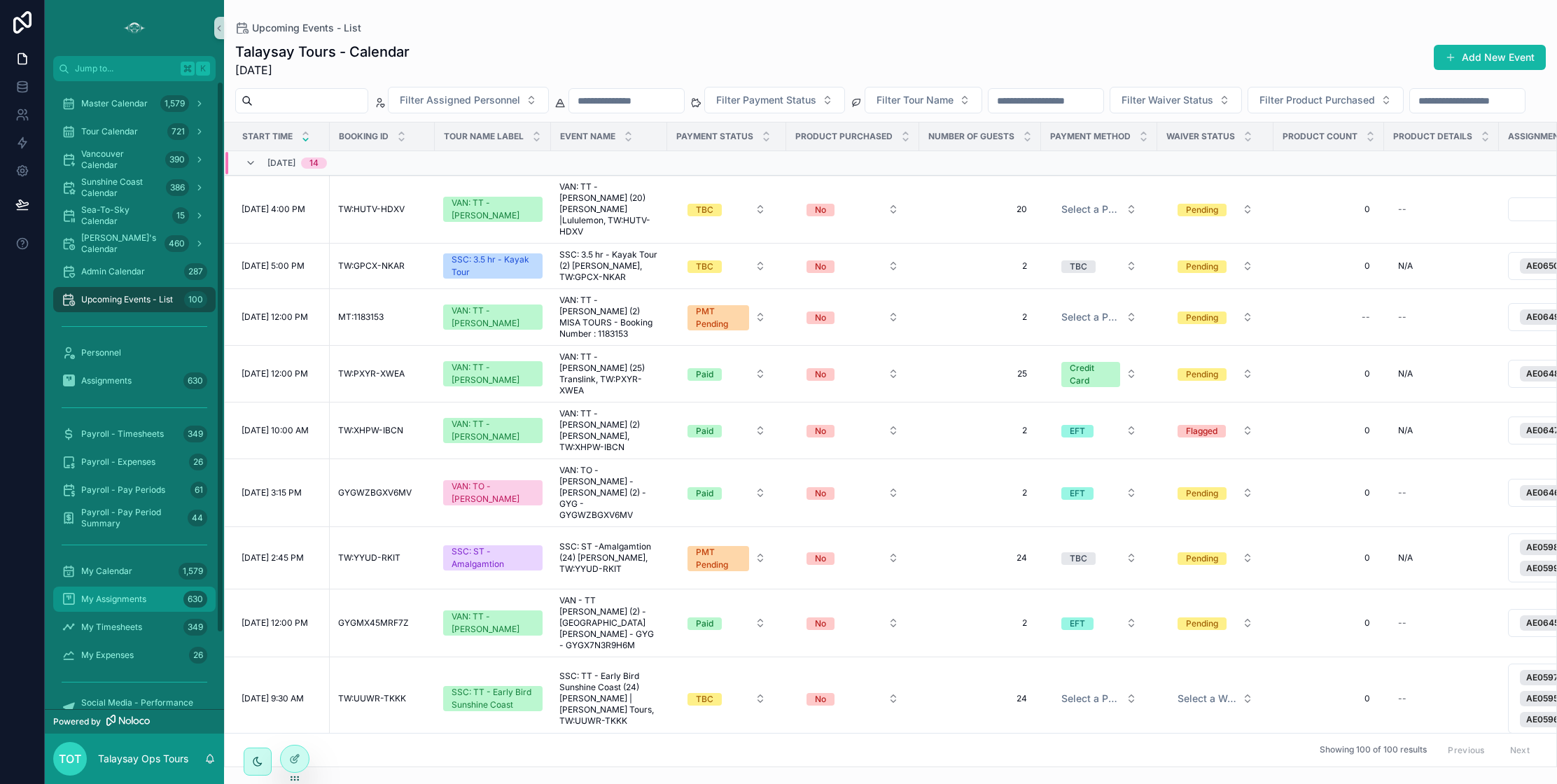
scroll to position [85, 0]
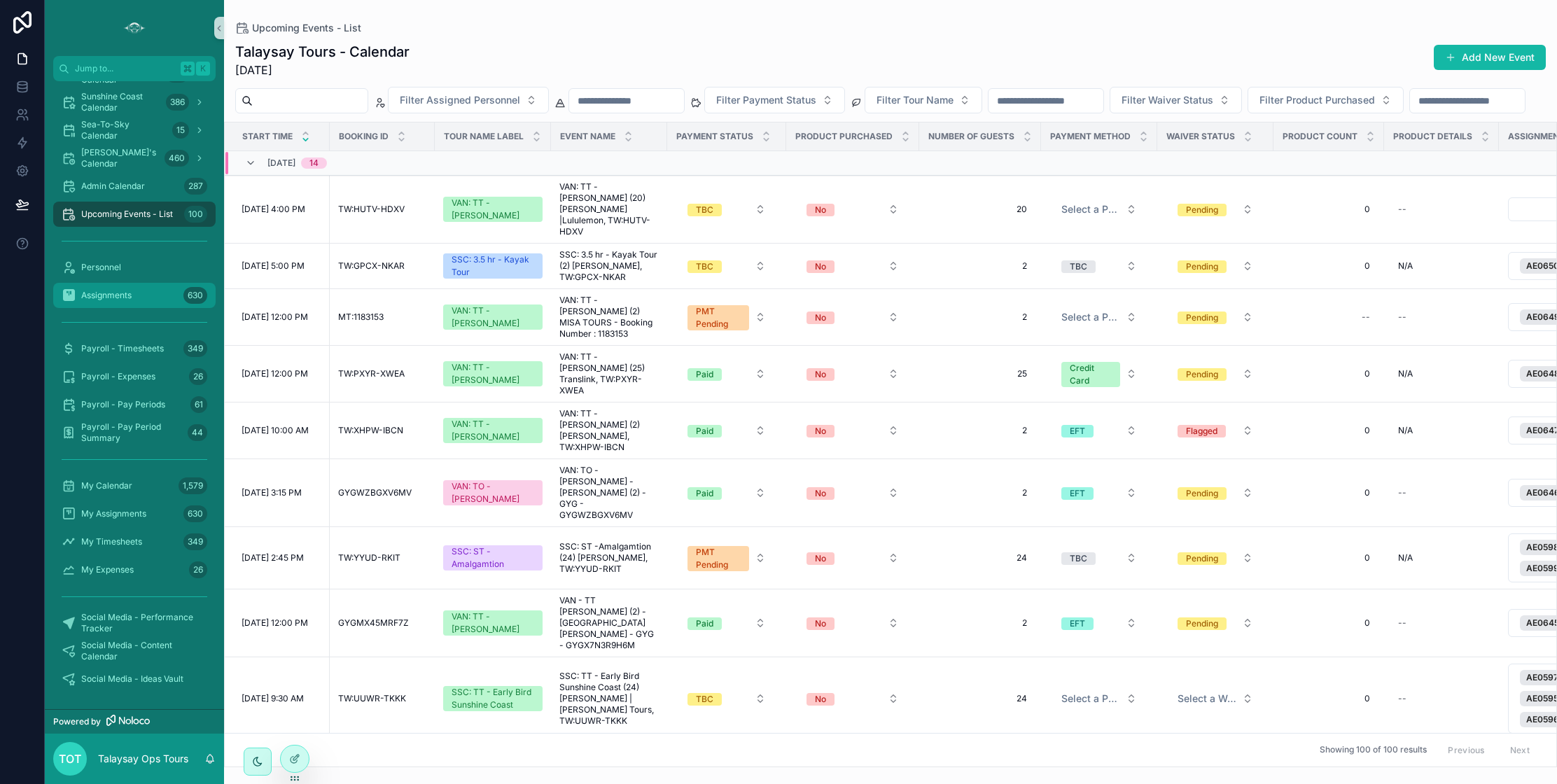
click at [102, 295] on span "Assignments" at bounding box center [106, 295] width 50 height 11
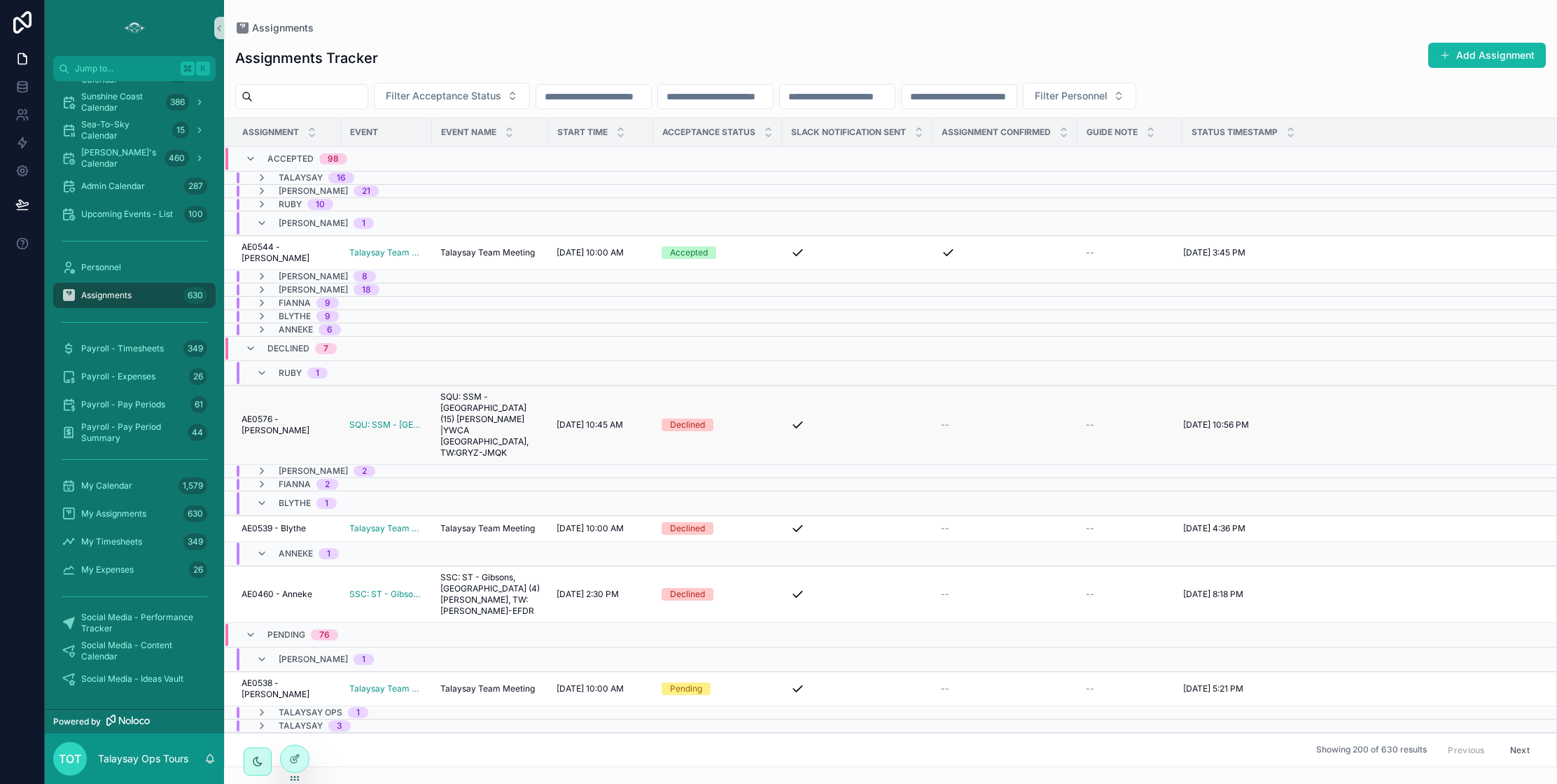
click at [525, 413] on span "SQU: SSM - Porteau Cove (15) Nina Chou |YWCA Metro Vancouver, TW:GRYZ-JMQK" at bounding box center [490, 425] width 99 height 67
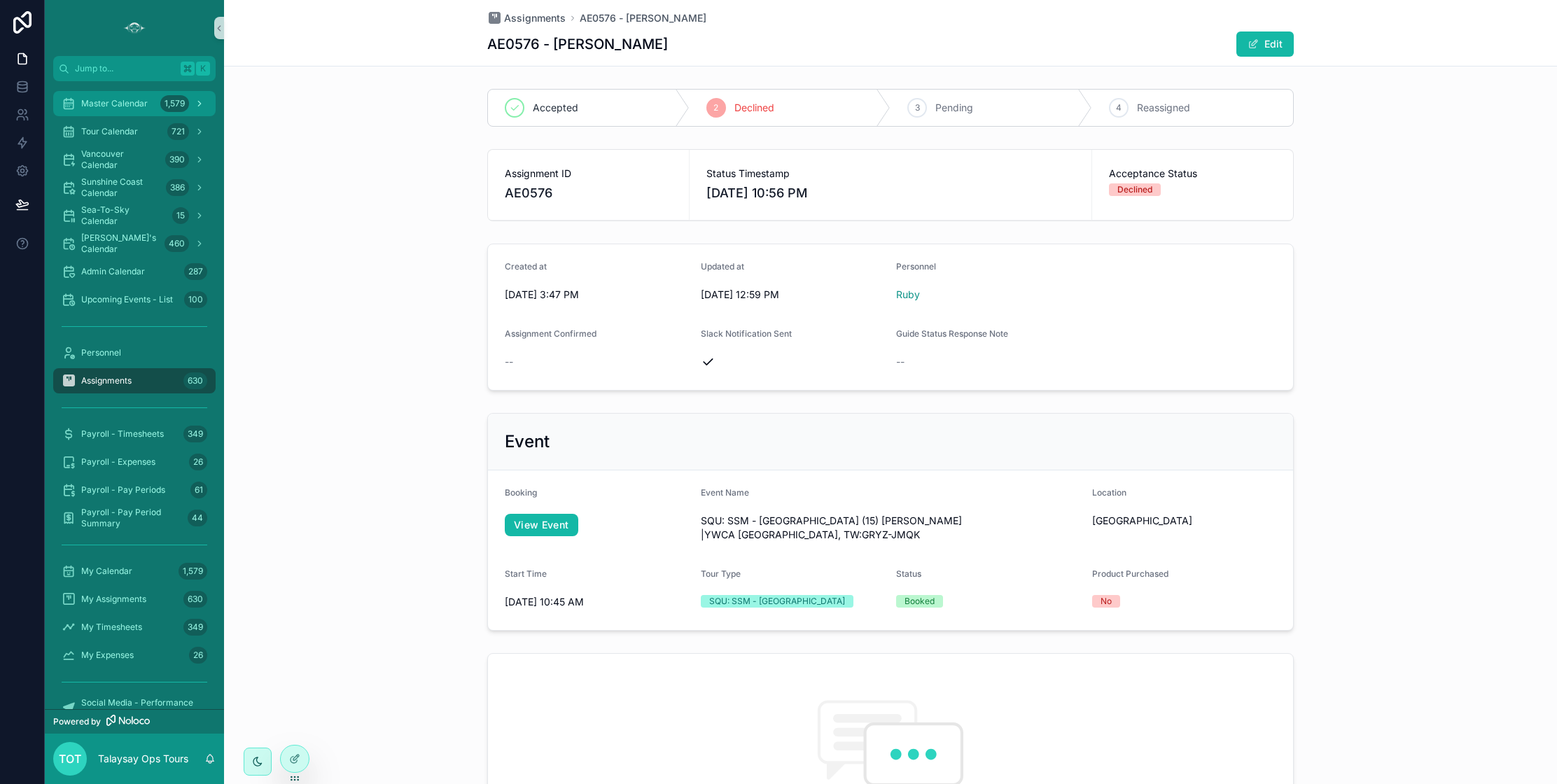
click at [94, 104] on span "Master Calendar" at bounding box center [115, 104] width 67 height 11
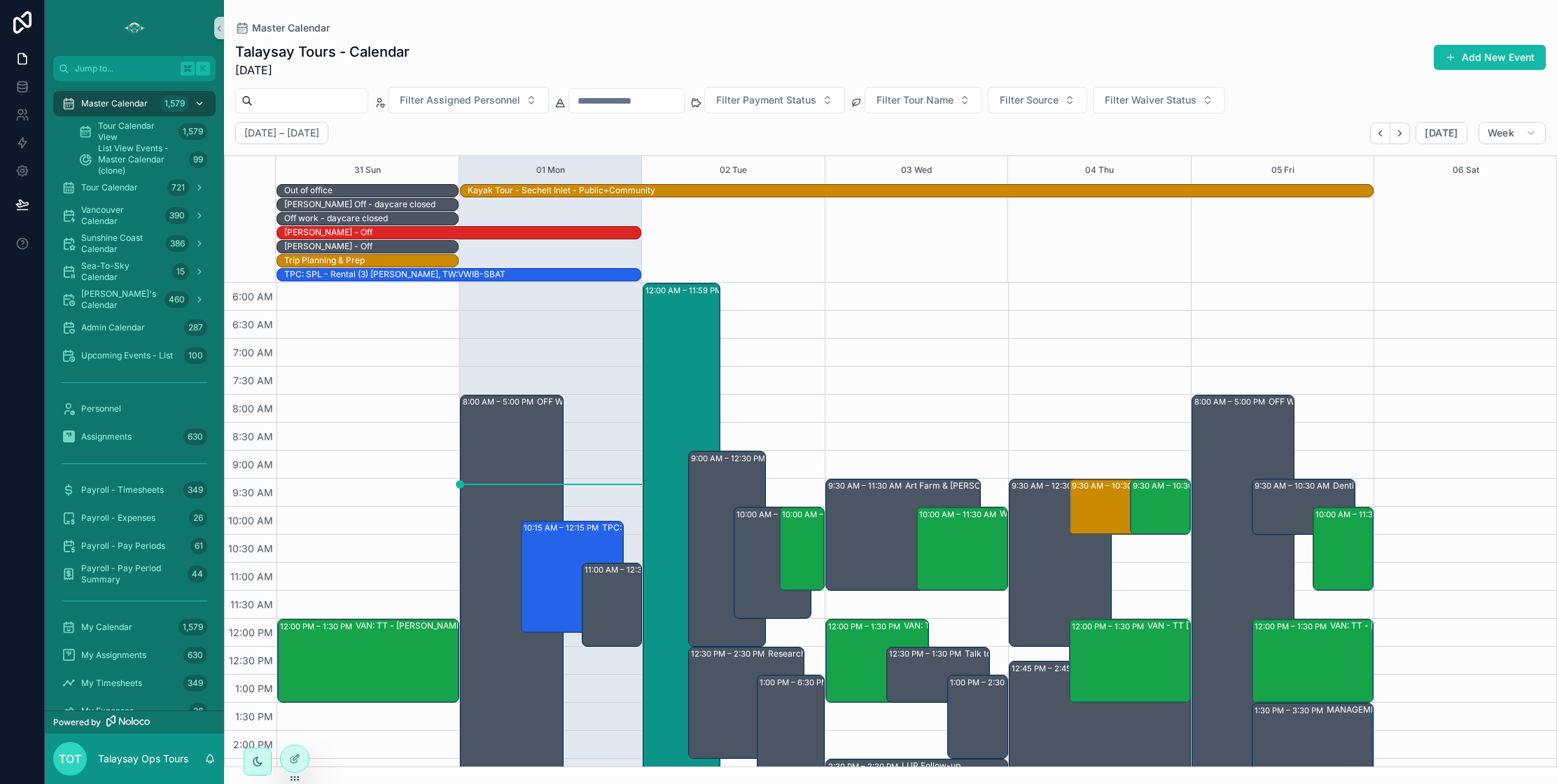
scroll to position [336, 0]
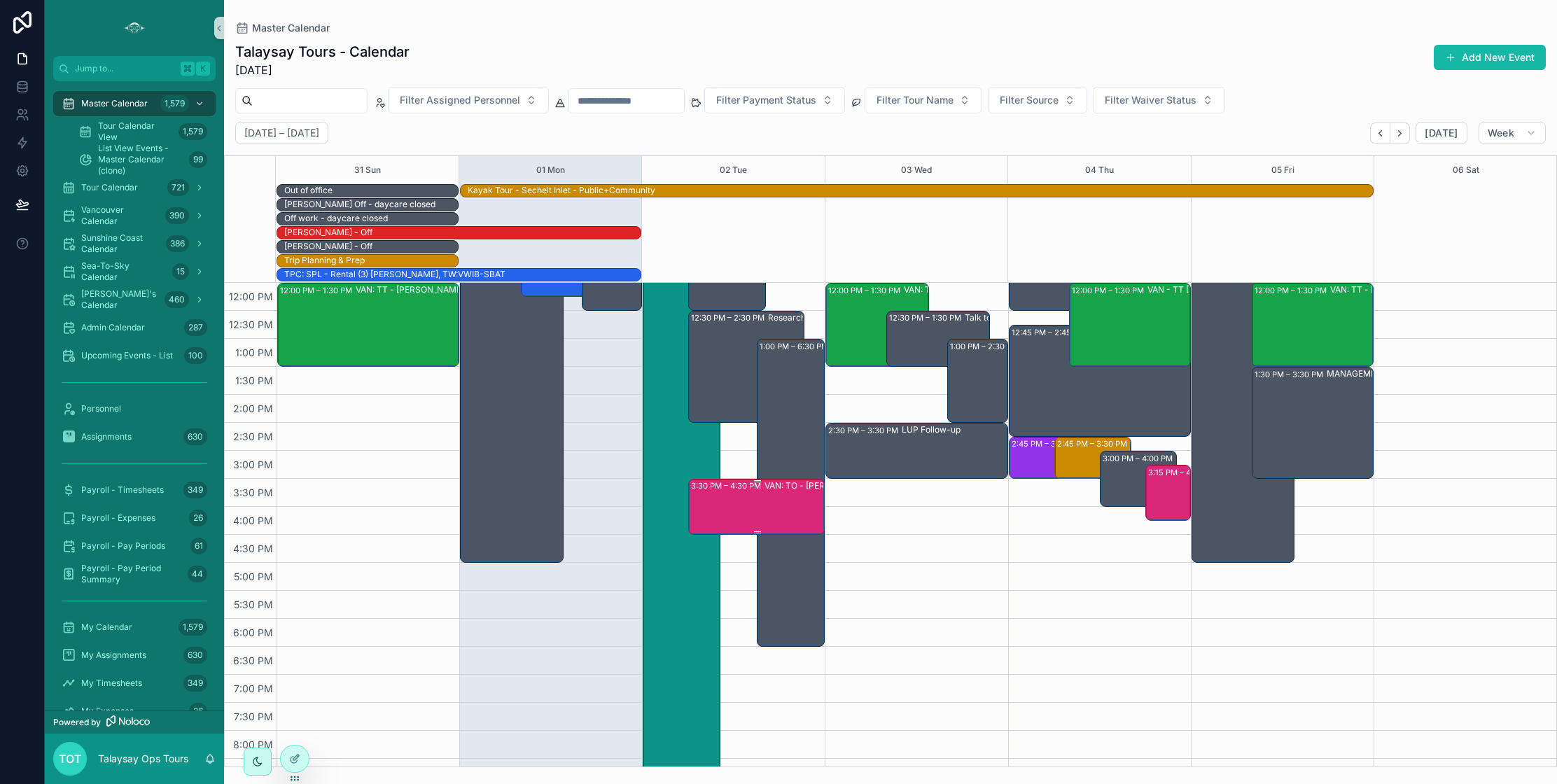
click at [759, 501] on div "3:30 PM – 4:30 PM VAN: TO - Stanley Park (3) Stephen Palmer, TW:FQGE-NJWQ" at bounding box center [756, 507] width 132 height 53
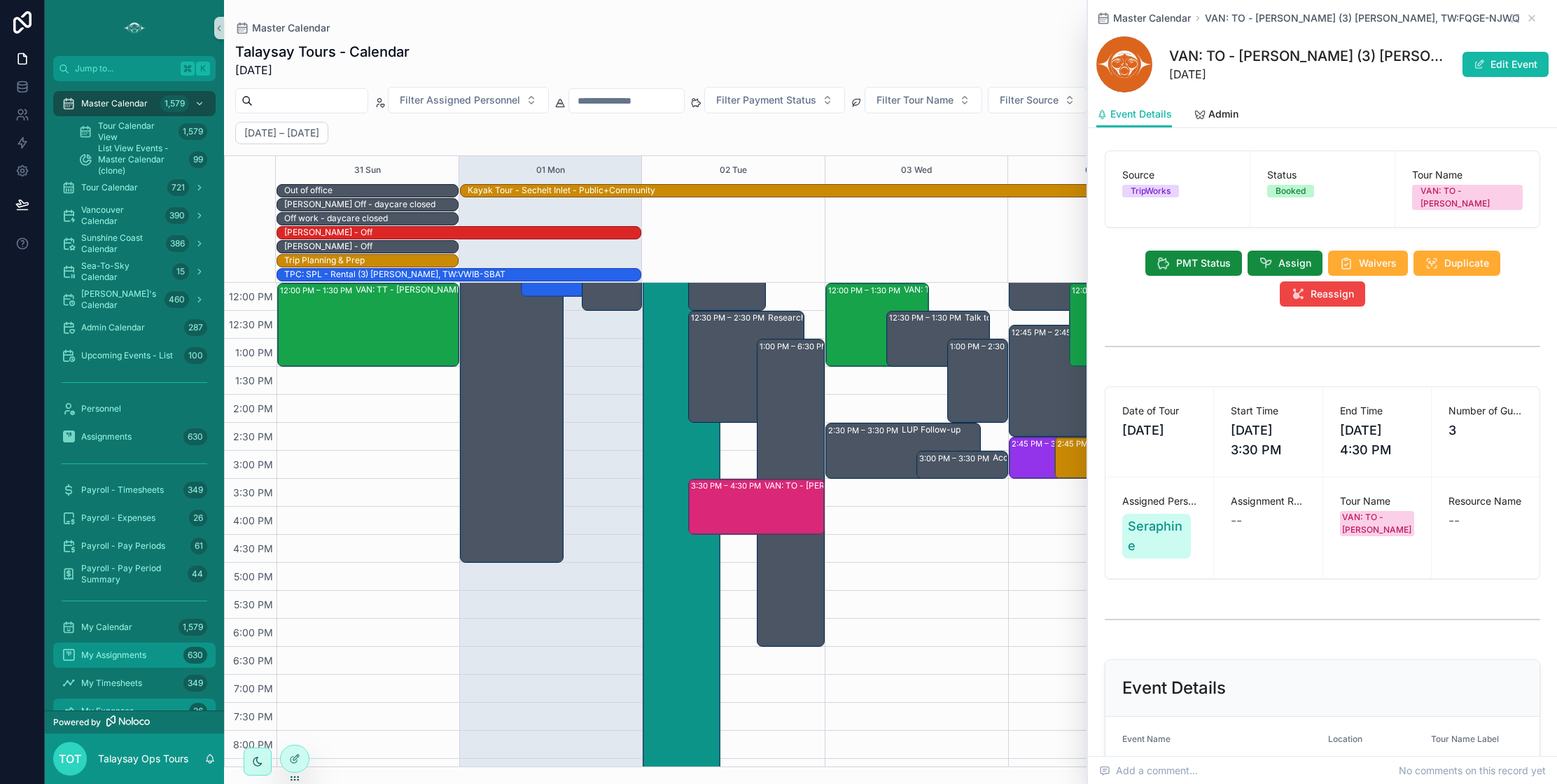
click at [122, 657] on span "My Assignments" at bounding box center [114, 655] width 65 height 11
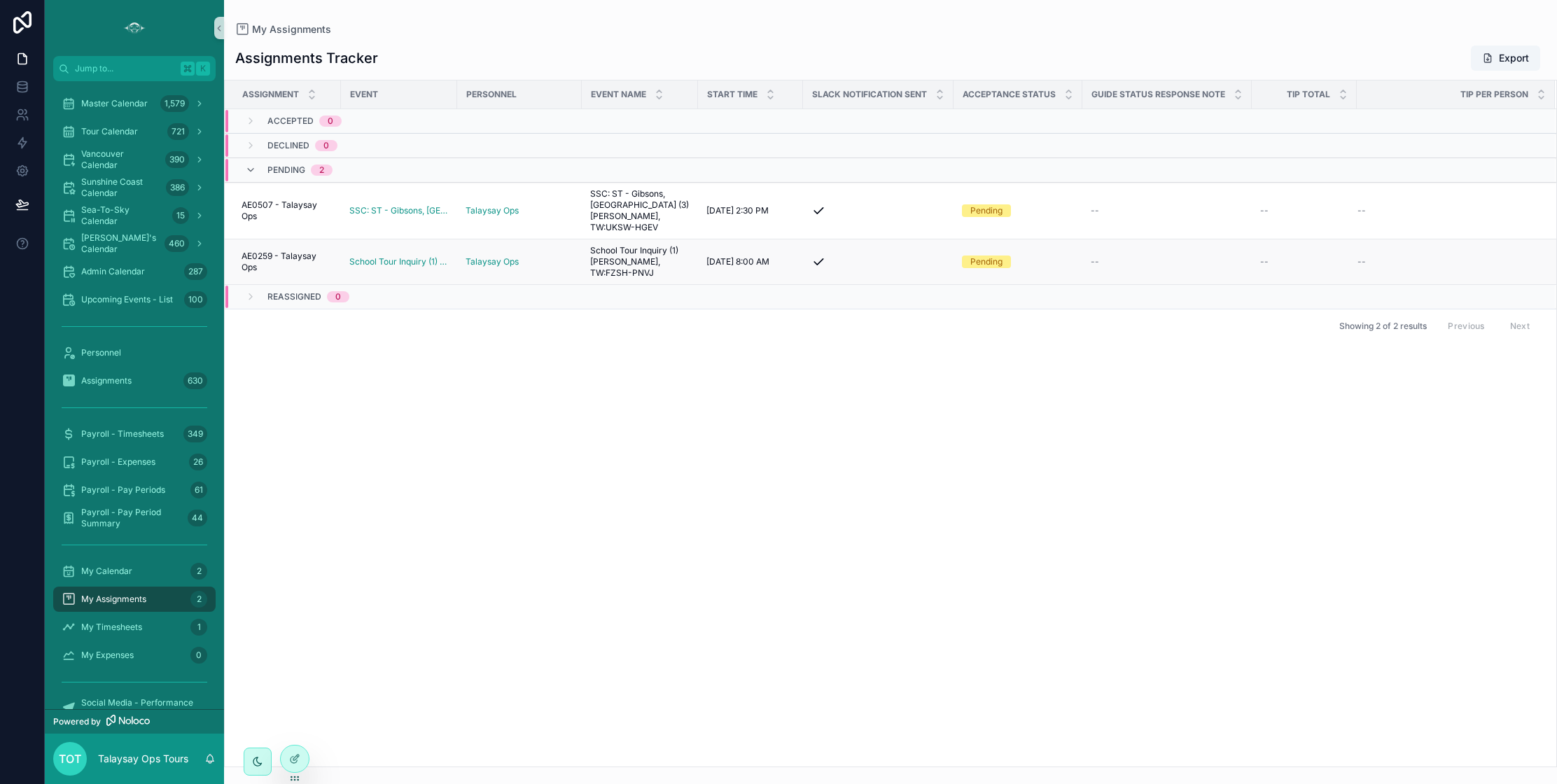
click at [547, 256] on div "Talaysay Ops" at bounding box center [520, 261] width 108 height 11
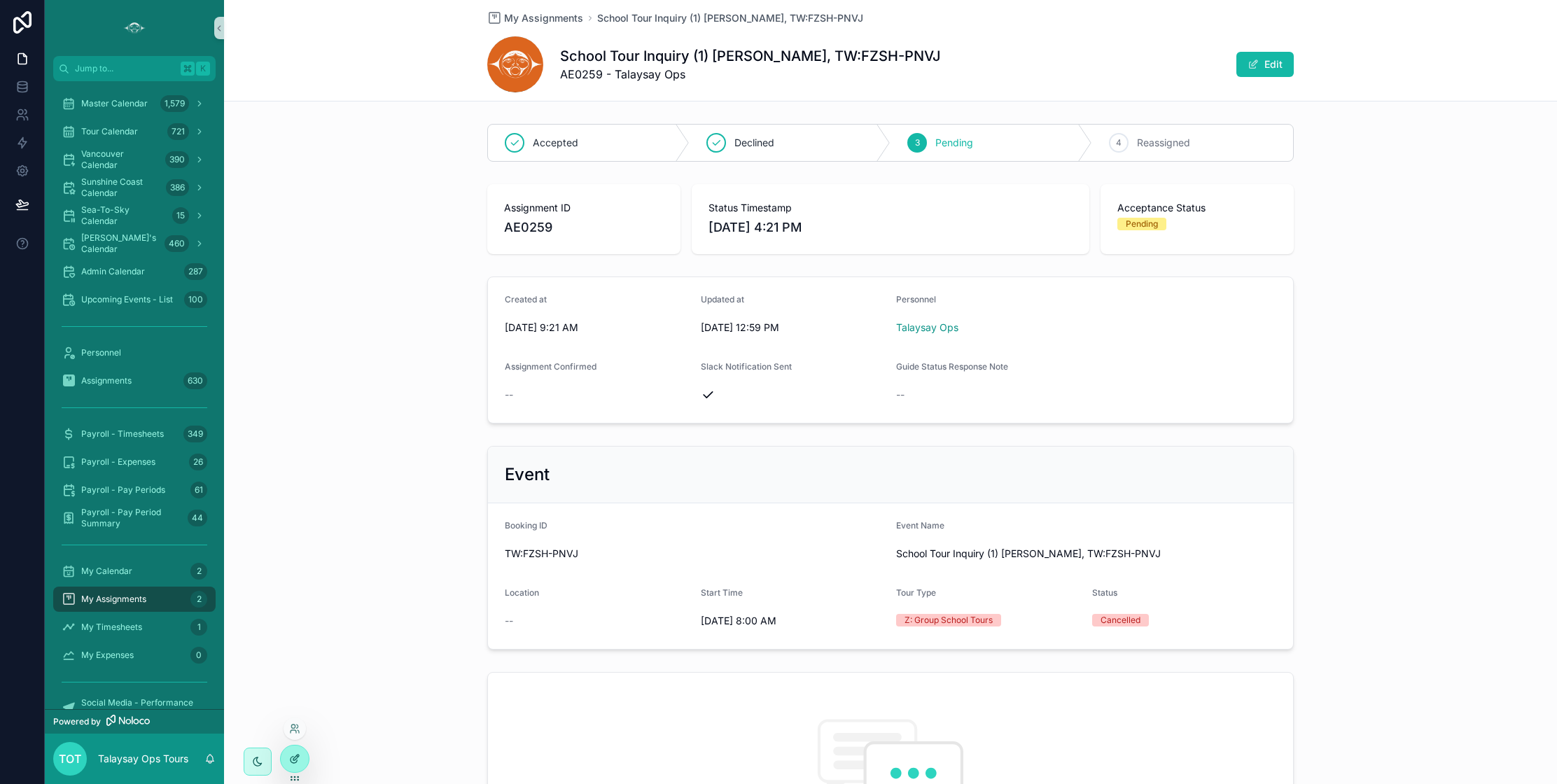
click at [304, 762] on div at bounding box center [294, 758] width 28 height 27
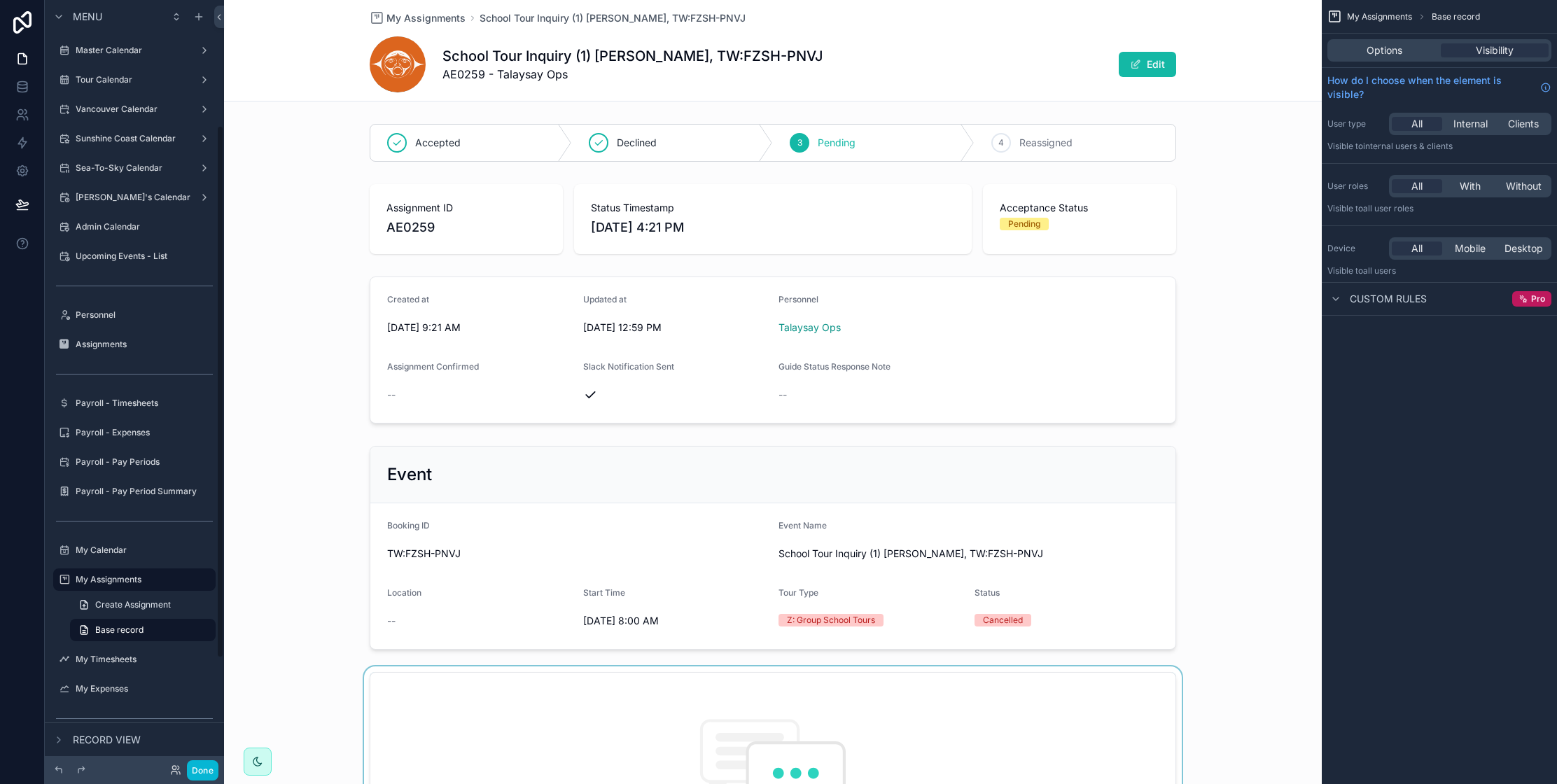
scroll to position [181, 0]
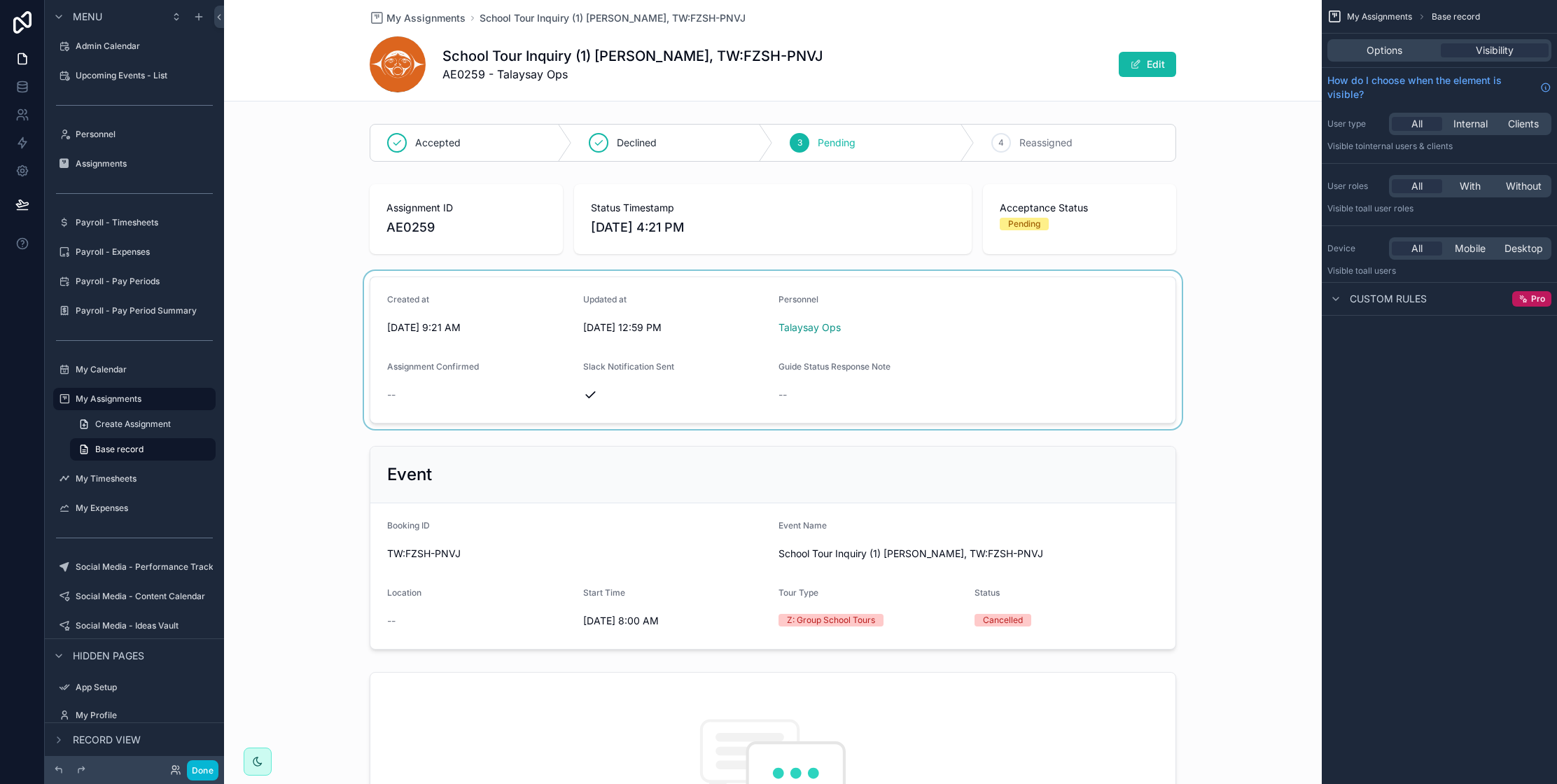
click at [997, 402] on div "scrollable content" at bounding box center [772, 349] width 1098 height 159
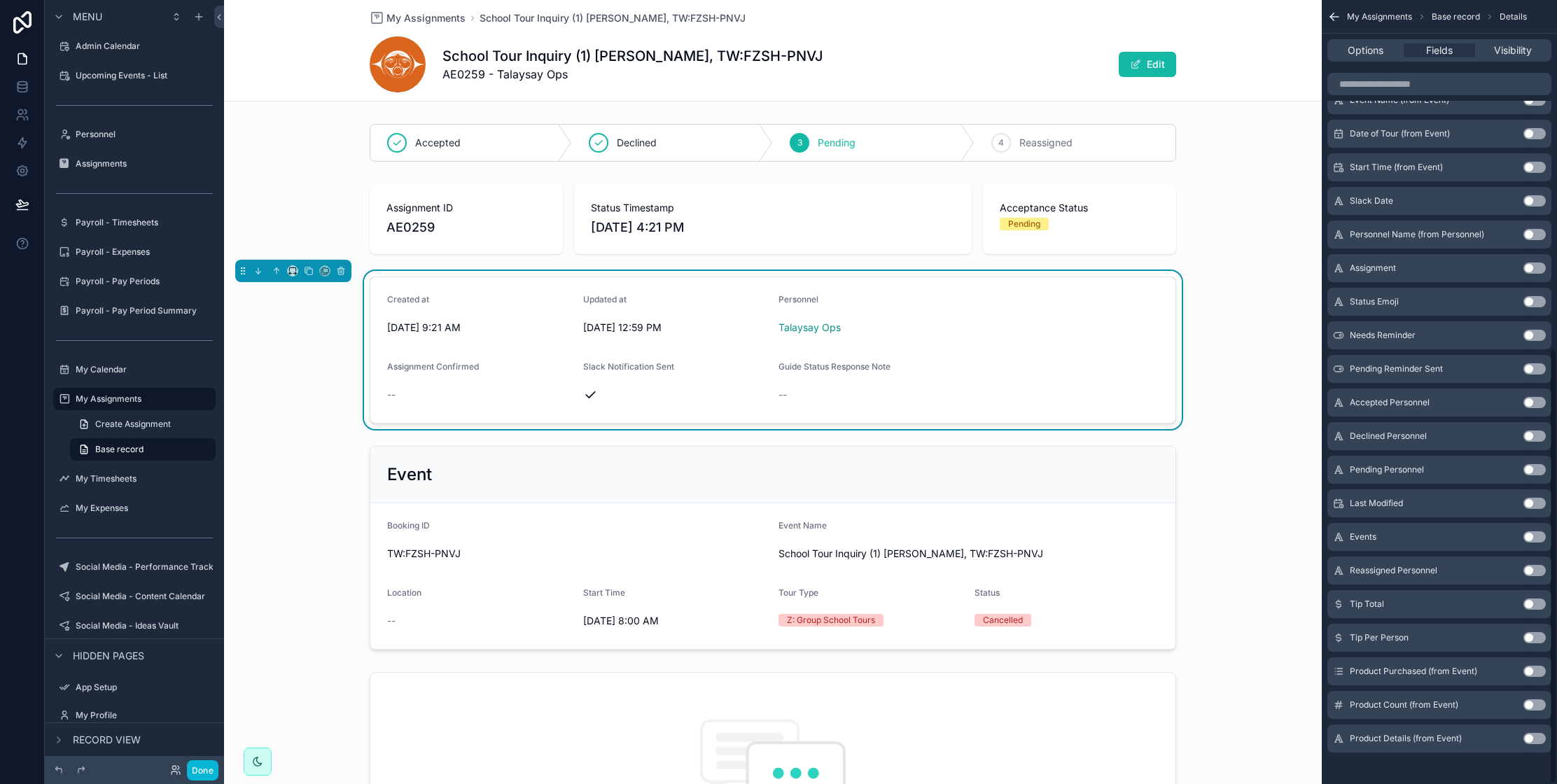
scroll to position [625, 0]
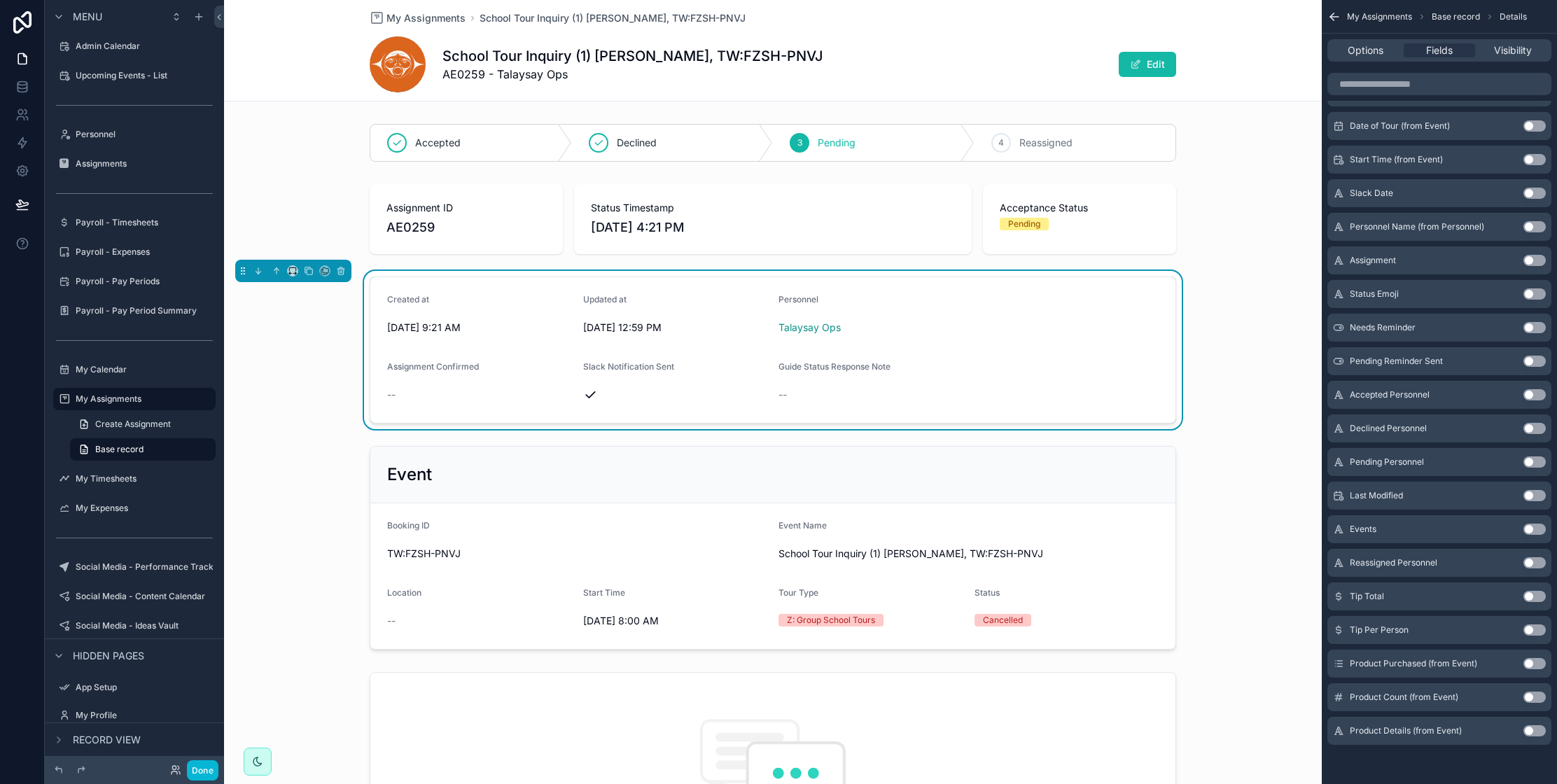
click at [1534, 598] on button "Use setting" at bounding box center [1534, 596] width 22 height 11
click at [1532, 630] on button "Use setting" at bounding box center [1534, 630] width 22 height 11
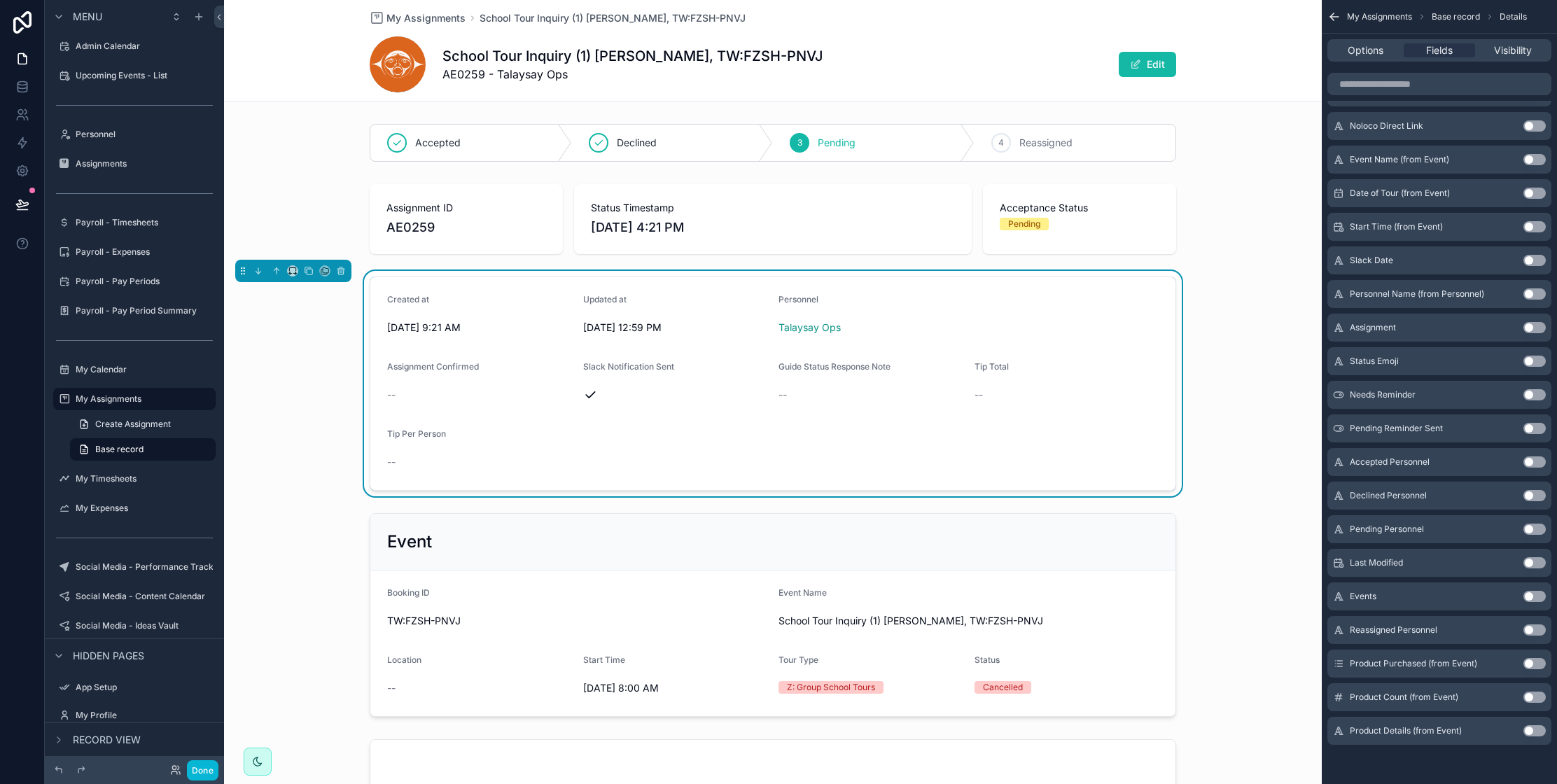
click at [892, 307] on div "Personnel" at bounding box center [968, 303] width 380 height 17
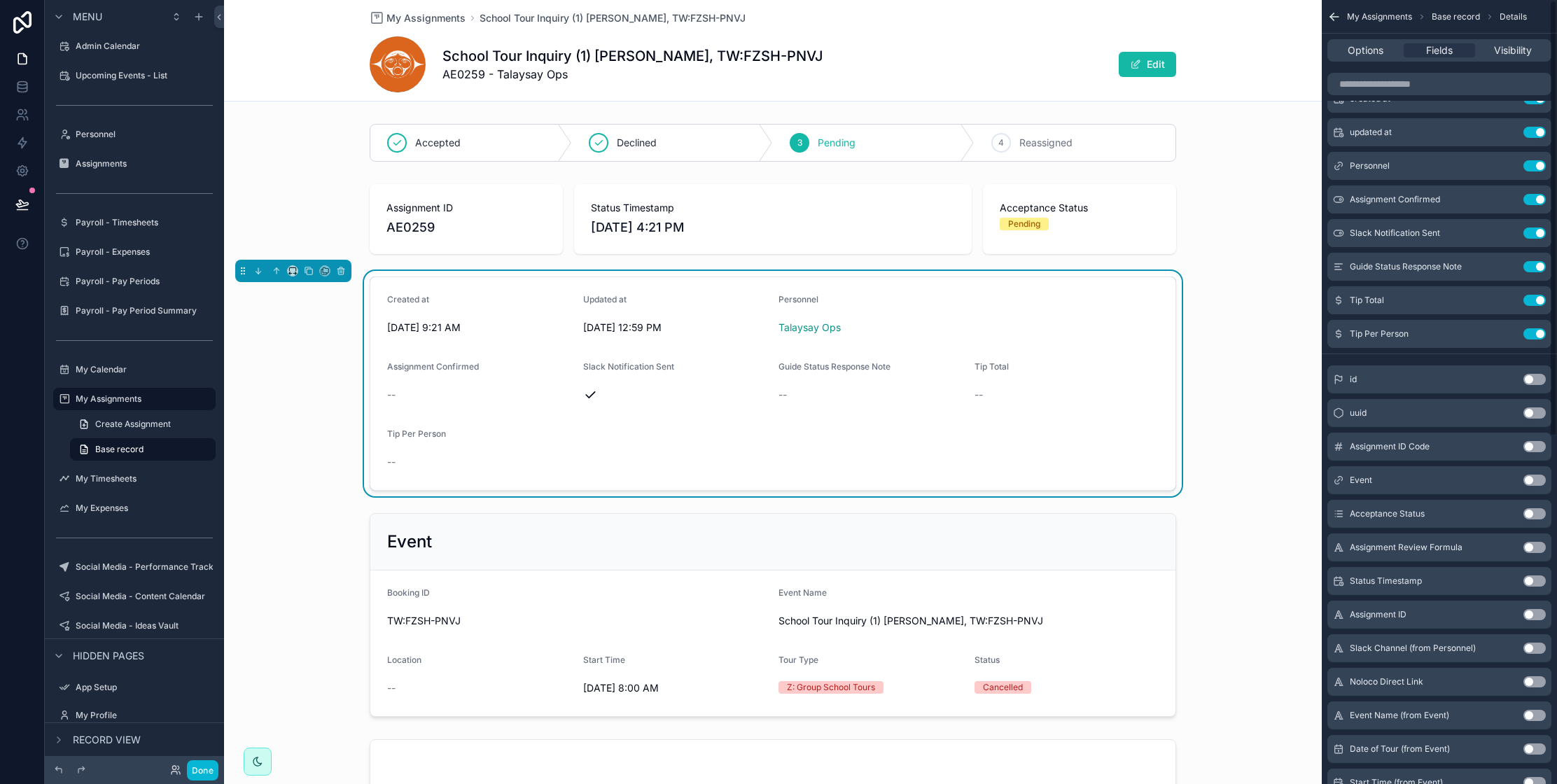
scroll to position [0, 0]
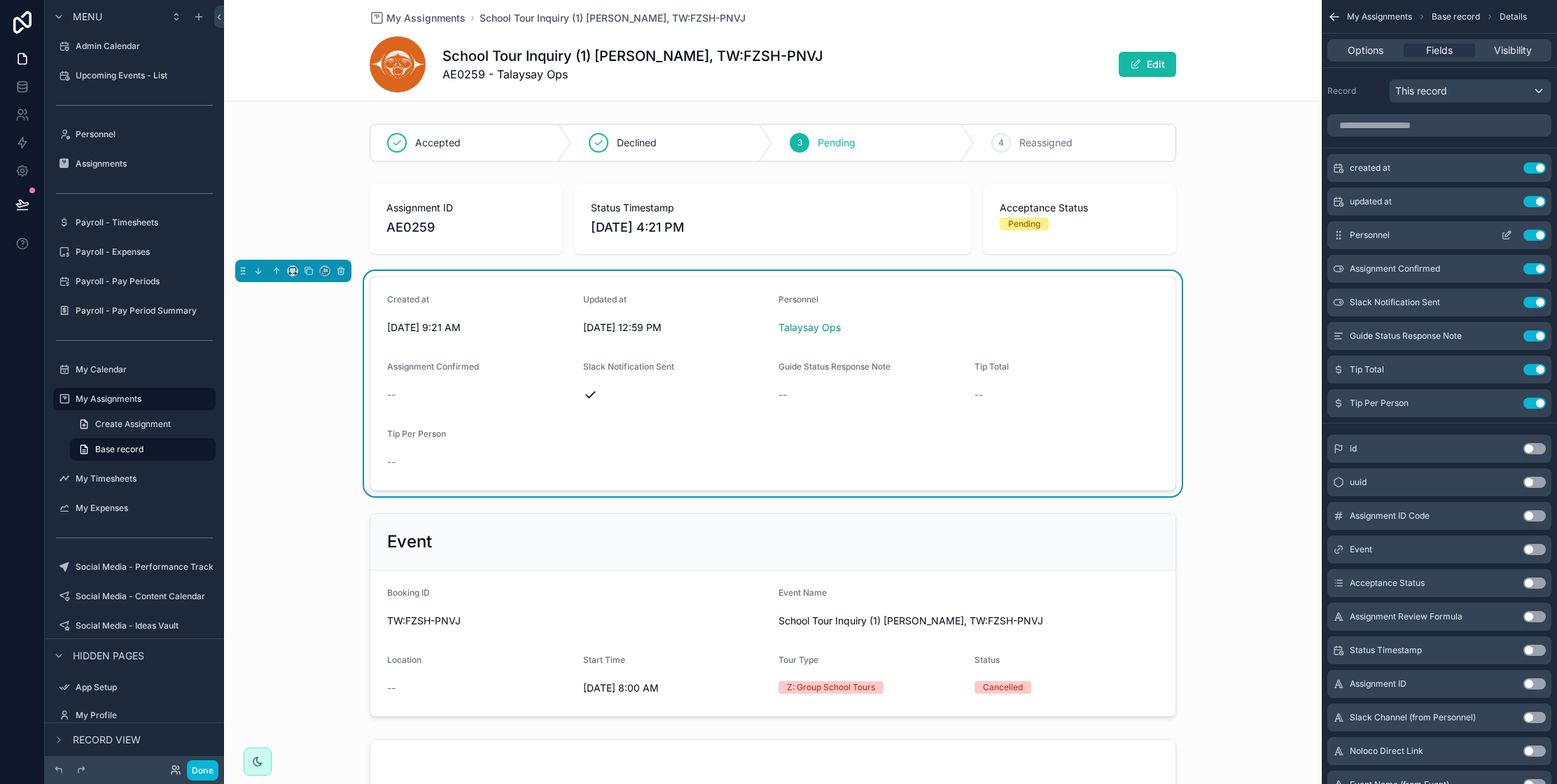
click at [1506, 237] on icon "scrollable content" at bounding box center [1507, 234] width 6 height 6
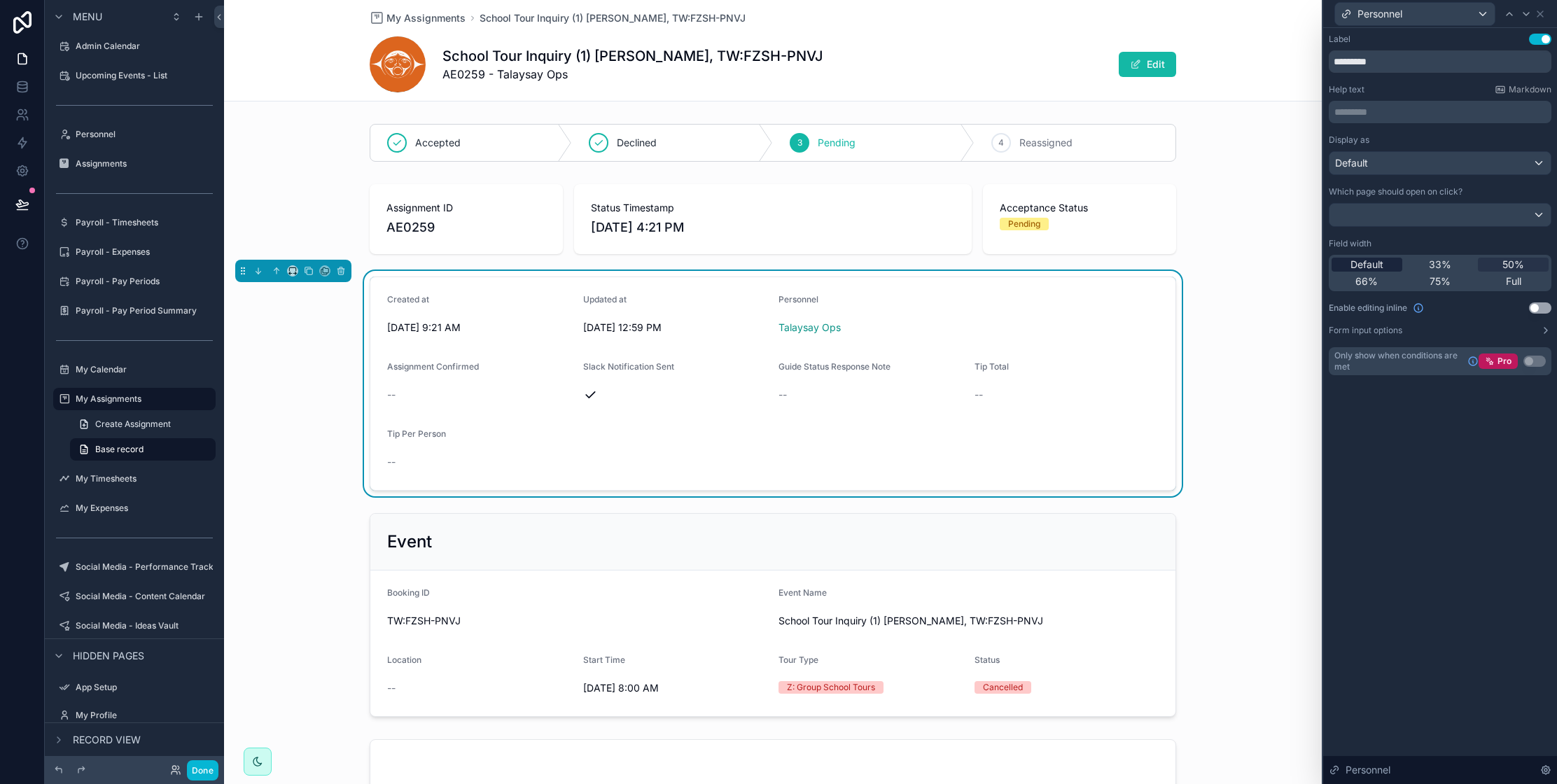
click at [1370, 261] on span "Default" at bounding box center [1366, 264] width 33 height 14
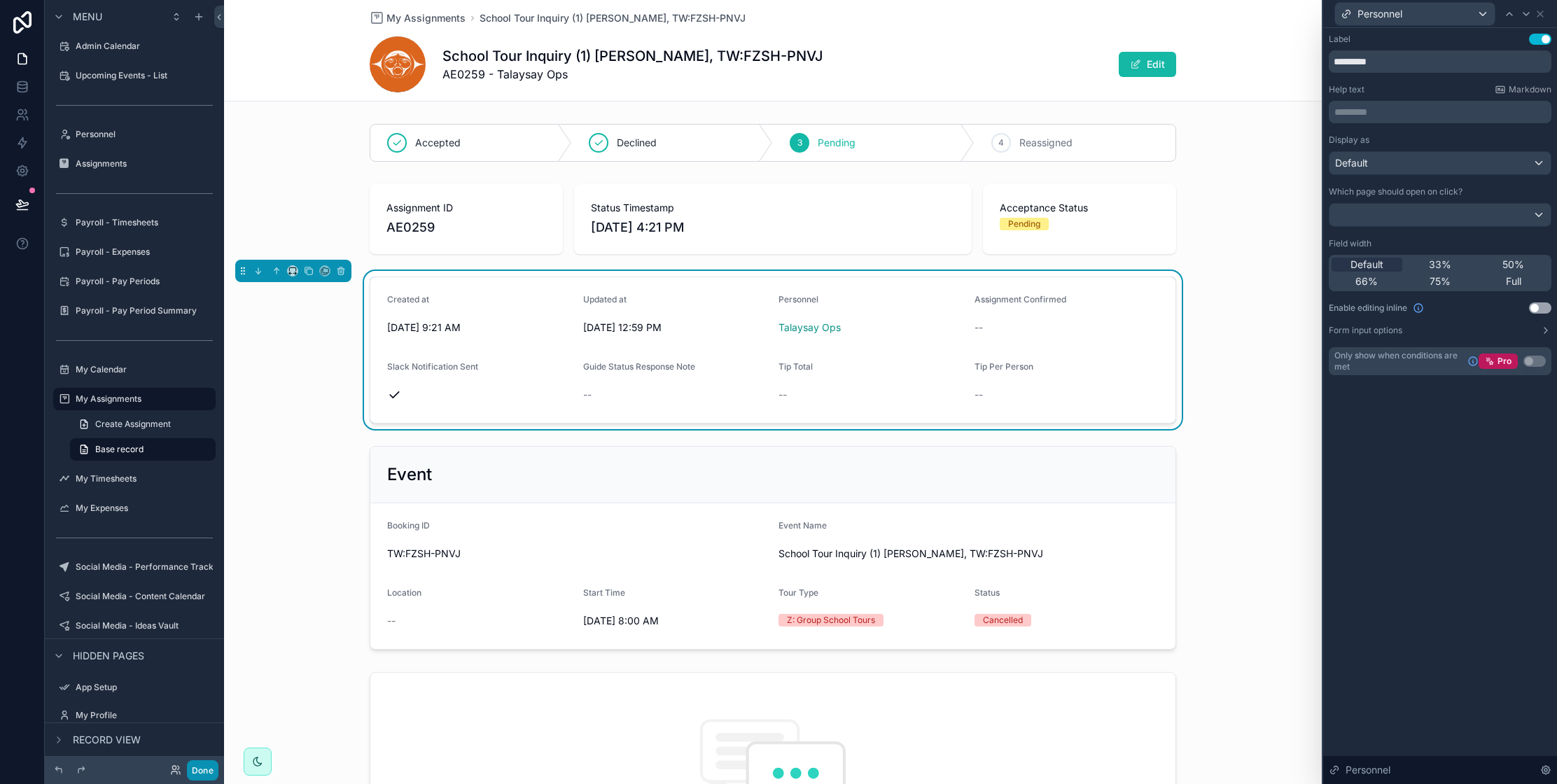
click at [200, 772] on button "Done" at bounding box center [203, 770] width 31 height 20
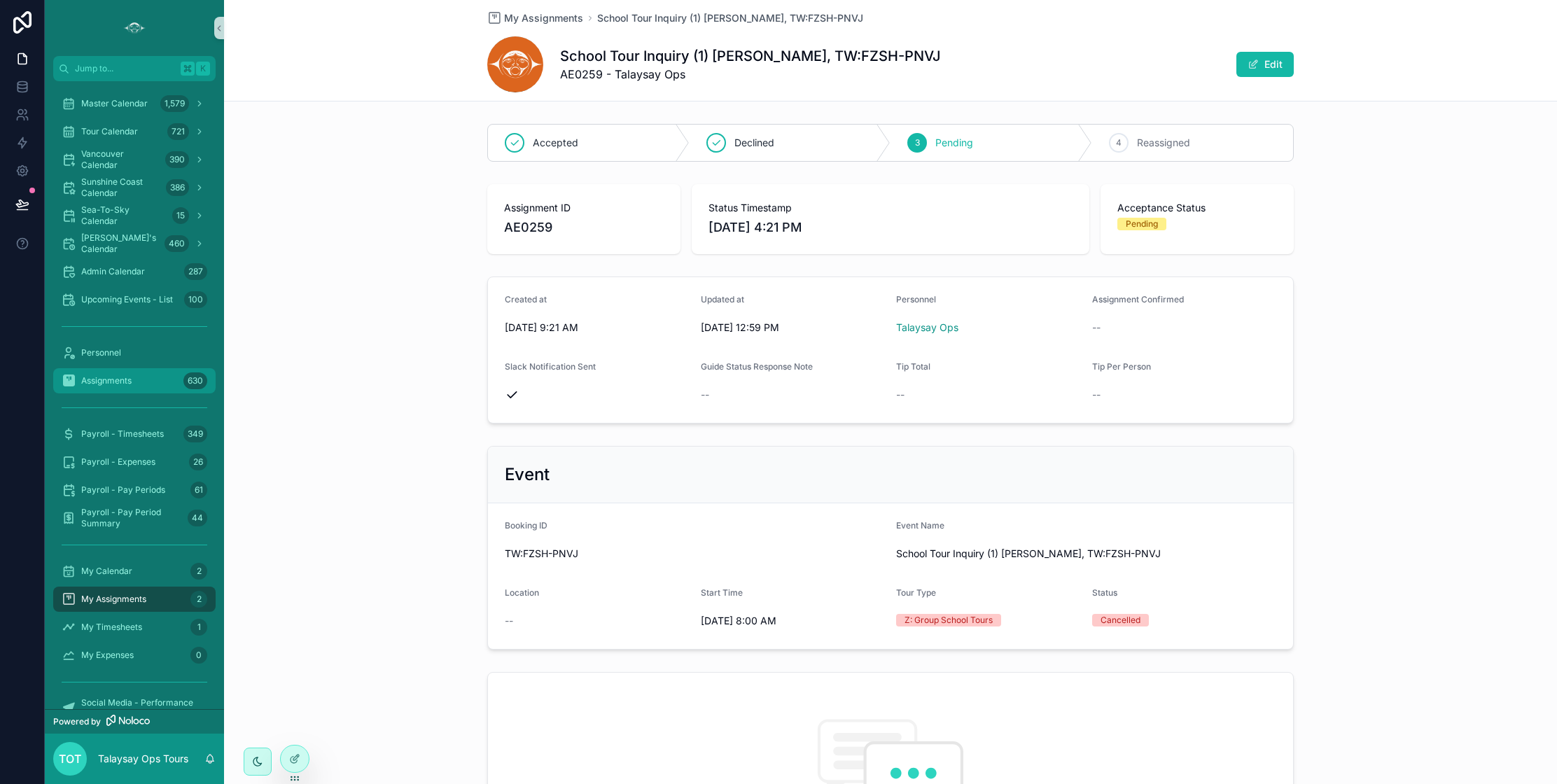
click at [111, 380] on span "Assignments" at bounding box center [106, 381] width 50 height 11
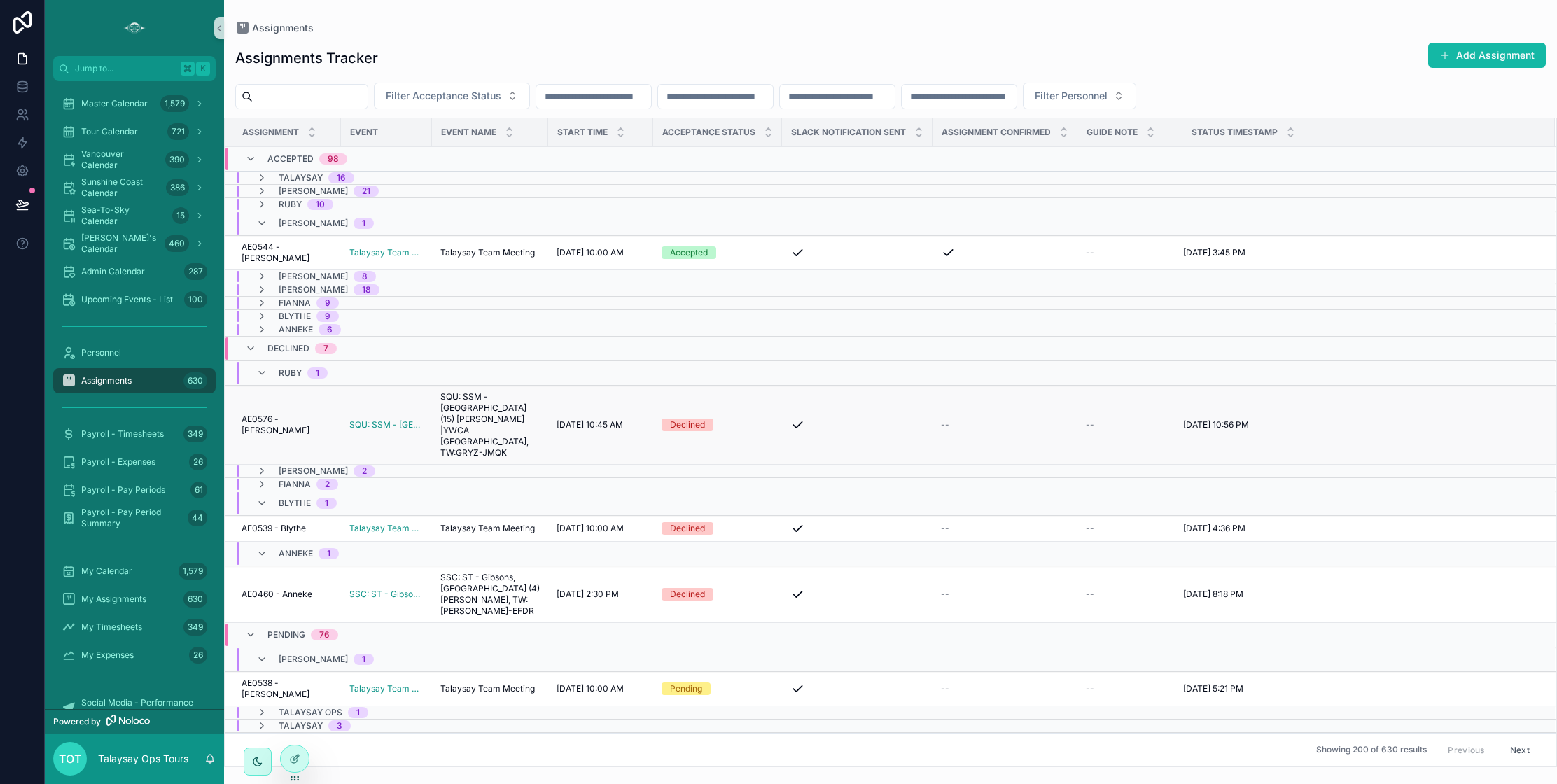
click at [518, 419] on span "SQU: SSM - Porteau Cove (15) Nina Chou |YWCA Metro Vancouver, TW:GRYZ-JMQK" at bounding box center [490, 425] width 99 height 67
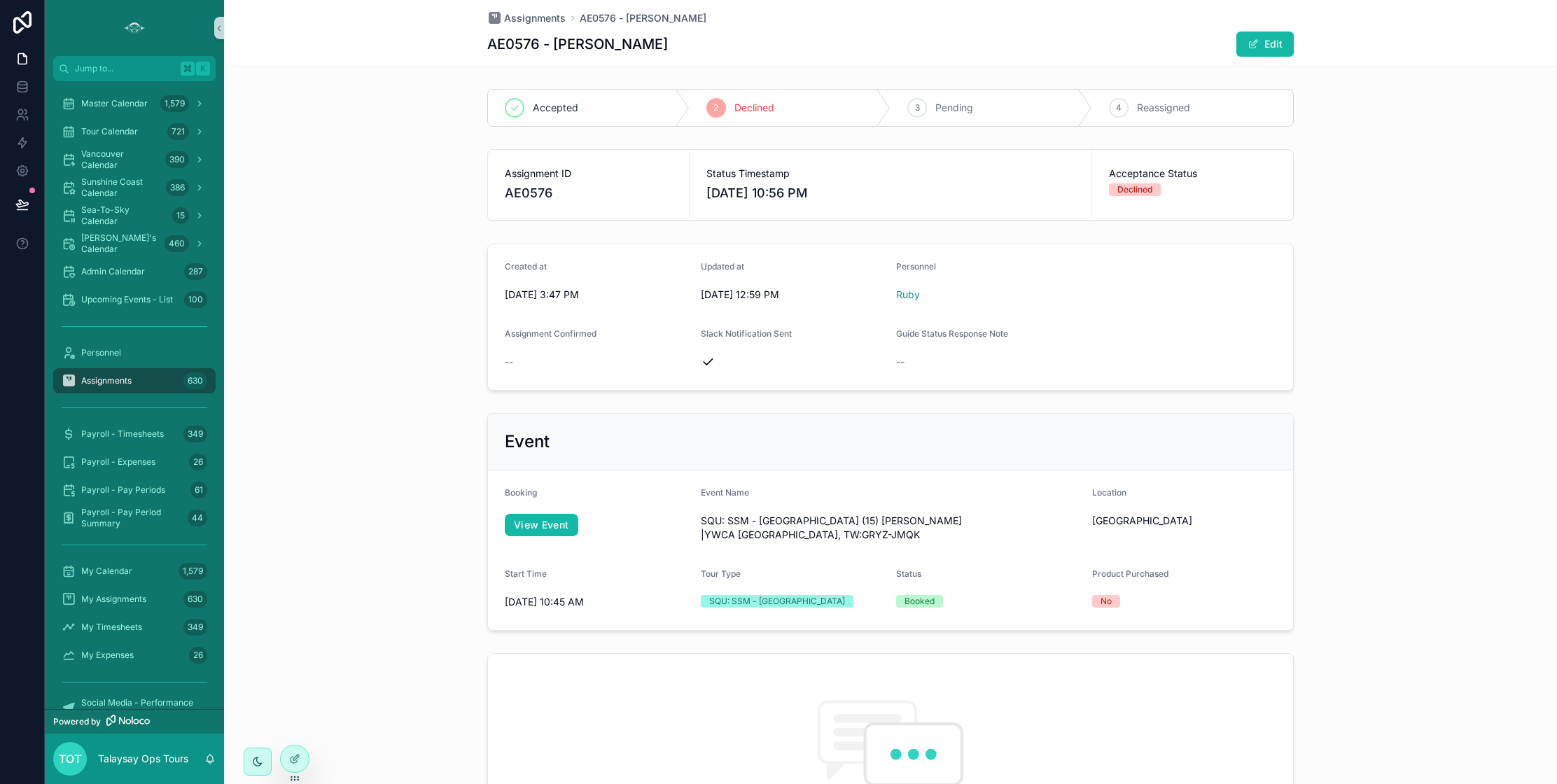
click at [1077, 308] on form "Created at 8/21/2025 3:47 PM Updated at 8/28/2025 12:59 PM Personnel Ruby Assig…" at bounding box center [890, 316] width 805 height 146
click at [297, 759] on icon at bounding box center [293, 759] width 6 height 6
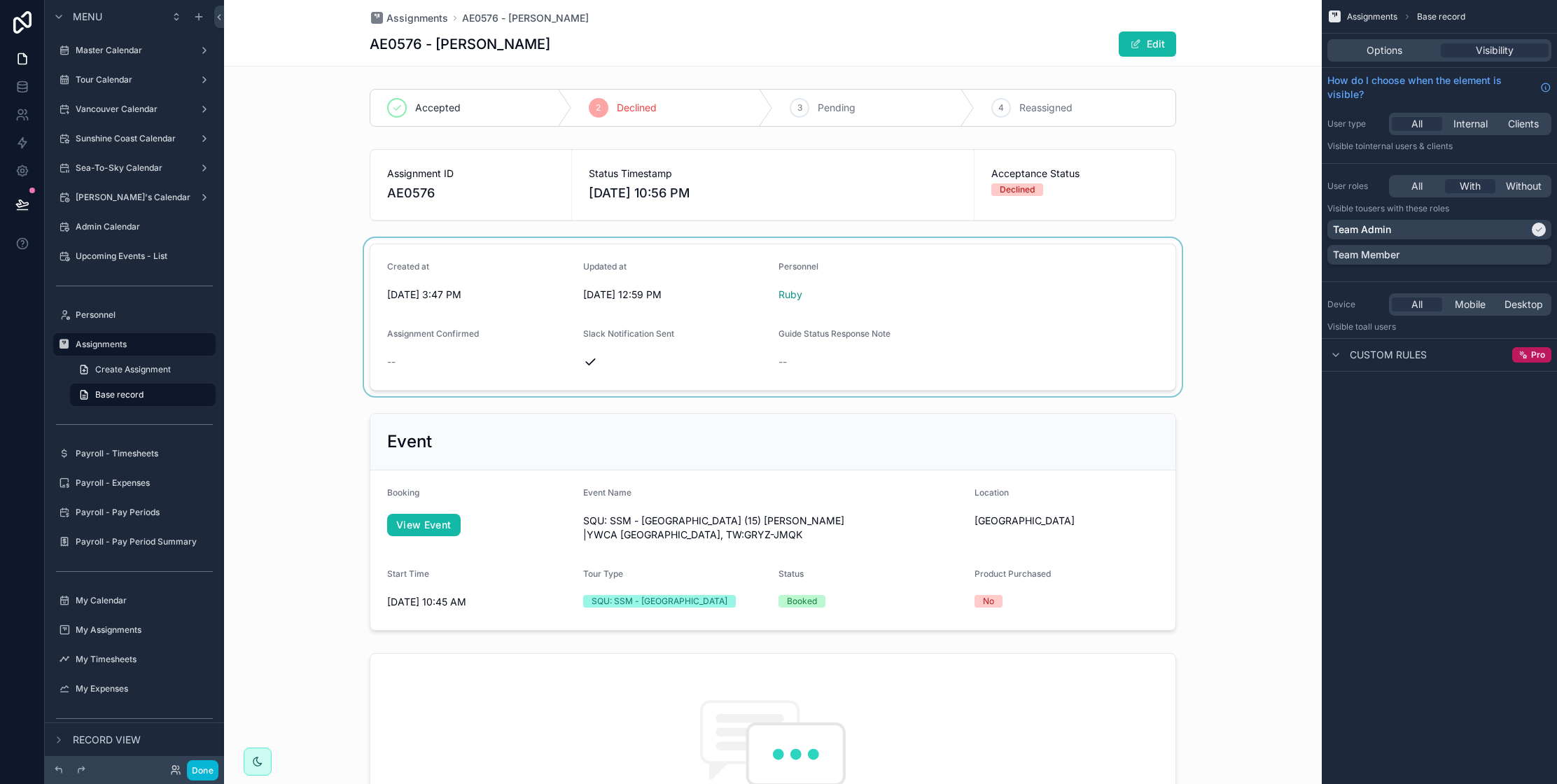
click at [1024, 338] on div "scrollable content" at bounding box center [772, 317] width 1098 height 159
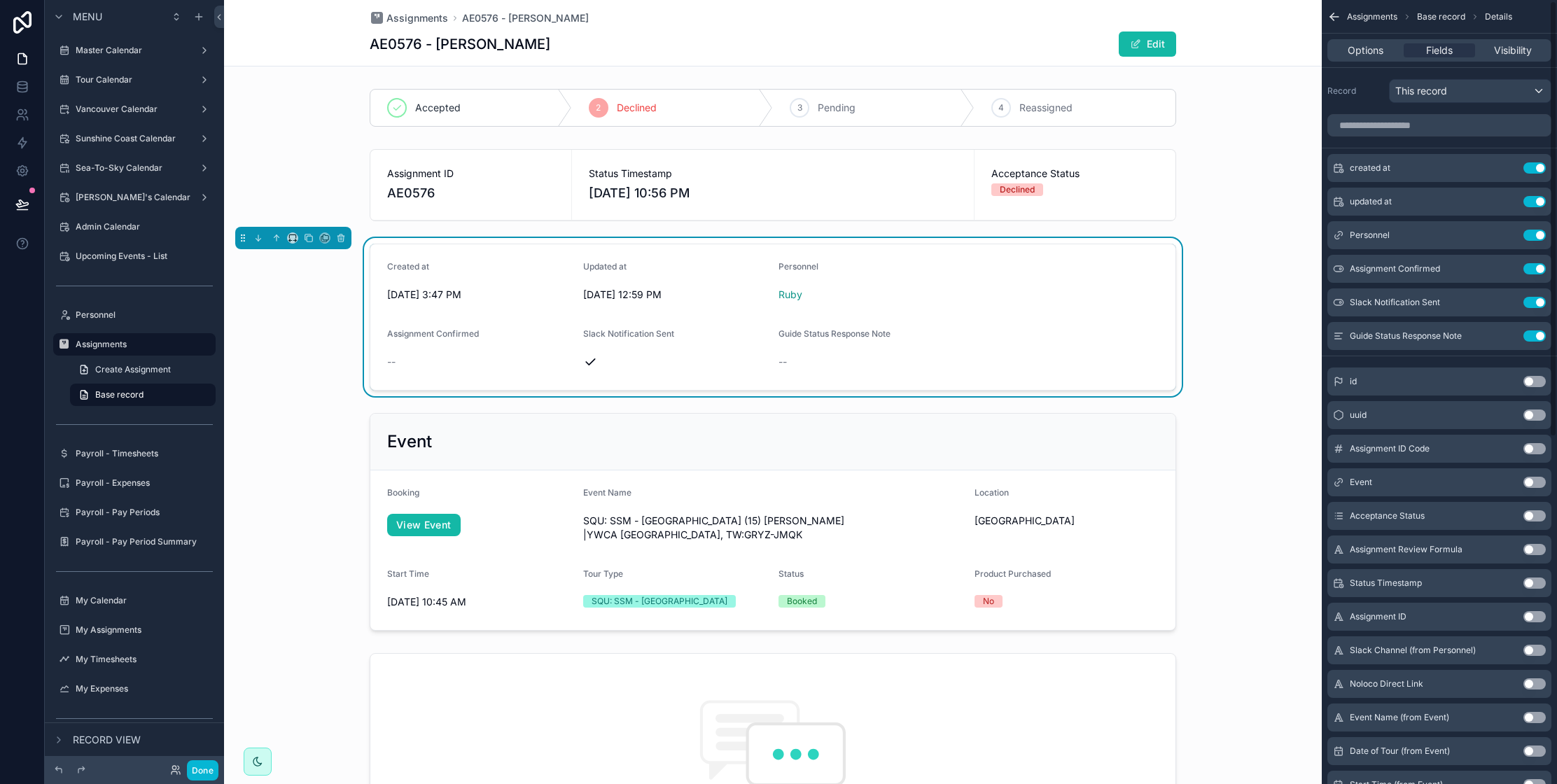
scroll to position [5, 0]
click at [1506, 230] on icon "scrollable content" at bounding box center [1507, 231] width 11 height 11
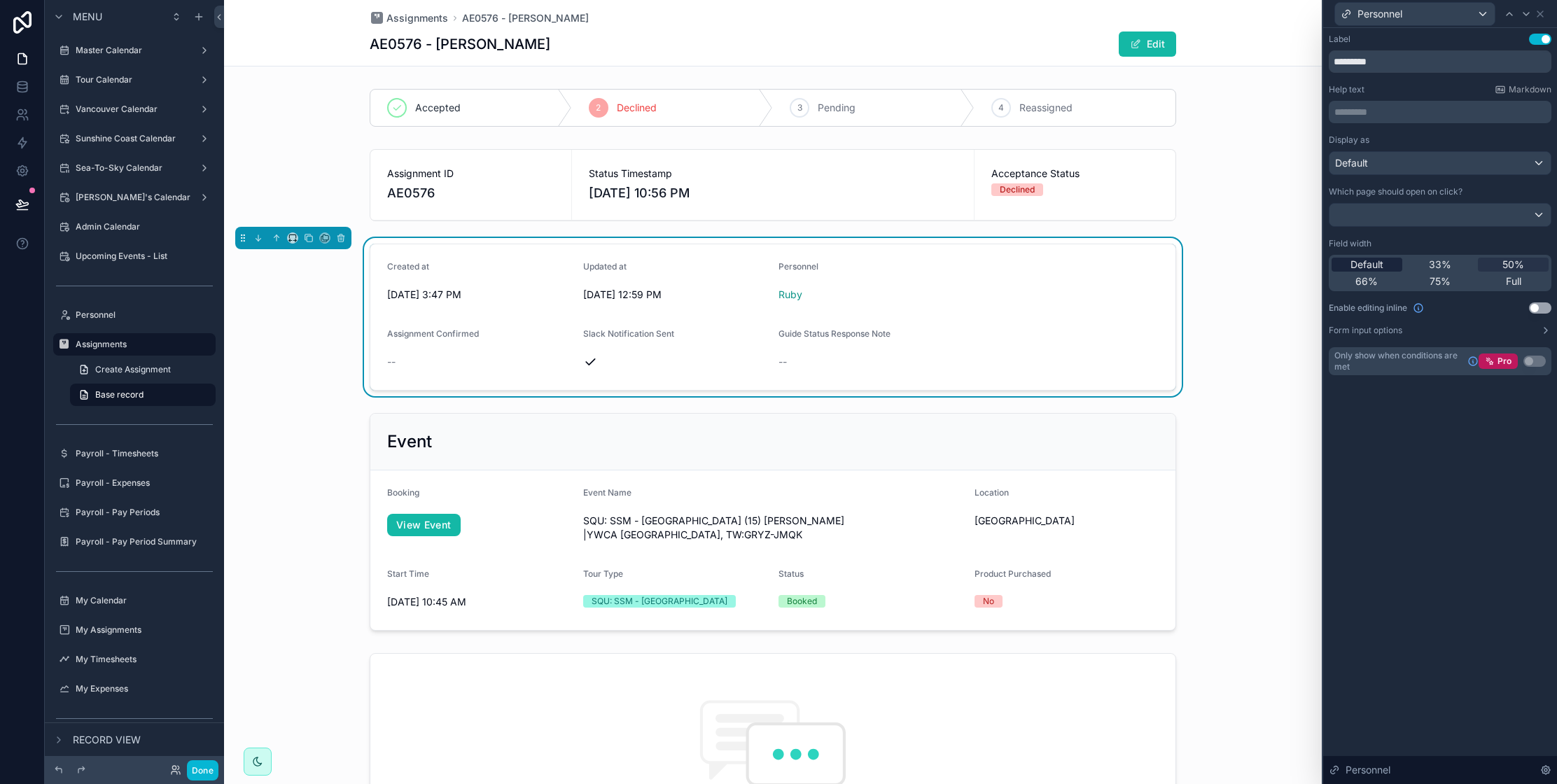
click at [1370, 265] on span "Default" at bounding box center [1366, 264] width 33 height 14
click at [1539, 14] on icon at bounding box center [1540, 14] width 11 height 11
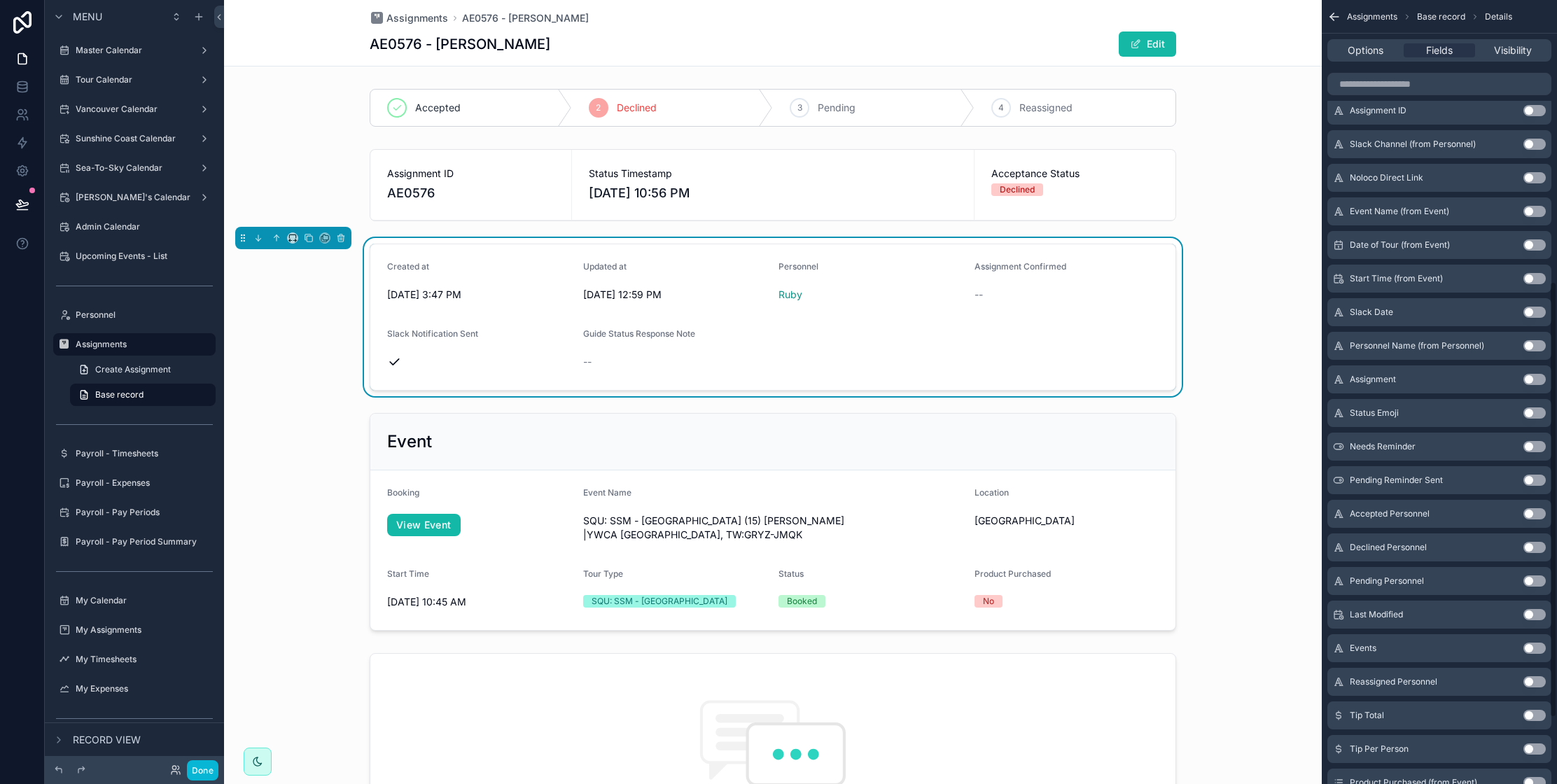
scroll to position [625, 0]
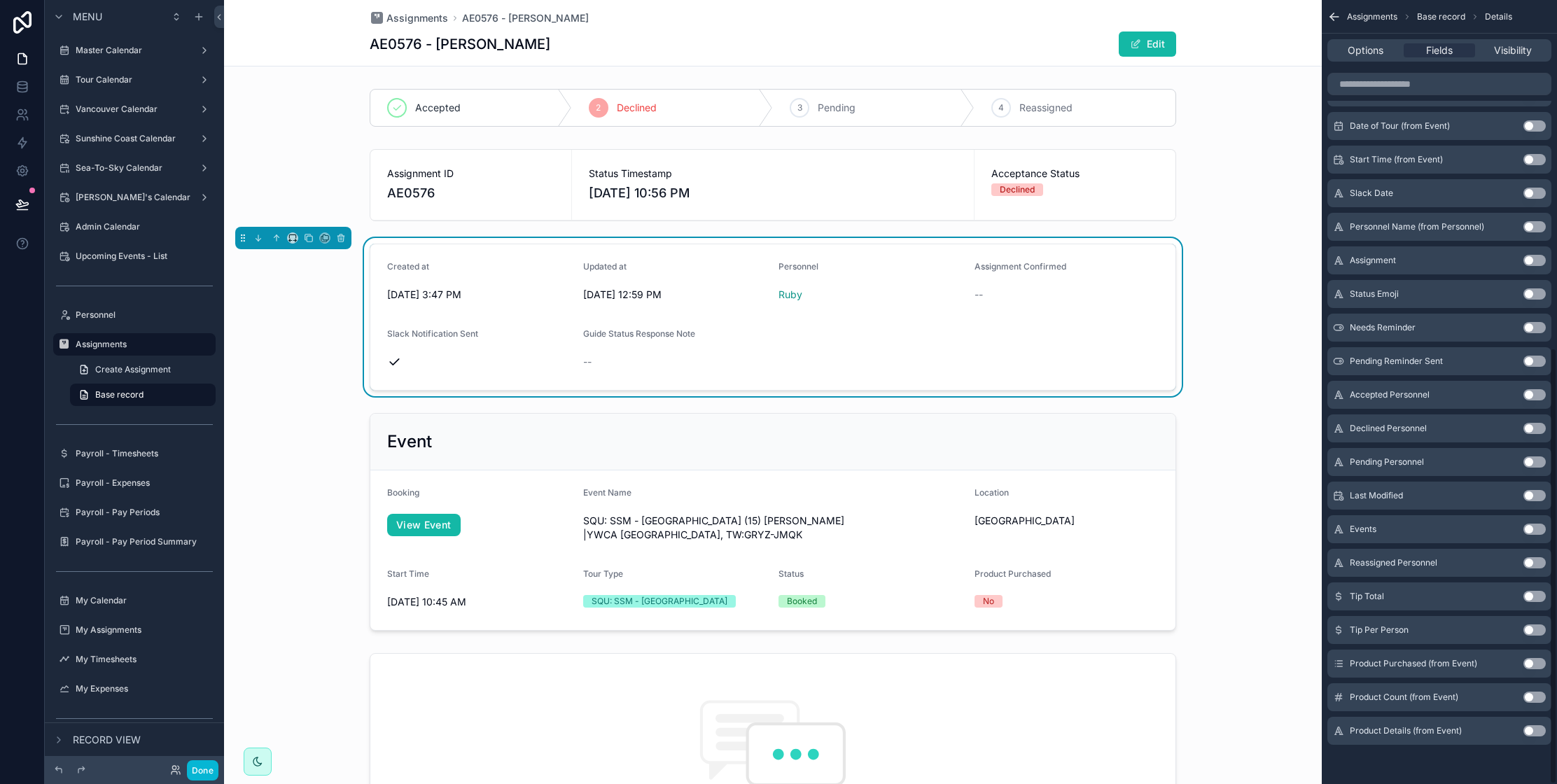
click at [1528, 593] on button "Use setting" at bounding box center [1534, 596] width 22 height 11
click at [1531, 633] on button "Use setting" at bounding box center [1534, 630] width 22 height 11
click at [198, 769] on button "Done" at bounding box center [203, 770] width 31 height 20
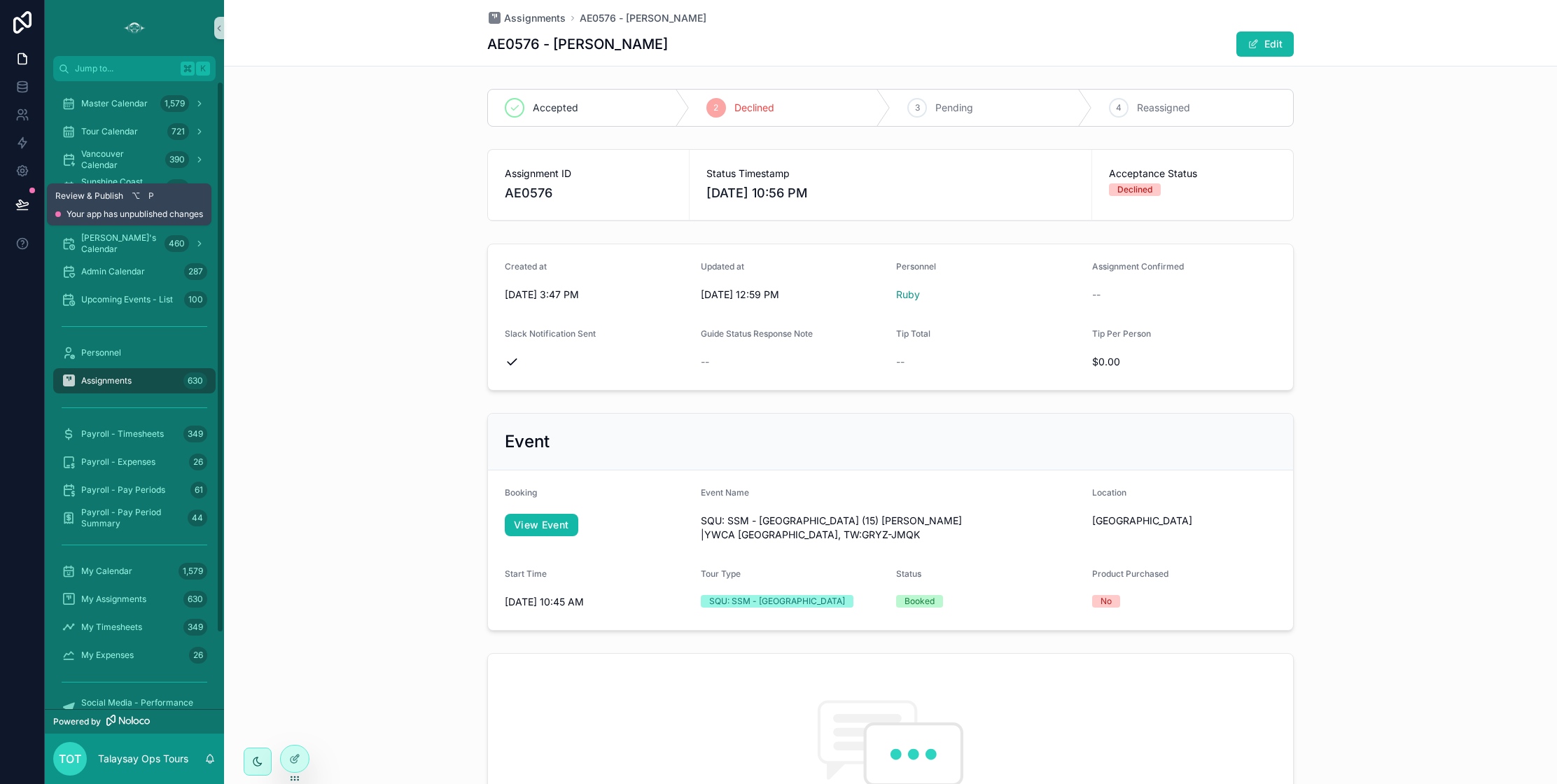
click at [17, 201] on icon at bounding box center [22, 204] width 14 height 14
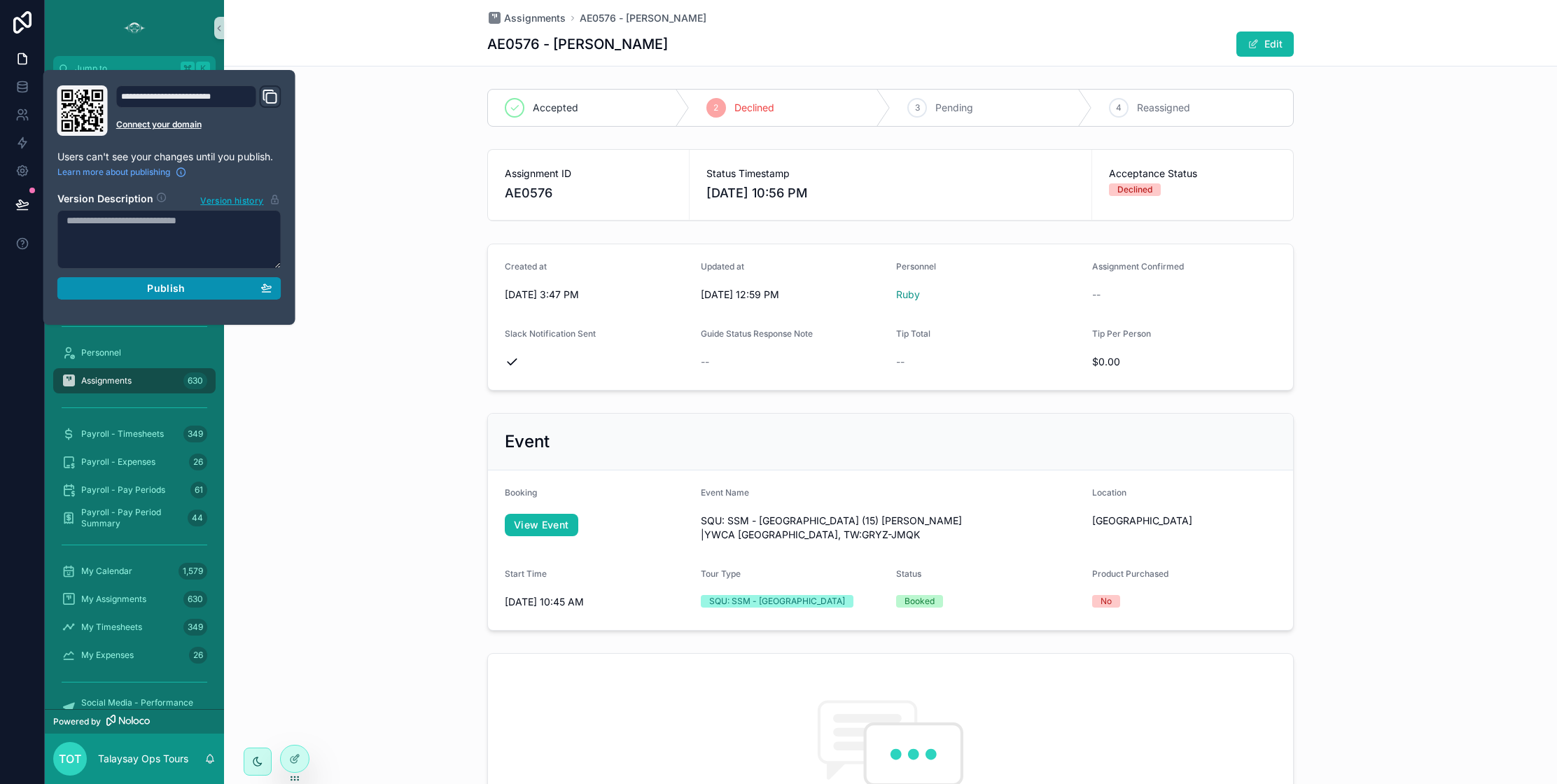
click at [156, 290] on span "Publish" at bounding box center [165, 289] width 38 height 13
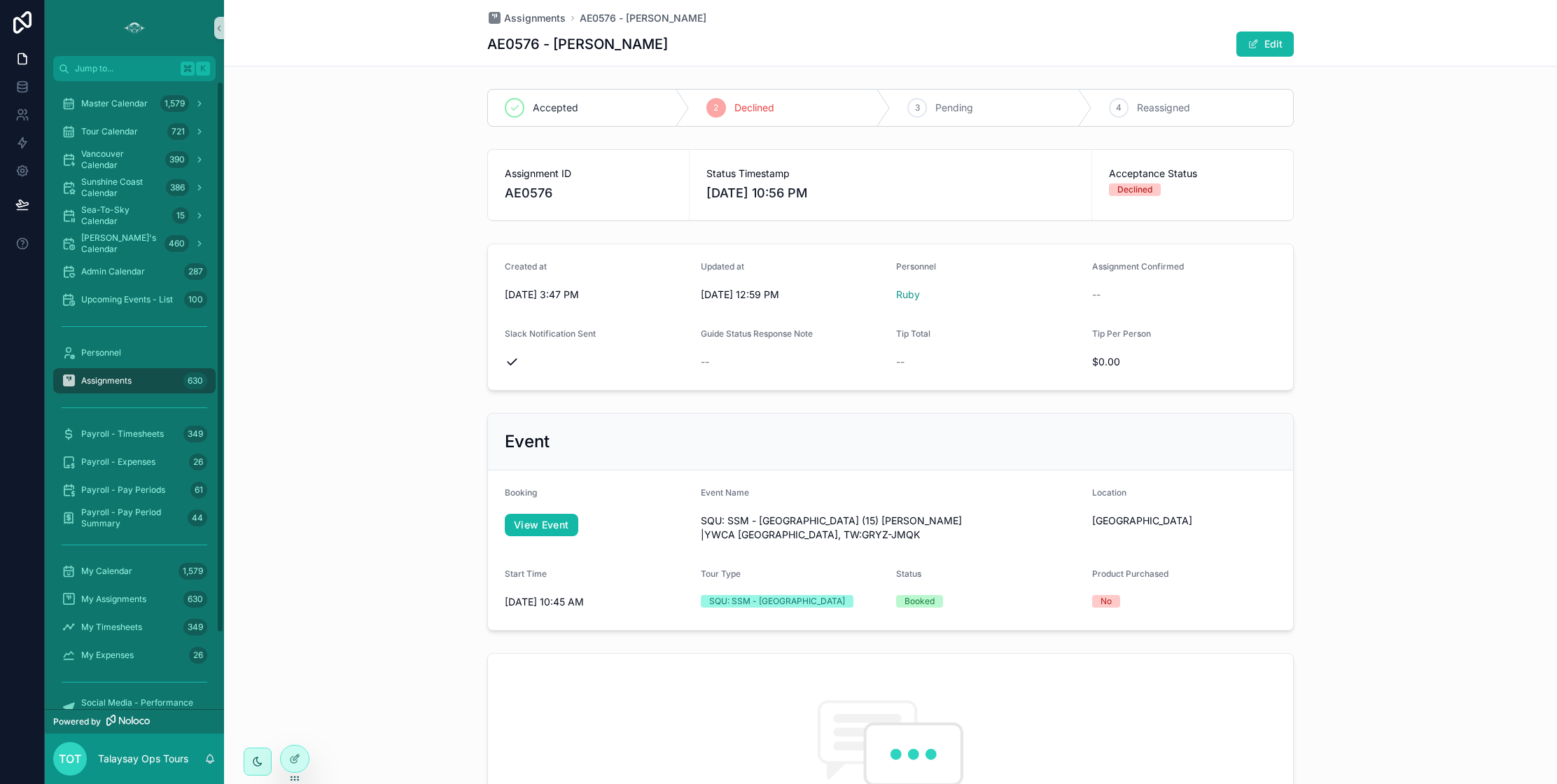
click at [355, 453] on div "Event Booking View Event Event Name SQU: SSM - Porteau Cove (15) Nina Chou |YWC…" at bounding box center [889, 522] width 1332 height 229
